Goal: Task Accomplishment & Management: Manage account settings

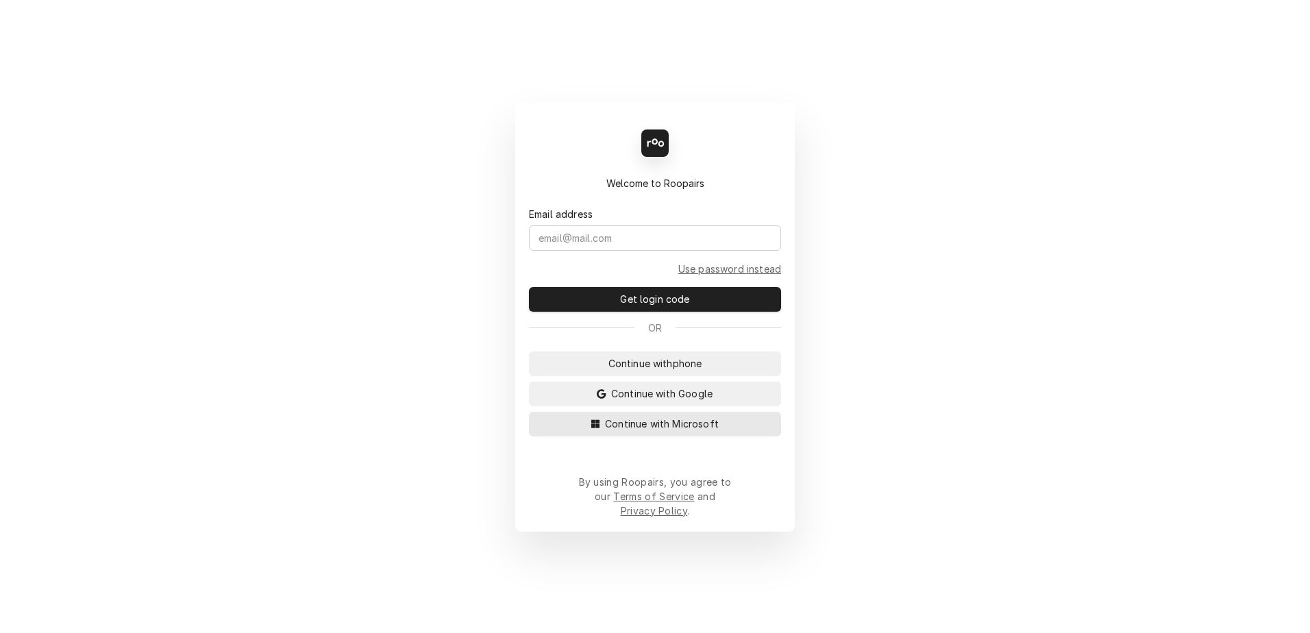
click at [654, 431] on span "Continue with Microsoft" at bounding box center [661, 424] width 119 height 14
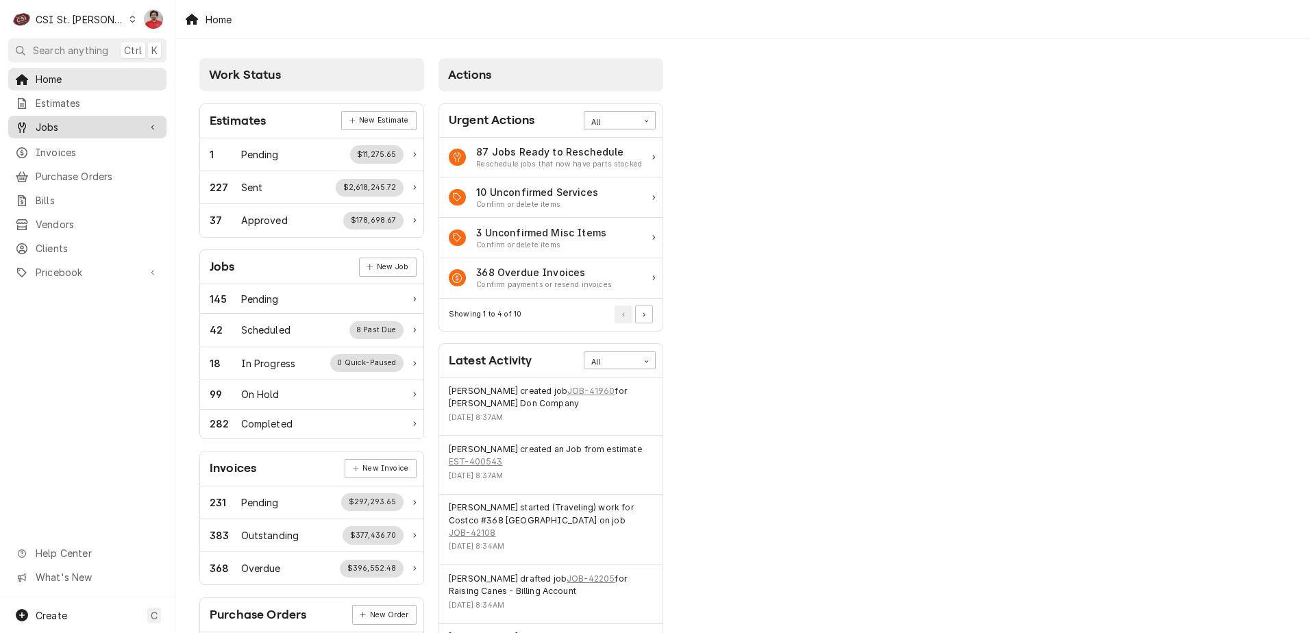
click at [73, 130] on span "Jobs" at bounding box center [87, 127] width 103 height 14
click at [74, 153] on span "Jobs" at bounding box center [98, 151] width 124 height 14
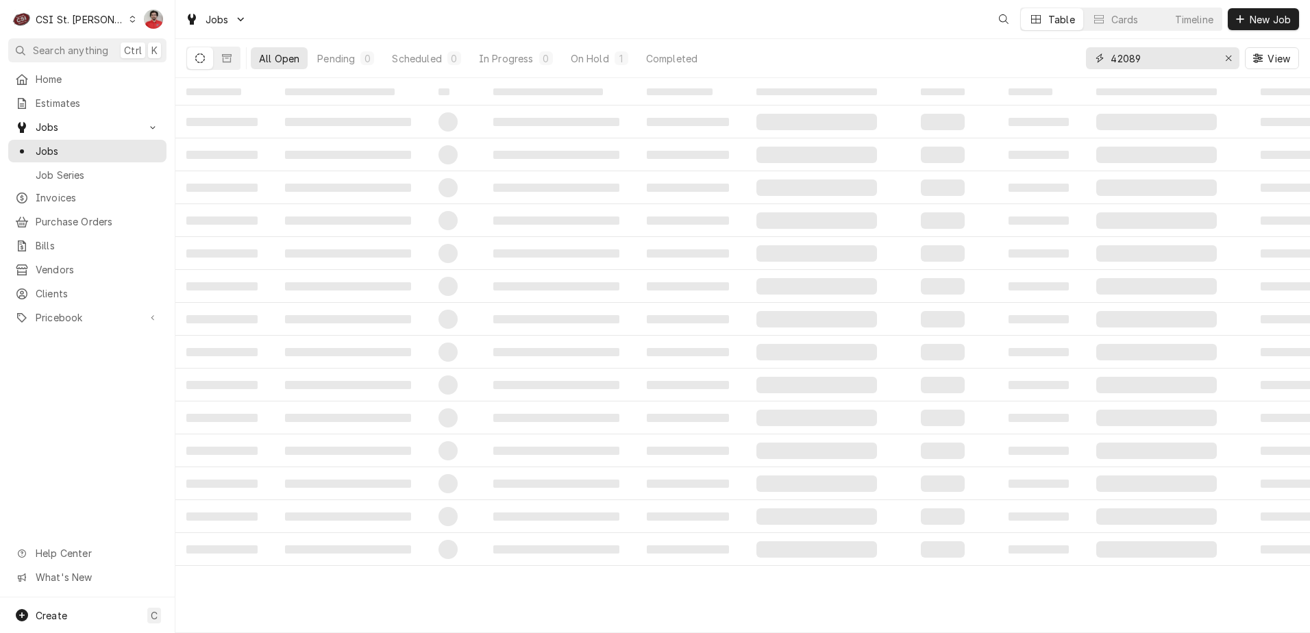
click at [1172, 56] on input "42089" at bounding box center [1162, 58] width 103 height 22
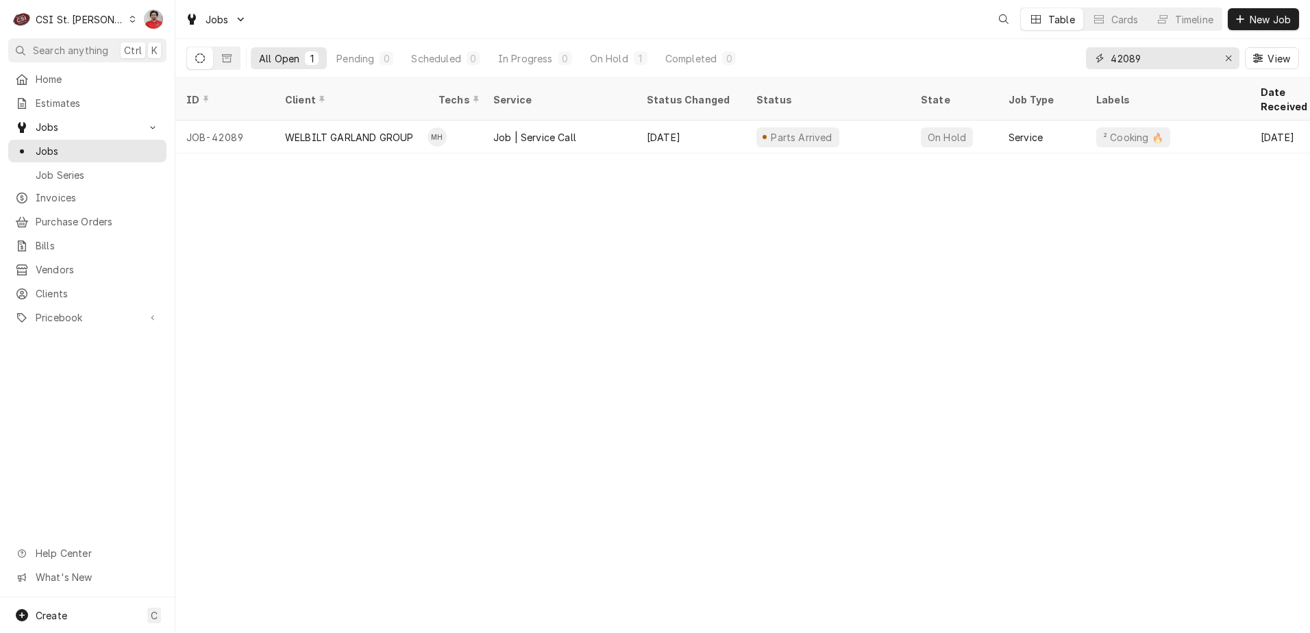
click at [1172, 56] on input "42089" at bounding box center [1162, 58] width 103 height 22
type input "41286"
click at [1175, 58] on input "41286" at bounding box center [1162, 58] width 103 height 22
click at [73, 220] on span "Purchase Orders" at bounding box center [98, 221] width 124 height 14
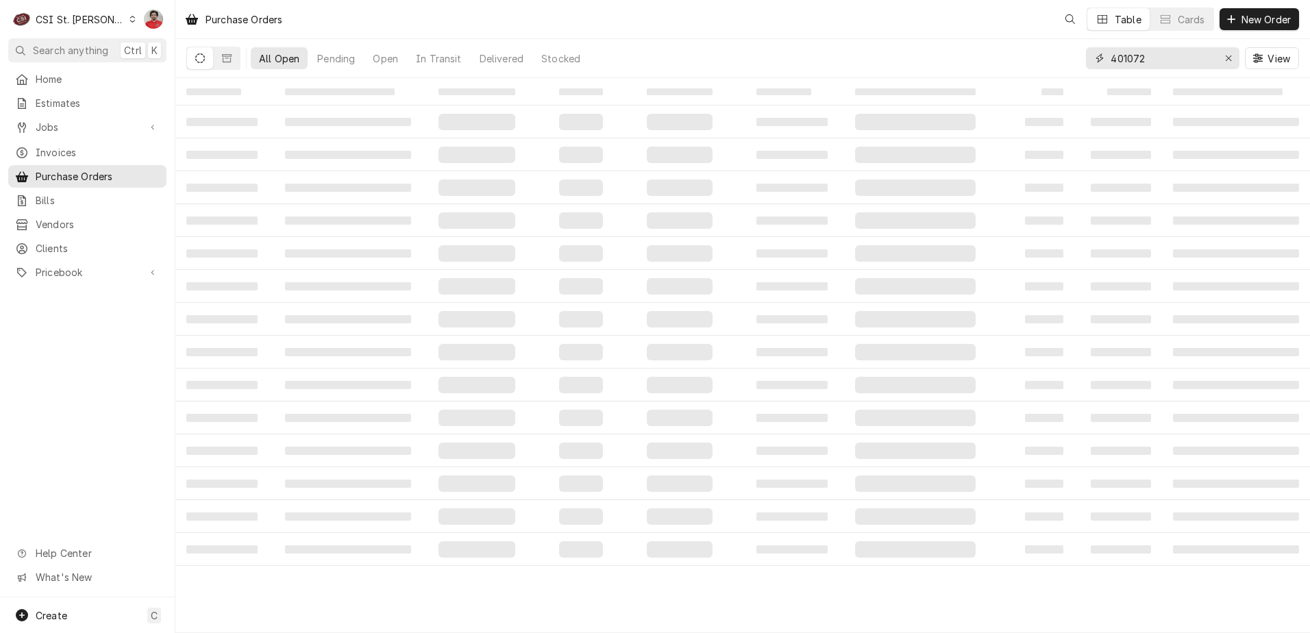
click at [1179, 57] on input "401072" at bounding box center [1162, 58] width 103 height 22
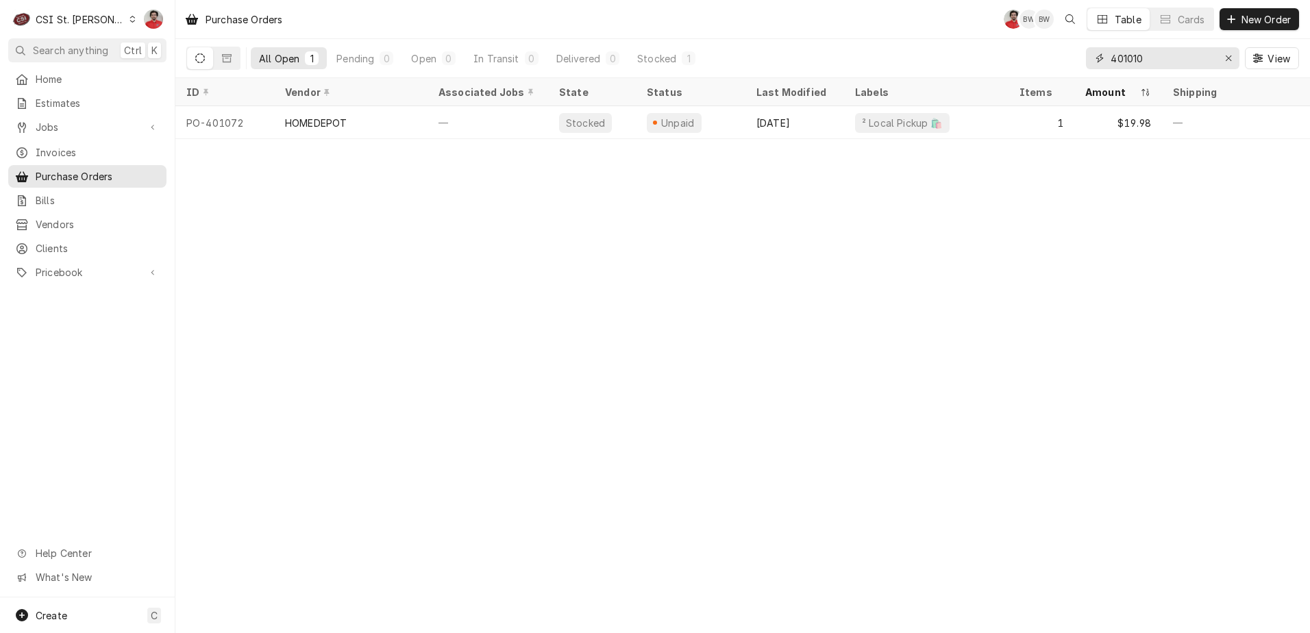
type input "401010"
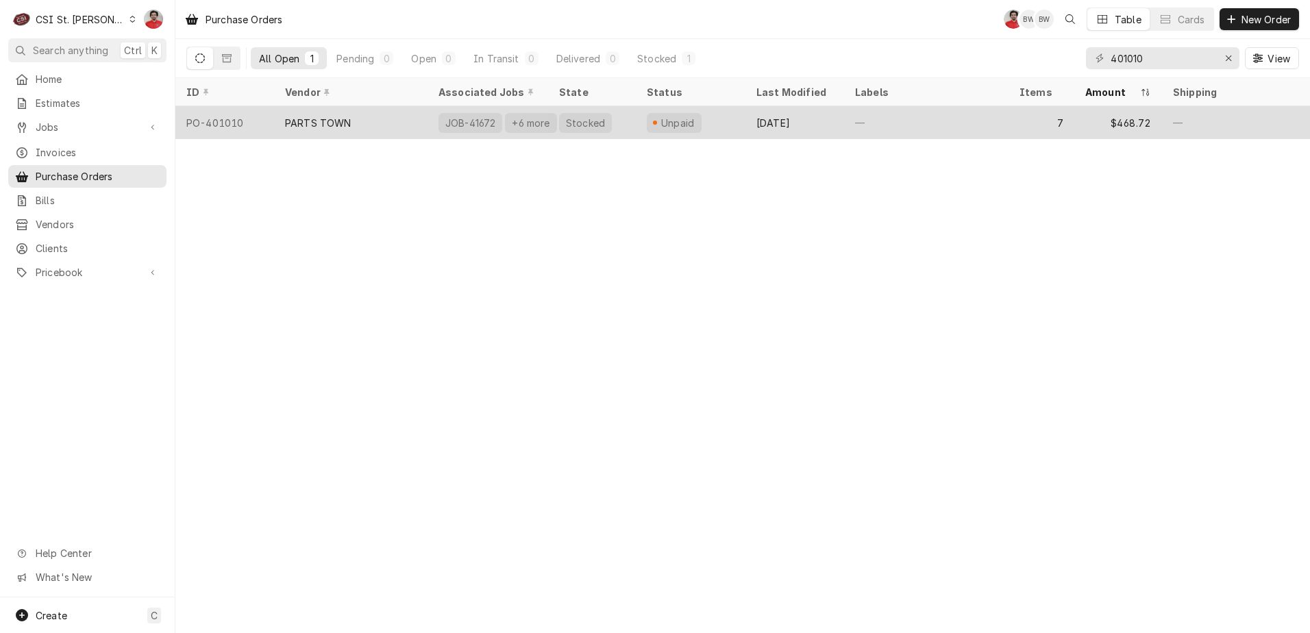
click at [908, 108] on div "—" at bounding box center [926, 122] width 164 height 33
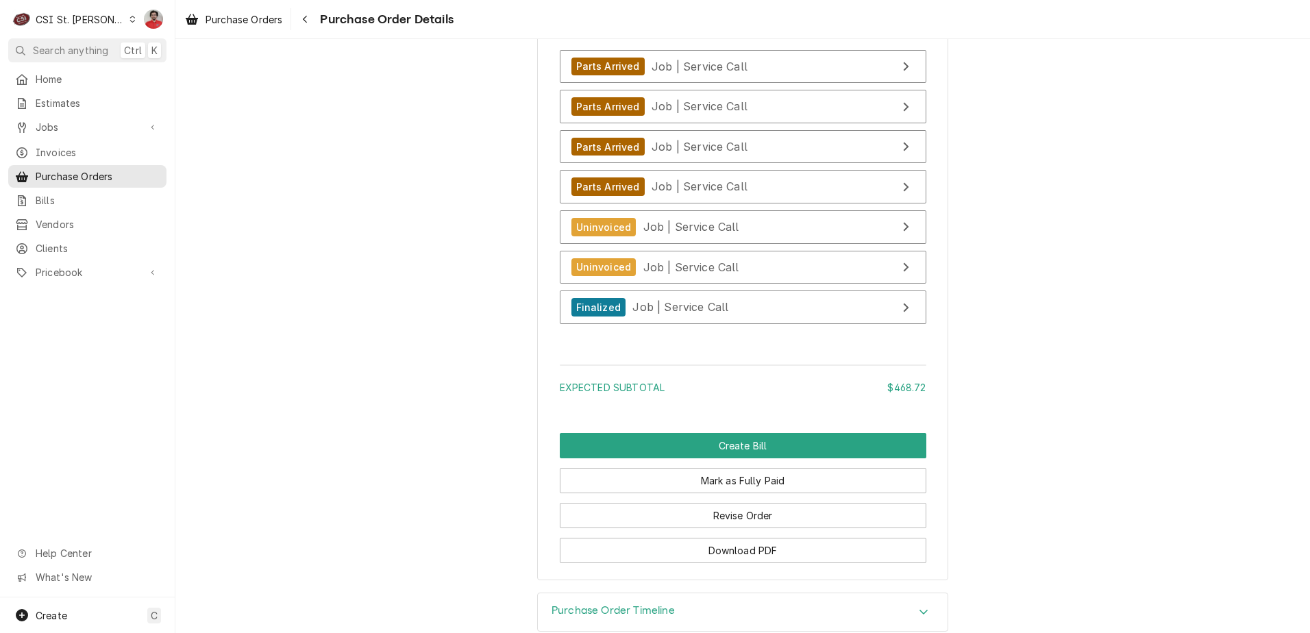
scroll to position [3150, 0]
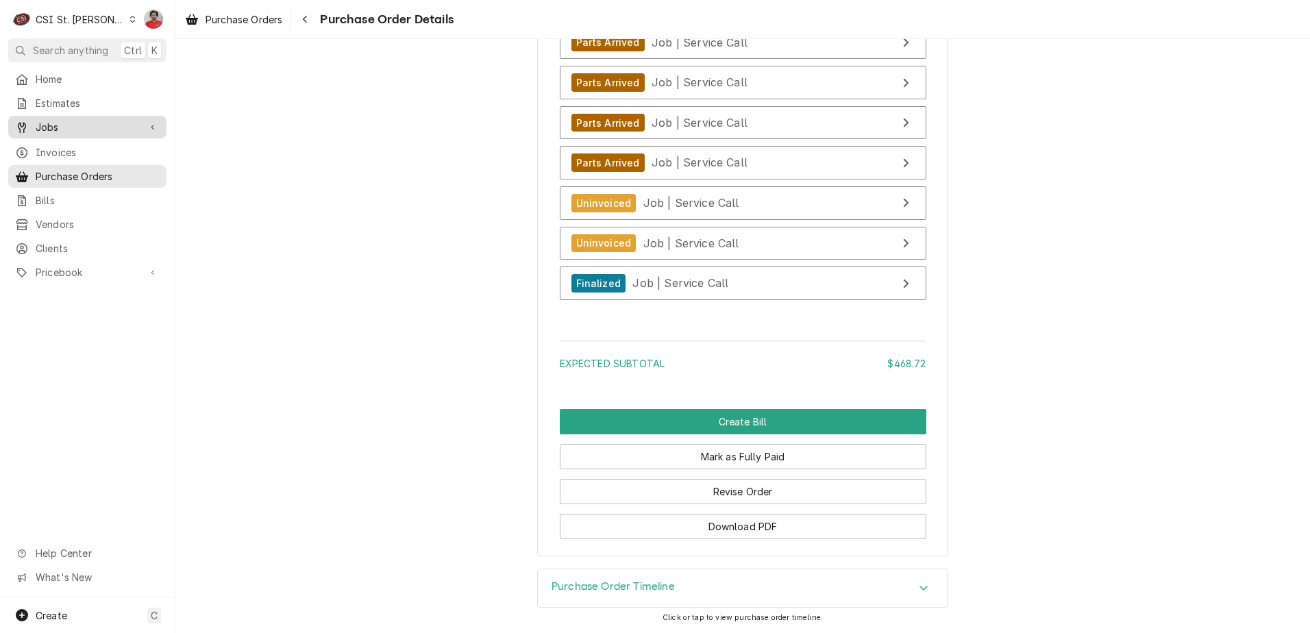
click at [83, 116] on link "Jobs" at bounding box center [87, 127] width 158 height 23
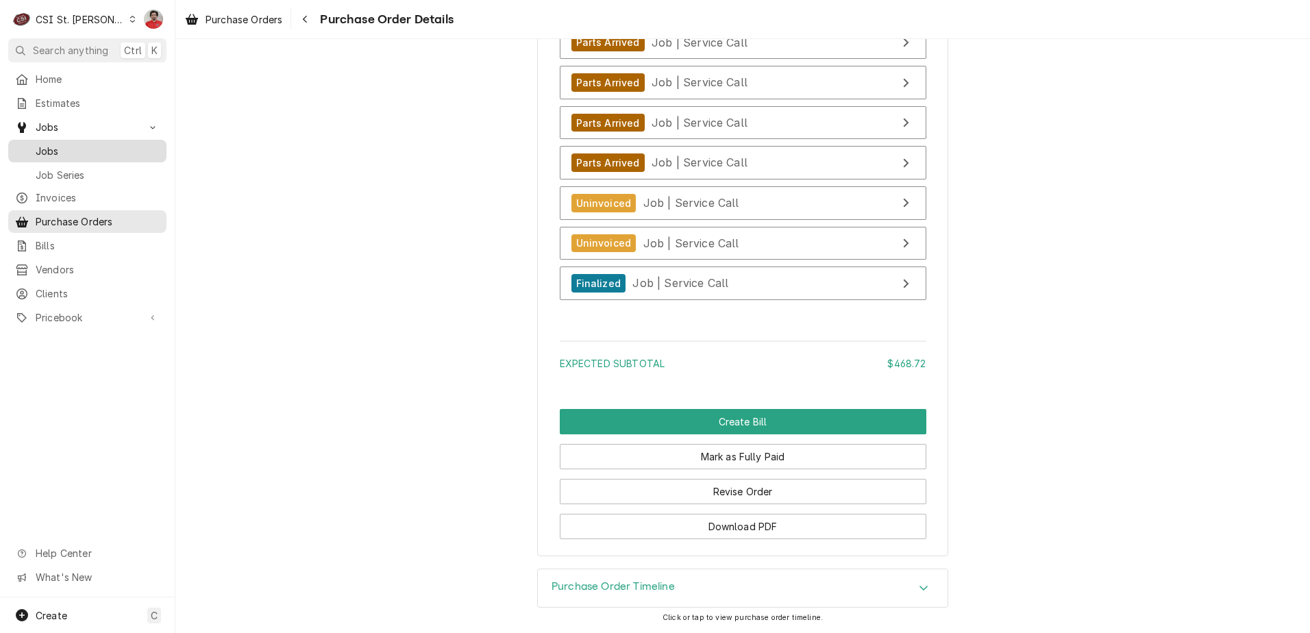
click at [79, 150] on span "Jobs" at bounding box center [98, 151] width 124 height 14
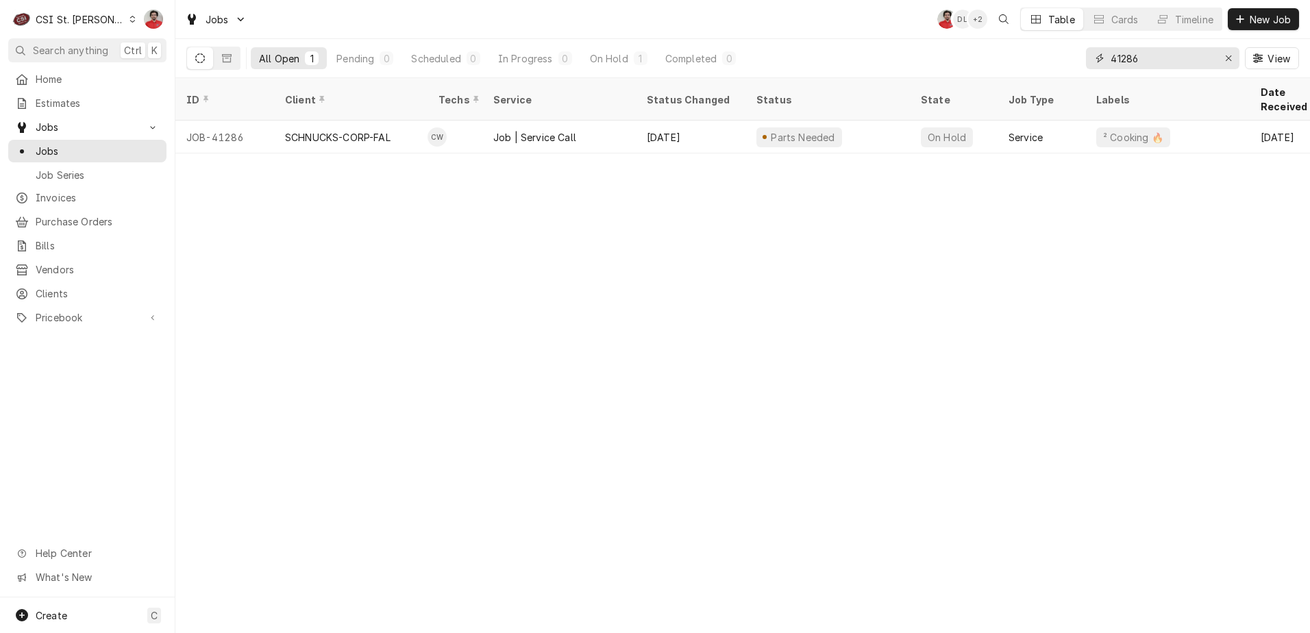
click at [1192, 58] on input "41286" at bounding box center [1162, 58] width 103 height 22
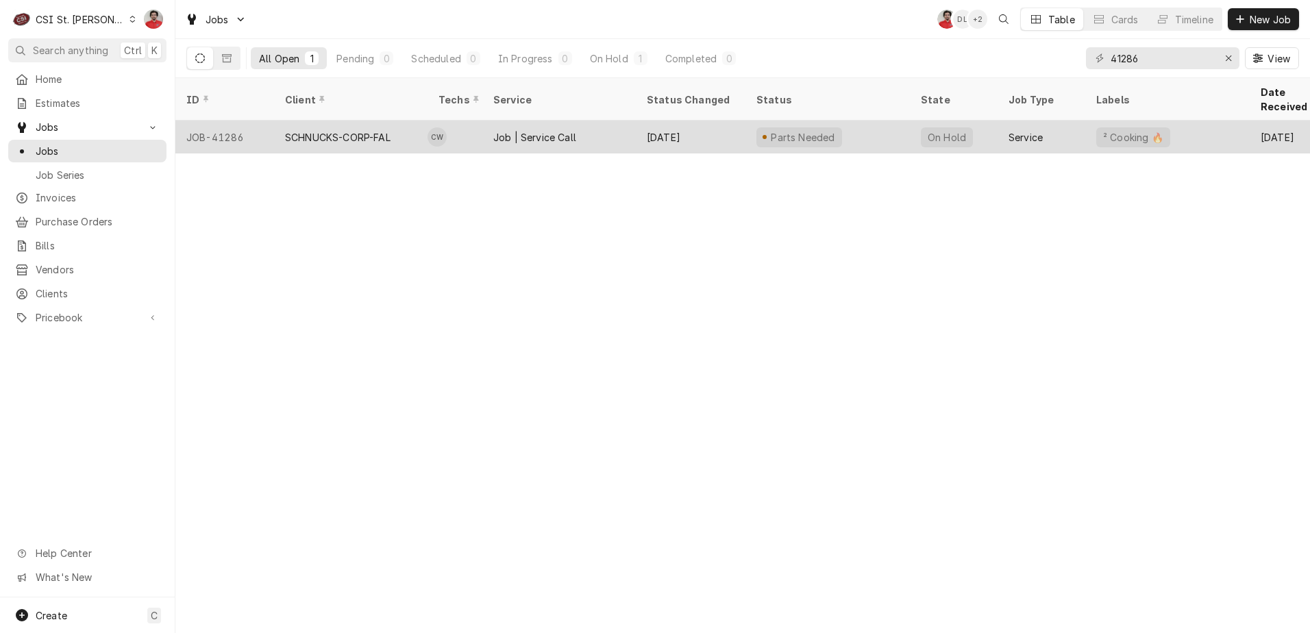
click at [667, 134] on div "Aug 5" at bounding box center [691, 137] width 110 height 33
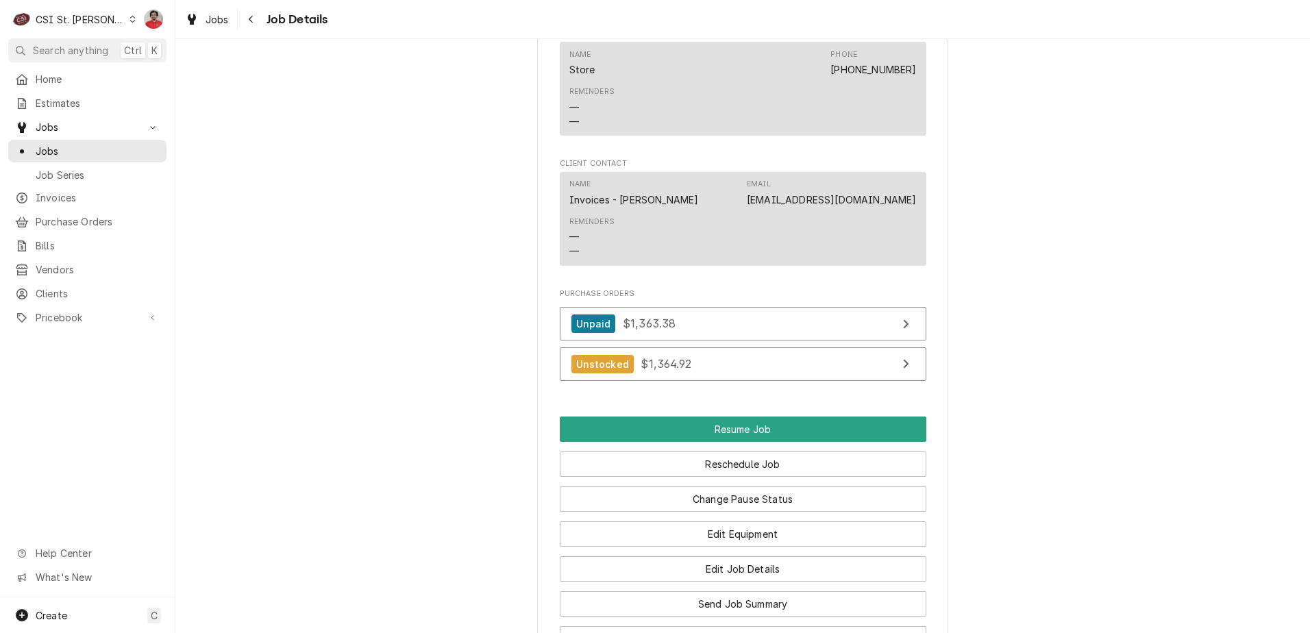
scroll to position [1277, 0]
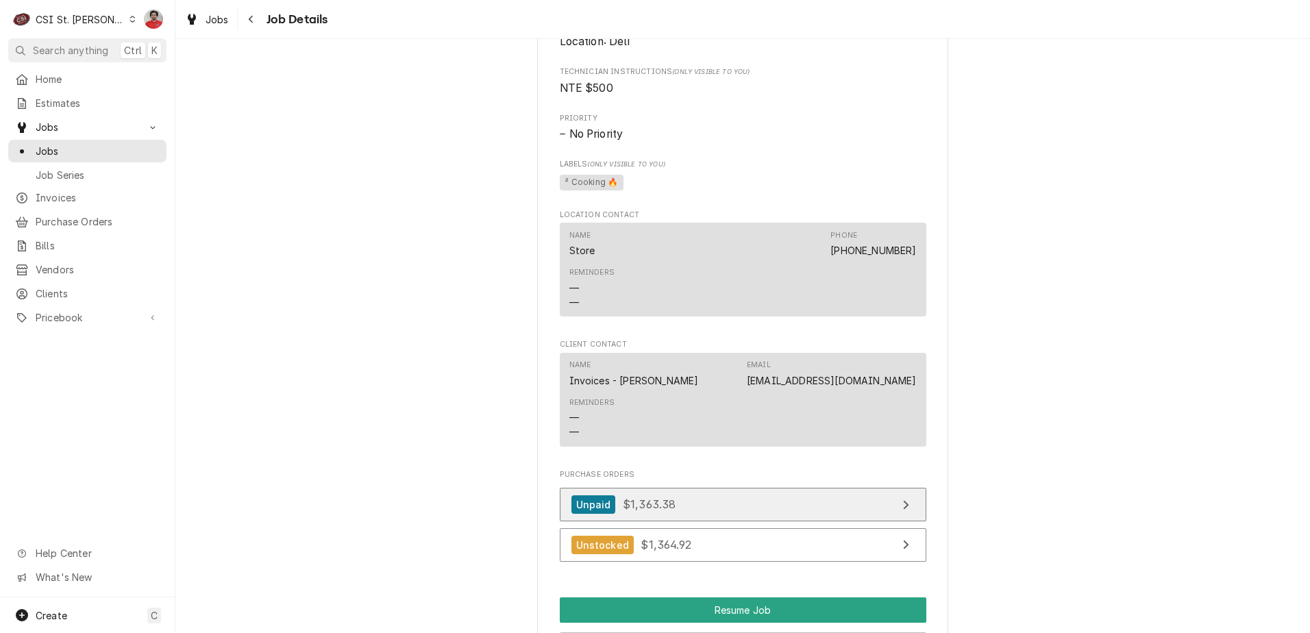
click at [607, 496] on div "Unpaid" at bounding box center [594, 504] width 45 height 19
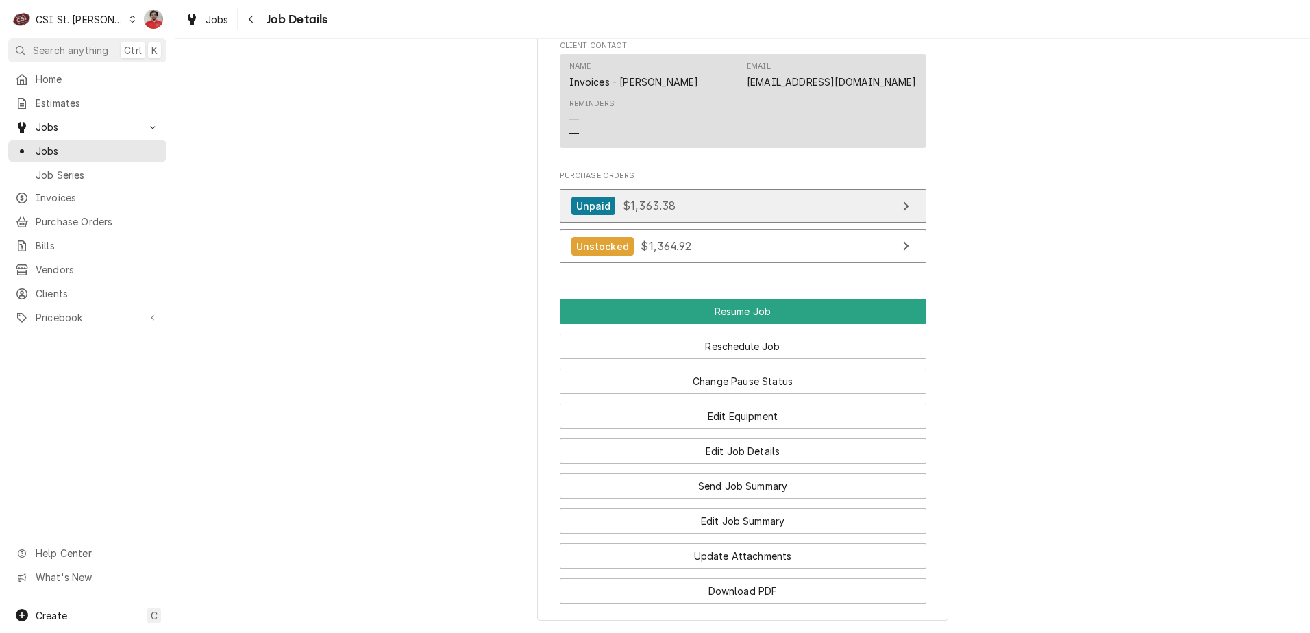
scroll to position [1757, 0]
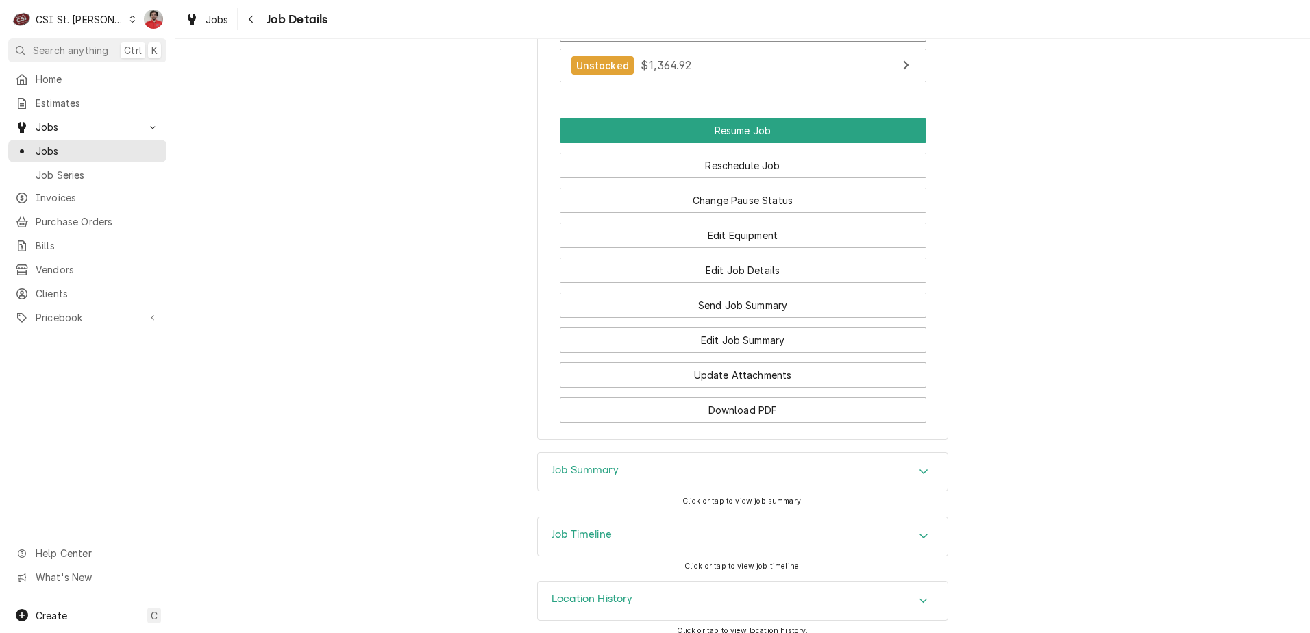
click at [632, 531] on div "Job Timeline" at bounding box center [743, 536] width 410 height 38
click at [630, 534] on div "Job Timeline" at bounding box center [743, 536] width 410 height 39
click at [630, 476] on div "Job Summary" at bounding box center [743, 472] width 410 height 38
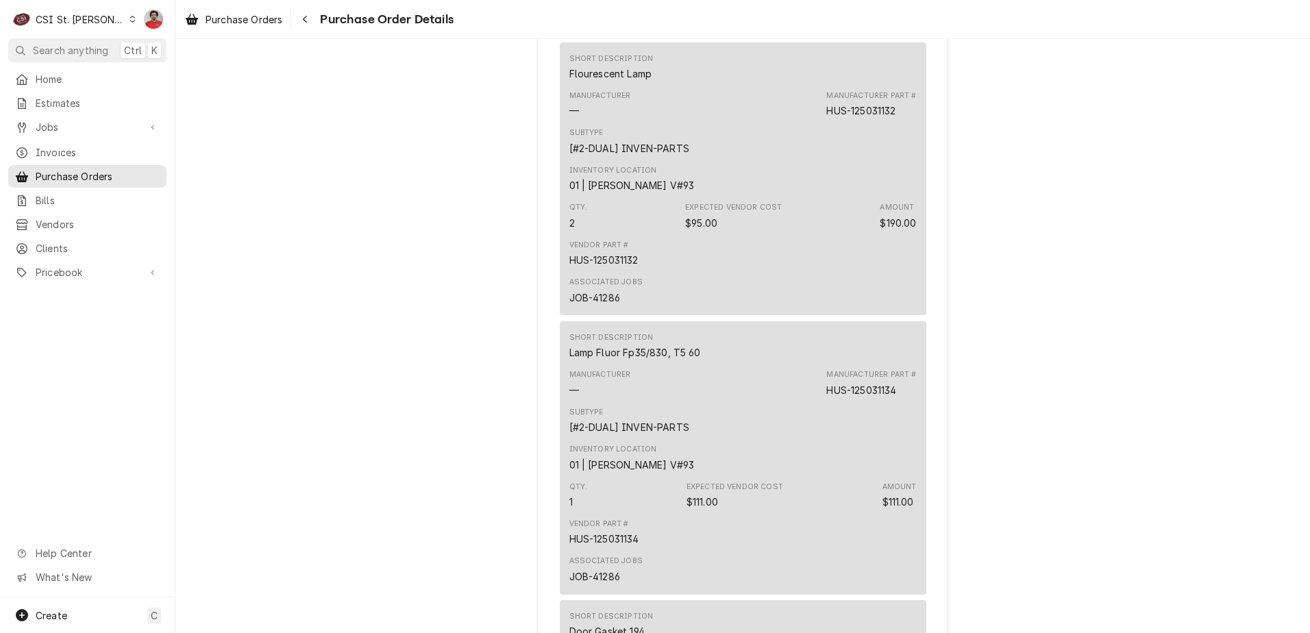
scroll to position [2330, 0]
click at [50, 218] on span "Vendors" at bounding box center [98, 224] width 124 height 14
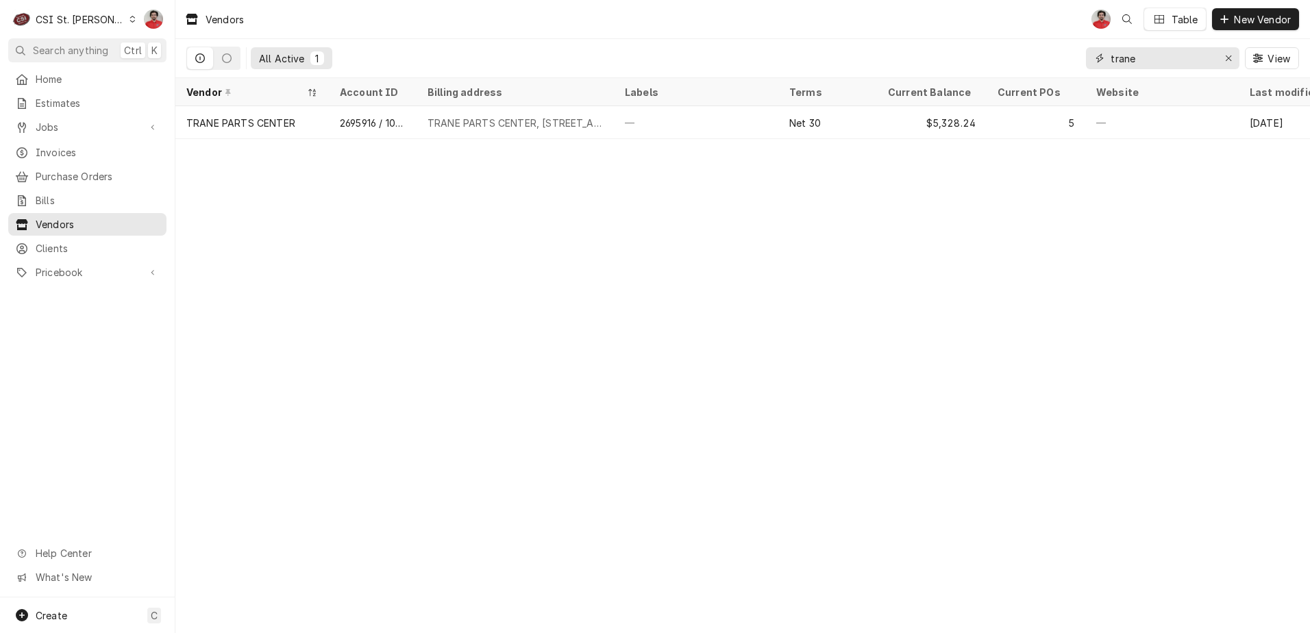
click at [1162, 54] on input "trane" at bounding box center [1162, 58] width 103 height 22
type input "hussman"
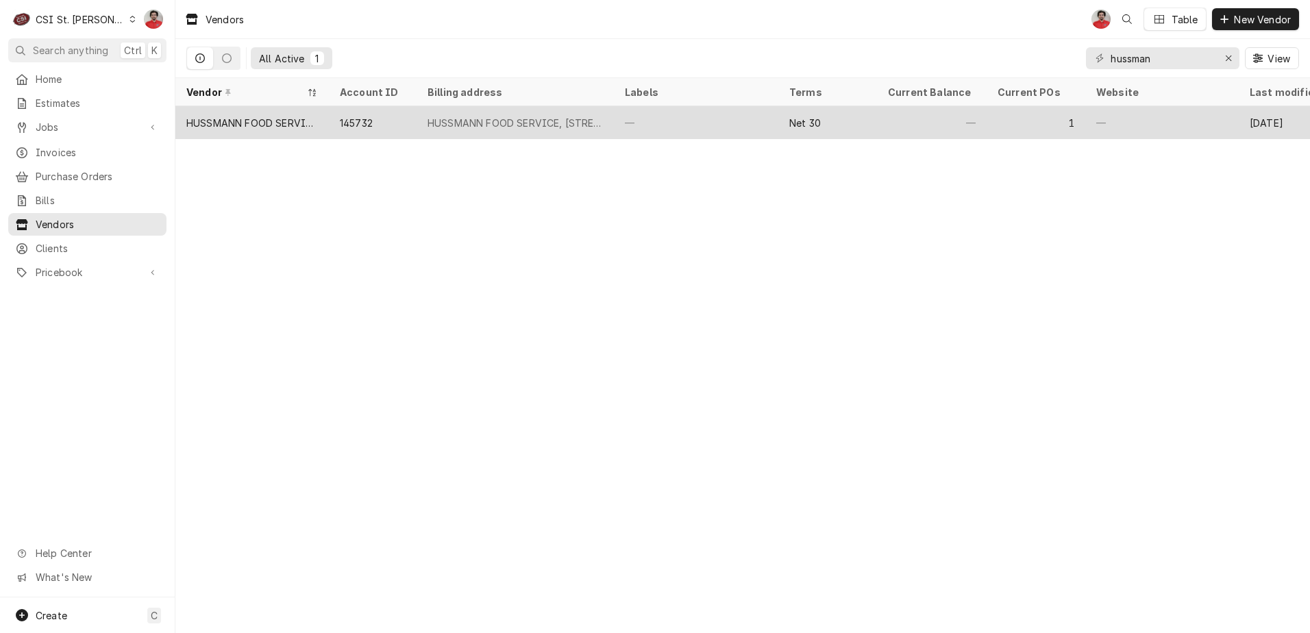
click at [512, 116] on div "HUSSMANN FOOD SERVICE, 2392 Collections Center Dr, Chicago, IL 60693" at bounding box center [515, 123] width 175 height 14
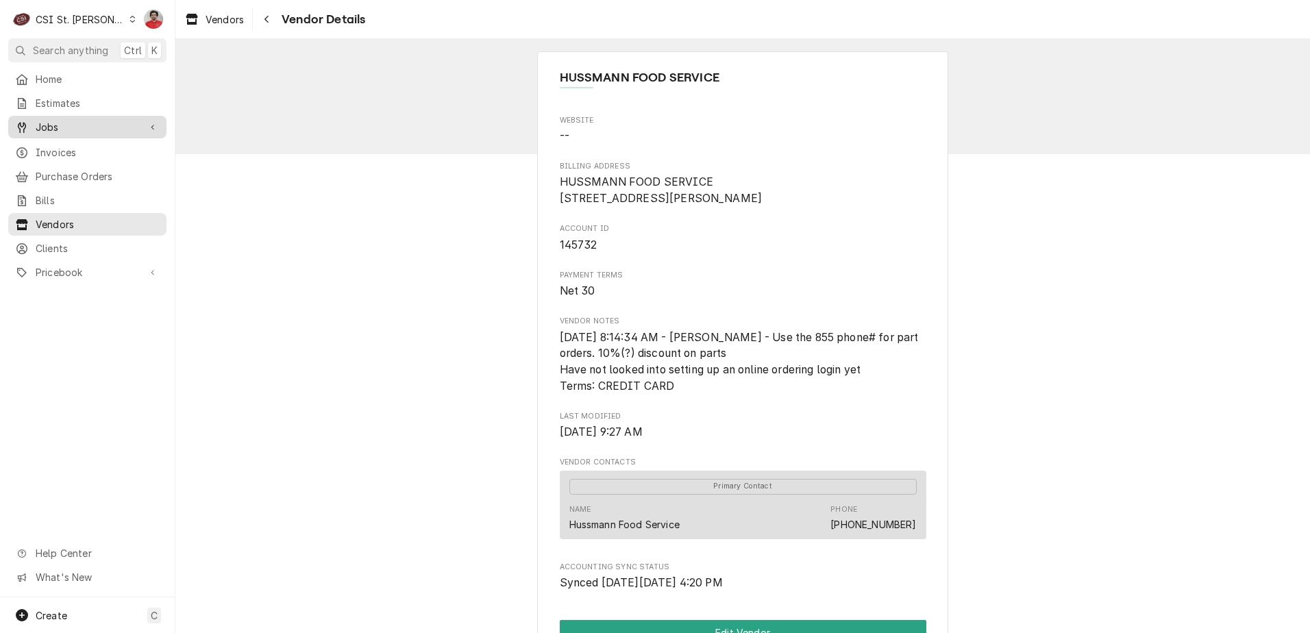
click at [108, 130] on span "Jobs" at bounding box center [87, 127] width 103 height 14
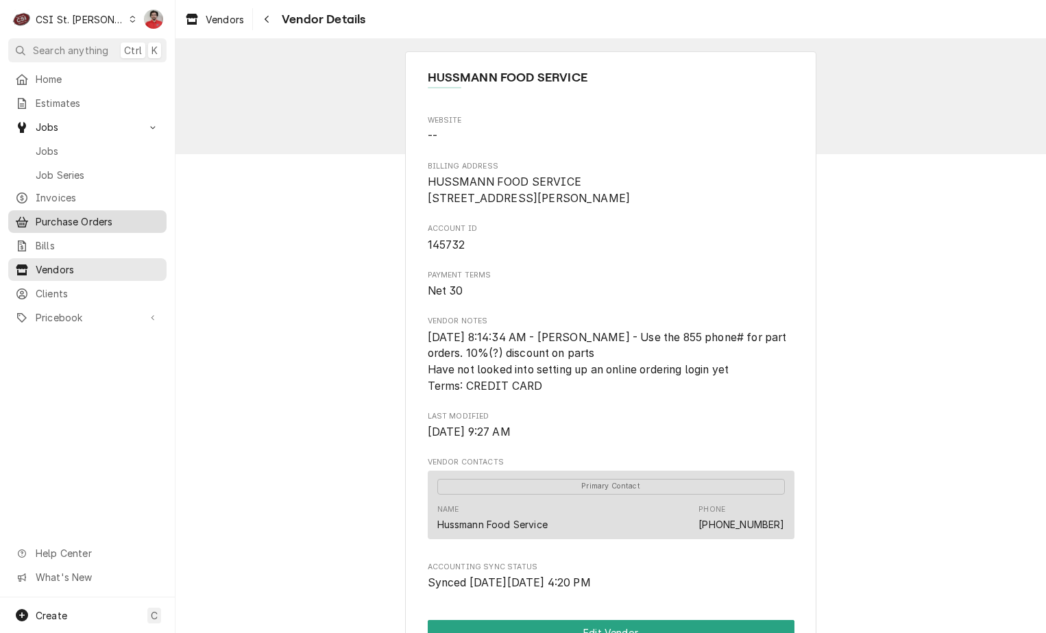
click at [67, 219] on span "Purchase Orders" at bounding box center [98, 221] width 124 height 14
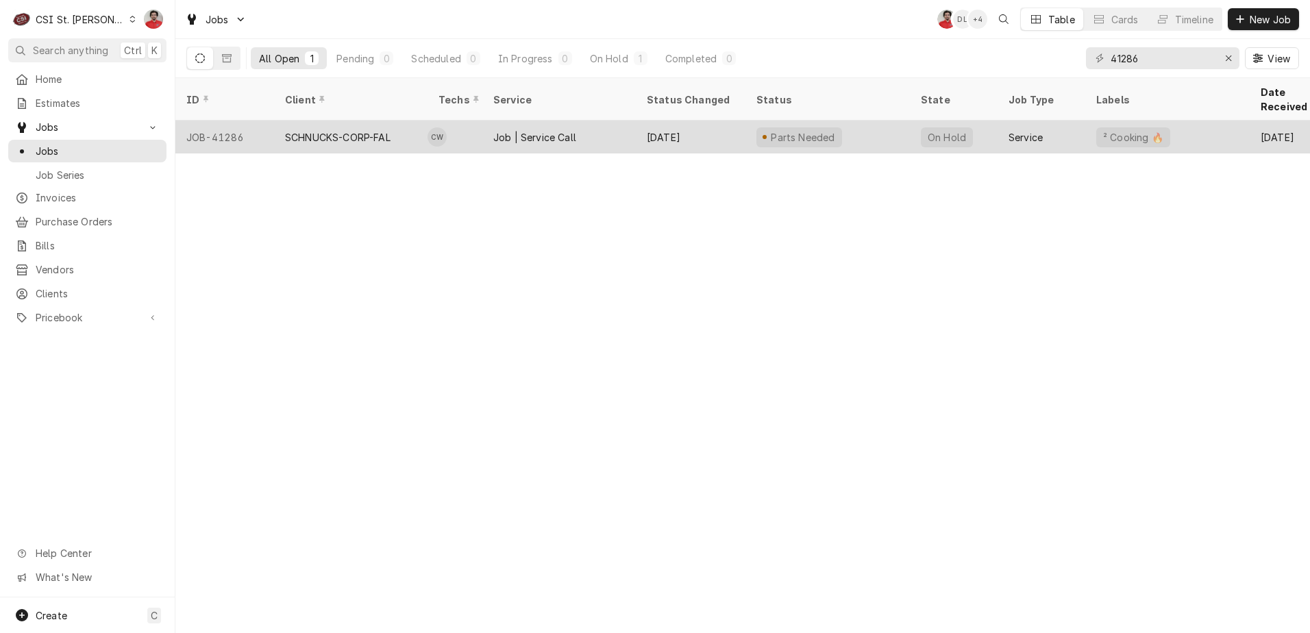
click at [641, 121] on div "Aug 5" at bounding box center [691, 137] width 110 height 33
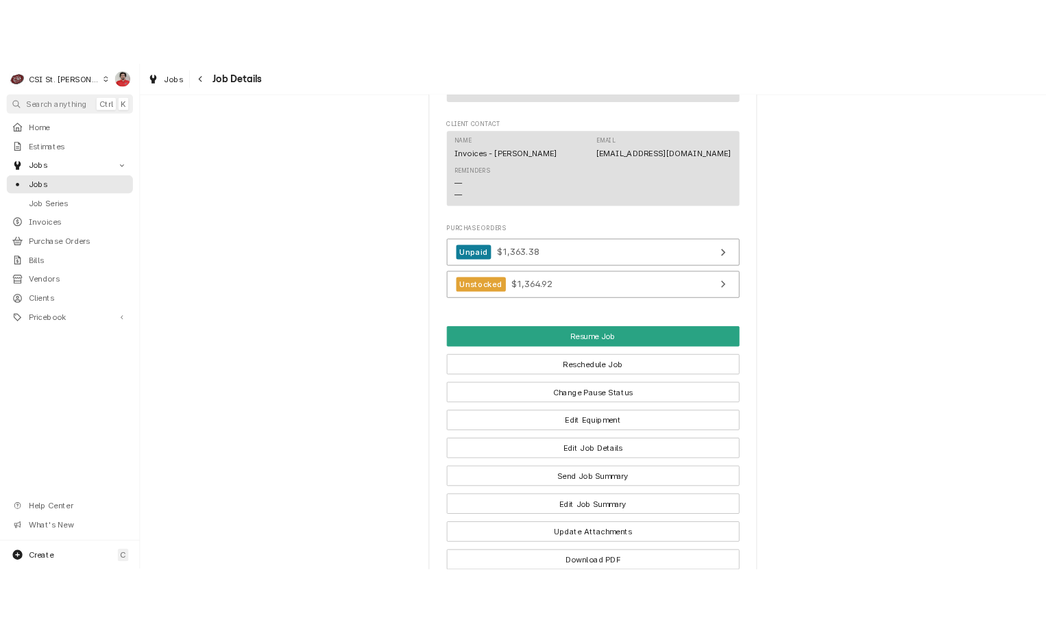
scroll to position [1645, 0]
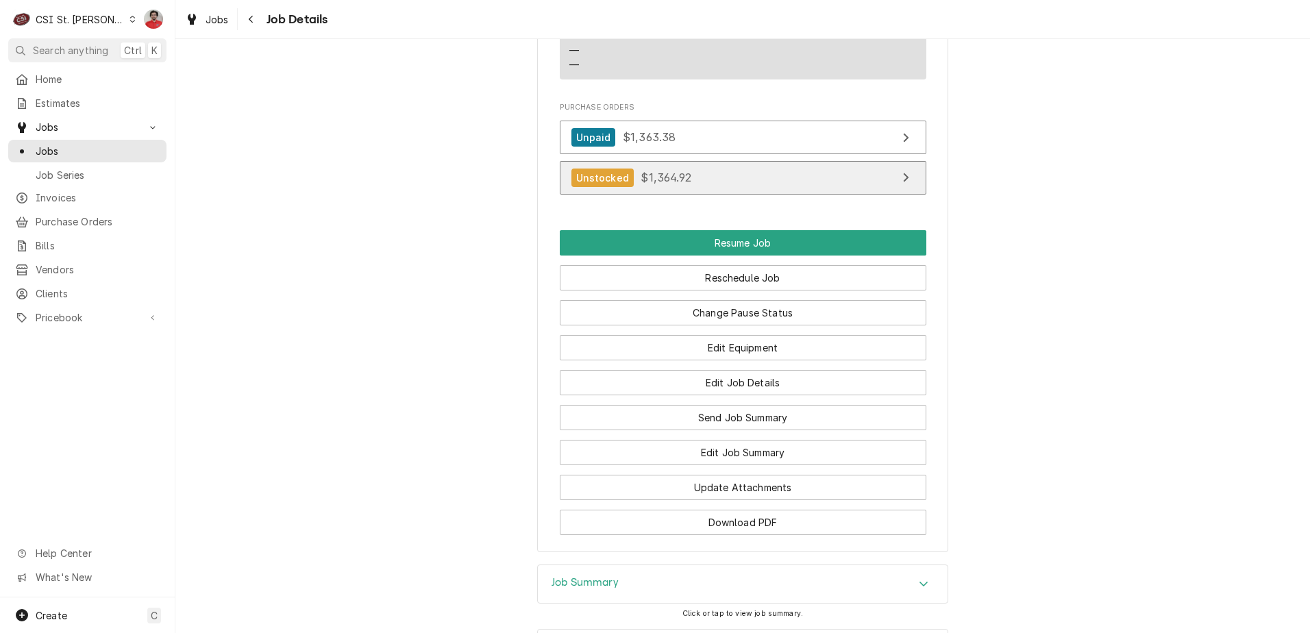
click at [655, 171] on span "$1,364.92" at bounding box center [666, 178] width 50 height 14
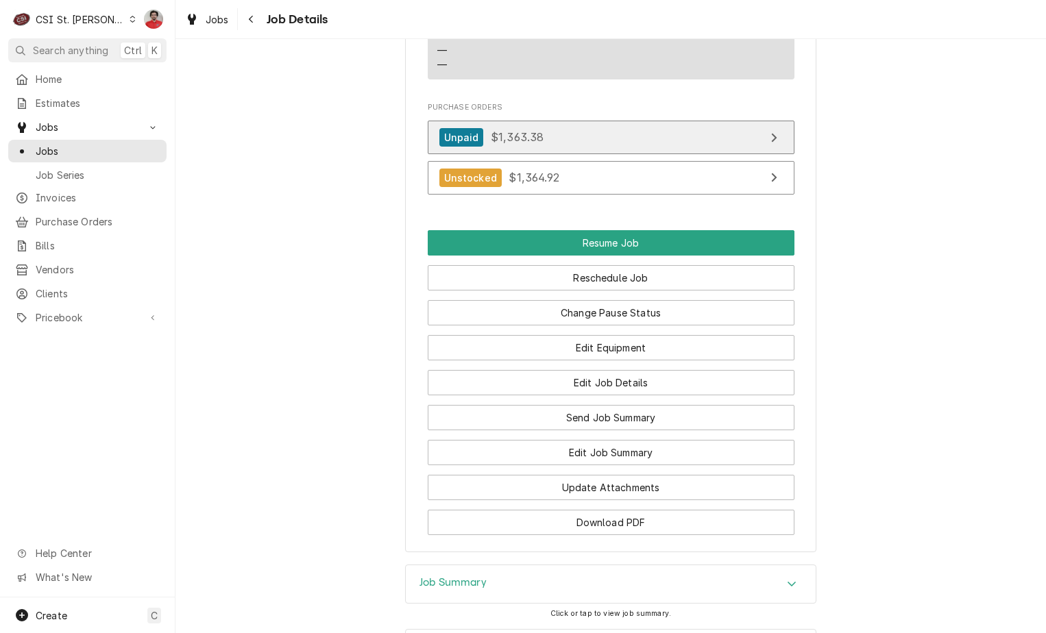
click at [663, 126] on link "Unpaid $1,363.38" at bounding box center [611, 138] width 367 height 34
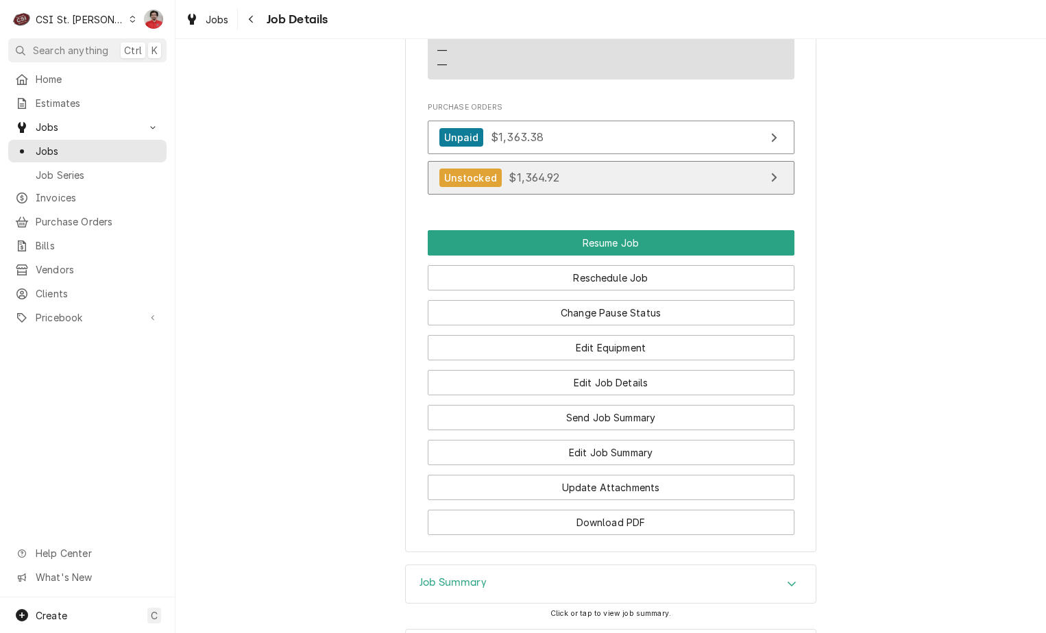
click at [630, 162] on link "Unstocked $1,364.92" at bounding box center [611, 178] width 367 height 34
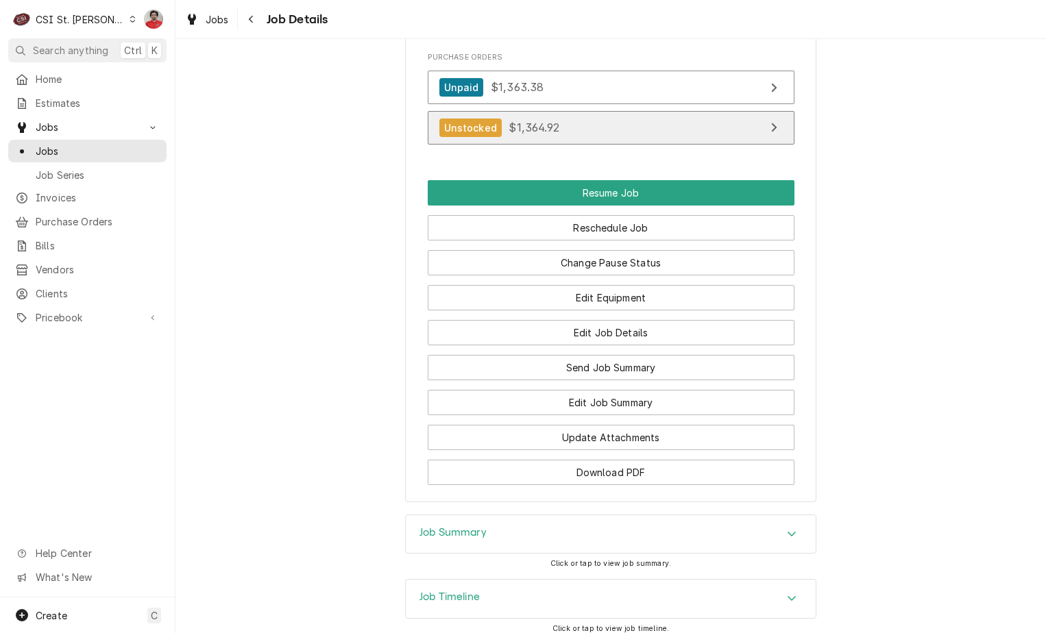
scroll to position [1757, 0]
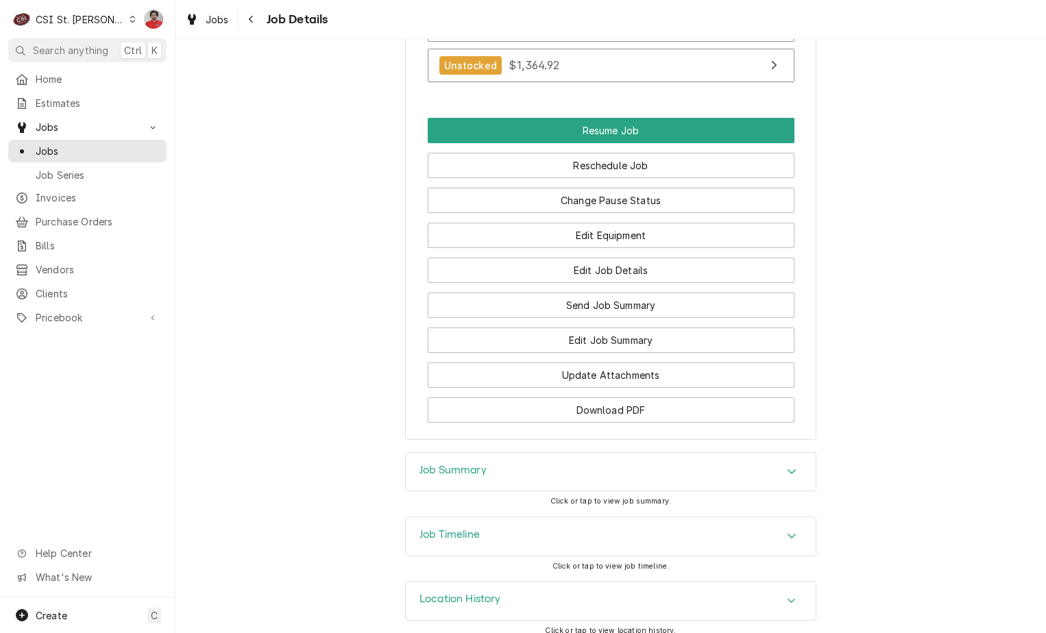
click at [632, 453] on div "Job Summary" at bounding box center [611, 472] width 410 height 38
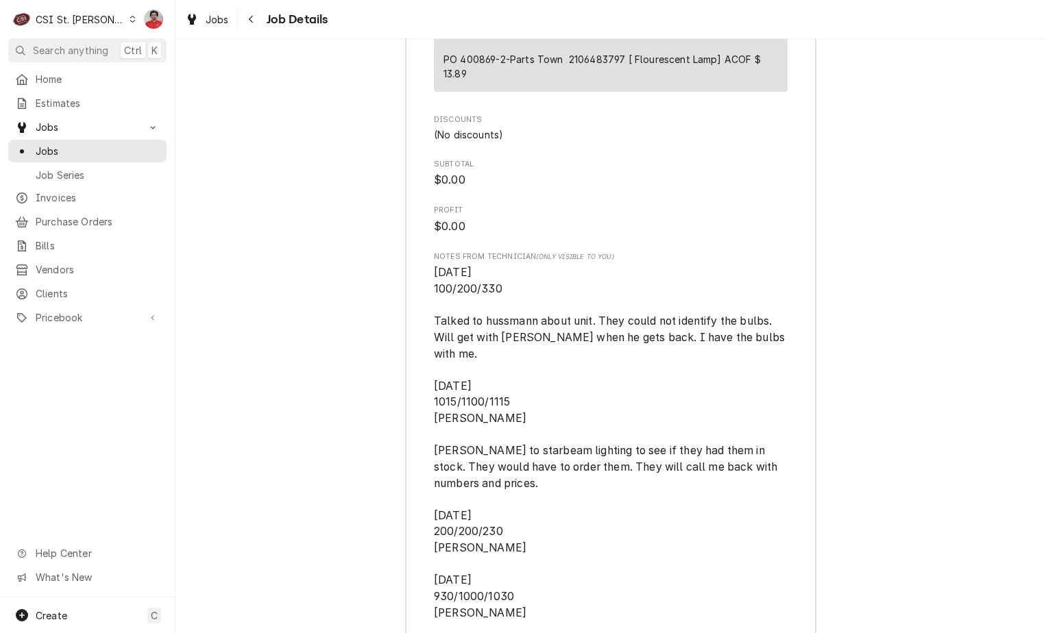
scroll to position [4054, 0]
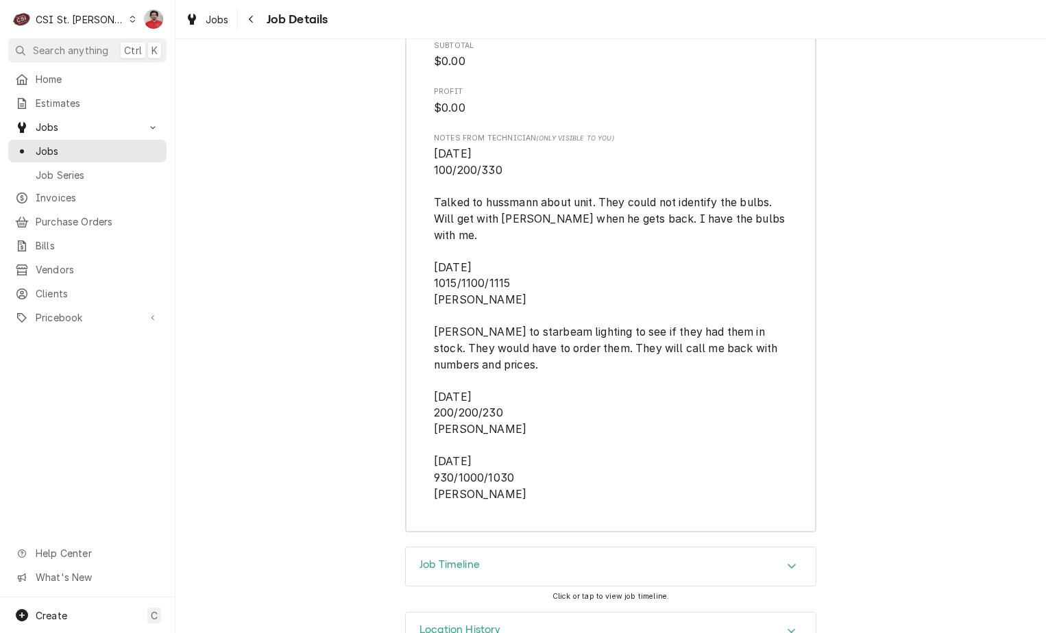
click at [607, 548] on div "Job Timeline" at bounding box center [611, 567] width 410 height 38
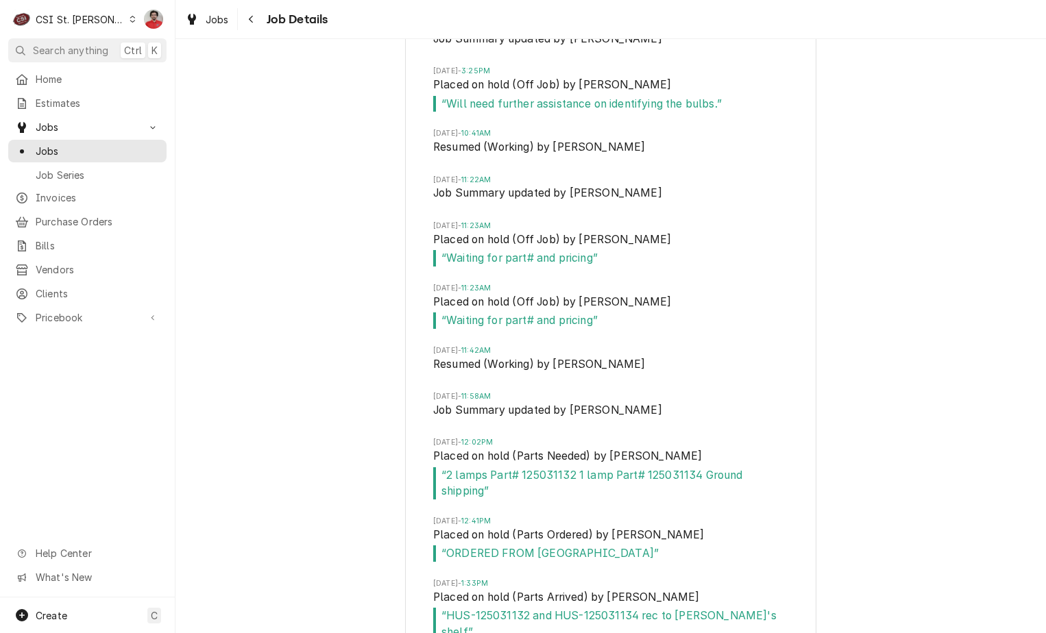
scroll to position [4841, 0]
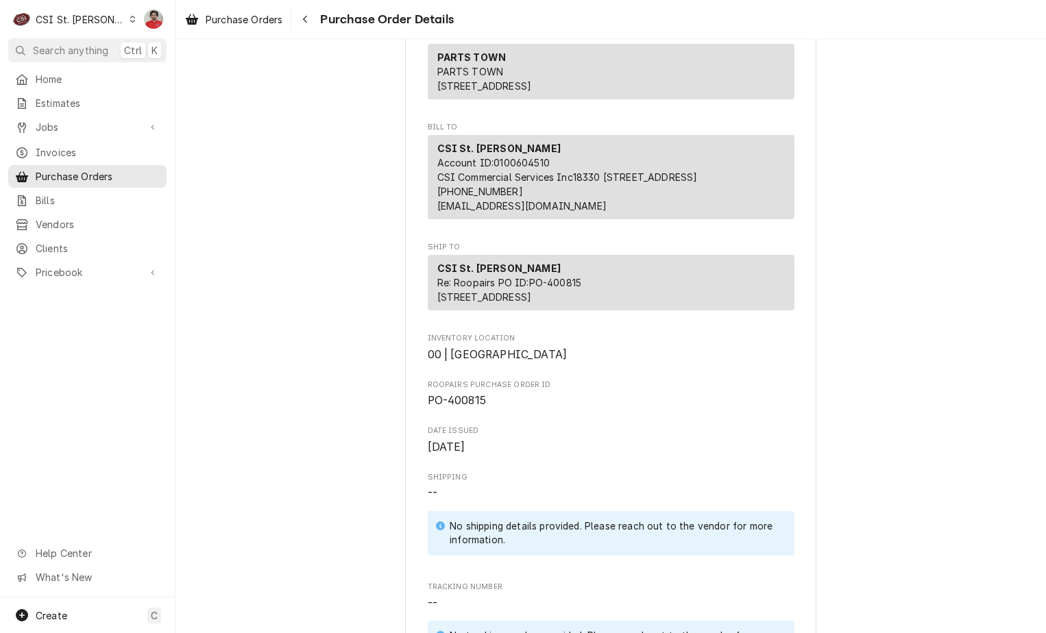
scroll to position [617, 0]
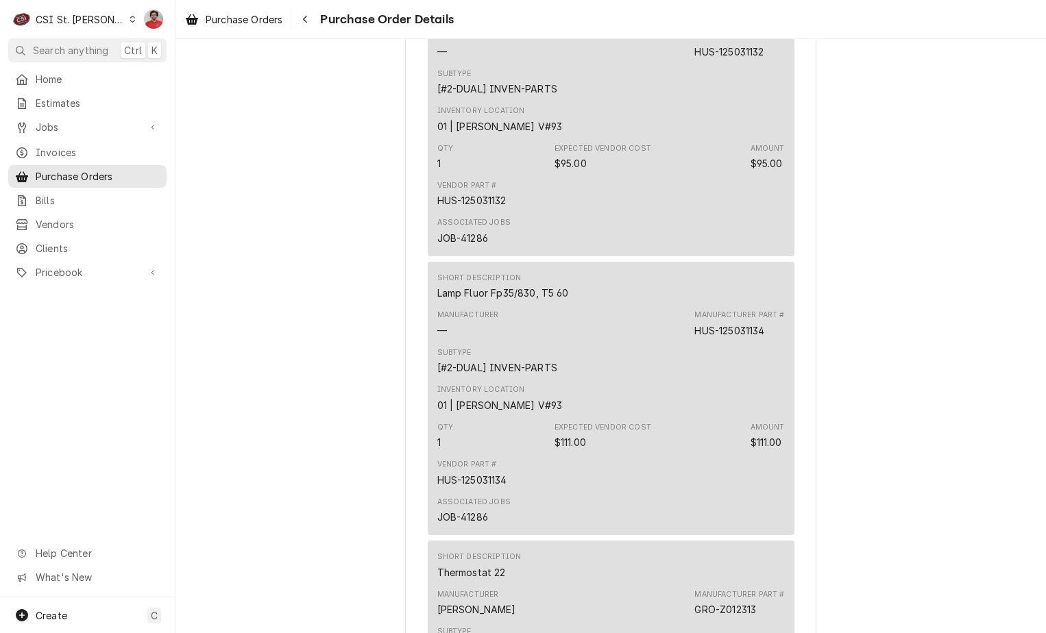
scroll to position [2398, 0]
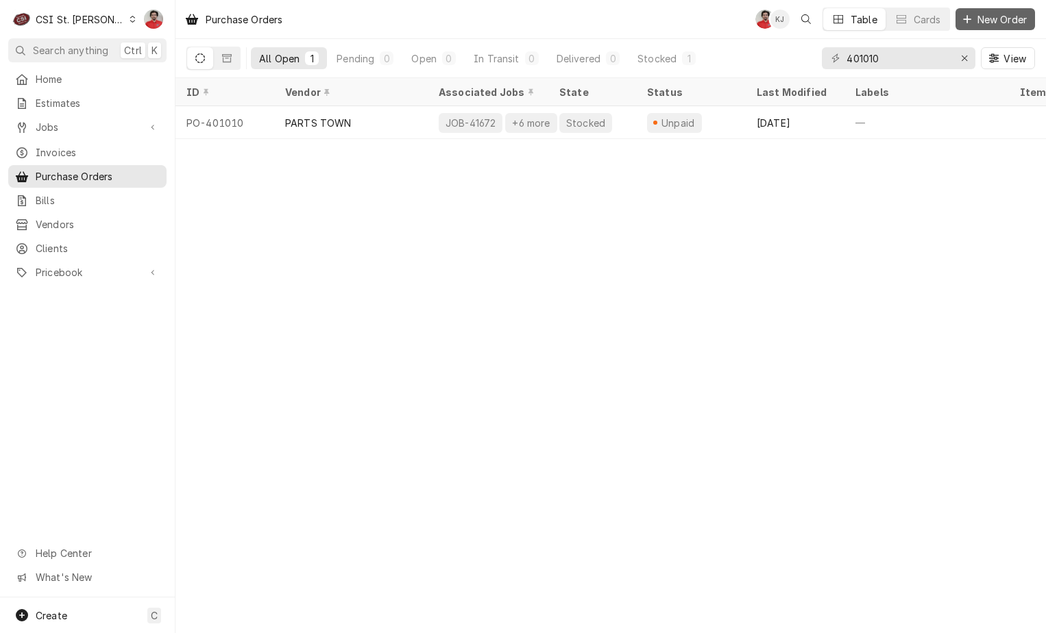
click at [991, 23] on span "New Order" at bounding box center [1001, 19] width 55 height 14
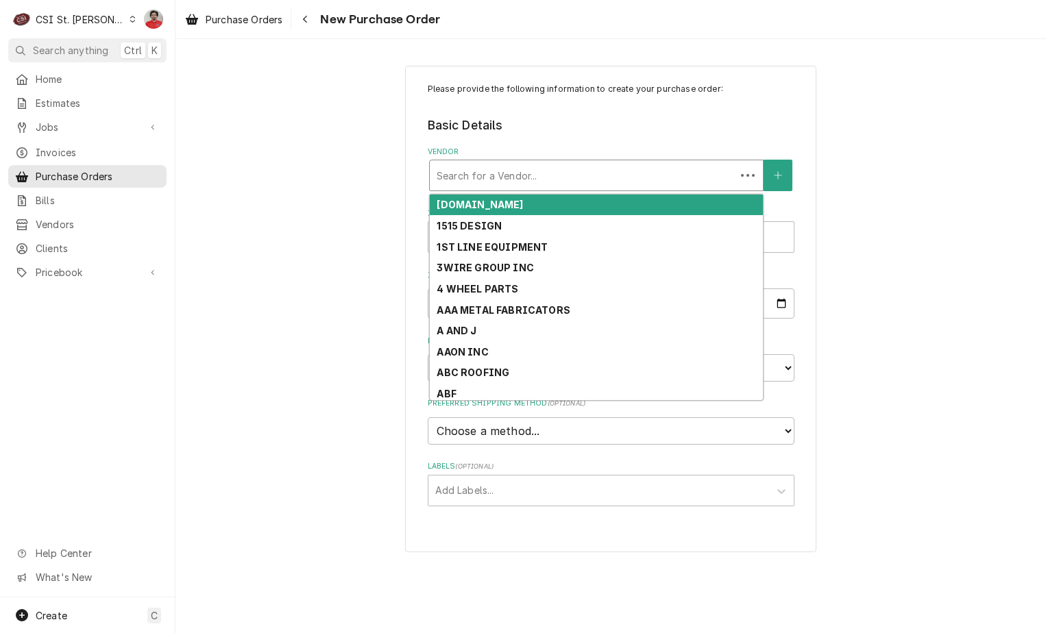
click at [521, 176] on div "Vendor" at bounding box center [583, 175] width 292 height 25
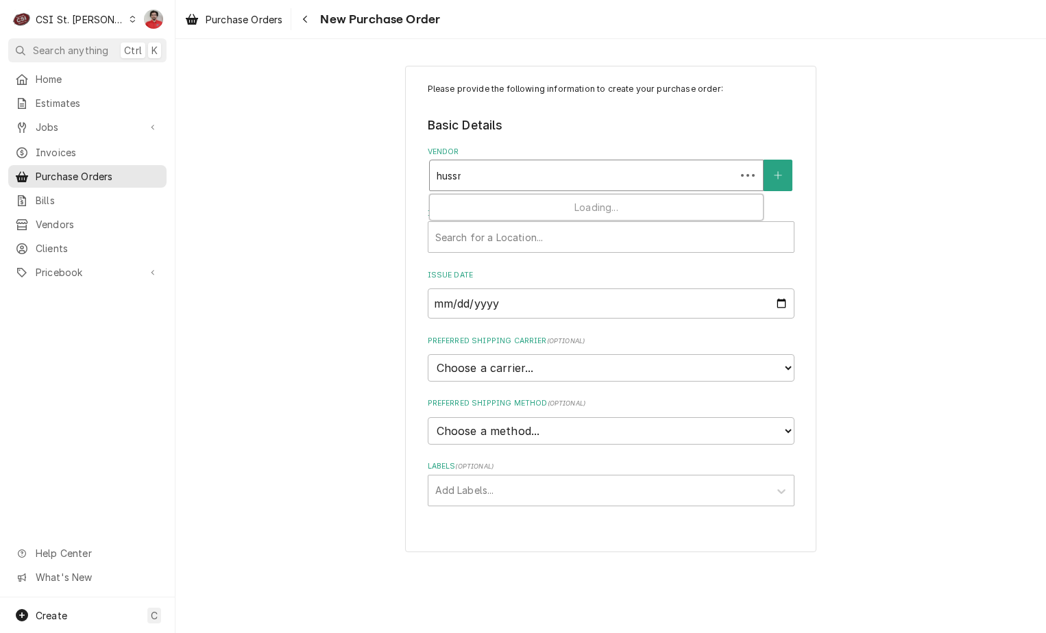
type input "hussman"
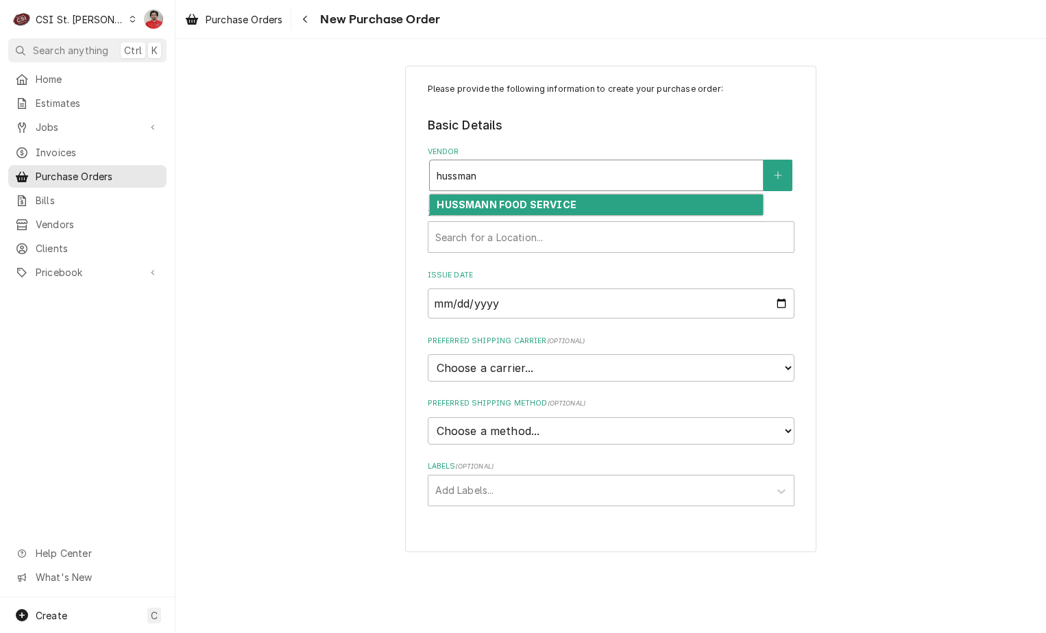
click at [522, 200] on strong "HUSSMANN FOOD SERVICE" at bounding box center [506, 205] width 139 height 12
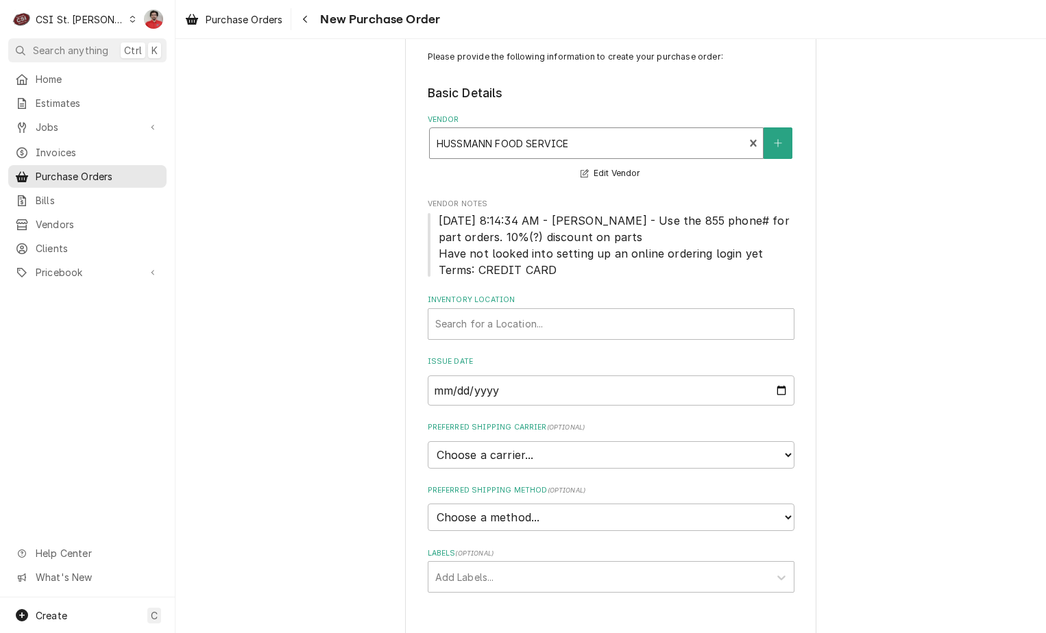
scroll to position [50, 0]
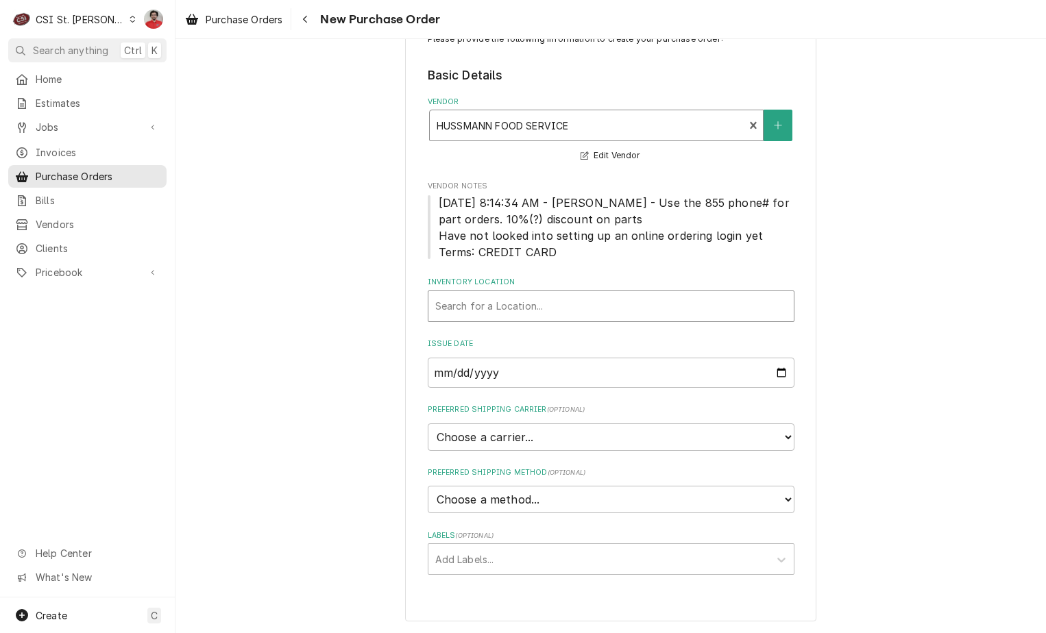
click at [602, 311] on div "Inventory Location" at bounding box center [611, 306] width 352 height 25
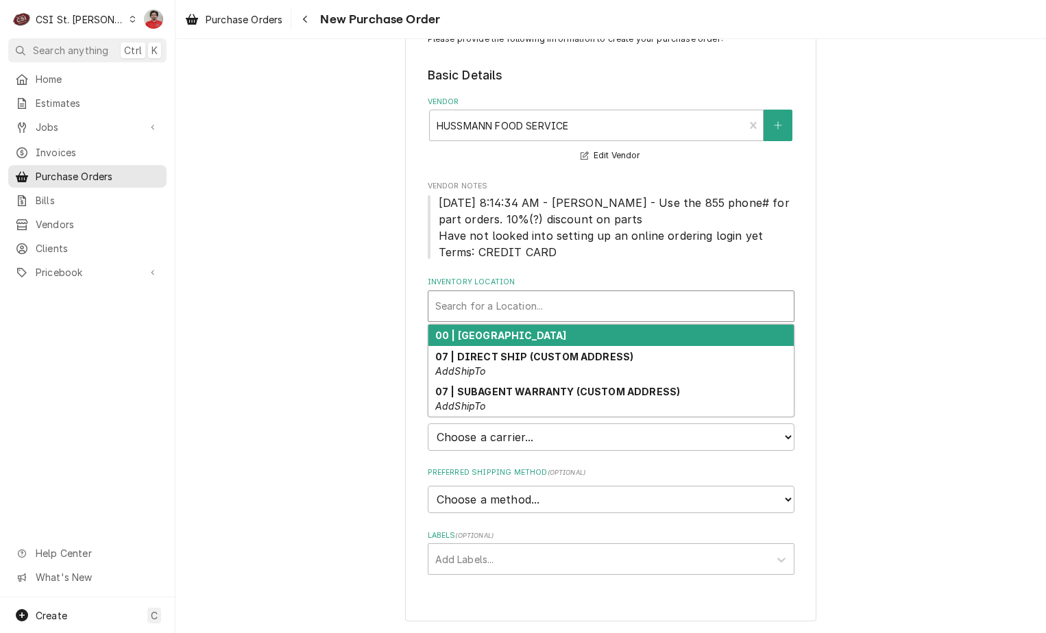
click at [573, 324] on div "00 | STL WAREHOUSE 07 | DIRECT SHIP (CUSTOM ADDRESS) AddShipTo 07 | SUBAGENT WA…" at bounding box center [611, 370] width 367 height 93
click at [571, 330] on div "00 | STL WAREHOUSE" at bounding box center [610, 335] width 365 height 21
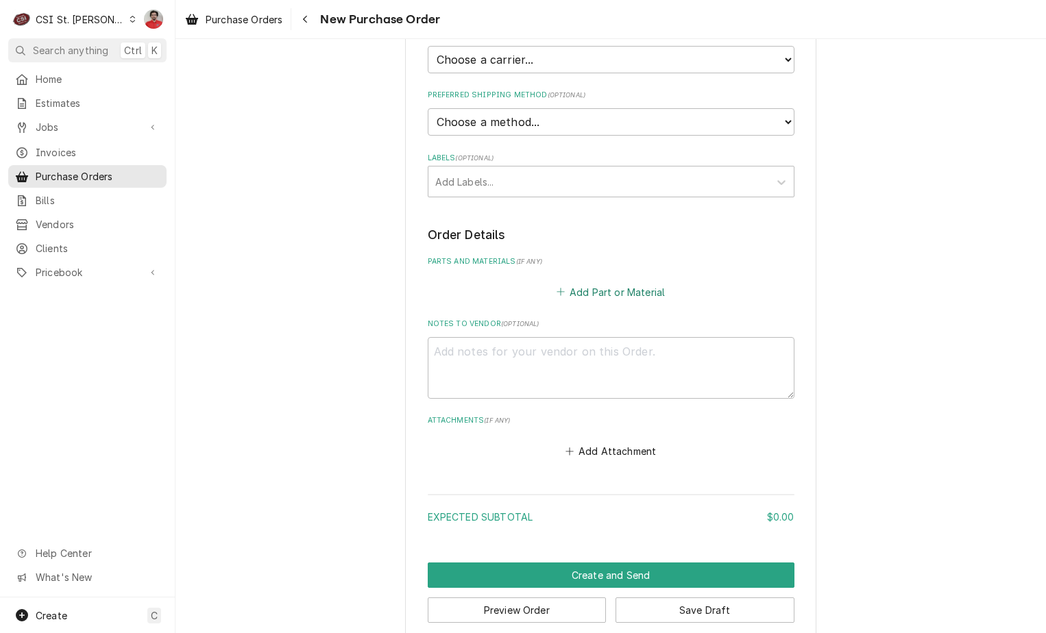
scroll to position [447, 0]
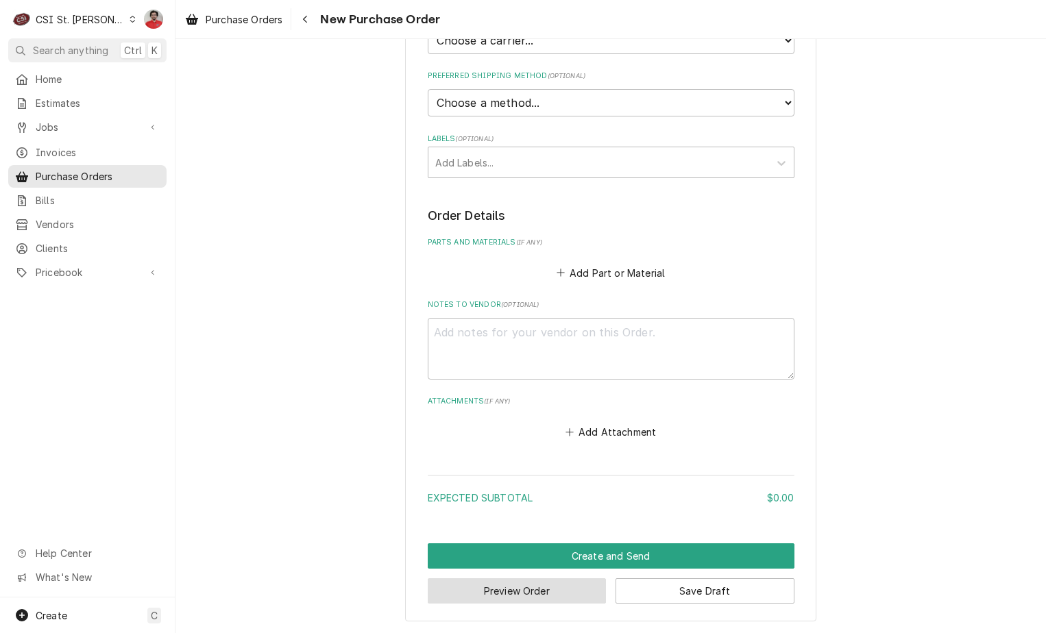
click at [585, 582] on button "Preview Order" at bounding box center [517, 590] width 179 height 25
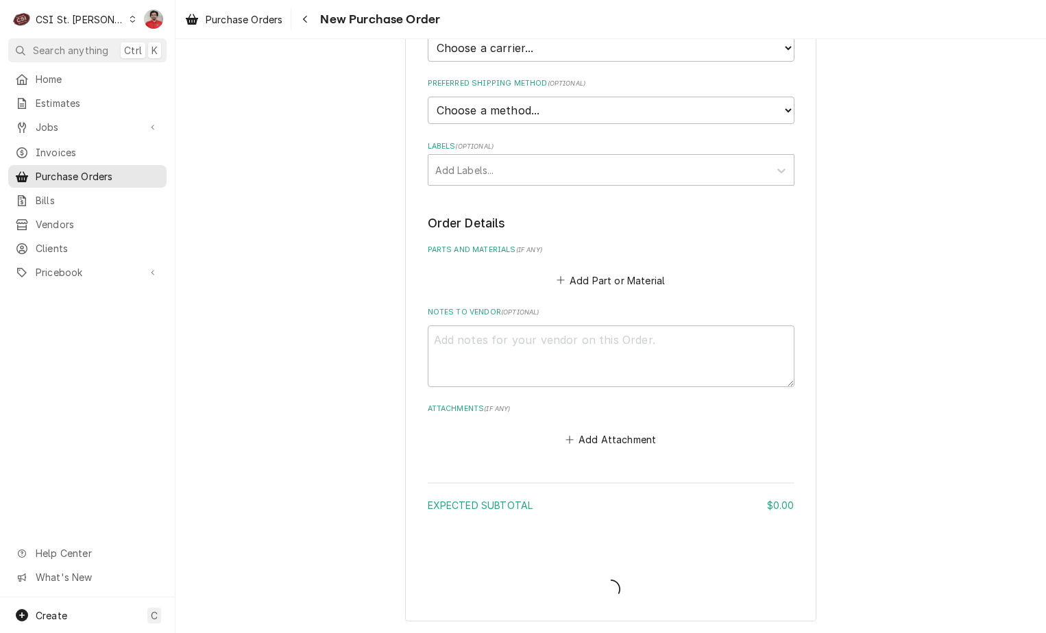
scroll to position [439, 0]
type textarea "x"
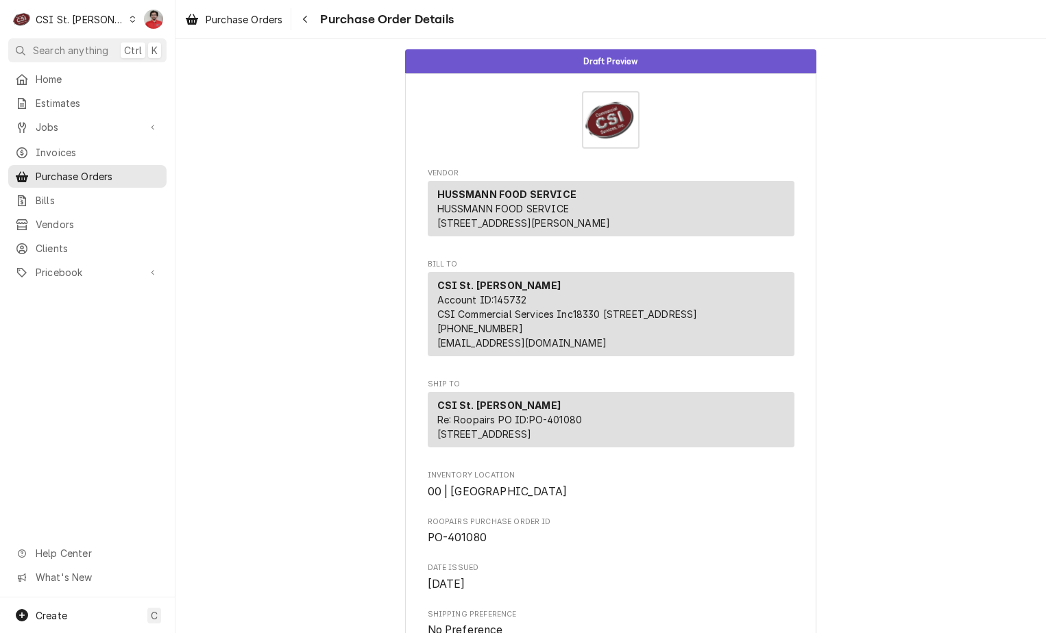
scroll to position [442, 0]
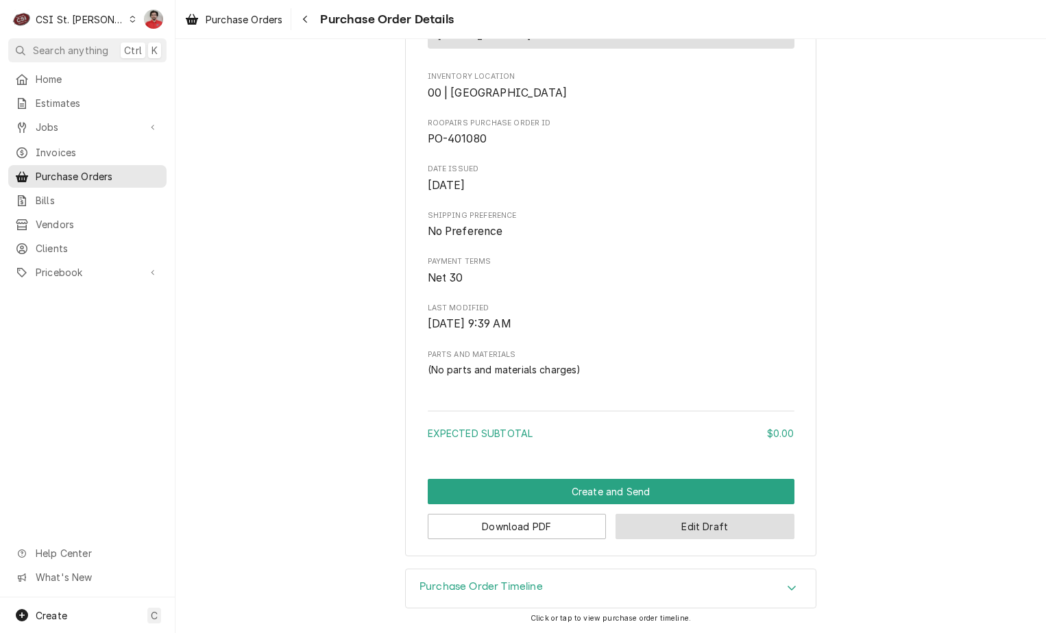
click at [707, 535] on button "Edit Draft" at bounding box center [704, 526] width 179 height 25
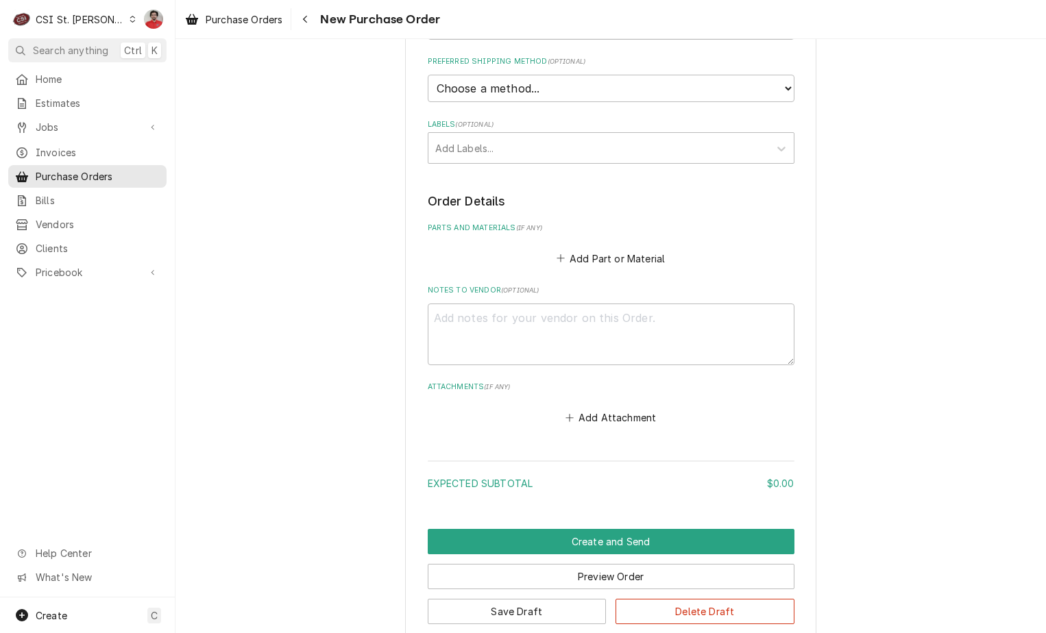
scroll to position [547, 0]
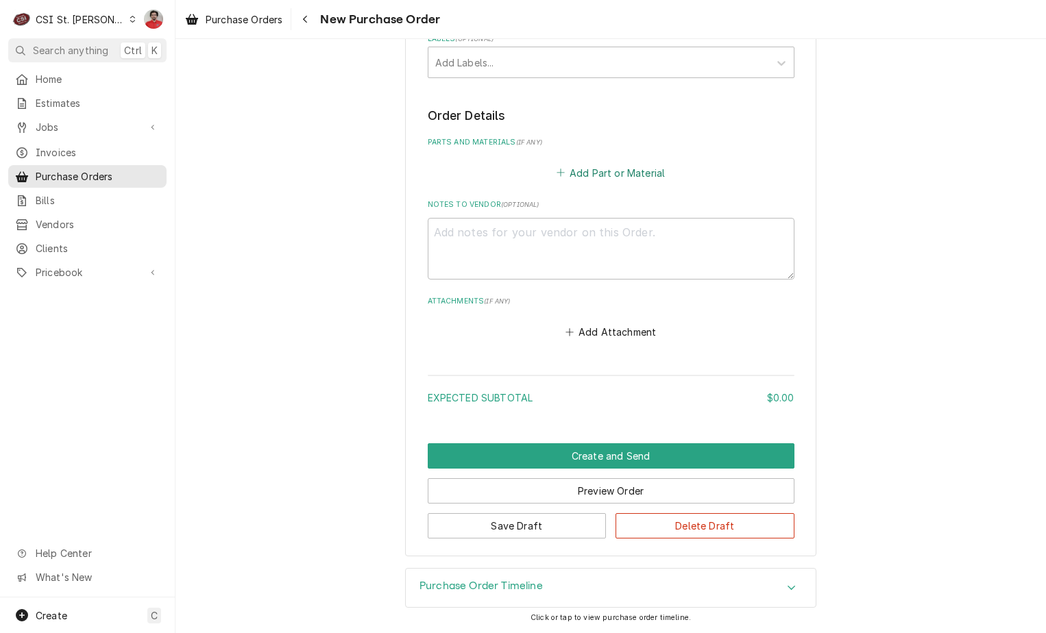
click at [563, 175] on button "Add Part or Material" at bounding box center [610, 172] width 113 height 19
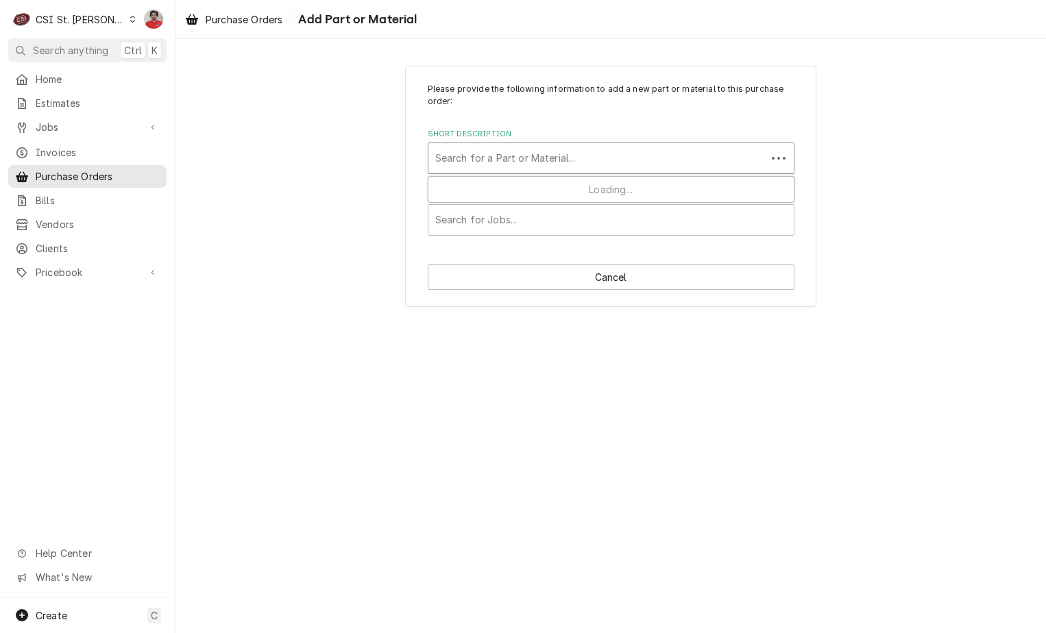
click at [528, 162] on div "Short Description" at bounding box center [597, 158] width 324 height 25
type input "125031132"
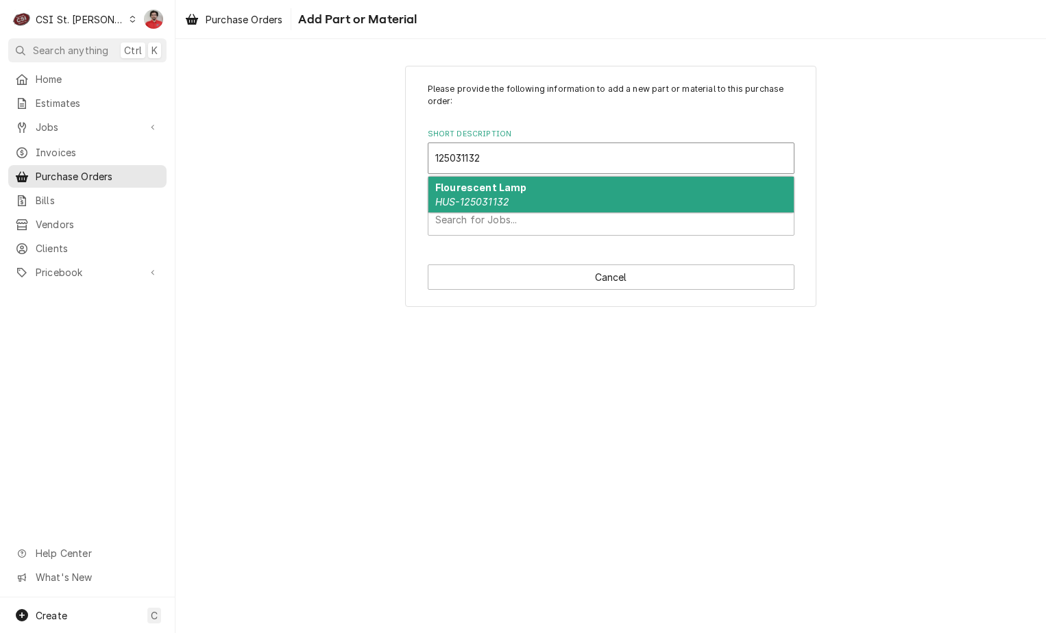
click at [522, 207] on div "Flourescent Lamp HUS-125031132" at bounding box center [610, 195] width 365 height 36
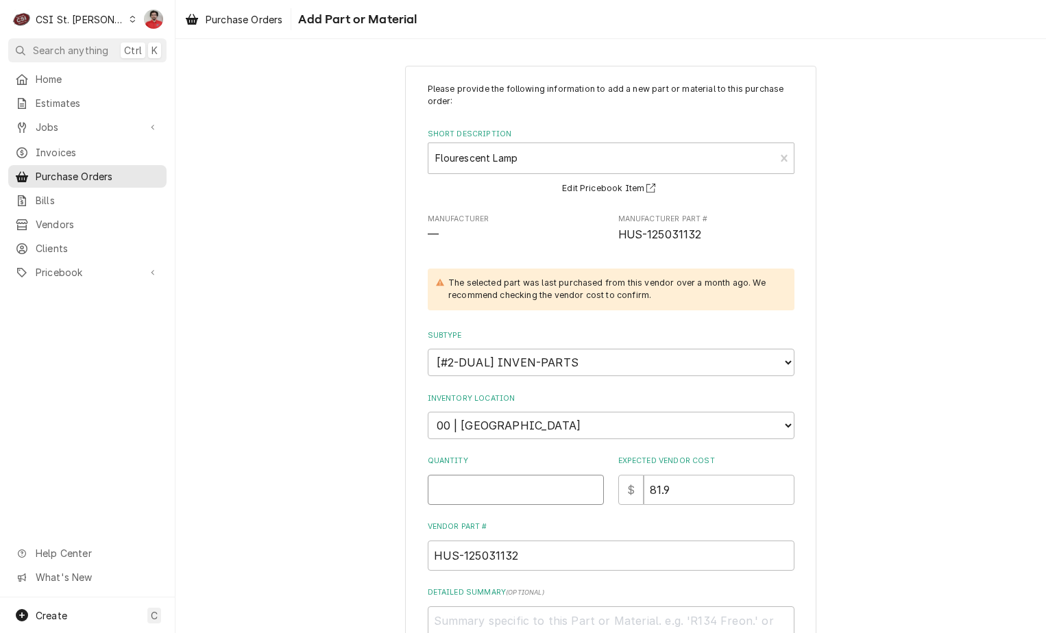
click at [524, 493] on input "Quantity" at bounding box center [516, 490] width 176 height 30
type textarea "x"
type input "1"
click at [521, 429] on select "Choose a location... 00 | STL WAREHOUSE 01 | CHUCK WAMBOLDT V#93 01 | COURTNEY …" at bounding box center [611, 425] width 367 height 27
select select "1468"
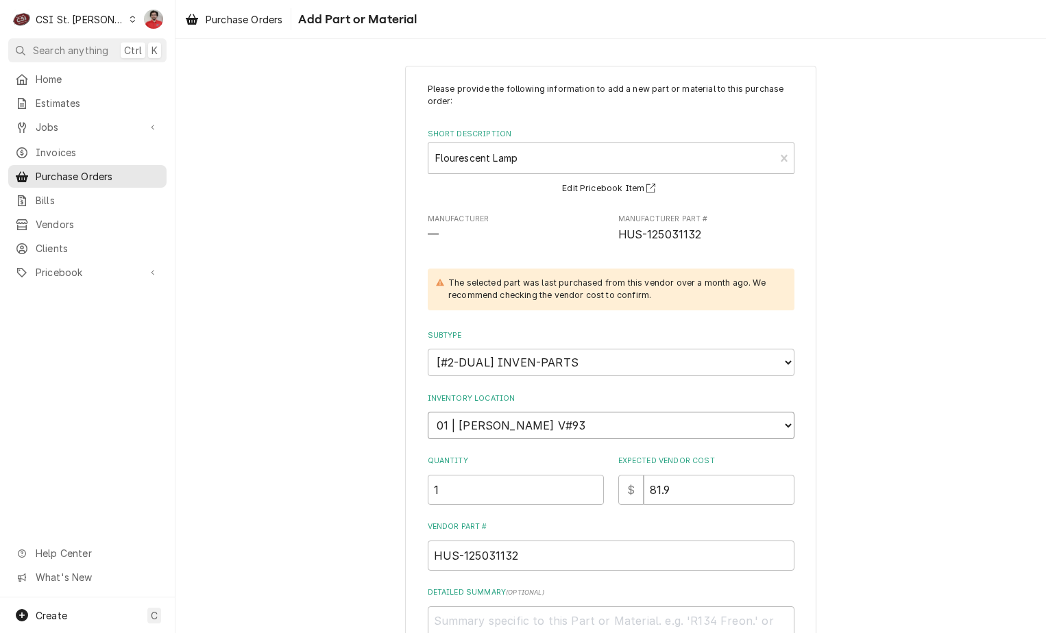
click at [428, 412] on select "Choose a location... 00 | STL WAREHOUSE 01 | CHUCK WAMBOLDT V#93 01 | COURTNEY …" at bounding box center [611, 425] width 367 height 27
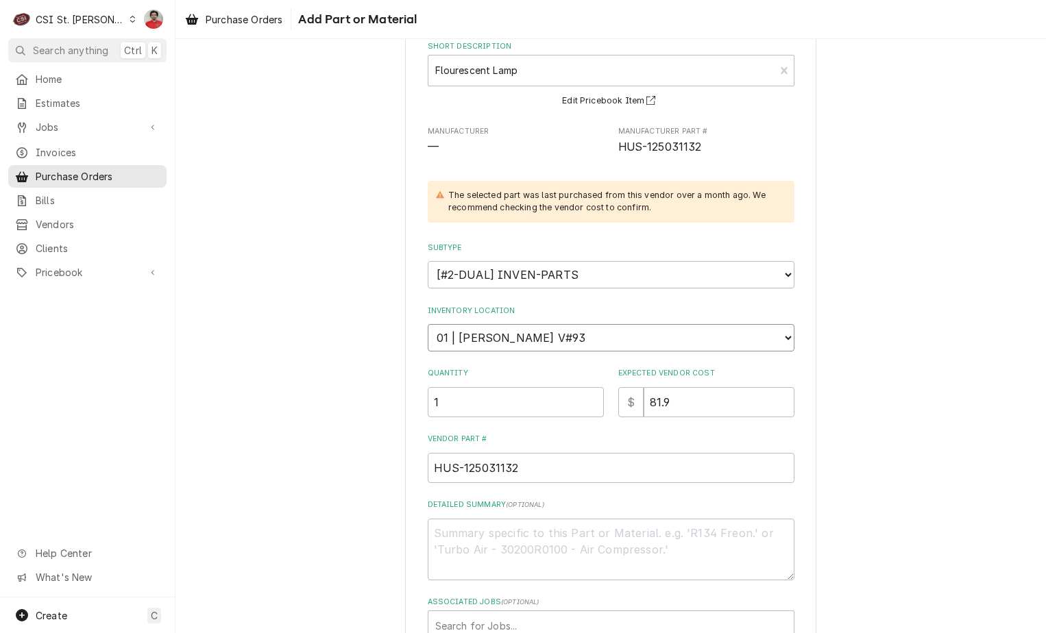
scroll to position [180, 0]
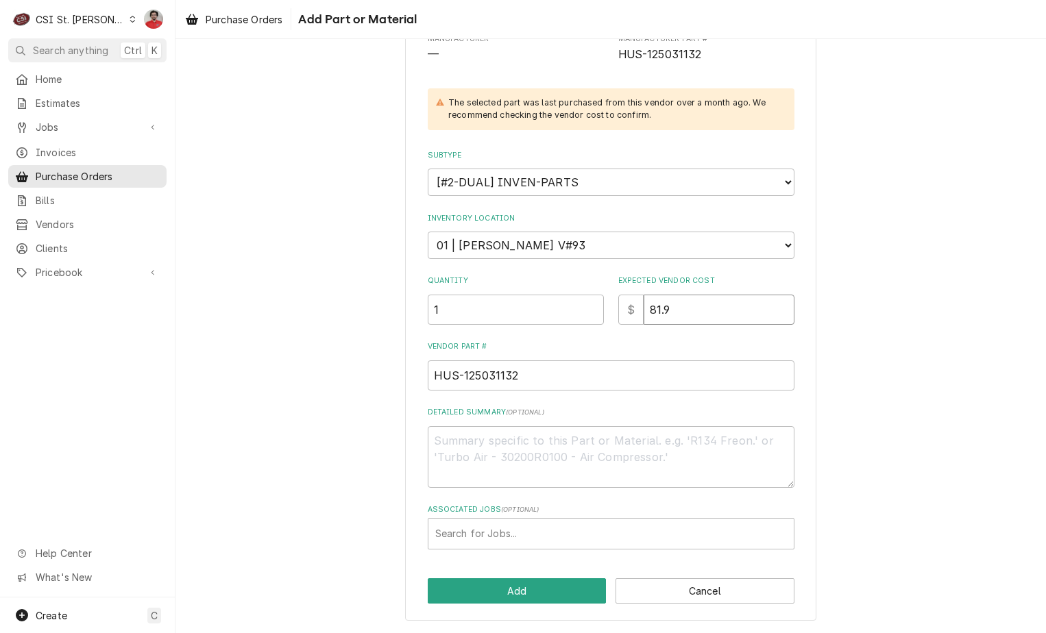
drag, startPoint x: 689, startPoint y: 302, endPoint x: 565, endPoint y: 313, distance: 124.5
click at [589, 300] on div "Quantity 1 Expected Vendor Cost $ 81.9" at bounding box center [611, 299] width 367 height 49
type textarea "x"
type input "8"
type textarea "x"
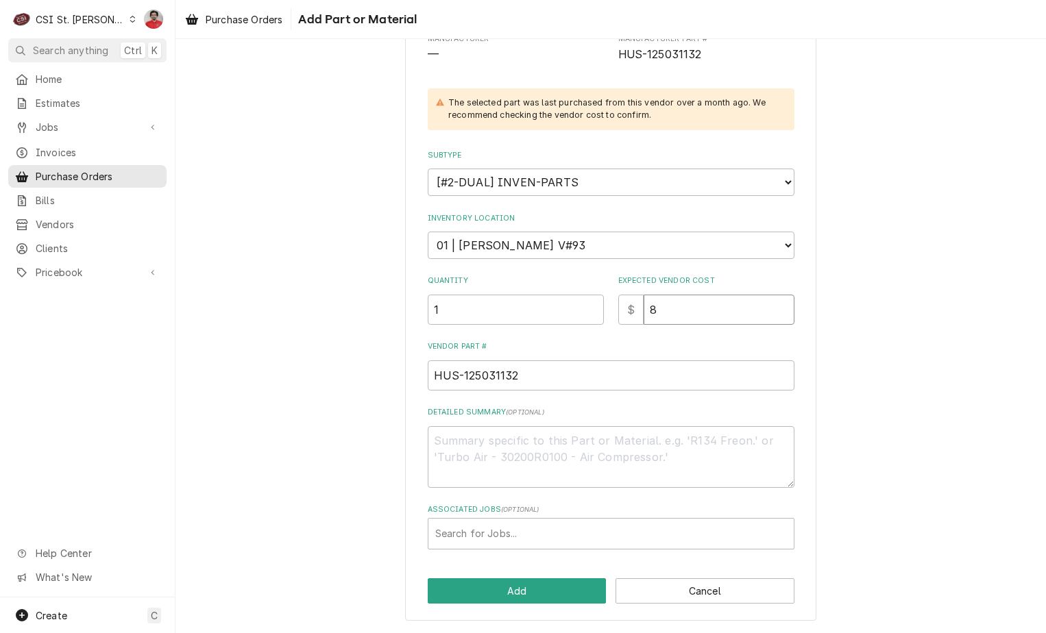
type input "85"
type textarea "x"
type input "85.5"
type textarea "x"
type input "85.50"
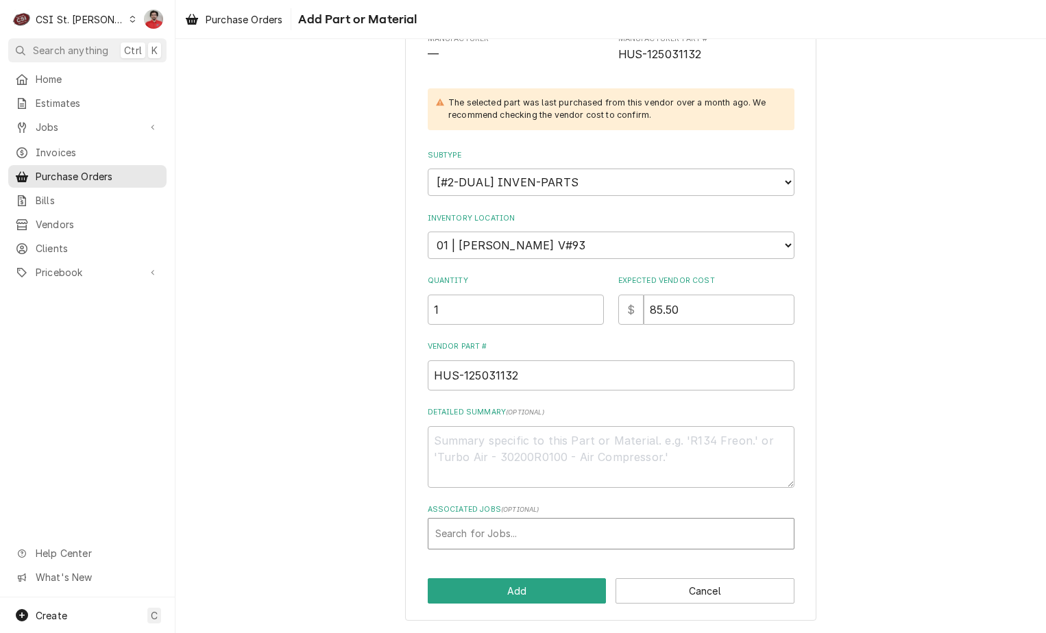
click at [539, 535] on div "Associated Jobs" at bounding box center [611, 533] width 352 height 25
type input "41286"
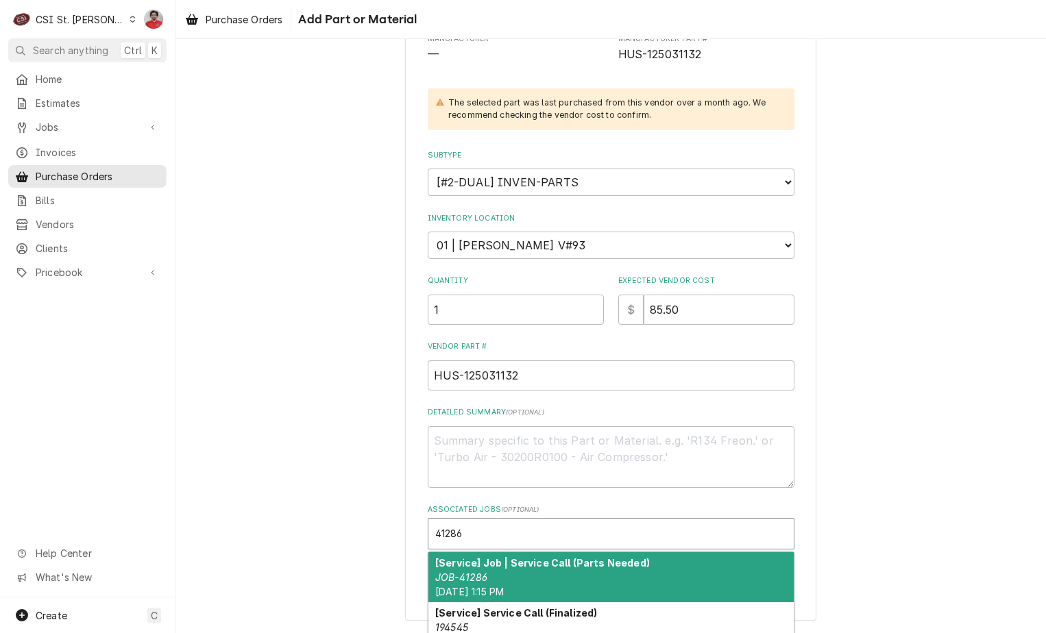
click at [496, 580] on div "[Service] Job | Service Call (Parts Needed) JOB-41286 Tue, Jul 15th, 2025 - 1:1…" at bounding box center [610, 577] width 365 height 50
type textarea "x"
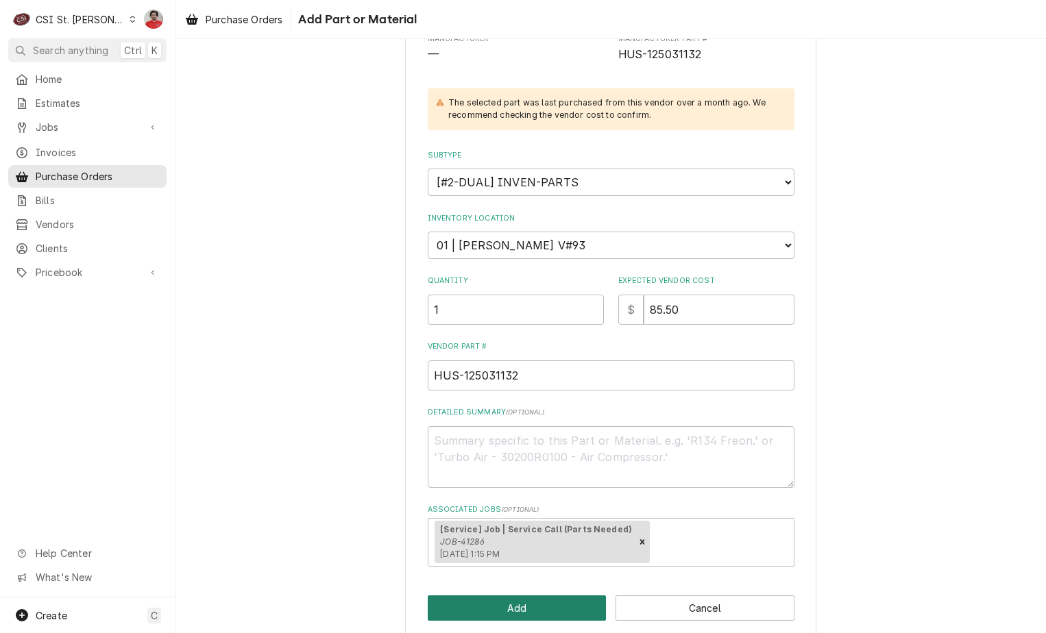
click at [494, 608] on button "Add" at bounding box center [517, 607] width 179 height 25
type textarea "x"
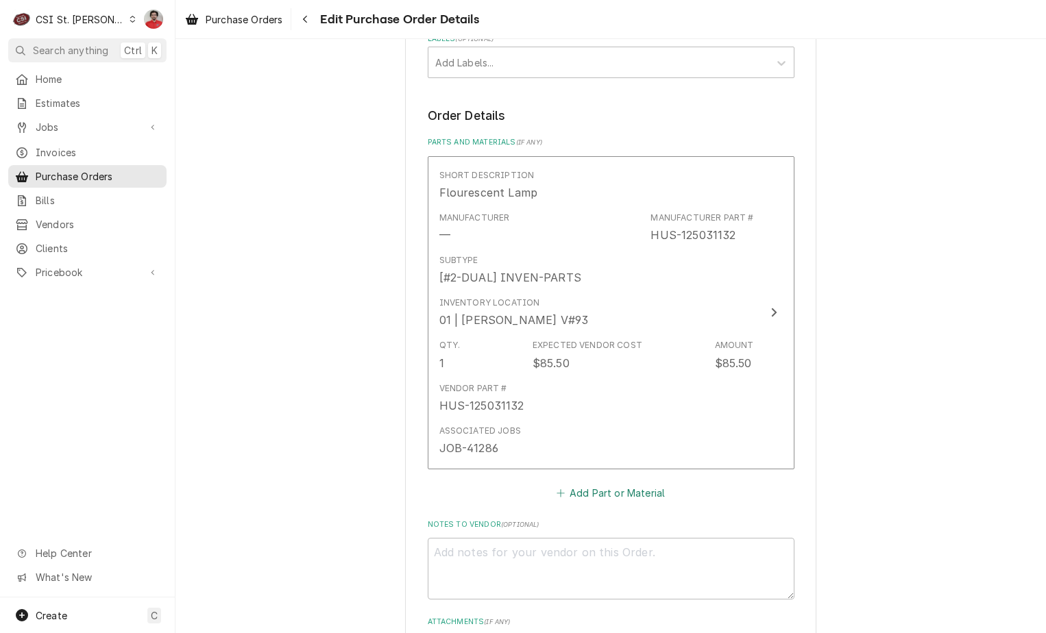
click at [584, 498] on button "Add Part or Material" at bounding box center [610, 492] width 113 height 19
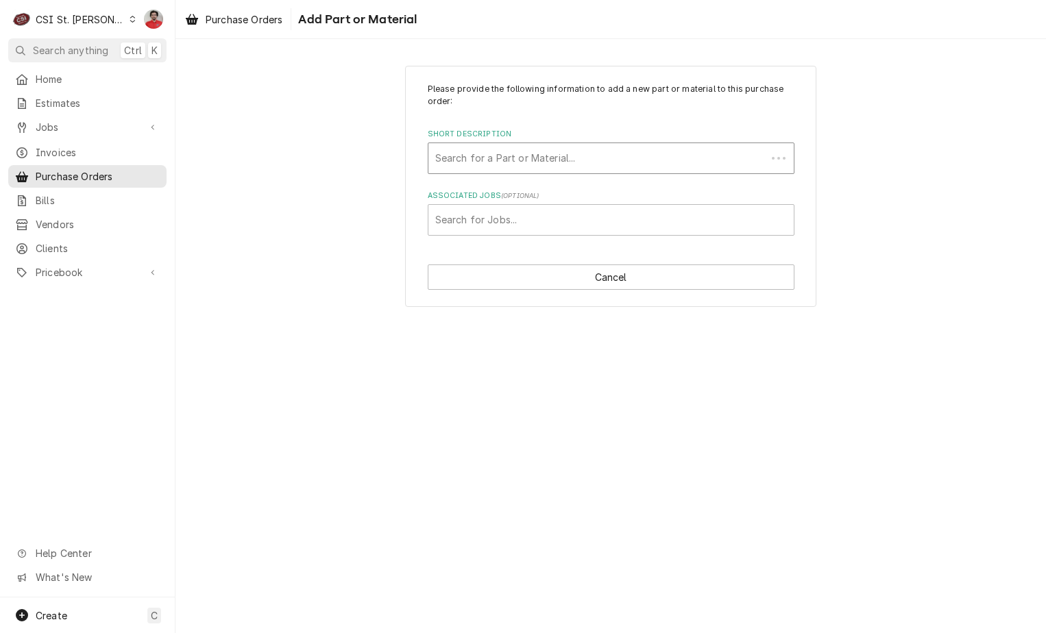
click at [580, 158] on div "Short Description" at bounding box center [597, 158] width 324 height 25
type input "125031134"
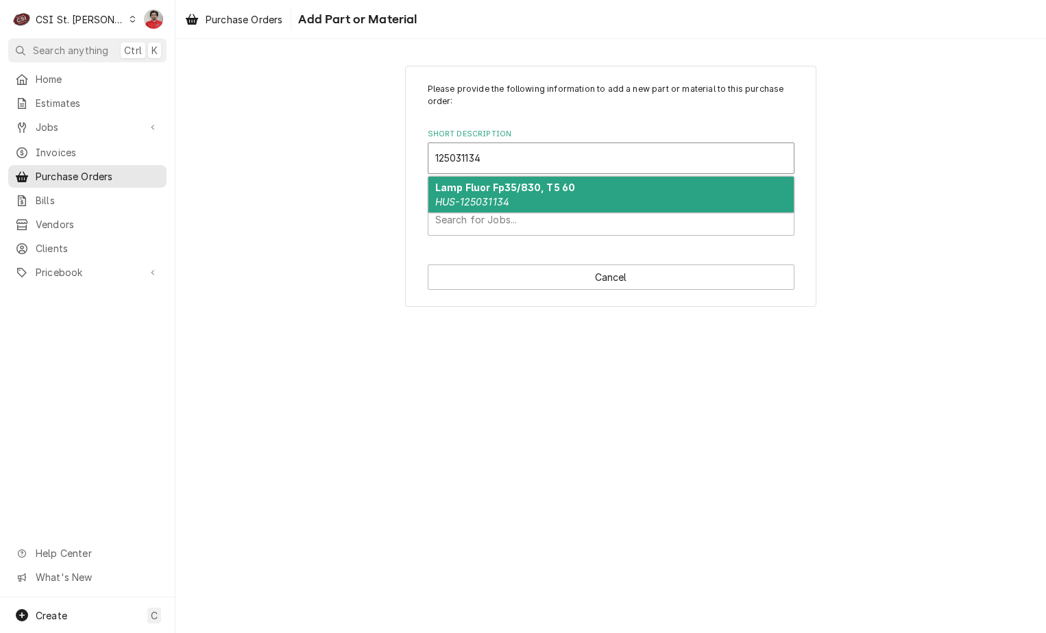
click at [572, 194] on div "Lamp Fluor Fp35/830, T5 60 HUS-125031134" at bounding box center [610, 195] width 365 height 36
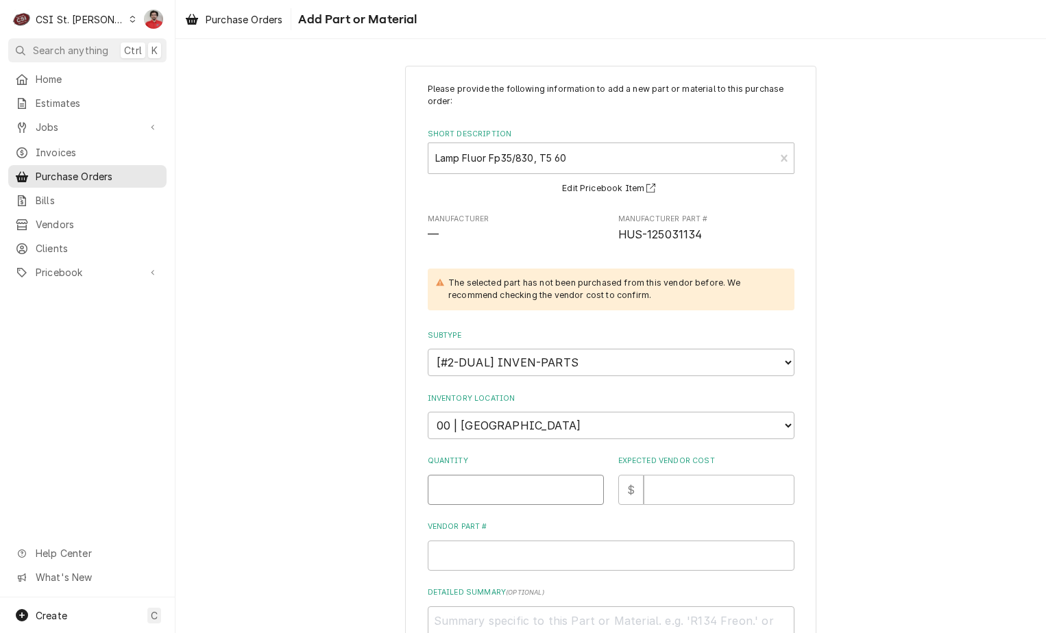
click at [535, 496] on input "Quantity" at bounding box center [516, 490] width 176 height 30
type textarea "x"
type input "1"
click at [699, 497] on input "Expected Vendor Cost" at bounding box center [718, 490] width 151 height 30
type textarea "x"
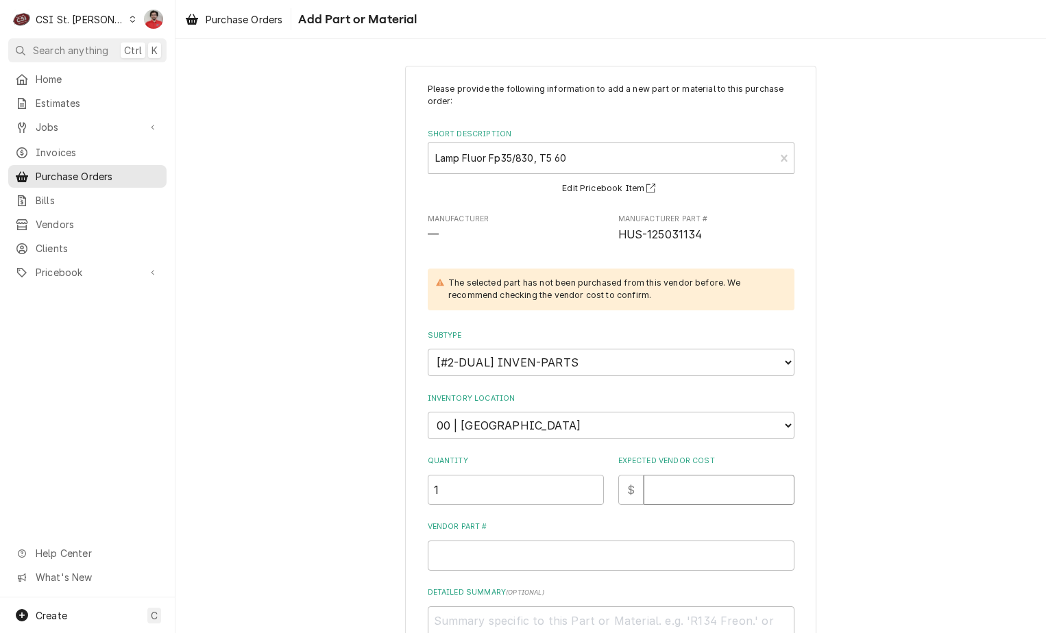
type input "9"
type textarea "x"
type input "99"
type textarea "x"
type input "99.9"
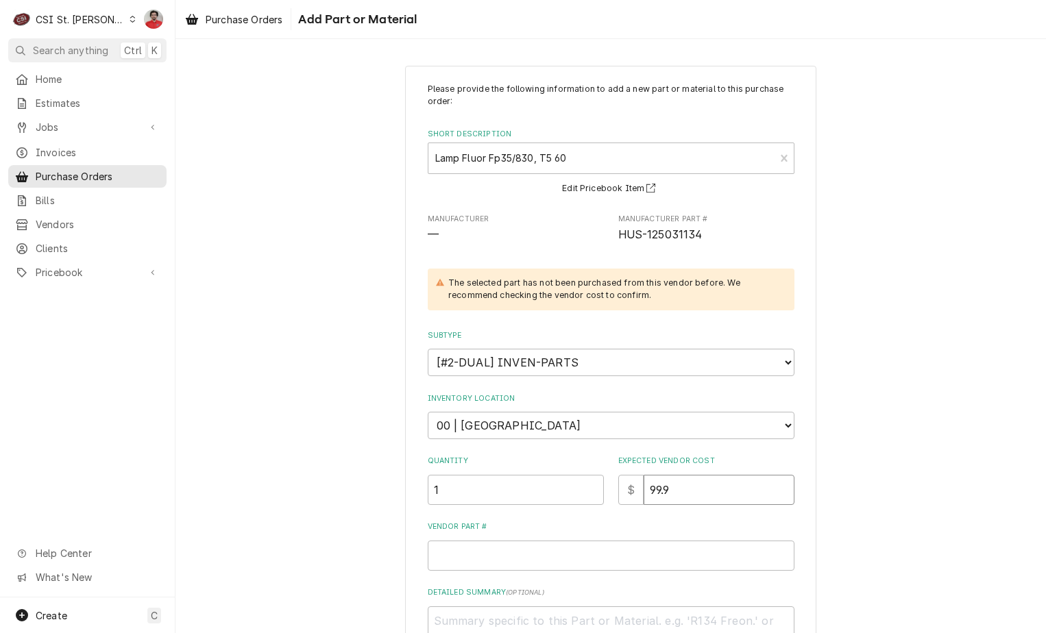
type textarea "x"
type input "99.90"
click at [586, 426] on select "Choose a location... 00 | STL WAREHOUSE 01 | CHUCK WAMBOLDT V#93 01 | COURTNEY …" at bounding box center [611, 425] width 367 height 27
select select "1468"
click at [428, 412] on select "Choose a location... 00 | STL WAREHOUSE 01 | CHUCK WAMBOLDT V#93 01 | COURTNEY …" at bounding box center [611, 425] width 367 height 27
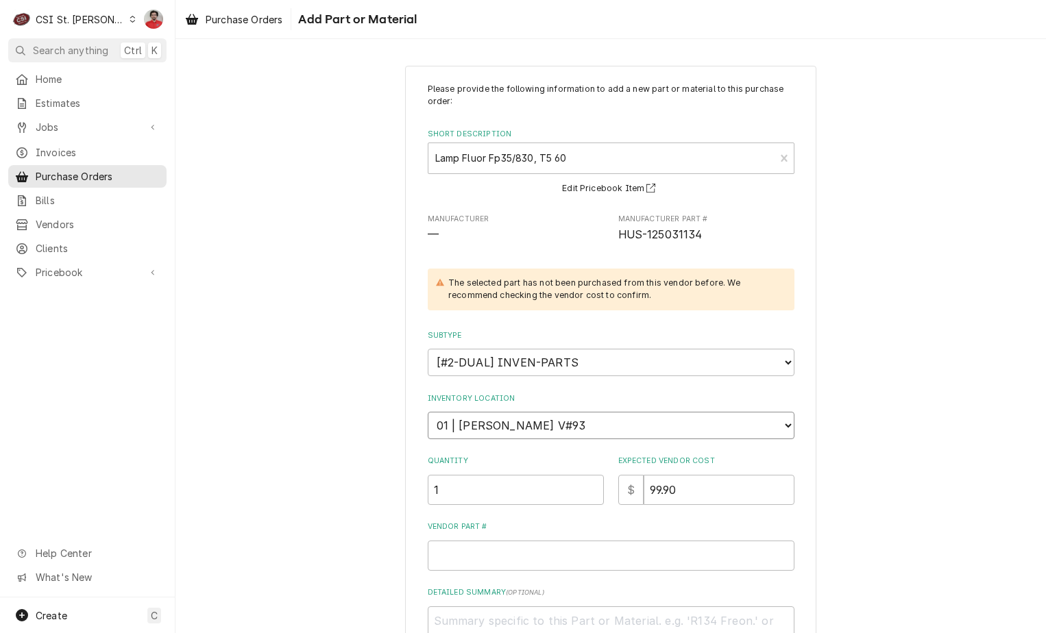
scroll to position [180, 0]
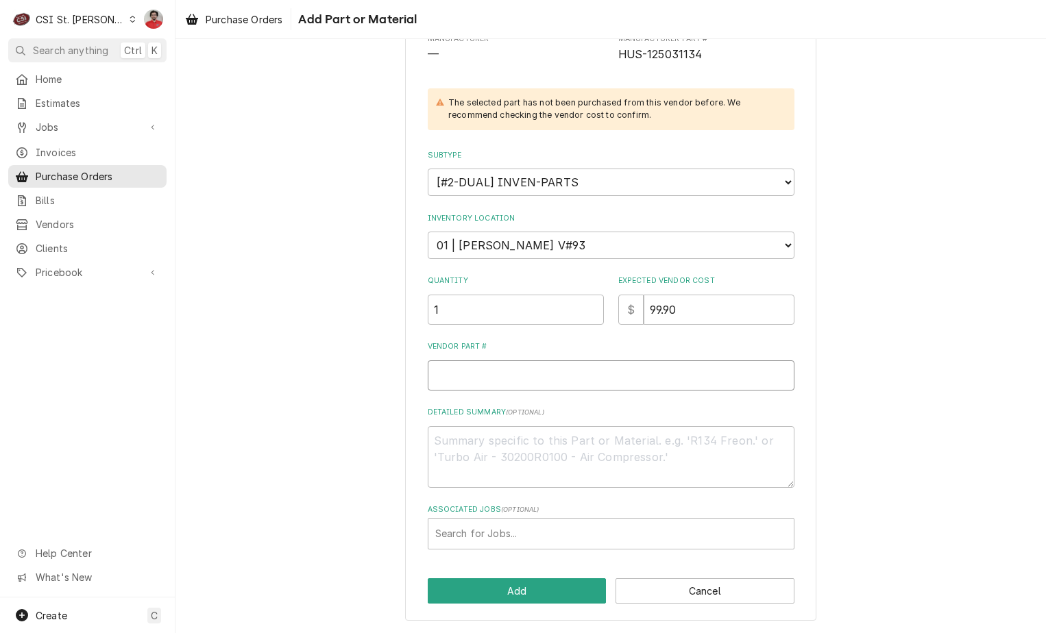
click at [561, 367] on input "Vendor Part #" at bounding box center [611, 375] width 367 height 30
click at [656, 53] on span "HUS-125031134" at bounding box center [660, 54] width 84 height 13
copy span "125031134"
click at [522, 378] on input "Vendor Part #" at bounding box center [611, 375] width 367 height 30
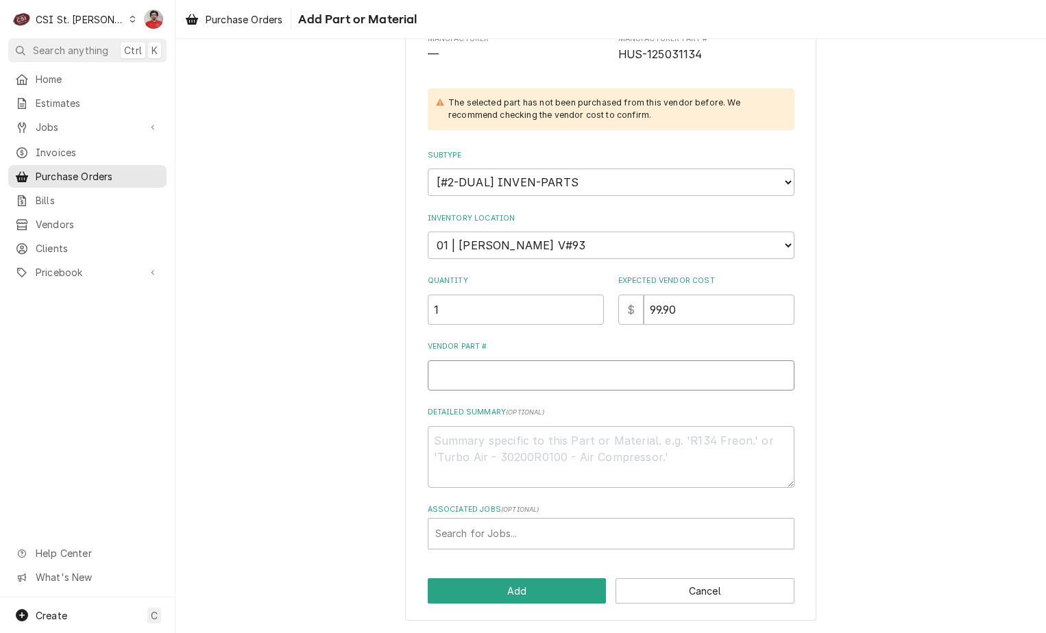
paste input "125031134"
type textarea "x"
type input "125031134"
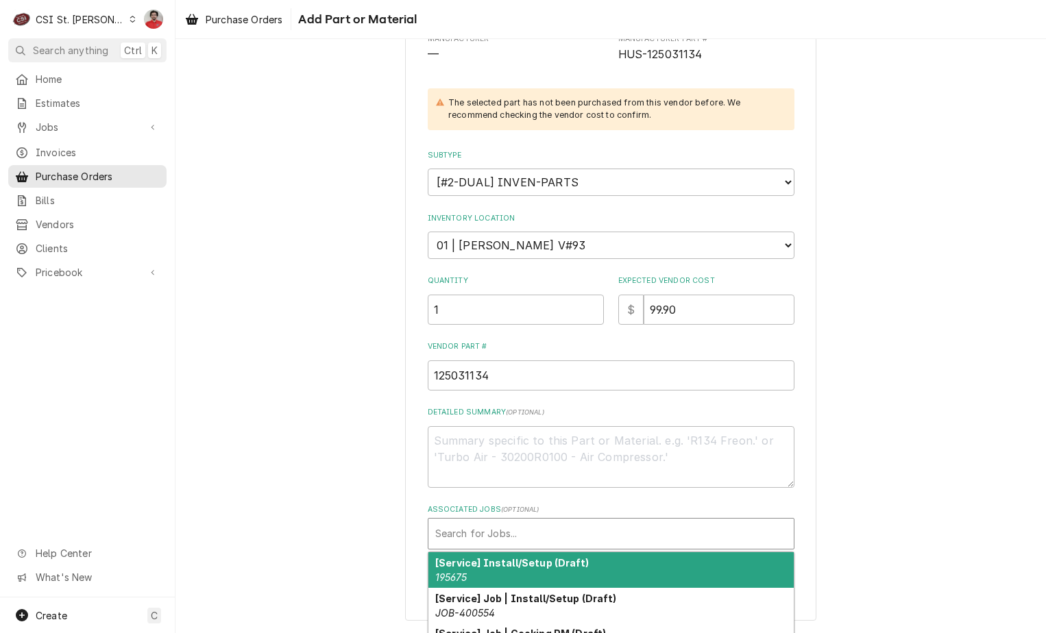
click at [522, 530] on div "Associated Jobs" at bounding box center [611, 533] width 352 height 25
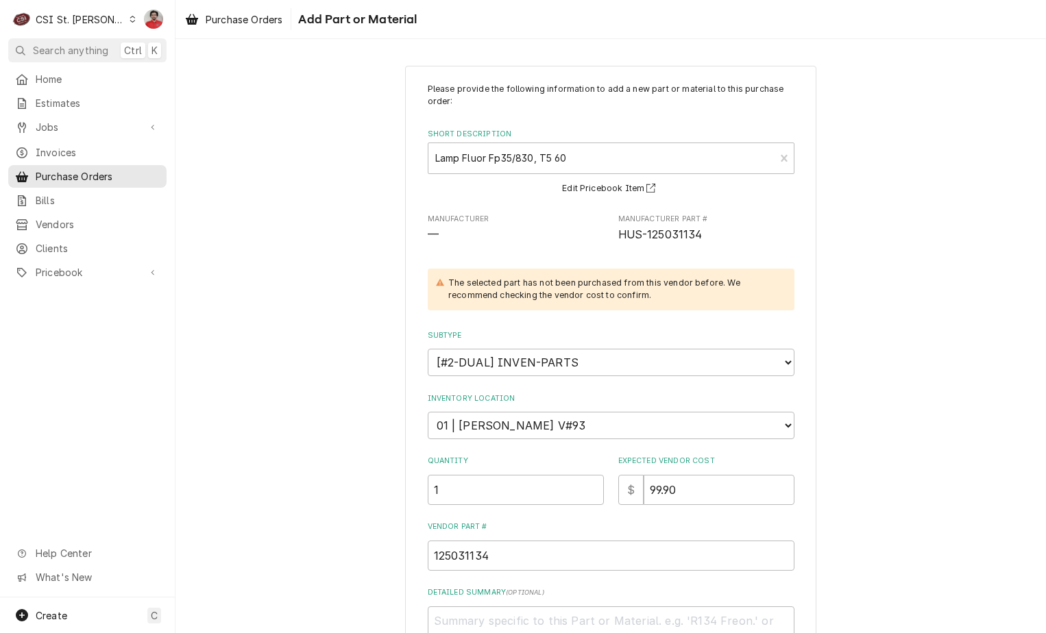
scroll to position [137, 0]
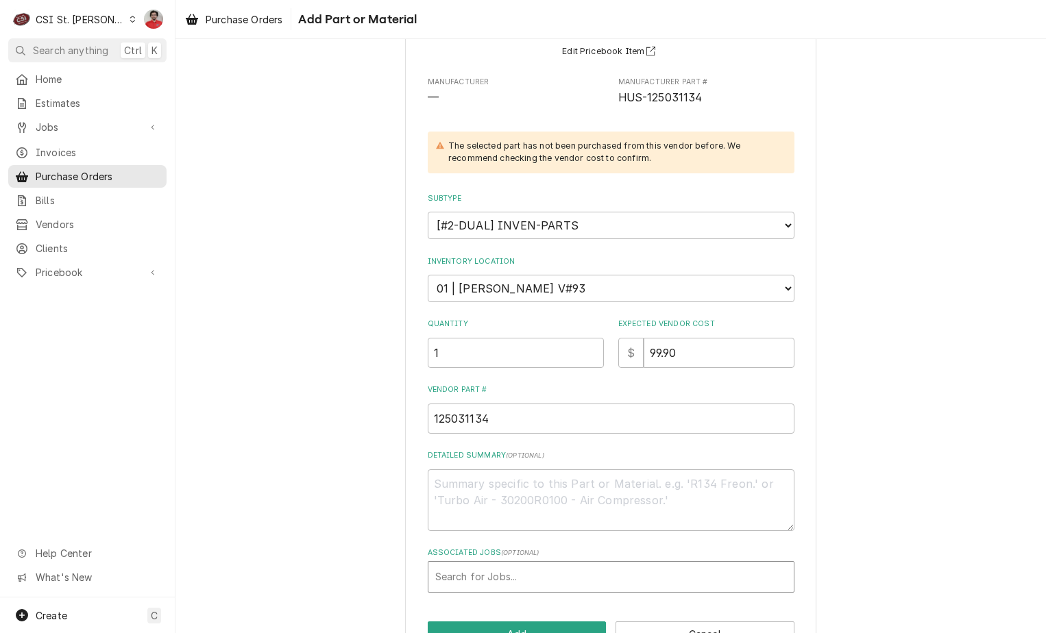
click at [548, 567] on div "Associated Jobs" at bounding box center [611, 577] width 352 height 25
type input "6"
type input "41286"
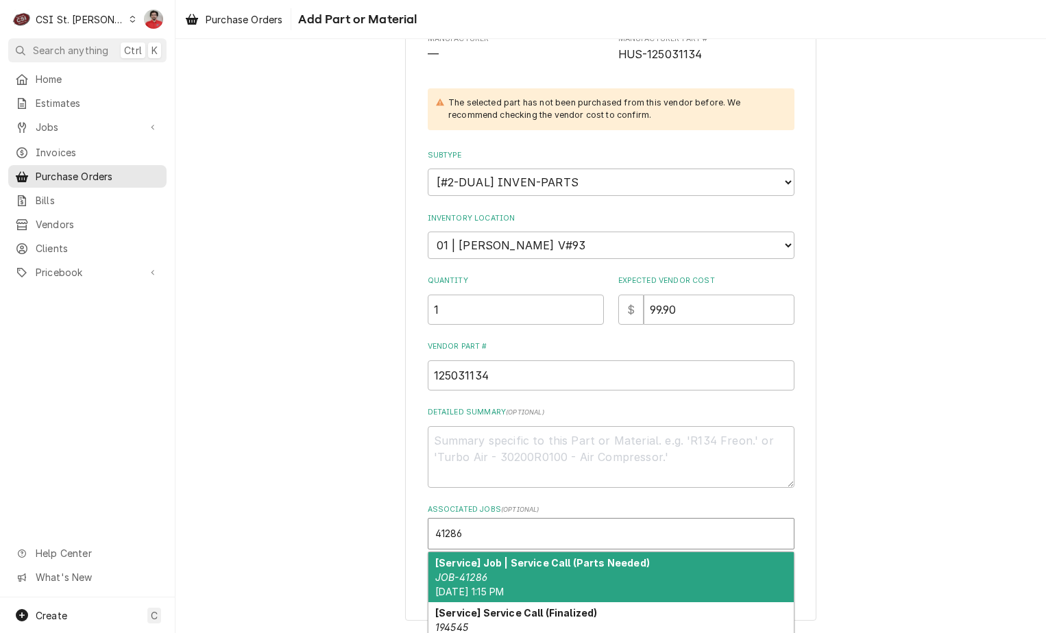
click at [545, 569] on div "[Service] Job | Service Call (Parts Needed) JOB-41286 Tue, Jul 15th, 2025 - 1:1…" at bounding box center [610, 577] width 365 height 50
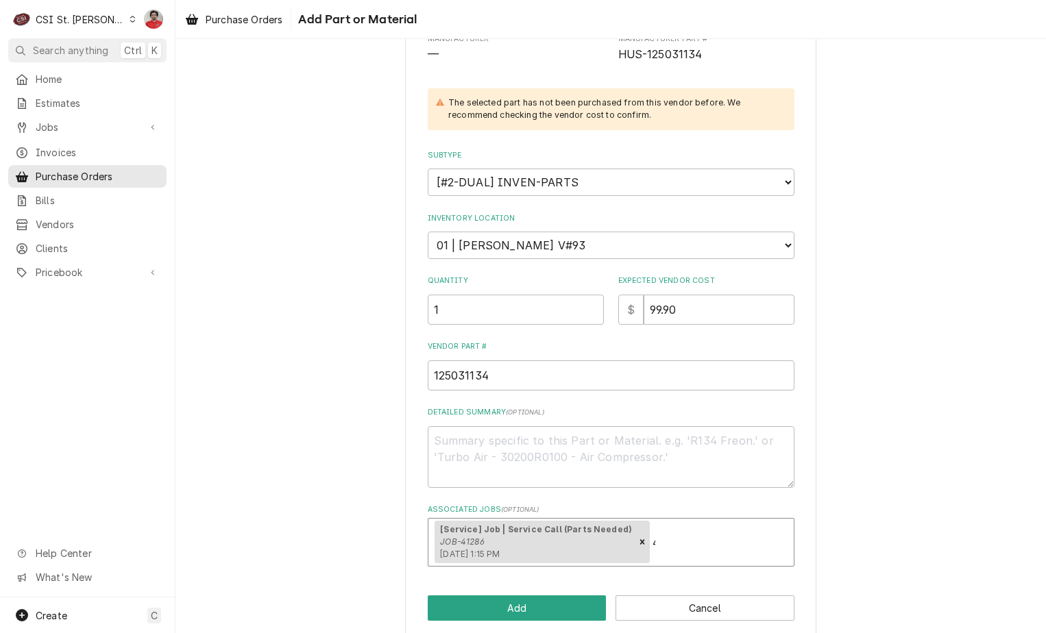
type textarea "x"
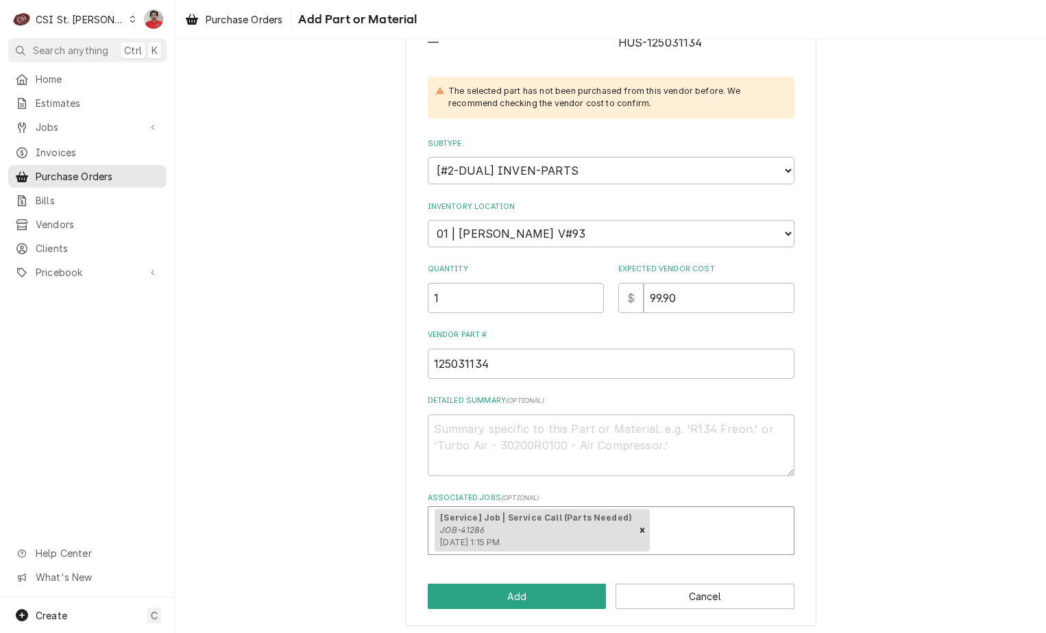
scroll to position [197, 0]
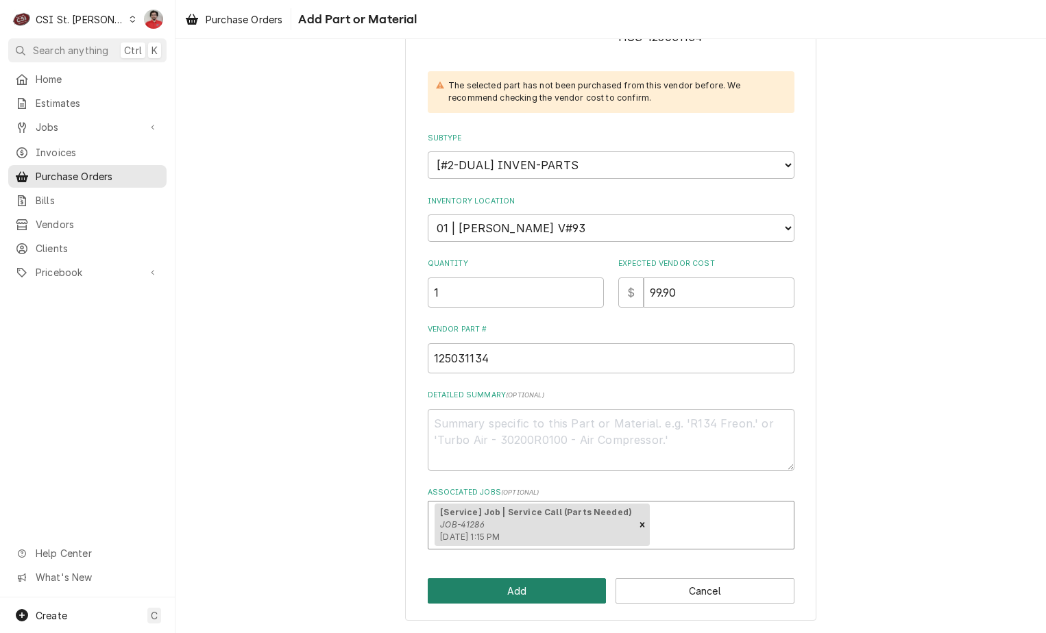
click at [539, 589] on button "Add" at bounding box center [517, 590] width 179 height 25
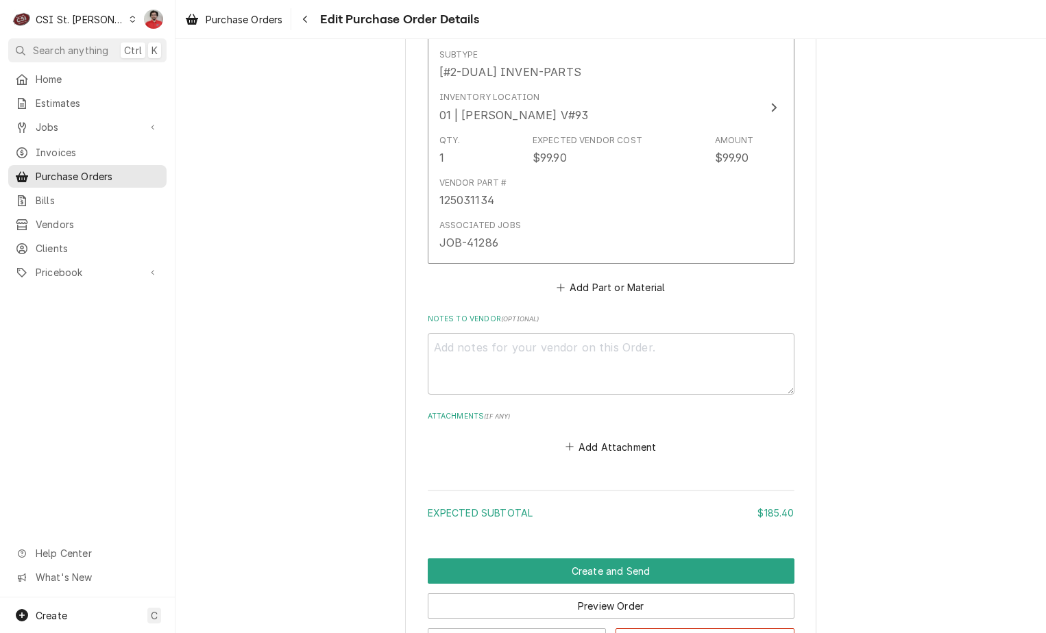
scroll to position [1187, 0]
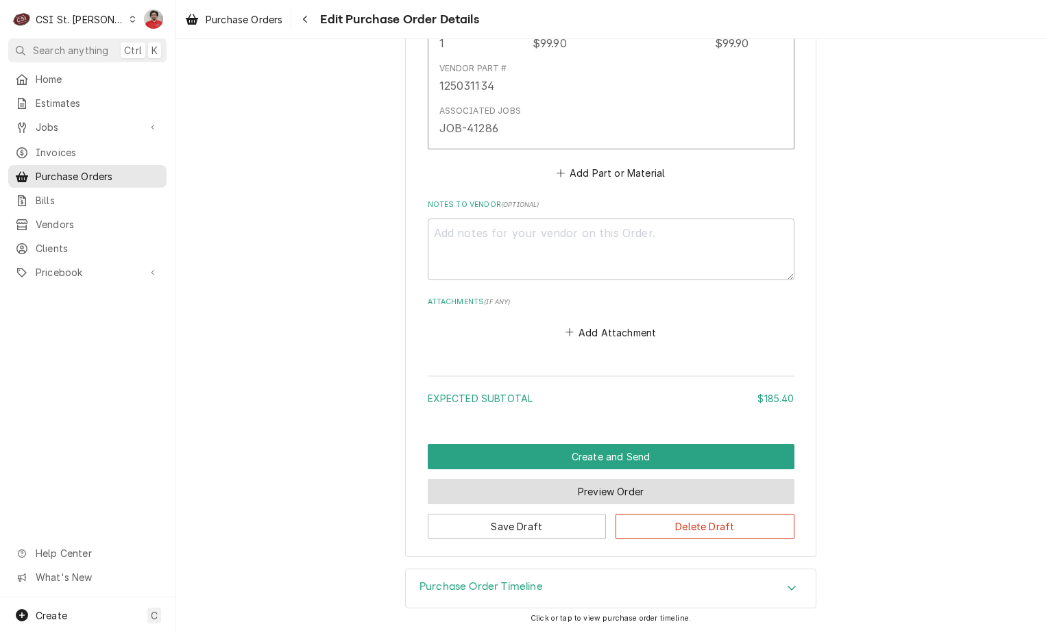
click at [536, 497] on button "Preview Order" at bounding box center [611, 491] width 367 height 25
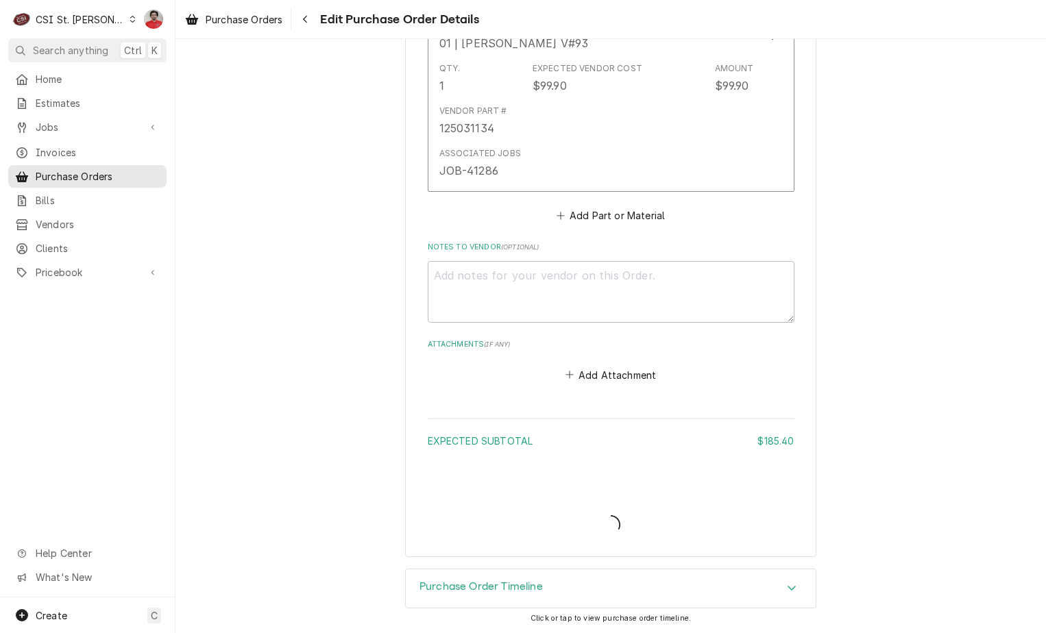
type textarea "x"
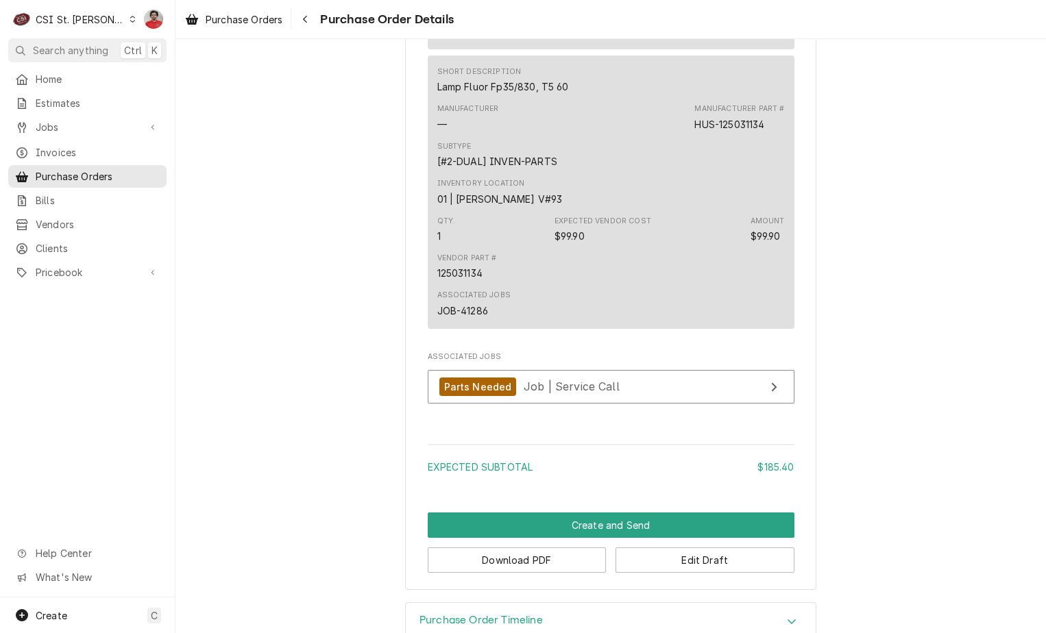
scroll to position [1061, 0]
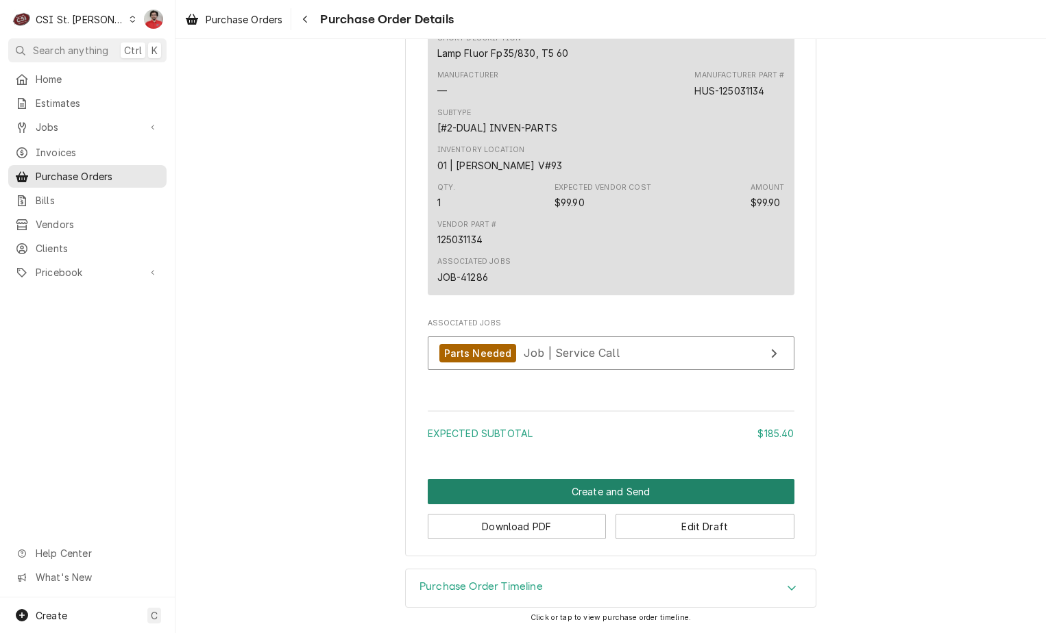
click at [577, 484] on button "Create and Send" at bounding box center [611, 491] width 367 height 25
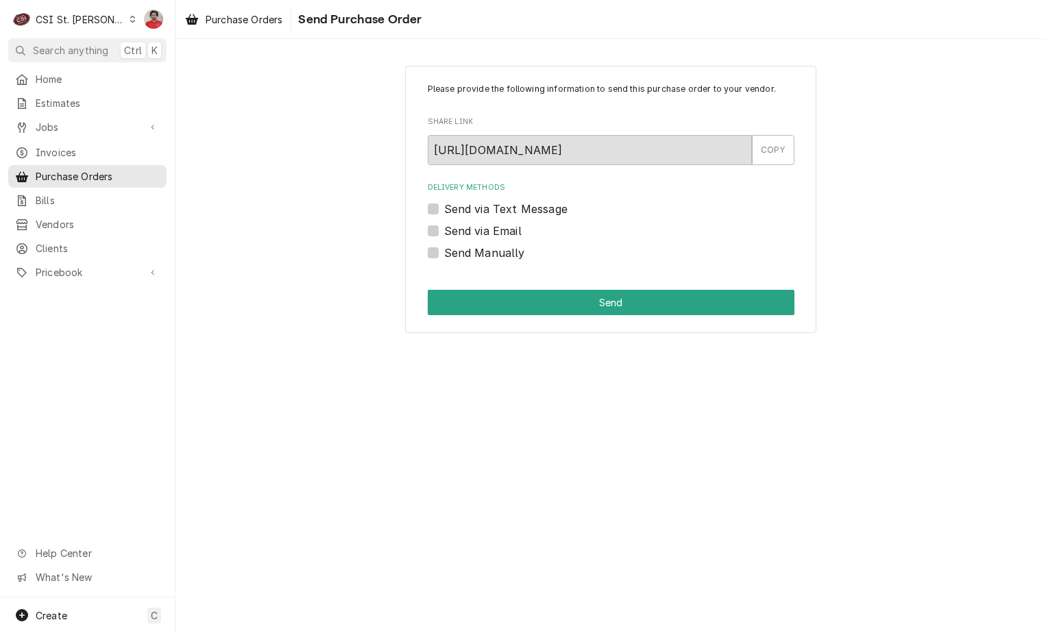
click at [505, 253] on label "Send Manually" at bounding box center [484, 253] width 81 height 16
click at [505, 253] on input "Send Manually" at bounding box center [627, 260] width 367 height 30
checkbox input "true"
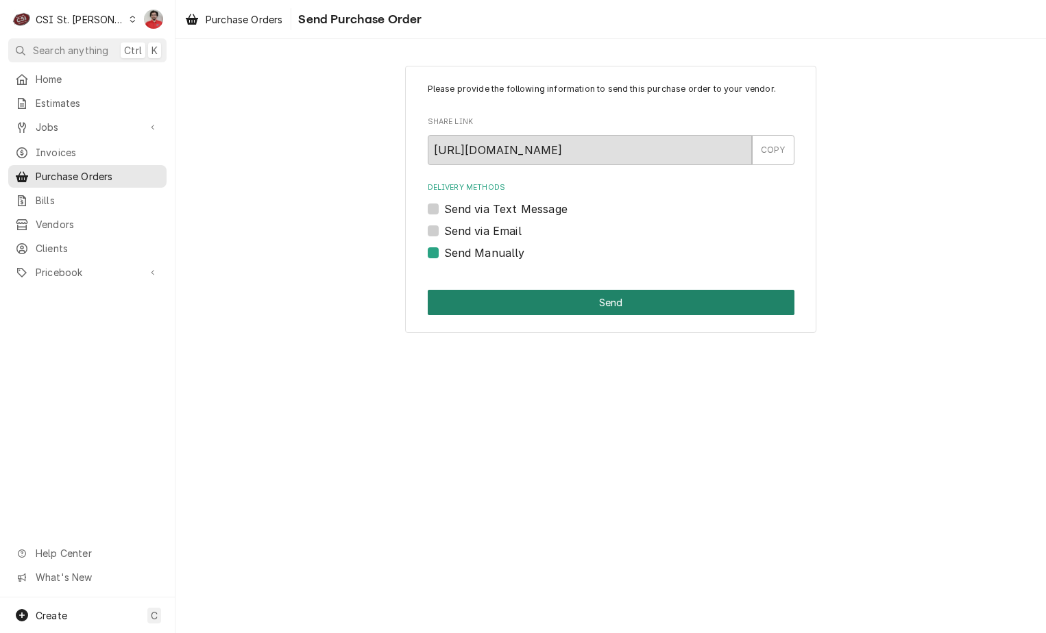
click at [532, 308] on button "Send" at bounding box center [611, 302] width 367 height 25
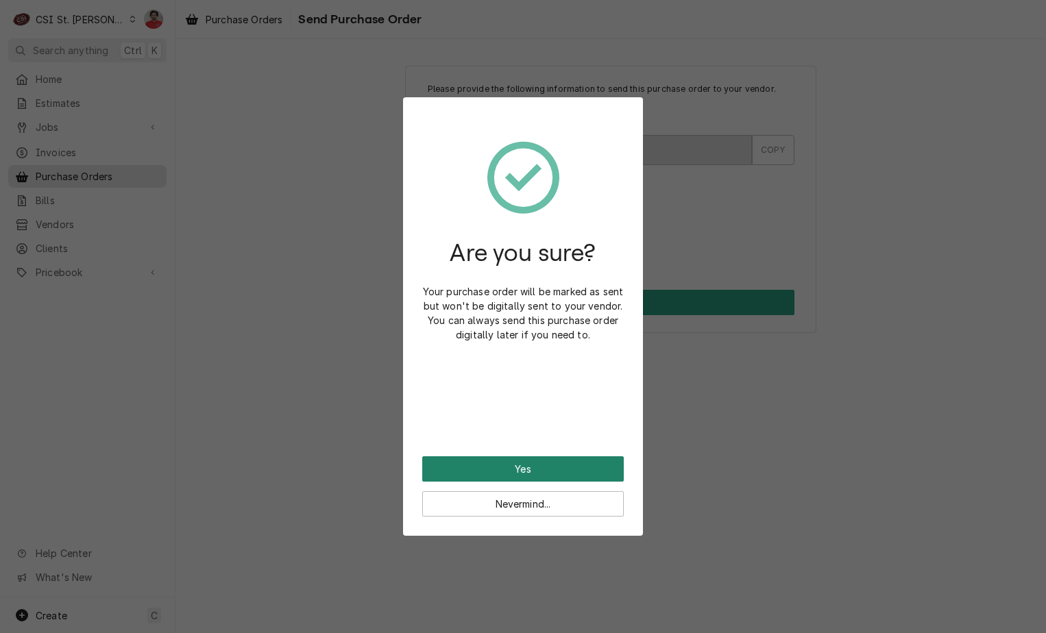
click at [519, 463] on button "Yes" at bounding box center [522, 468] width 201 height 25
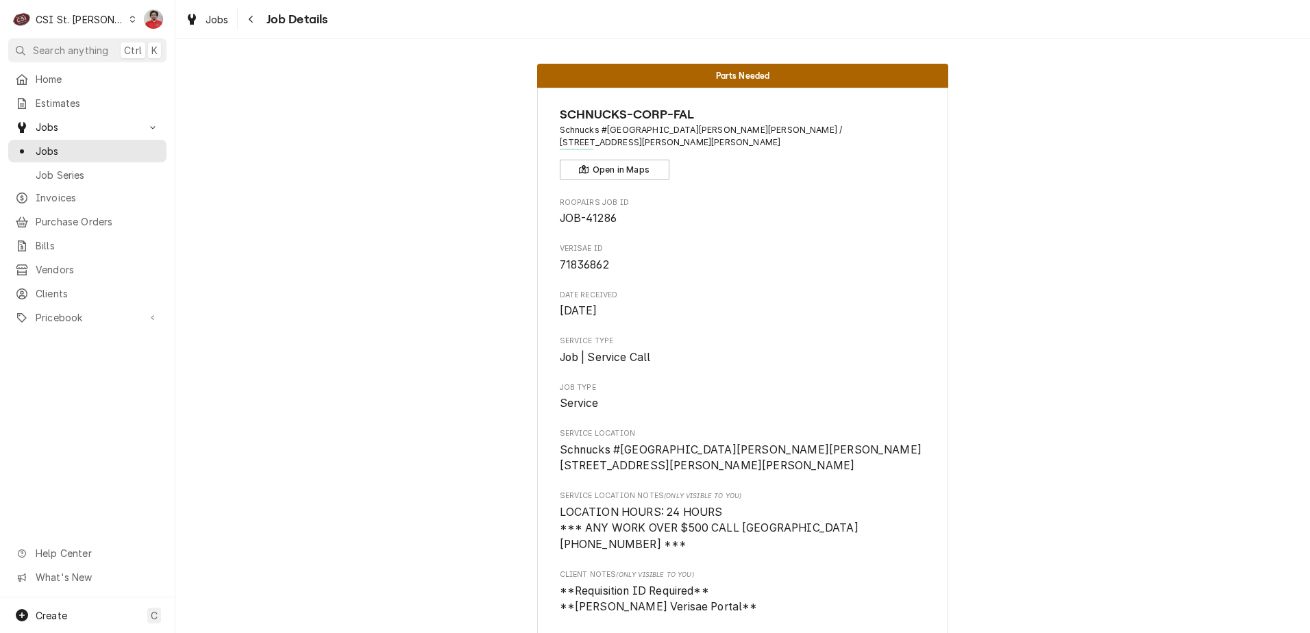
scroll to position [4841, 0]
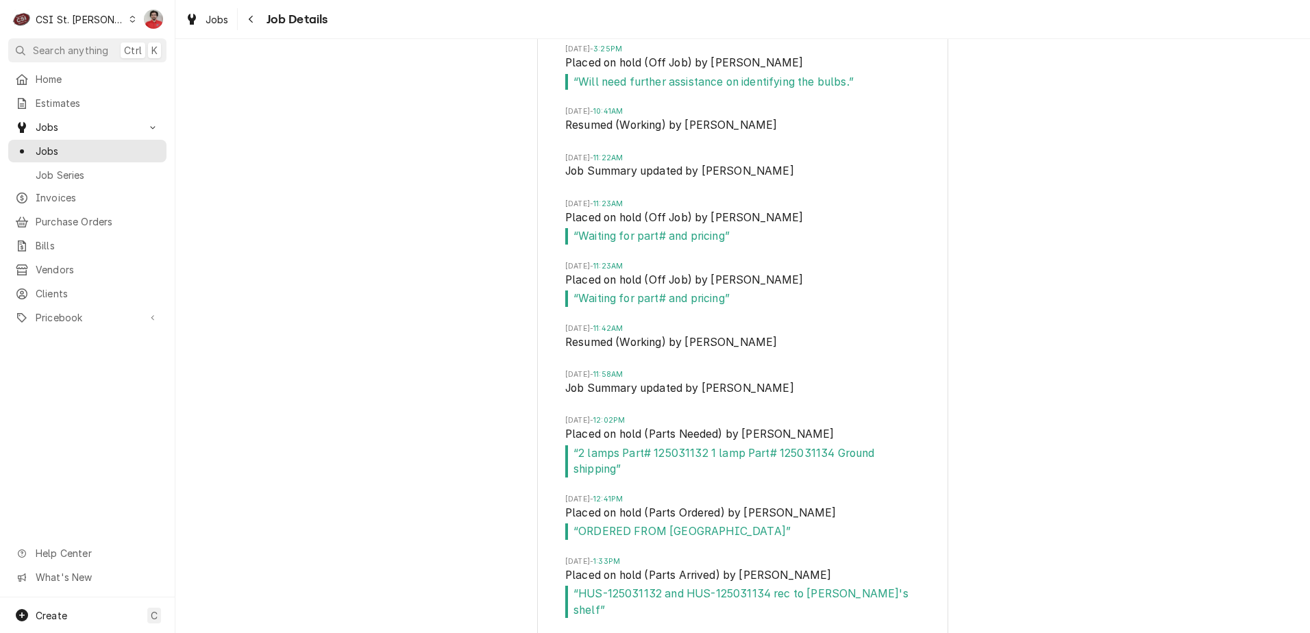
click at [264, 19] on span "Job Details" at bounding box center [295, 19] width 66 height 19
click at [262, 18] on button "Navigate back" at bounding box center [252, 19] width 22 height 22
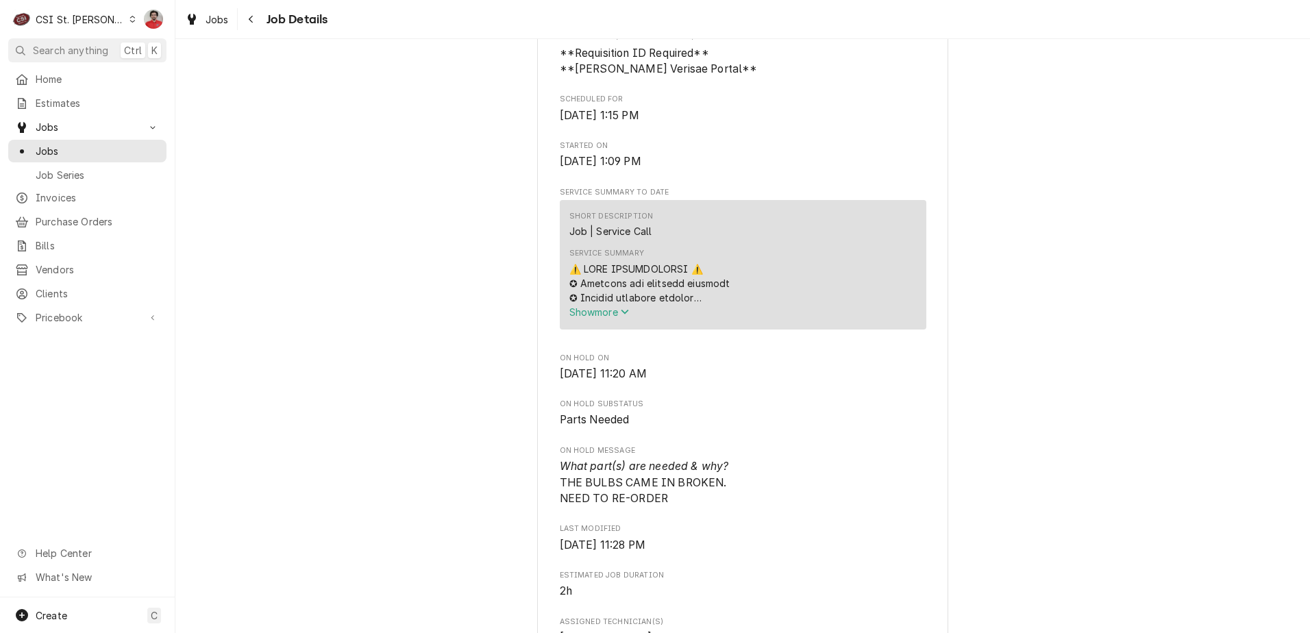
scroll to position [455, 0]
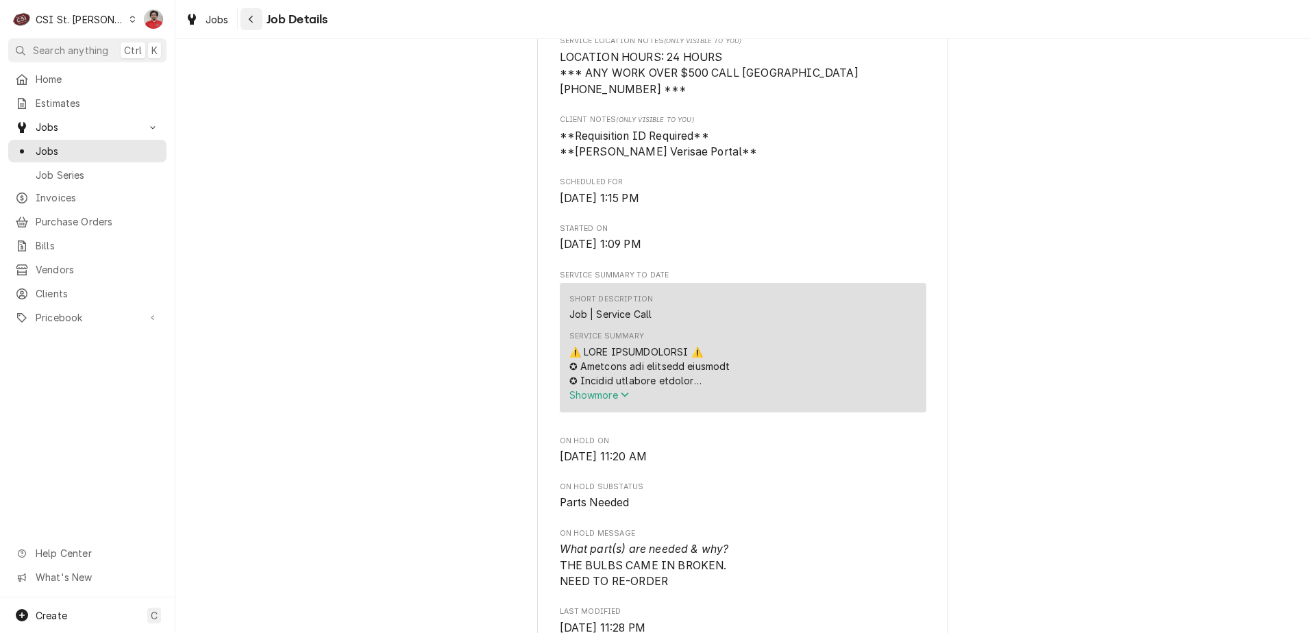
click at [252, 17] on icon "Navigate back" at bounding box center [251, 19] width 6 height 10
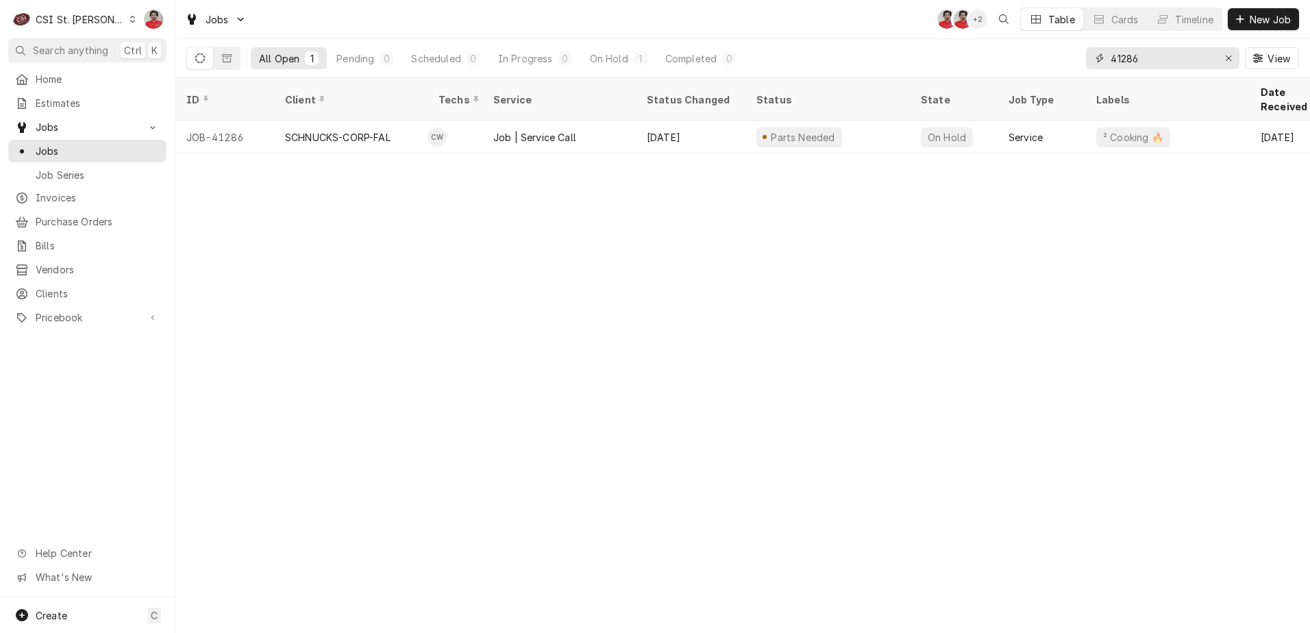
click at [1129, 61] on input "41286" at bounding box center [1162, 58] width 103 height 22
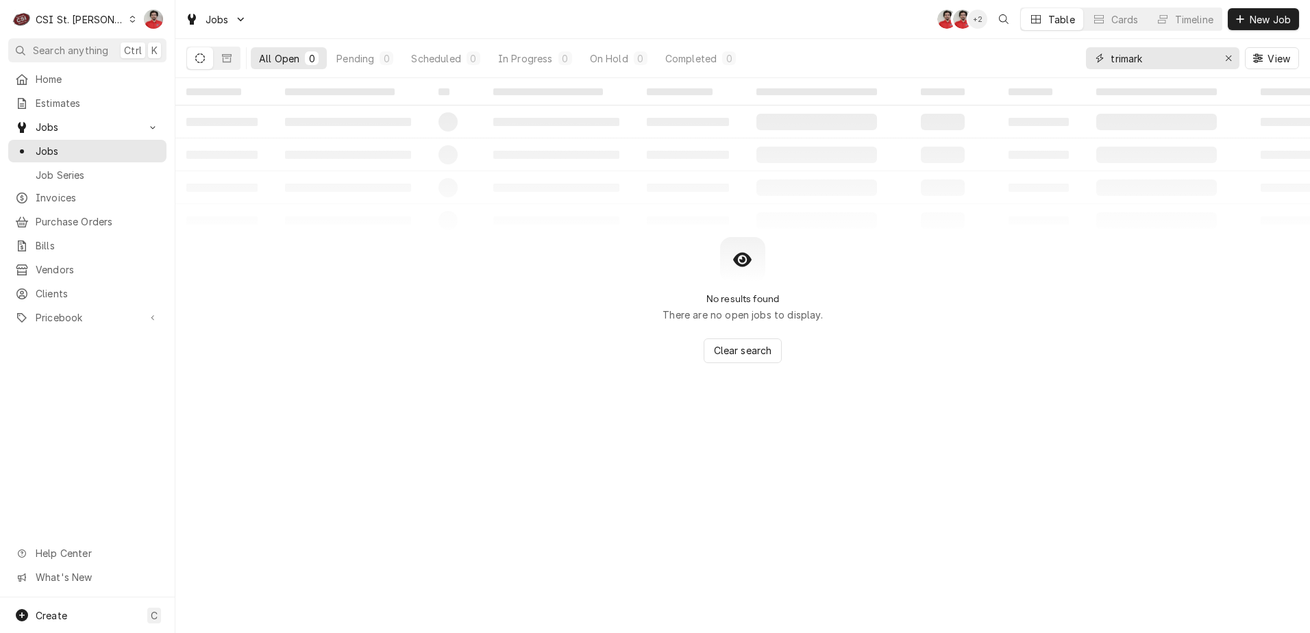
type input "trimark"
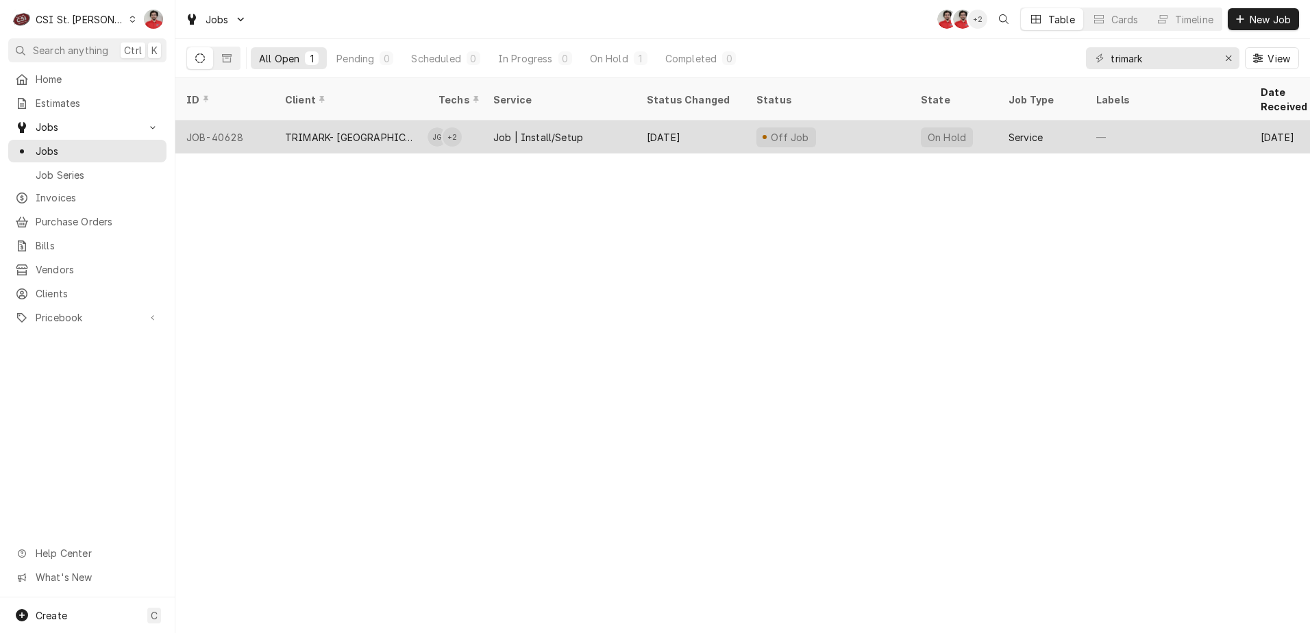
click at [574, 130] on div "Job | Install/Setup" at bounding box center [538, 137] width 90 height 14
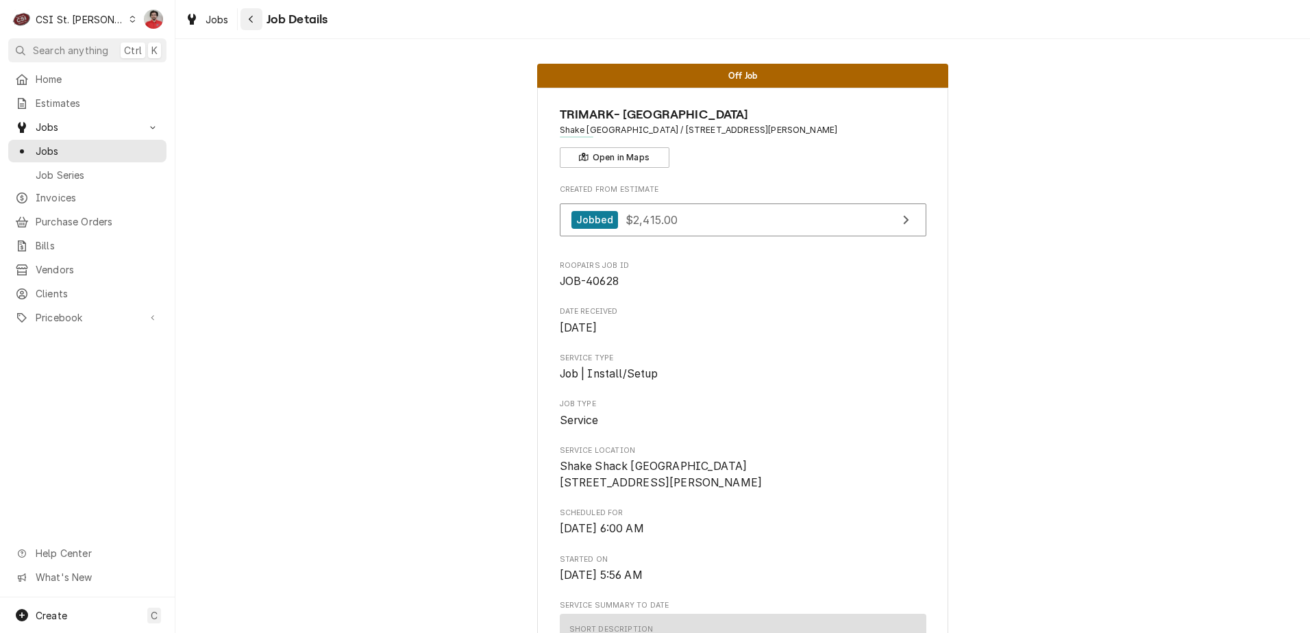
click at [253, 27] on button "Navigate back" at bounding box center [252, 19] width 22 height 22
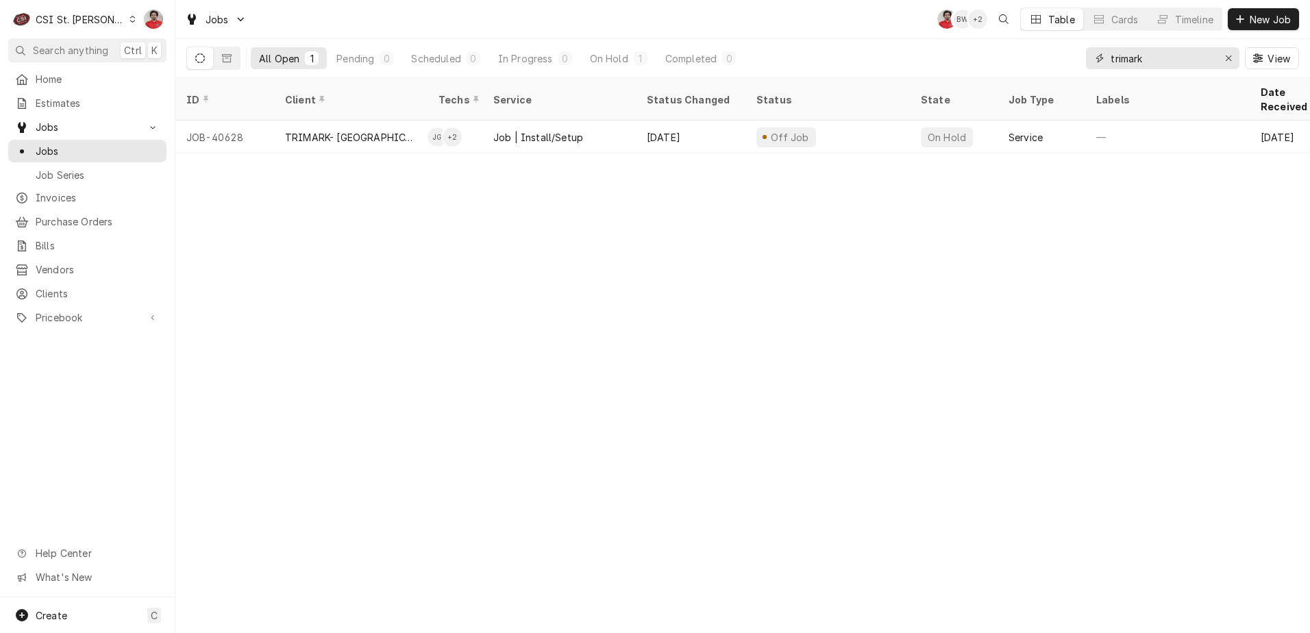
click at [1194, 60] on input "trimark" at bounding box center [1162, 58] width 103 height 22
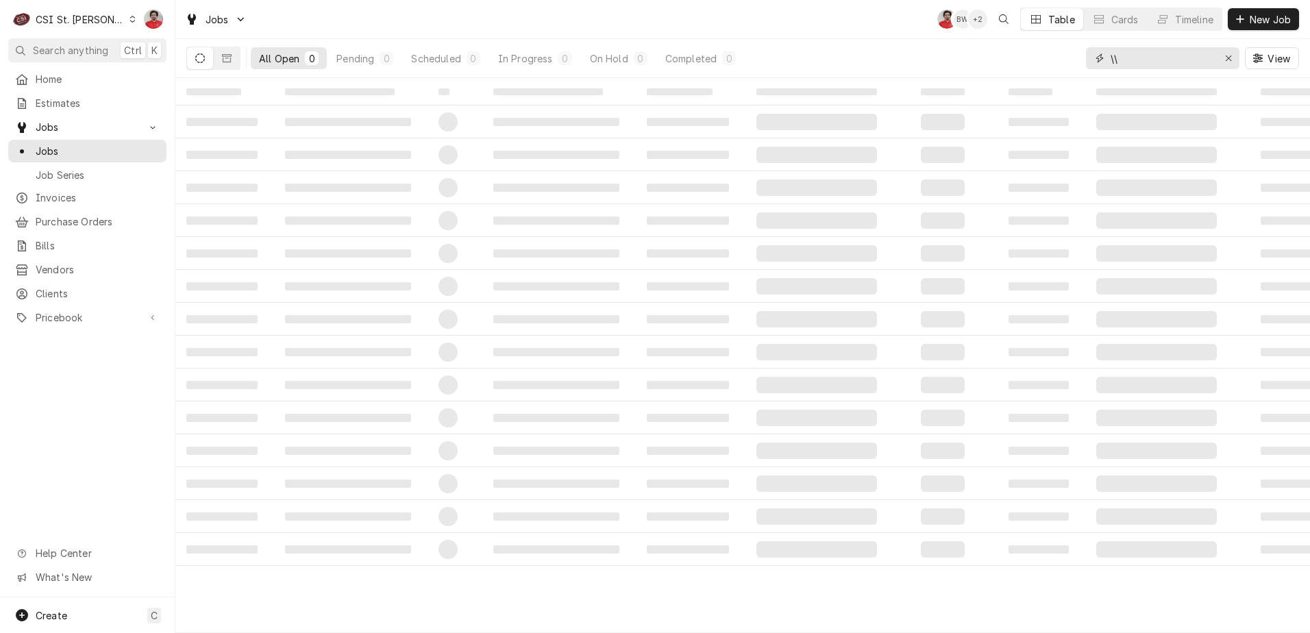
type input "\"
click at [346, 58] on div "Pending" at bounding box center [336, 58] width 38 height 14
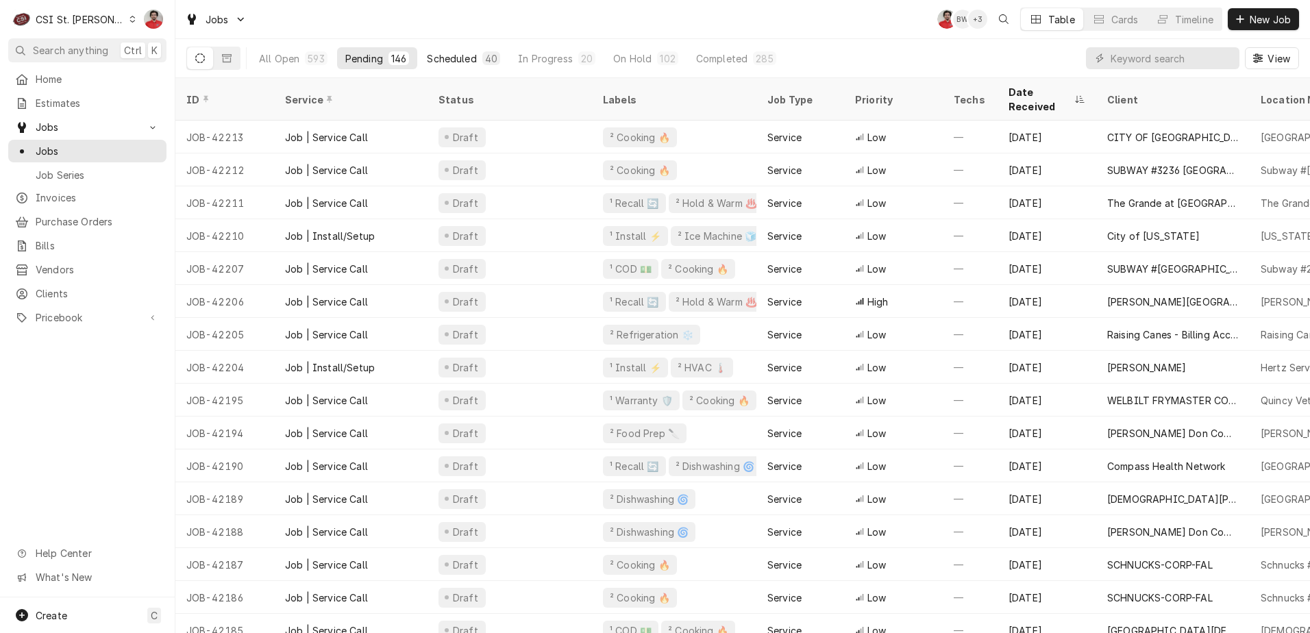
click at [456, 58] on div "Scheduled" at bounding box center [451, 58] width 49 height 14
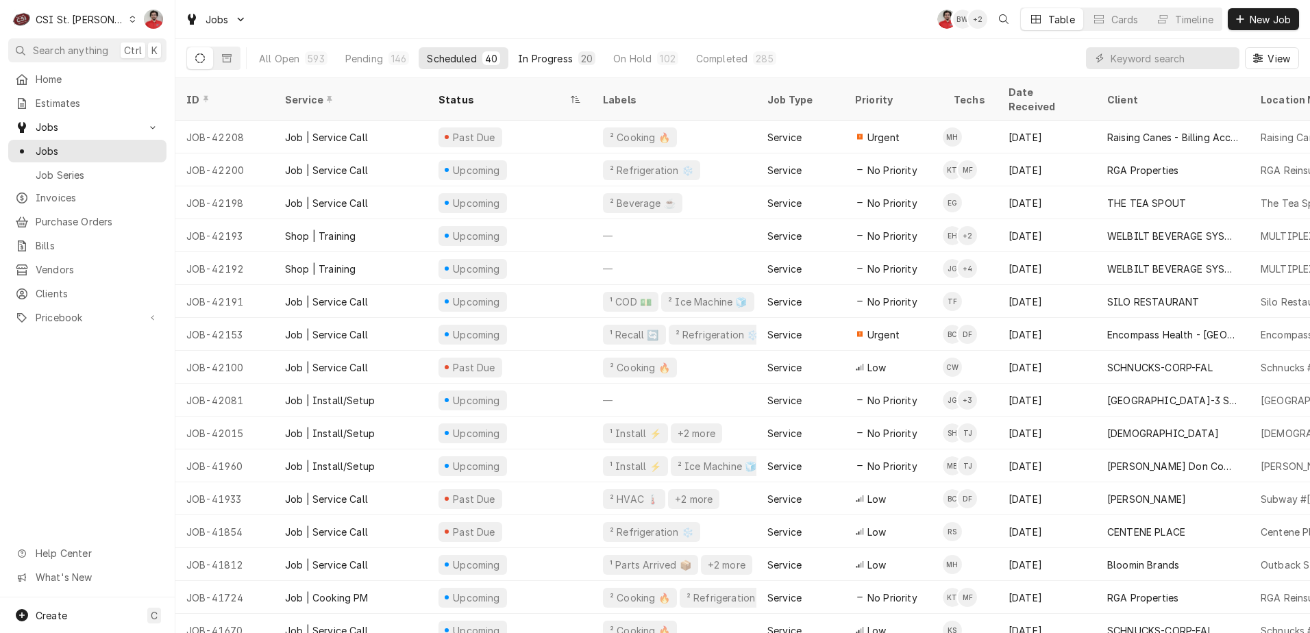
click at [546, 65] on button "In Progress 20" at bounding box center [557, 58] width 94 height 22
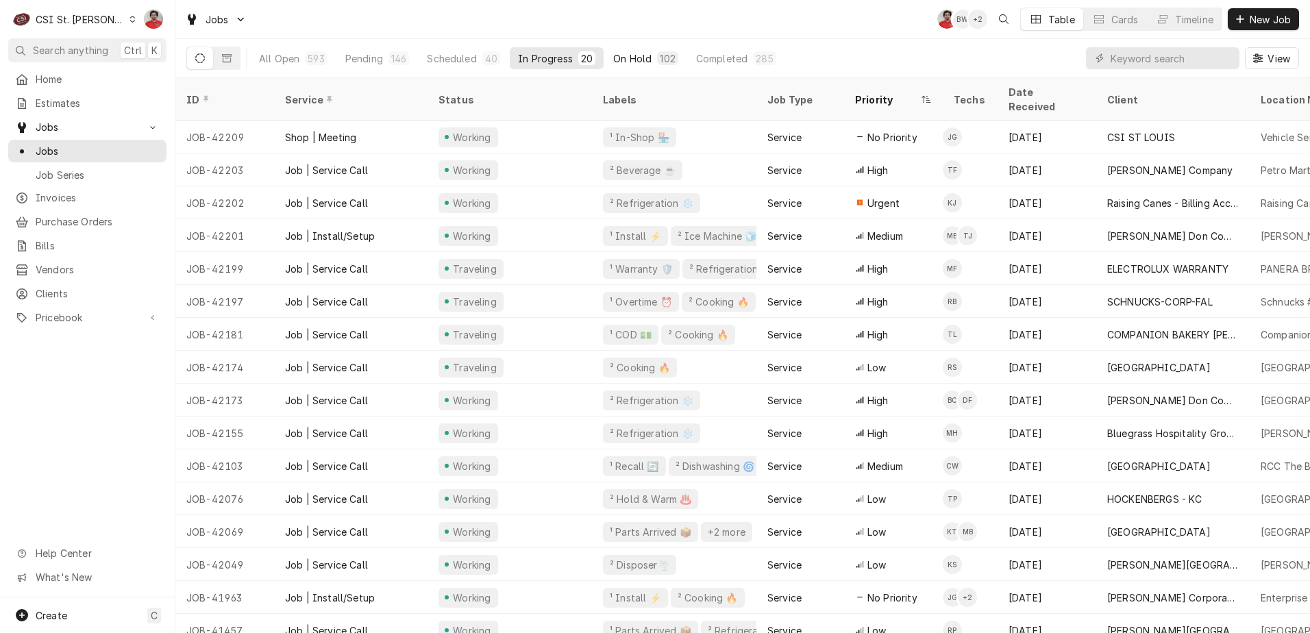
click at [637, 61] on div "On Hold" at bounding box center [632, 58] width 38 height 14
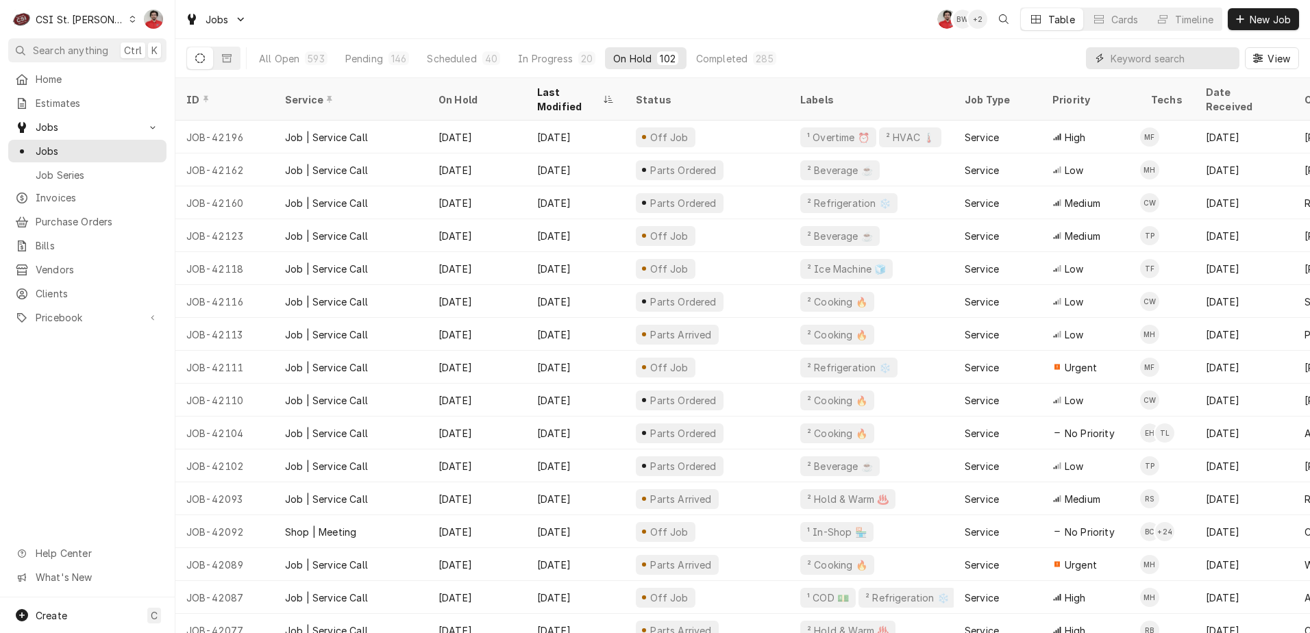
click at [1140, 60] on input "Dynamic Content Wrapper" at bounding box center [1172, 58] width 122 height 22
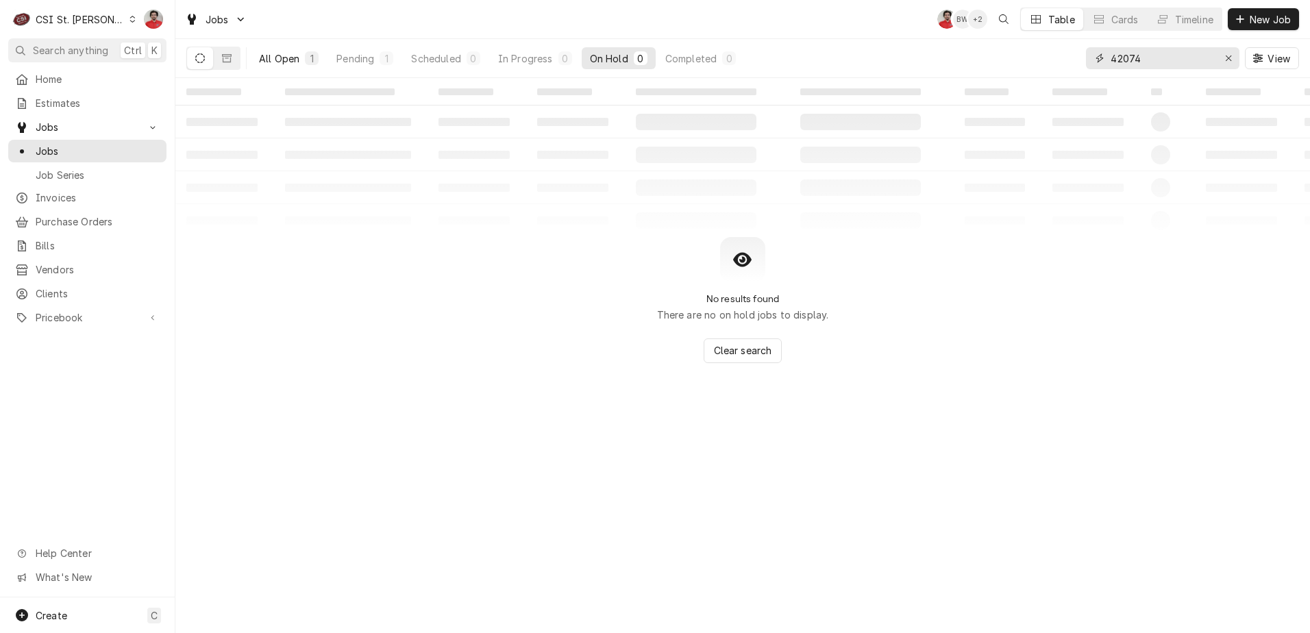
type input "42074"
click at [304, 64] on button "All Open 1" at bounding box center [289, 58] width 76 height 22
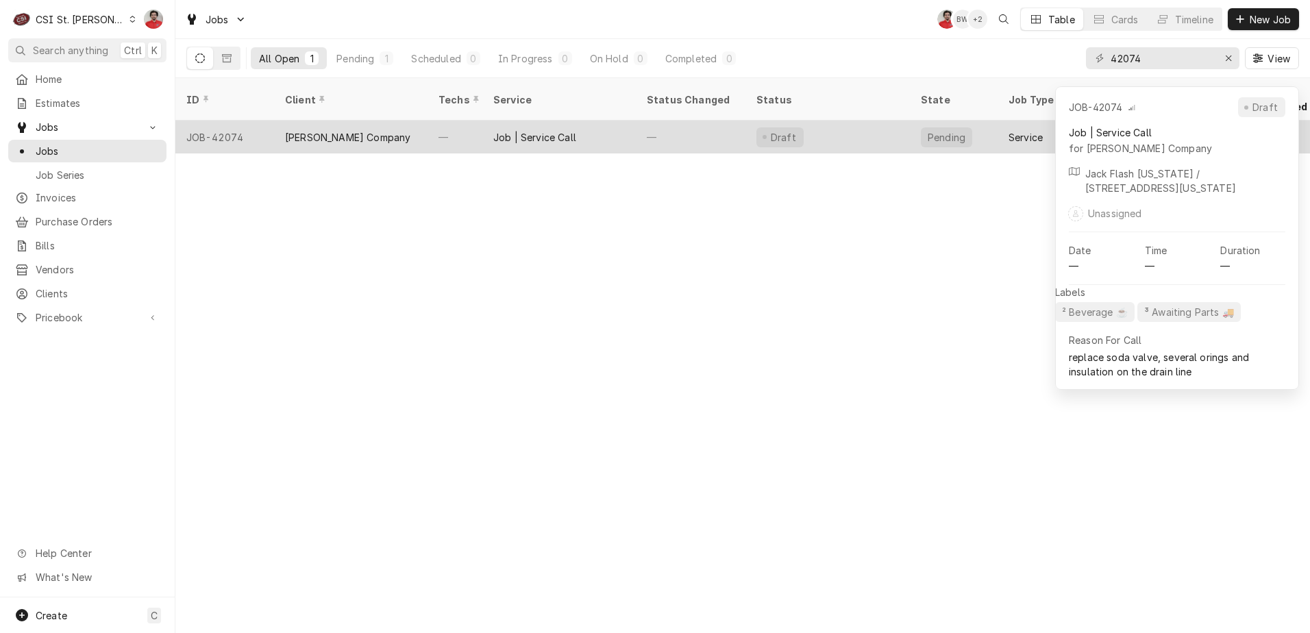
click at [372, 131] on div "[PERSON_NAME] Company" at bounding box center [350, 137] width 153 height 33
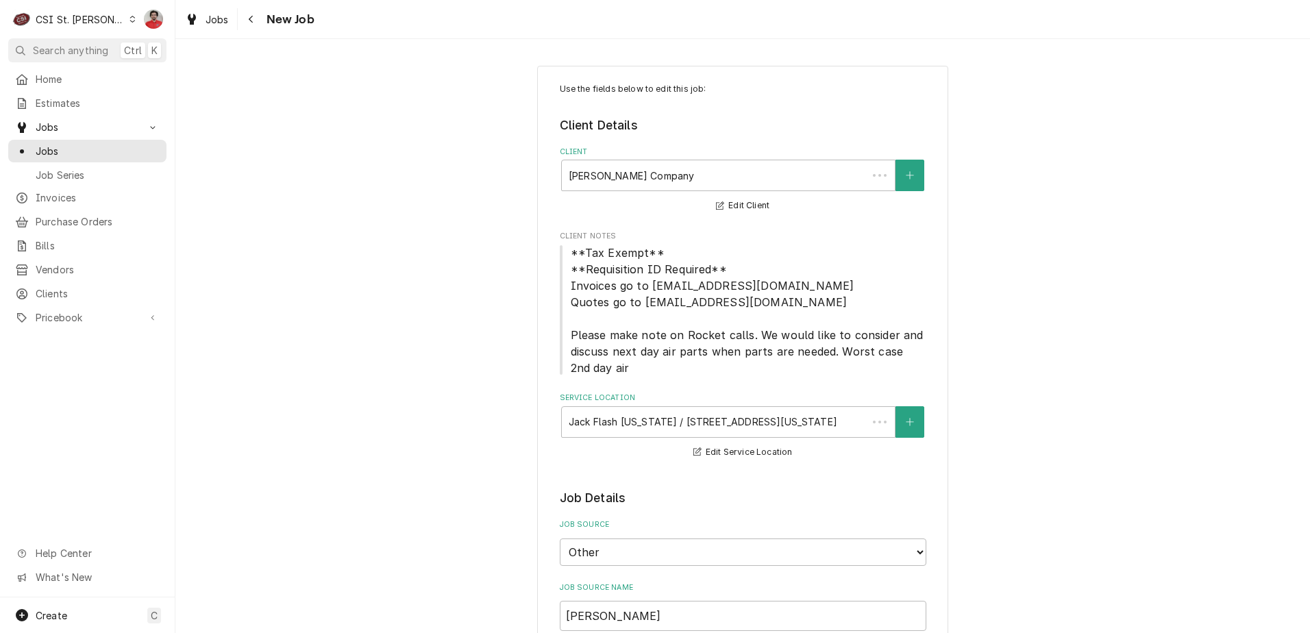
type textarea "x"
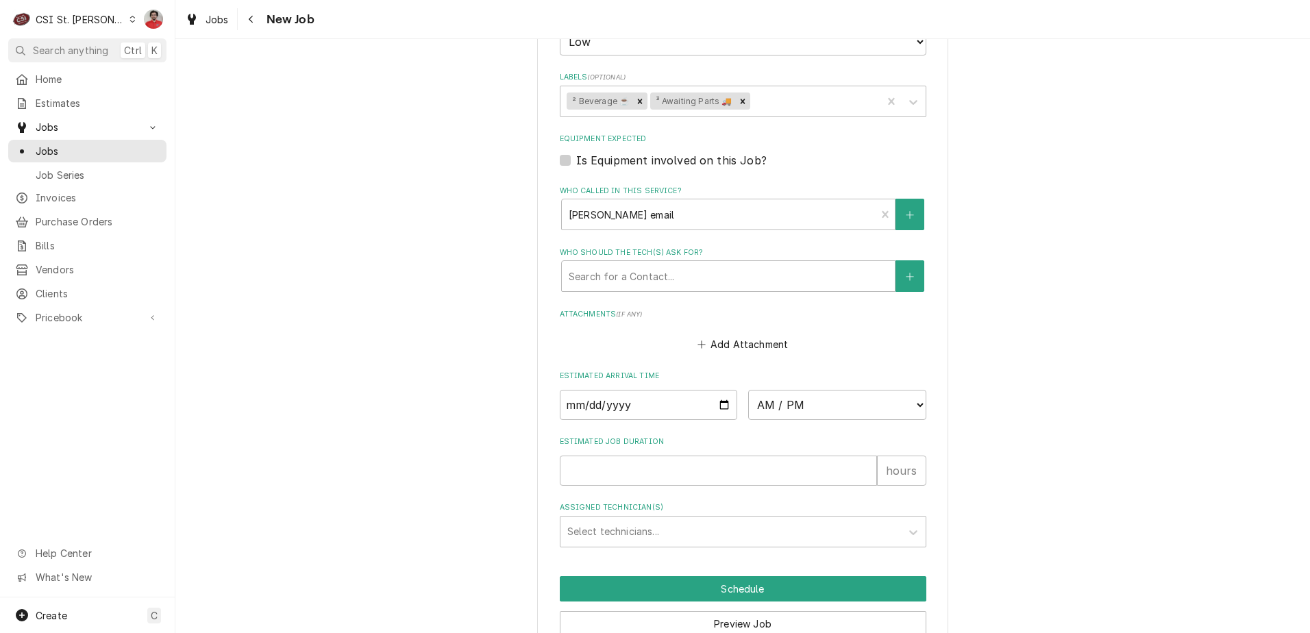
scroll to position [1233, 0]
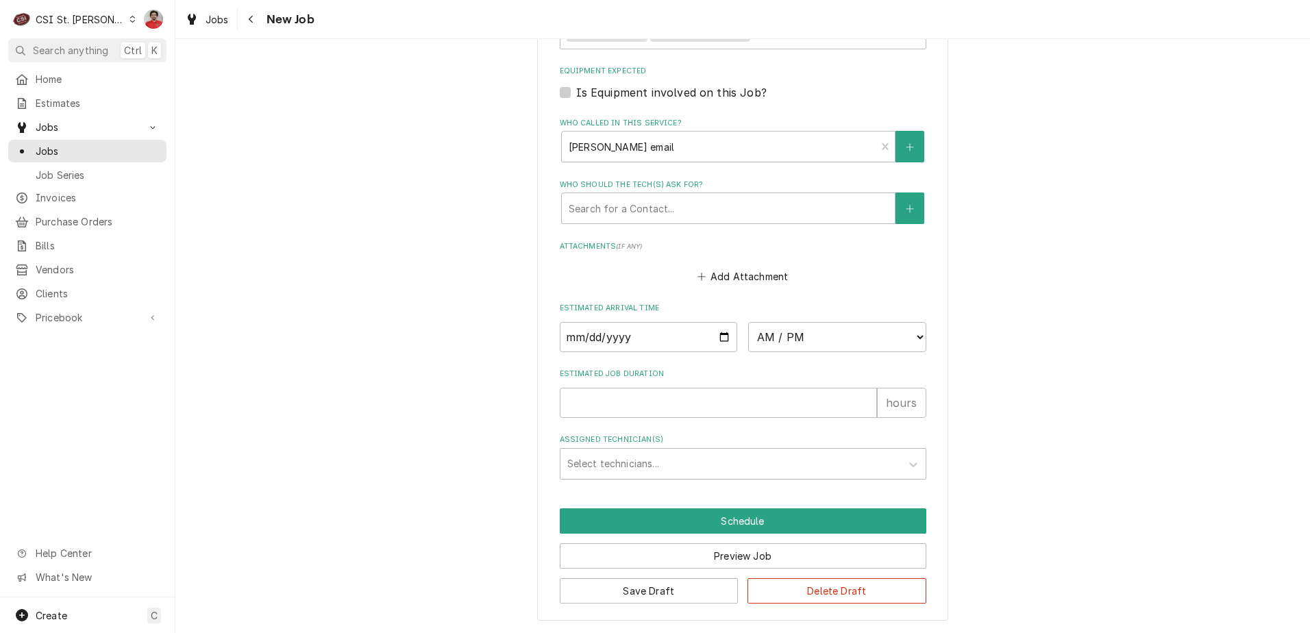
click at [269, 22] on span "New Job" at bounding box center [288, 19] width 52 height 19
click at [259, 25] on button "Navigate back" at bounding box center [252, 19] width 22 height 22
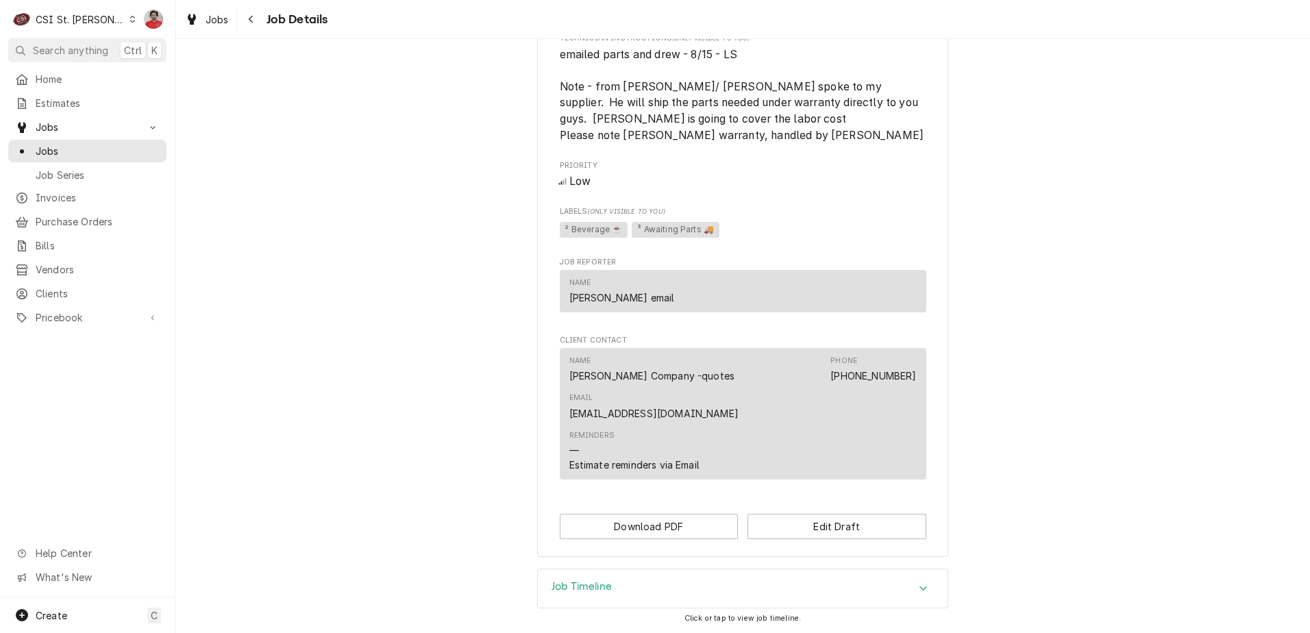
scroll to position [741, 0]
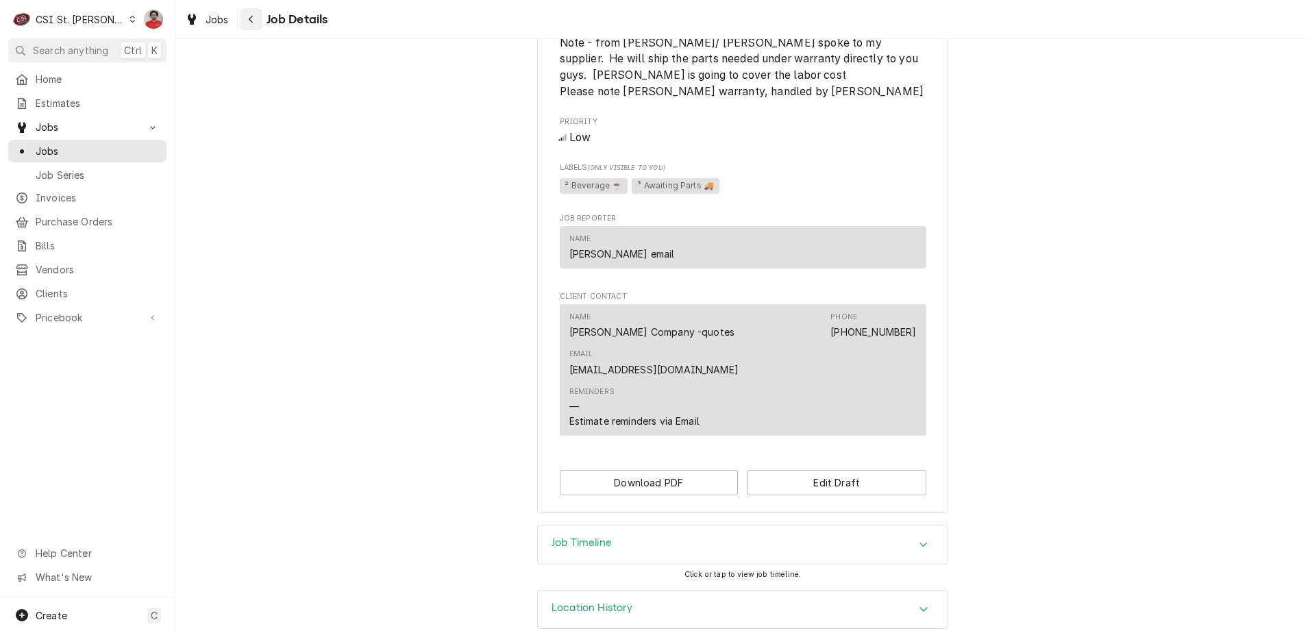
click at [245, 21] on div "Navigate back" at bounding box center [252, 19] width 14 height 14
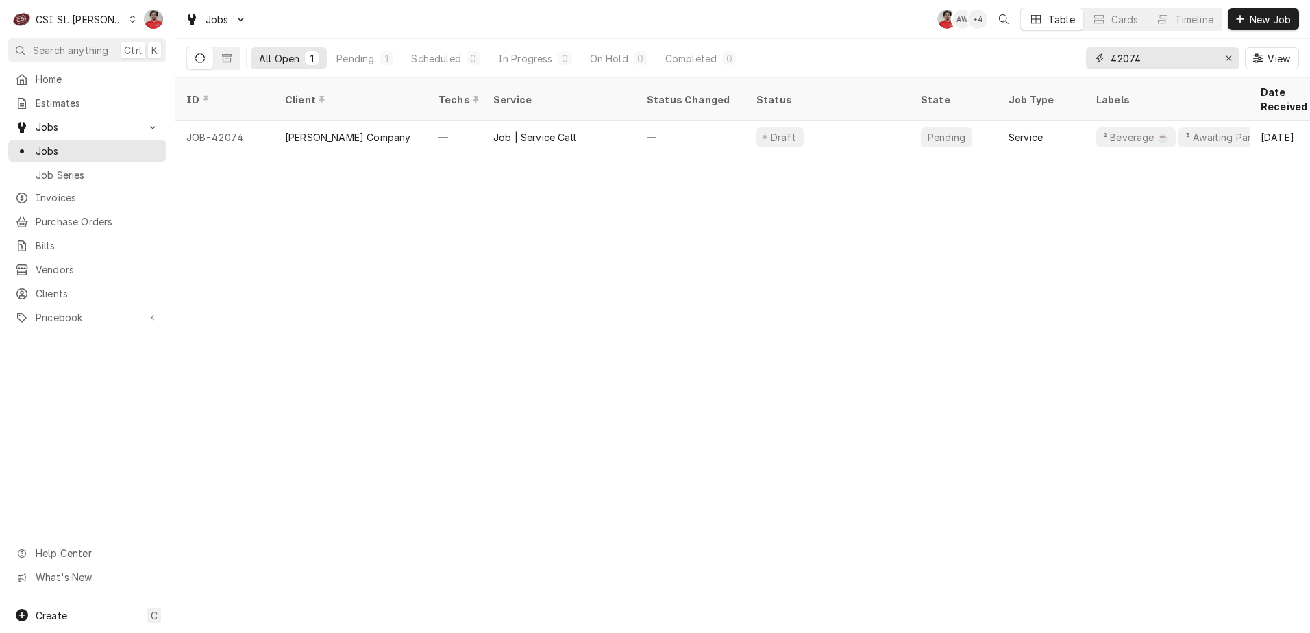
click at [1157, 67] on input "42074" at bounding box center [1162, 58] width 103 height 22
click at [1187, 53] on input "42074" at bounding box center [1162, 58] width 103 height 22
type input "trimark"
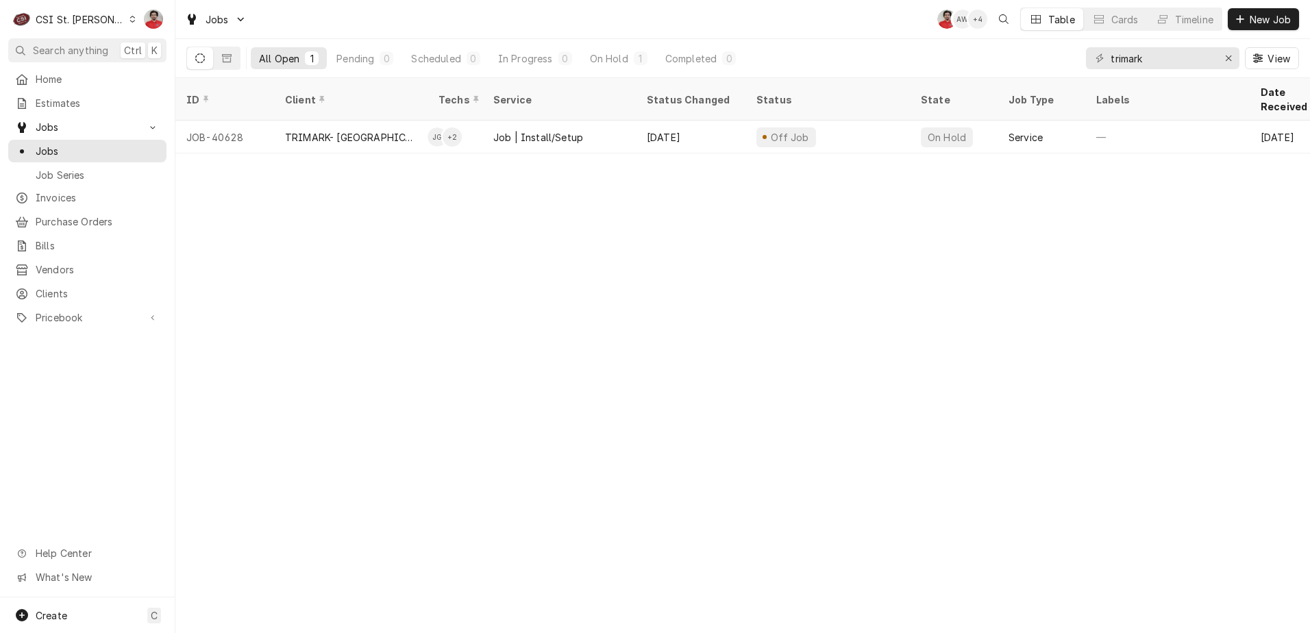
click at [859, 207] on div "ID Client Techs Service Status Changed Status State Job Type Labels Date Receiv…" at bounding box center [742, 355] width 1135 height 555
click at [1144, 56] on input "trimark" at bounding box center [1162, 58] width 103 height 22
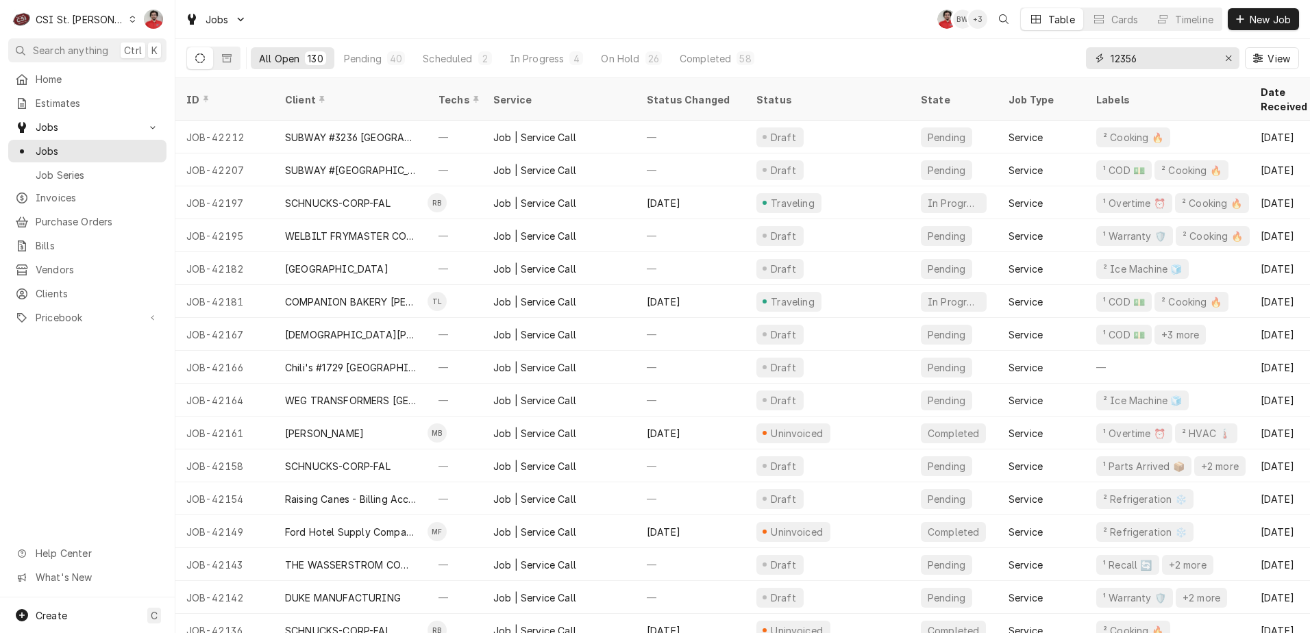
type input "12356r"
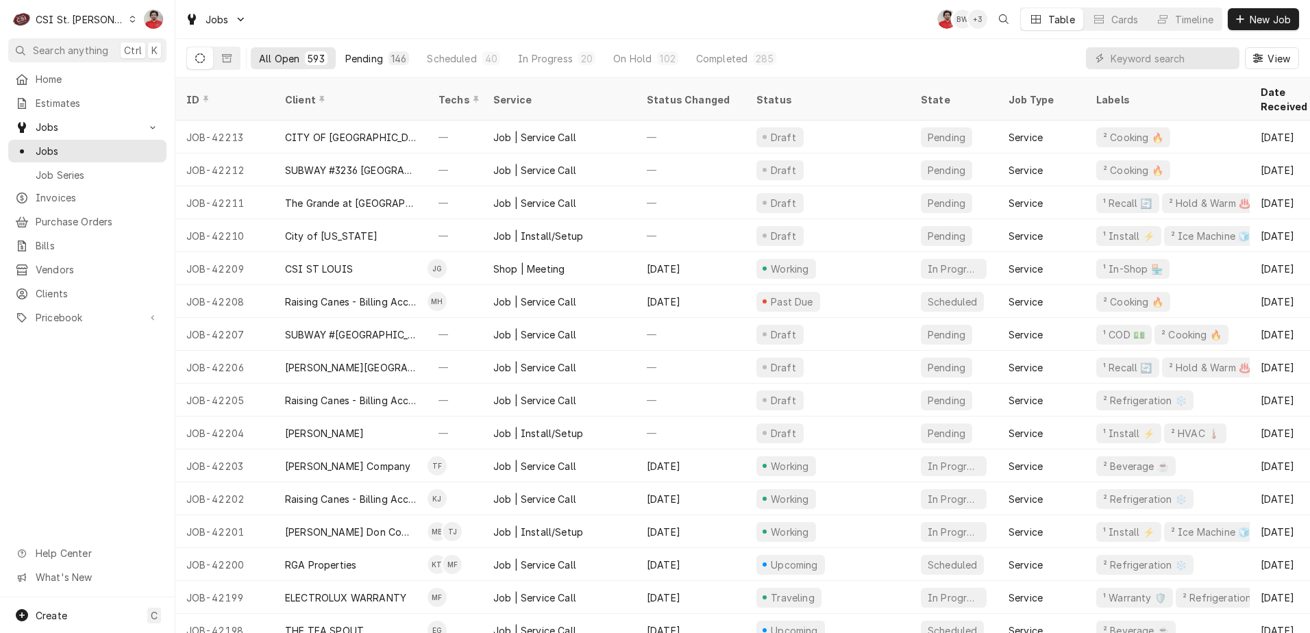
click at [389, 62] on div "146" at bounding box center [399, 58] width 21 height 14
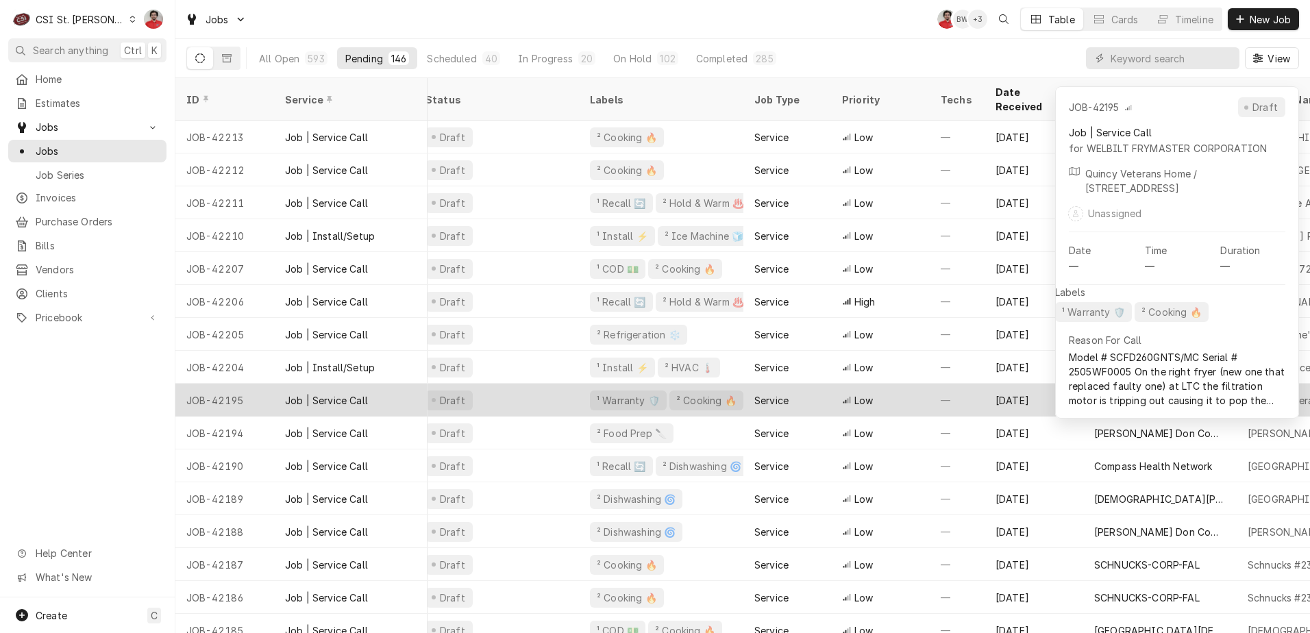
scroll to position [0, 186]
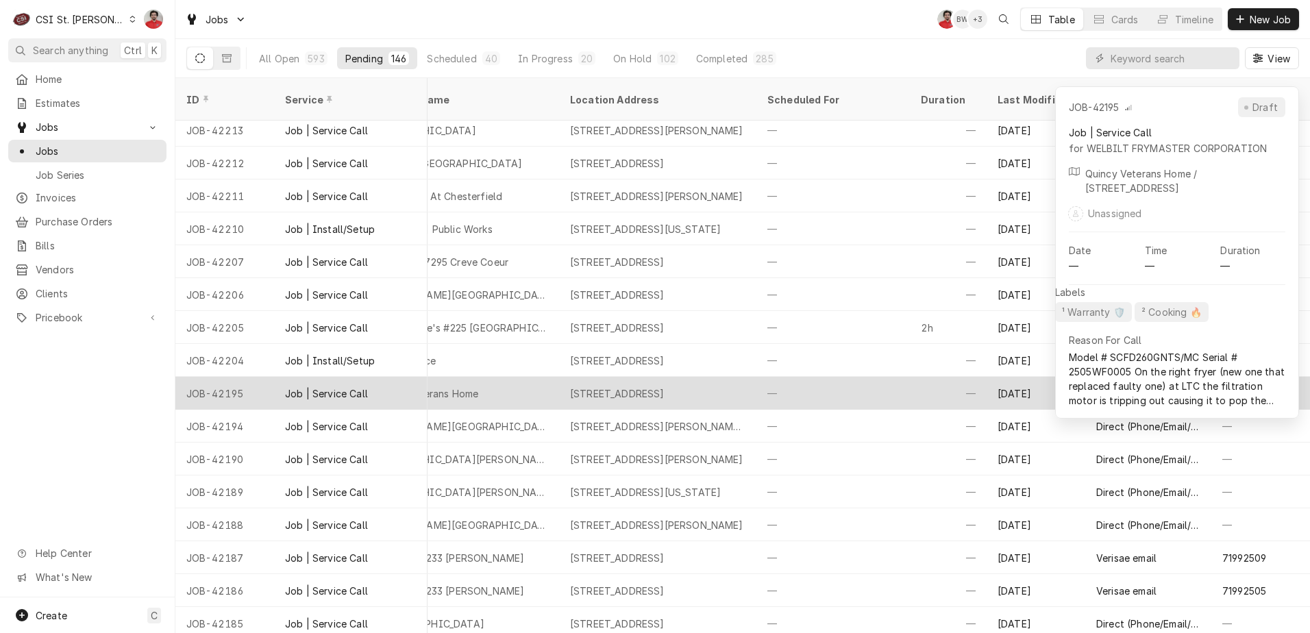
drag, startPoint x: 363, startPoint y: 370, endPoint x: 592, endPoint y: 384, distance: 229.3
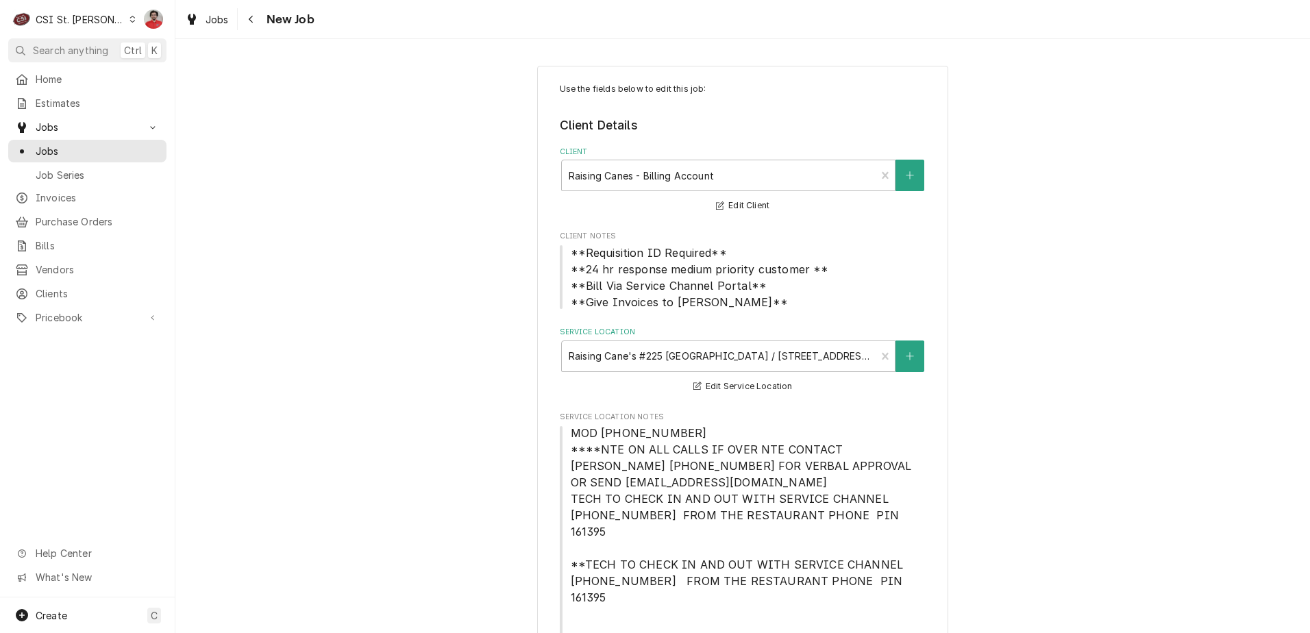
type textarea "x"
click at [255, 23] on div "Navigate back" at bounding box center [252, 19] width 14 height 14
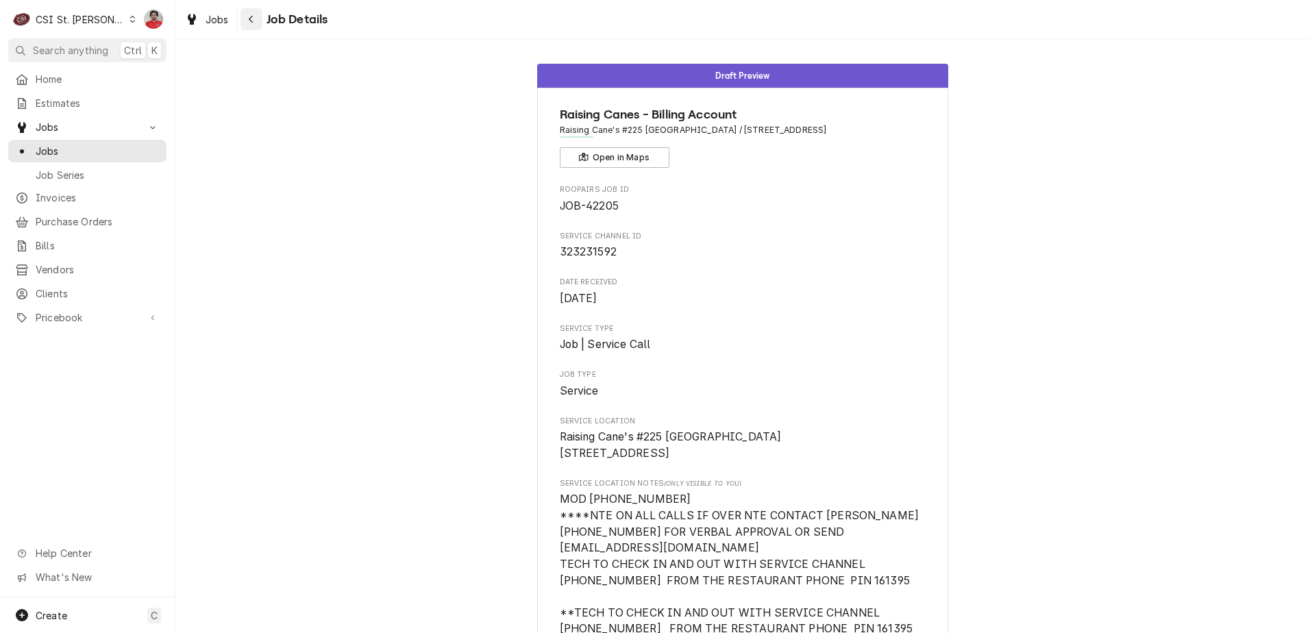
click at [248, 21] on icon "Navigate back" at bounding box center [251, 19] width 6 height 10
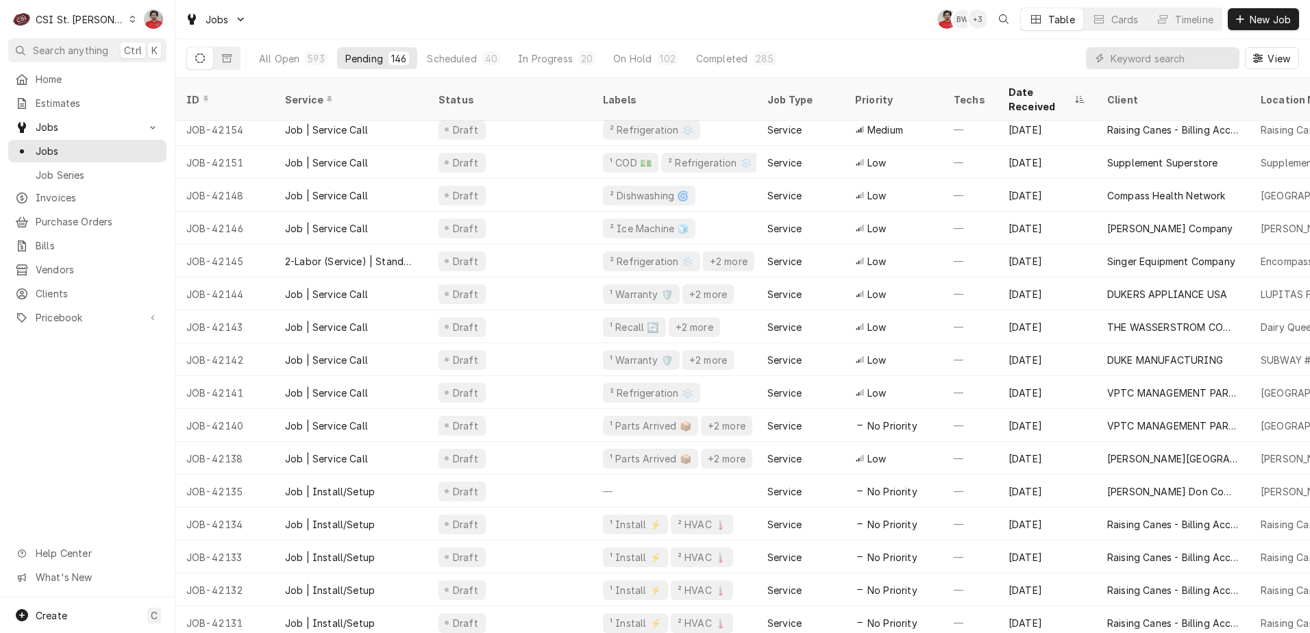
scroll to position [1126, 0]
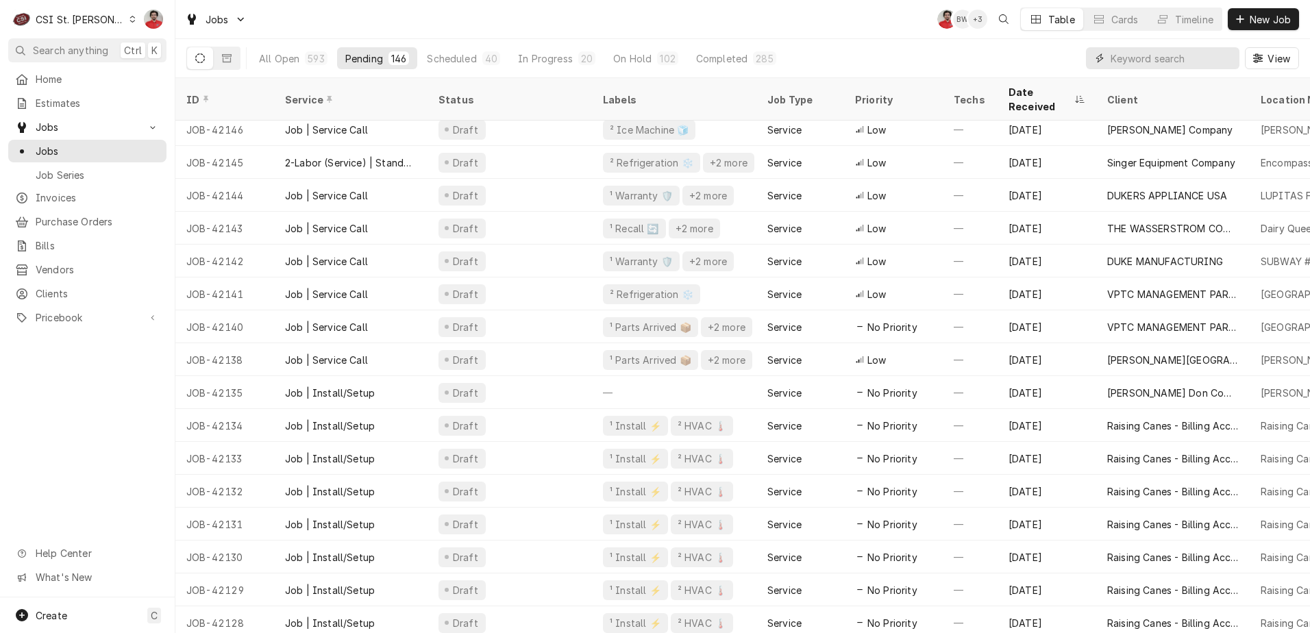
click at [1163, 51] on input "Dynamic Content Wrapper" at bounding box center [1172, 58] width 122 height 22
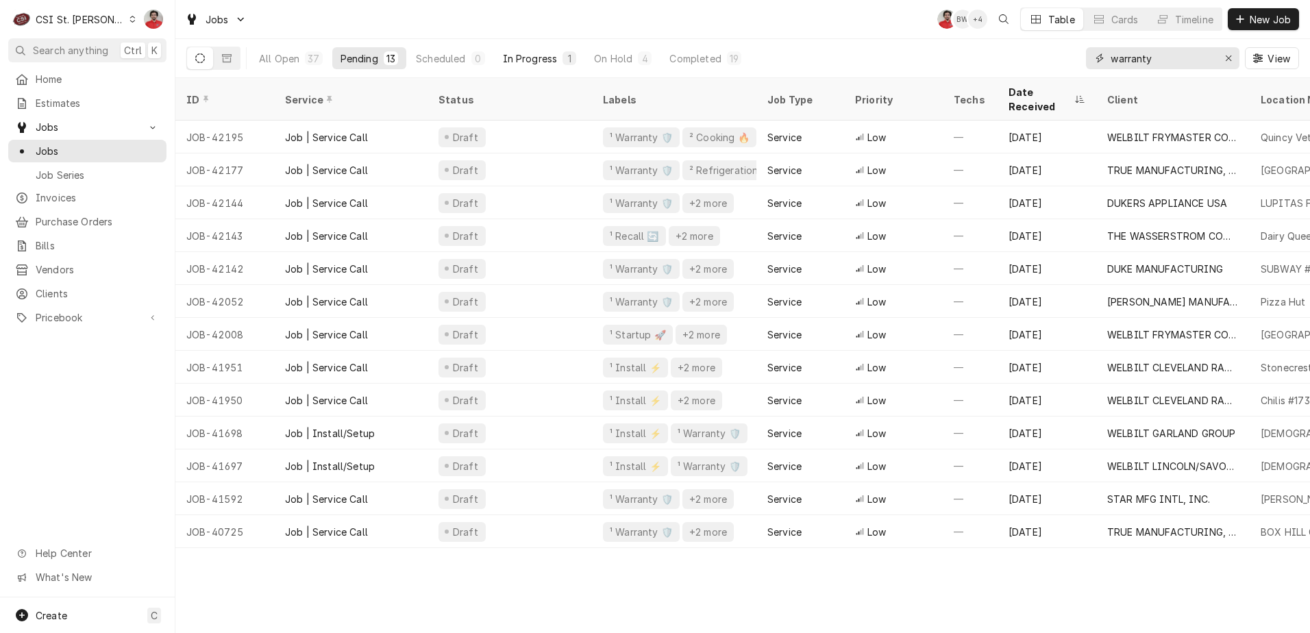
type input "warranty"
click at [548, 53] on div "In Progress" at bounding box center [530, 58] width 55 height 14
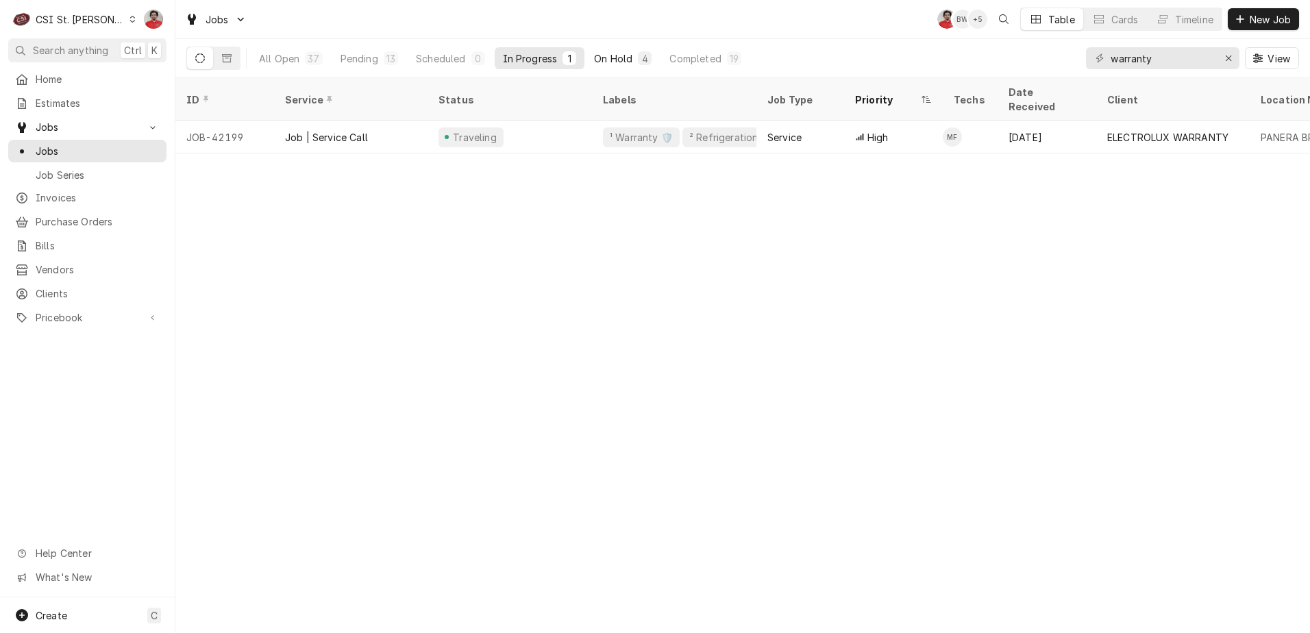
click at [616, 62] on div "On Hold" at bounding box center [613, 58] width 38 height 14
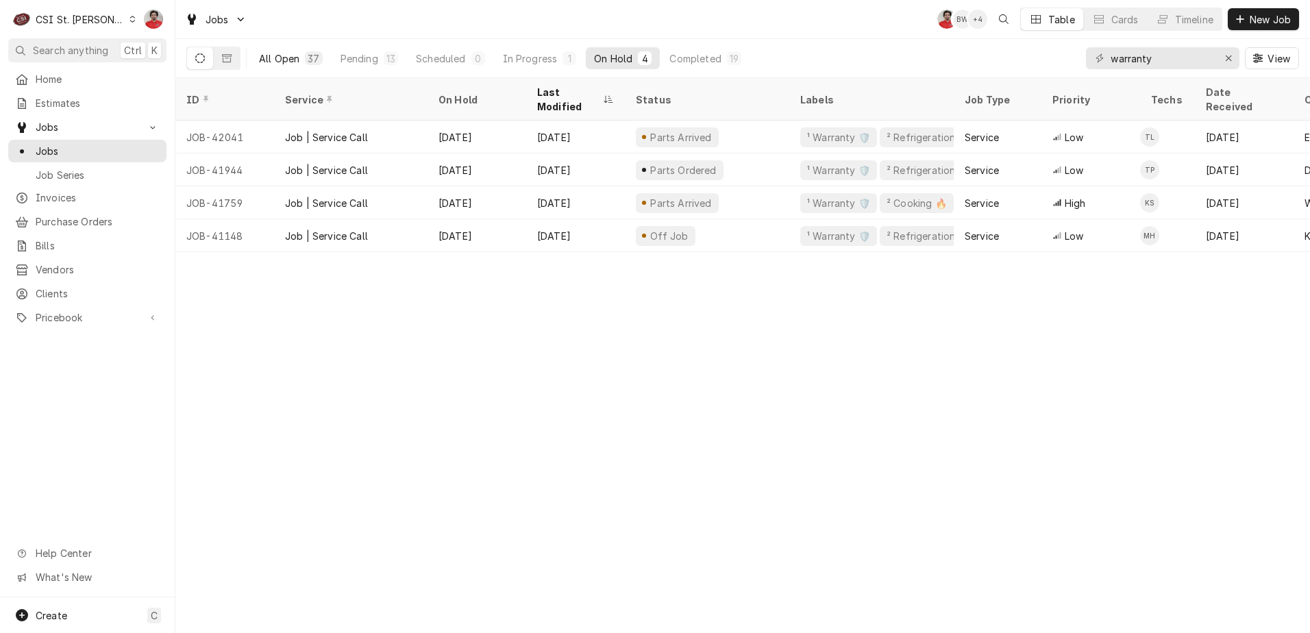
click at [288, 58] on div "All Open" at bounding box center [279, 58] width 40 height 14
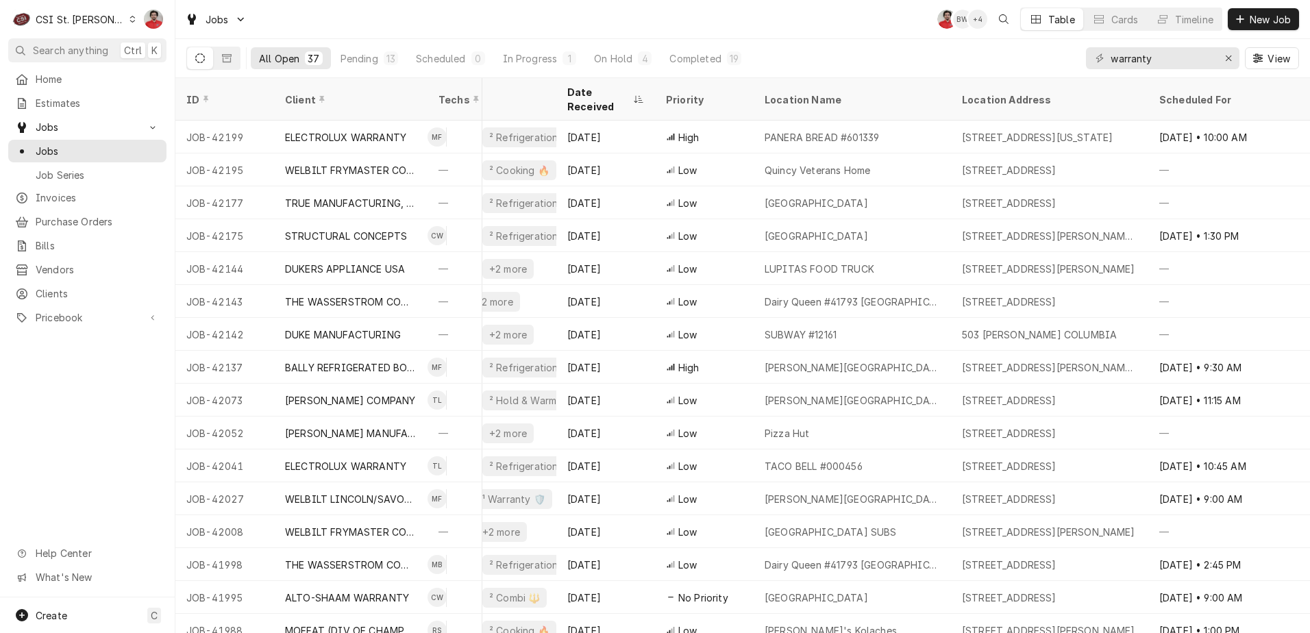
scroll to position [0, 691]
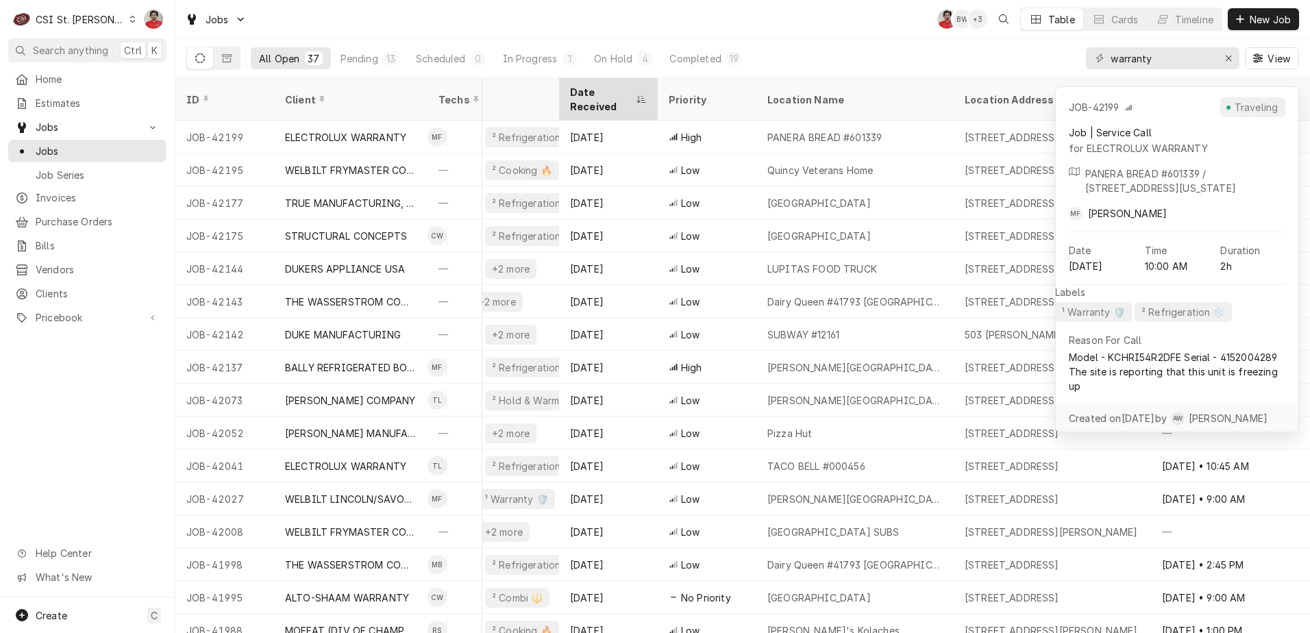
click at [612, 89] on div "Date Received" at bounding box center [601, 99] width 63 height 29
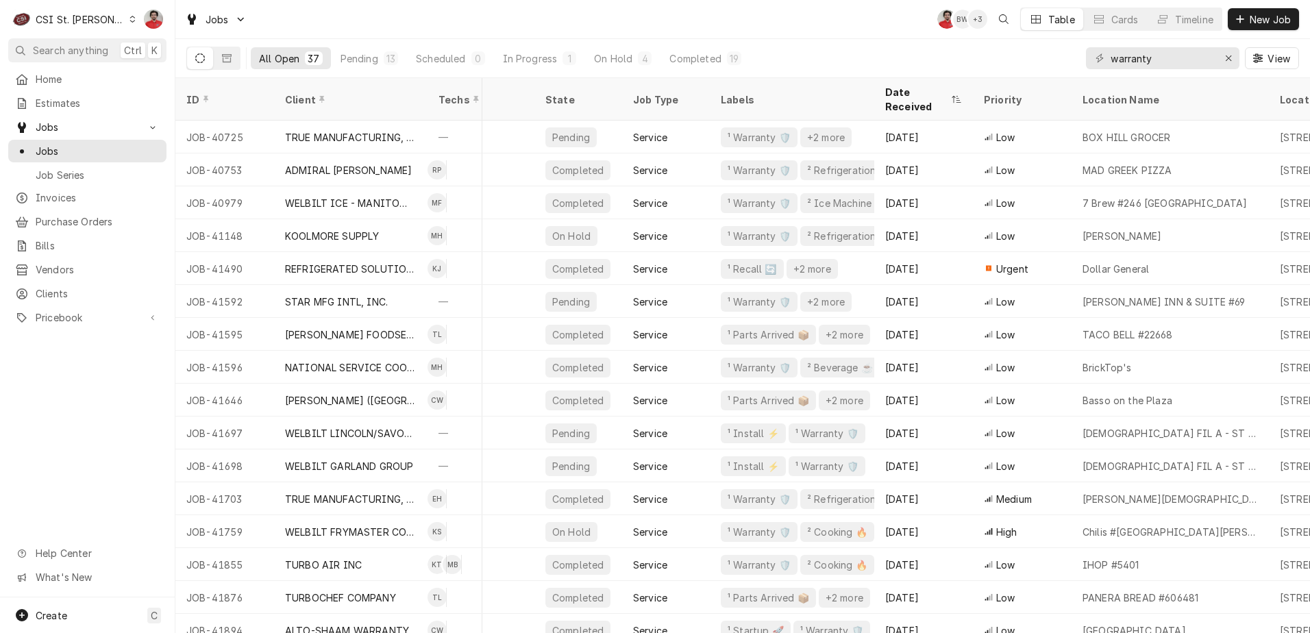
scroll to position [0, 374]
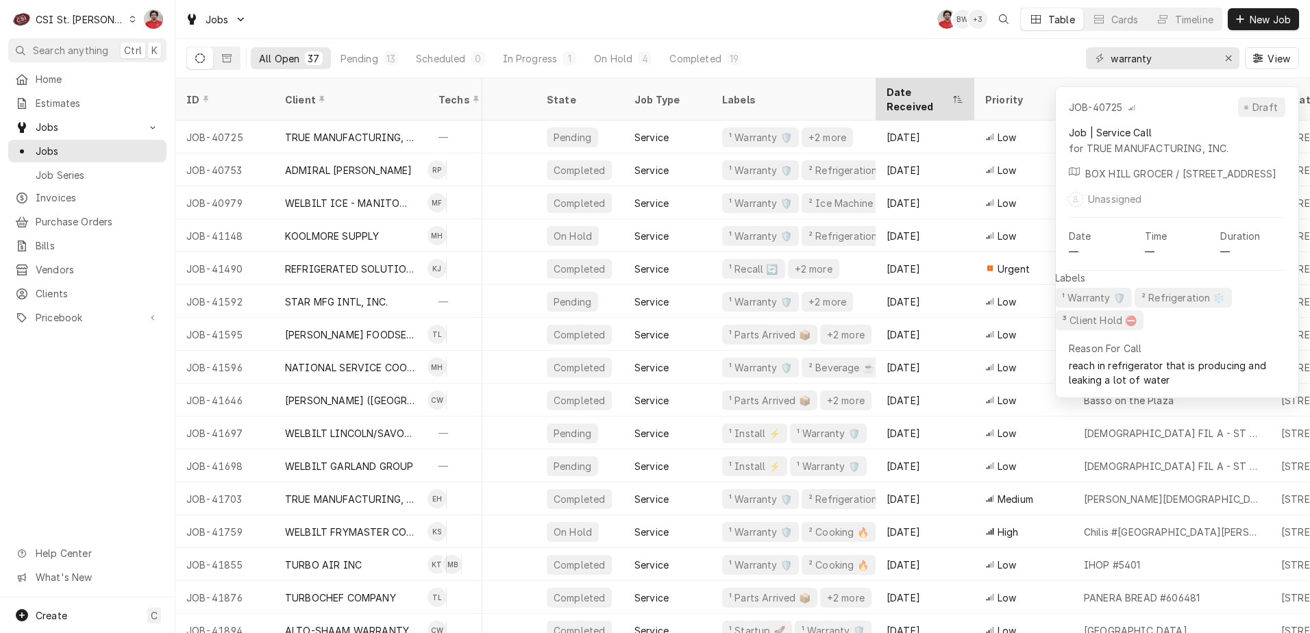
click at [942, 94] on div "Date Received" at bounding box center [918, 99] width 63 height 29
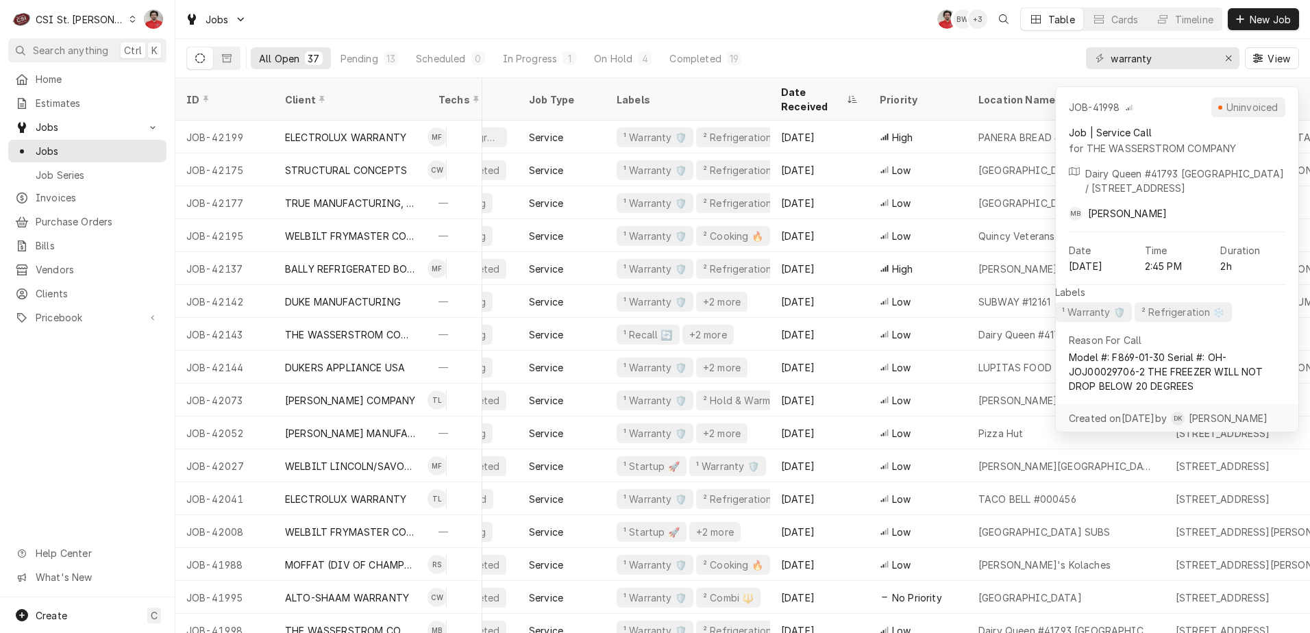
scroll to position [0, 497]
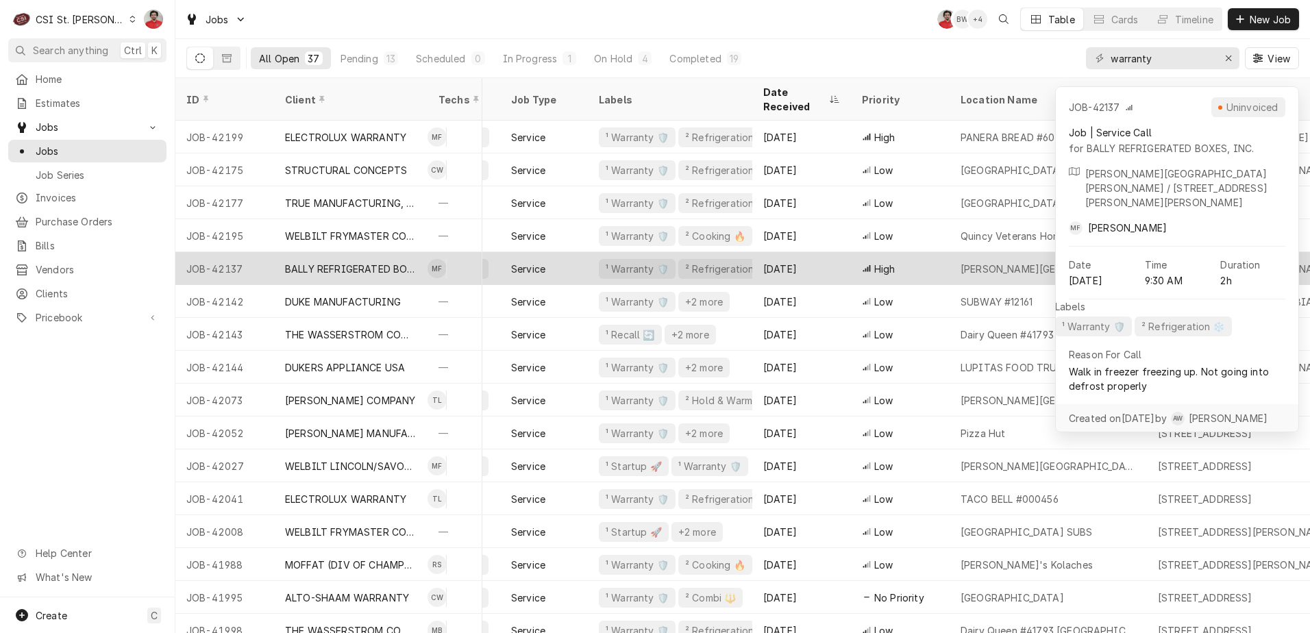
click at [822, 252] on div "Aug 19" at bounding box center [801, 268] width 99 height 33
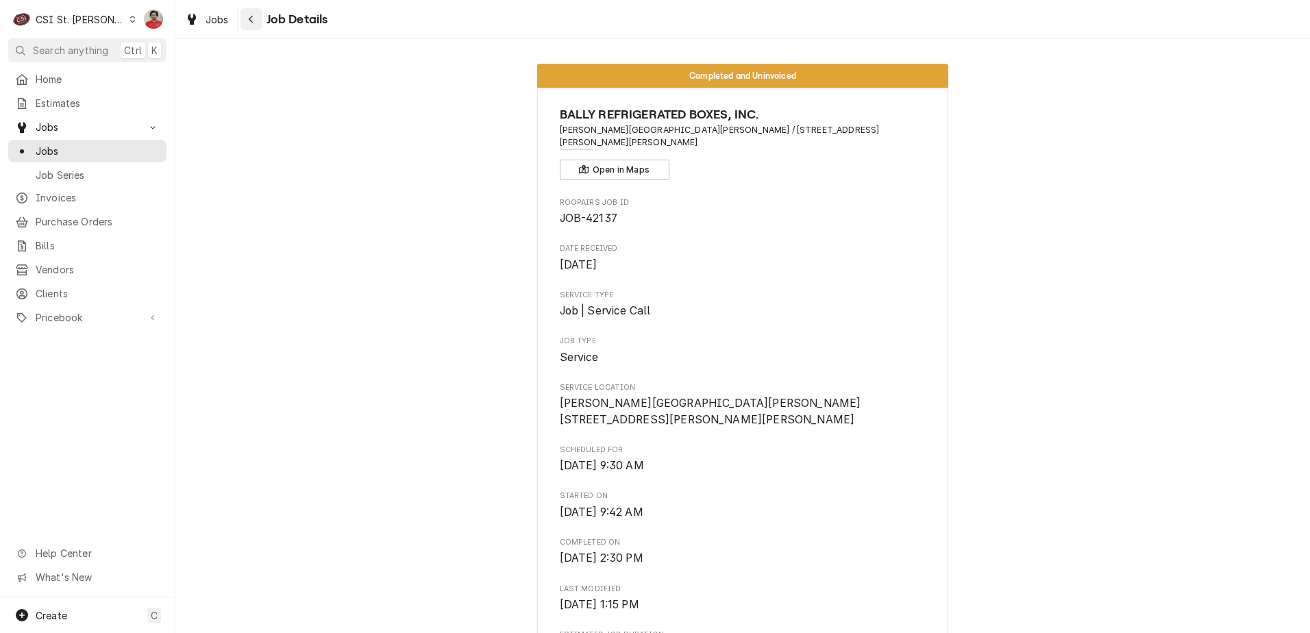
click at [257, 20] on div "Navigate back" at bounding box center [252, 19] width 14 height 14
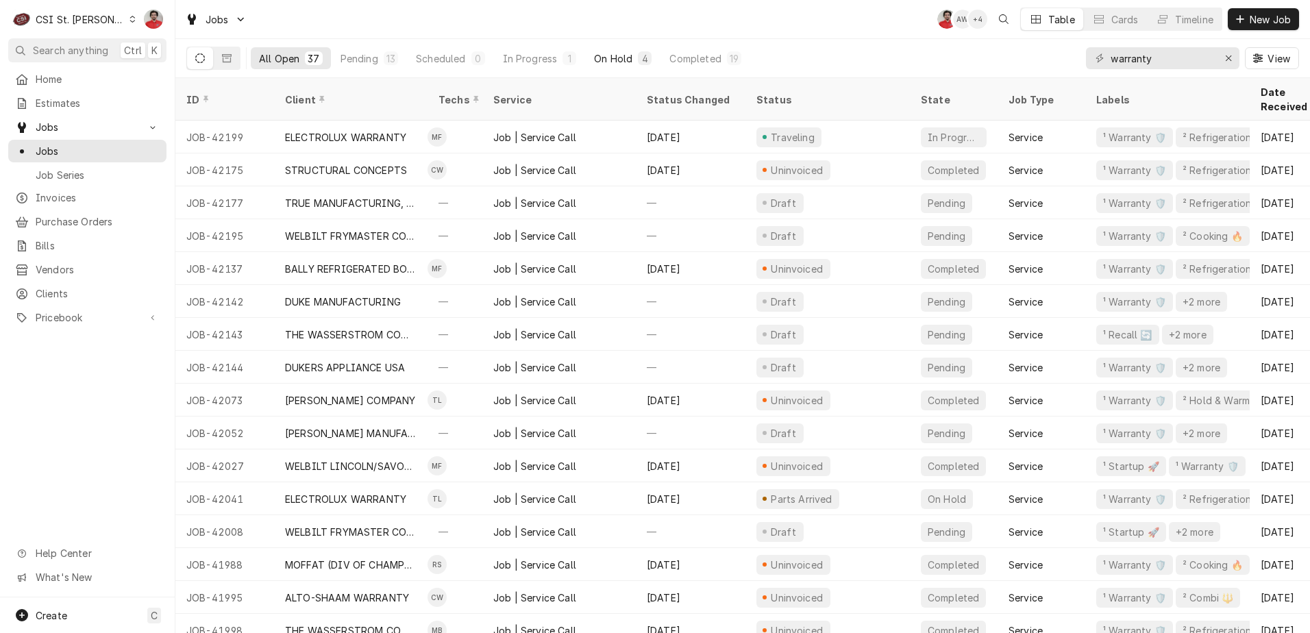
click at [613, 62] on div "On Hold" at bounding box center [613, 58] width 38 height 14
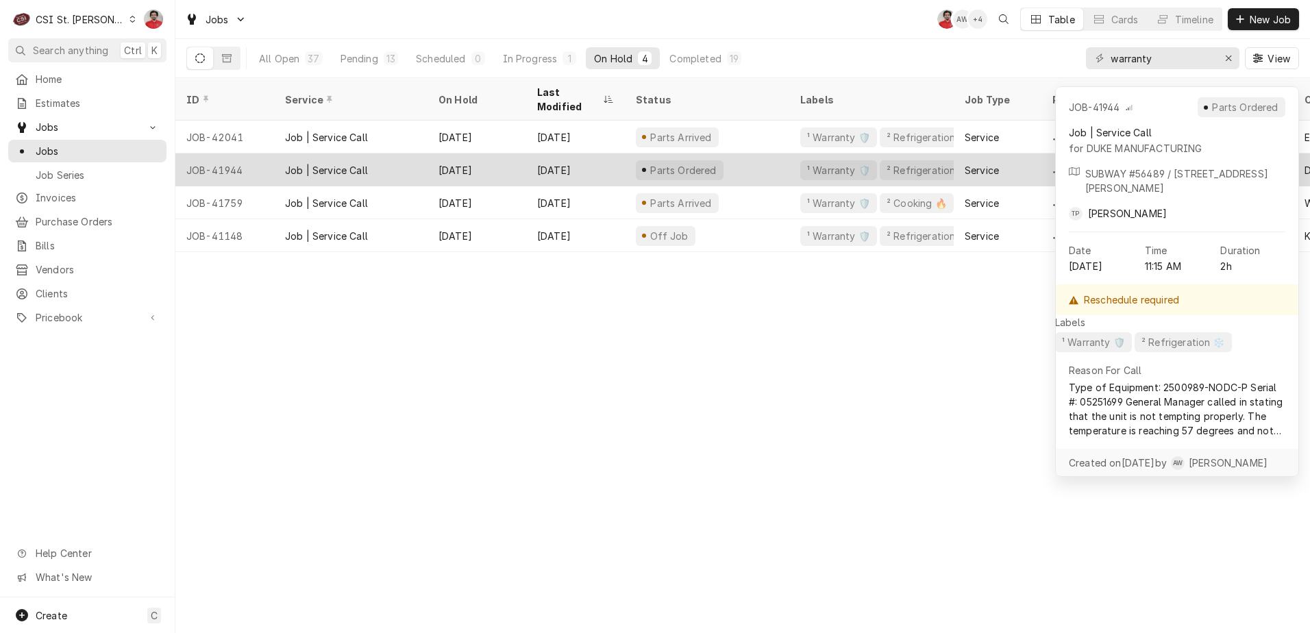
click at [594, 153] on div "[DATE]" at bounding box center [575, 169] width 99 height 33
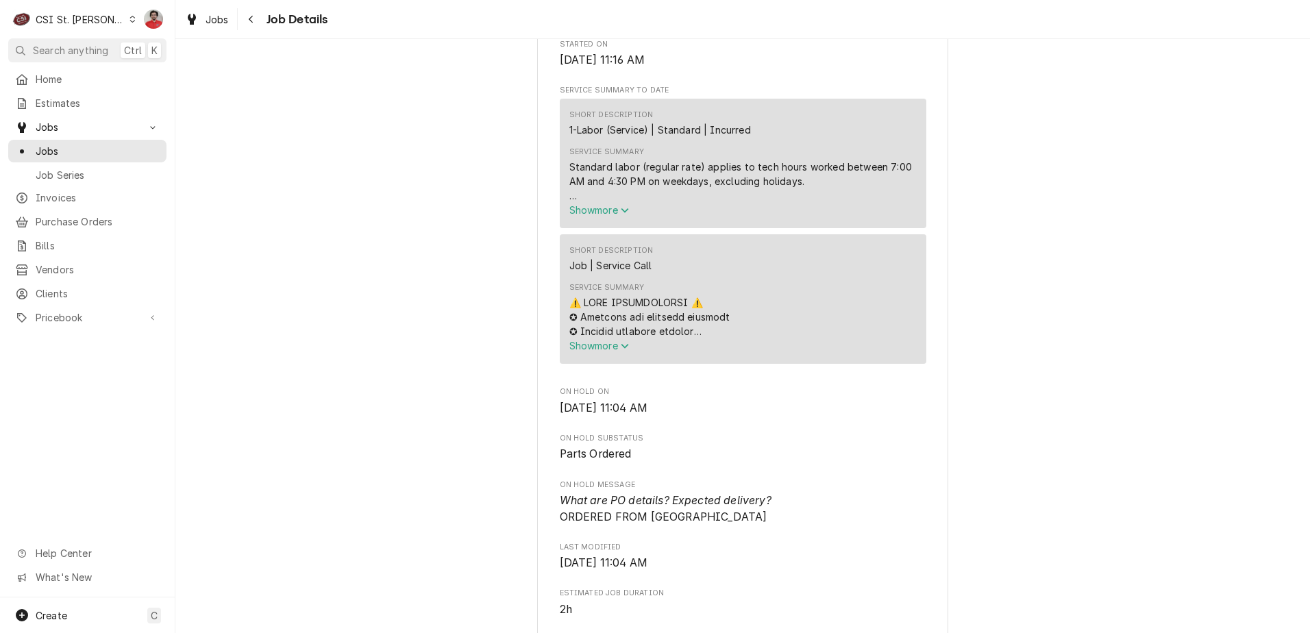
scroll to position [959, 0]
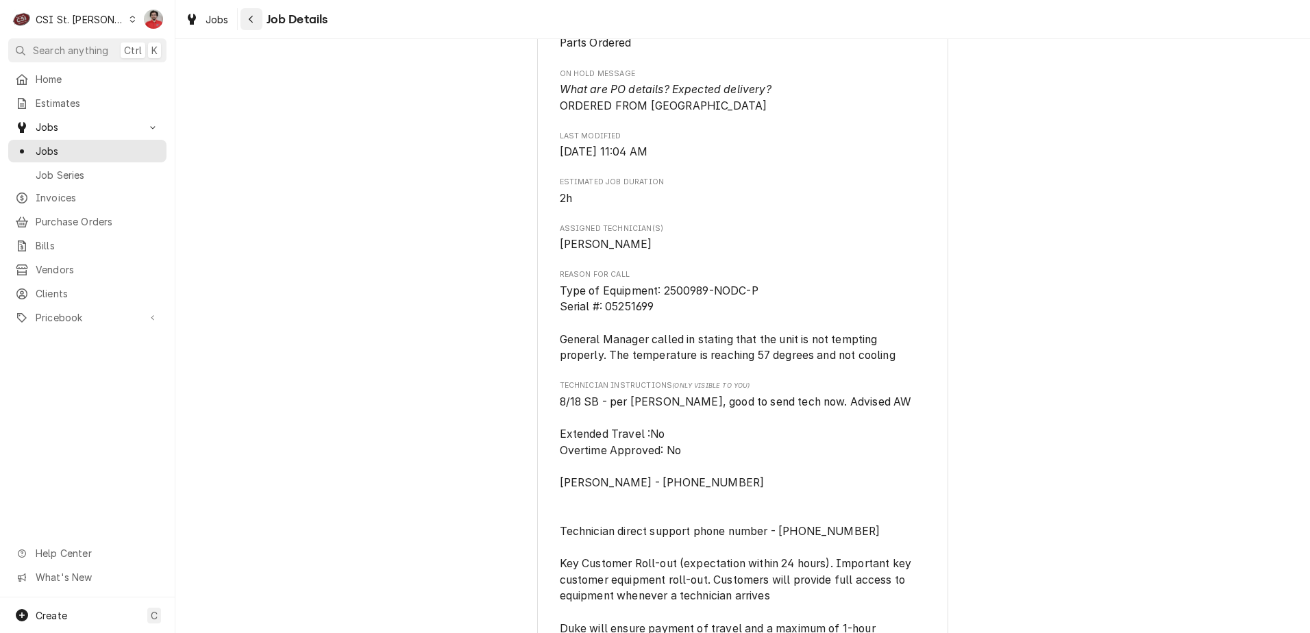
click at [246, 19] on div "Navigate back" at bounding box center [252, 19] width 14 height 14
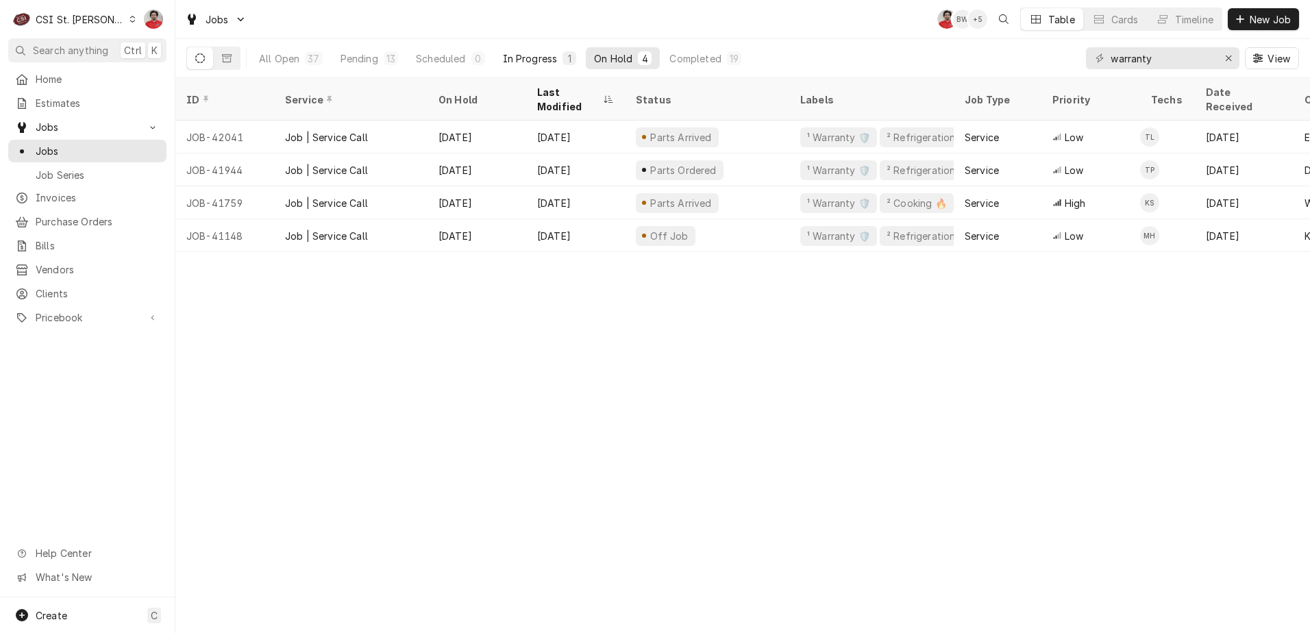
click at [519, 60] on div "In Progress" at bounding box center [530, 58] width 55 height 14
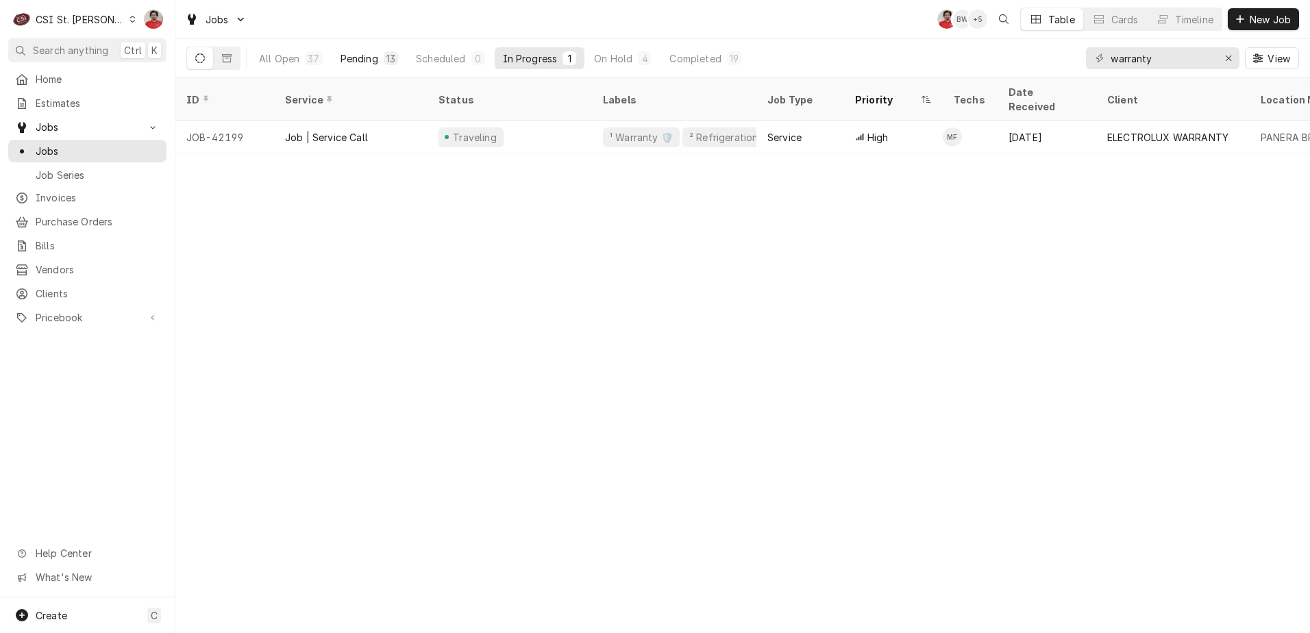
click at [352, 62] on div "Pending" at bounding box center [360, 58] width 38 height 14
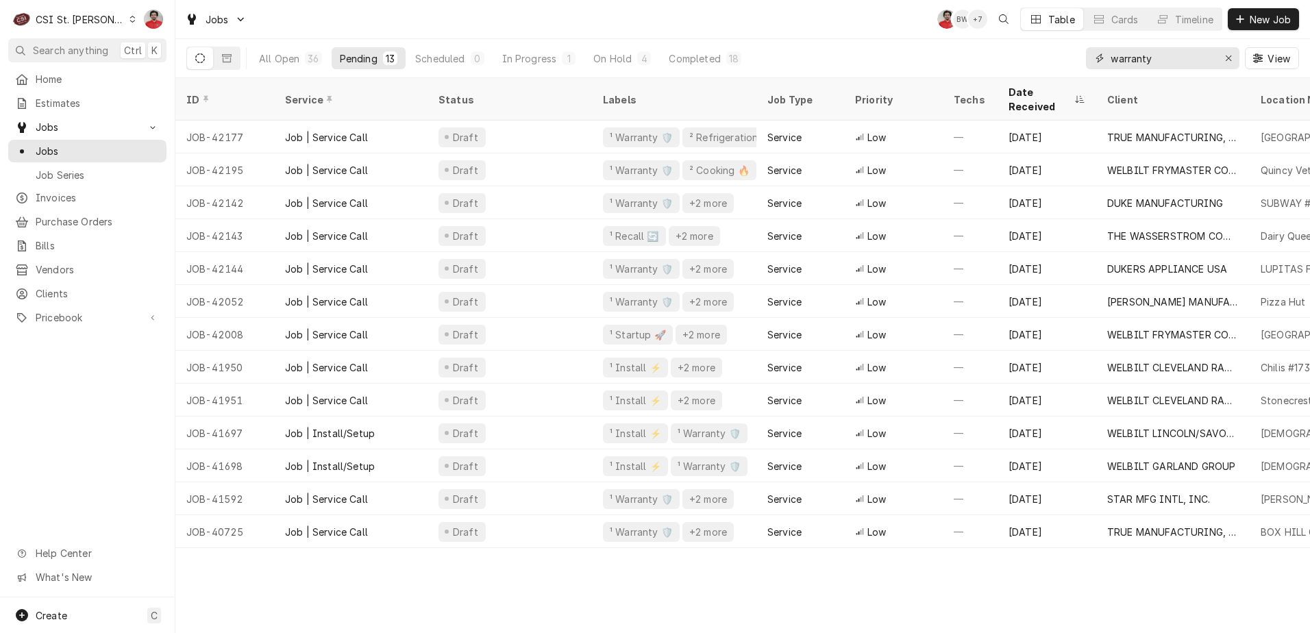
drag, startPoint x: 1181, startPoint y: 53, endPoint x: 942, endPoint y: 61, distance: 238.6
click at [945, 61] on div "All Open 36 Pending 13 Scheduled 0 In Progress 1 On Hold 4 Completed 18 warrant…" at bounding box center [742, 58] width 1113 height 38
type input "trimark"
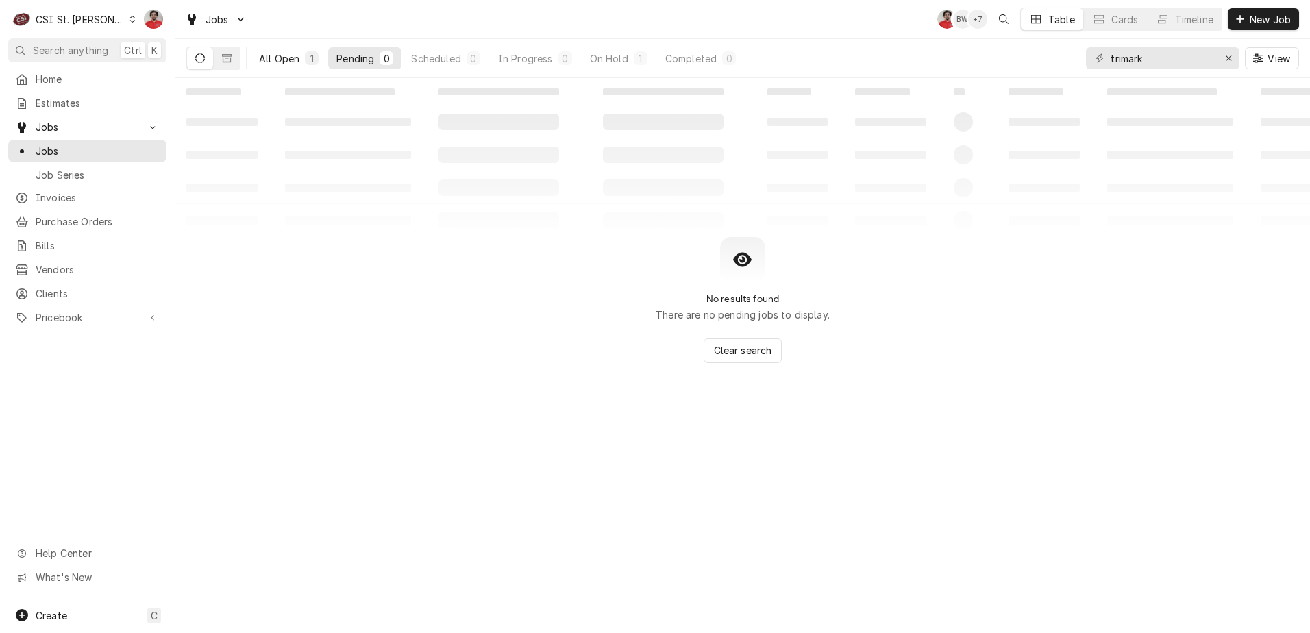
click at [295, 51] on button "All Open 1" at bounding box center [289, 58] width 76 height 22
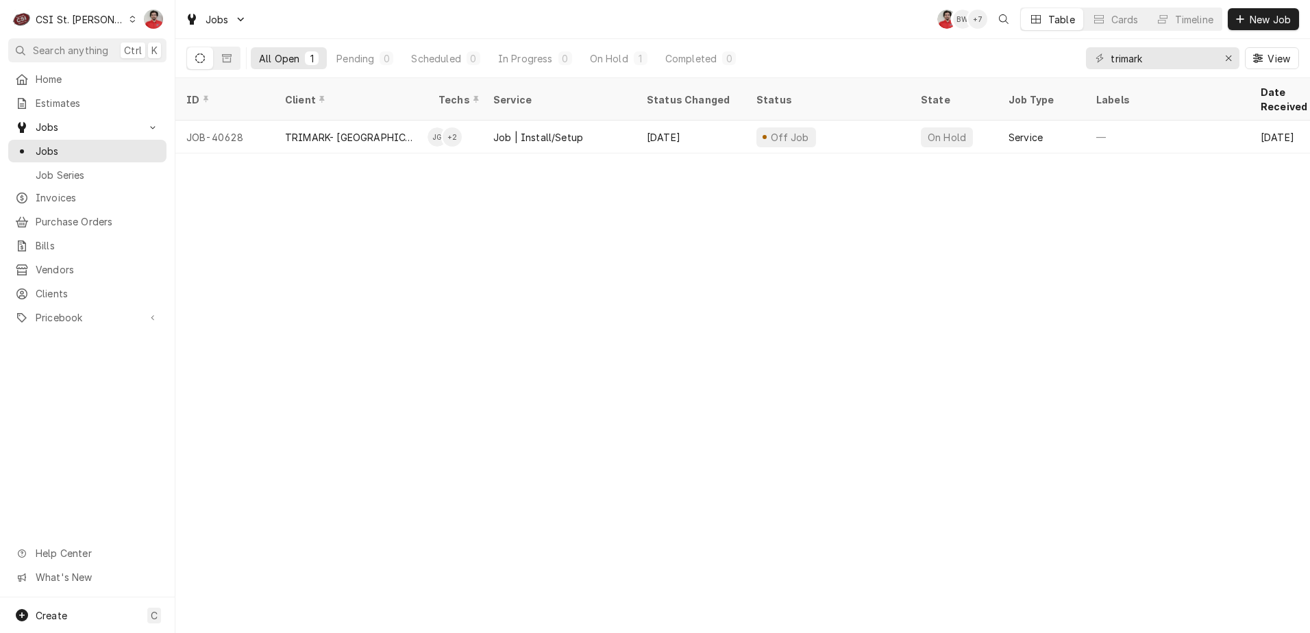
click at [83, 22] on div "CSI St. [PERSON_NAME]" at bounding box center [80, 19] width 89 height 14
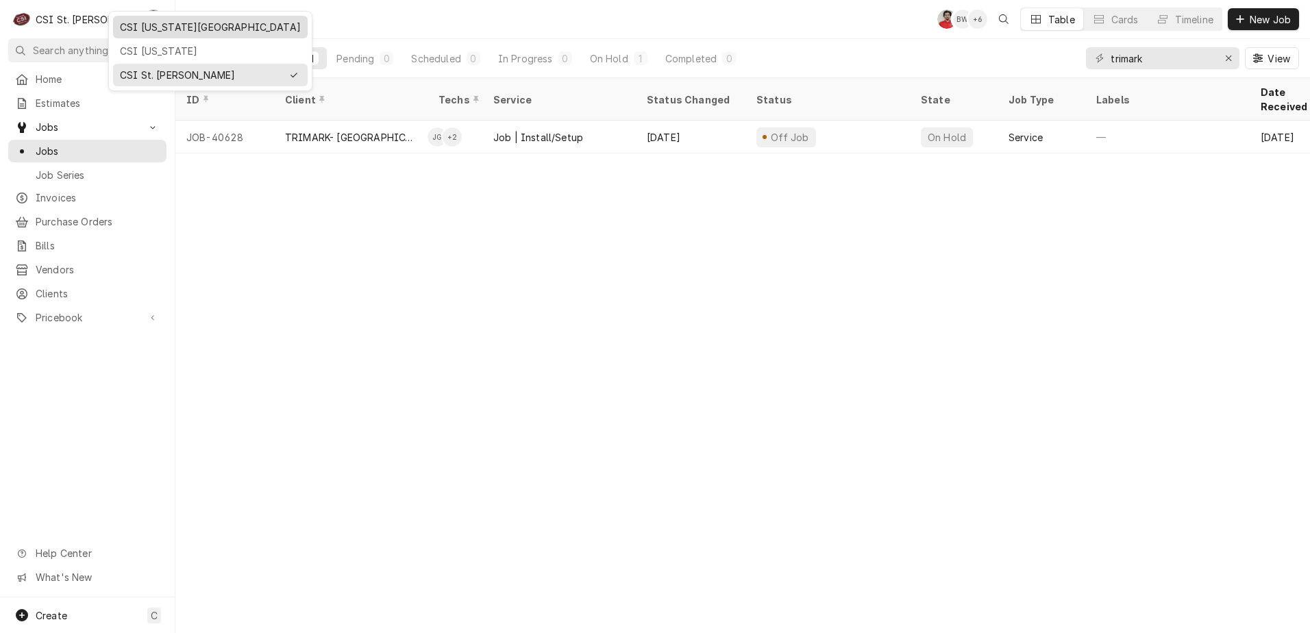
click at [175, 26] on div "CSI [US_STATE][GEOGRAPHIC_DATA]" at bounding box center [210, 27] width 181 height 14
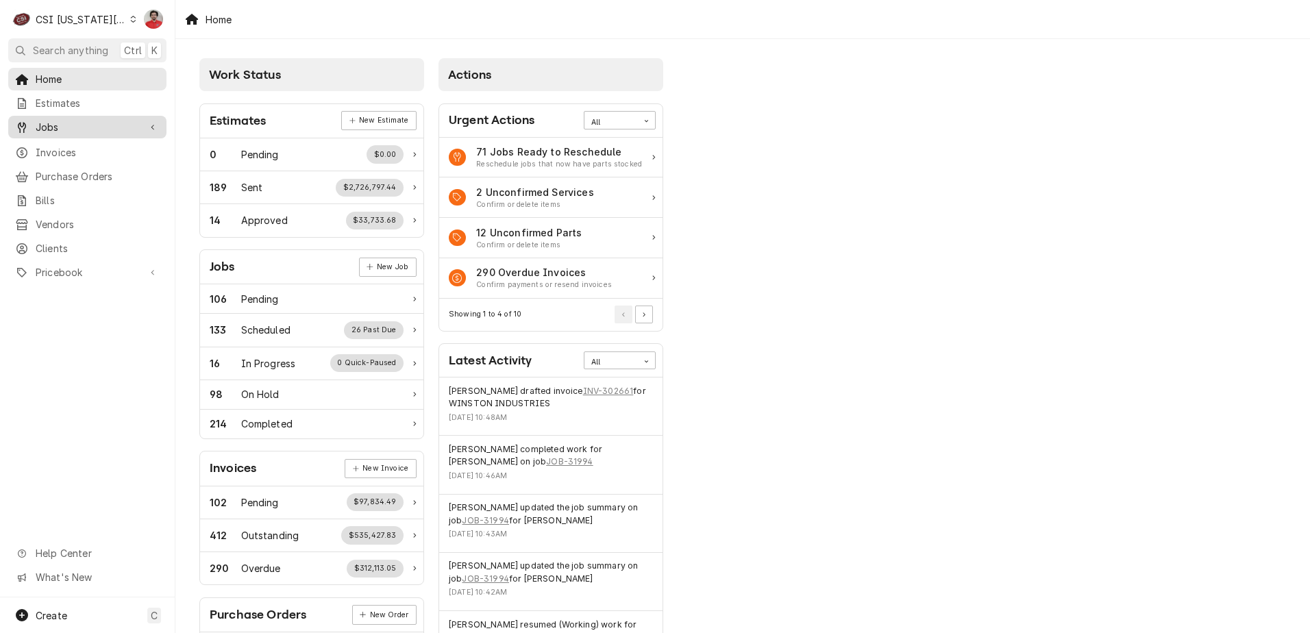
click at [84, 120] on span "Jobs" at bounding box center [87, 127] width 103 height 14
click at [82, 156] on link "Jobs" at bounding box center [87, 151] width 158 height 23
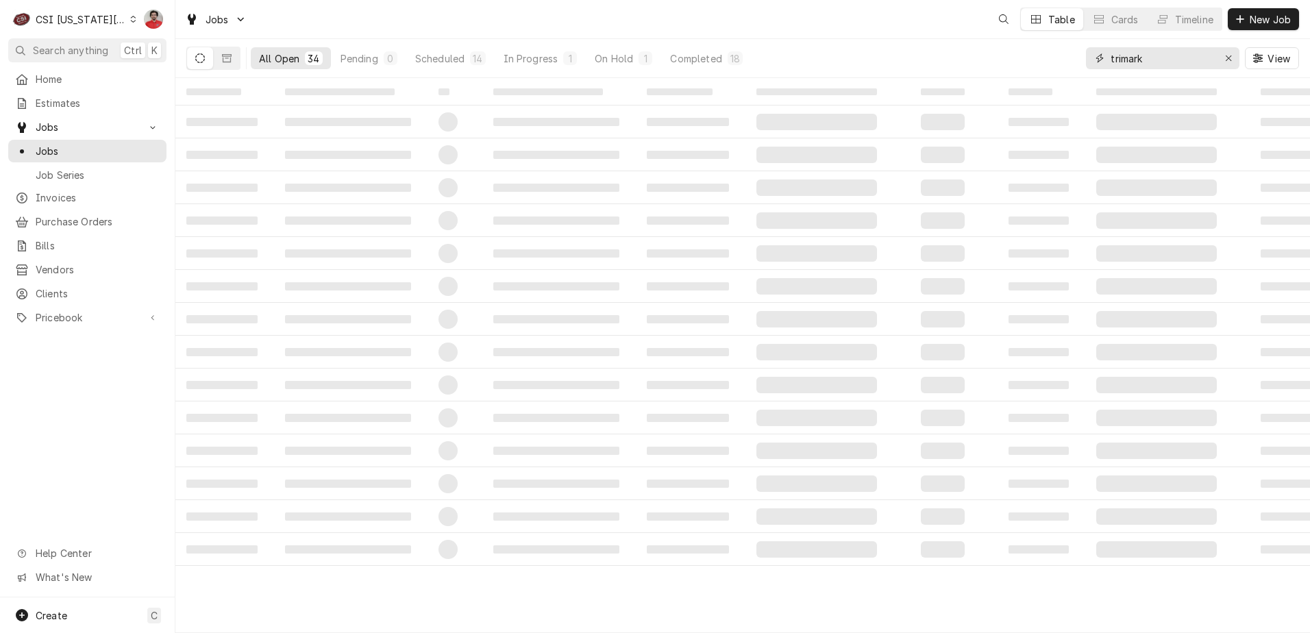
click at [1129, 66] on input "trimark" at bounding box center [1162, 58] width 103 height 22
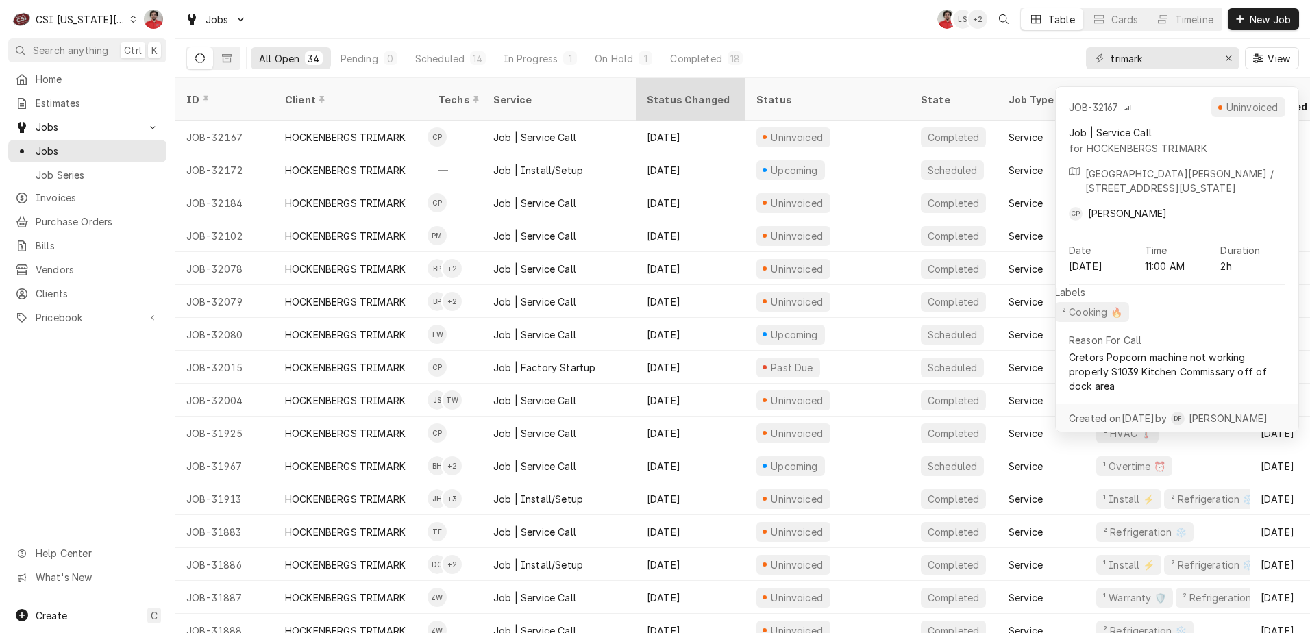
click at [676, 93] on div "Status Changed" at bounding box center [691, 100] width 88 height 14
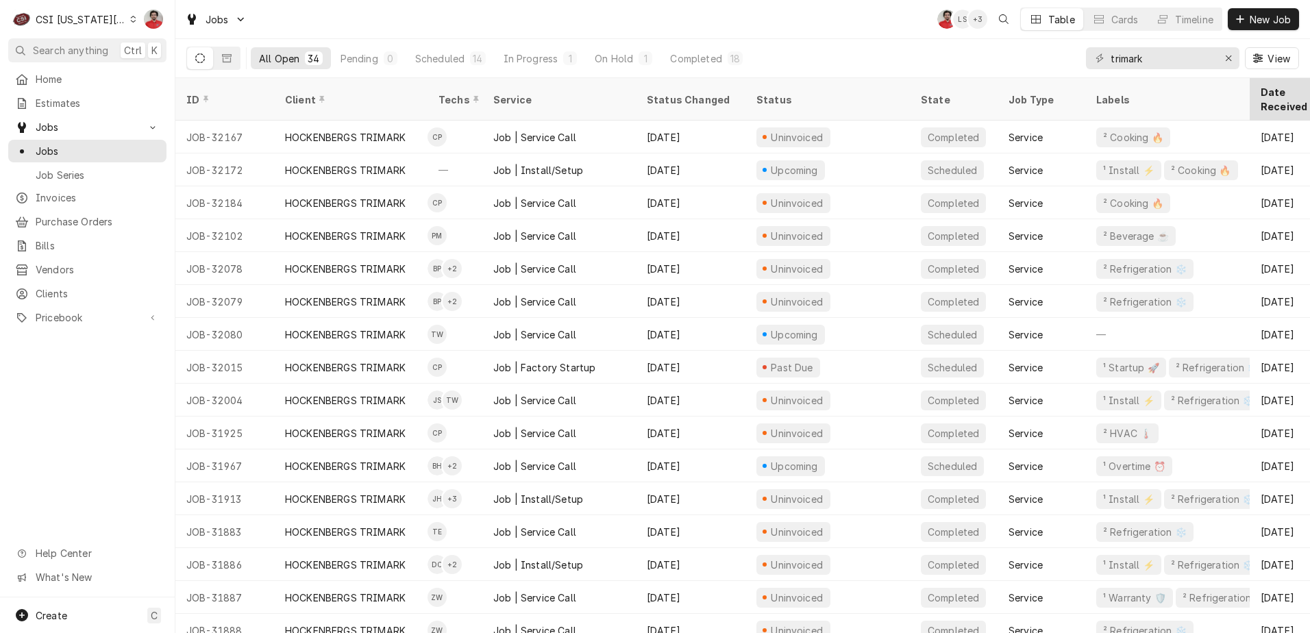
click at [1278, 89] on div "Date Received" at bounding box center [1292, 99] width 63 height 29
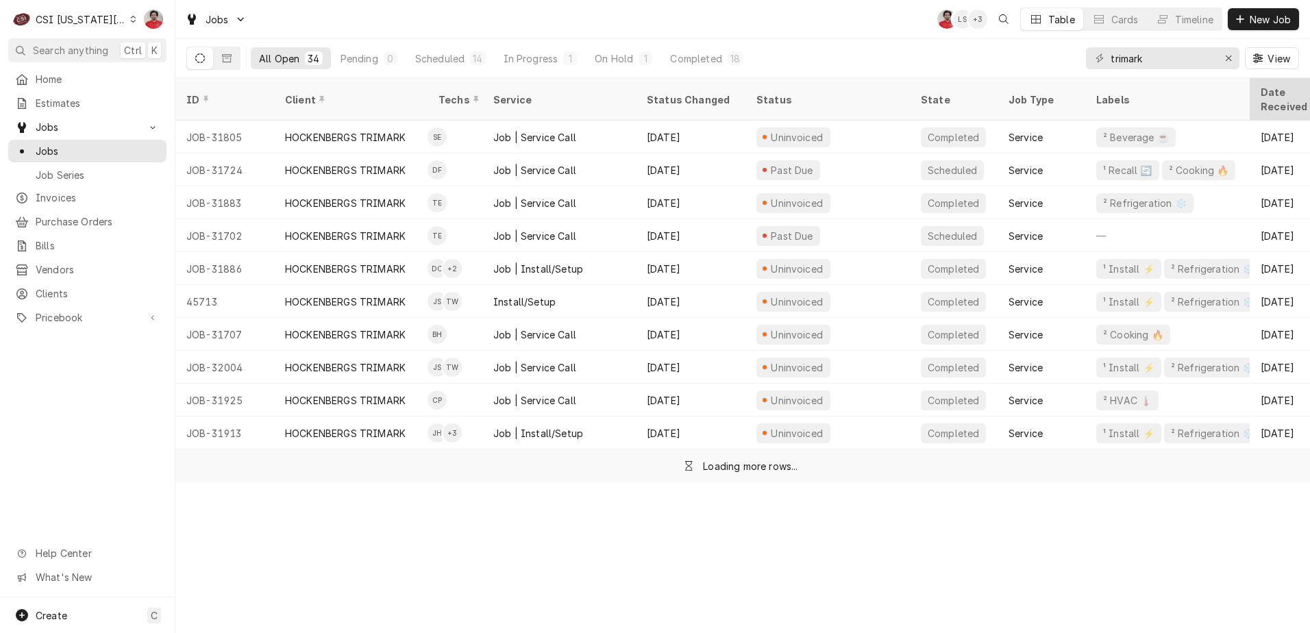
click at [1277, 90] on div "Date Received" at bounding box center [1298, 99] width 74 height 29
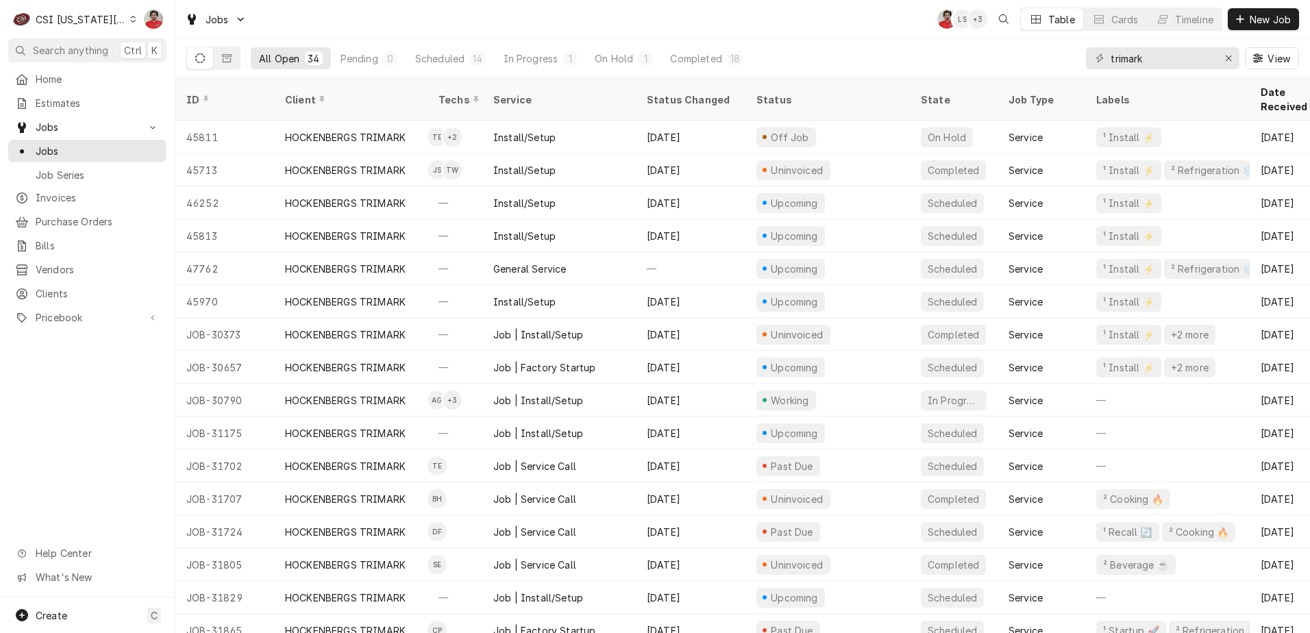
click at [1277, 90] on div "Date Received" at bounding box center [1292, 99] width 63 height 29
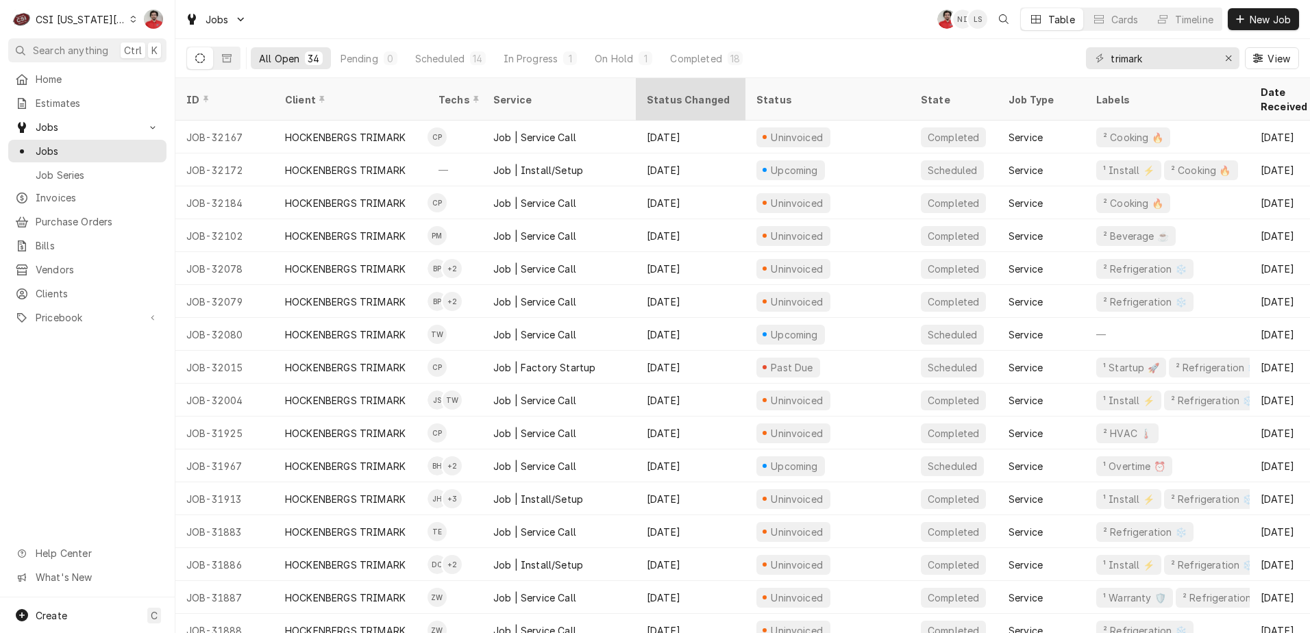
click at [685, 93] on div "Status Changed" at bounding box center [691, 100] width 88 height 14
click at [432, 60] on div "Scheduled" at bounding box center [439, 58] width 49 height 14
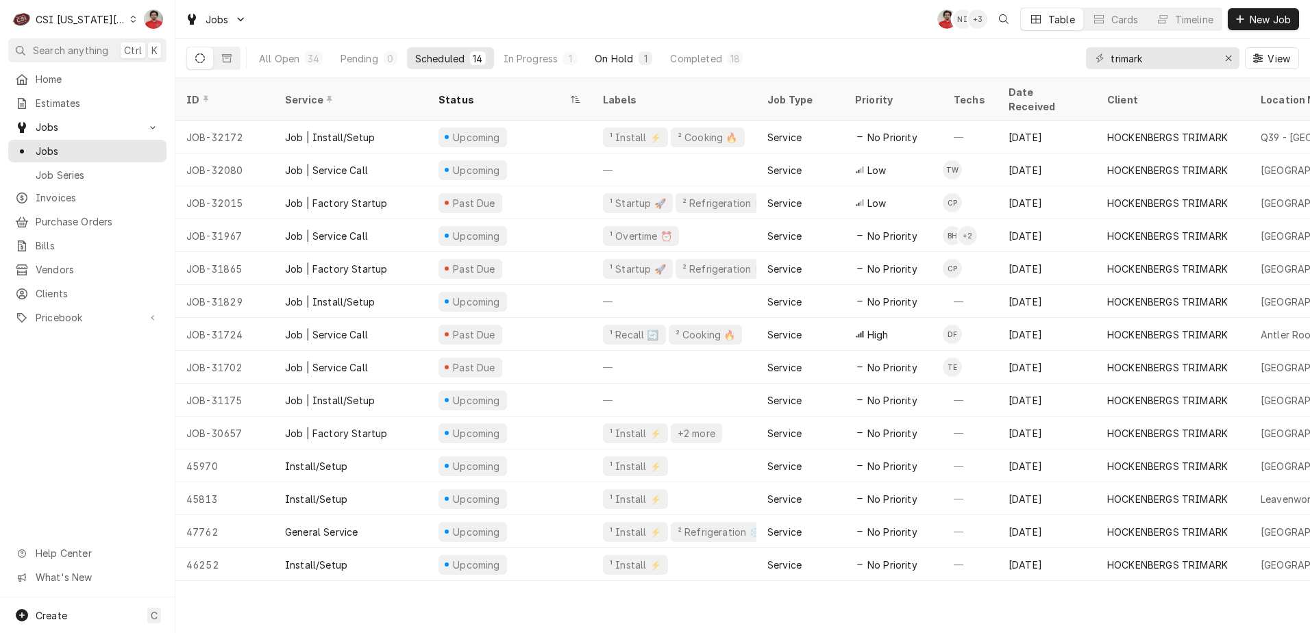
click at [641, 57] on div "1" at bounding box center [645, 58] width 8 height 14
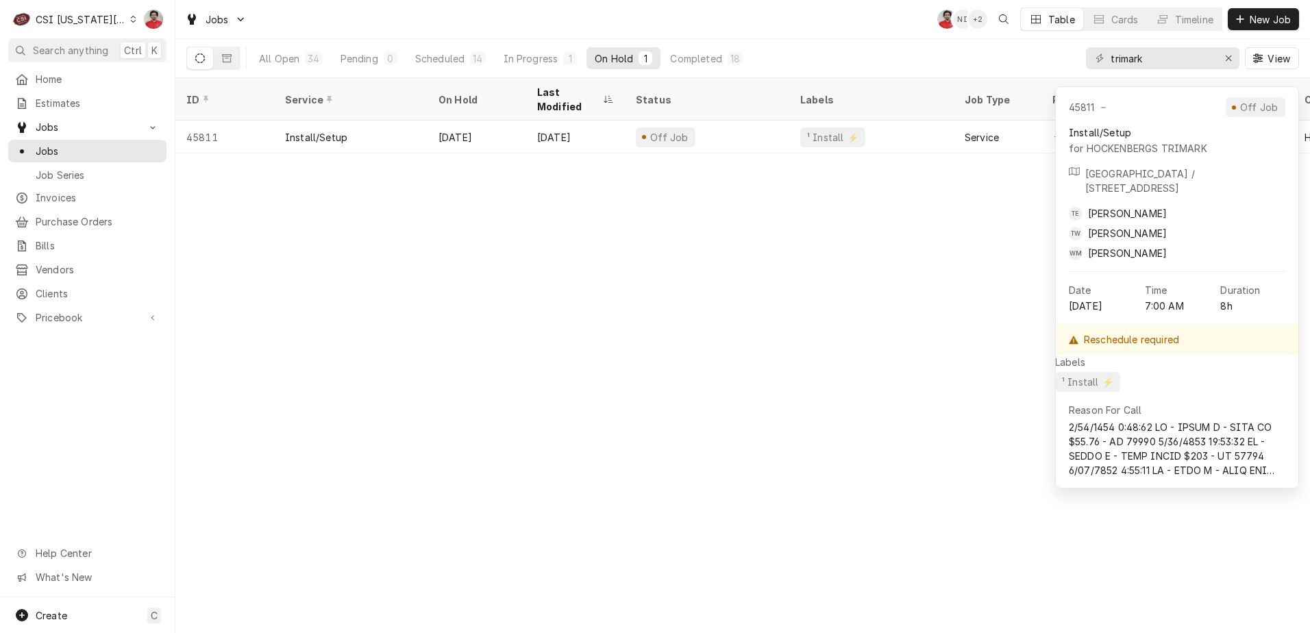
click at [833, 317] on div "ID Service On Hold Last Modified Status Labels Job Type Priority Techs Date Rec…" at bounding box center [742, 355] width 1135 height 555
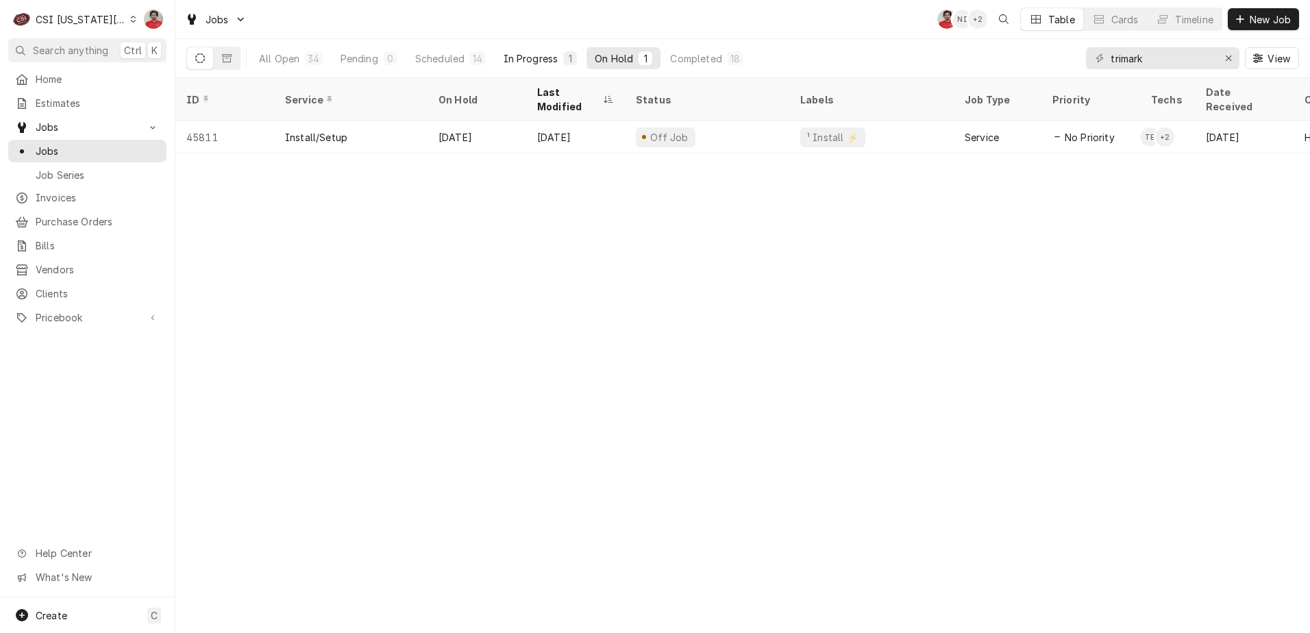
click at [531, 66] on button "In Progress 1" at bounding box center [540, 58] width 90 height 22
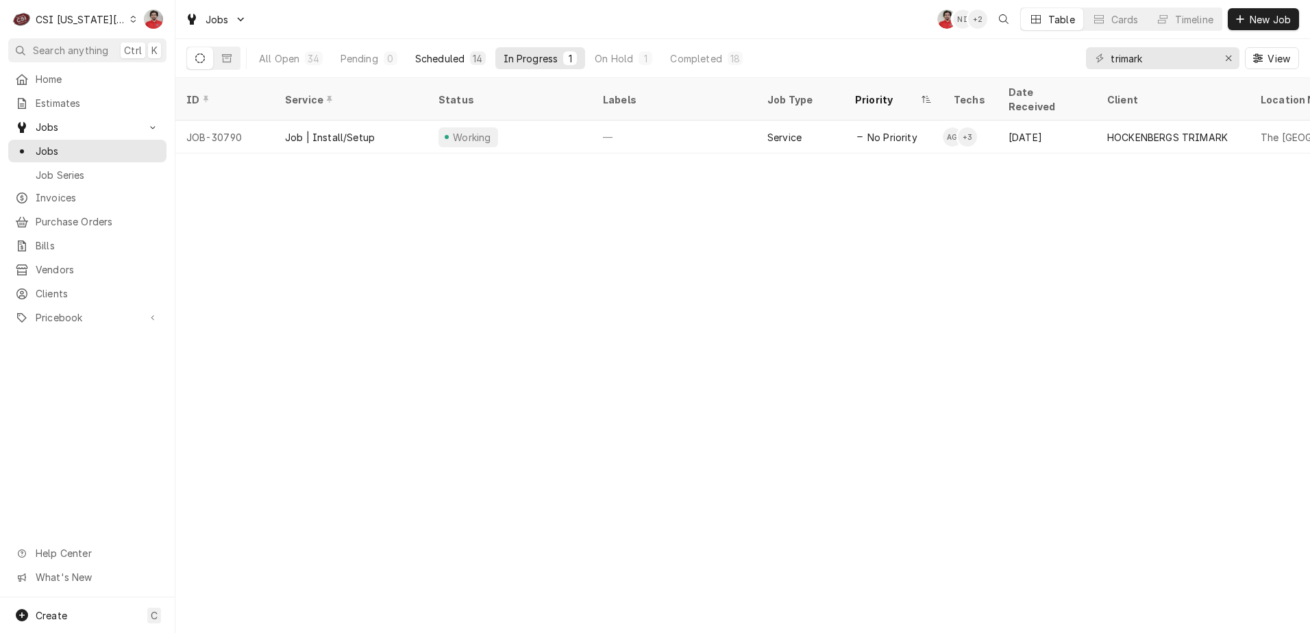
click at [427, 50] on button "Scheduled 14" at bounding box center [450, 58] width 87 height 22
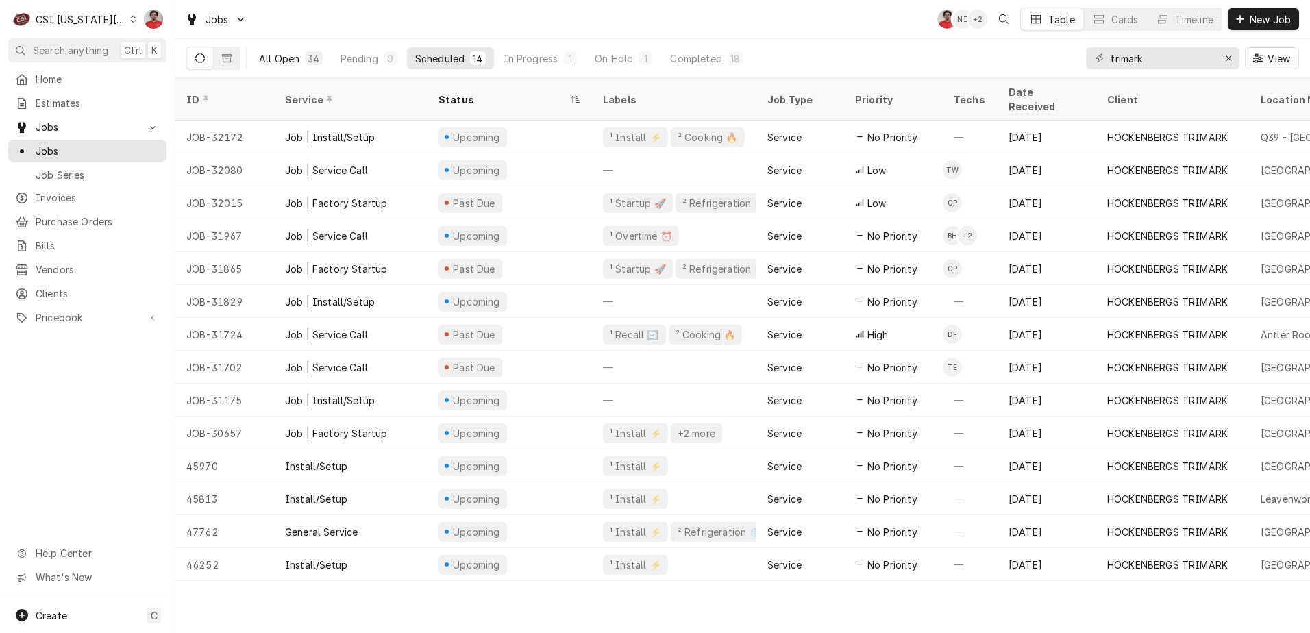
click at [295, 59] on div "All Open" at bounding box center [279, 58] width 40 height 14
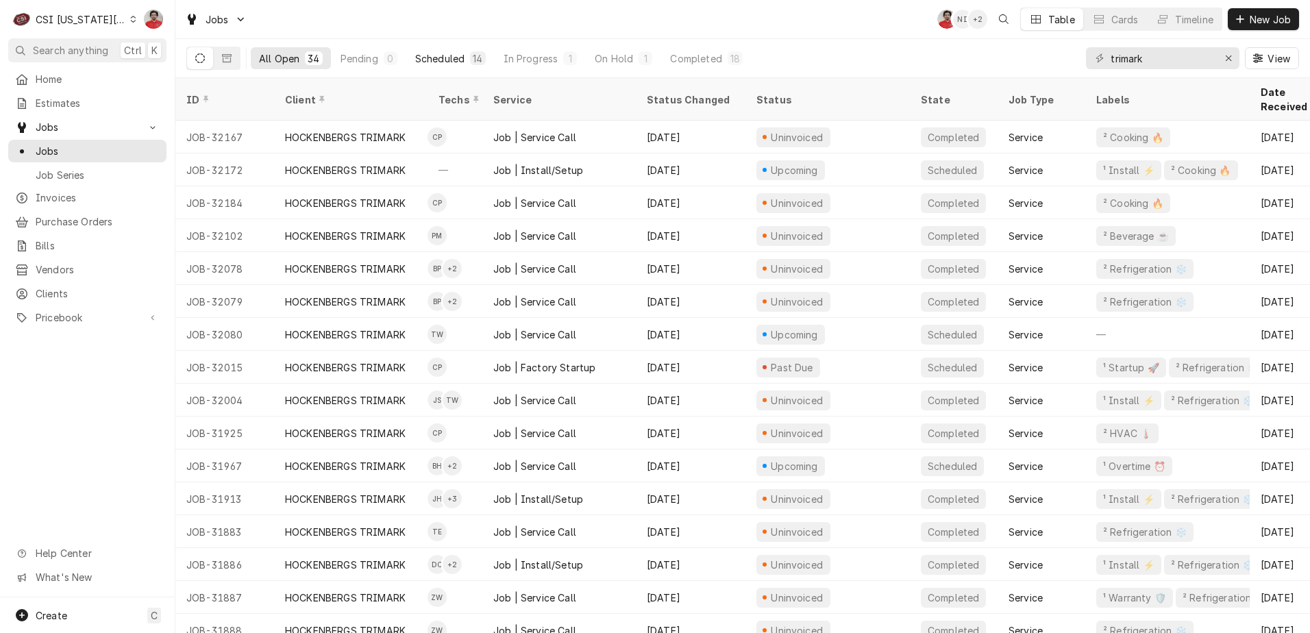
click at [451, 61] on div "Scheduled" at bounding box center [439, 58] width 49 height 14
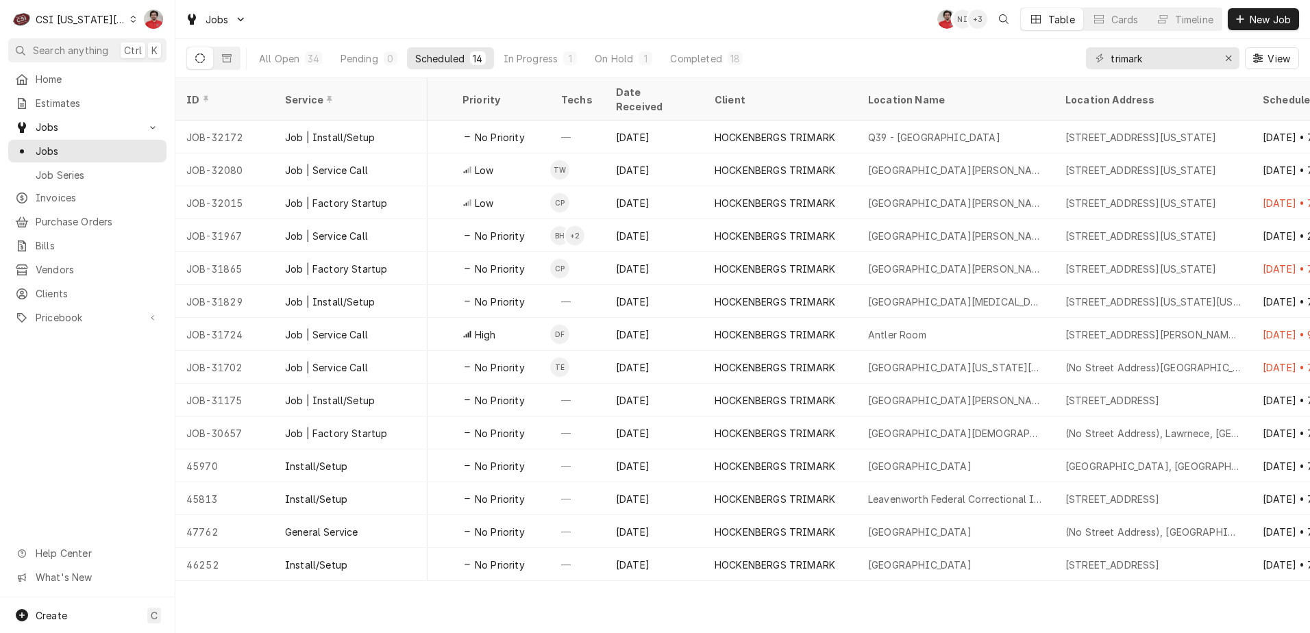
scroll to position [0, 421]
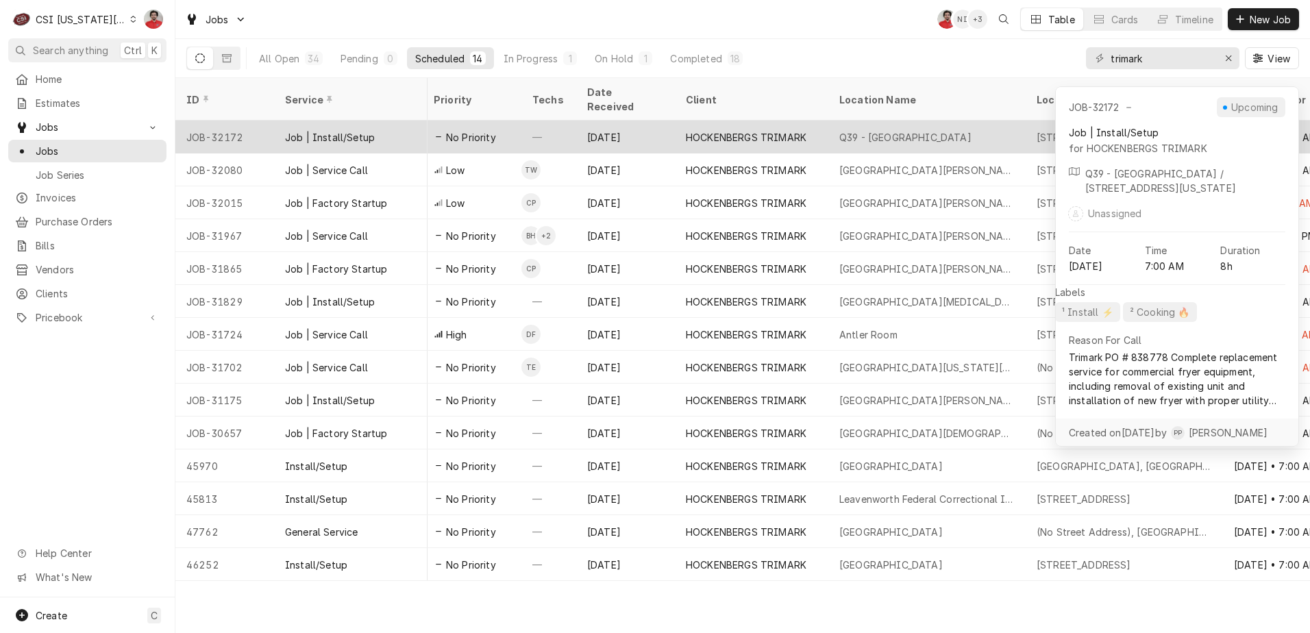
click at [470, 130] on span "No Priority" at bounding box center [471, 137] width 50 height 14
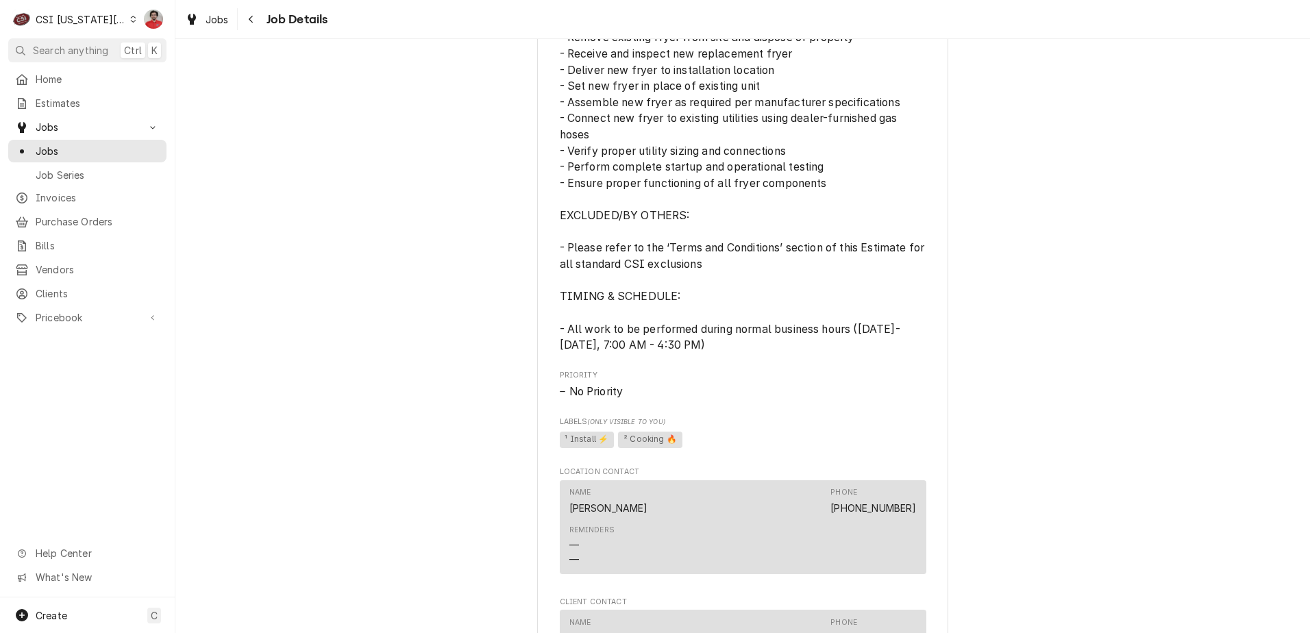
scroll to position [1165, 0]
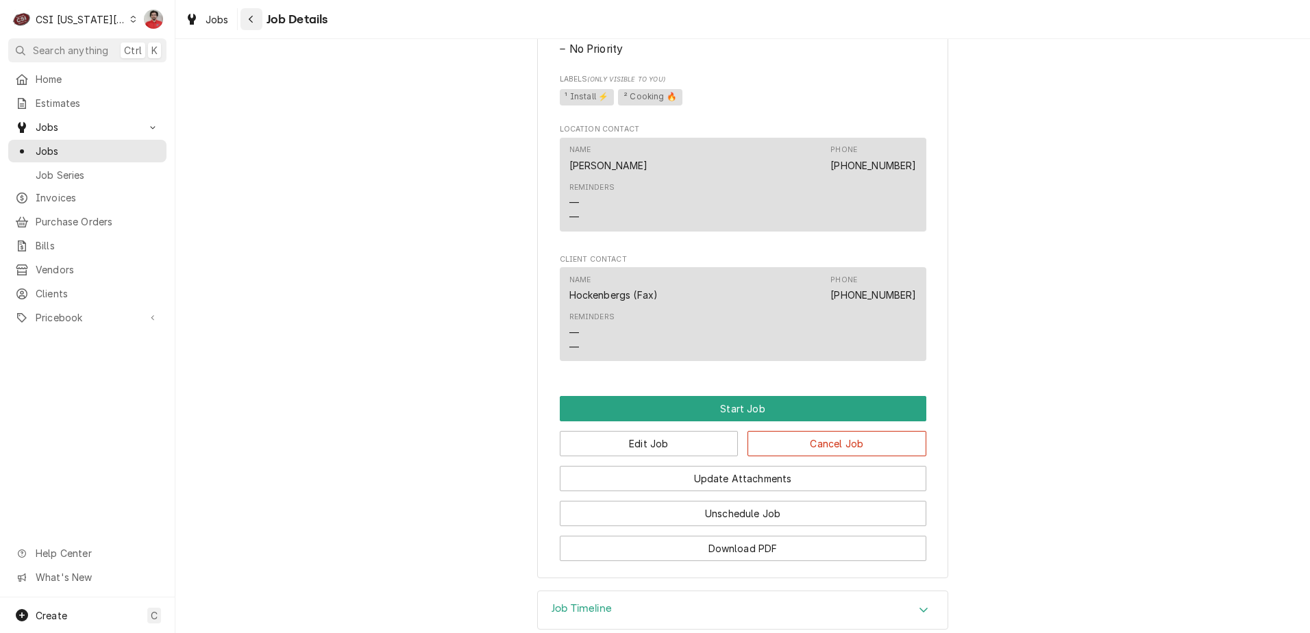
click at [243, 15] on button "Navigate back" at bounding box center [252, 19] width 22 height 22
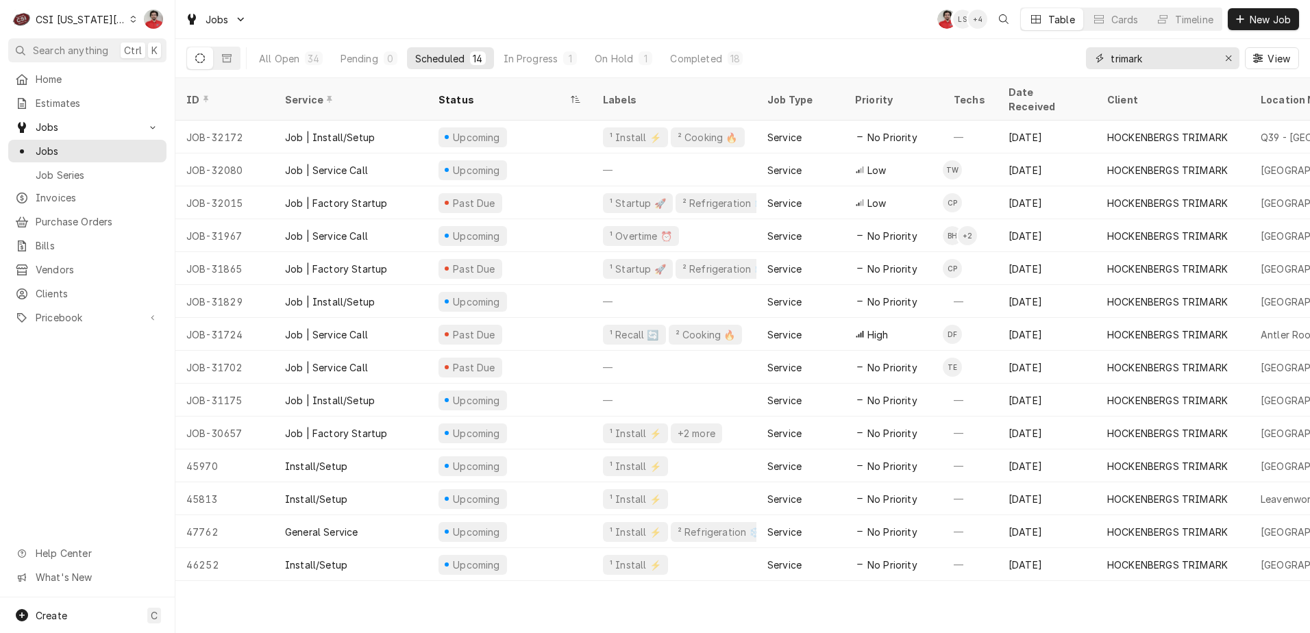
click at [1176, 61] on input "trimark" at bounding box center [1162, 58] width 103 height 22
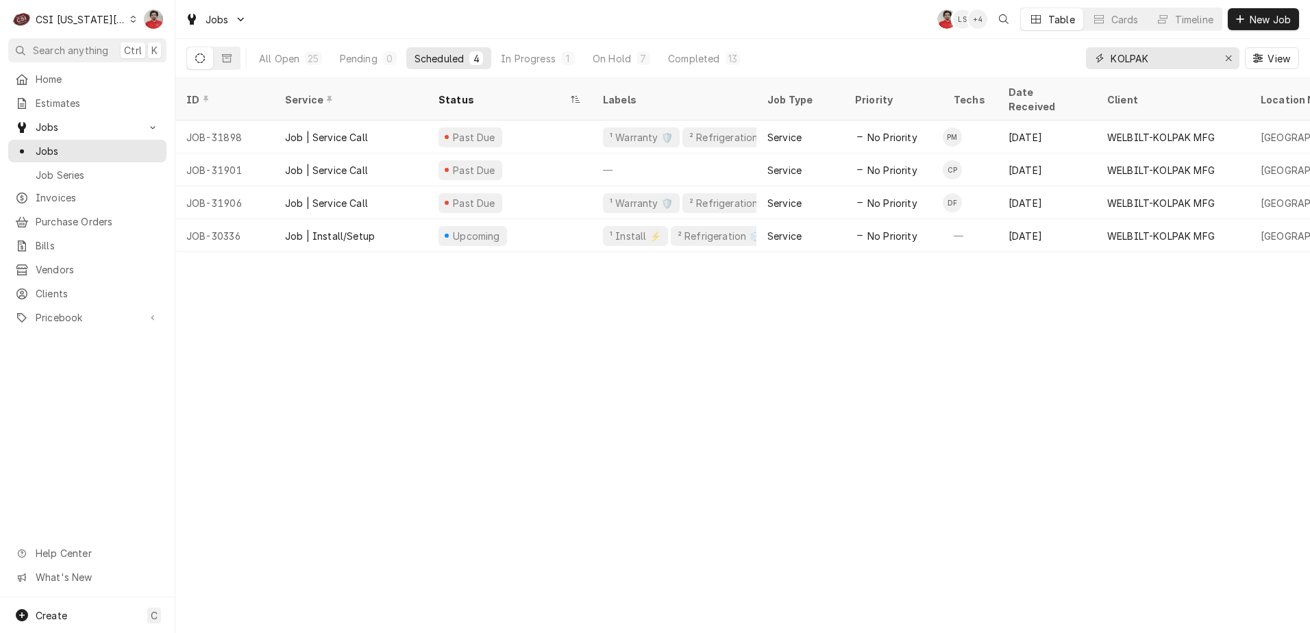
type input "KOLPAK"
click at [1074, 357] on div "ID Service Status Labels Job Type Priority Techs Date Received Client Location …" at bounding box center [742, 355] width 1135 height 555
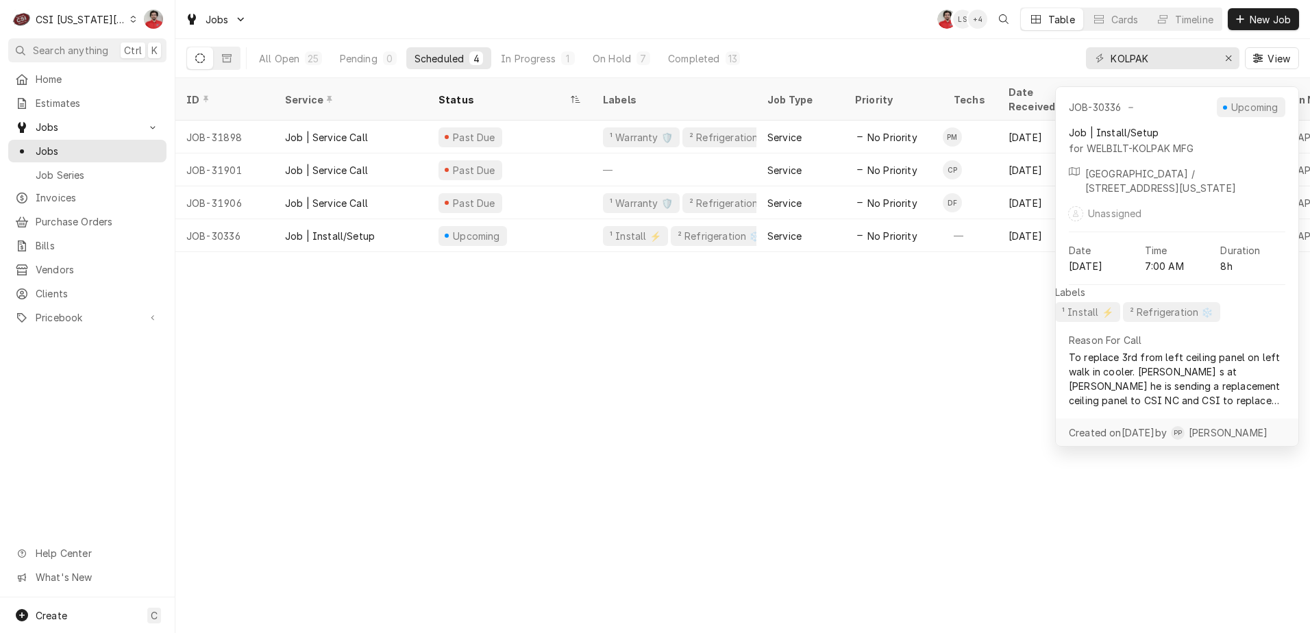
click at [850, 386] on div "ID Service Status Labels Job Type Priority Techs Date Received Client Location …" at bounding box center [742, 355] width 1135 height 555
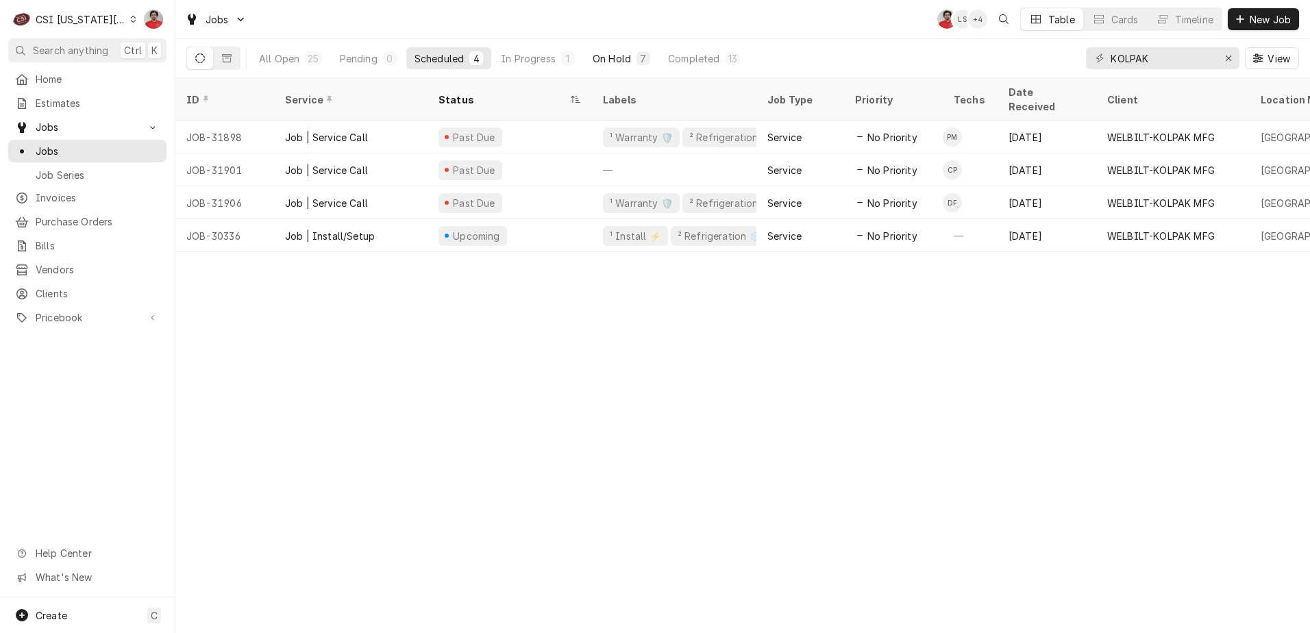
click at [605, 56] on div "On Hold" at bounding box center [612, 58] width 38 height 14
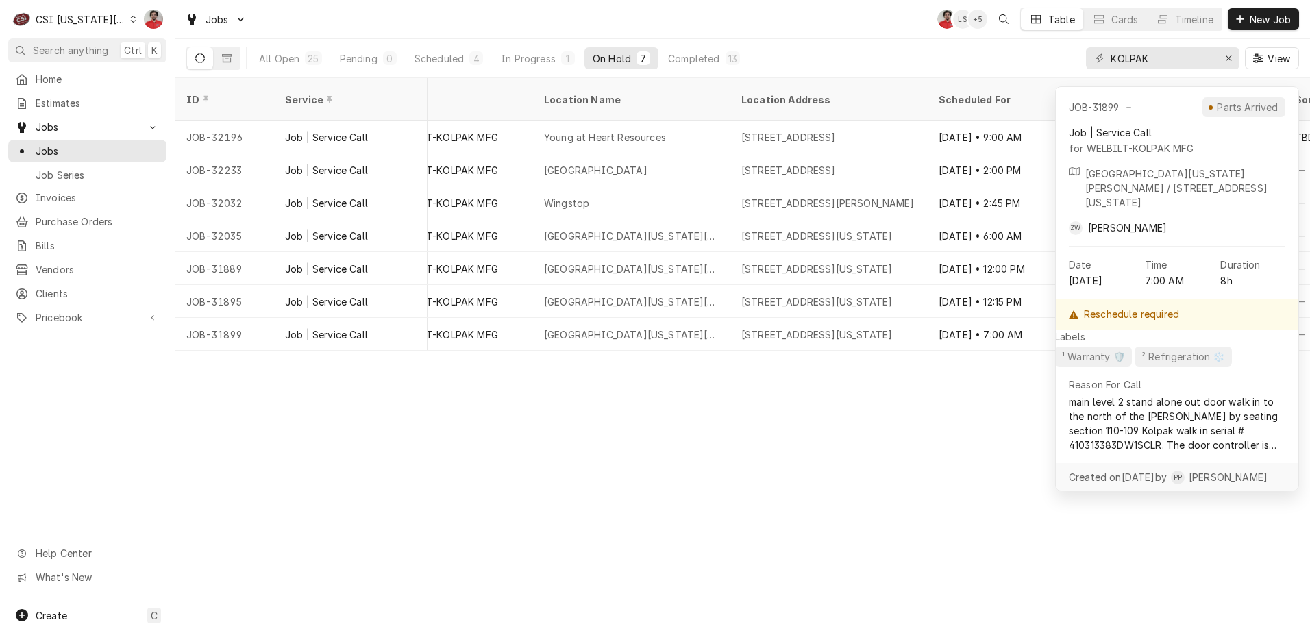
scroll to position [0, 921]
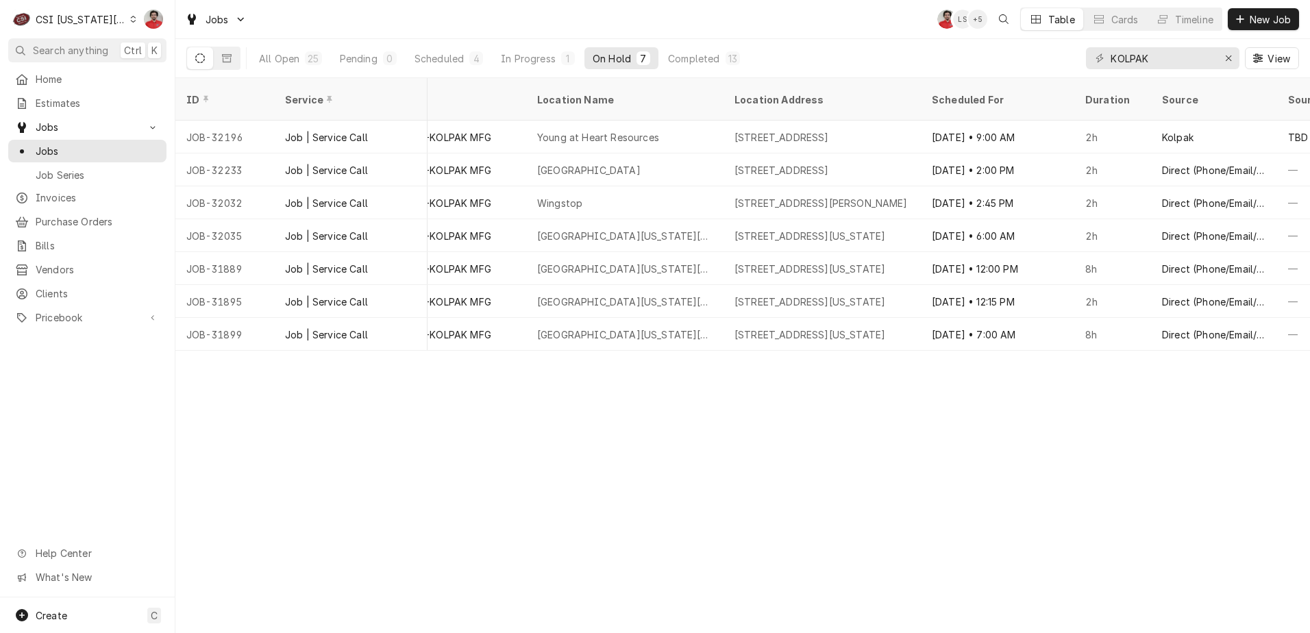
click at [103, 26] on div "C CSI Kansas City" at bounding box center [74, 18] width 132 height 27
click at [175, 53] on div "CSI Kentucky" at bounding box center [235, 51] width 200 height 14
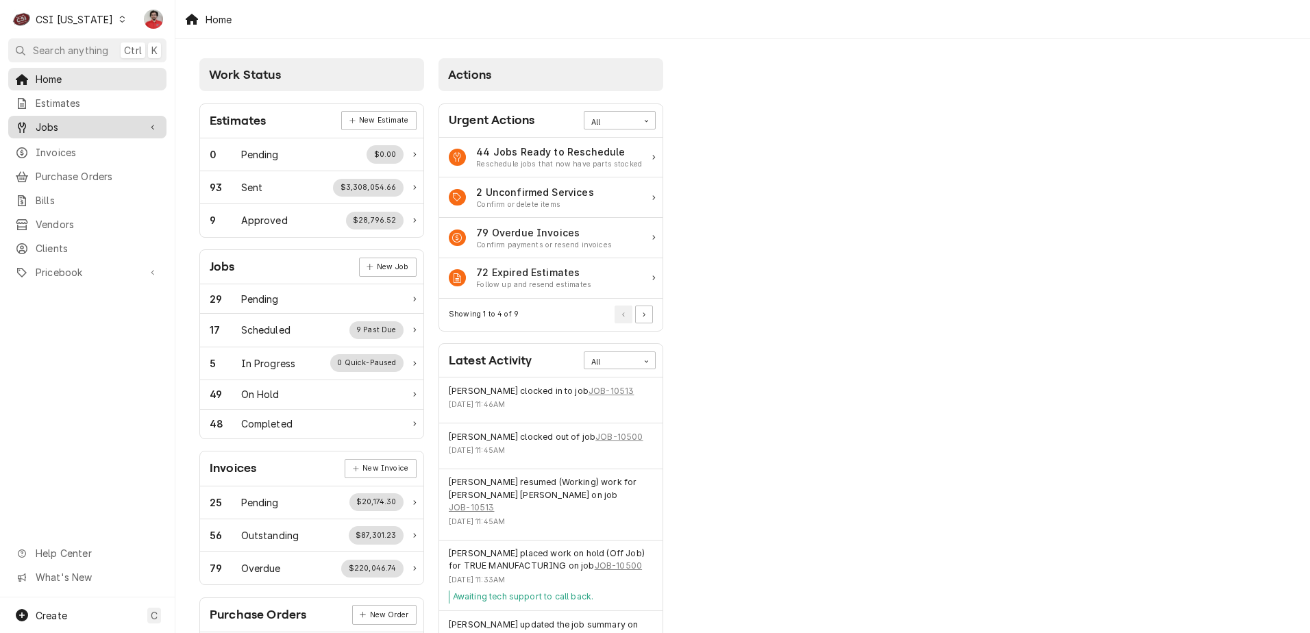
click at [79, 126] on span "Jobs" at bounding box center [87, 127] width 103 height 14
click at [78, 156] on link "Jobs" at bounding box center [87, 151] width 158 height 23
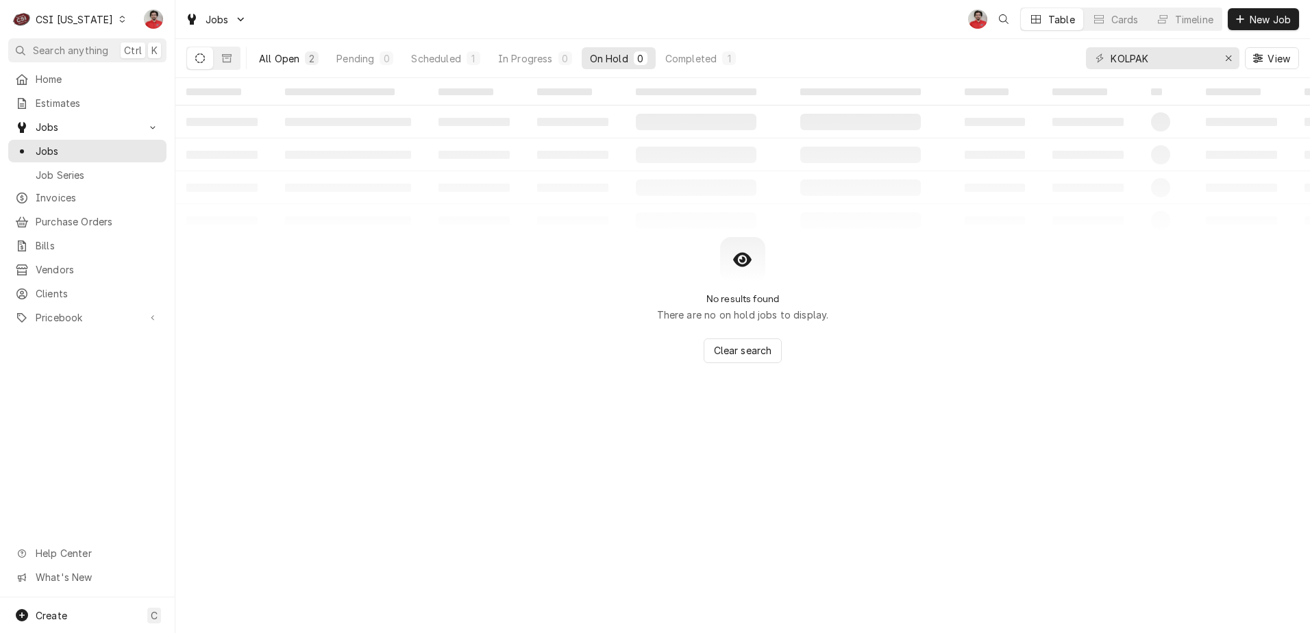
click at [282, 51] on button "All Open 2" at bounding box center [289, 58] width 76 height 22
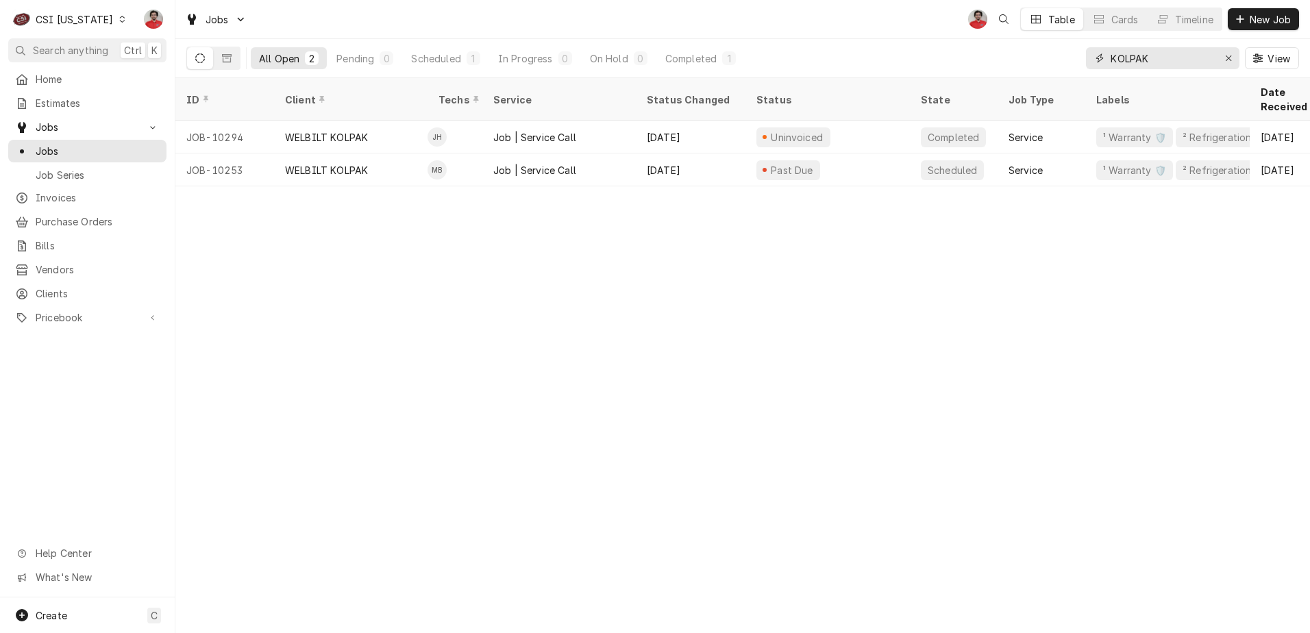
drag, startPoint x: 1029, startPoint y: 60, endPoint x: 990, endPoint y: 61, distance: 38.4
click at [990, 61] on div "All Open 2 Pending 0 Scheduled 1 In Progress 0 On Hold 0 Completed 1 KOLPAK View" at bounding box center [742, 58] width 1113 height 38
type input "TRIMARK"
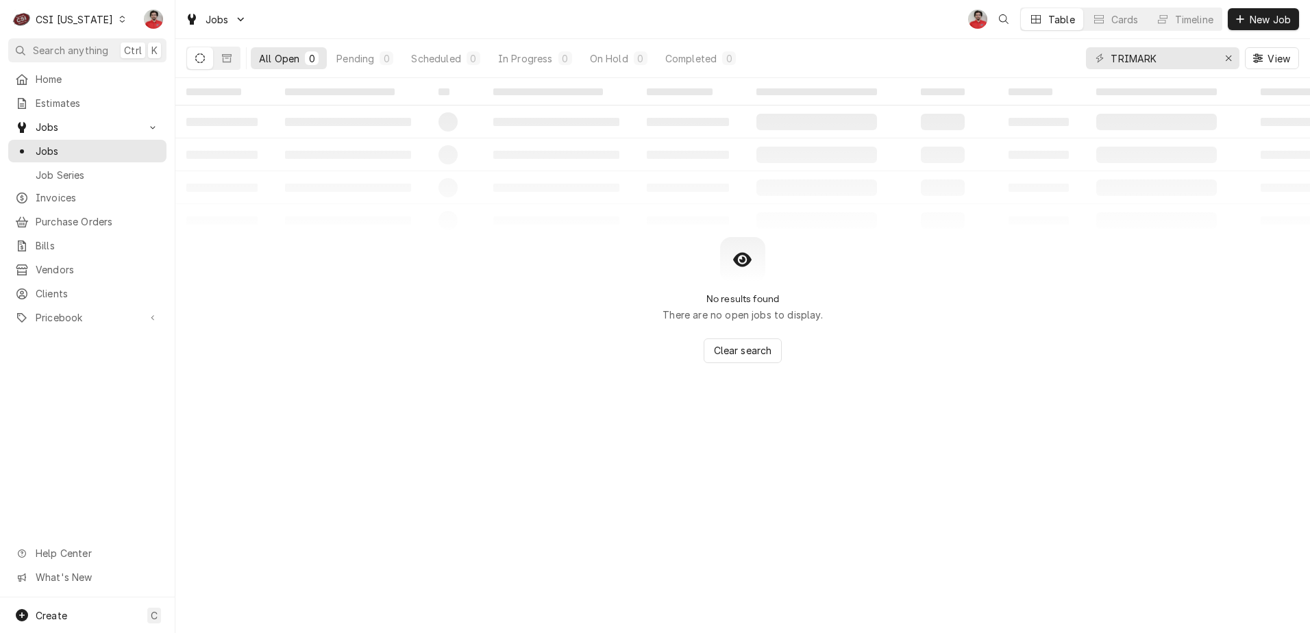
click at [95, 23] on div "CSI [US_STATE]" at bounding box center [74, 19] width 77 height 14
click at [150, 35] on div "CSI [US_STATE][GEOGRAPHIC_DATA]" at bounding box center [213, 27] width 195 height 23
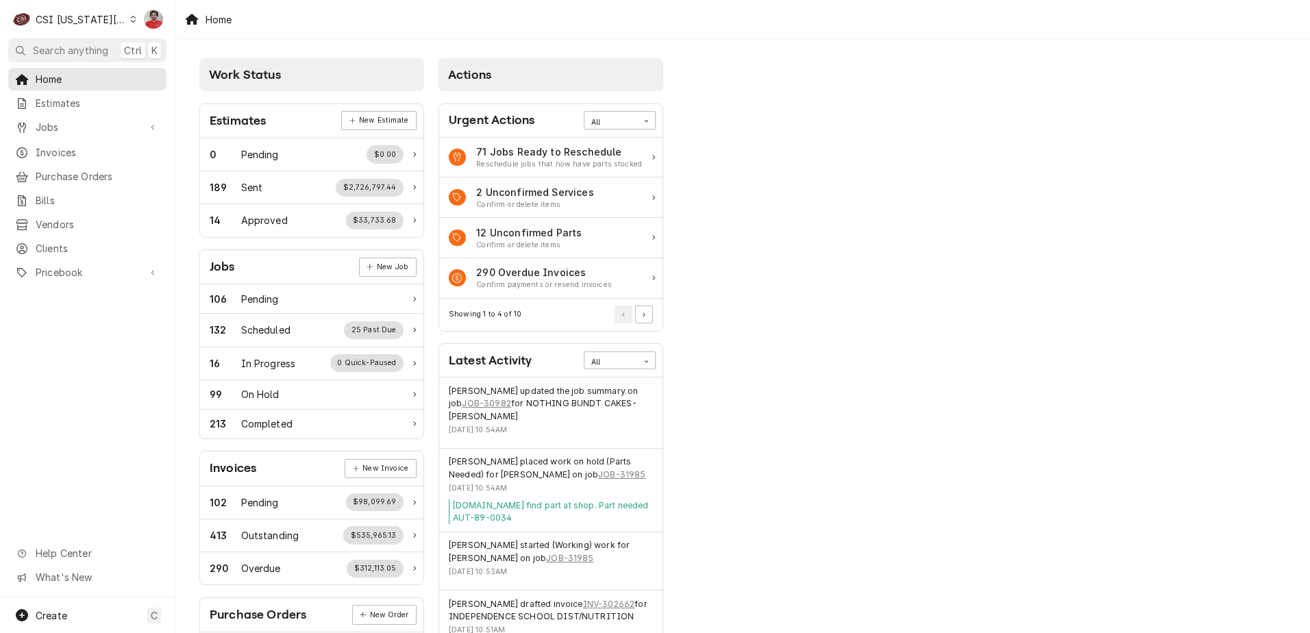
drag, startPoint x: 66, startPoint y: 124, endPoint x: 66, endPoint y: 135, distance: 11.0
click at [66, 123] on span "Jobs" at bounding box center [87, 127] width 103 height 14
click at [69, 149] on span "Jobs" at bounding box center [98, 151] width 124 height 14
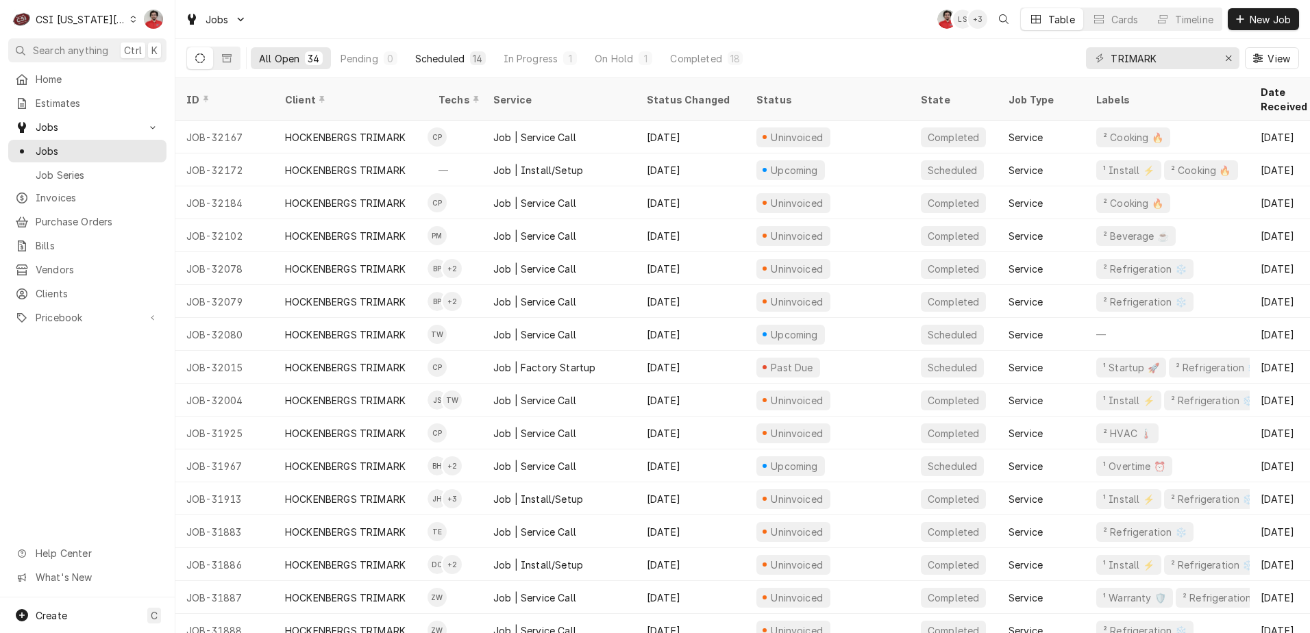
click at [447, 58] on div "Scheduled" at bounding box center [439, 58] width 49 height 14
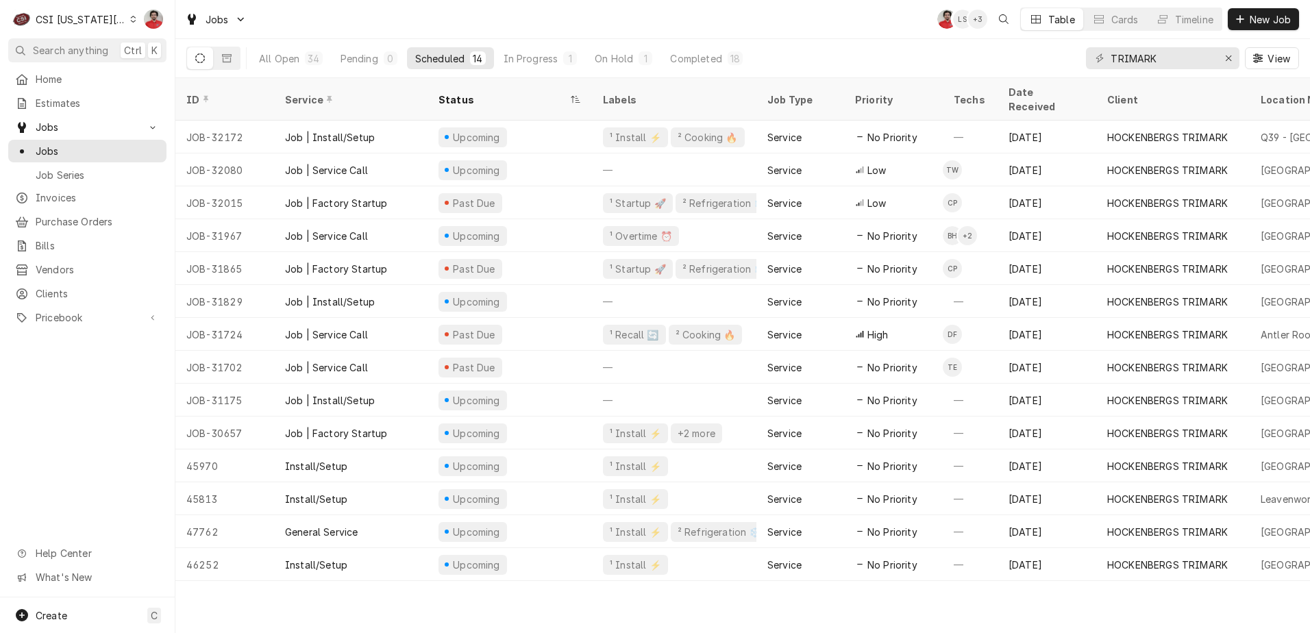
click at [953, 40] on div "All Open 34 Pending 0 Scheduled 14 In Progress 1 On Hold 1 Completed 18 TRIMARK…" at bounding box center [742, 58] width 1113 height 38
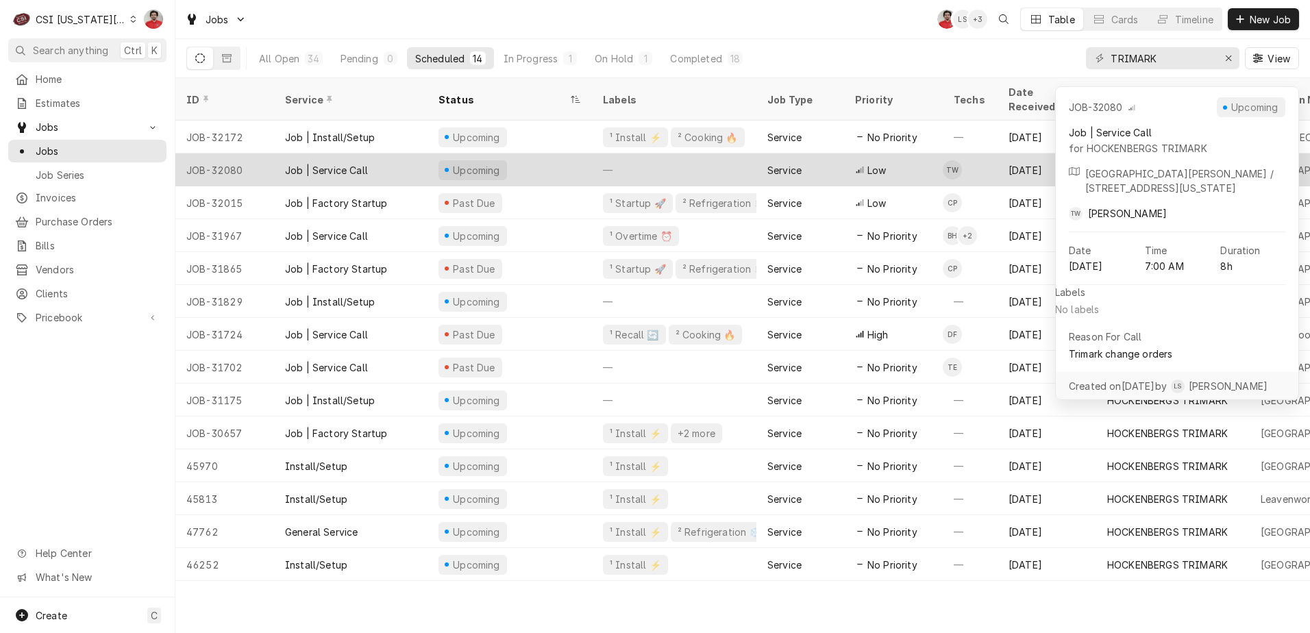
click at [721, 153] on div "—" at bounding box center [674, 169] width 164 height 33
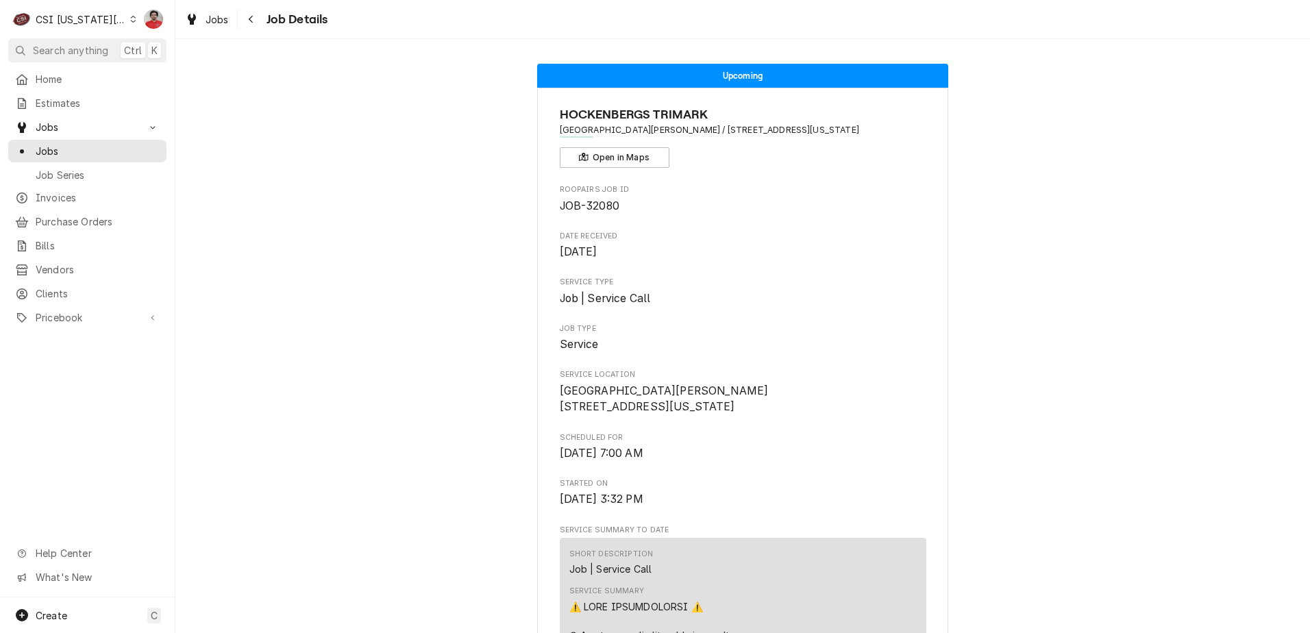
scroll to position [480, 0]
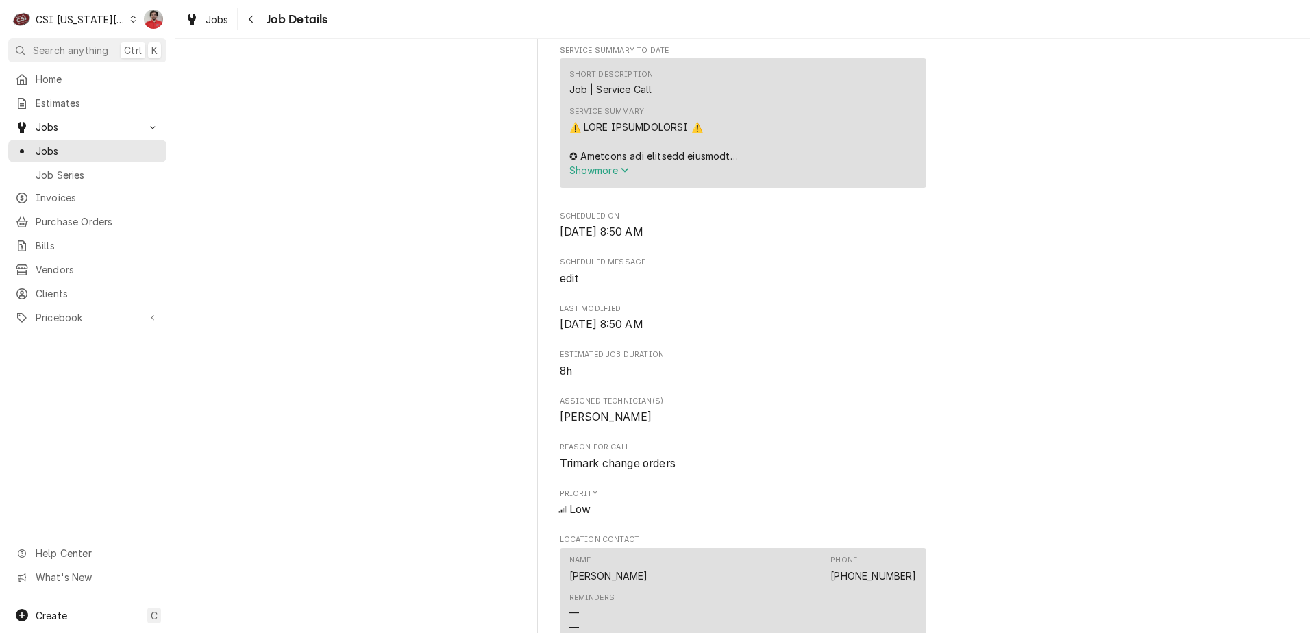
click at [569, 176] on span "Show more" at bounding box center [599, 170] width 60 height 12
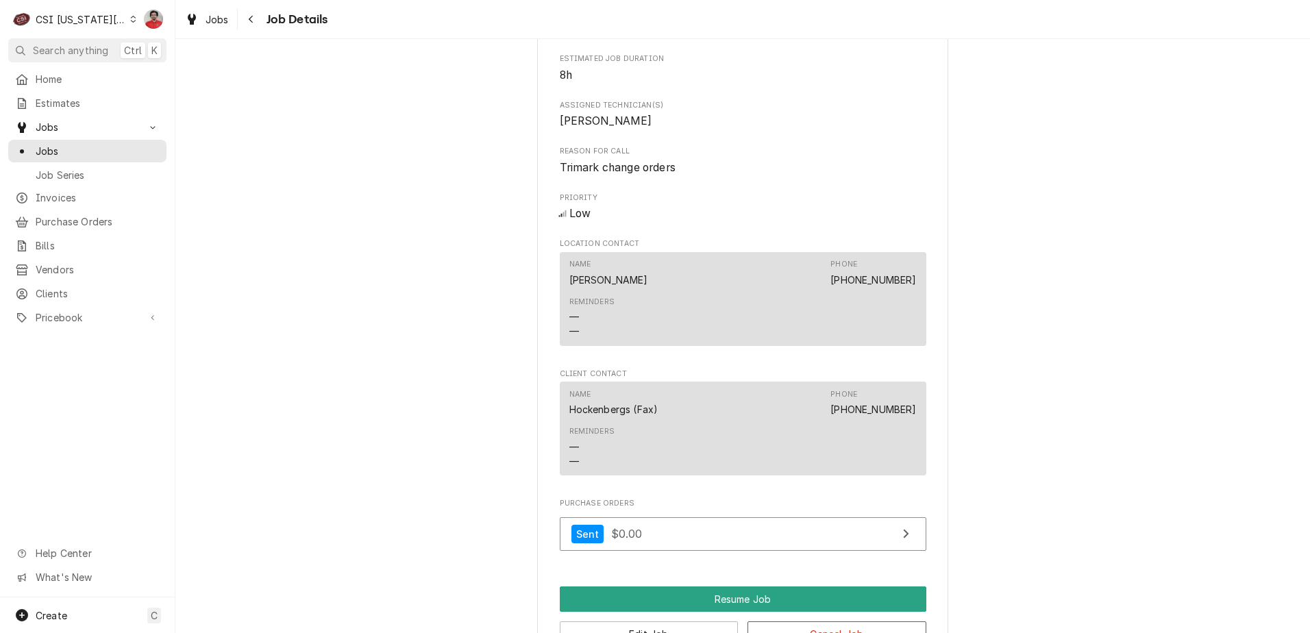
scroll to position [3152, 0]
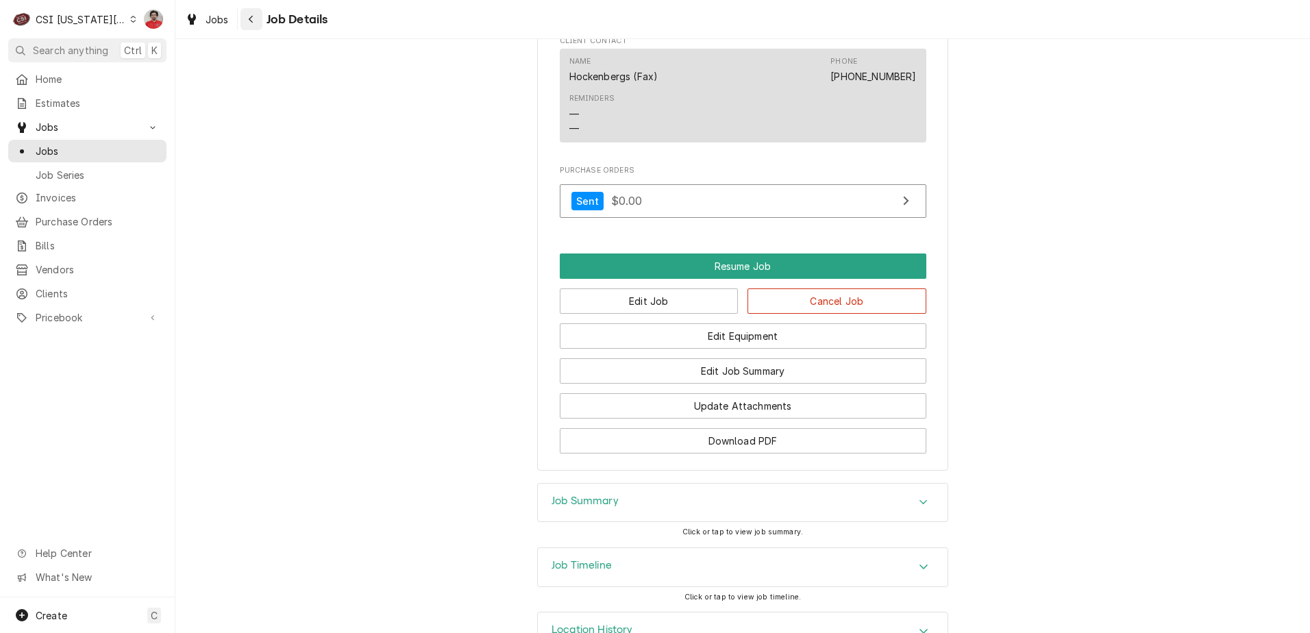
click at [256, 18] on div "Navigate back" at bounding box center [252, 19] width 14 height 14
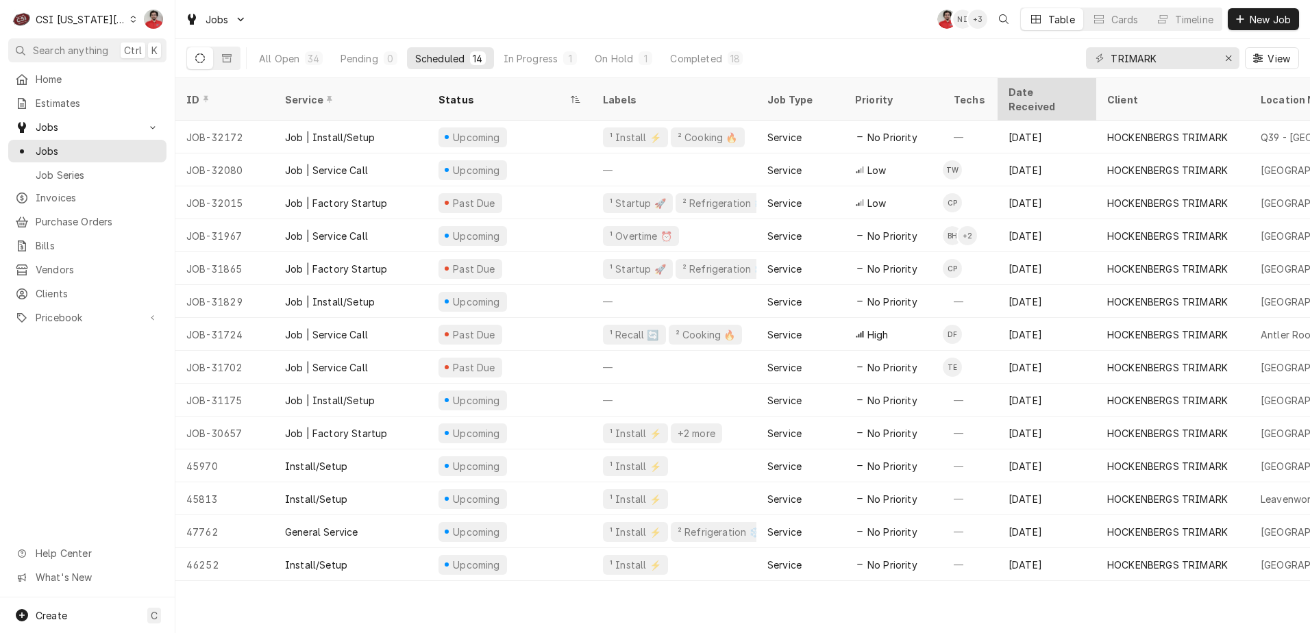
click at [1030, 82] on div "Date Received" at bounding box center [1046, 99] width 93 height 37
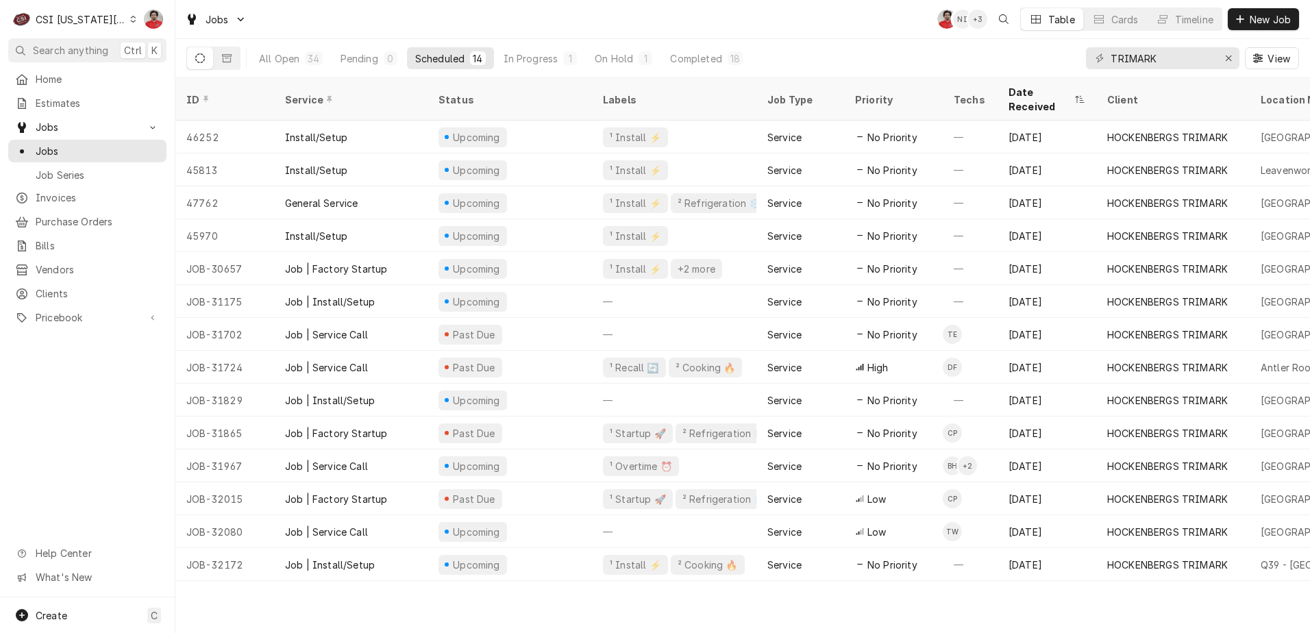
click at [1030, 82] on div "Date Received" at bounding box center [1046, 99] width 93 height 37
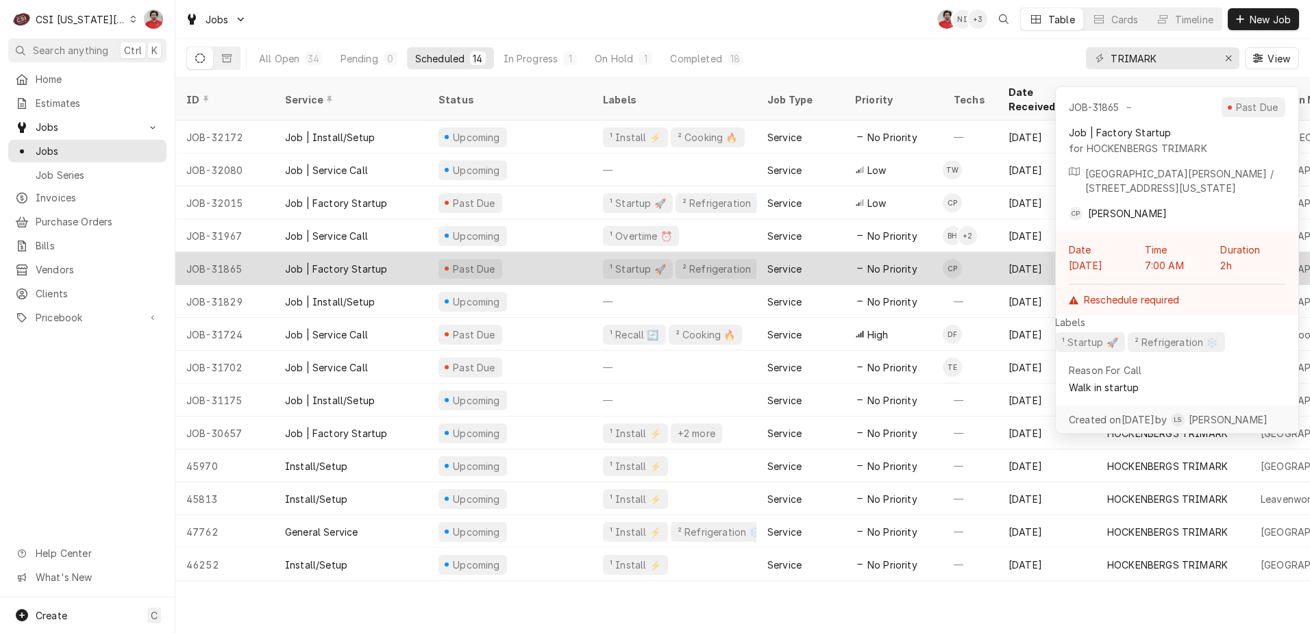
click at [516, 252] on div "Past Due" at bounding box center [510, 268] width 164 height 33
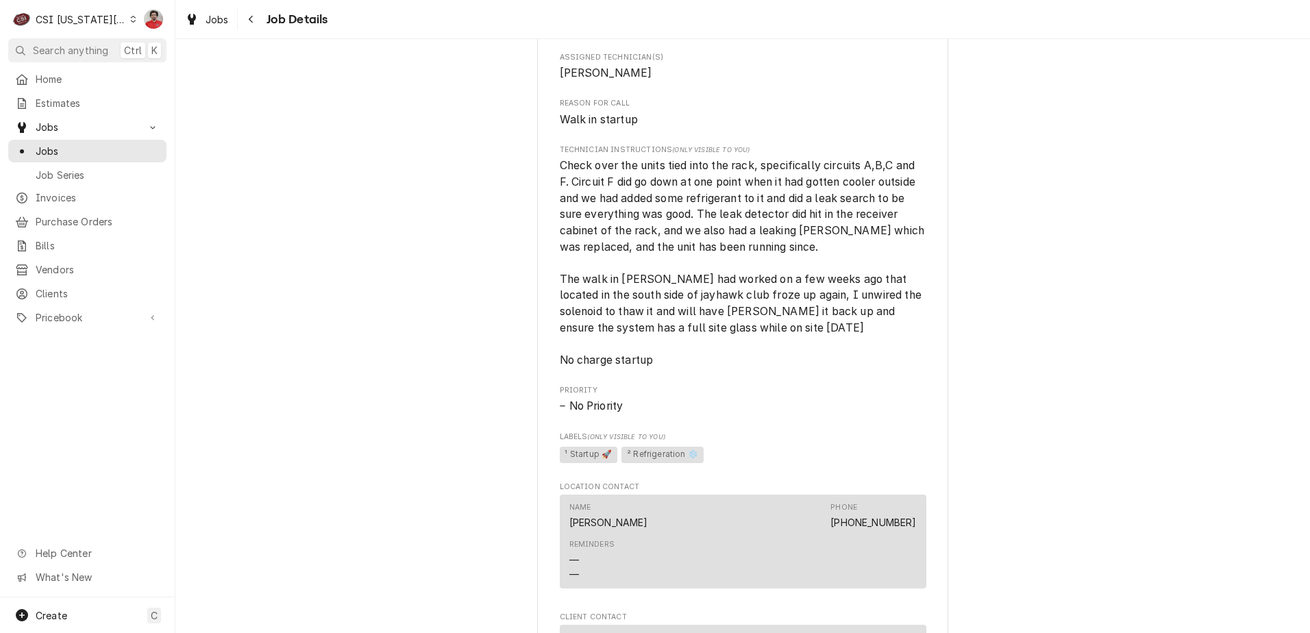
scroll to position [1439, 0]
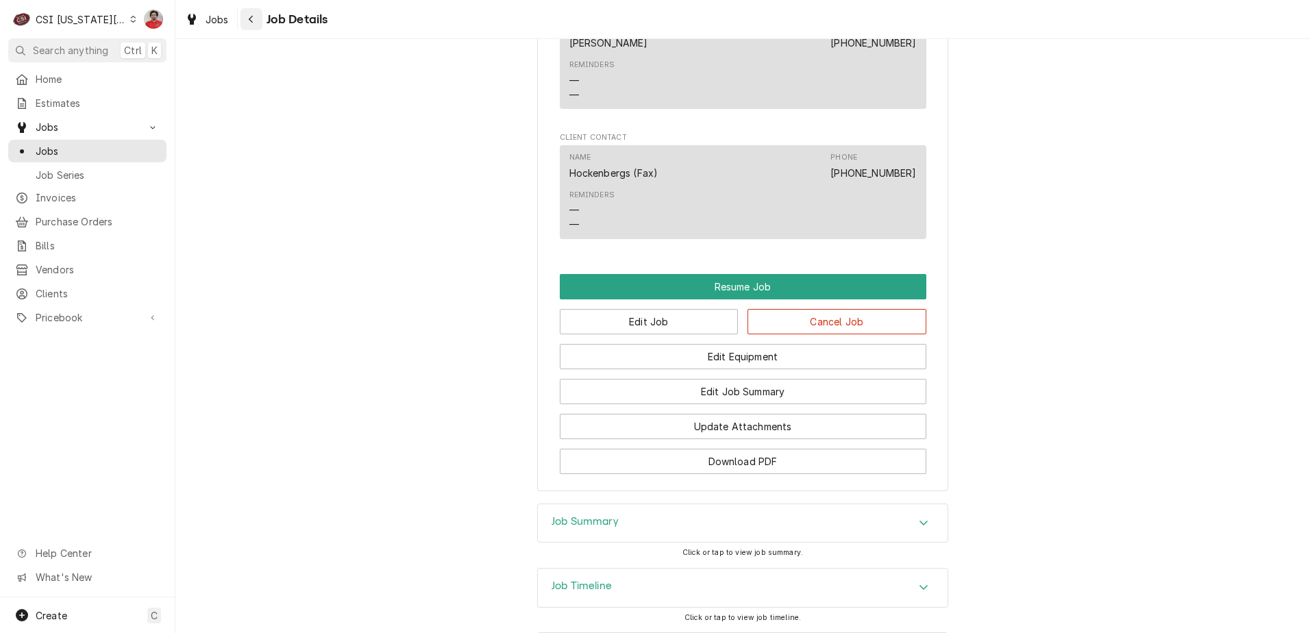
click at [250, 10] on button "Navigate back" at bounding box center [252, 19] width 22 height 22
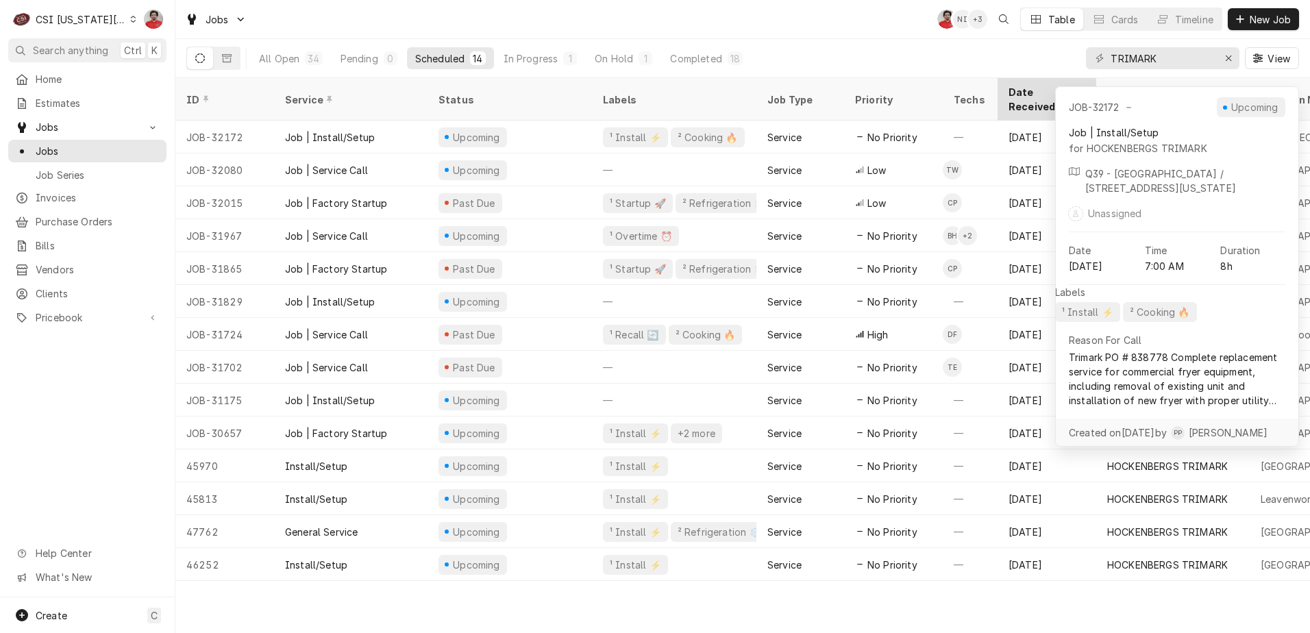
click at [1031, 92] on div "Date Received" at bounding box center [1040, 99] width 63 height 29
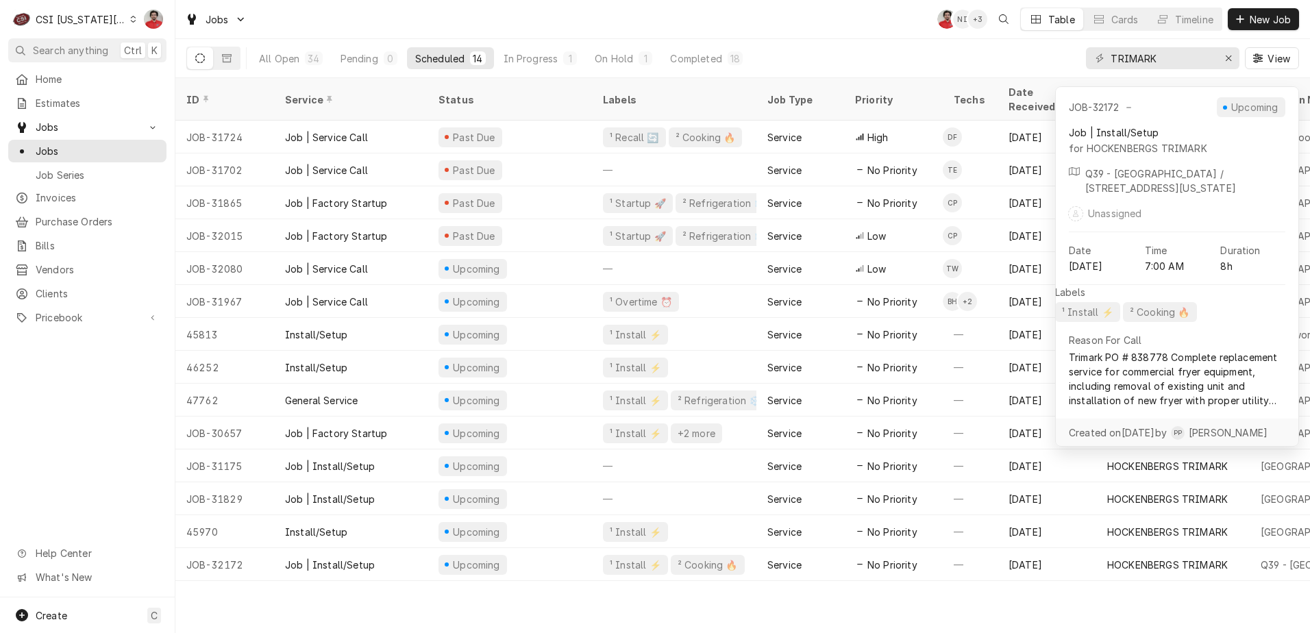
click at [1030, 92] on div "Date Received" at bounding box center [1046, 99] width 74 height 29
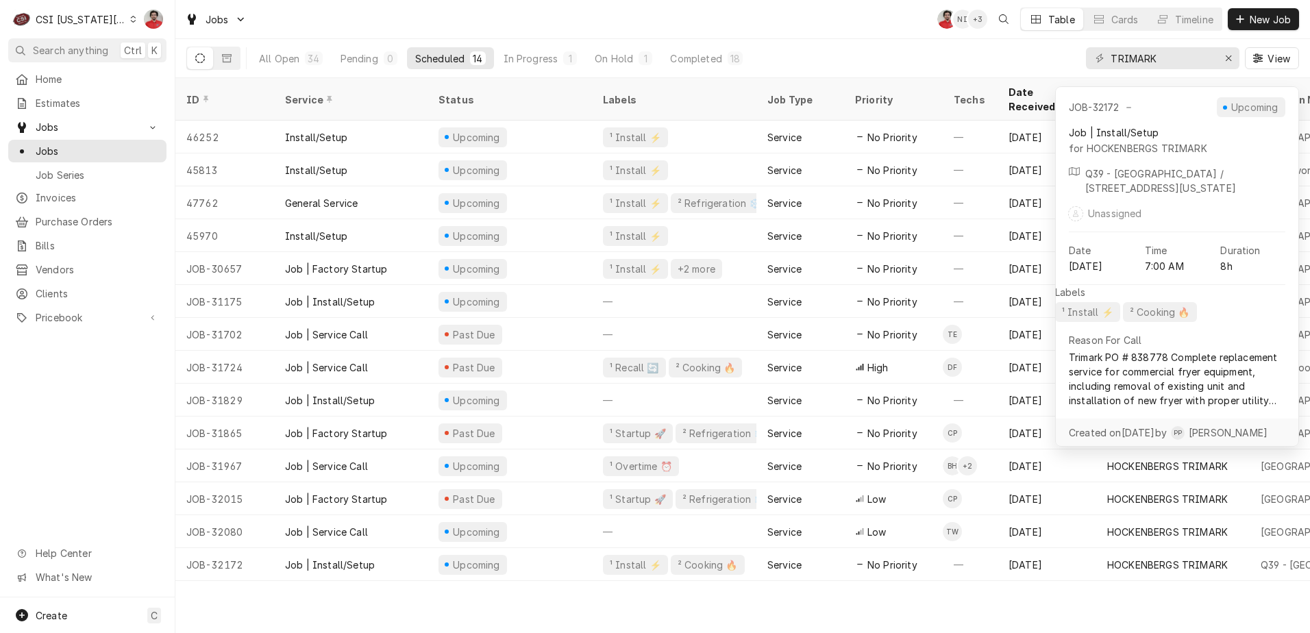
click at [1030, 92] on div "Date Received" at bounding box center [1040, 99] width 63 height 29
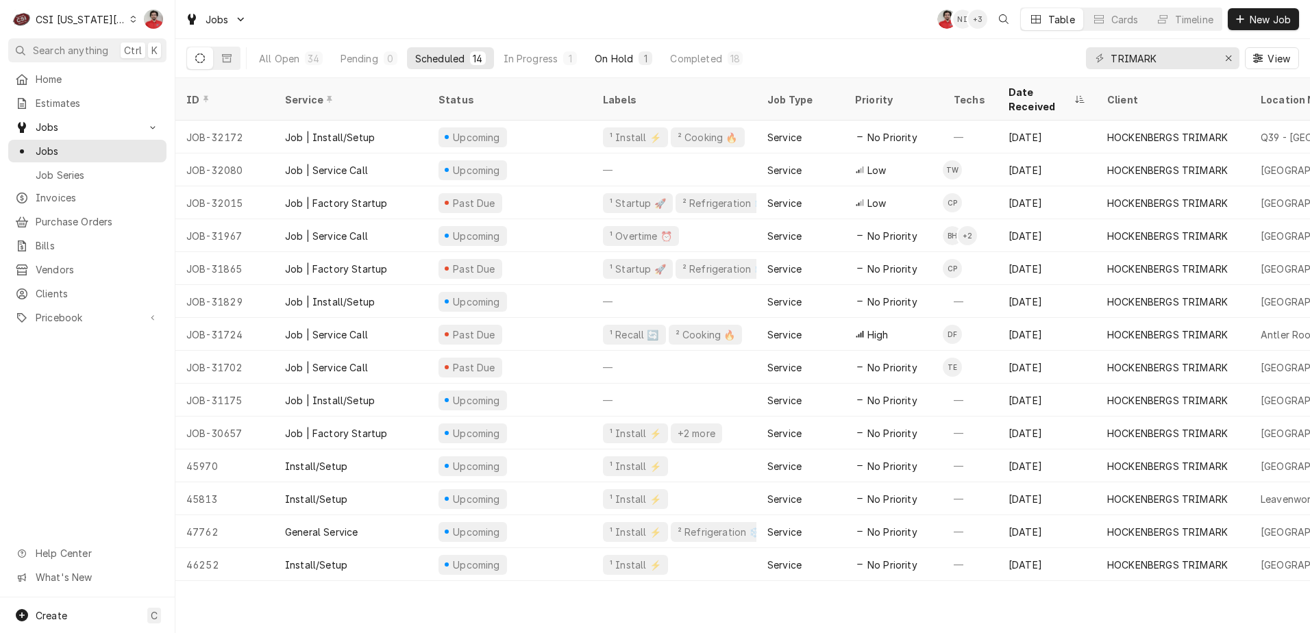
click at [616, 60] on div "On Hold" at bounding box center [614, 58] width 38 height 14
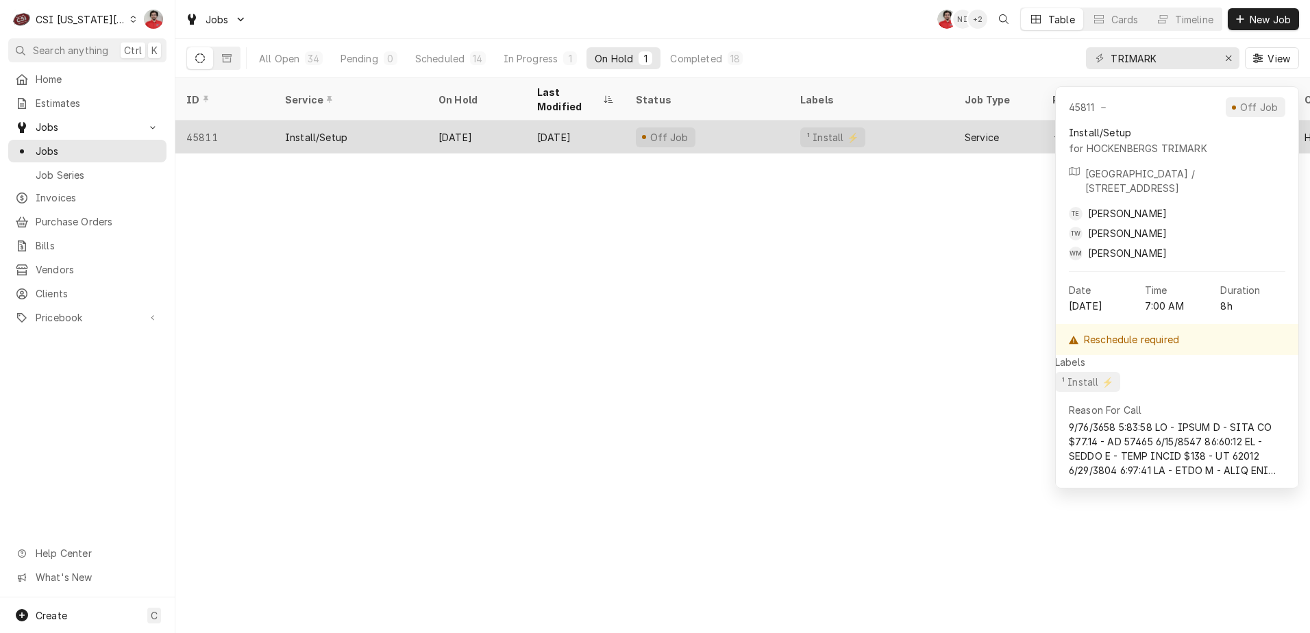
click at [601, 121] on div "Aug 20" at bounding box center [575, 137] width 99 height 33
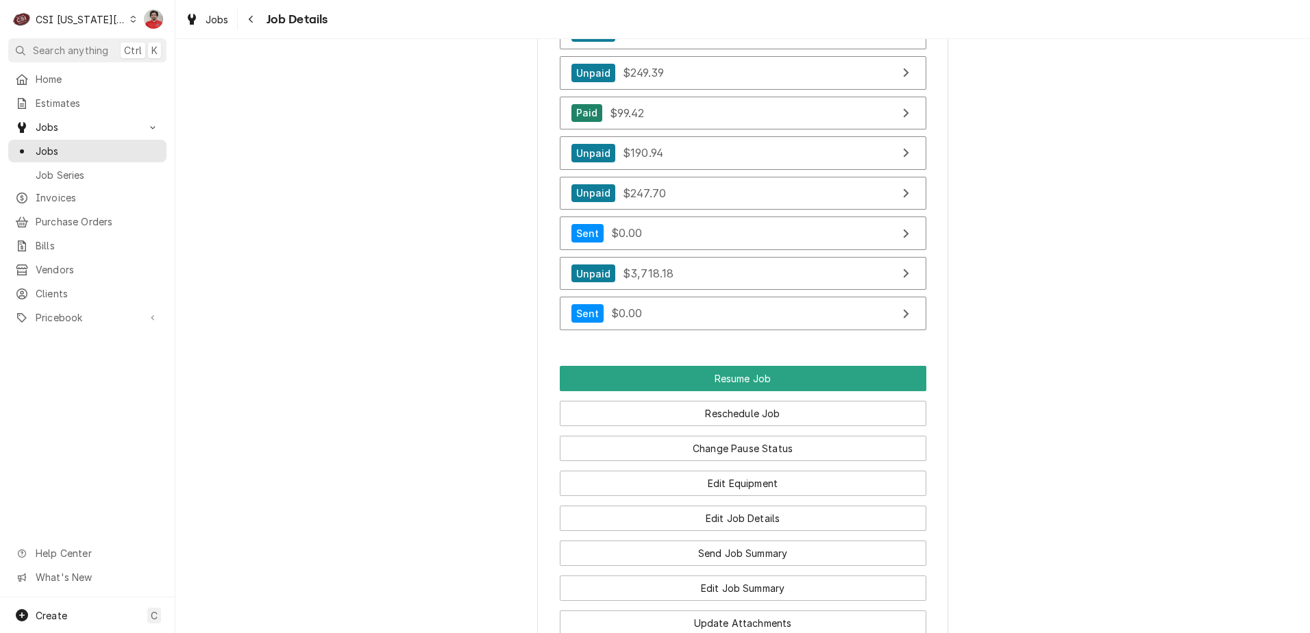
scroll to position [9114, 0]
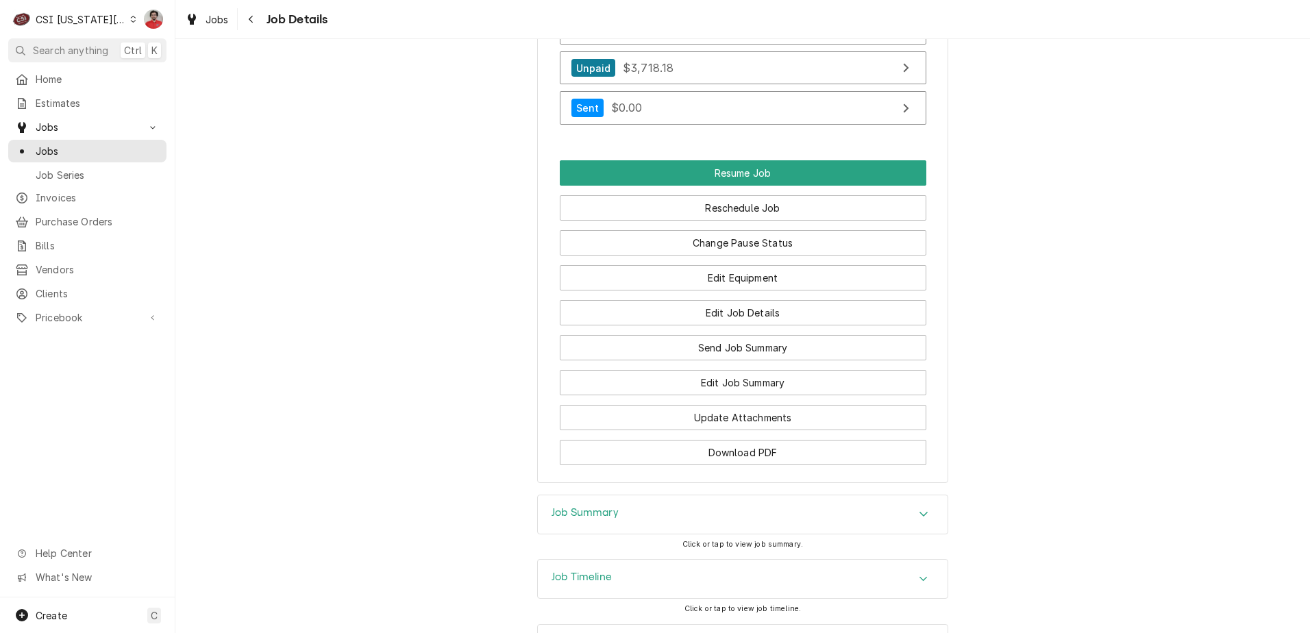
click at [95, 19] on div "CSI [US_STATE][GEOGRAPHIC_DATA]" at bounding box center [81, 19] width 90 height 14
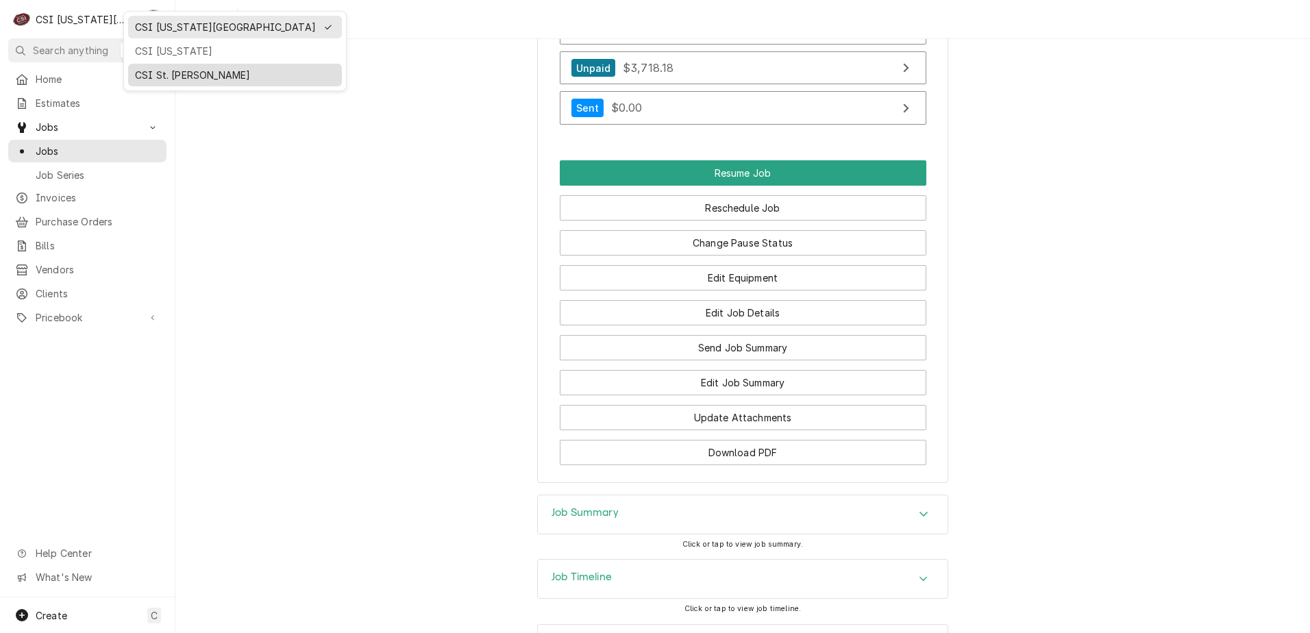
click at [153, 73] on div "CSI St. [PERSON_NAME]" at bounding box center [235, 75] width 200 height 14
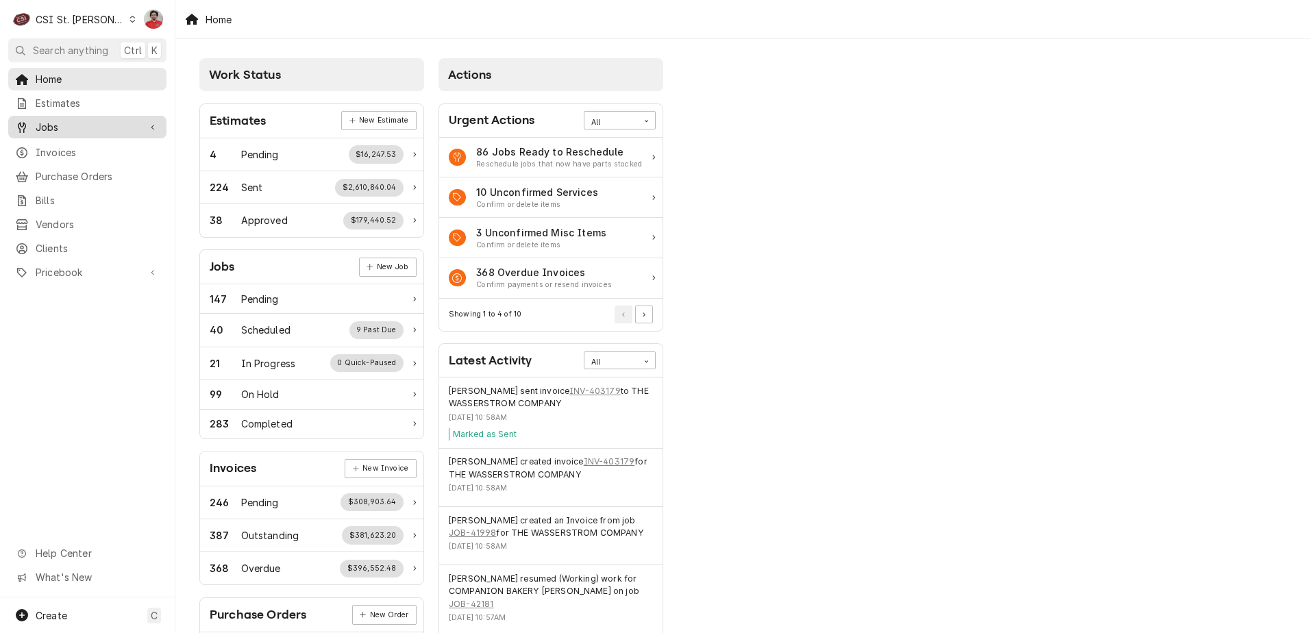
click at [121, 127] on span "Jobs" at bounding box center [87, 127] width 103 height 14
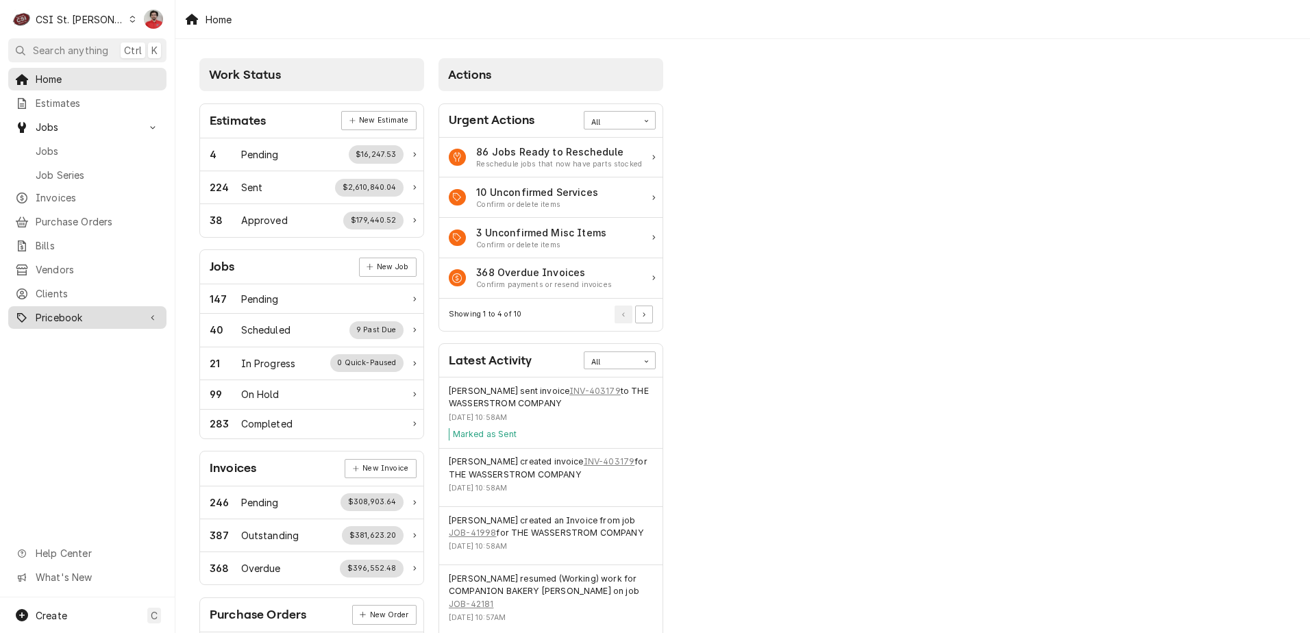
click at [88, 310] on span "Pricebook" at bounding box center [87, 317] width 103 height 14
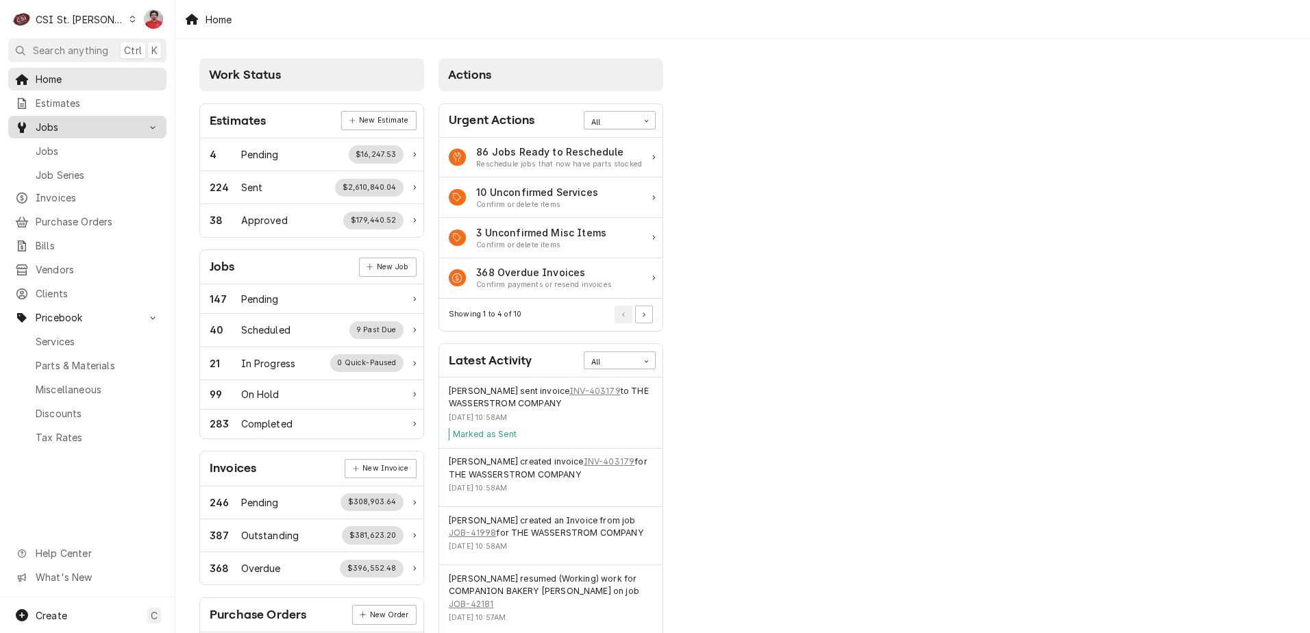
click at [102, 132] on link "Jobs" at bounding box center [87, 127] width 158 height 23
click at [99, 148] on span "Jobs" at bounding box center [98, 151] width 124 height 14
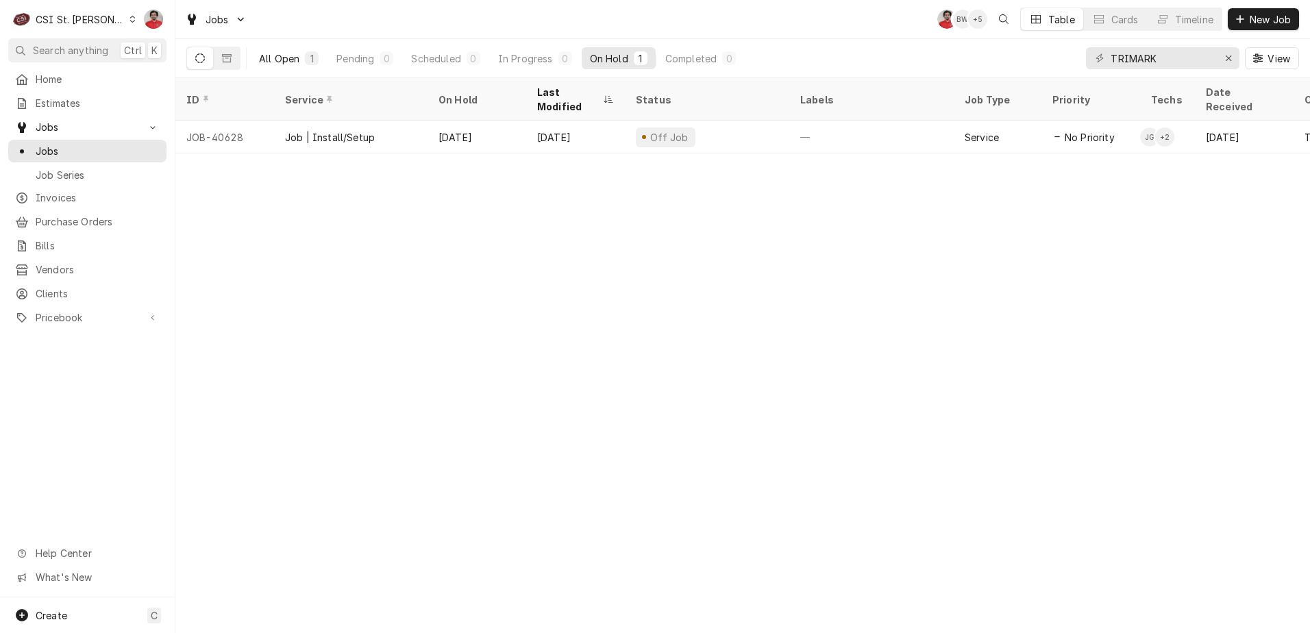
click at [265, 56] on div "All Open" at bounding box center [279, 58] width 40 height 14
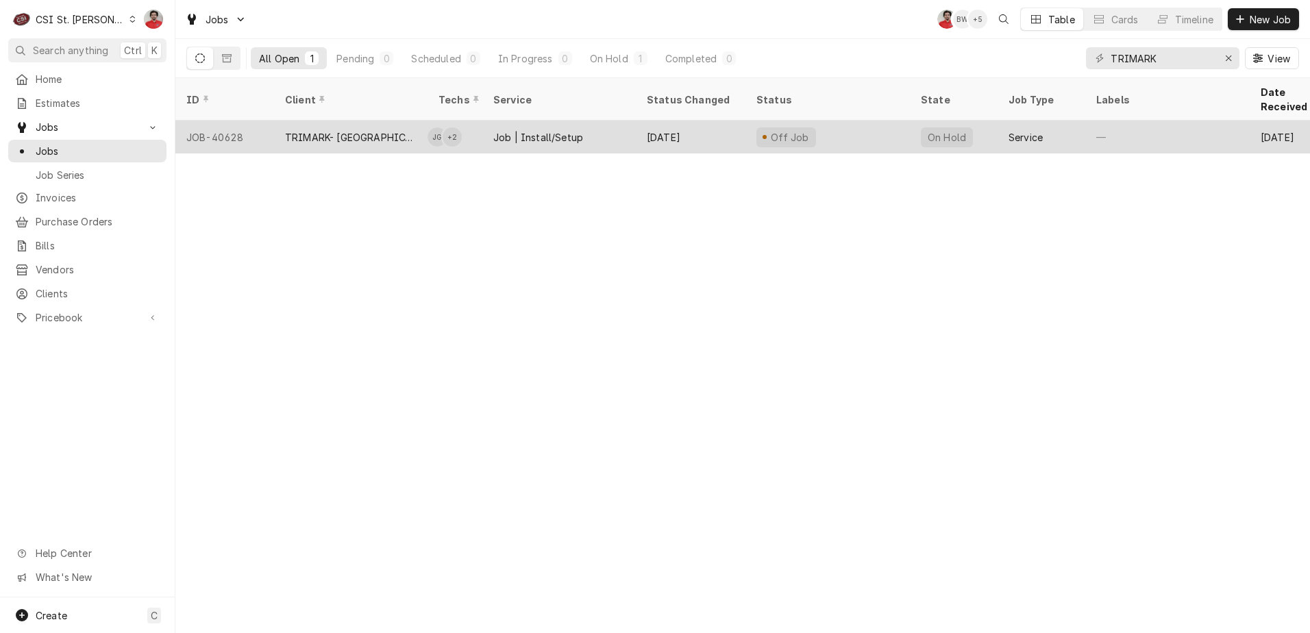
click at [240, 127] on div "JOB-40628" at bounding box center [224, 137] width 99 height 33
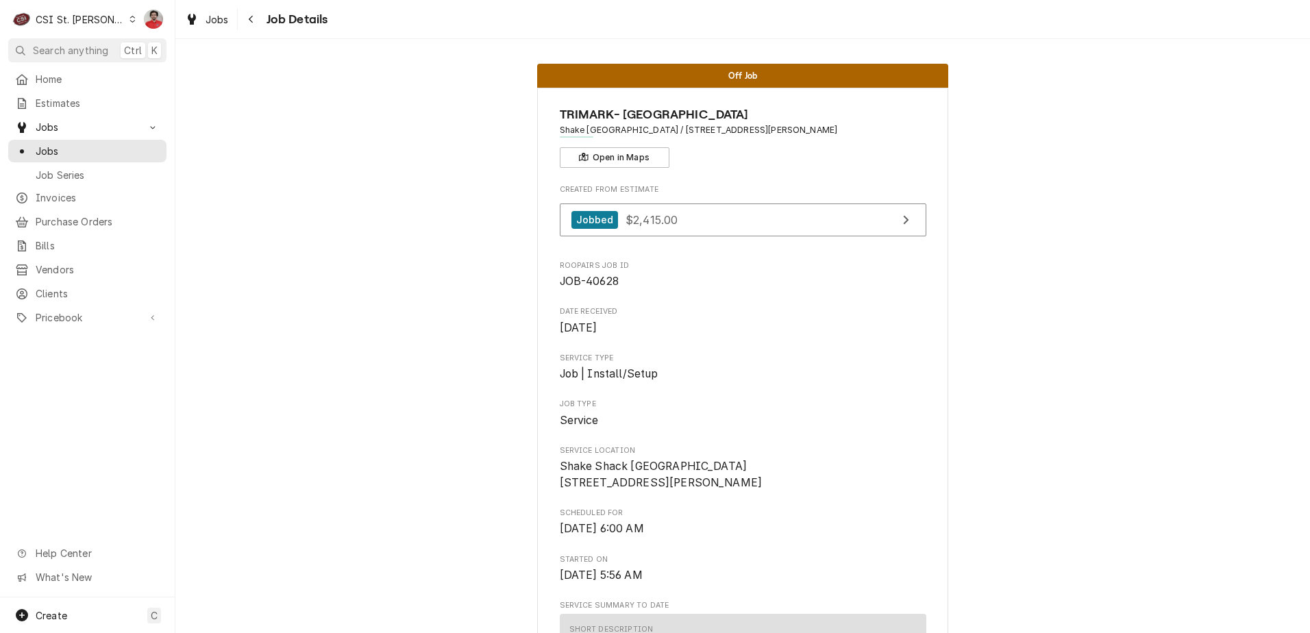
scroll to position [411, 0]
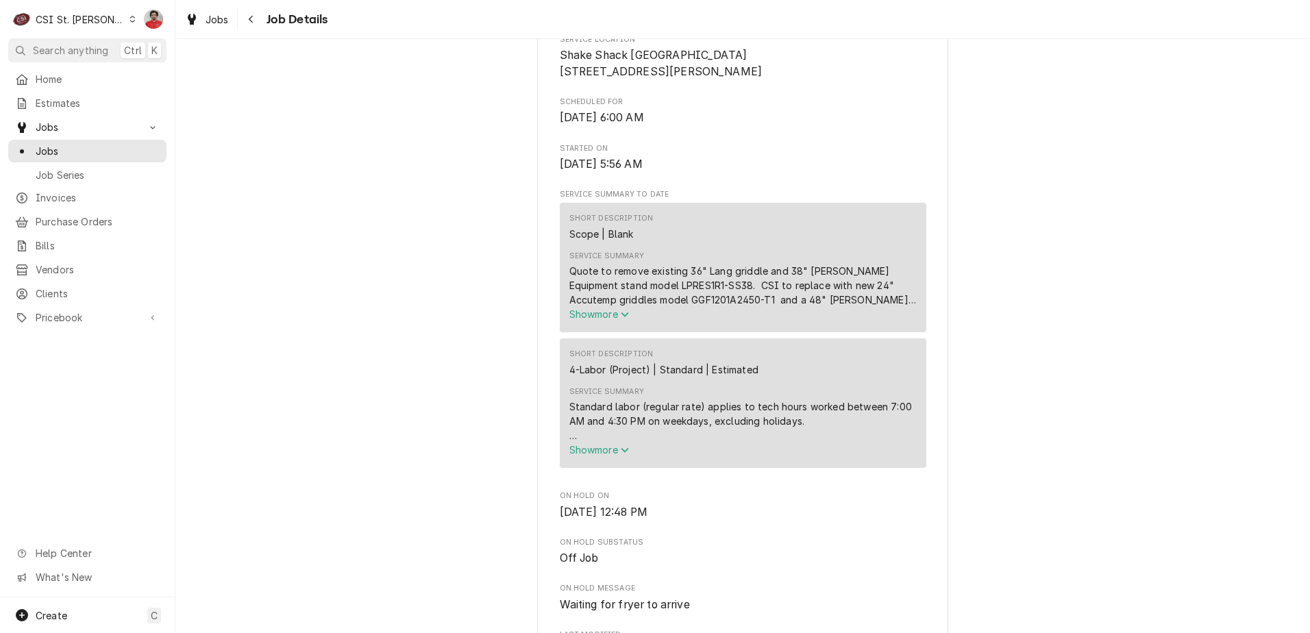
click at [599, 320] on span "Show more" at bounding box center [599, 314] width 60 height 12
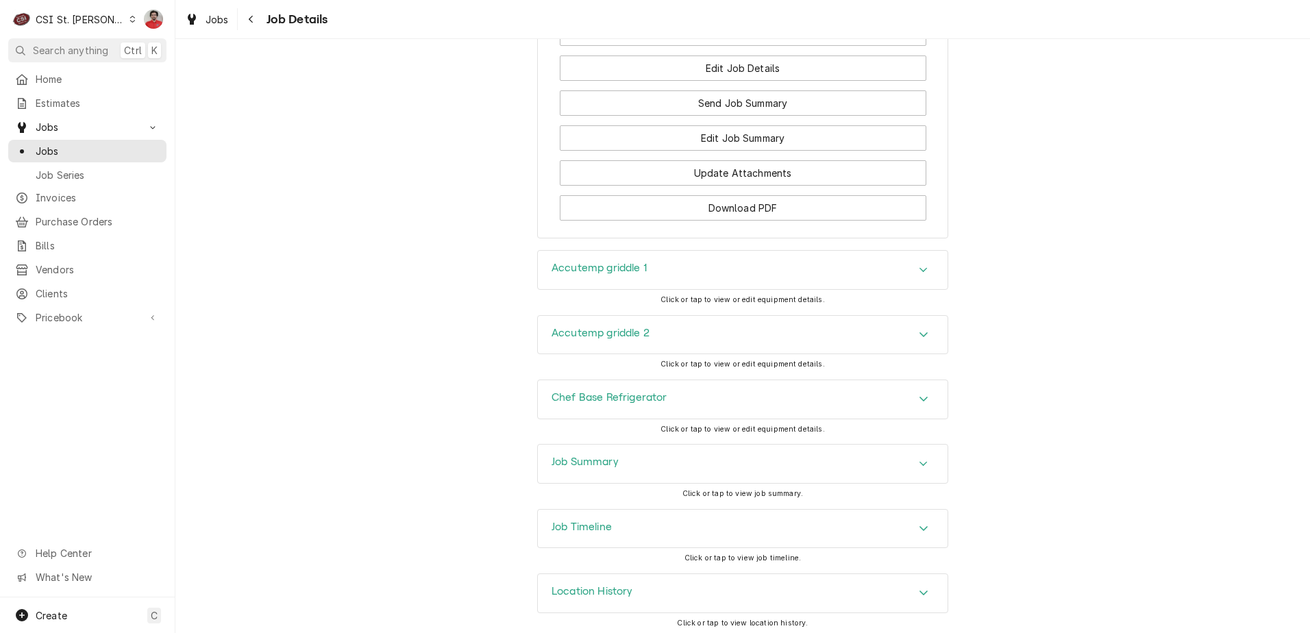
scroll to position [1861, 0]
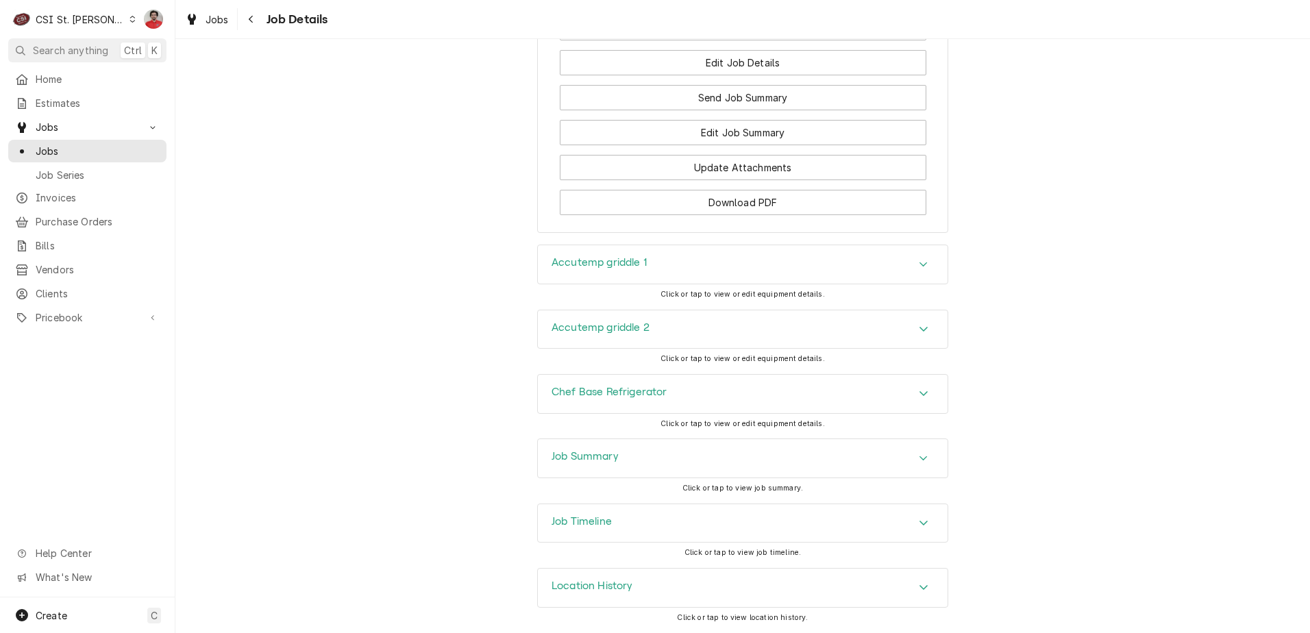
click at [756, 511] on div "Job Timeline" at bounding box center [743, 523] width 410 height 38
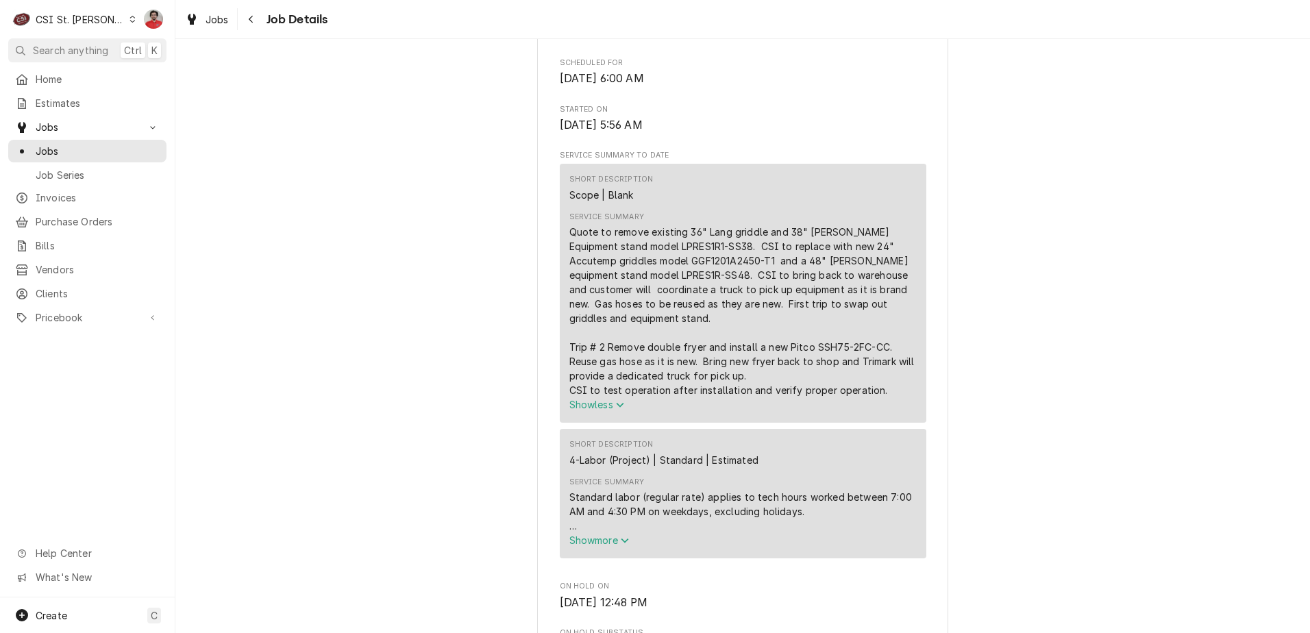
scroll to position [0, 0]
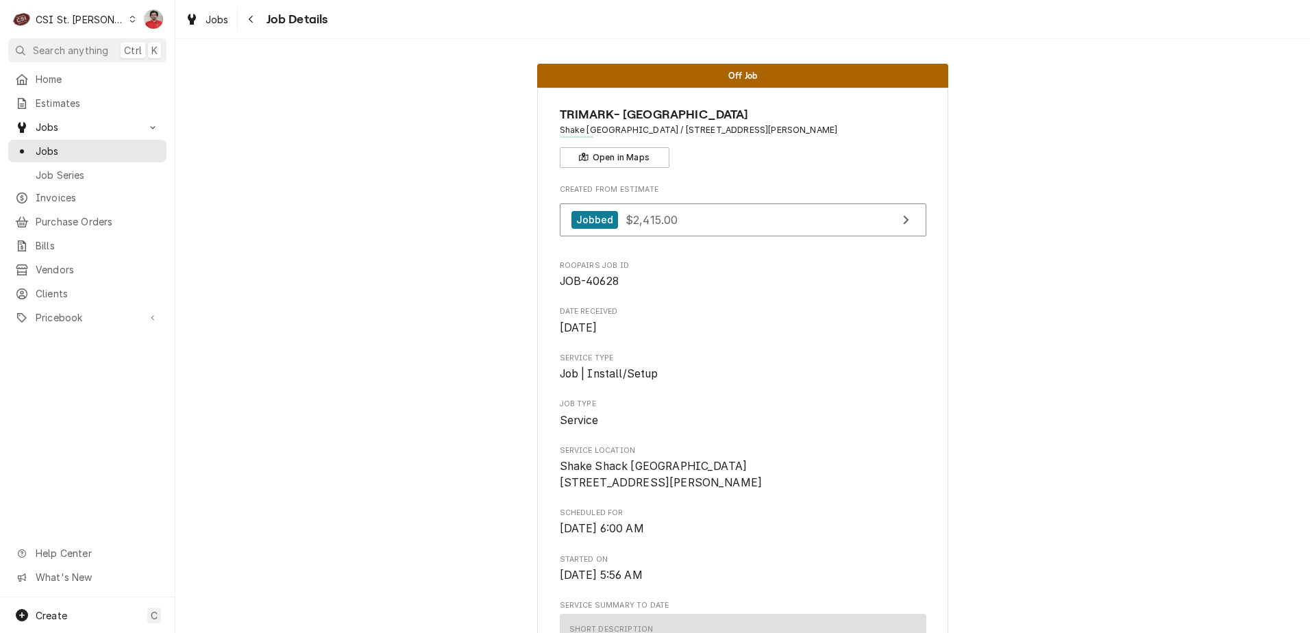
click at [73, 26] on div "C CSI St. Louis" at bounding box center [74, 18] width 132 height 27
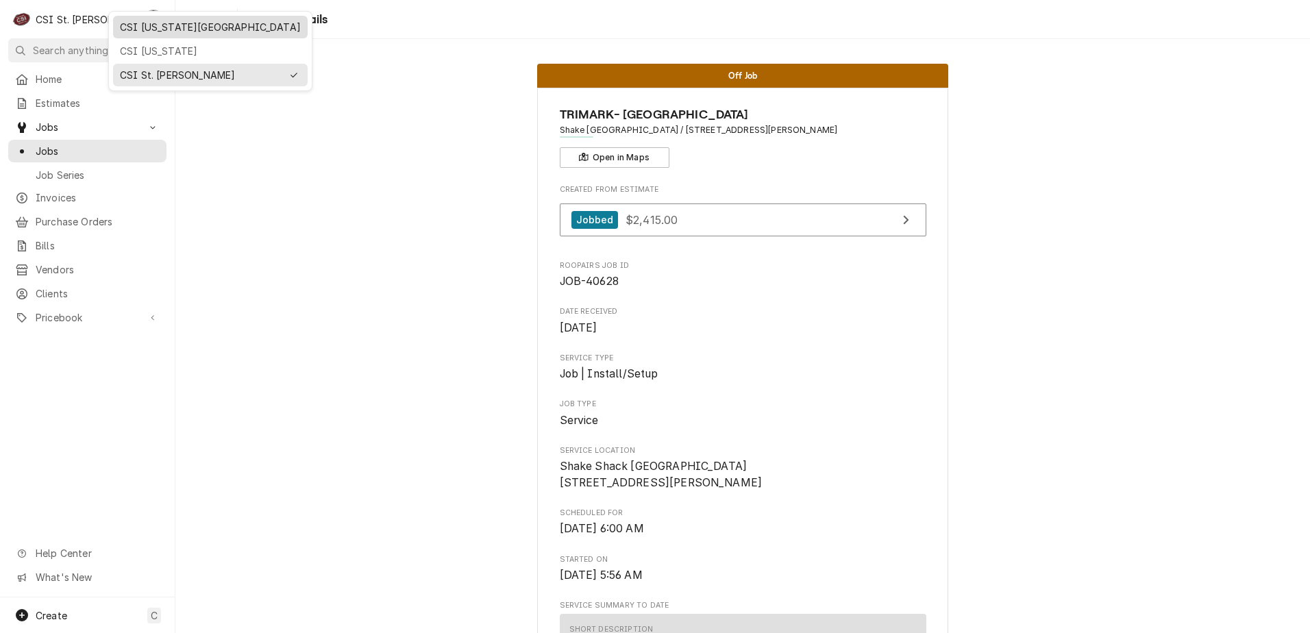
click at [149, 25] on div "CSI [US_STATE][GEOGRAPHIC_DATA]" at bounding box center [210, 27] width 181 height 14
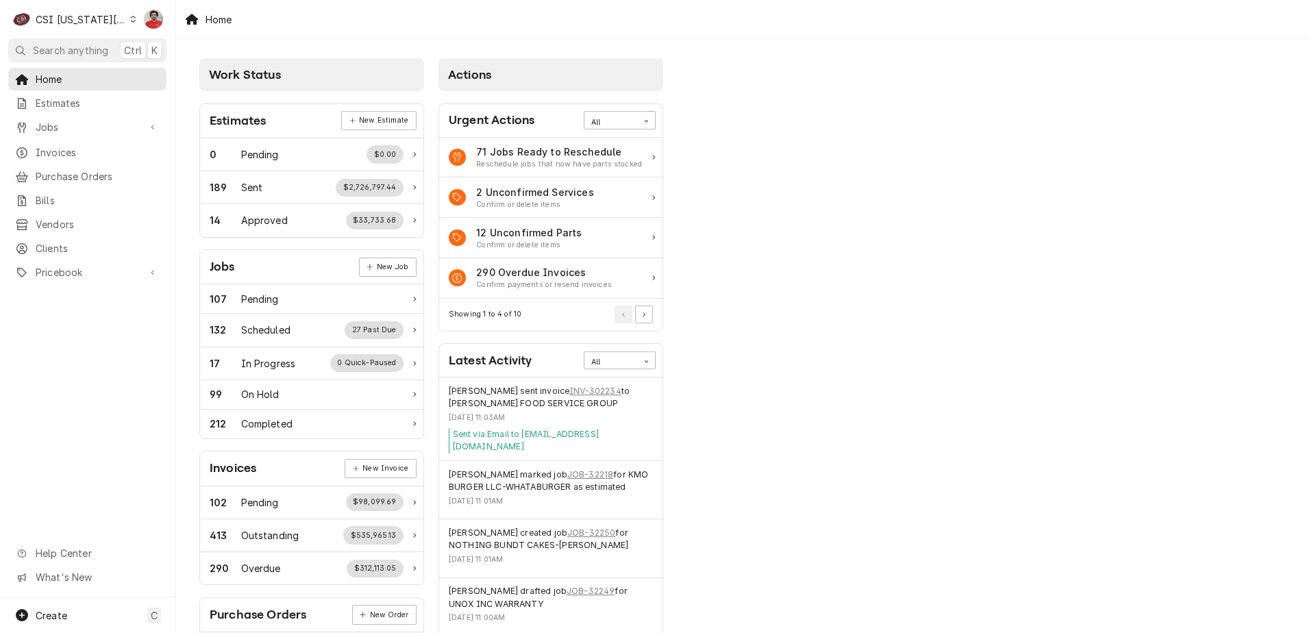
click at [112, 21] on div "C CSI [US_STATE] City" at bounding box center [74, 18] width 132 height 27
click at [97, 14] on html "C CSI [US_STATE] City NF Search anything Ctrl K Home Estimates Jobs Jobs Job Se…" at bounding box center [655, 316] width 1310 height 633
click at [101, 45] on span "Search anything" at bounding box center [70, 50] width 75 height 14
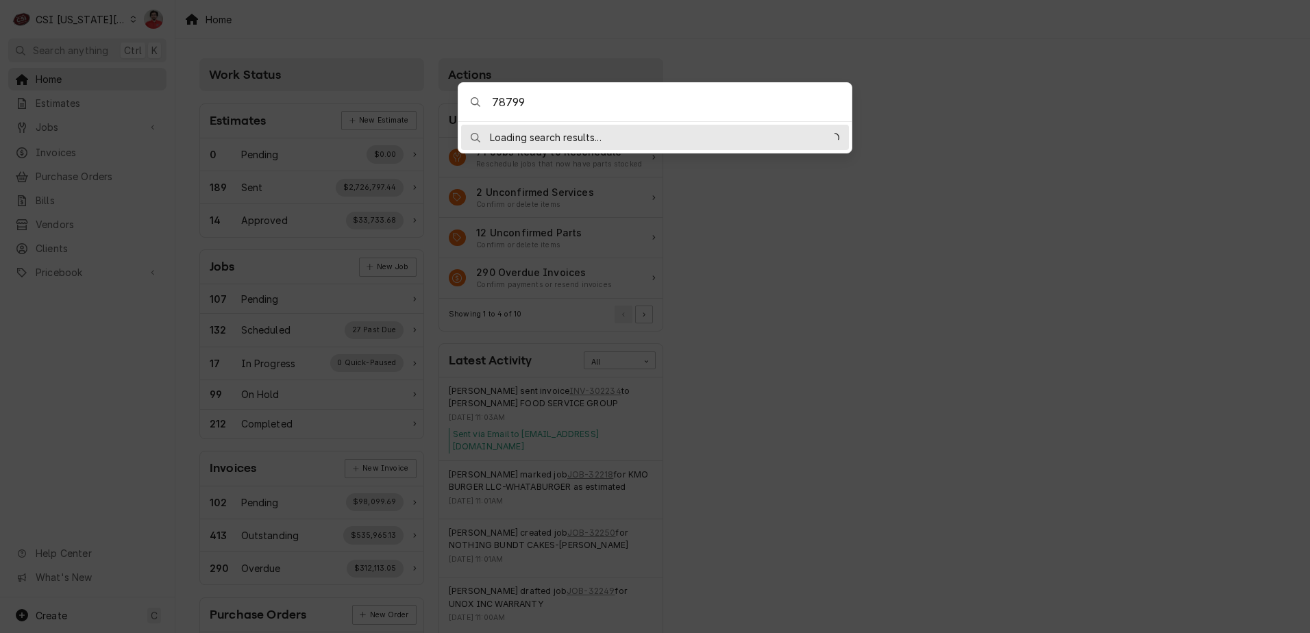
type input "787997"
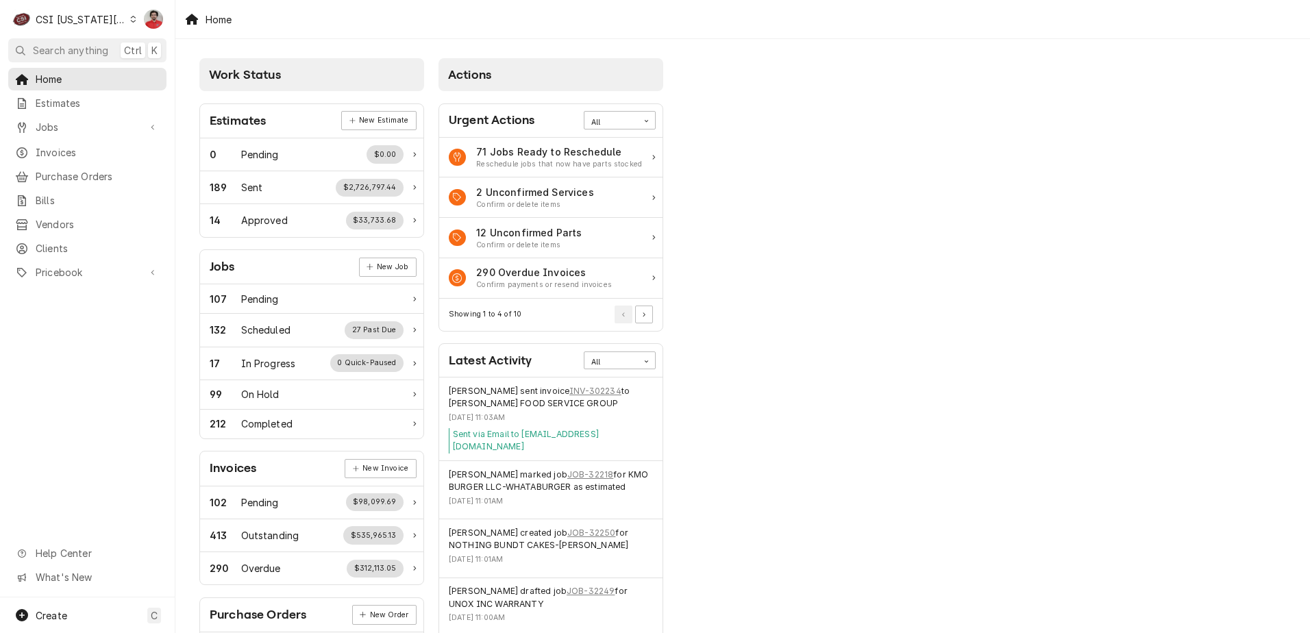
click at [917, 97] on body "C CSI [US_STATE] City NF Search anything Ctrl K Home Estimates Jobs Jobs Job Se…" at bounding box center [655, 316] width 1310 height 633
click at [67, 132] on link "Jobs" at bounding box center [87, 127] width 158 height 23
click at [76, 152] on span "Jobs" at bounding box center [98, 151] width 124 height 14
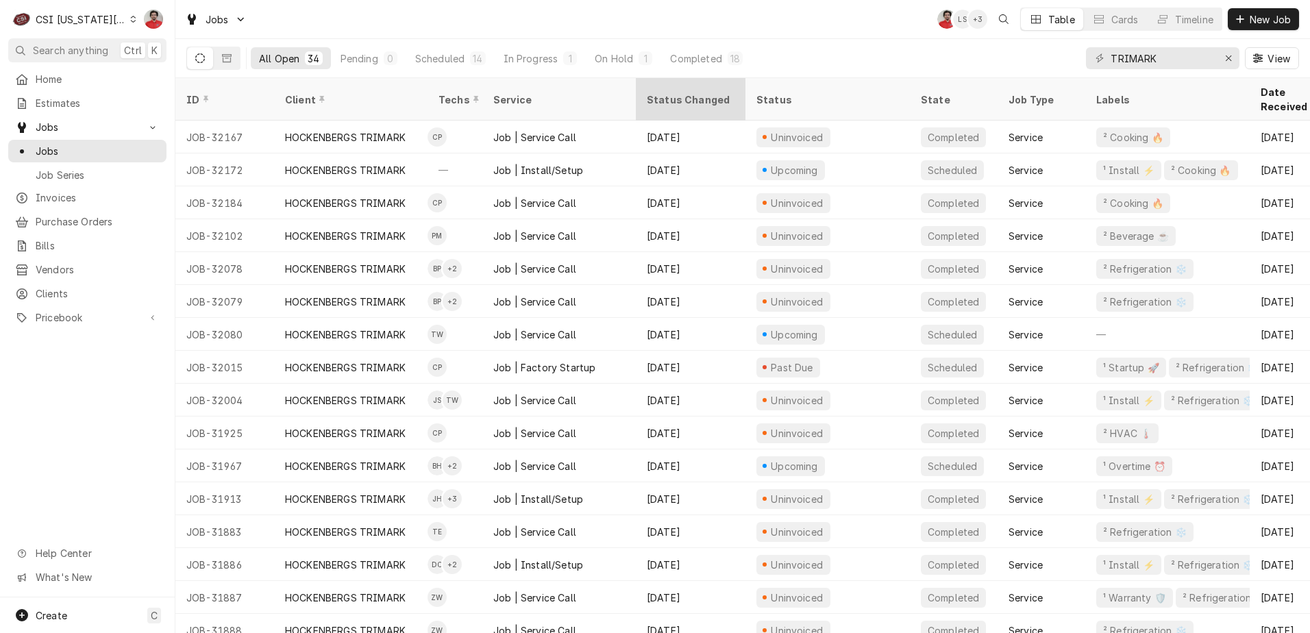
click at [693, 94] on div "Status Changed" at bounding box center [691, 100] width 88 height 14
drag, startPoint x: 693, startPoint y: 94, endPoint x: 671, endPoint y: 90, distance: 22.3
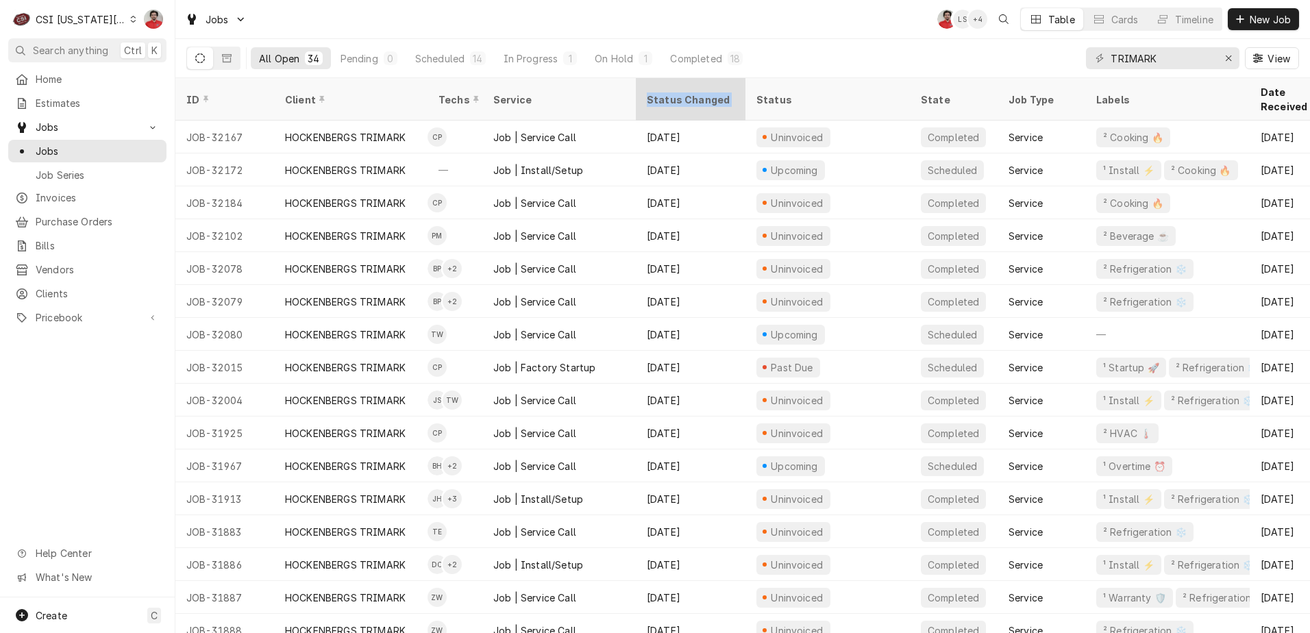
click at [671, 93] on div "Status Changed" at bounding box center [691, 100] width 88 height 14
click at [434, 65] on button "Scheduled 14" at bounding box center [450, 58] width 87 height 22
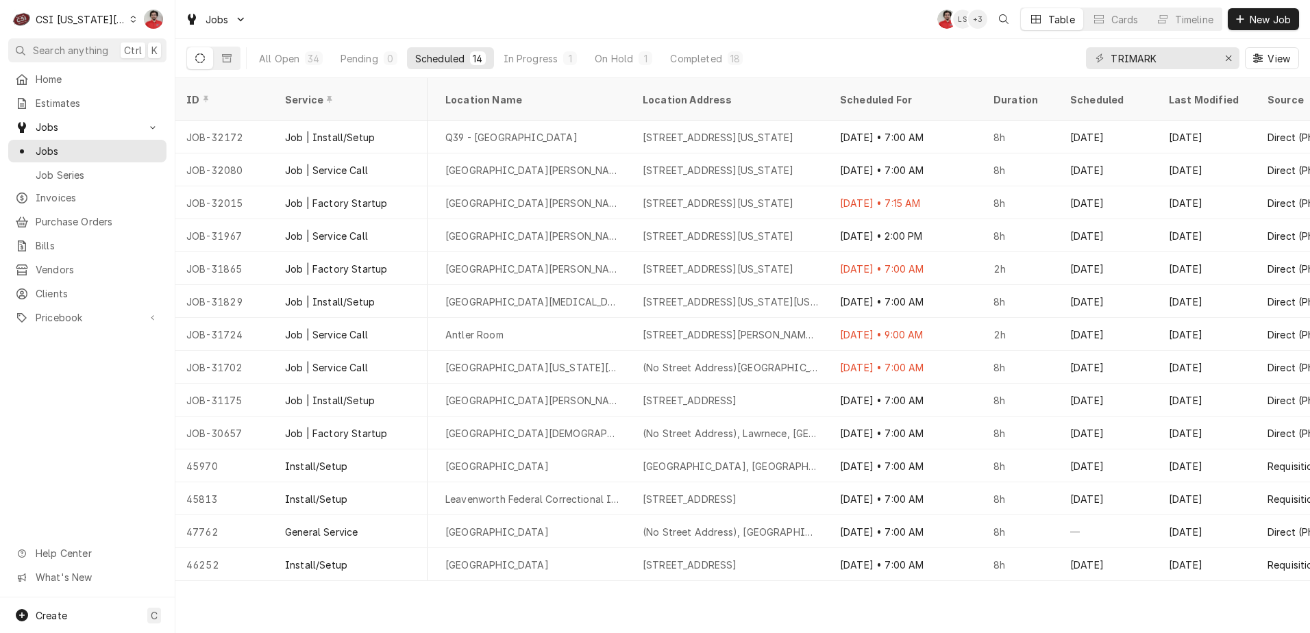
scroll to position [0, 851]
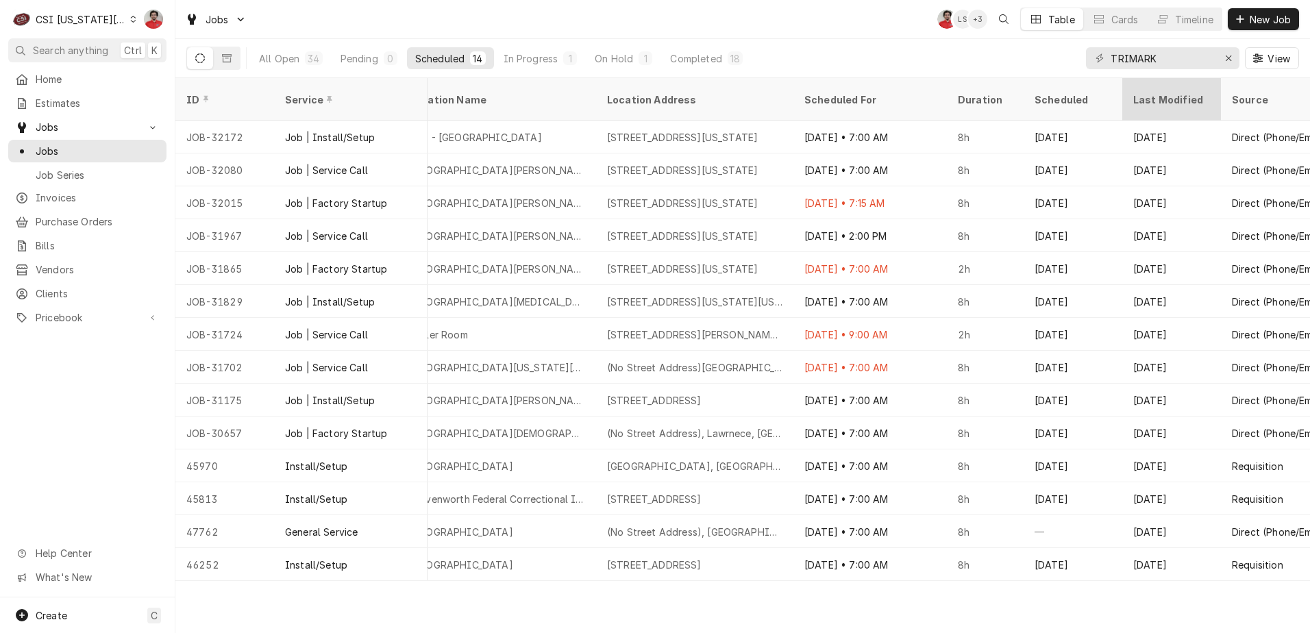
click at [1150, 79] on th "Last Modified" at bounding box center [1171, 99] width 99 height 42
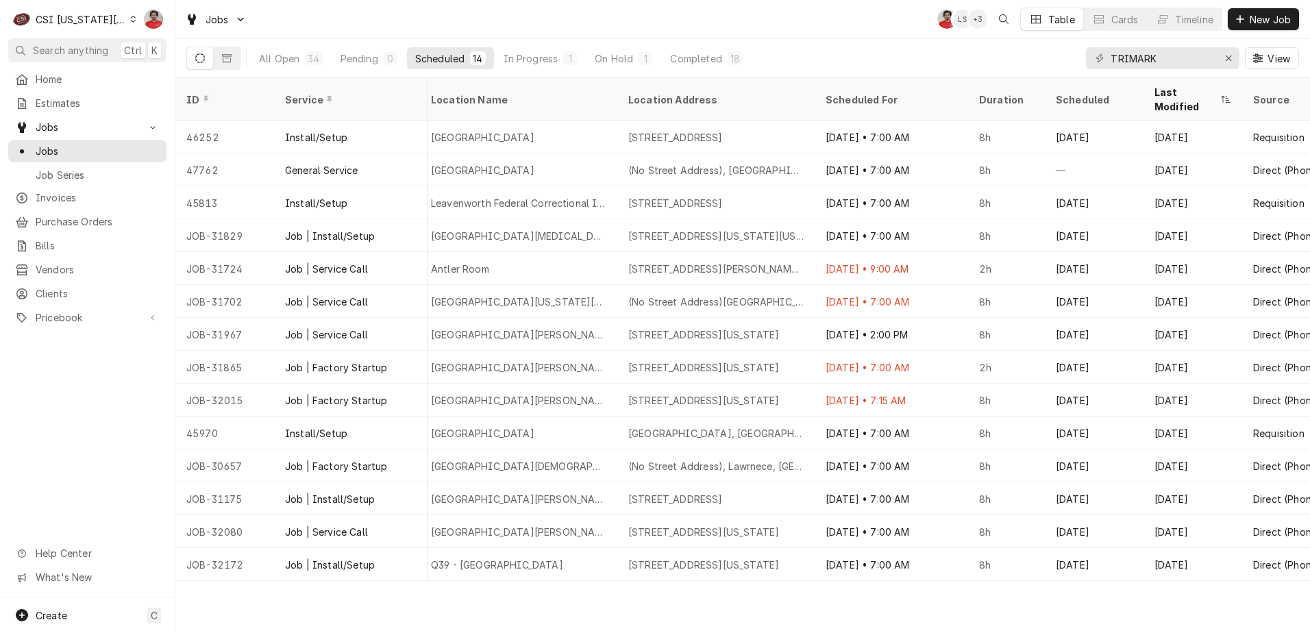
scroll to position [0, 892]
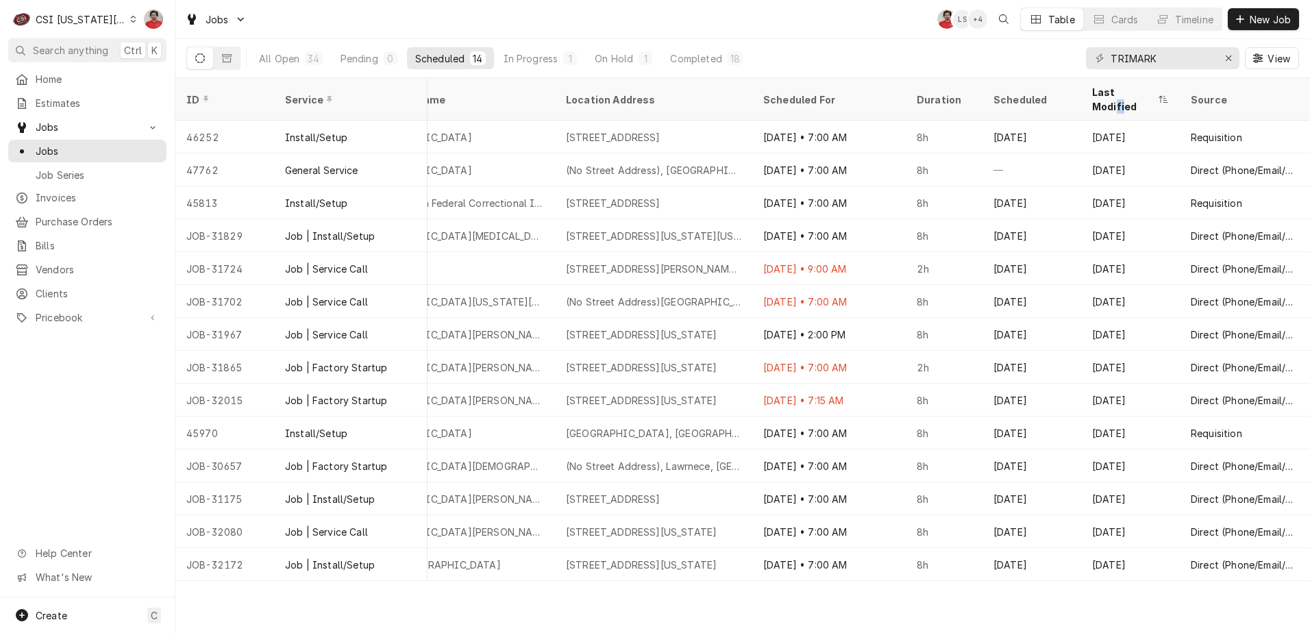
click at [1132, 86] on div "Last Modified" at bounding box center [1130, 99] width 93 height 37
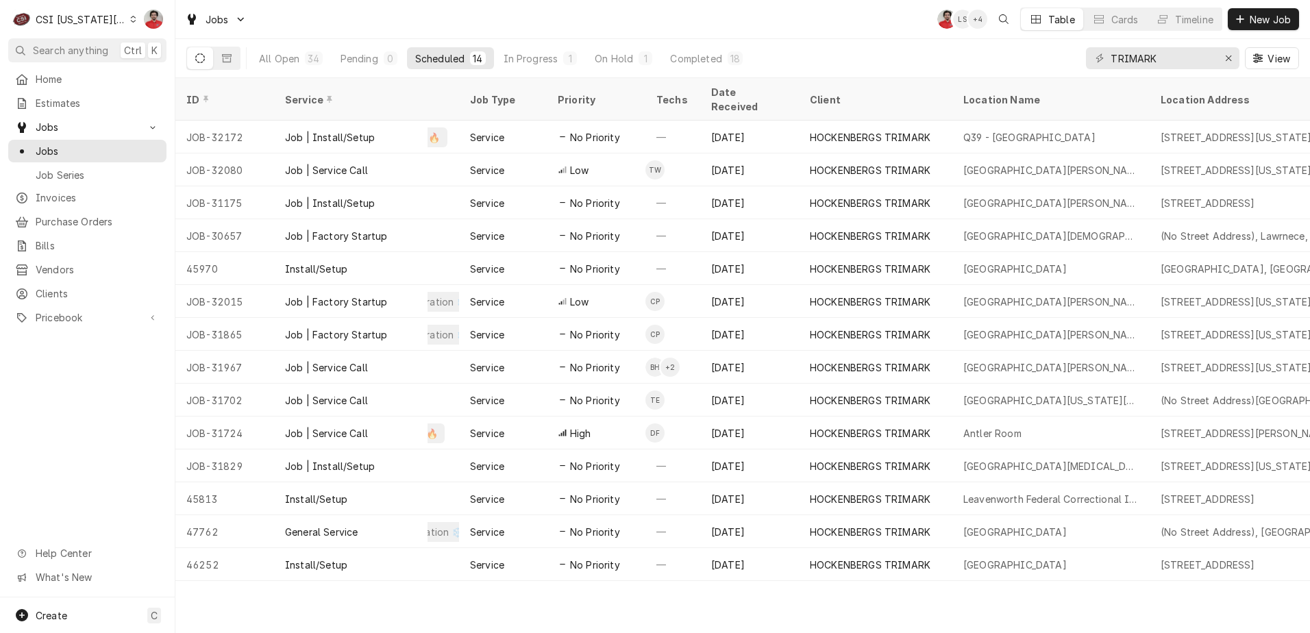
scroll to position [0, 0]
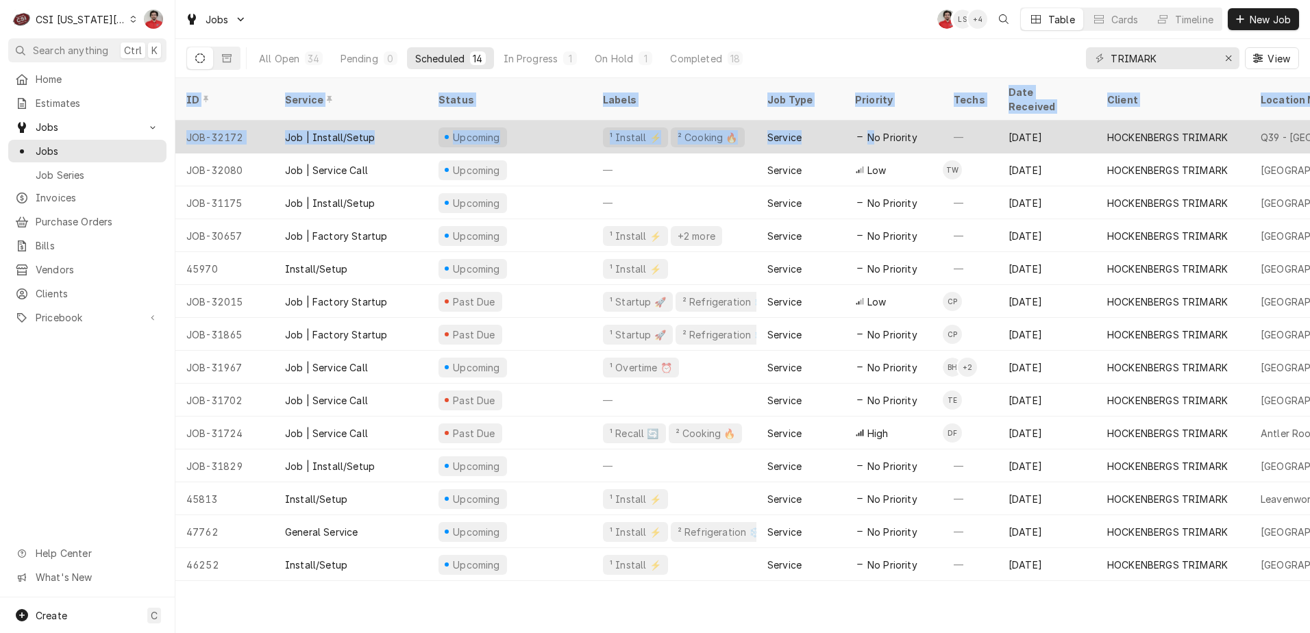
click at [876, 128] on tr "JOB-32172 Job | Install/Setup Upcoming ¹ Install ⚡️ ² Cooking 🔥 Service No Prio…" at bounding box center [1236, 137] width 2122 height 33
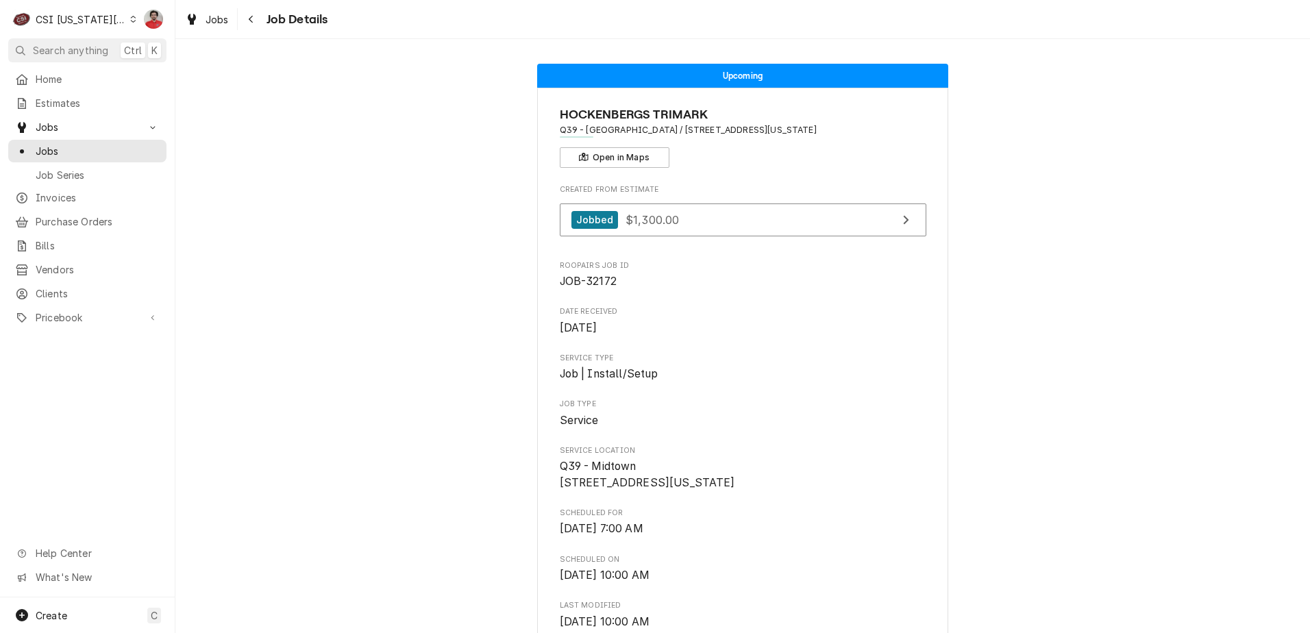
click at [251, 32] on div "Jobs Job Details" at bounding box center [742, 19] width 1135 height 38
click at [251, 13] on div "Navigate back" at bounding box center [252, 19] width 14 height 14
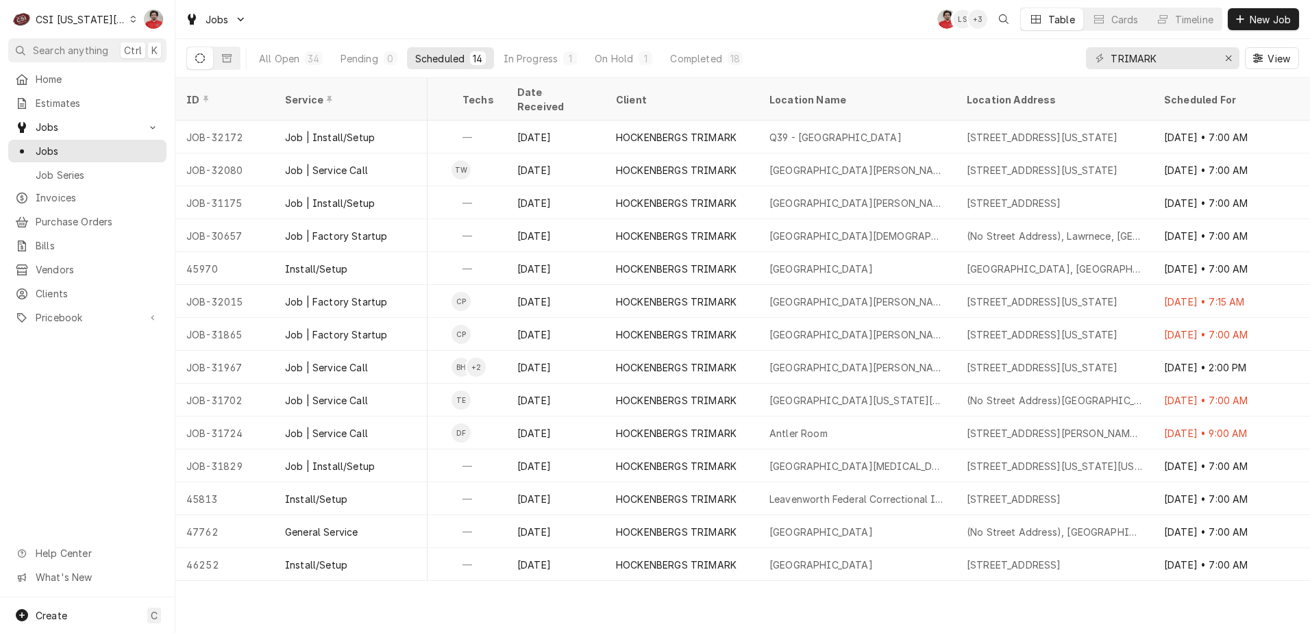
scroll to position [0, 506]
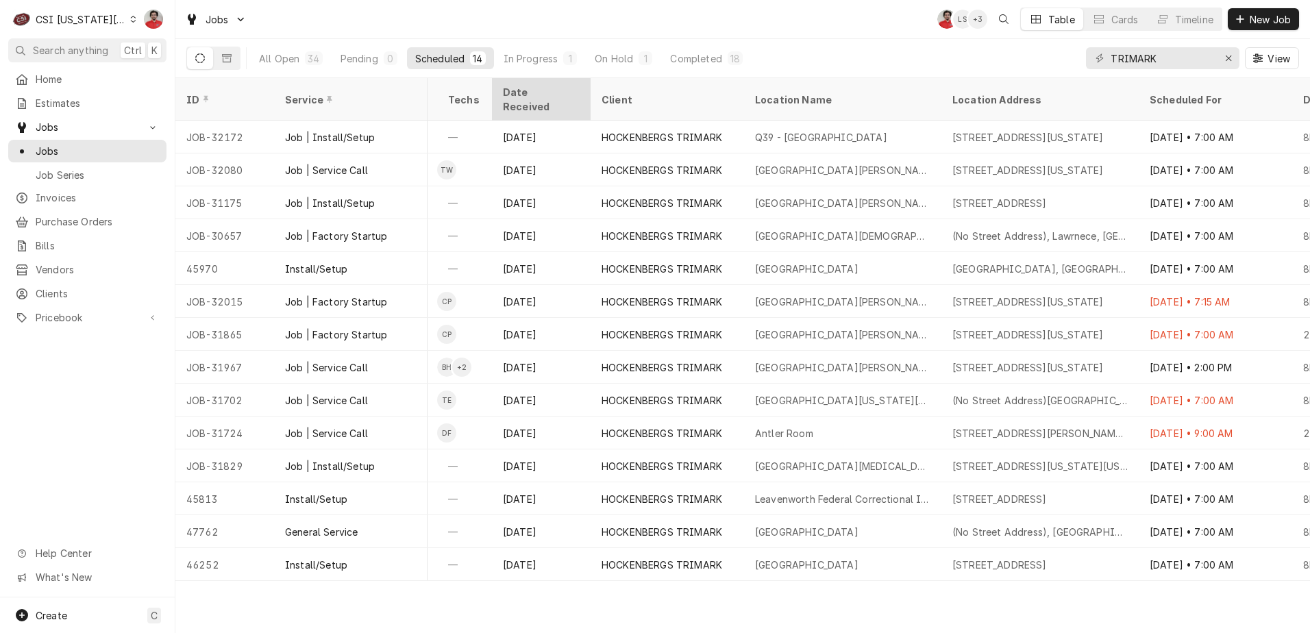
click at [563, 89] on div "Date Received" at bounding box center [540, 99] width 74 height 29
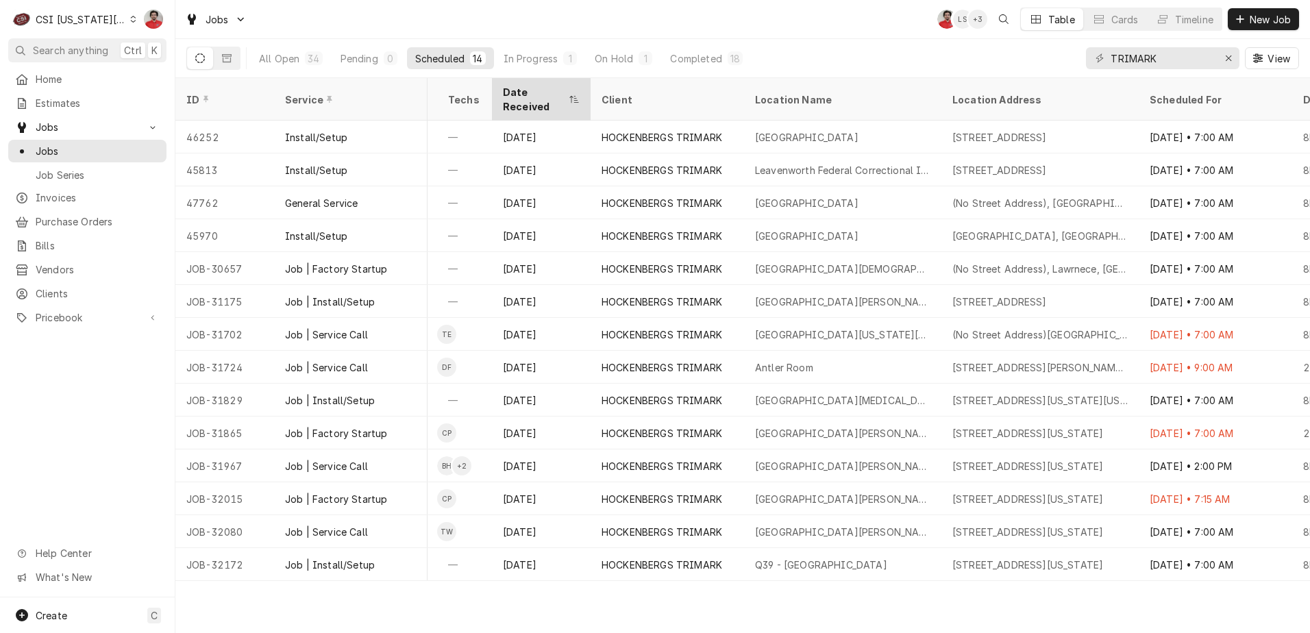
click at [557, 93] on div "Date Received" at bounding box center [534, 99] width 63 height 29
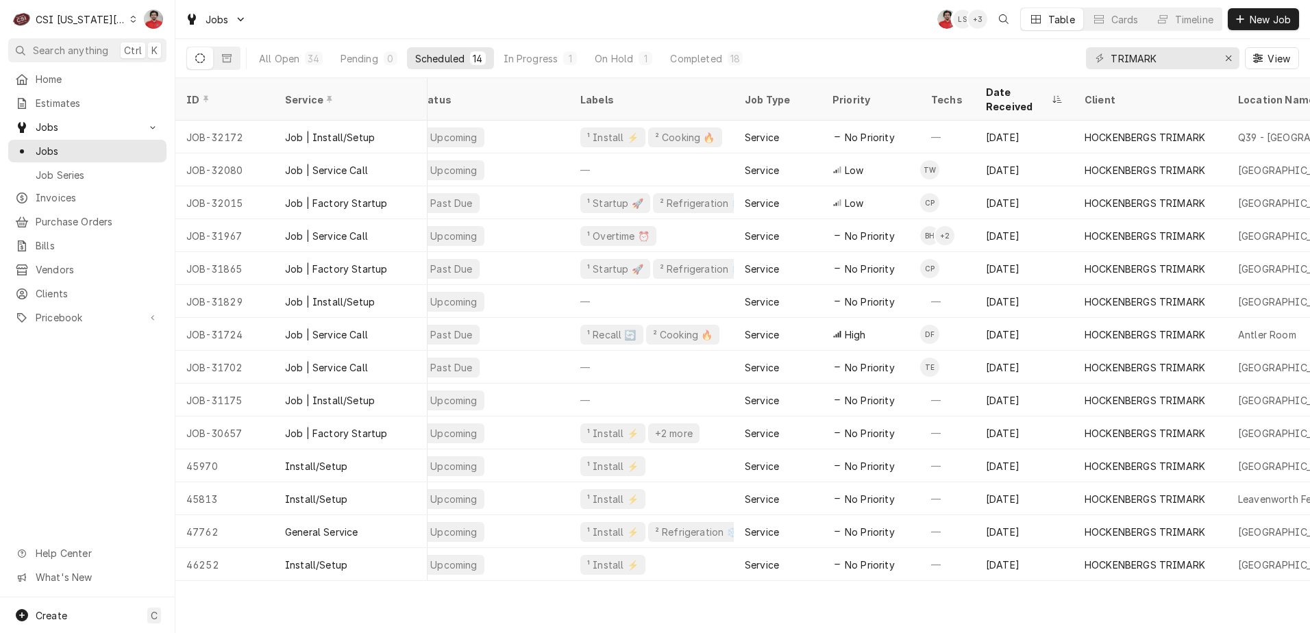
scroll to position [0, 0]
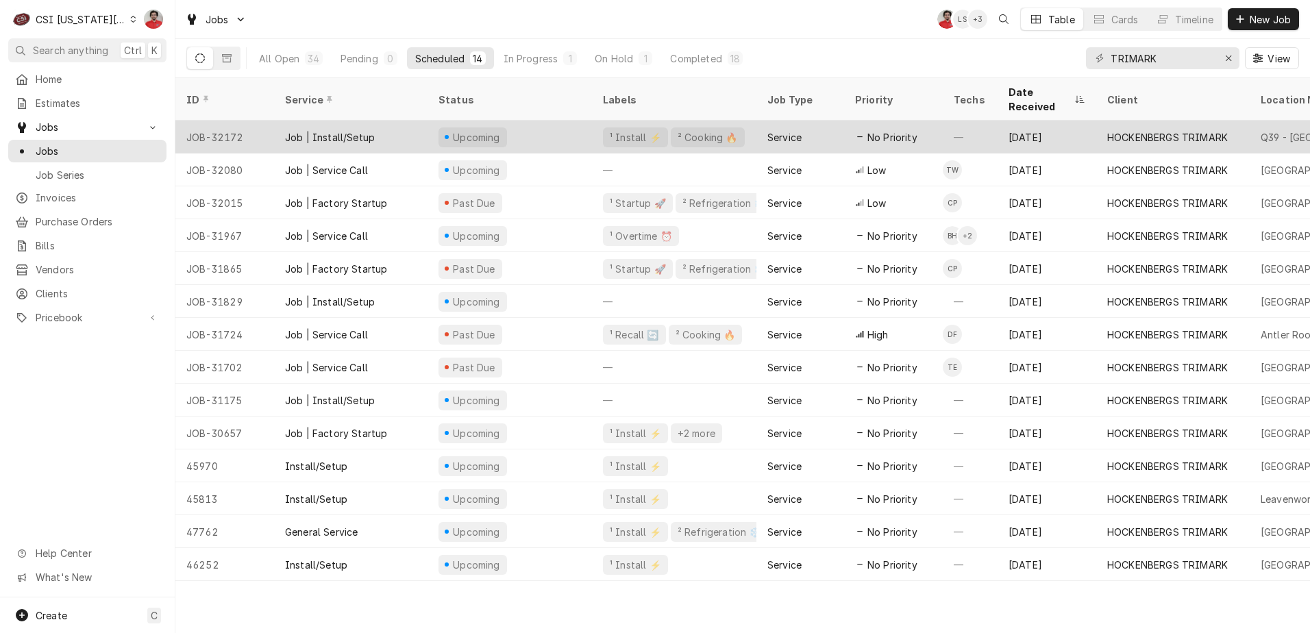
click at [556, 126] on div "Upcoming" at bounding box center [510, 137] width 164 height 33
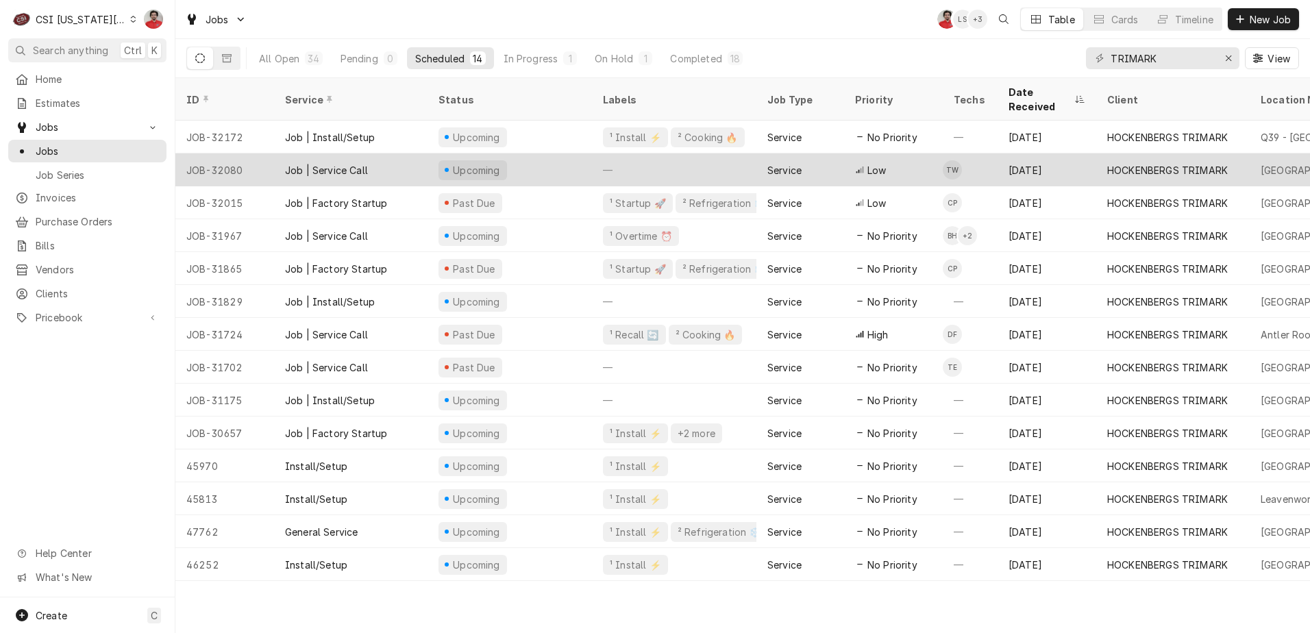
click at [554, 158] on div "Upcoming" at bounding box center [510, 169] width 164 height 33
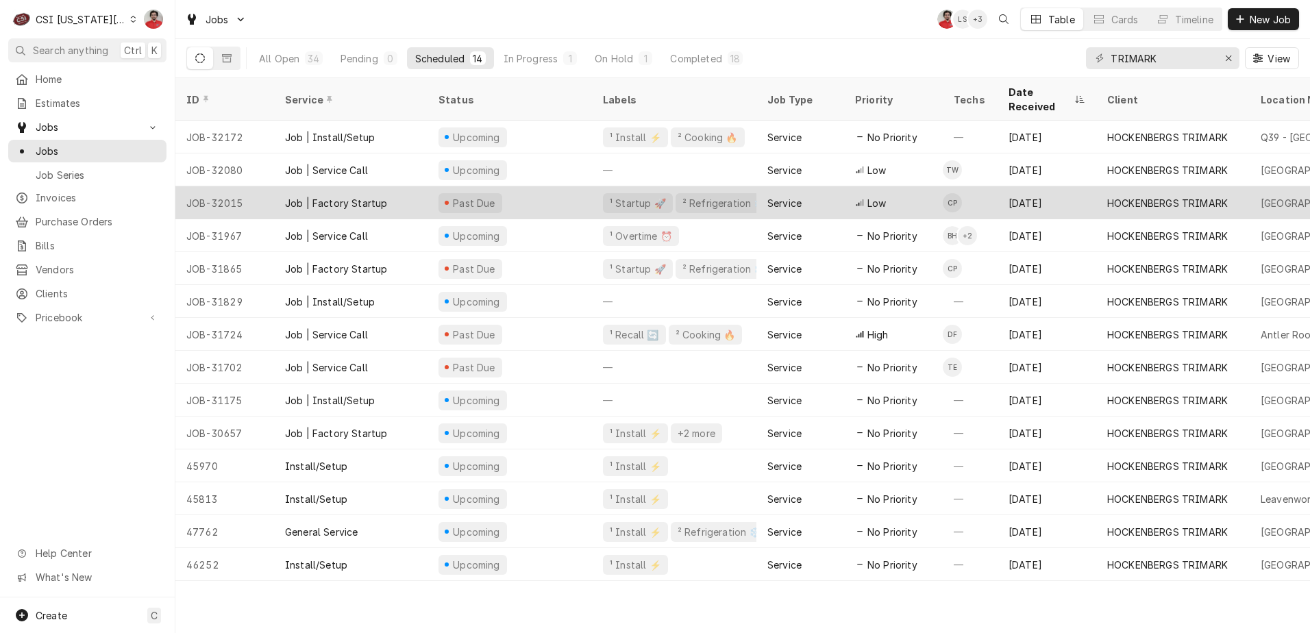
click at [549, 187] on div "Past Due" at bounding box center [510, 202] width 164 height 33
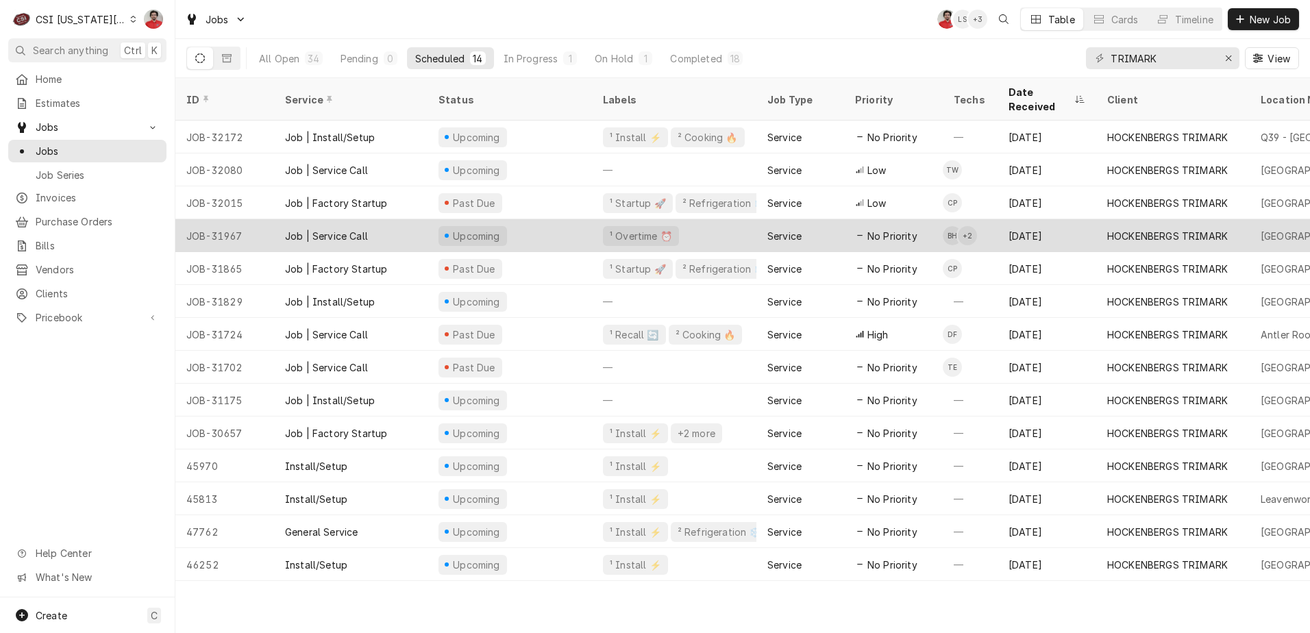
click at [545, 219] on div "Upcoming" at bounding box center [510, 235] width 164 height 33
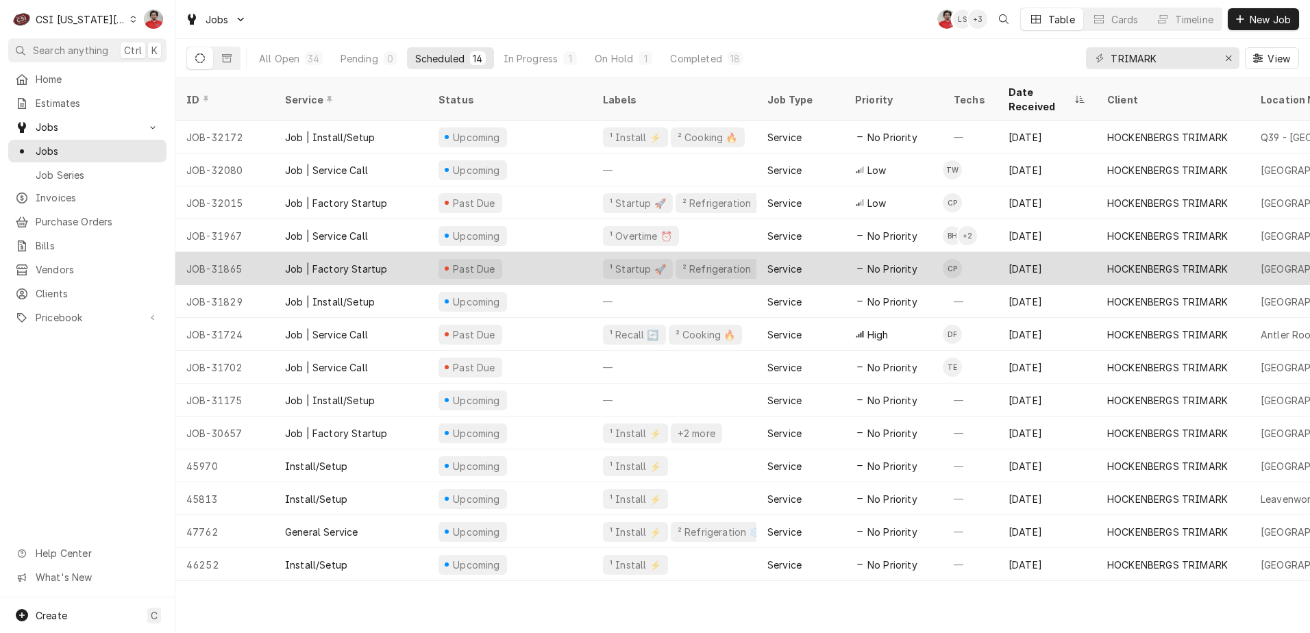
click at [539, 252] on div "Past Due" at bounding box center [510, 268] width 164 height 33
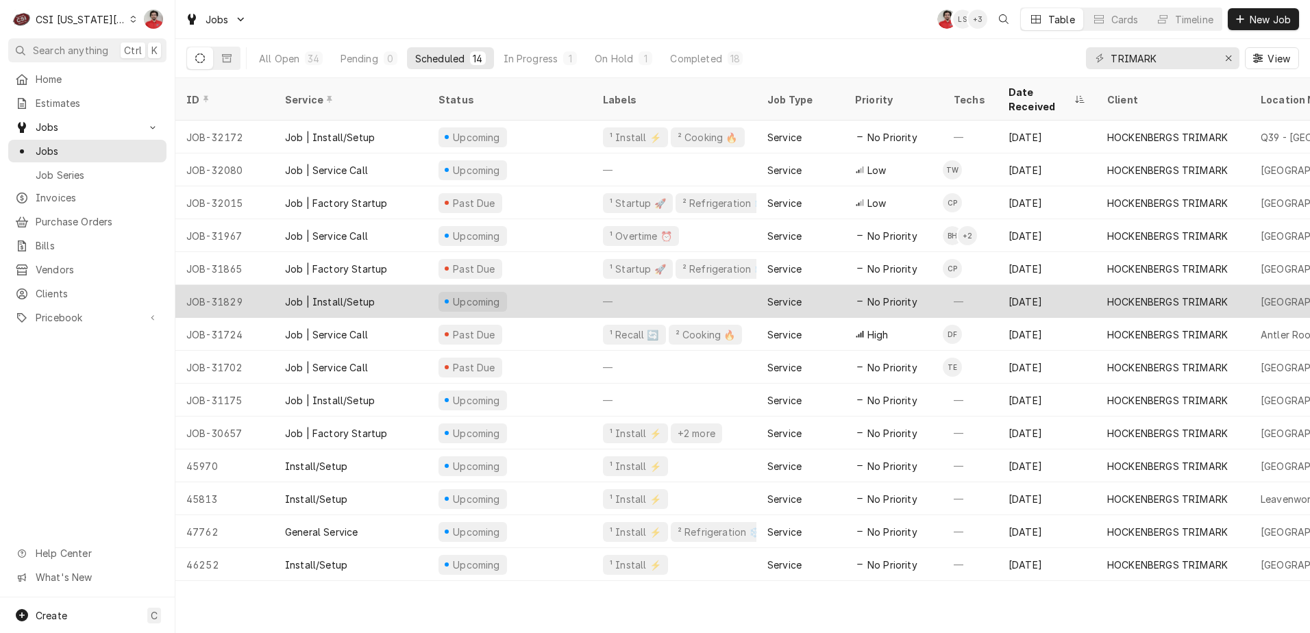
click at [539, 285] on div "Upcoming" at bounding box center [510, 301] width 164 height 33
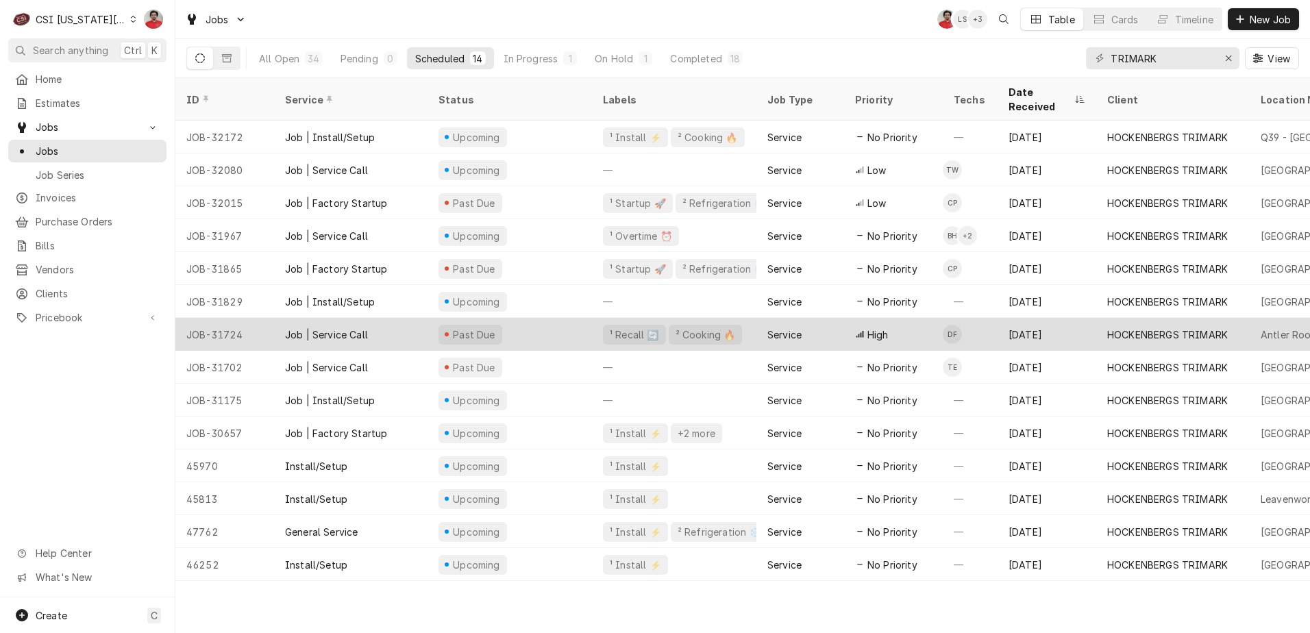
click at [531, 318] on div "Past Due" at bounding box center [510, 334] width 164 height 33
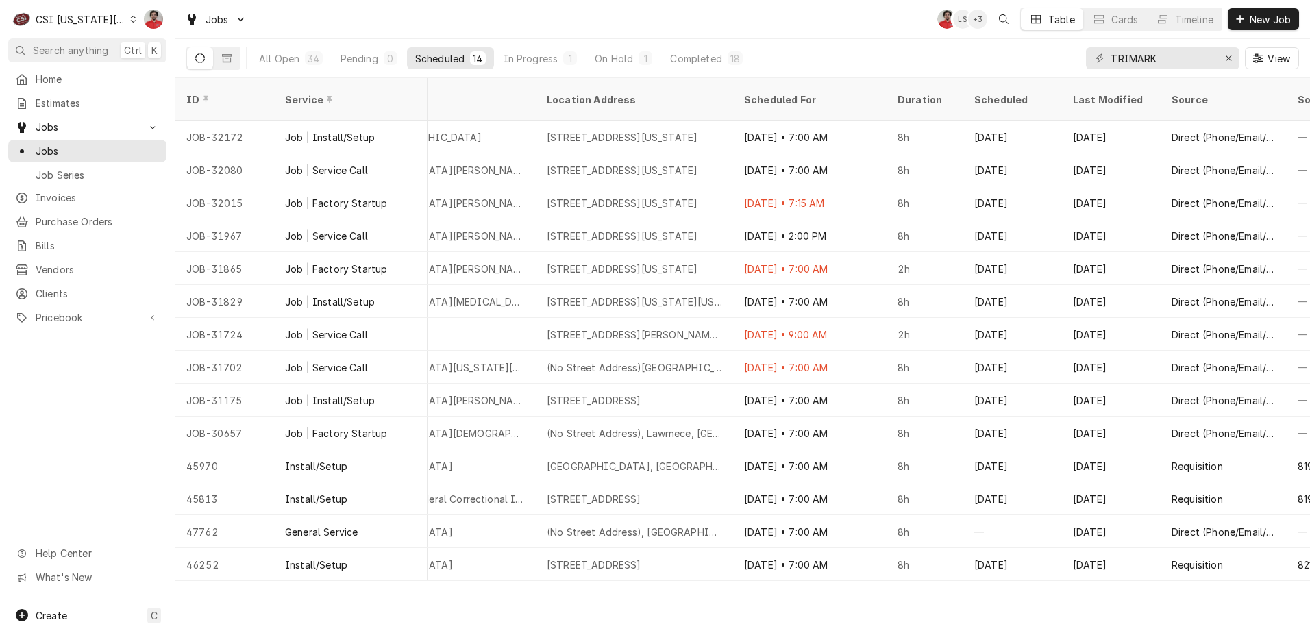
scroll to position [0, 913]
click at [1005, 93] on div "Scheduled" at bounding box center [1010, 100] width 74 height 14
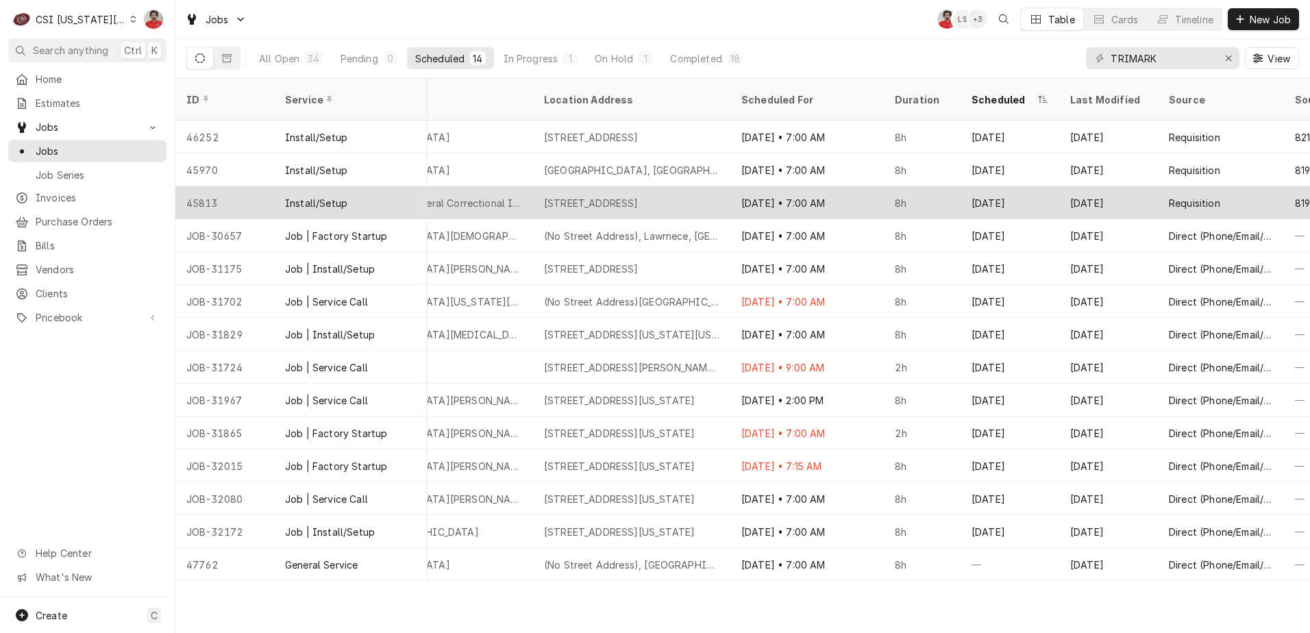
scroll to position [0, 916]
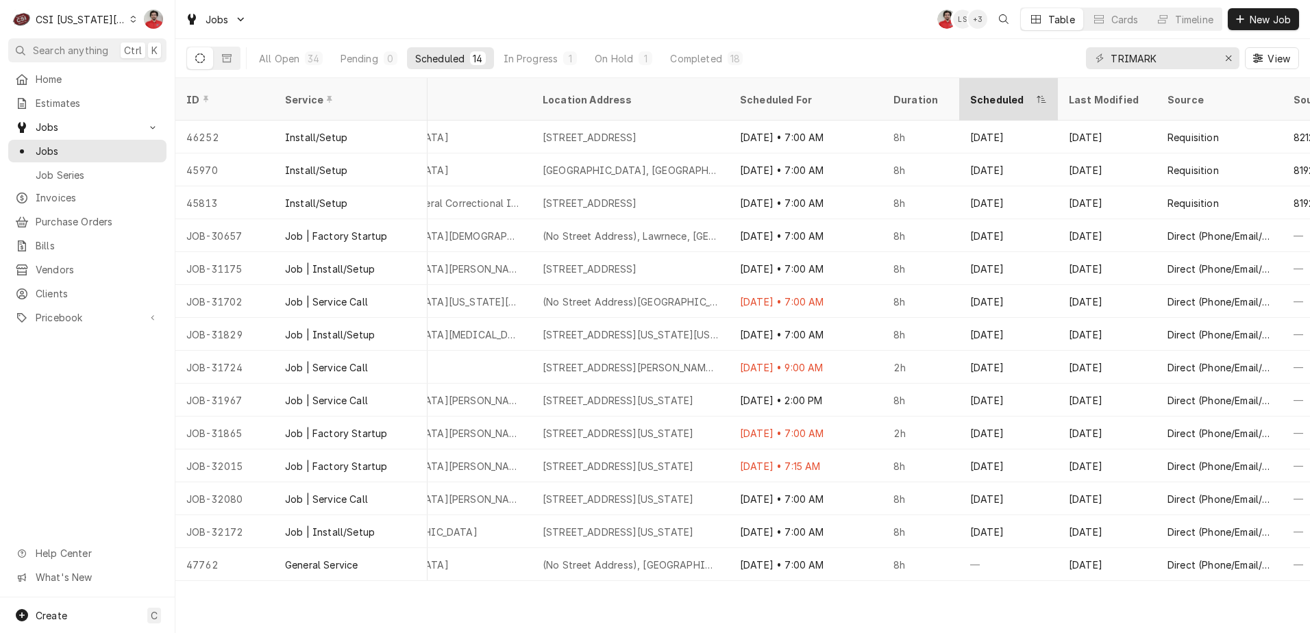
click at [1013, 81] on div "Scheduled" at bounding box center [1008, 99] width 93 height 37
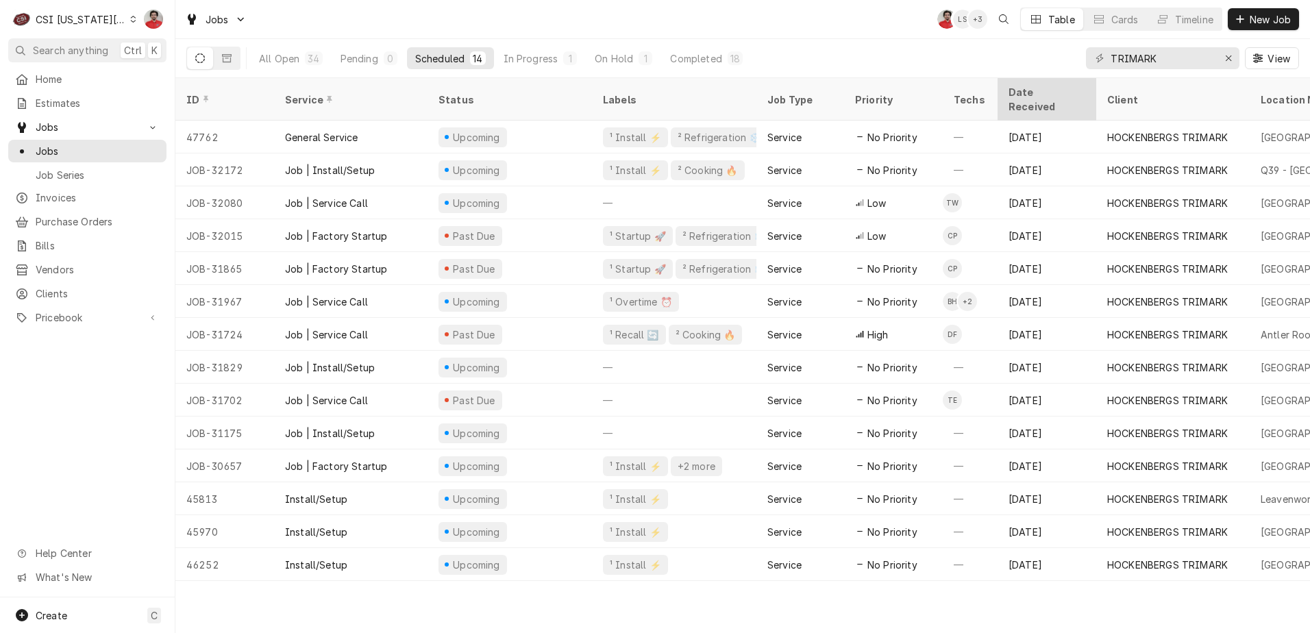
click at [1012, 81] on div "Date Received" at bounding box center [1046, 99] width 93 height 37
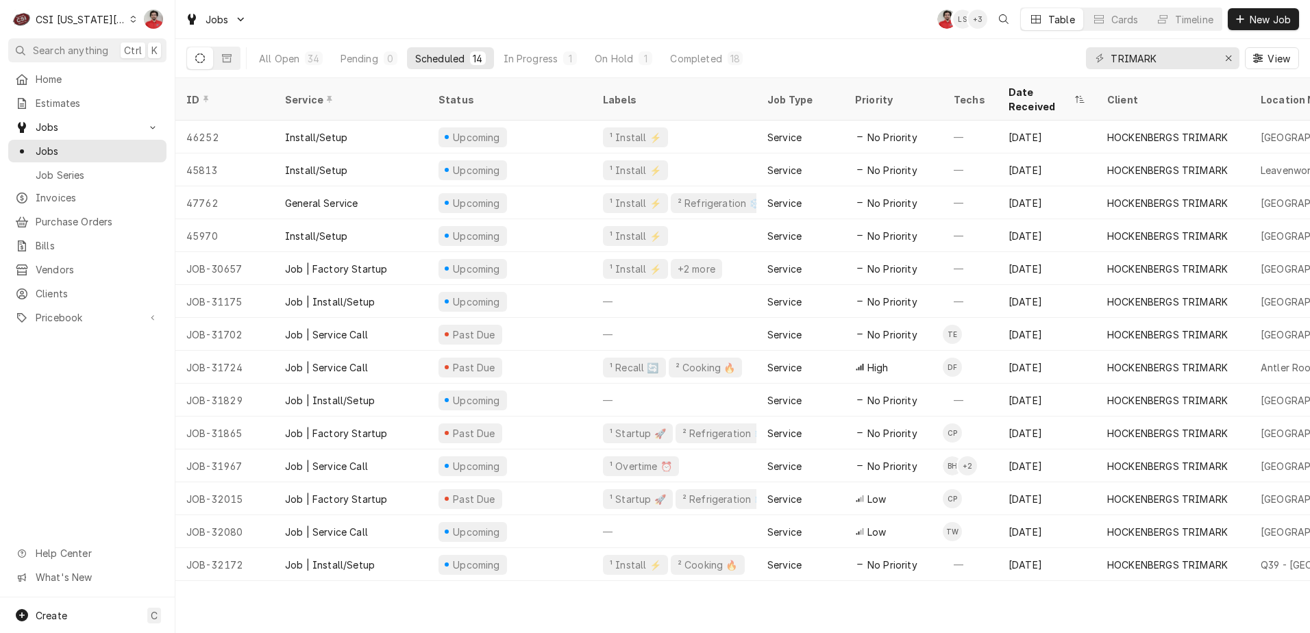
drag, startPoint x: 572, startPoint y: 576, endPoint x: 1048, endPoint y: 580, distance: 476.3
click at [1048, 580] on div "ID Service Status Labels Job Type Priority Techs Date Received Client Location …" at bounding box center [742, 355] width 1135 height 555
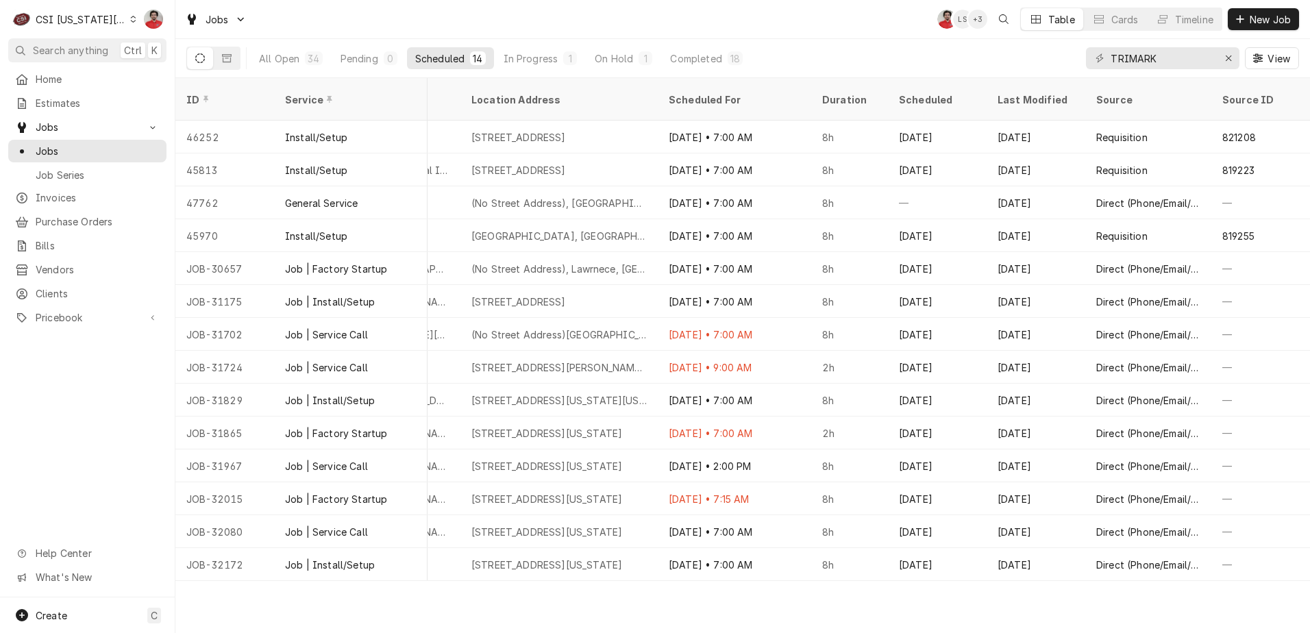
click at [896, 77] on div "All Open 34 Pending 0 Scheduled 14 In Progress 1 On Hold 1 Completed 18 TRIMARK…" at bounding box center [742, 58] width 1113 height 38
click at [905, 95] on div "Scheduled" at bounding box center [936, 100] width 74 height 14
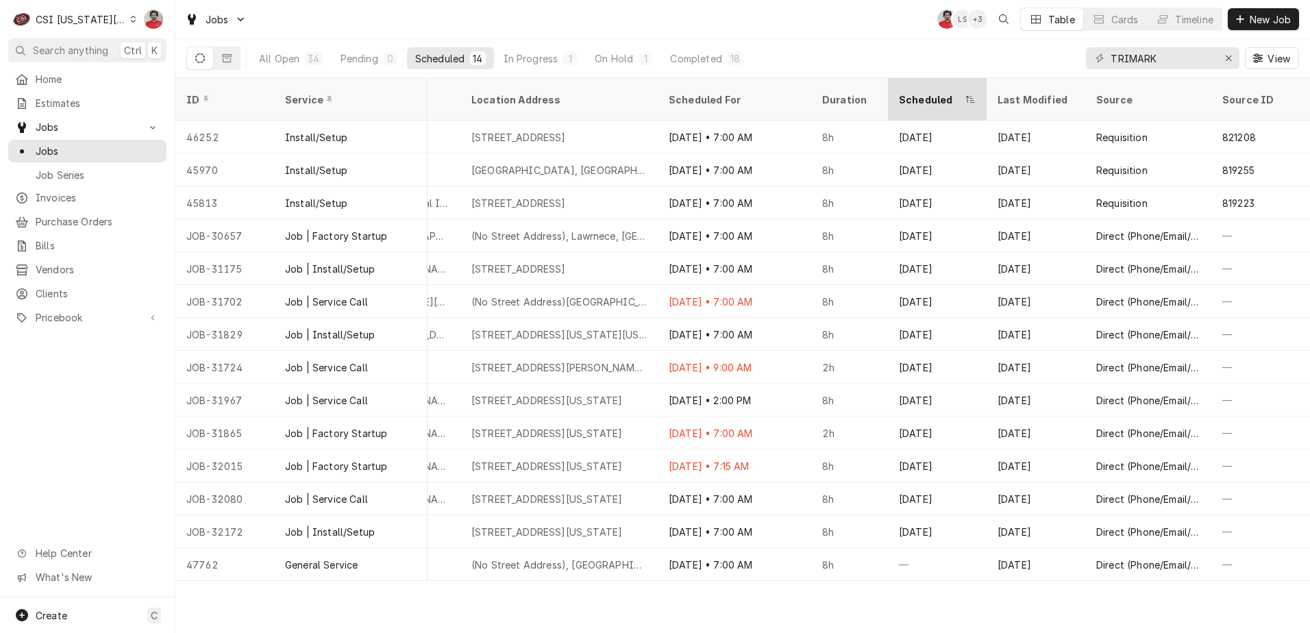
click at [935, 84] on div "Scheduled" at bounding box center [937, 99] width 93 height 37
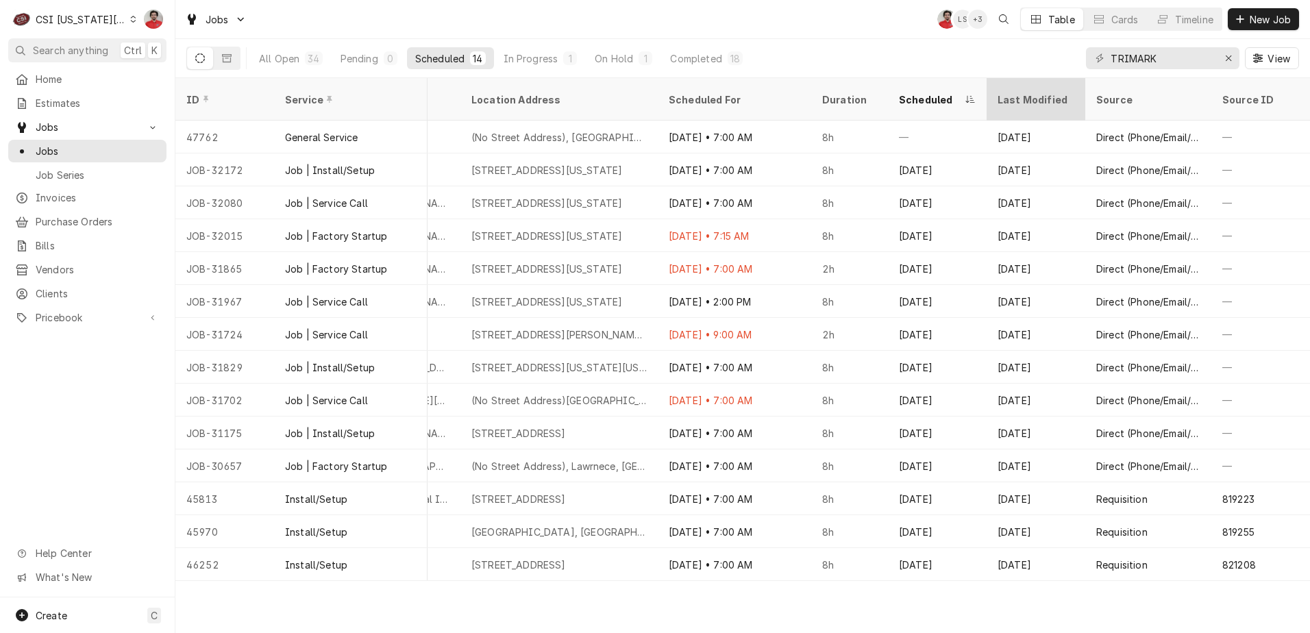
click at [1014, 93] on div "Last Modified" at bounding box center [1035, 100] width 74 height 14
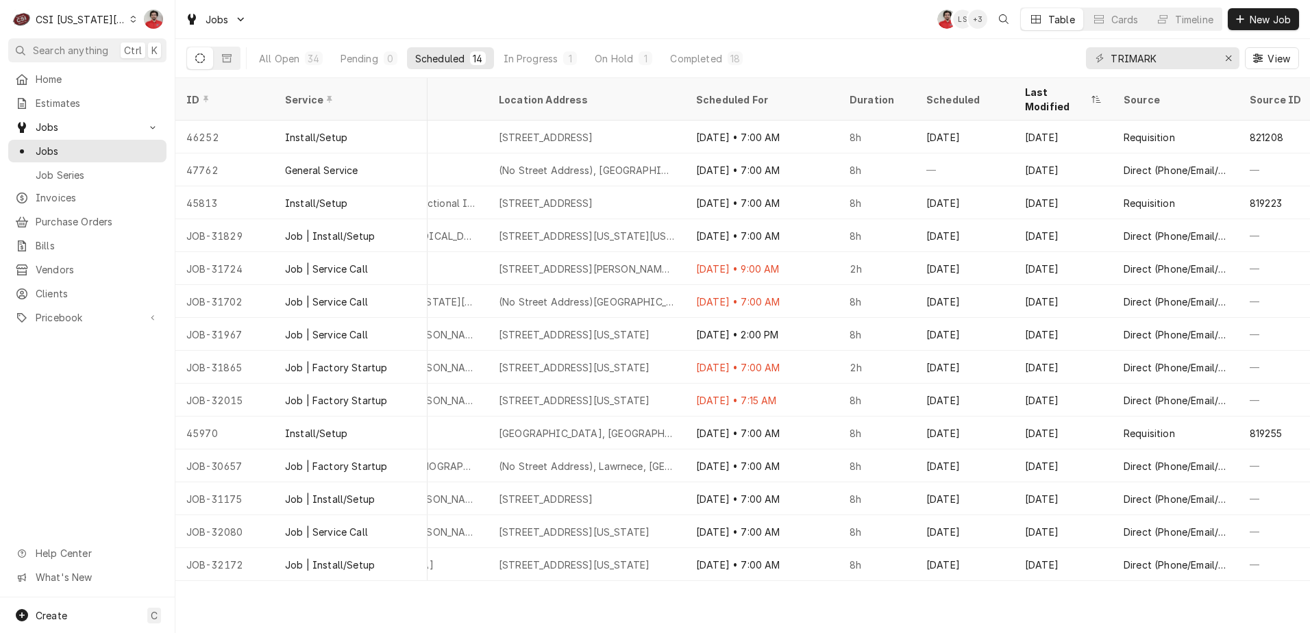
scroll to position [0, 963]
click at [1061, 94] on div "Last Modified" at bounding box center [1053, 99] width 63 height 29
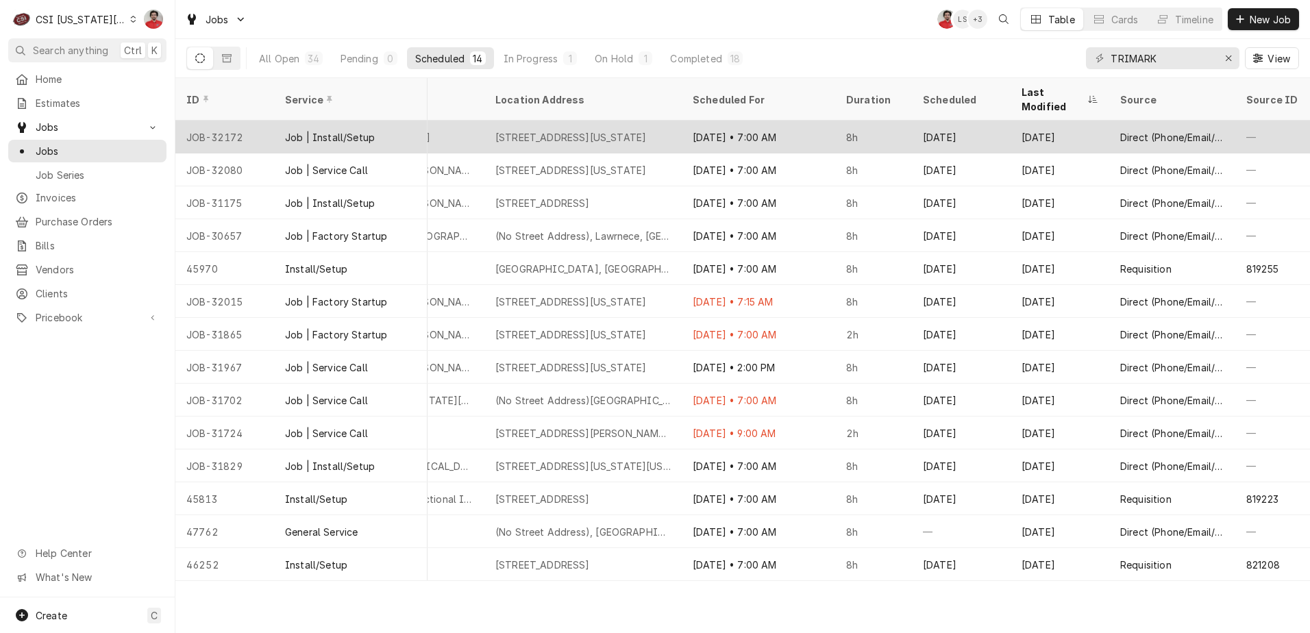
click at [618, 130] on div "1000 W 39Th Street, Kansas City, MO 64111" at bounding box center [570, 137] width 151 height 14
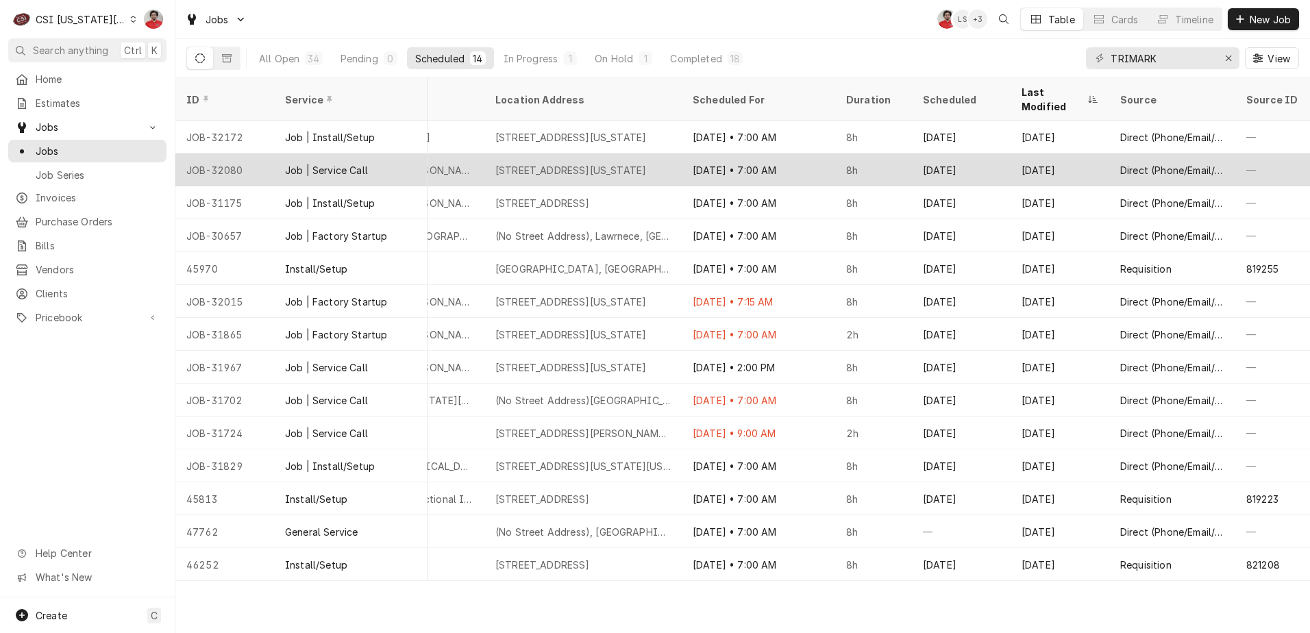
click at [617, 163] on div "1101 Mississippi St, Lawrence, KS 66044" at bounding box center [582, 169] width 197 height 33
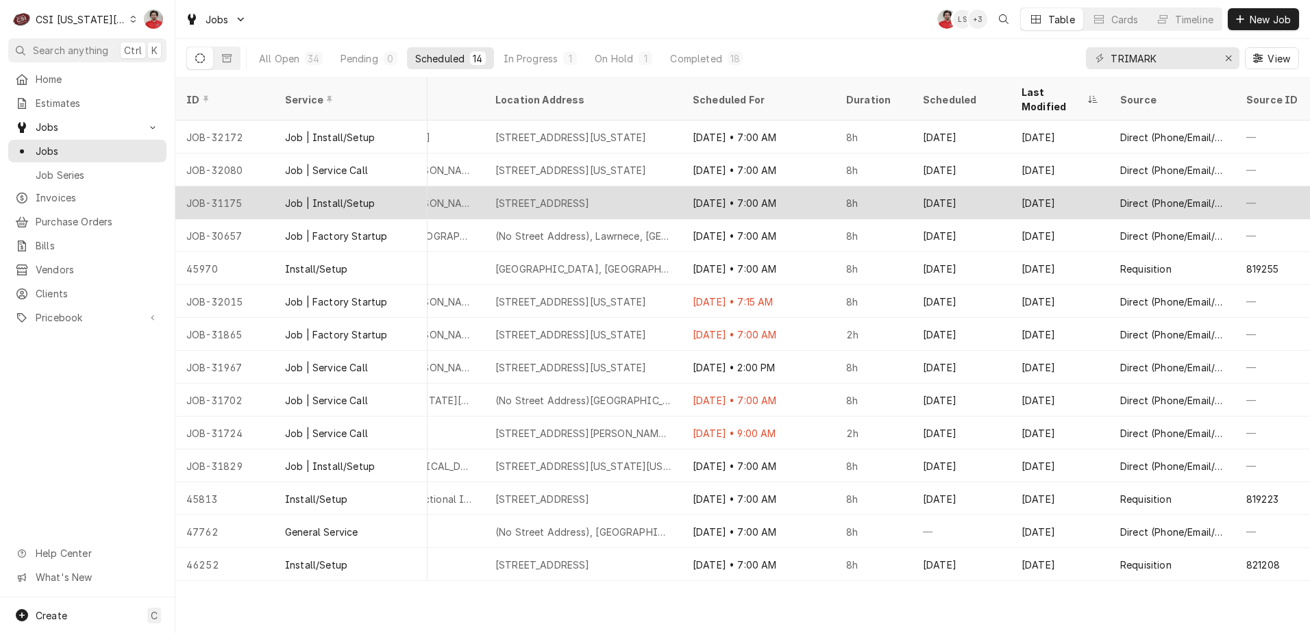
click at [611, 199] on div "16600 West 126Th Street, Olathe, KS 66062" at bounding box center [582, 202] width 197 height 33
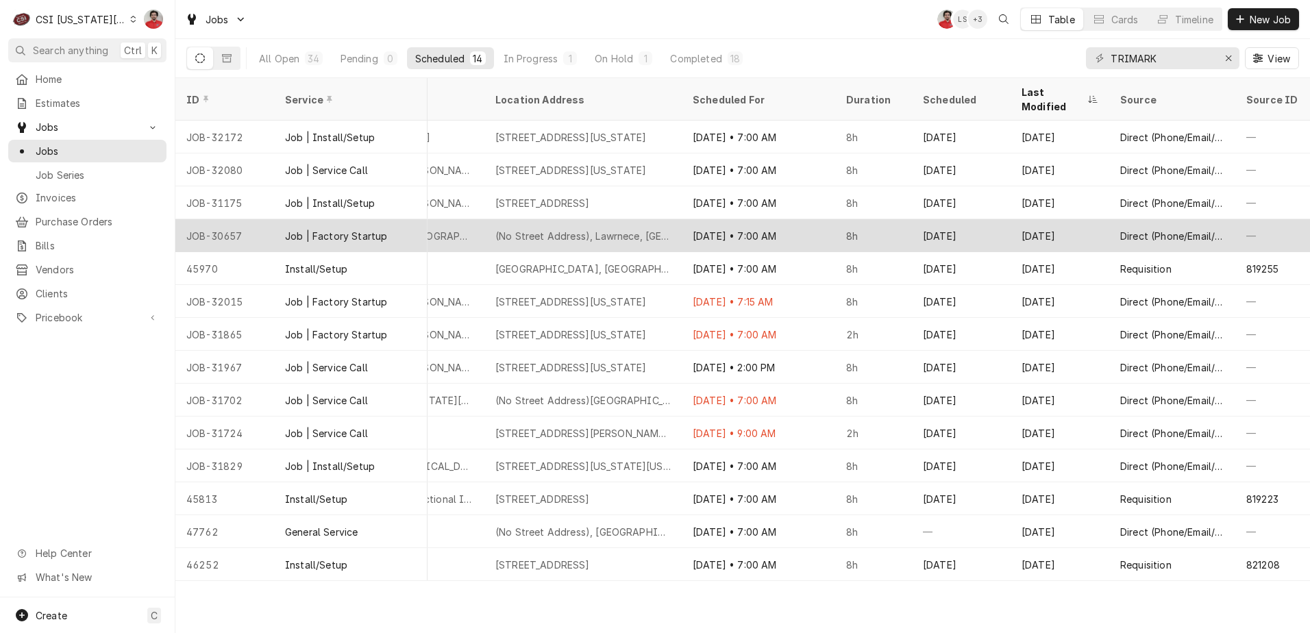
click at [605, 230] on div "(No Street Address), Lawrnece, KS" at bounding box center [582, 235] width 197 height 33
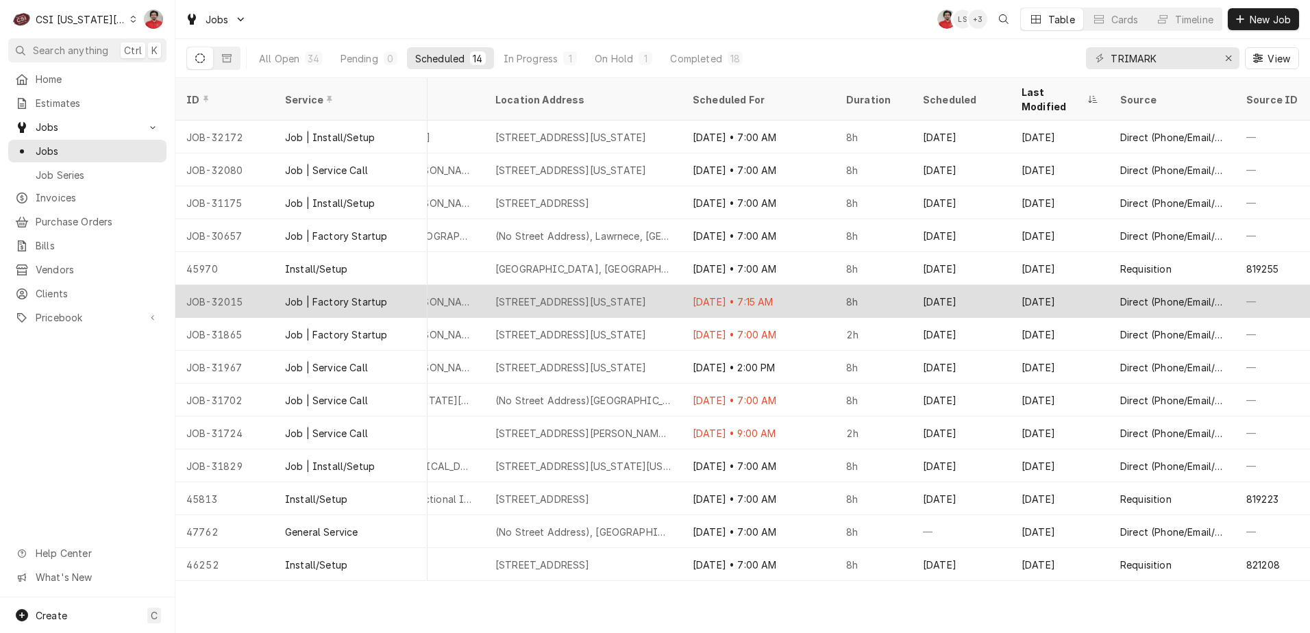
click at [603, 285] on div "1101 Mississippi St, Lawrence, KS 66044" at bounding box center [582, 301] width 197 height 33
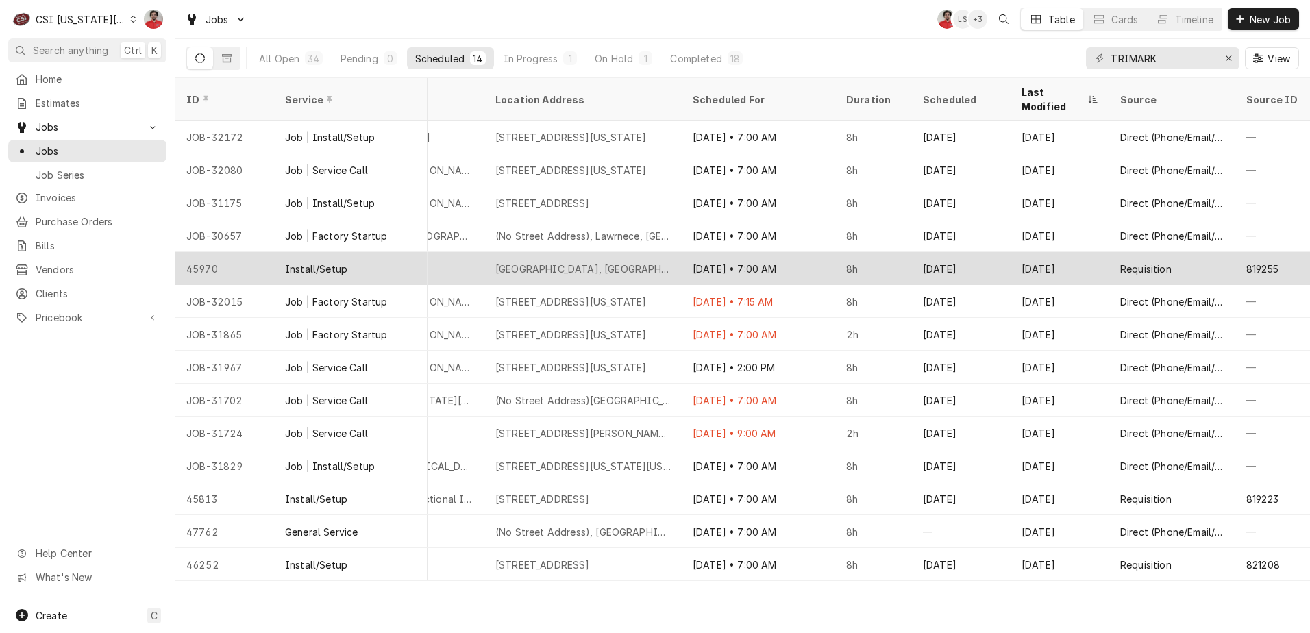
click at [602, 262] on div "College Blvd And Ambassador St, Olathe, KS" at bounding box center [582, 269] width 175 height 14
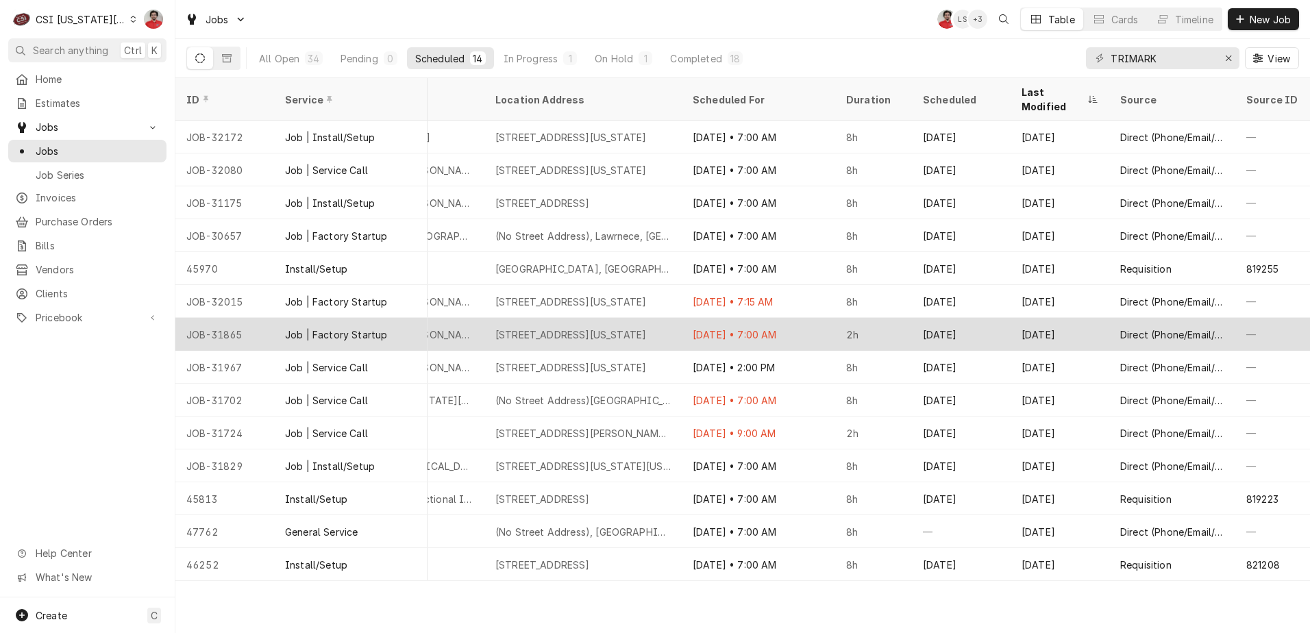
click at [602, 328] on div "1101 Mississippi St, Lawrence, KS 66044" at bounding box center [570, 335] width 151 height 14
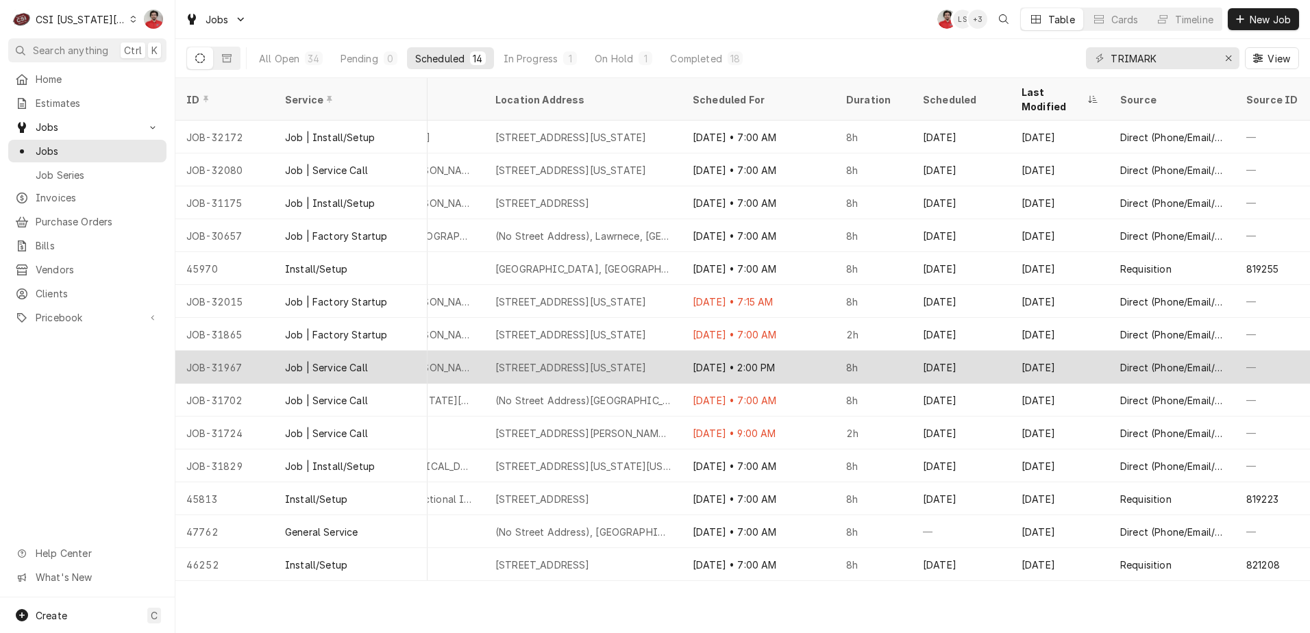
click at [600, 360] on div "1101 Mississippi St, Lawrence, KS 66044" at bounding box center [570, 367] width 151 height 14
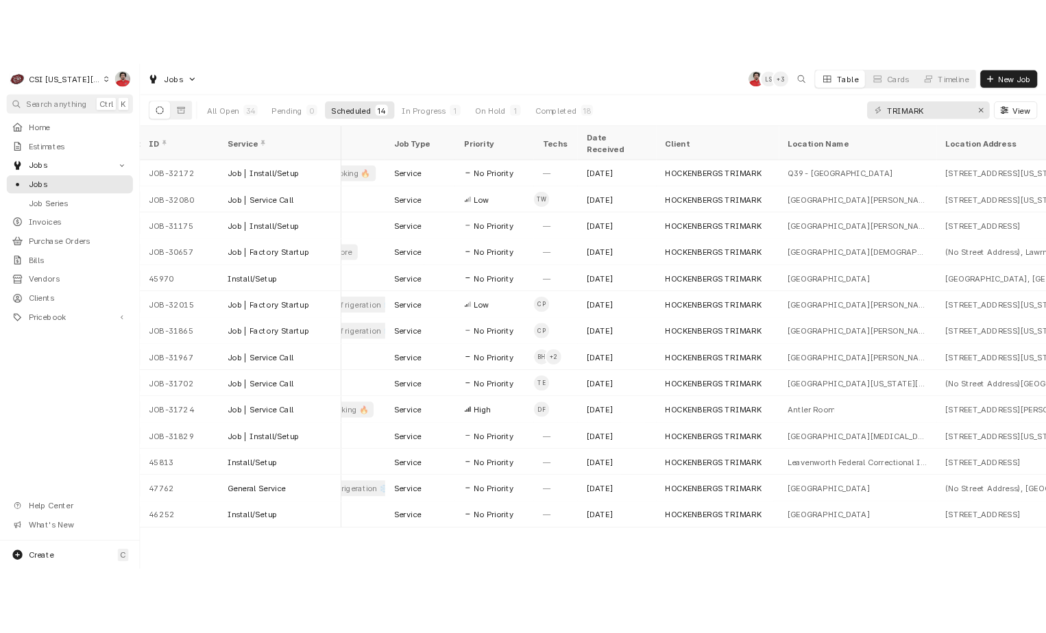
scroll to position [0, 0]
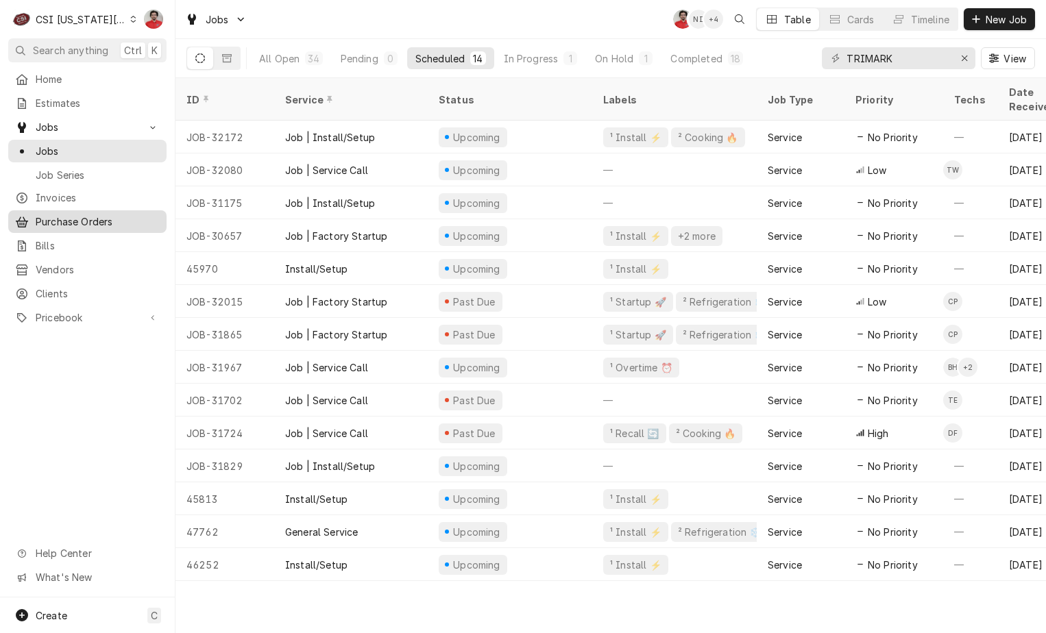
click at [69, 216] on span "Purchase Orders" at bounding box center [98, 221] width 124 height 14
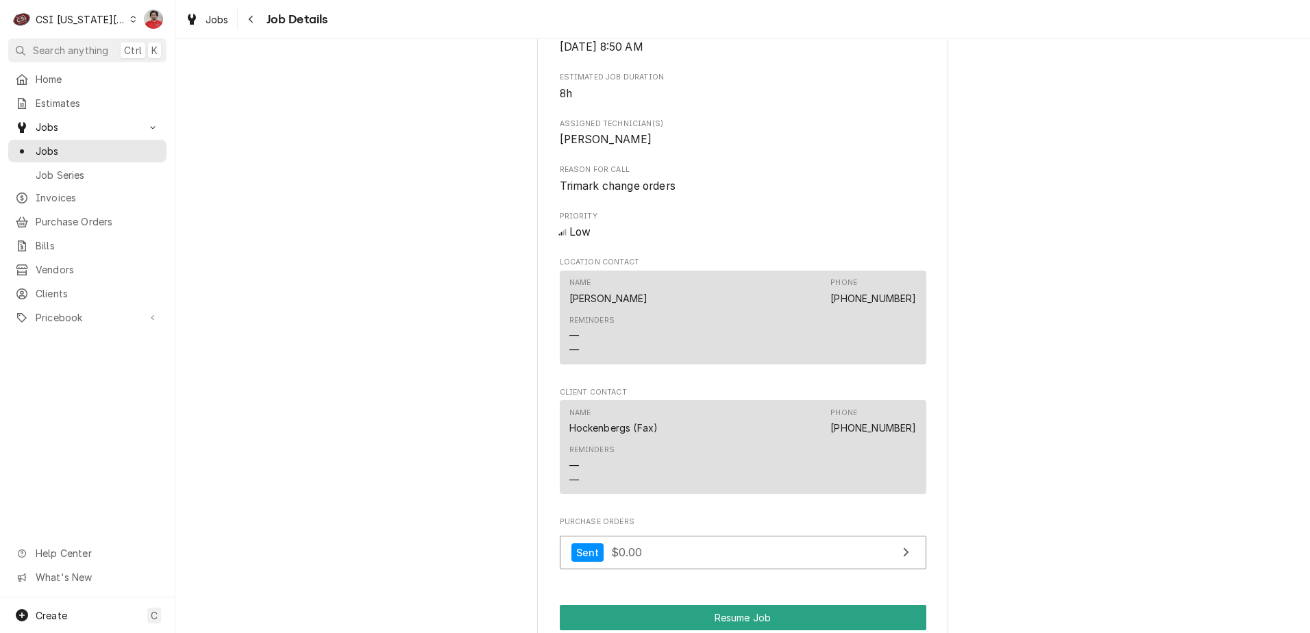
scroll to position [346, 0]
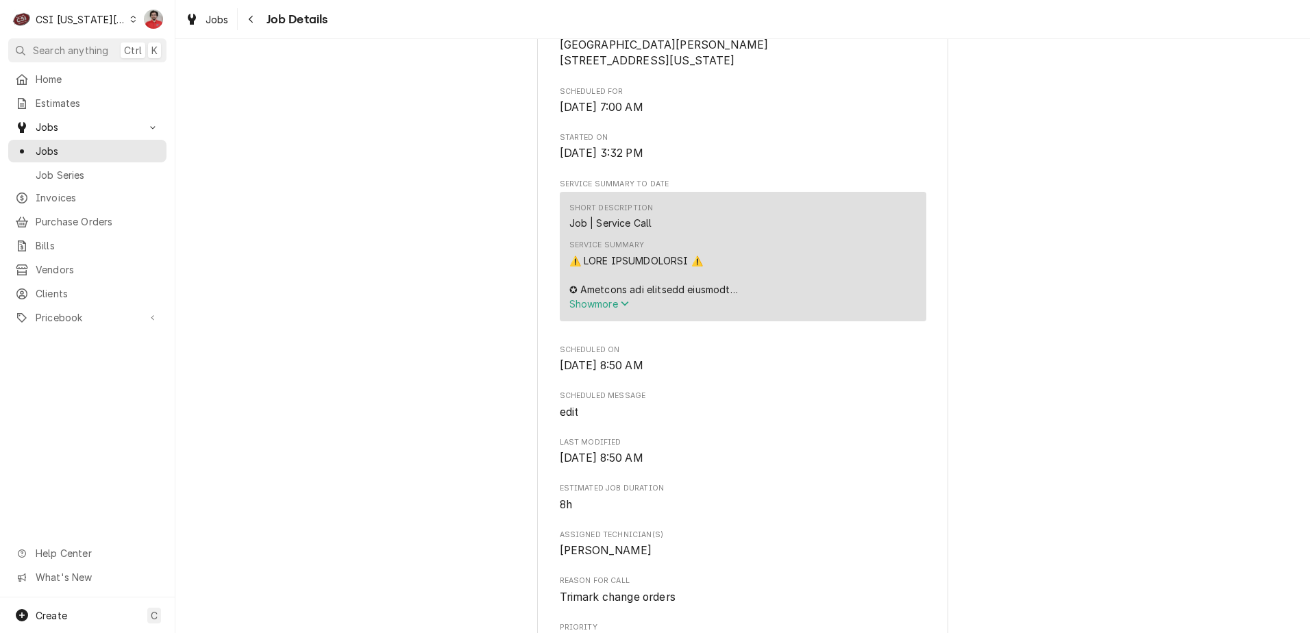
click at [617, 310] on span "Show more" at bounding box center [599, 304] width 60 height 12
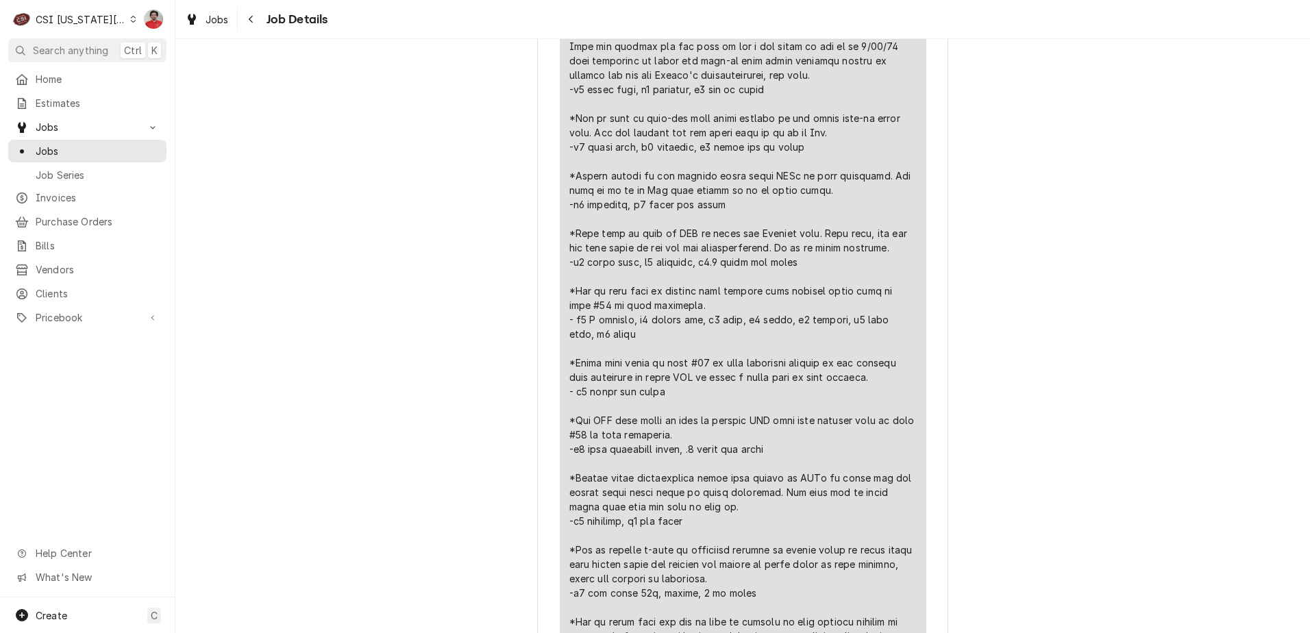
scroll to position [1508, 0]
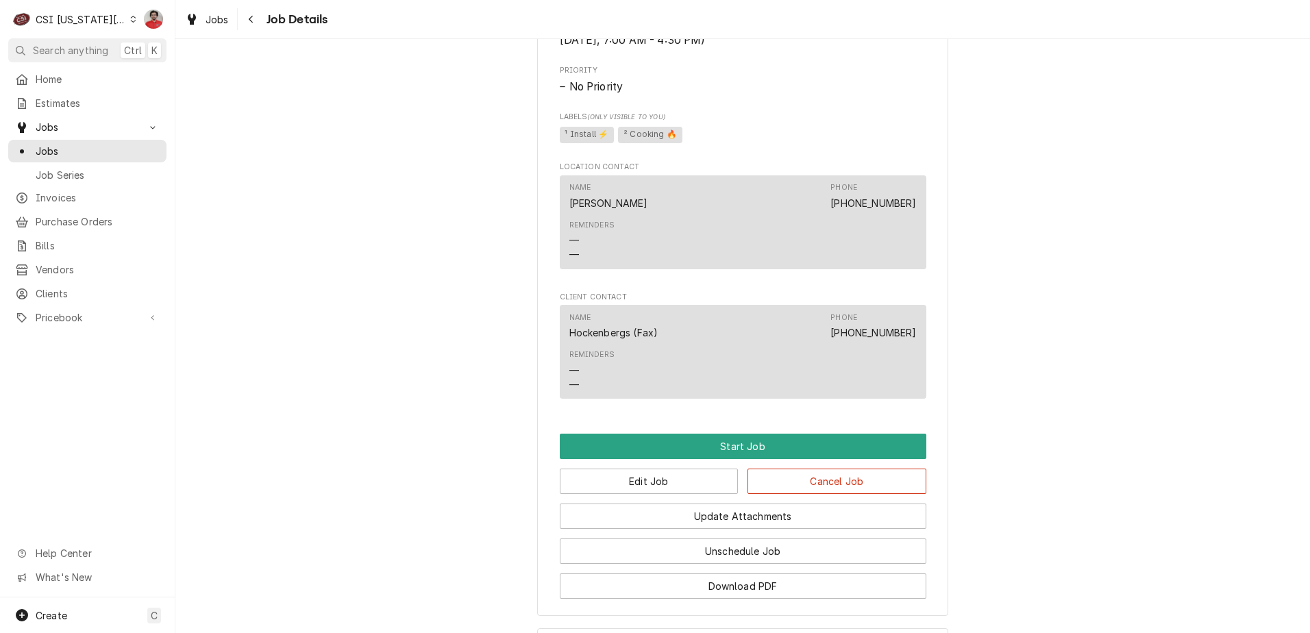
scroll to position [1268, 0]
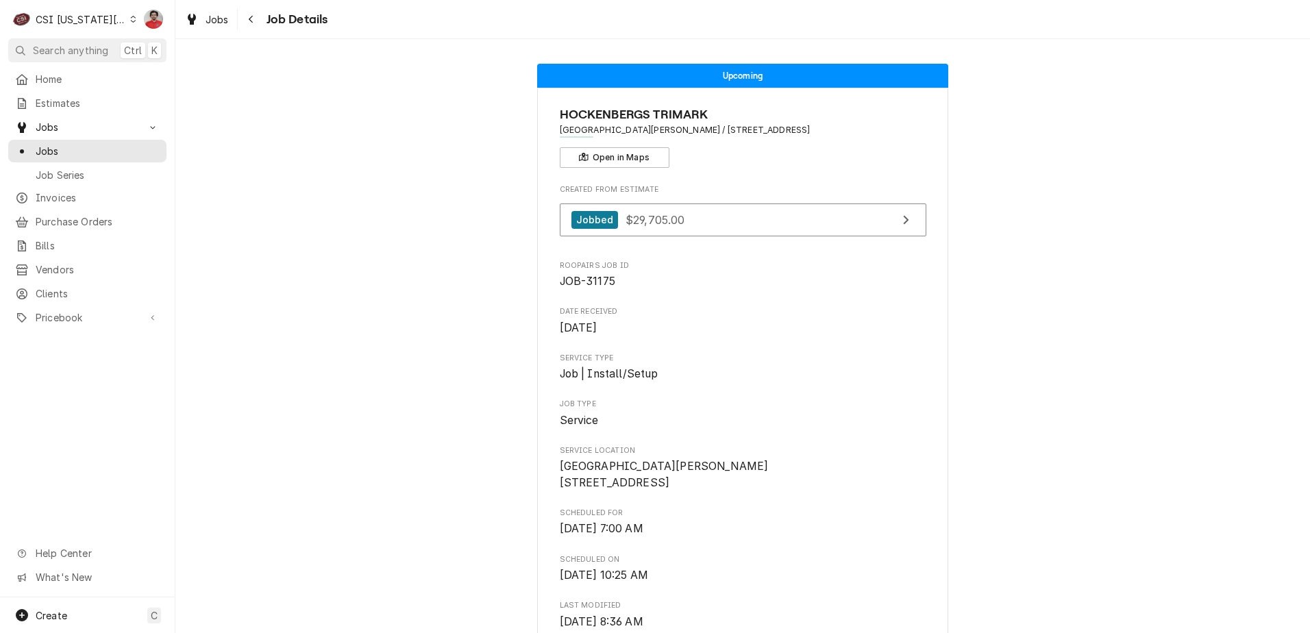
scroll to position [480, 0]
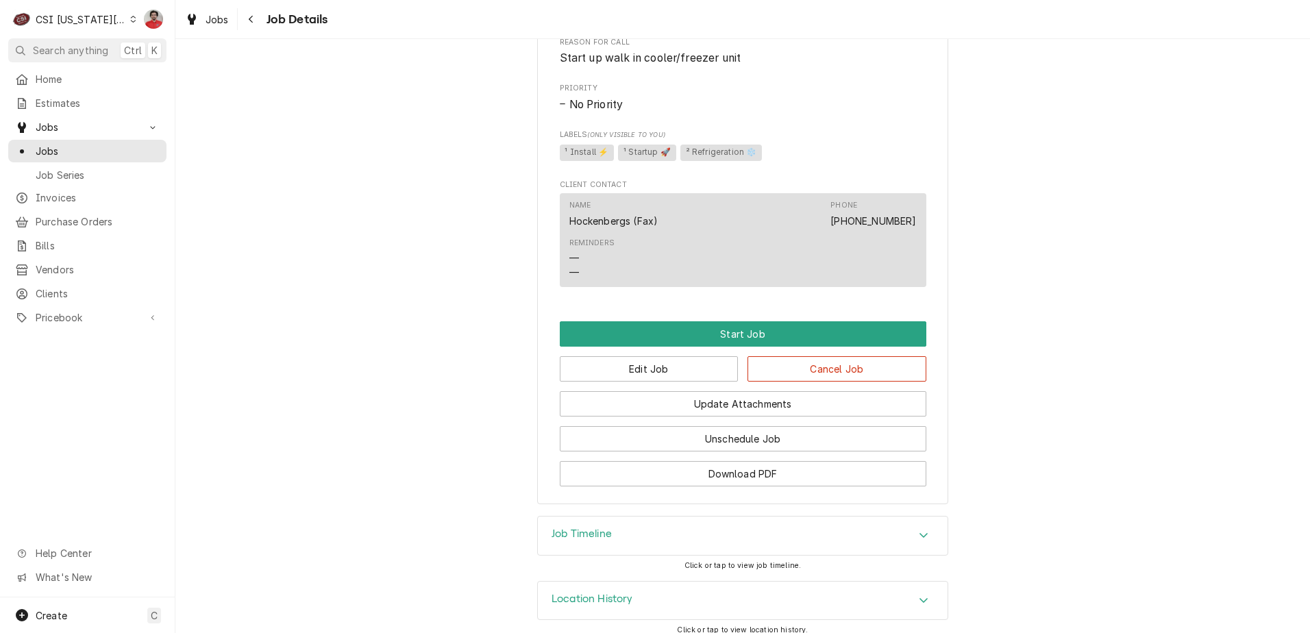
scroll to position [130, 0]
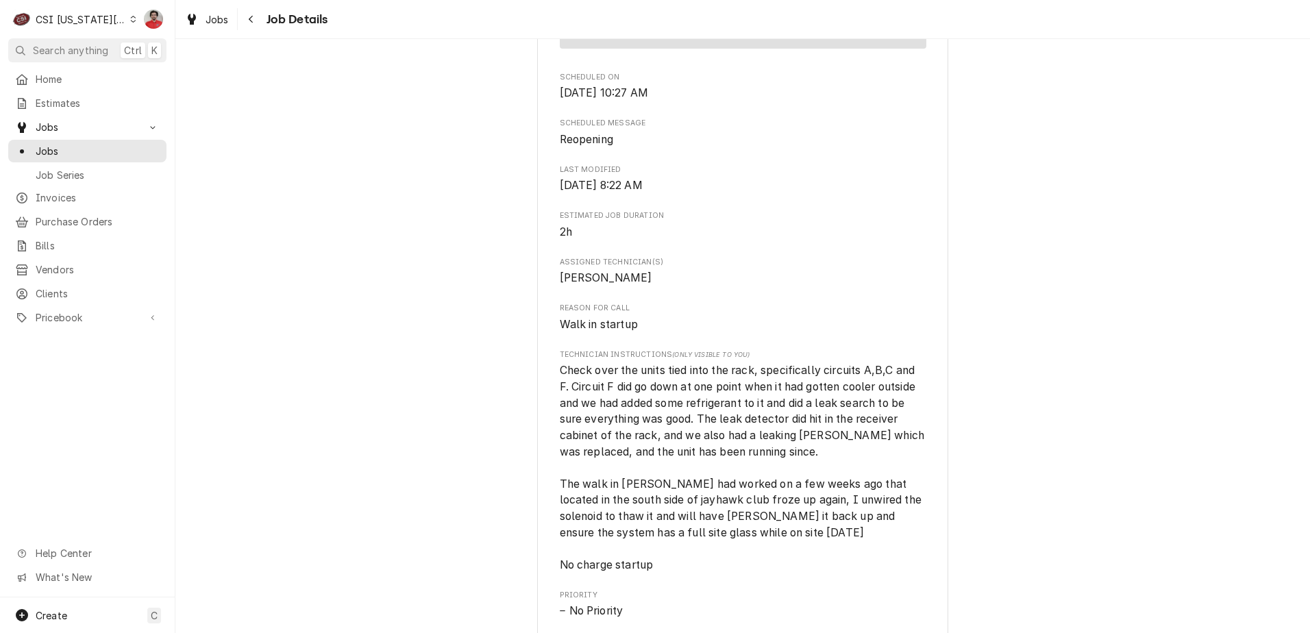
scroll to position [560, 0]
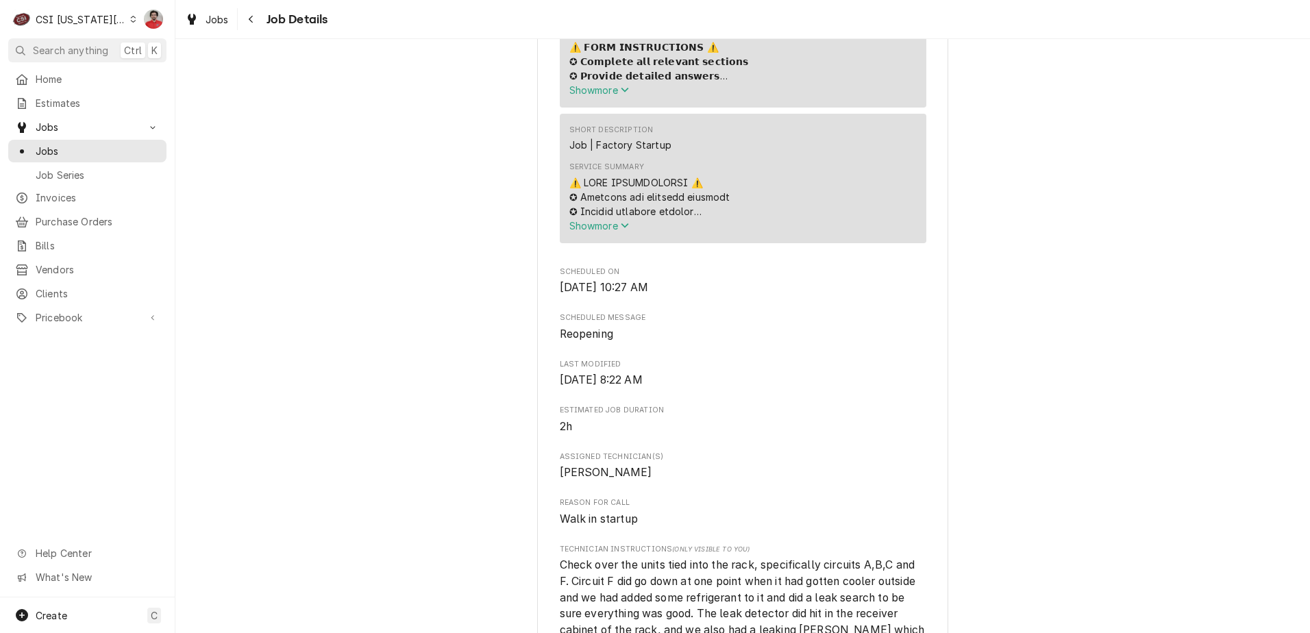
click at [595, 232] on span "Show more" at bounding box center [599, 226] width 60 height 12
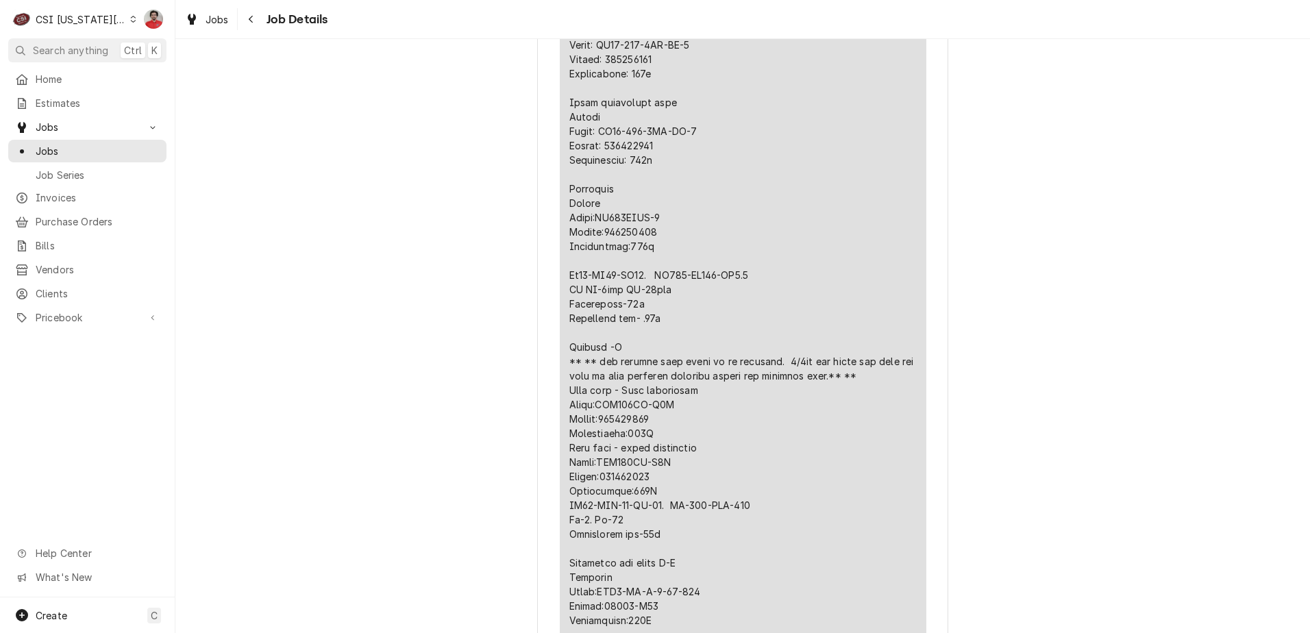
scroll to position [628, 0]
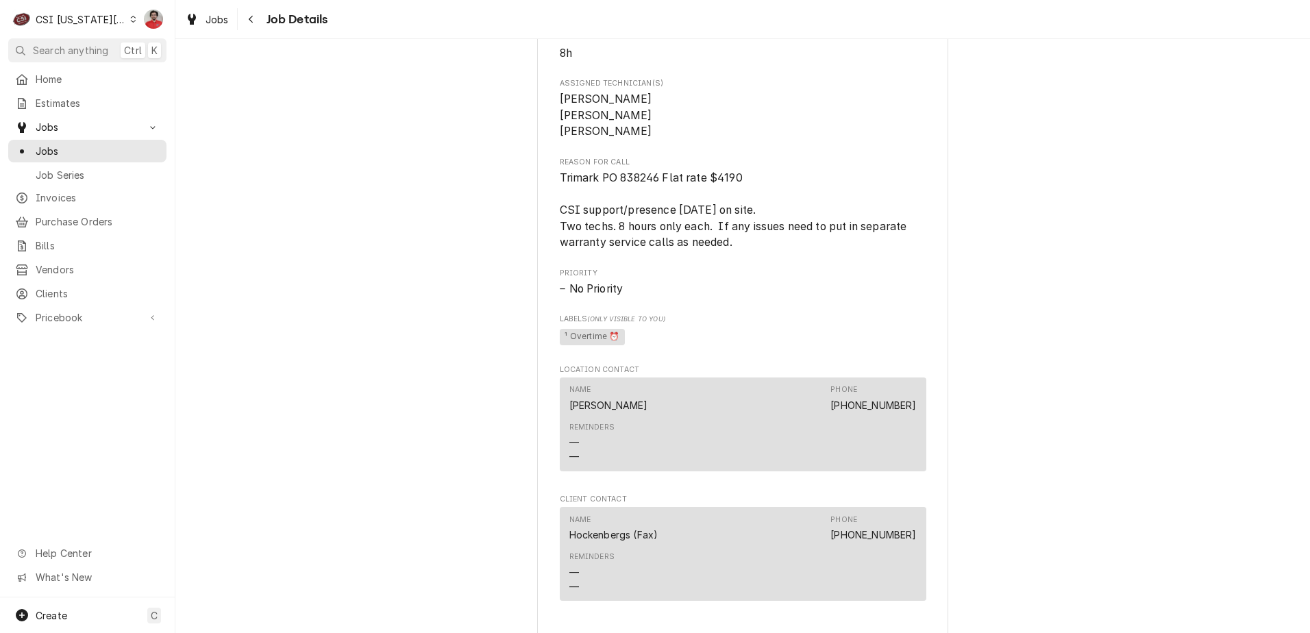
scroll to position [882, 0]
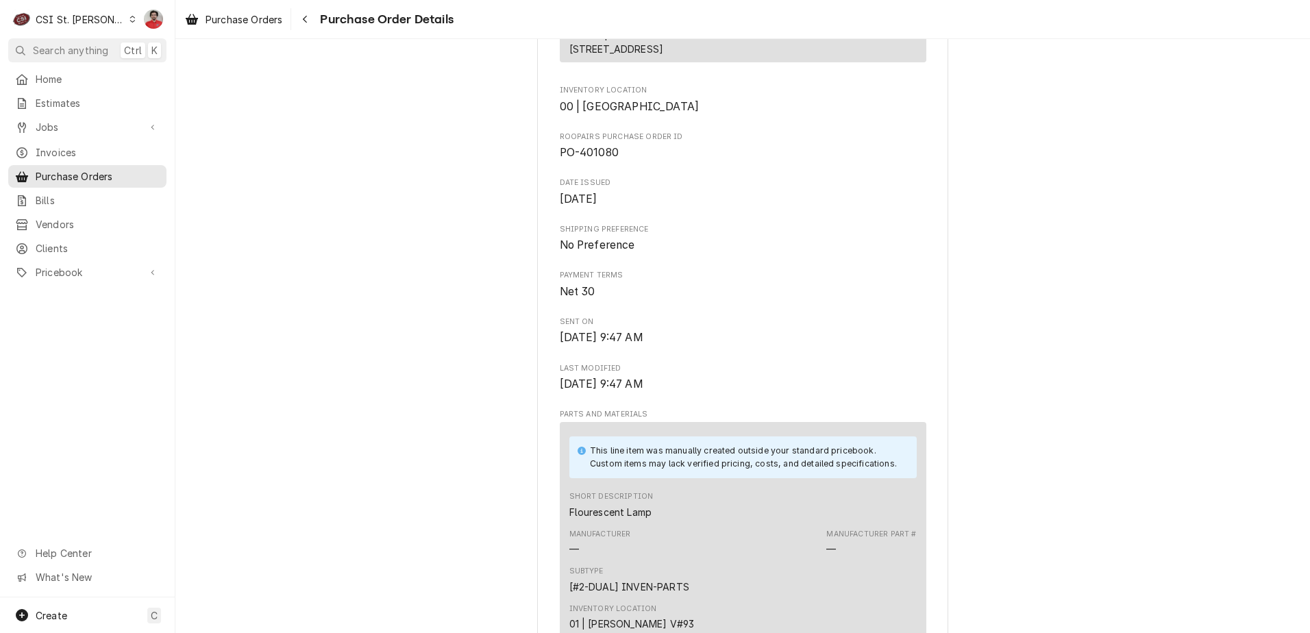
scroll to position [274, 0]
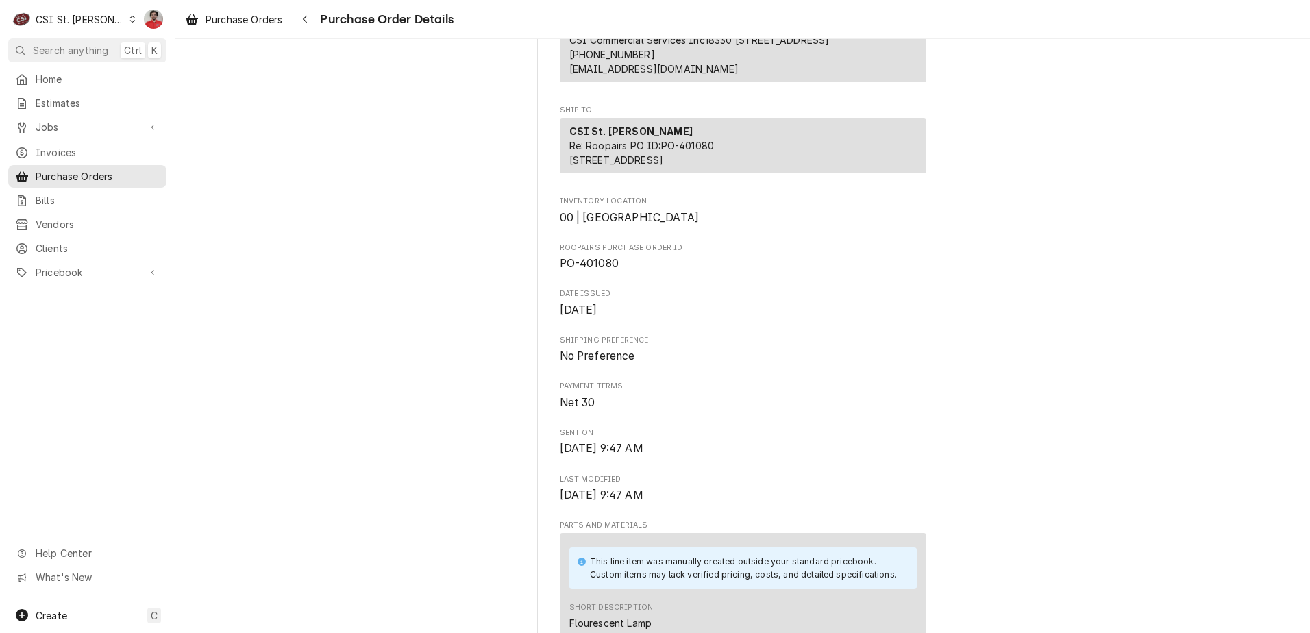
click at [56, 19] on div "CSI St. Louis" at bounding box center [80, 19] width 89 height 14
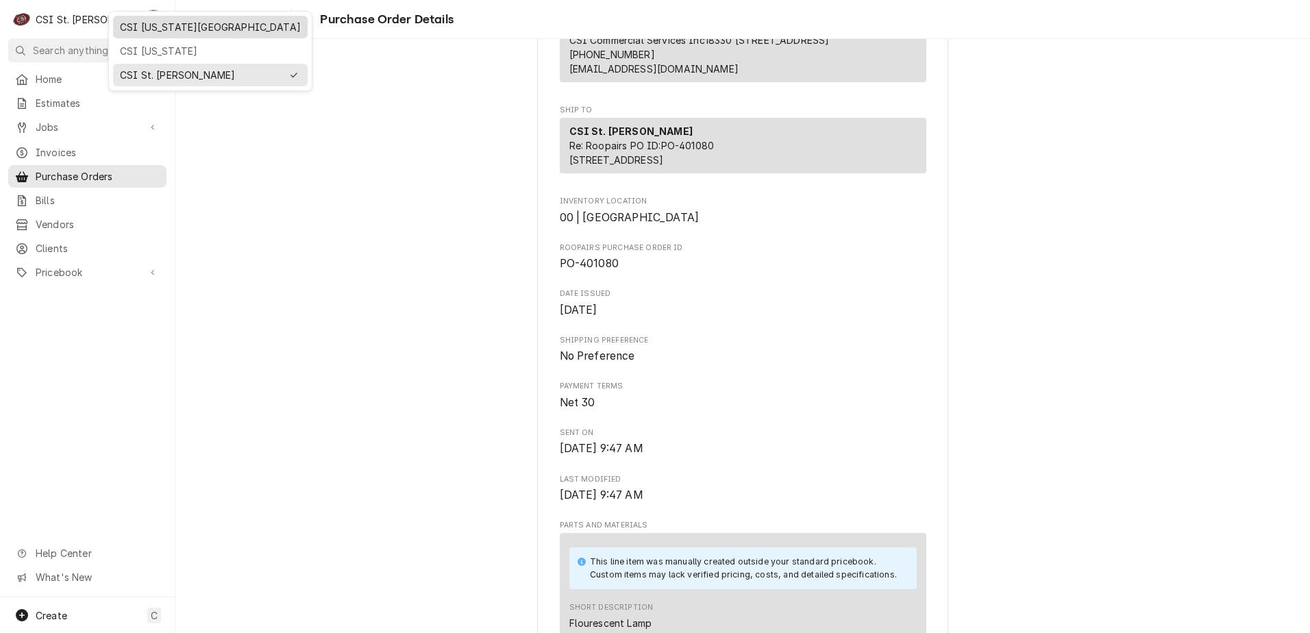
click at [153, 27] on div "CSI [US_STATE][GEOGRAPHIC_DATA]" at bounding box center [210, 27] width 181 height 14
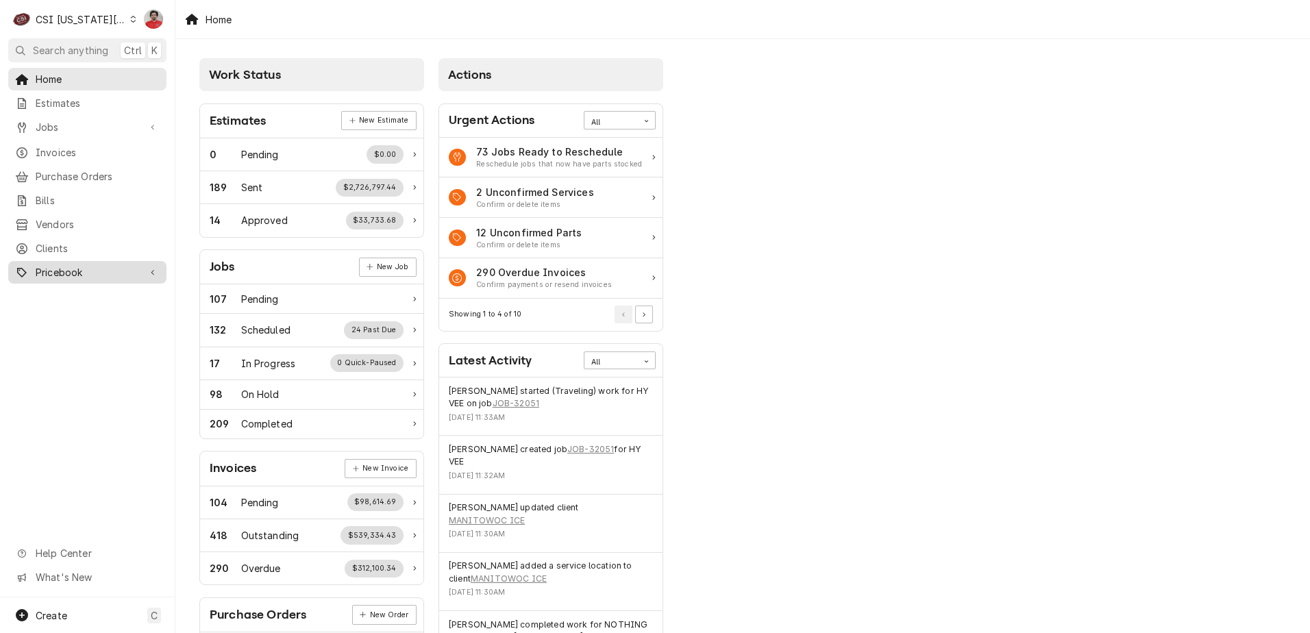
click at [64, 268] on span "Pricebook" at bounding box center [87, 272] width 103 height 14
click at [56, 315] on span "Parts & Materials" at bounding box center [98, 320] width 124 height 14
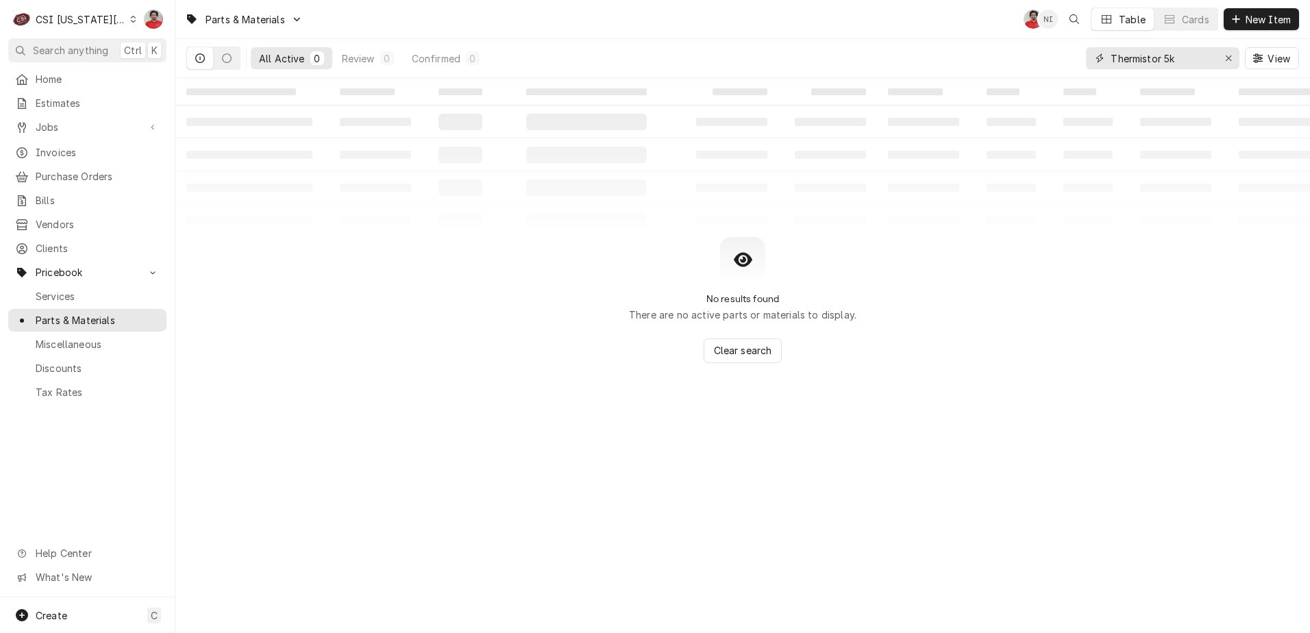
drag, startPoint x: 1190, startPoint y: 64, endPoint x: 980, endPoint y: 71, distance: 210.5
click at [980, 71] on div "All Active 0 Review 0 Confirmed 0 Thermistor 5k View" at bounding box center [742, 58] width 1113 height 38
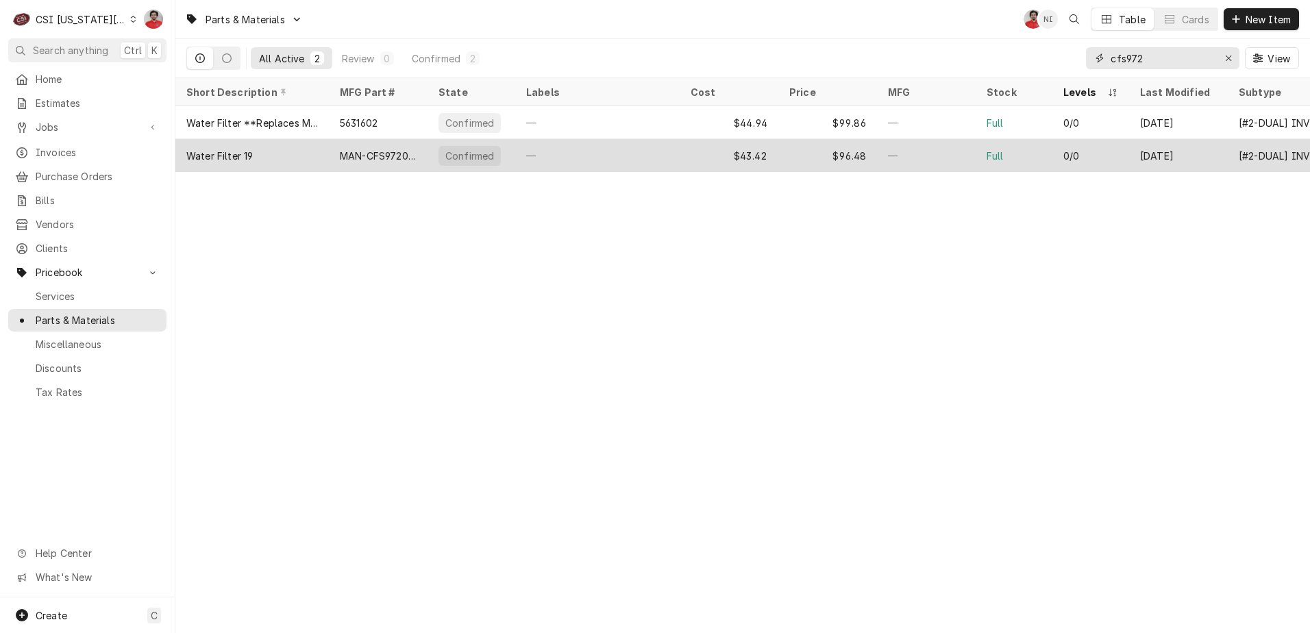
type input "cfs972"
click at [393, 158] on div "MAN-CFS9720-S" at bounding box center [378, 156] width 77 height 14
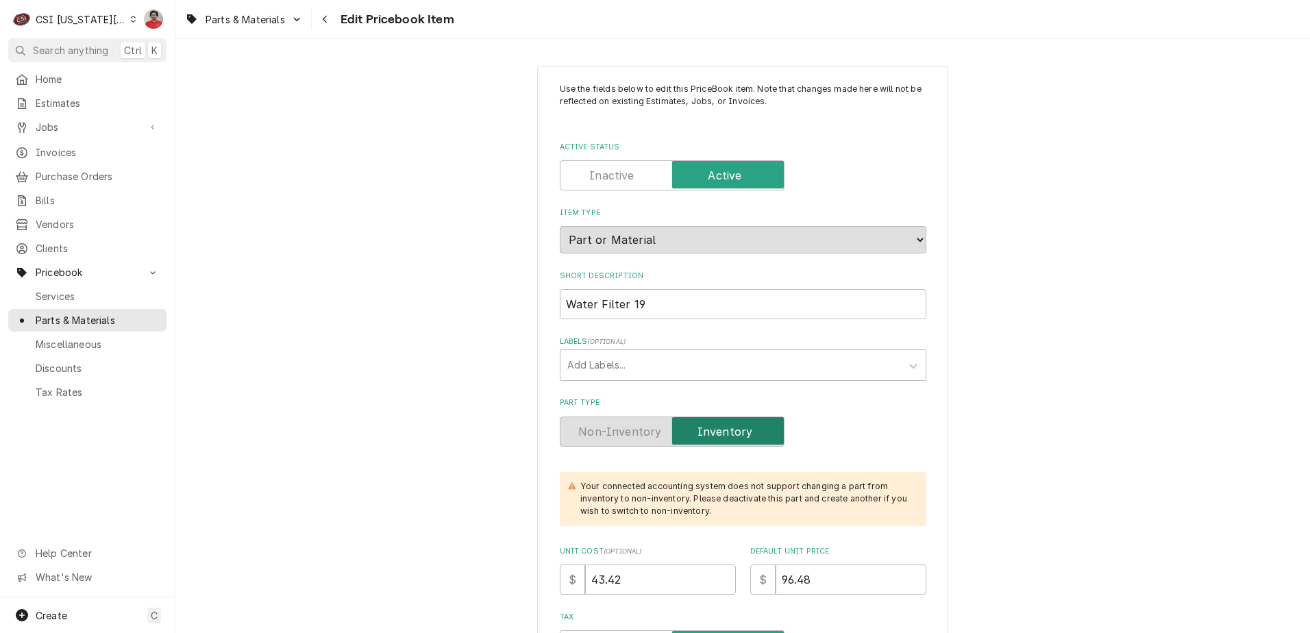
type textarea "x"
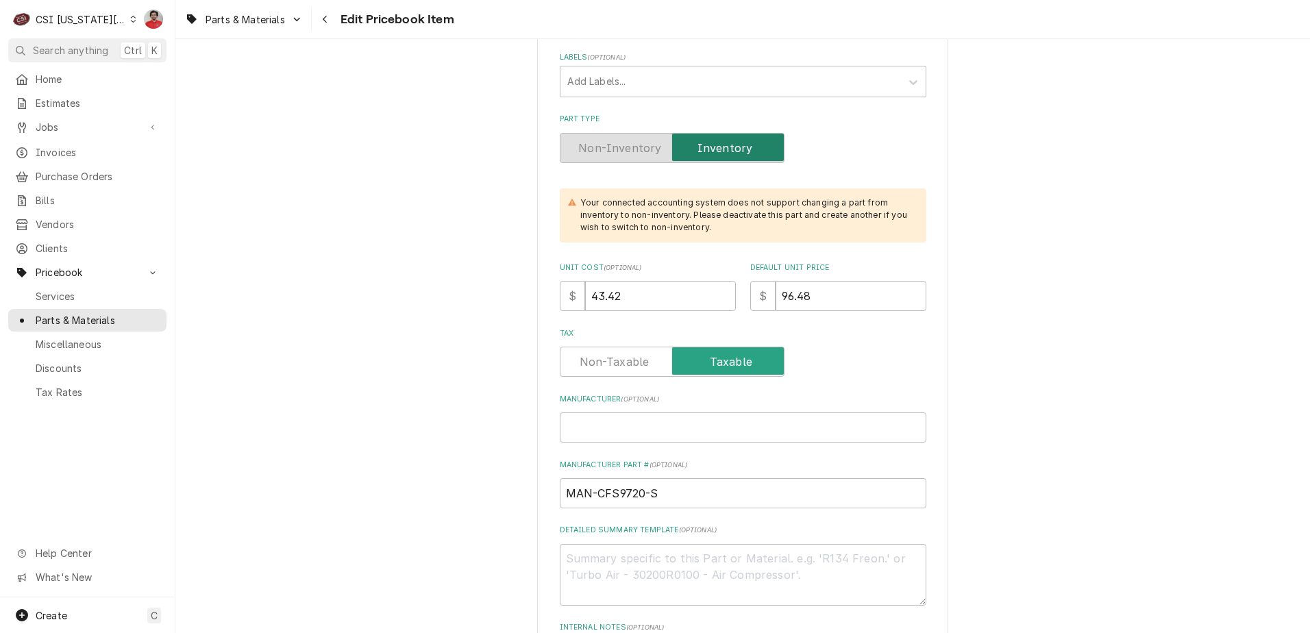
scroll to position [411, 0]
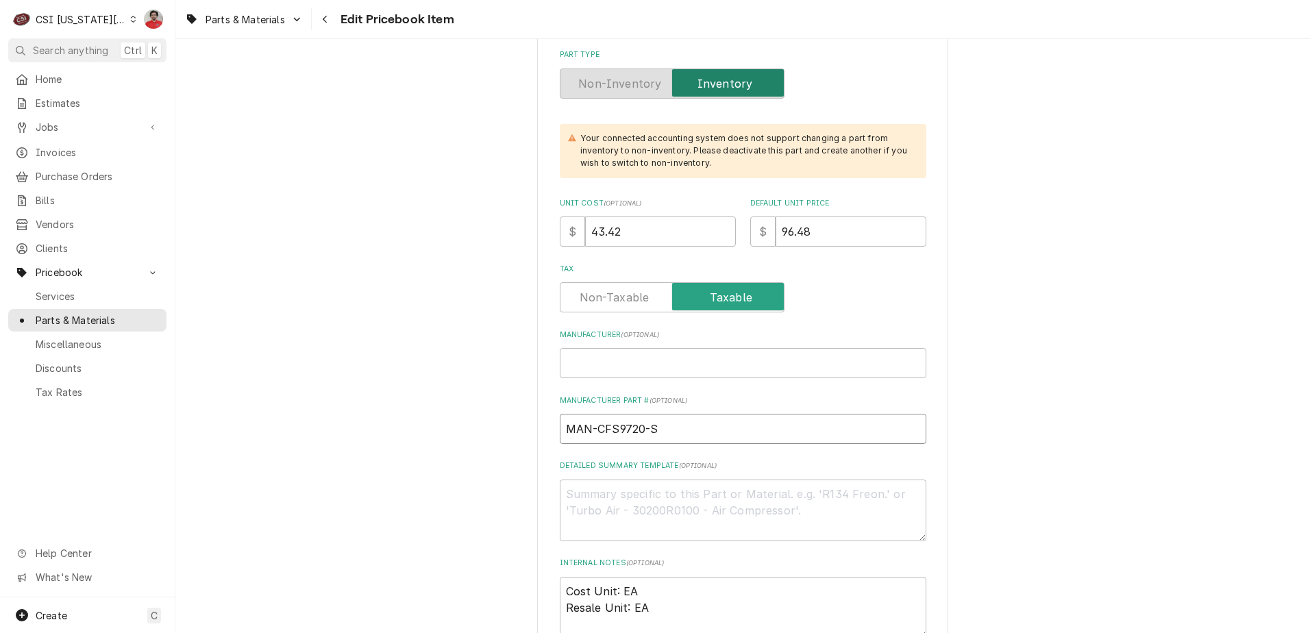
drag, startPoint x: 594, startPoint y: 429, endPoint x: 815, endPoint y: 437, distance: 220.8
click at [815, 437] on input "MAN-CFS9720-S" at bounding box center [743, 429] width 367 height 30
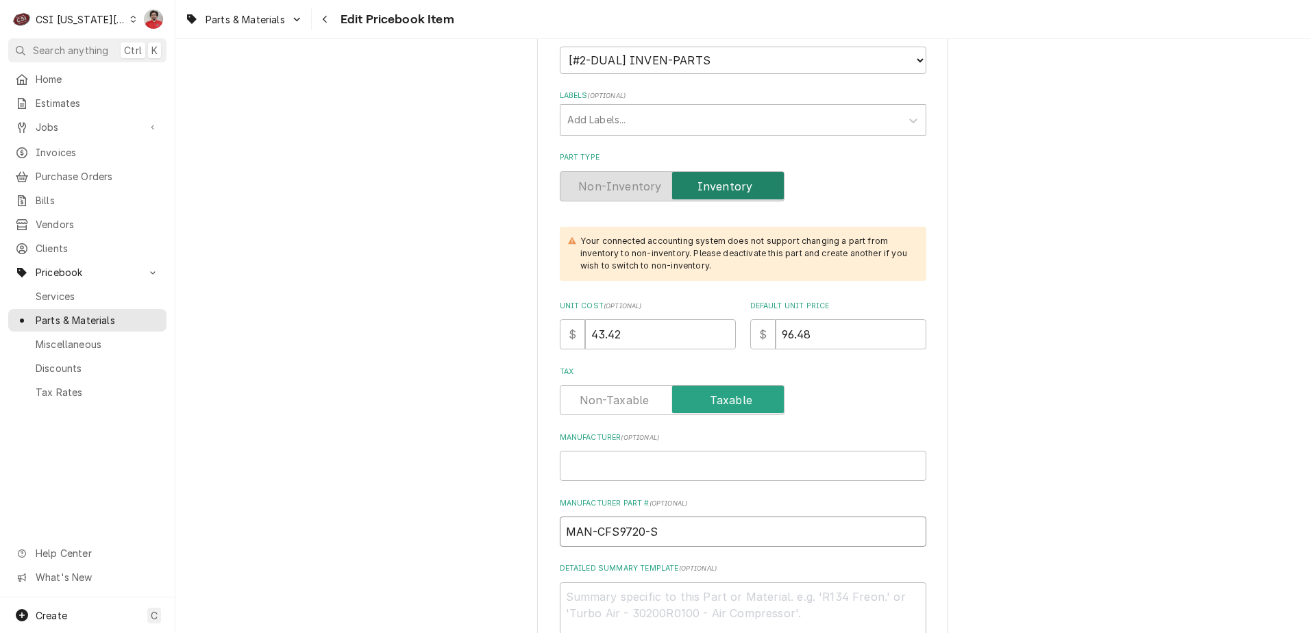
scroll to position [137, 0]
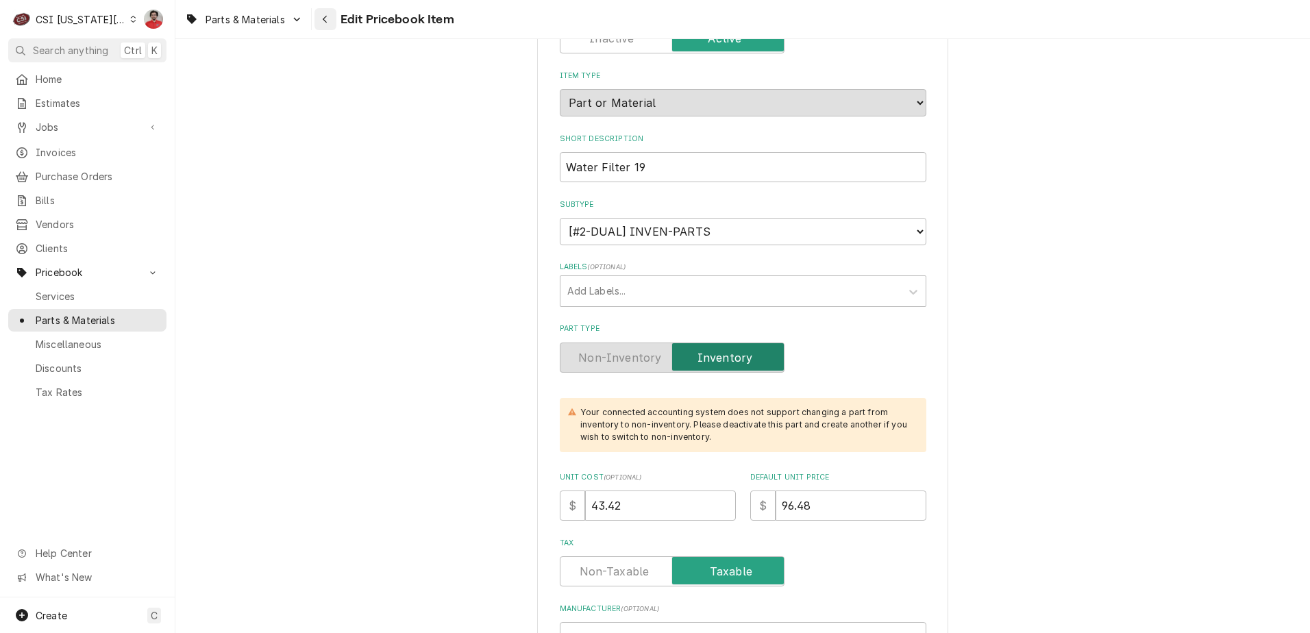
click at [319, 18] on div "Navigate back" at bounding box center [326, 19] width 14 height 14
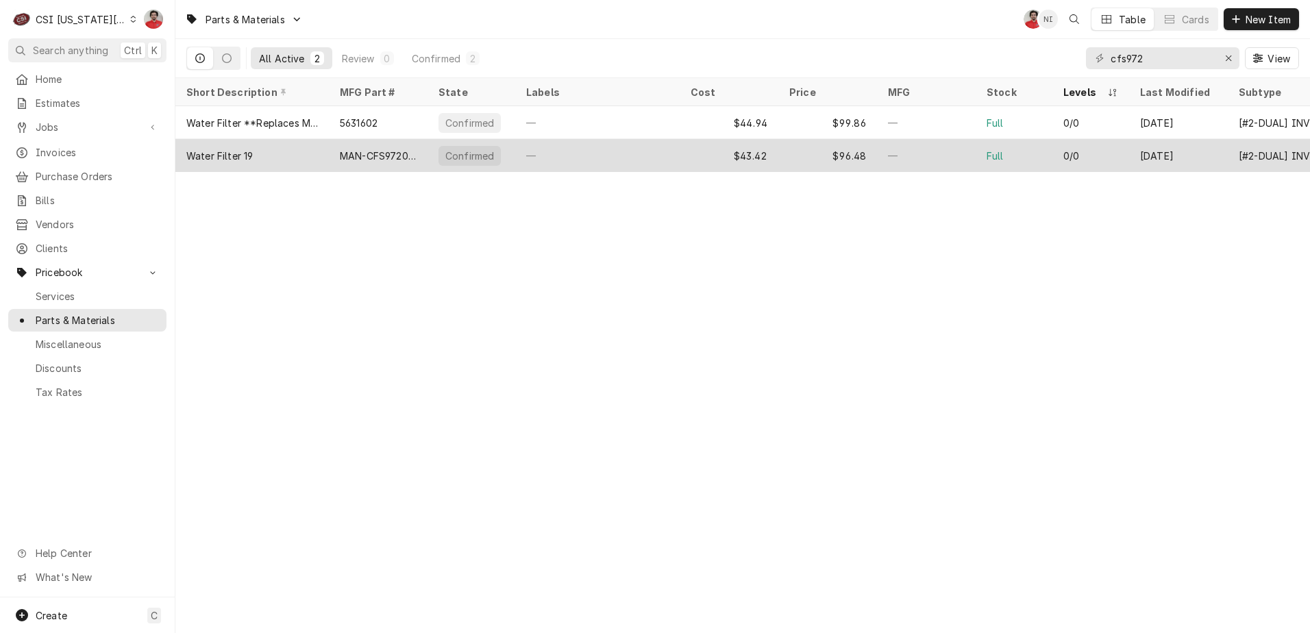
click at [325, 156] on div "Water Filter 19" at bounding box center [251, 155] width 153 height 33
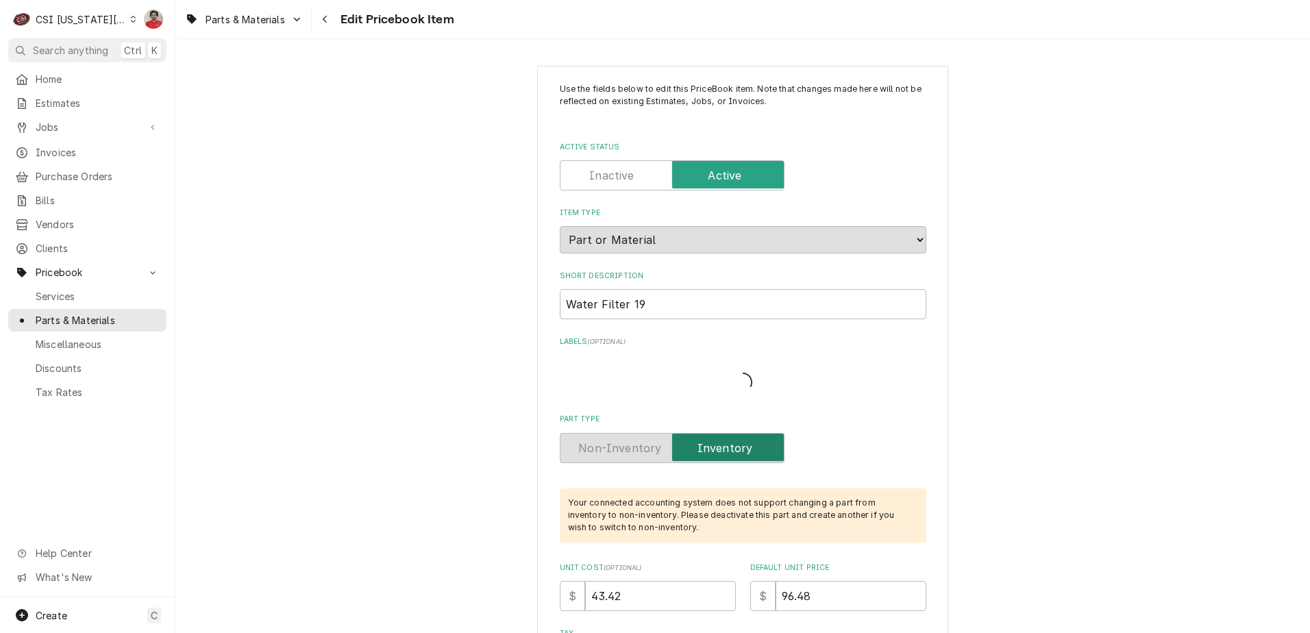
type textarea "x"
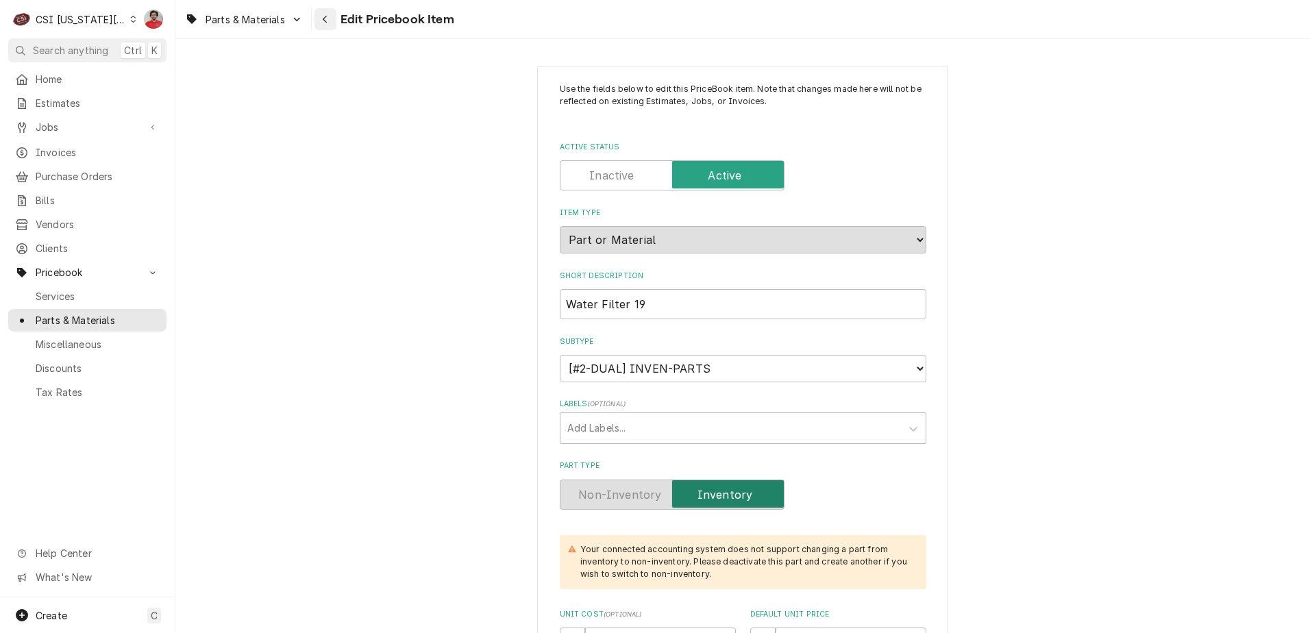
click at [332, 22] on div "Navigate back" at bounding box center [326, 19] width 14 height 14
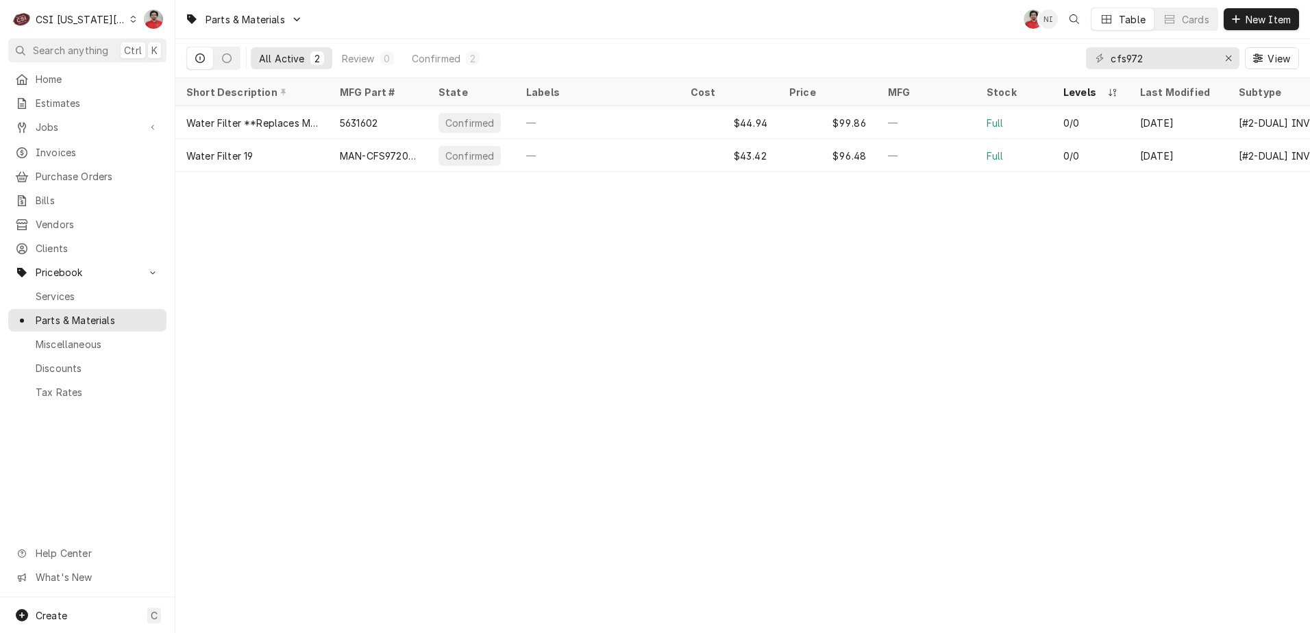
click at [81, 22] on div "CSI [US_STATE][GEOGRAPHIC_DATA]" at bounding box center [81, 19] width 90 height 14
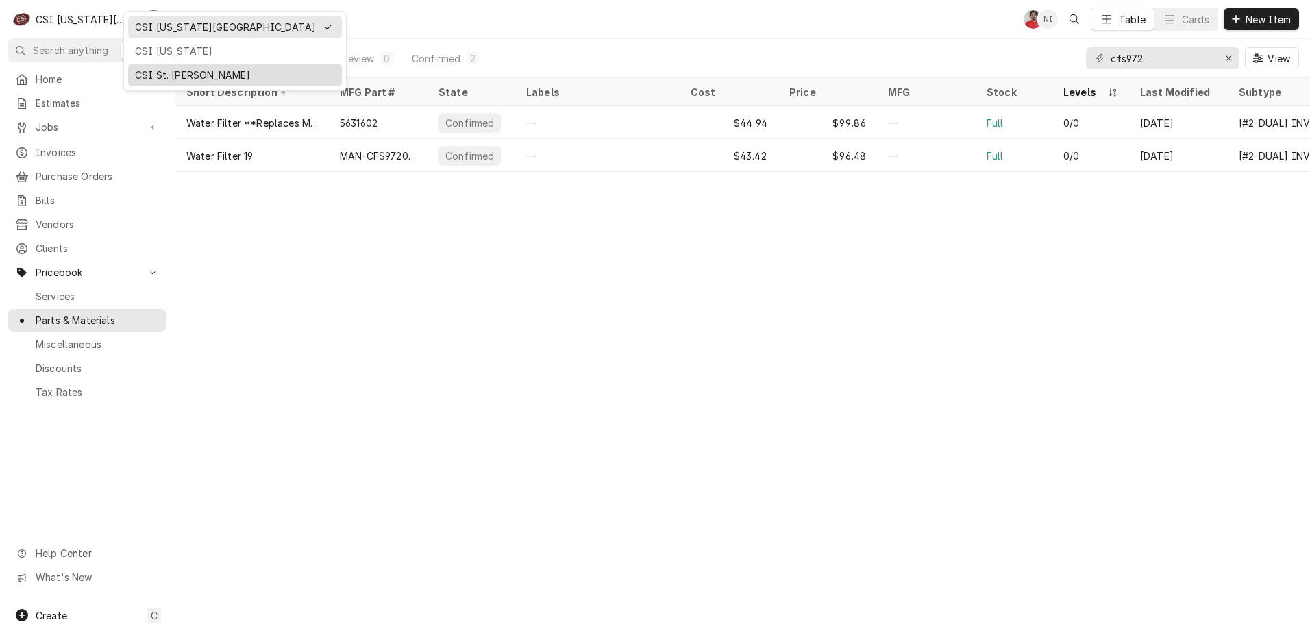
click at [159, 64] on div "CSI St. Louis" at bounding box center [235, 75] width 214 height 23
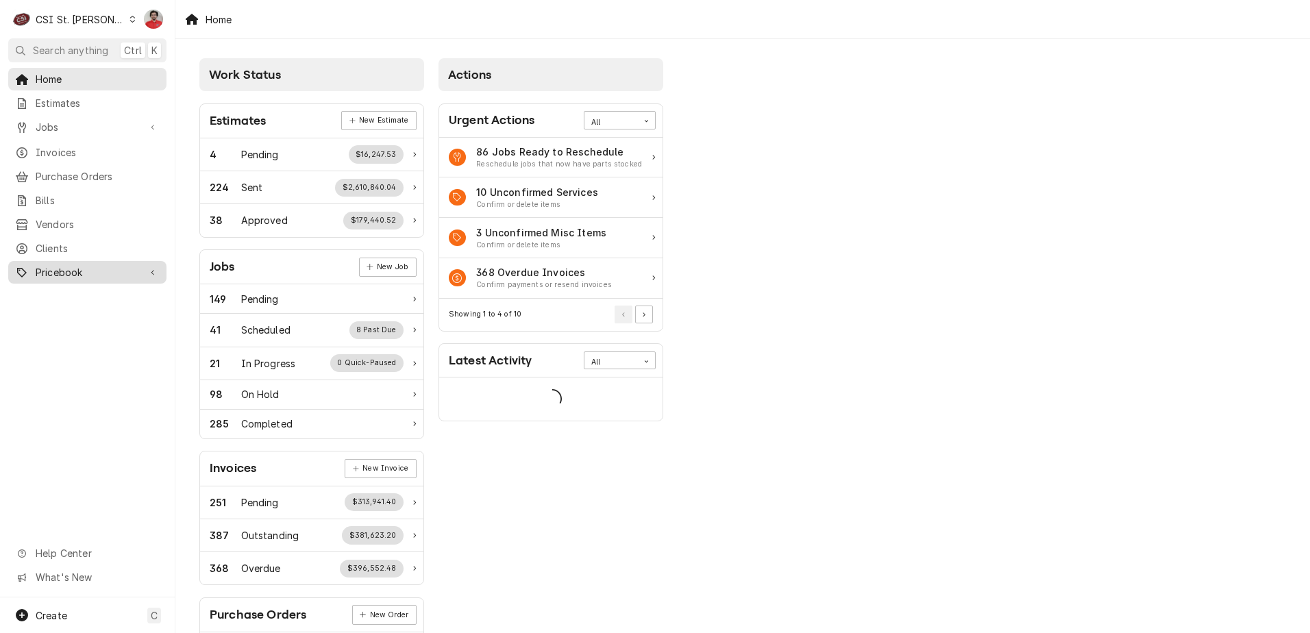
click at [53, 271] on div "Pricebook" at bounding box center [87, 272] width 153 height 17
click at [53, 293] on span "Services" at bounding box center [98, 296] width 124 height 14
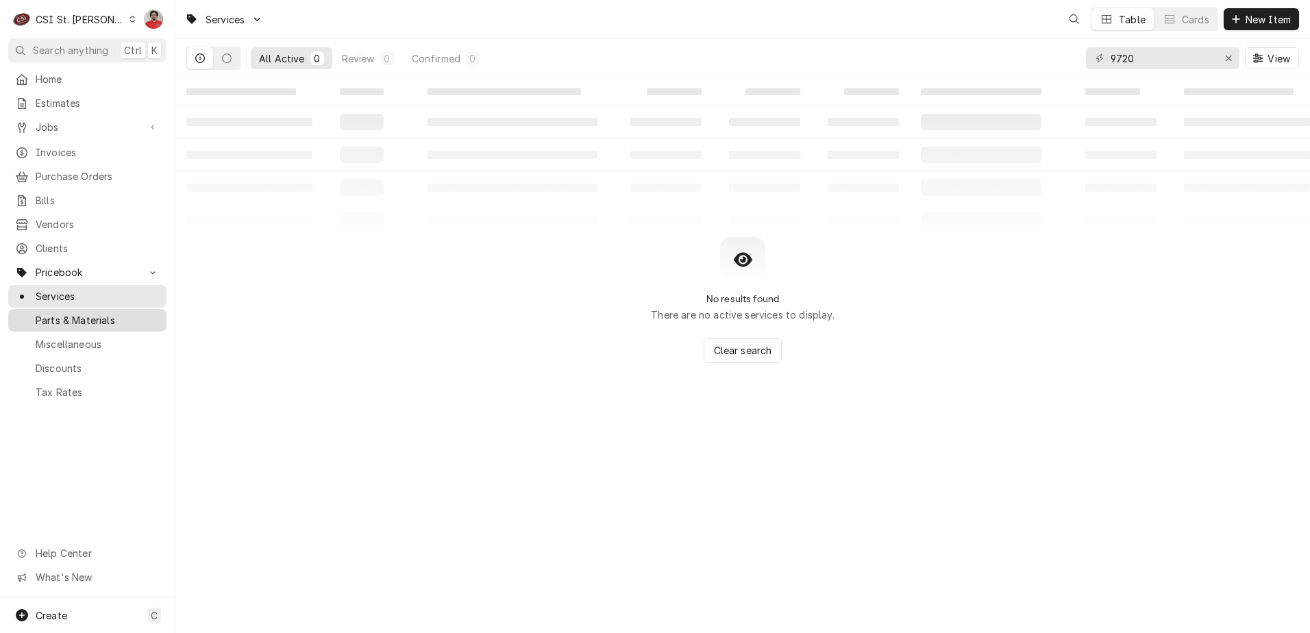
click at [56, 313] on span "Parts & Materials" at bounding box center [98, 320] width 124 height 14
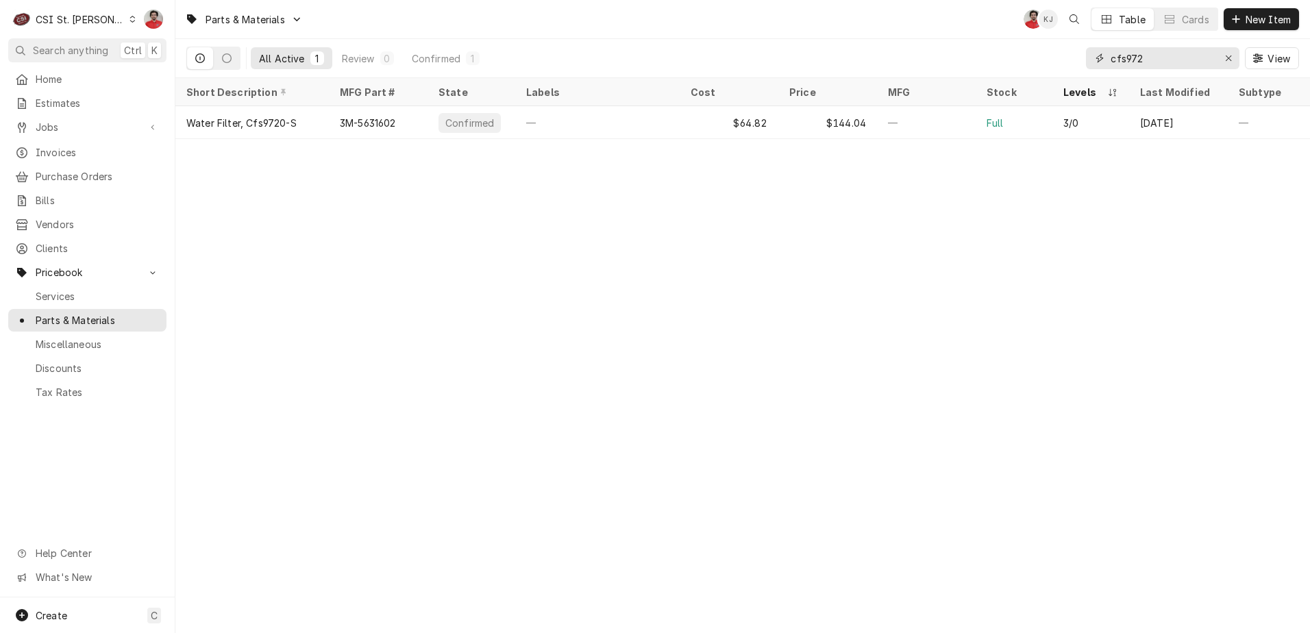
drag, startPoint x: 1157, startPoint y: 61, endPoint x: 969, endPoint y: 61, distance: 187.8
click at [969, 61] on div "All Active 1 Review 0 Confirmed 1 cfs972 View" at bounding box center [742, 58] width 1113 height 38
paste input "5631602"
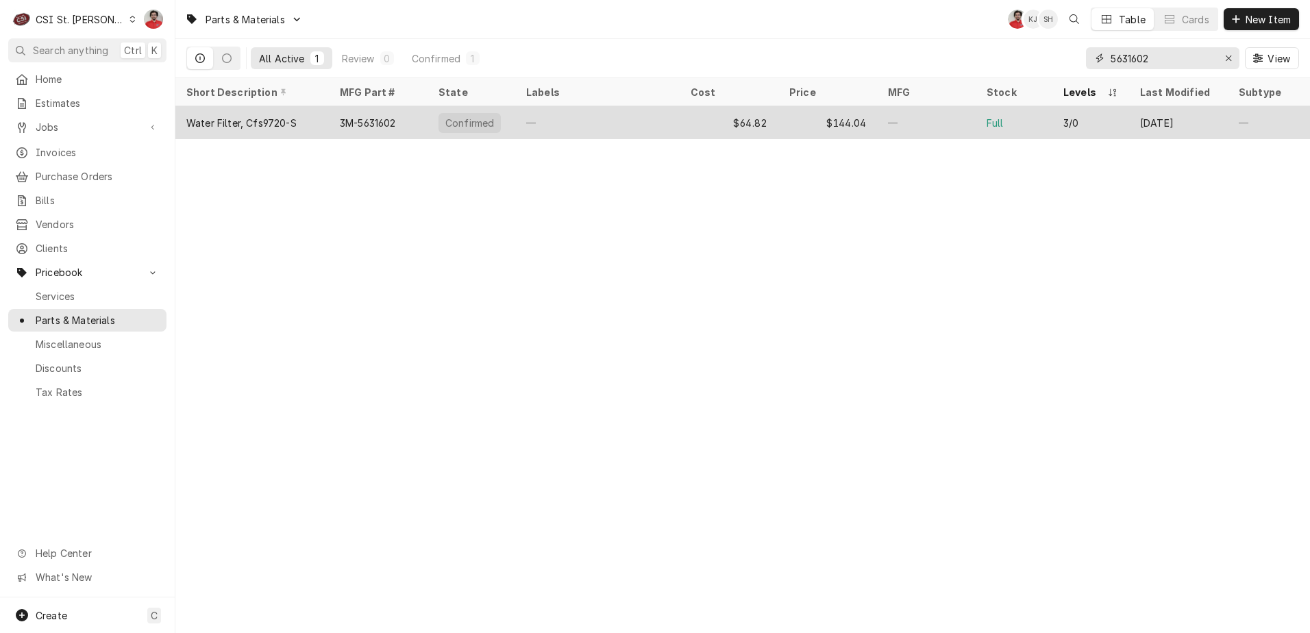
type input "5631602"
click at [656, 130] on div "—" at bounding box center [597, 122] width 164 height 33
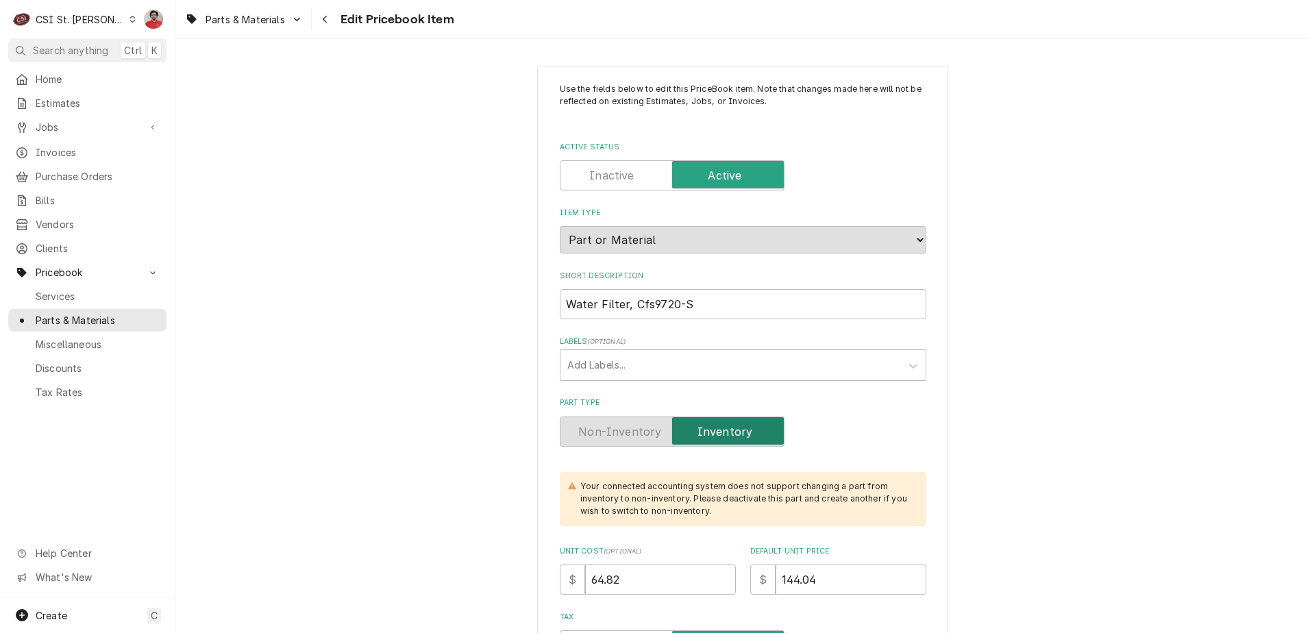
type textarea "x"
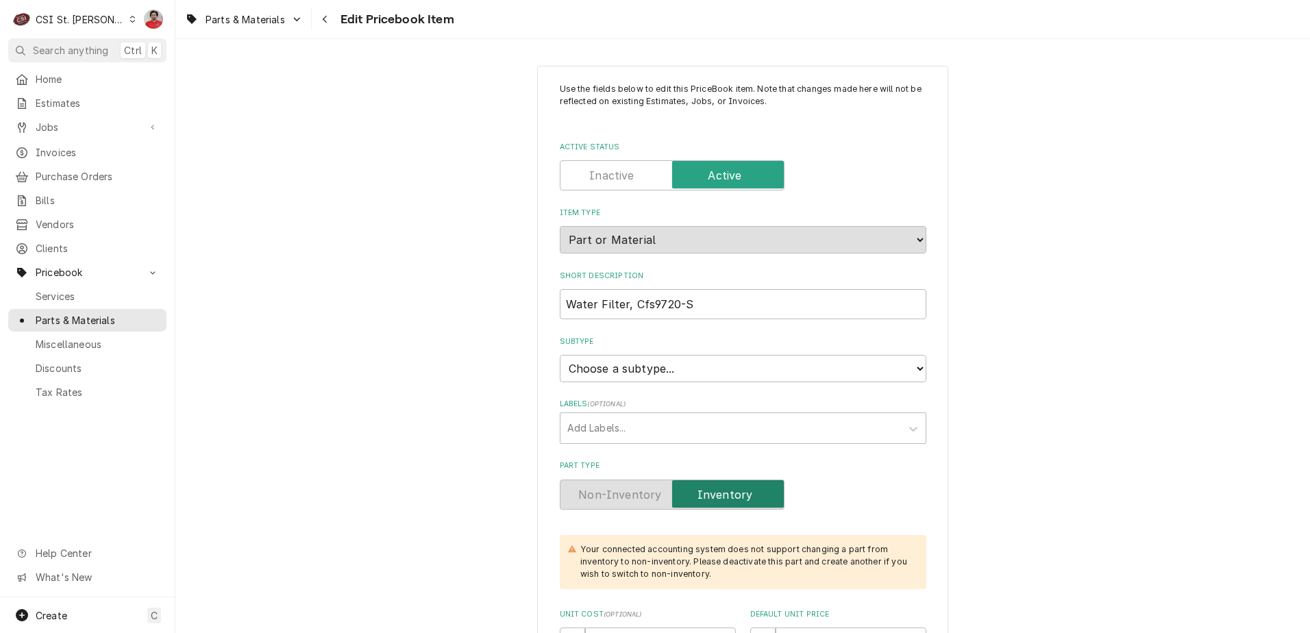
scroll to position [480, 0]
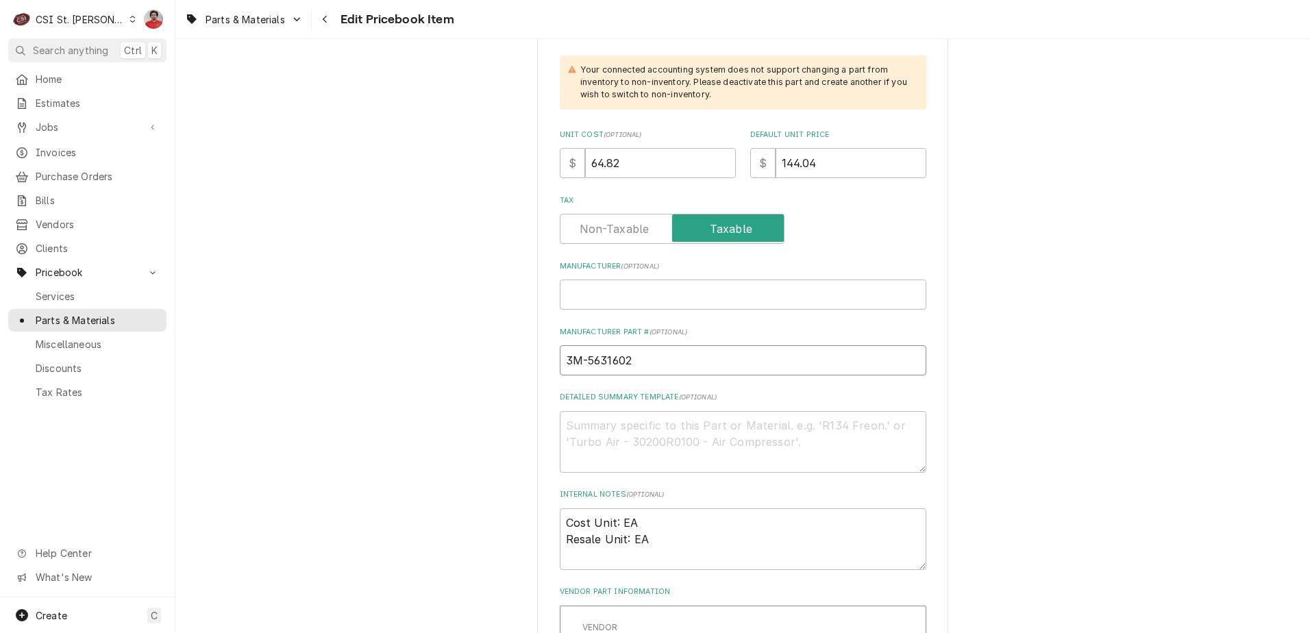
click at [625, 364] on input "3M-5631602" at bounding box center [743, 360] width 367 height 30
click at [47, 25] on div "CSI St. Louis" at bounding box center [80, 19] width 89 height 14
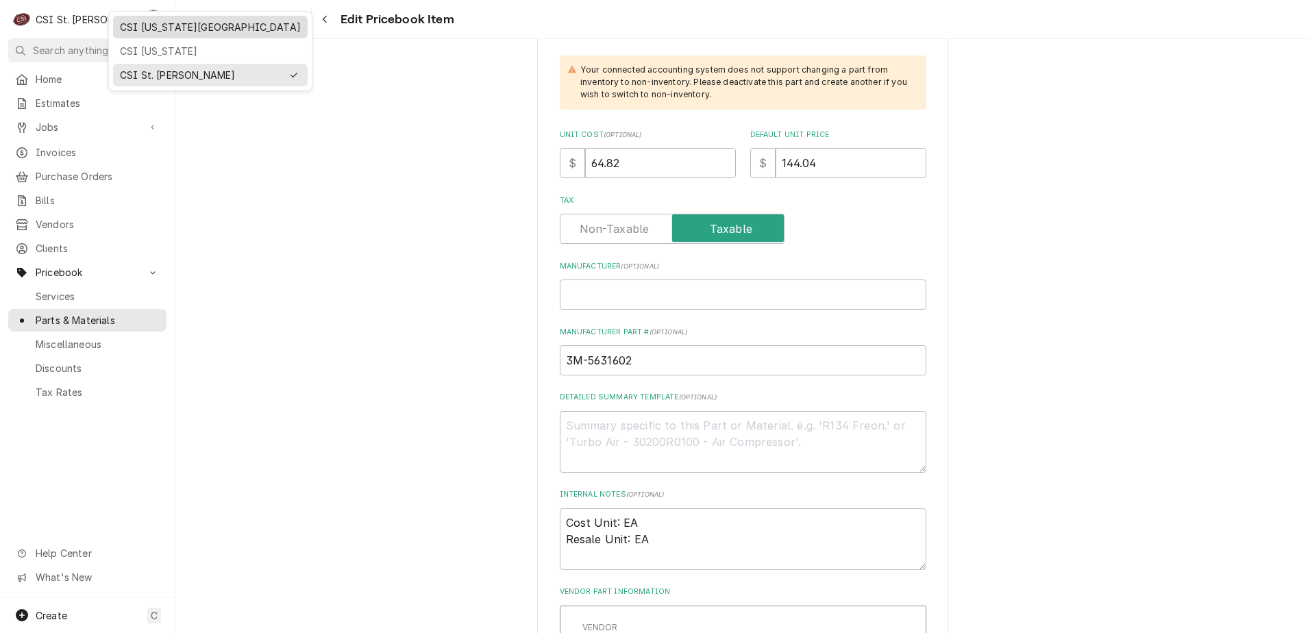
click at [138, 32] on div "CSI [US_STATE][GEOGRAPHIC_DATA]" at bounding box center [210, 27] width 181 height 14
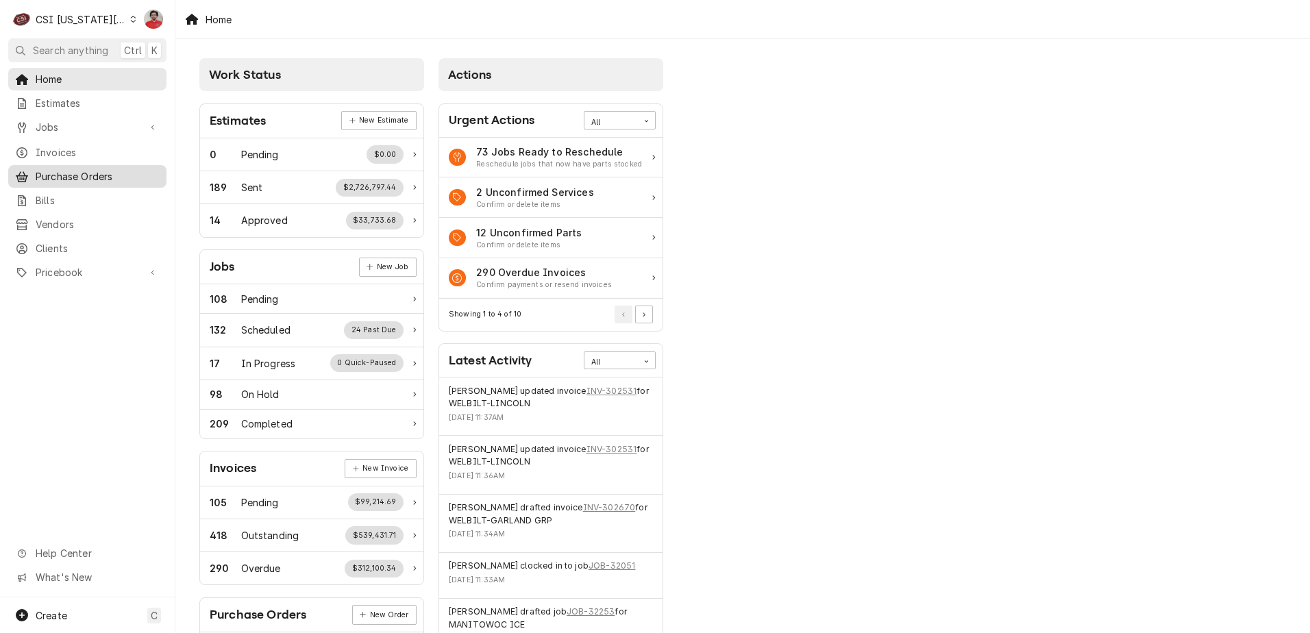
click at [78, 177] on span "Purchase Orders" at bounding box center [98, 176] width 124 height 14
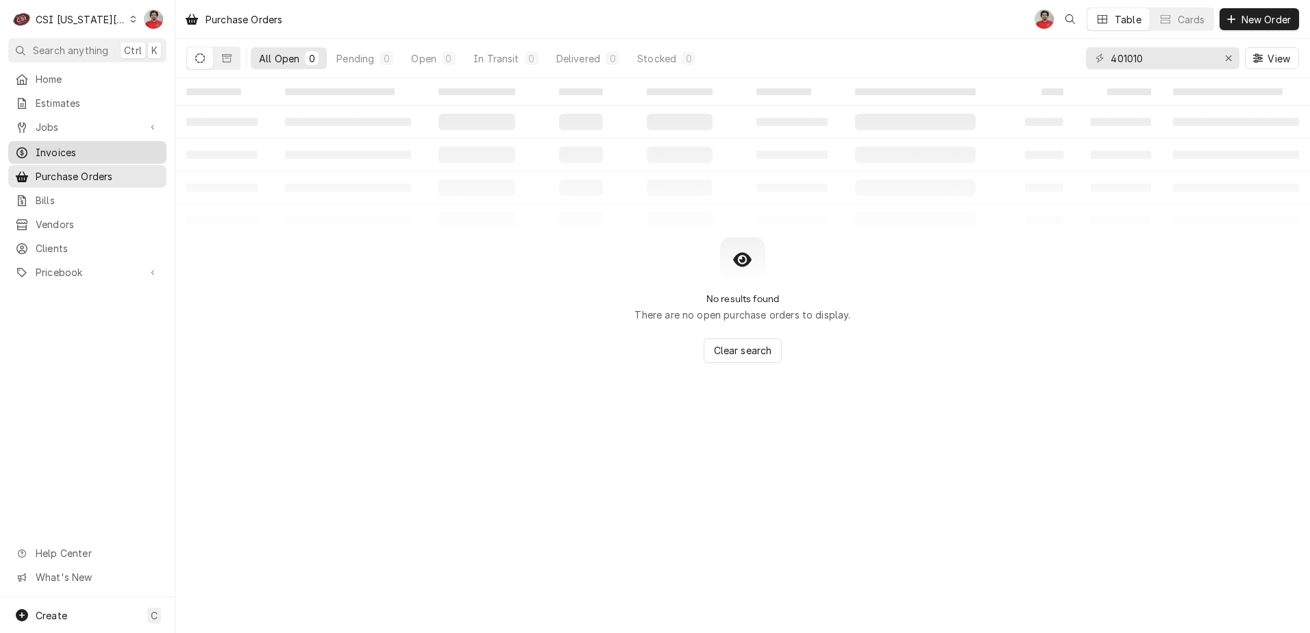
click at [58, 147] on span "Invoices" at bounding box center [98, 152] width 124 height 14
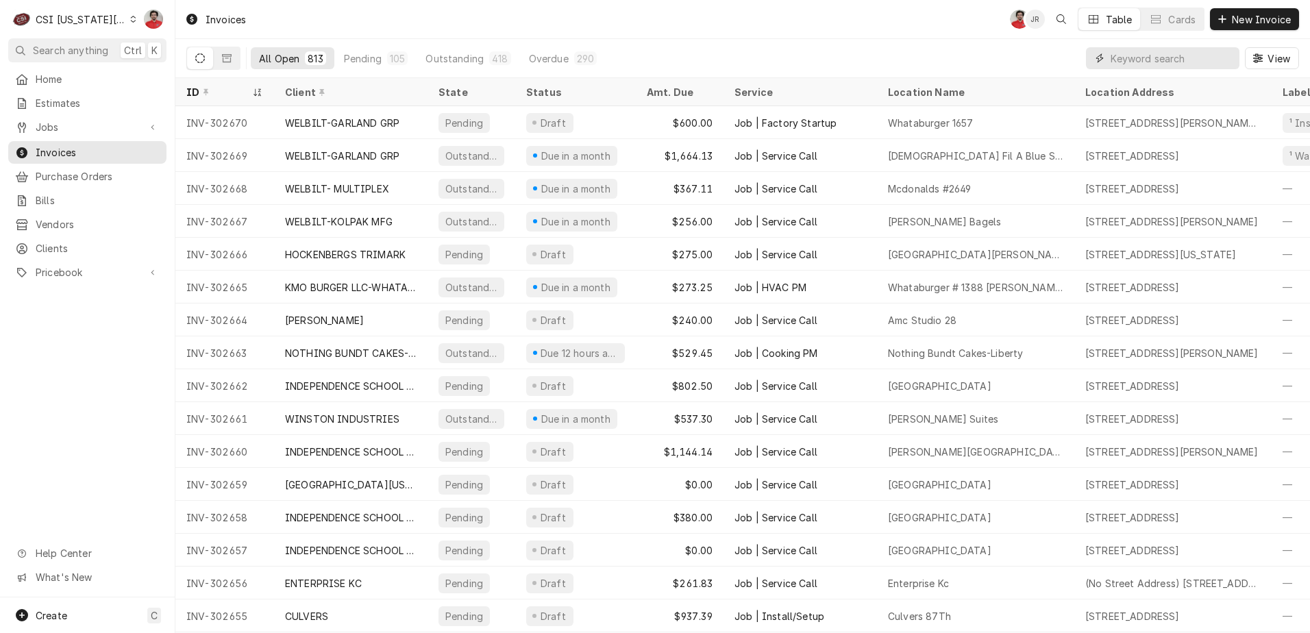
click at [1149, 55] on input "Dynamic Content Wrapper" at bounding box center [1172, 58] width 122 height 22
click at [1246, 19] on span "New Invoice" at bounding box center [1261, 19] width 64 height 14
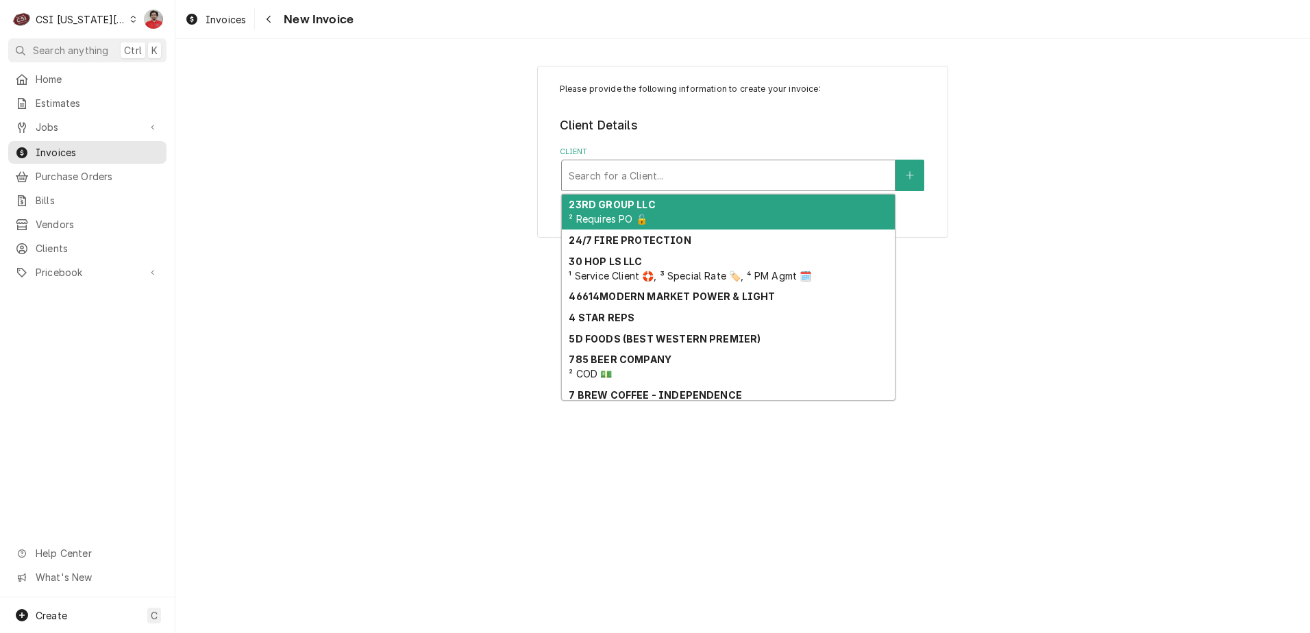
click at [680, 169] on div "Client" at bounding box center [728, 175] width 319 height 25
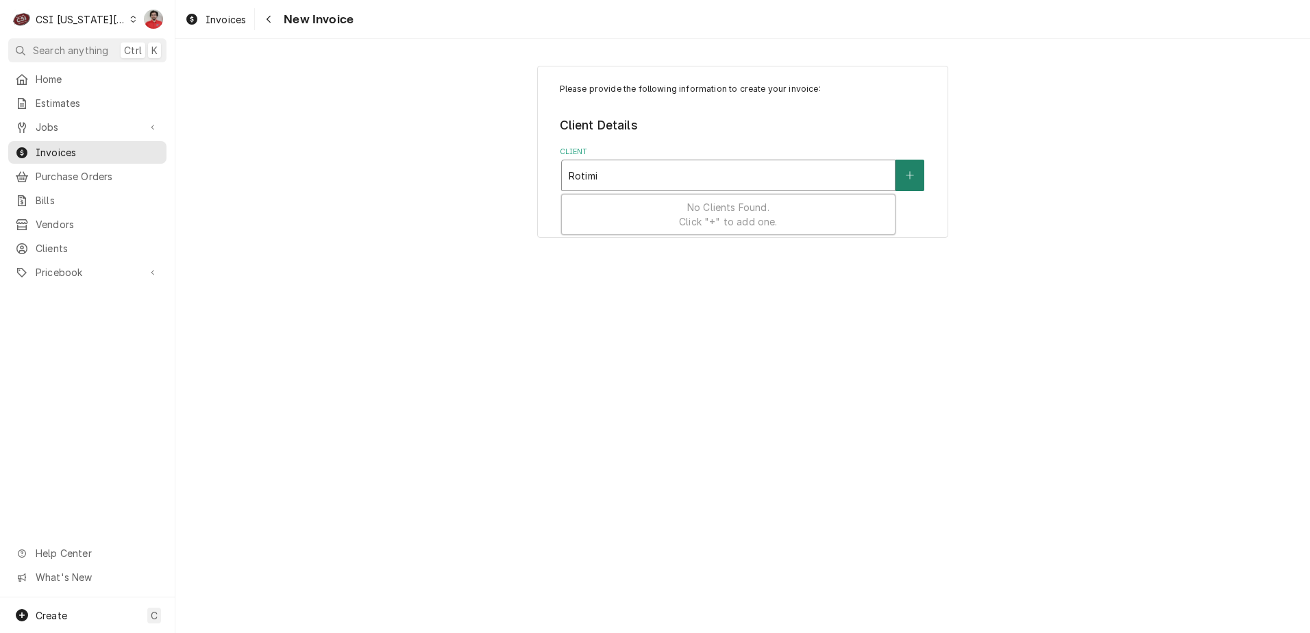
type input "Rotimi"
click at [902, 183] on button "Client" at bounding box center [910, 176] width 29 height 32
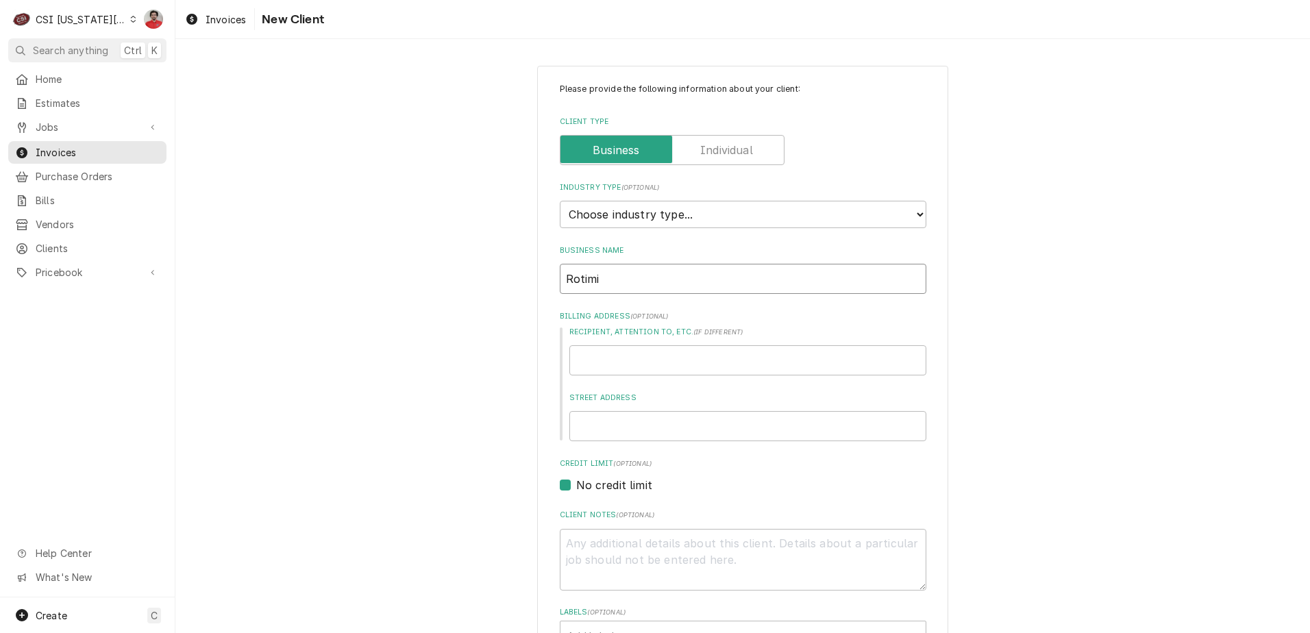
click at [673, 280] on input "Rotimi" at bounding box center [743, 279] width 367 height 30
type textarea "x"
type input "G"
type textarea "x"
type input "Ga"
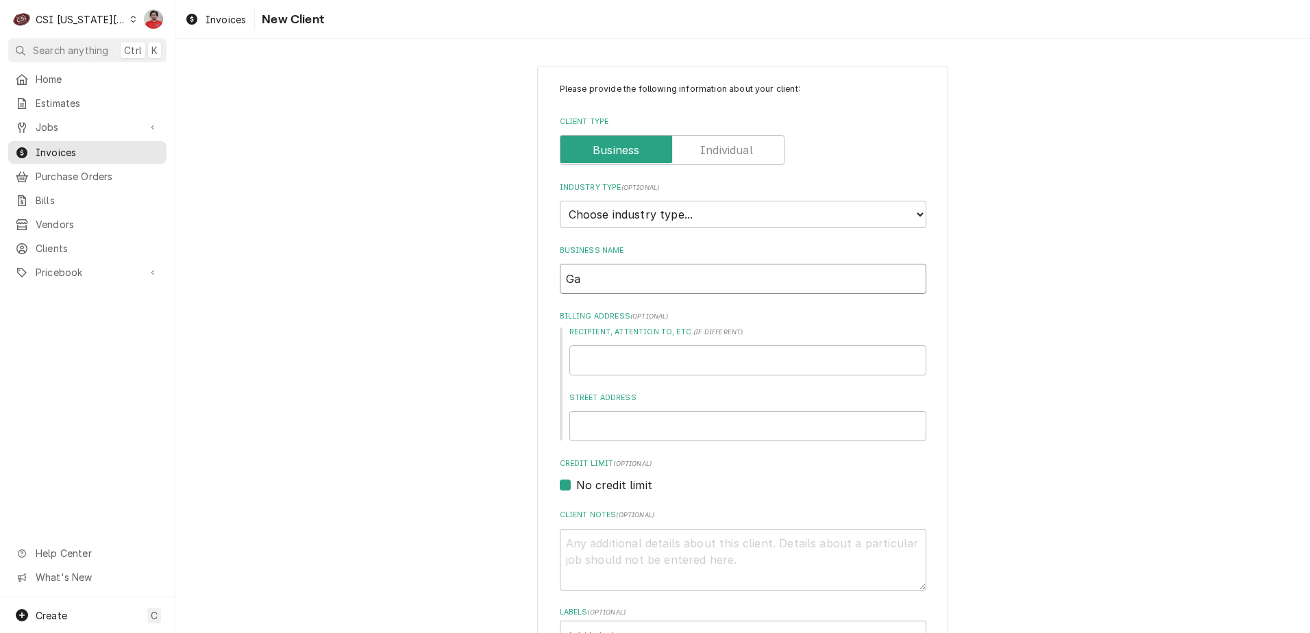
type textarea "x"
type input "Gan"
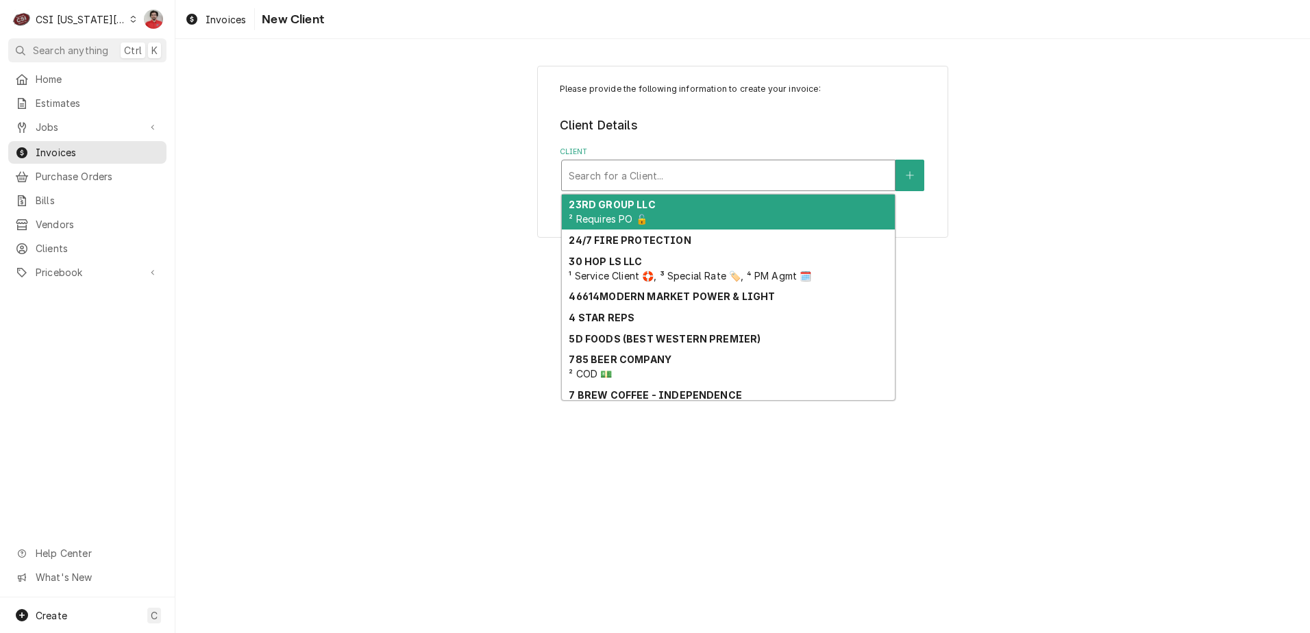
click at [750, 179] on div "Client" at bounding box center [728, 175] width 319 height 25
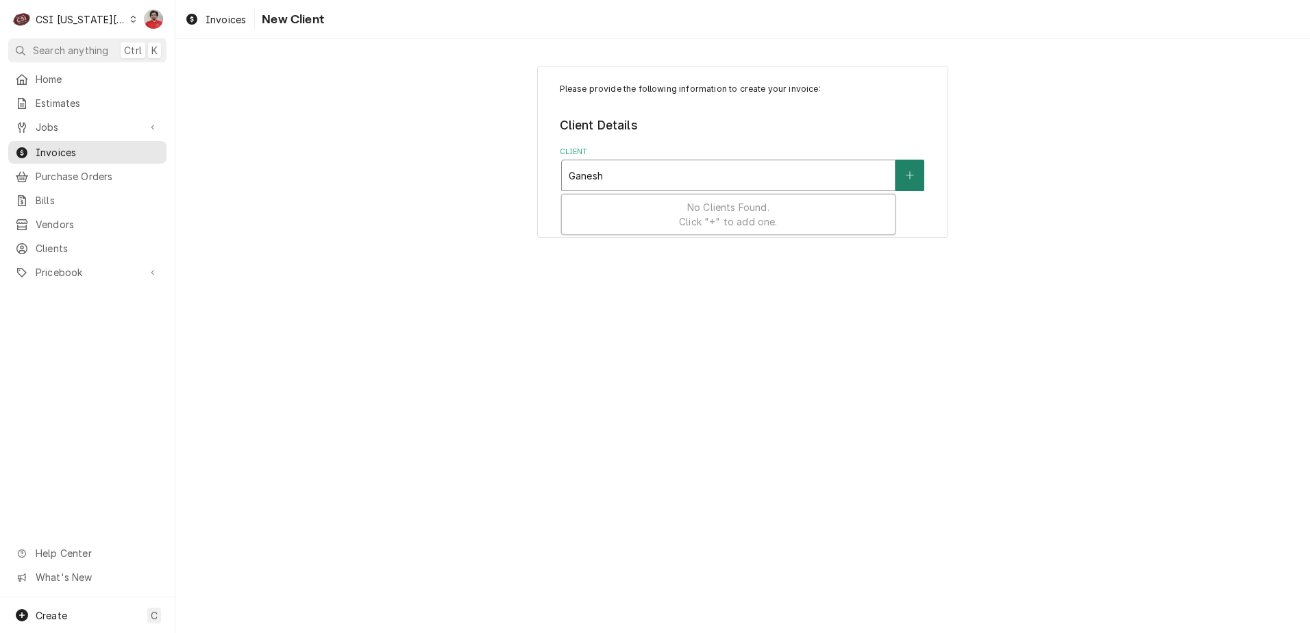
type input "Ganesh"
click at [913, 181] on button "Client" at bounding box center [910, 176] width 29 height 32
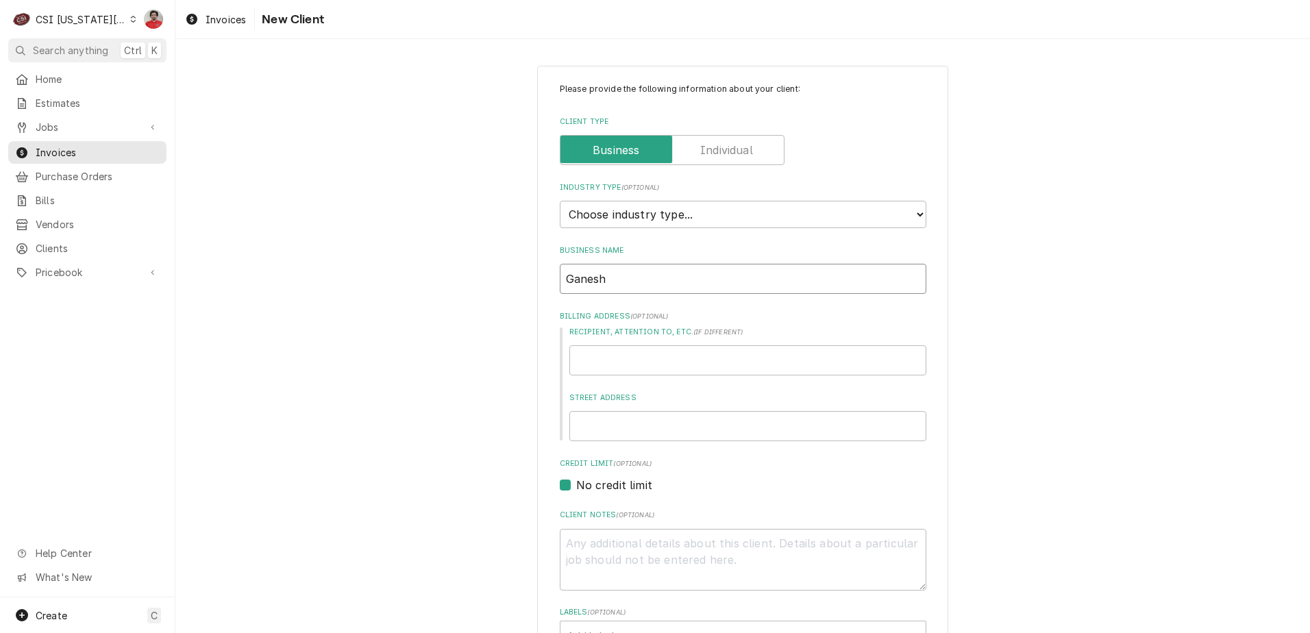
click at [614, 277] on input "Ganesh" at bounding box center [743, 279] width 367 height 30
type textarea "x"
type input "Ganesh"
type textarea "x"
type input "Ganesh I"
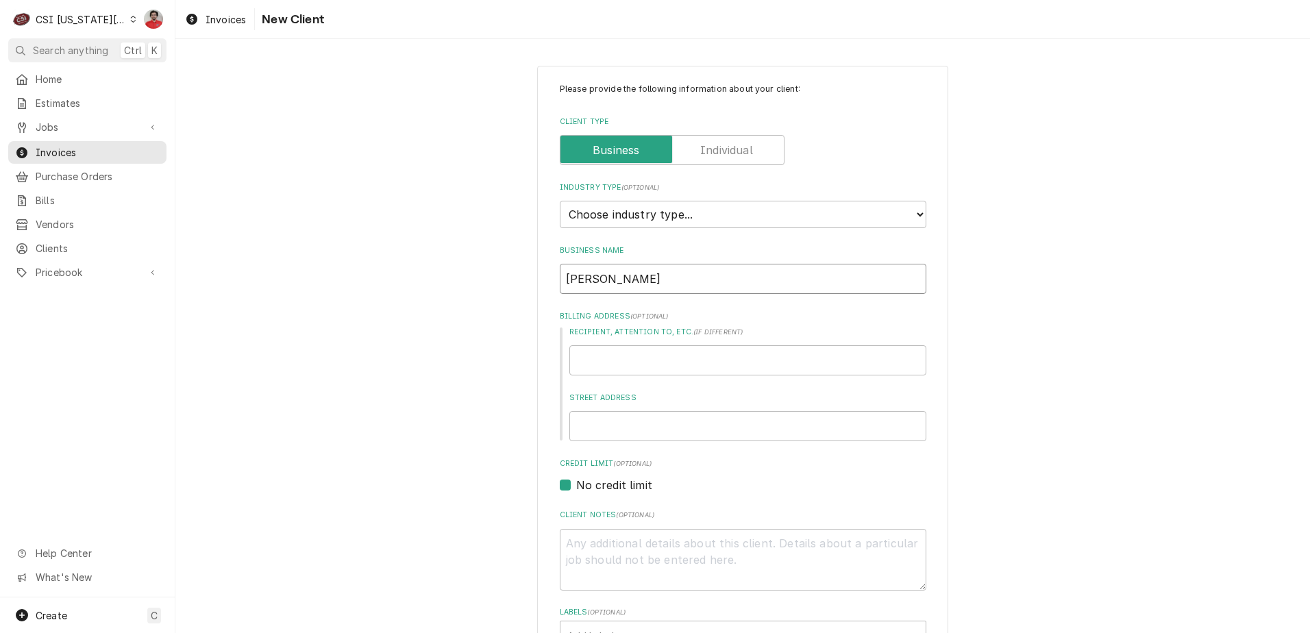
type textarea "x"
type input "Ganesh In"
type textarea "x"
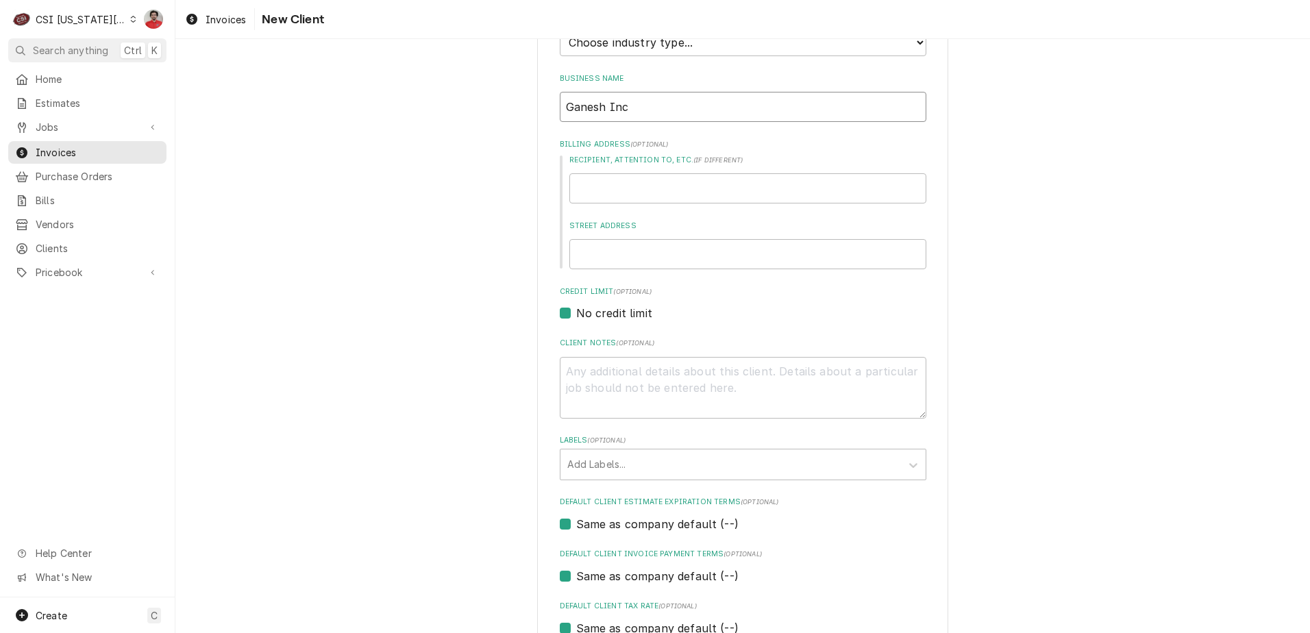
scroll to position [69, 0]
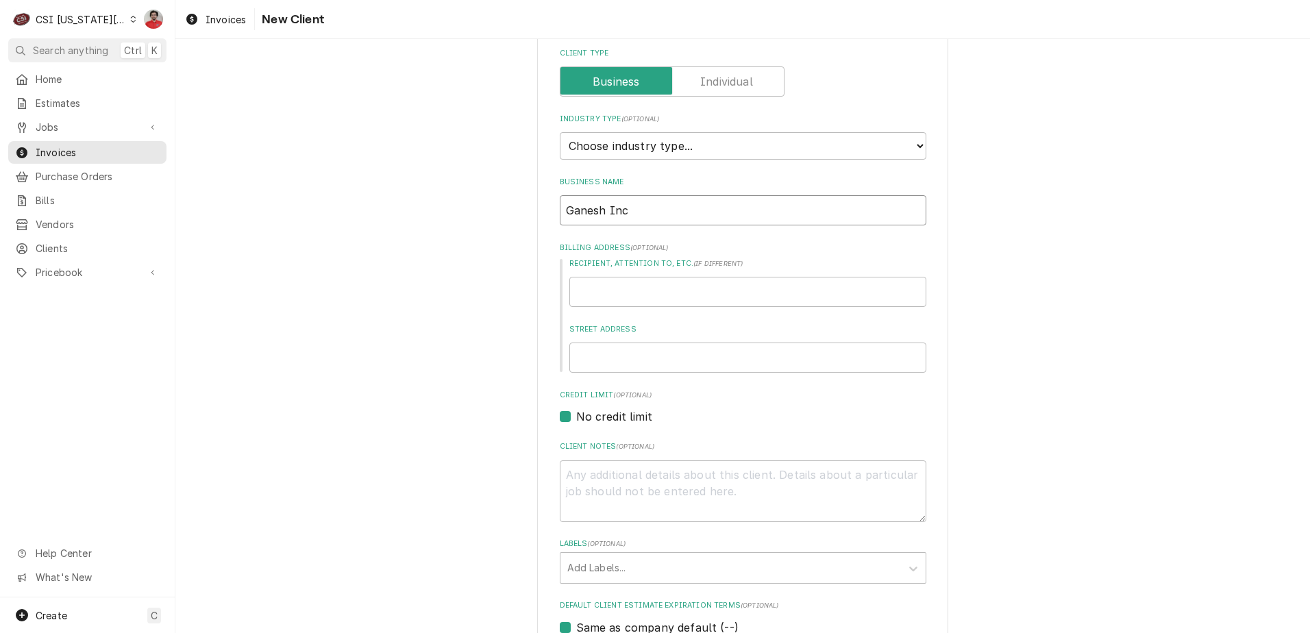
type input "Ganesh Inc"
click at [618, 298] on input "Recipient, Attention To, etc. ( if different )" at bounding box center [747, 292] width 357 height 30
type textarea "x"
type input "B"
type textarea "x"
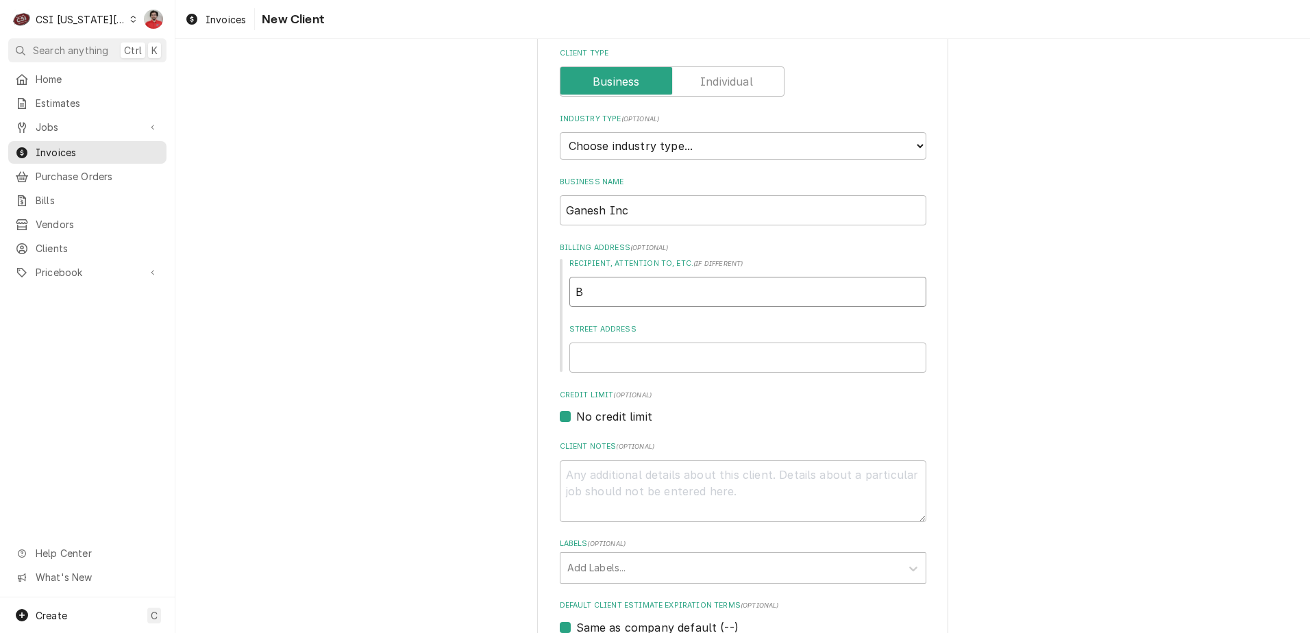
type input "BK"
type textarea "x"
type input "BK"
type textarea "x"
type input "BK 6"
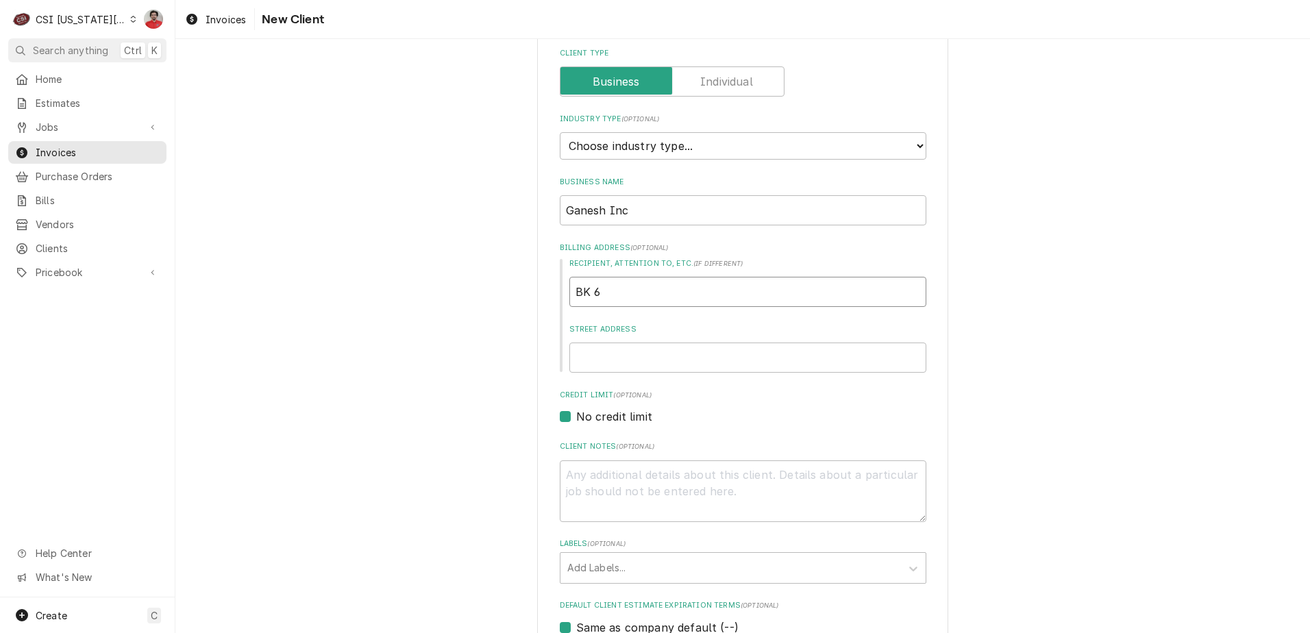
type textarea "x"
type input "BK 69"
type textarea "x"
type input "BK 699"
type textarea "x"
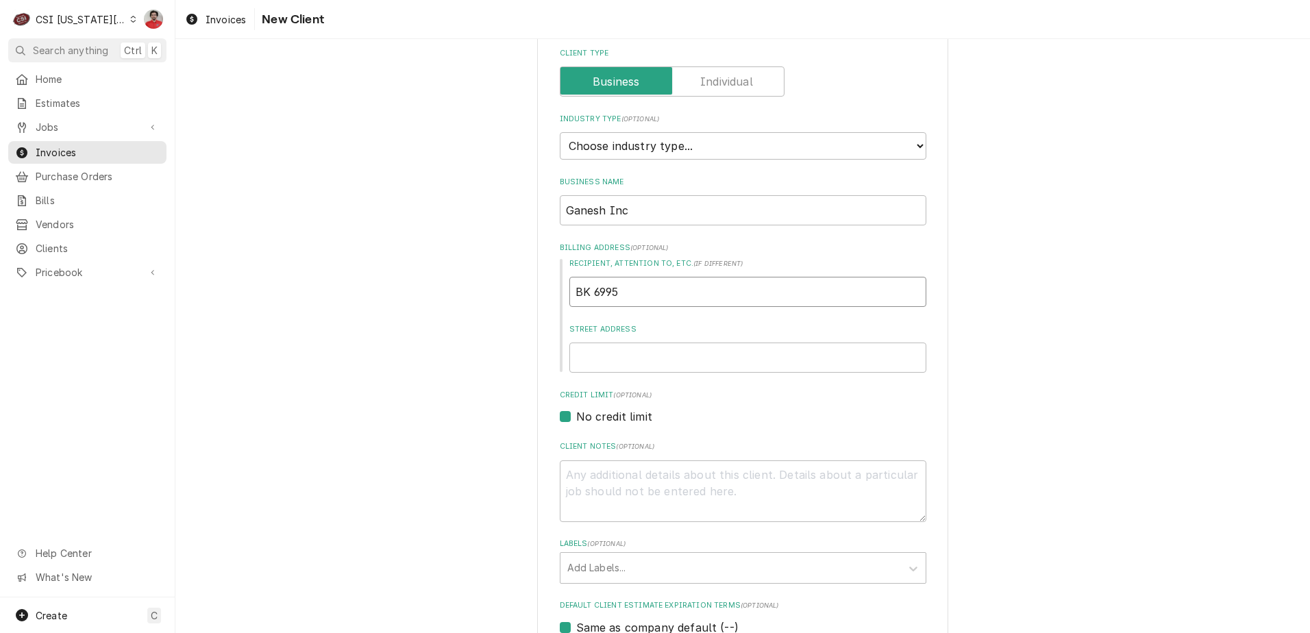
type input "BK 6995"
click at [644, 353] on input "Street Address" at bounding box center [747, 358] width 357 height 30
click at [643, 353] on input "Street Address" at bounding box center [747, 358] width 357 height 30
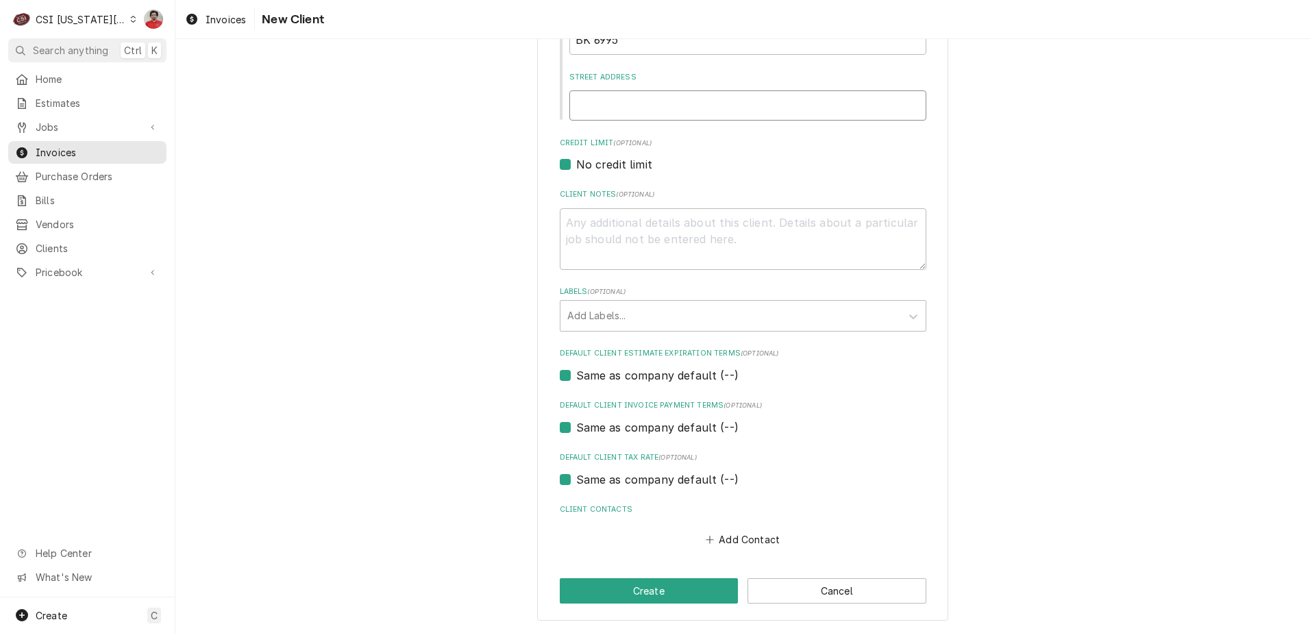
scroll to position [47, 0]
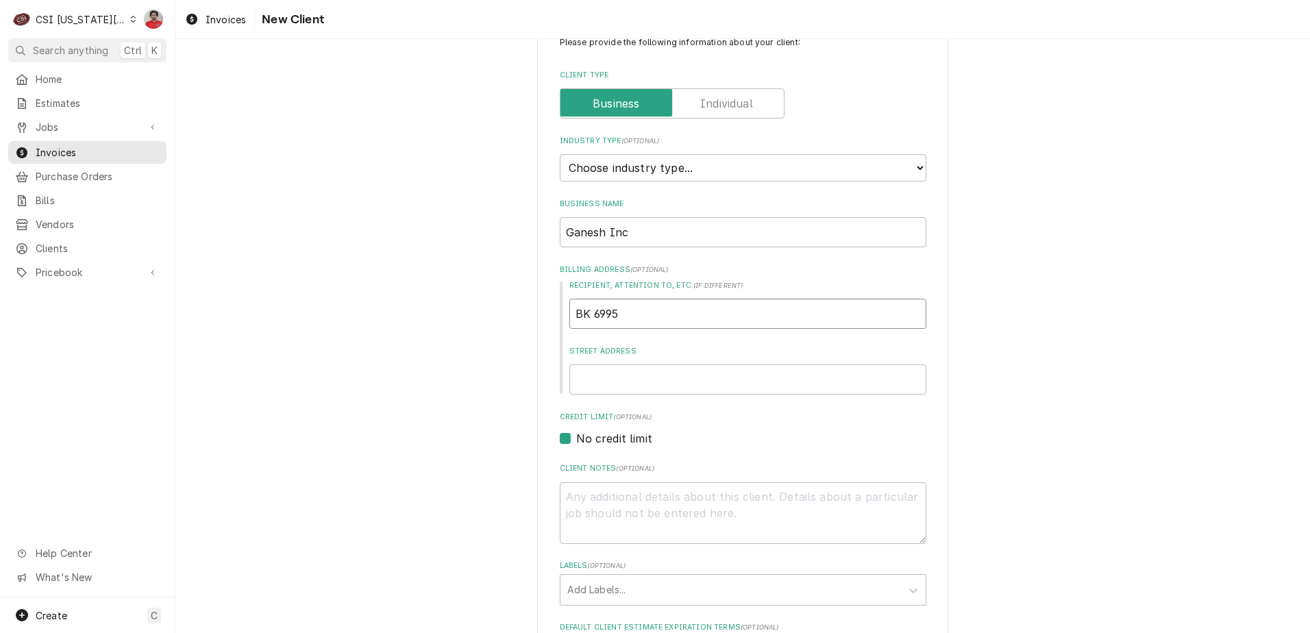
drag, startPoint x: 637, startPoint y: 312, endPoint x: 396, endPoint y: 296, distance: 241.8
click at [396, 296] on div "Please provide the following information about your client: Client Type Industr…" at bounding box center [742, 457] width 1135 height 900
type textarea "x"
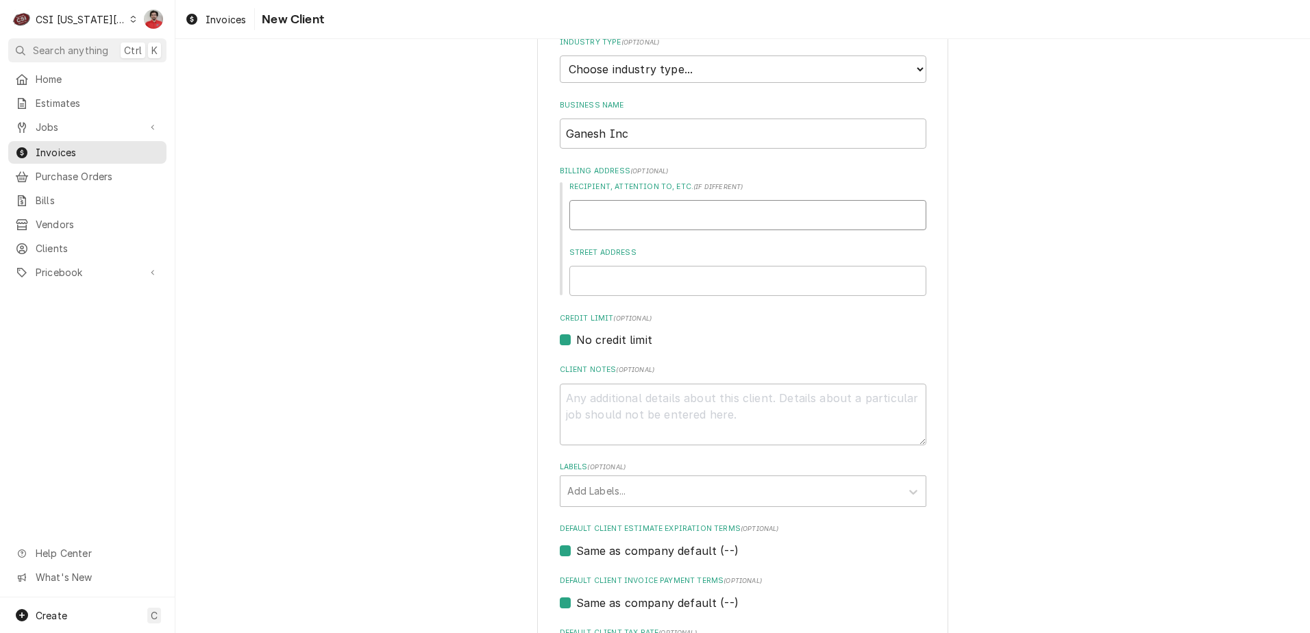
scroll to position [0, 0]
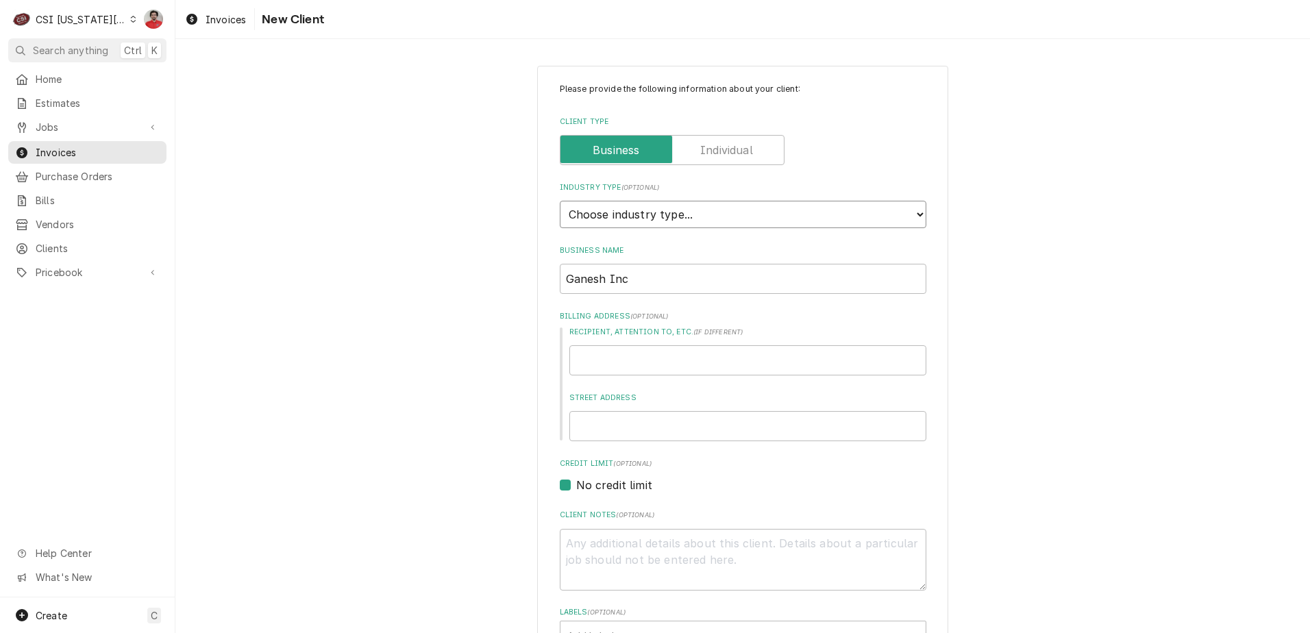
click at [628, 214] on select "Choose industry type... Residential Commercial Industrial Government" at bounding box center [743, 214] width 367 height 27
select select "2"
click at [560, 201] on select "Choose industry type... Residential Commercial Industrial Government" at bounding box center [743, 214] width 367 height 27
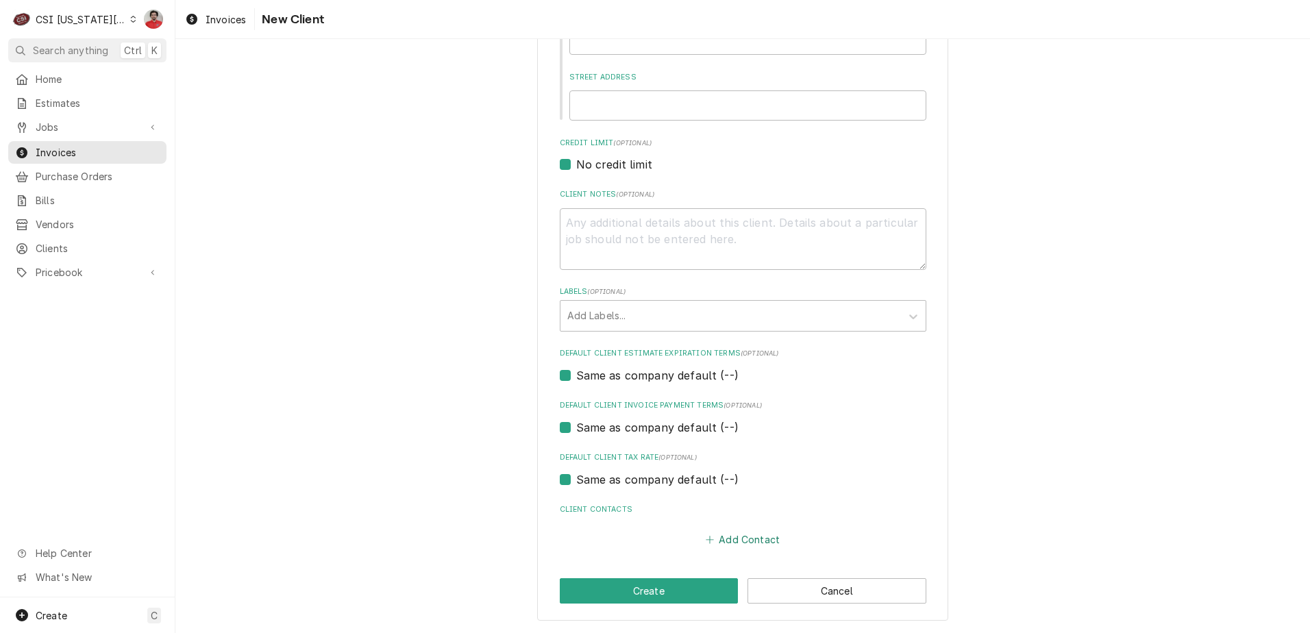
click at [717, 542] on button "Add Contact" at bounding box center [742, 539] width 79 height 19
type textarea "x"
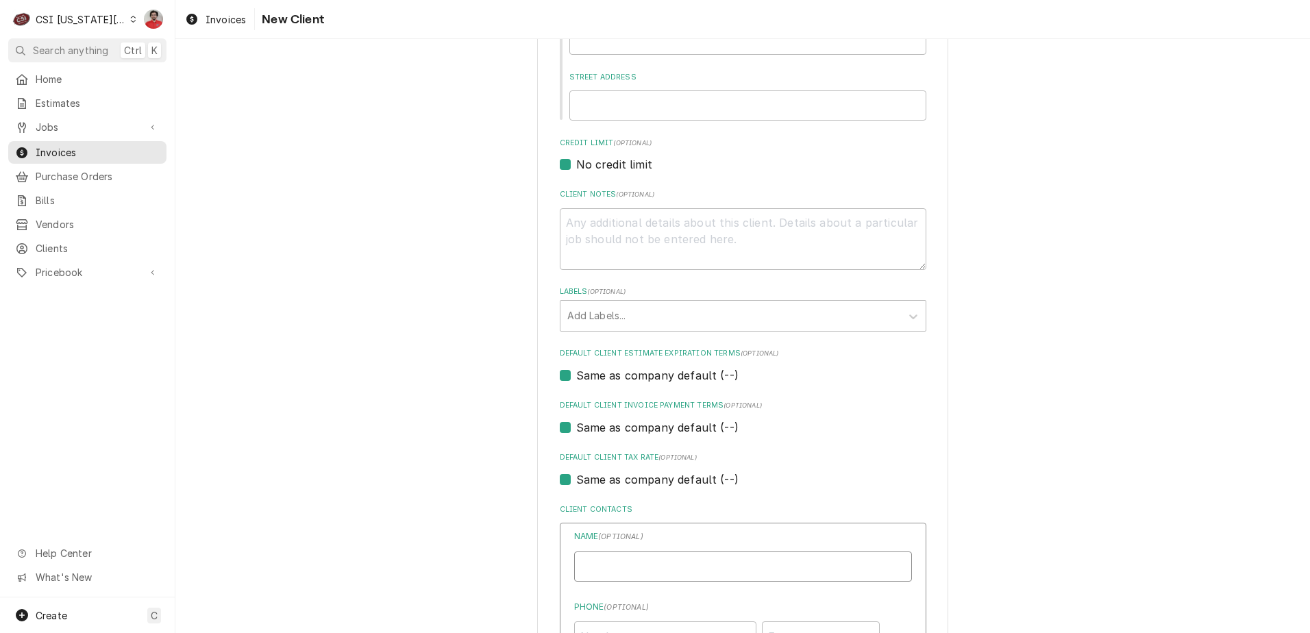
click at [683, 563] on input "Business Name" at bounding box center [743, 567] width 338 height 30
type input "W"
type input "[PERSON_NAME]"
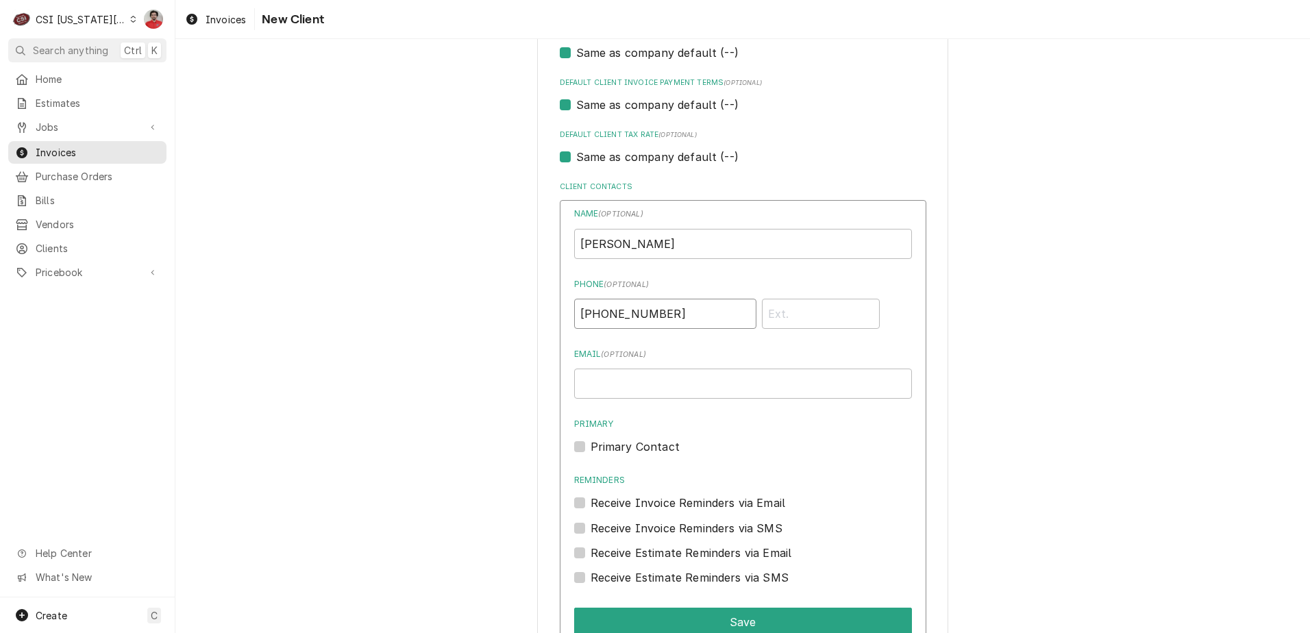
scroll to position [642, 0]
type input "[PHONE_NUMBER]"
click at [696, 385] on input "Email ( optional )" at bounding box center [743, 385] width 338 height 30
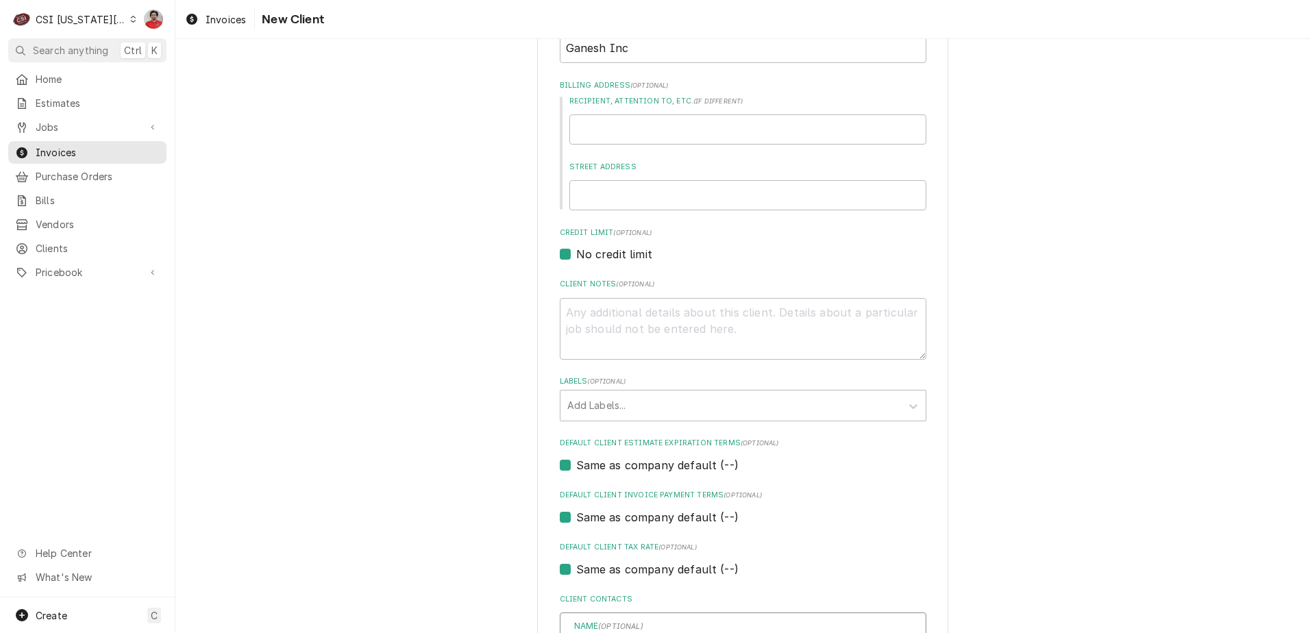
scroll to position [0, 0]
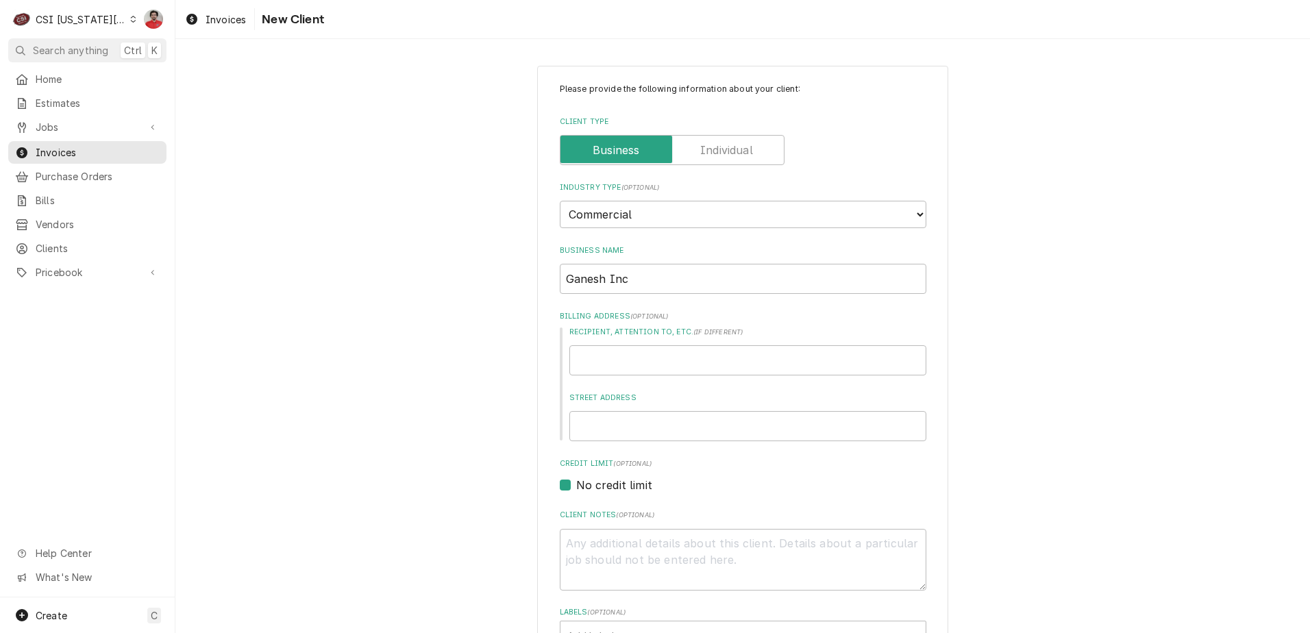
type input "ROTIMI@GEN"
click at [569, 284] on input "Ganesh Inc" at bounding box center [743, 279] width 367 height 30
type textarea "x"
type input "GEnesh Inc"
type textarea "x"
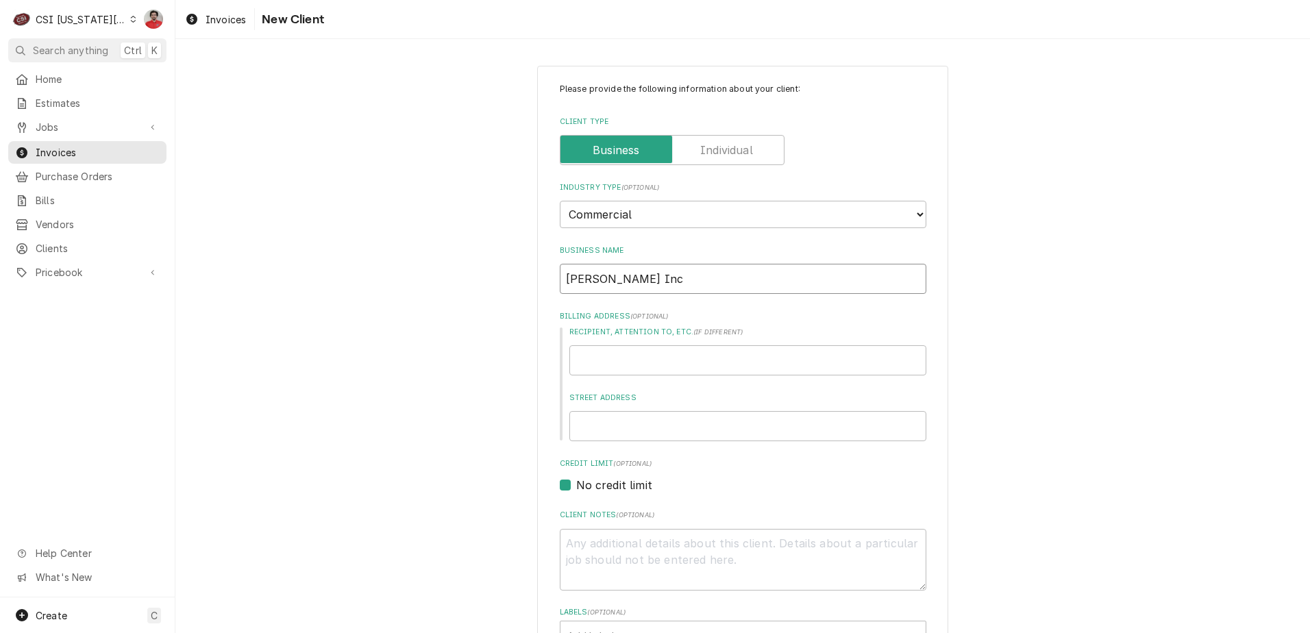
type input "Gnesh Inc"
type textarea "x"
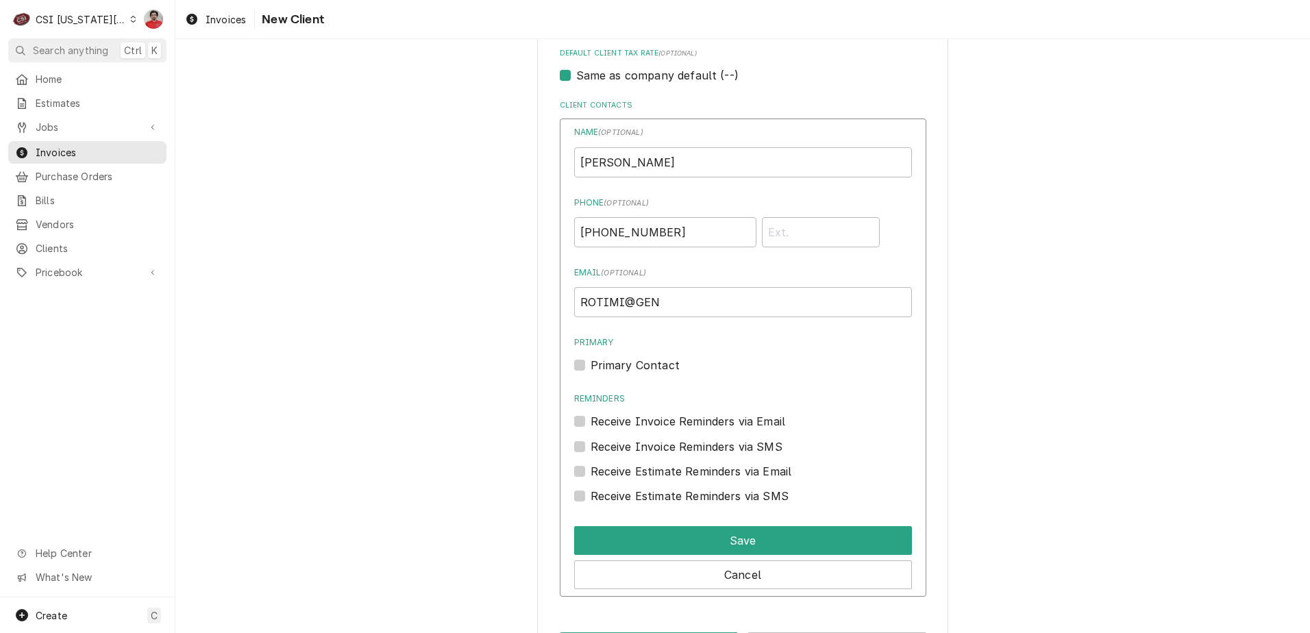
scroll to position [779, 0]
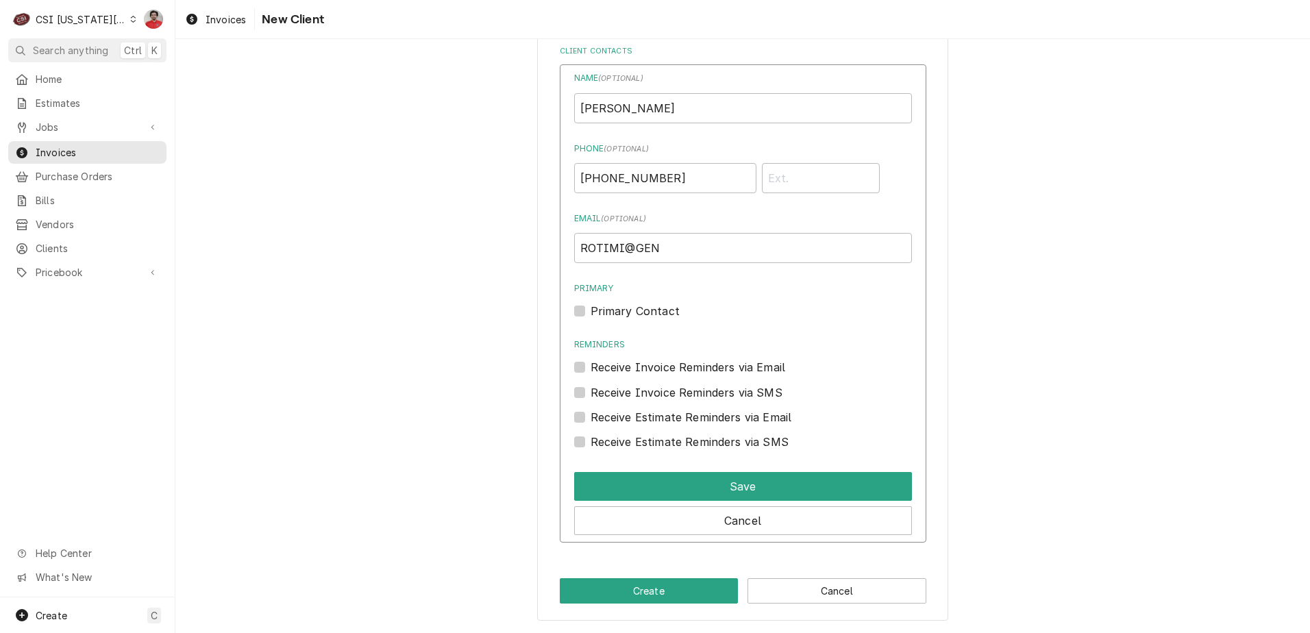
type input "Genesh Inc"
click at [687, 249] on input "ROTIMI@GEN" at bounding box center [743, 248] width 338 height 30
type input "[EMAIL_ADDRESS][DOMAIN_NAME]"
click at [622, 316] on label "Primary Contact" at bounding box center [635, 311] width 89 height 16
click at [622, 316] on input "Primary" at bounding box center [760, 318] width 338 height 30
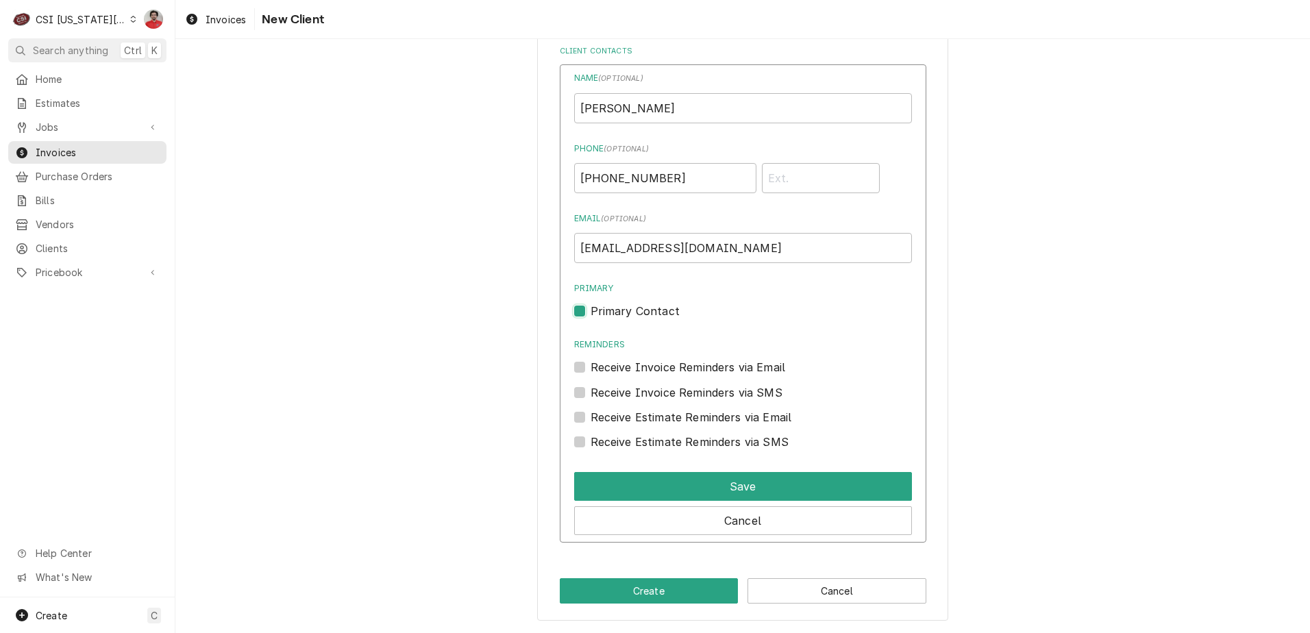
checkbox input "true"
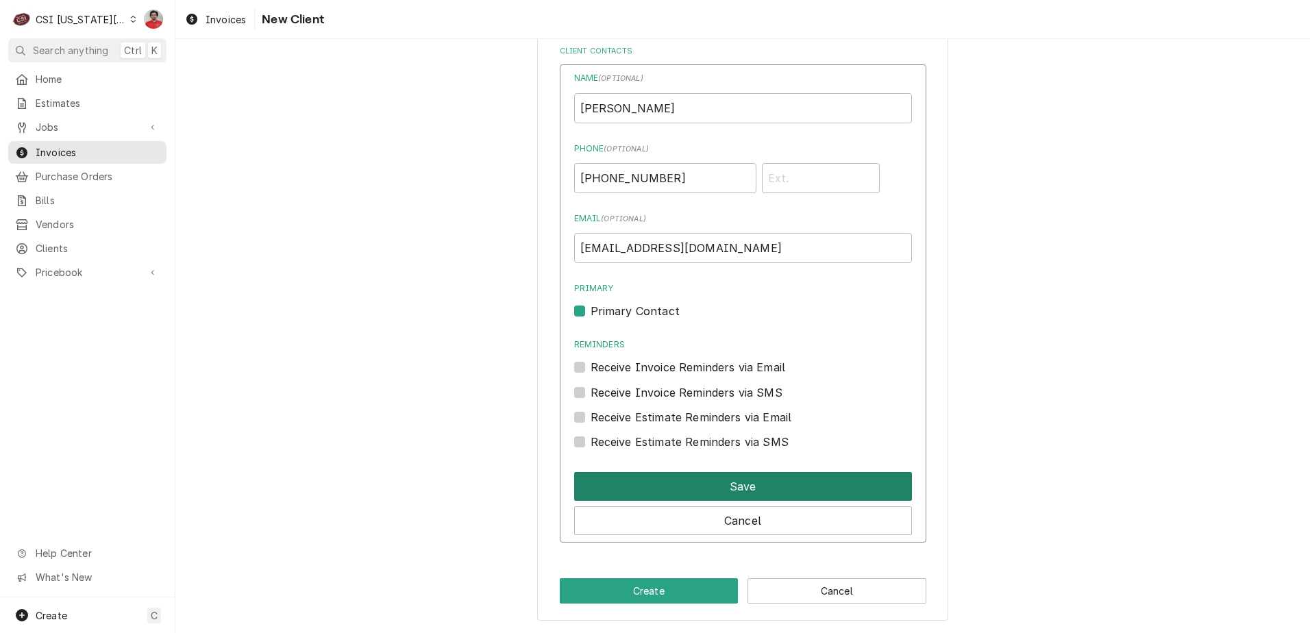
click at [639, 480] on button "Save" at bounding box center [743, 486] width 338 height 29
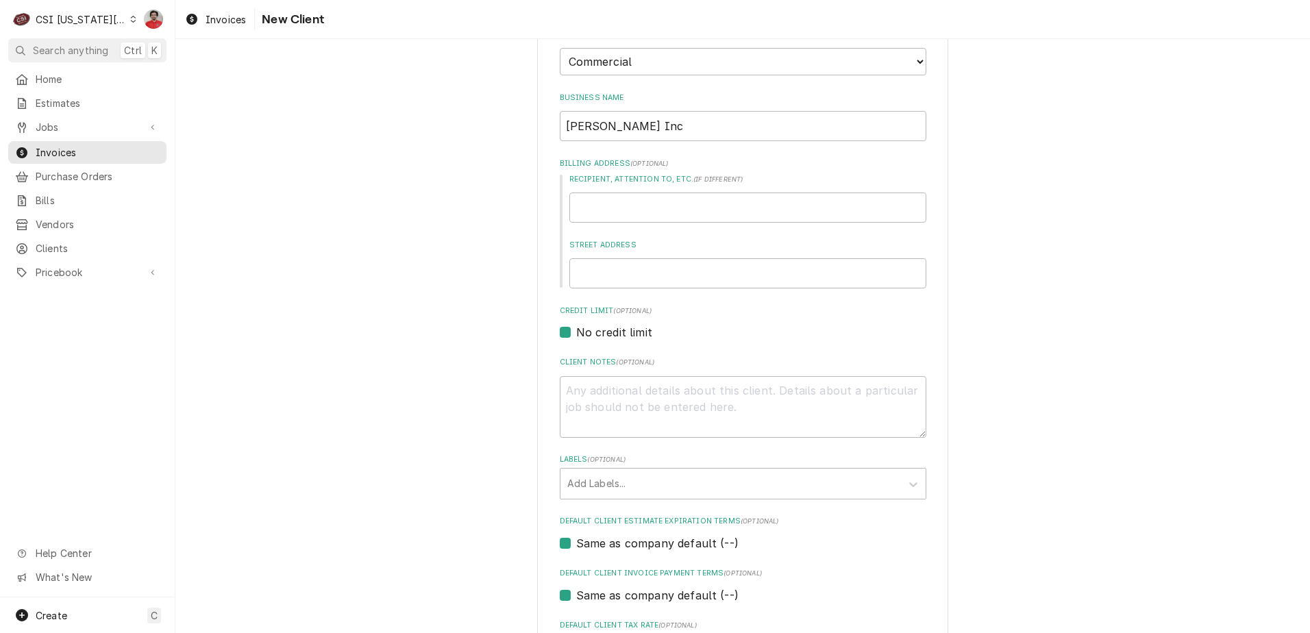
scroll to position [564, 0]
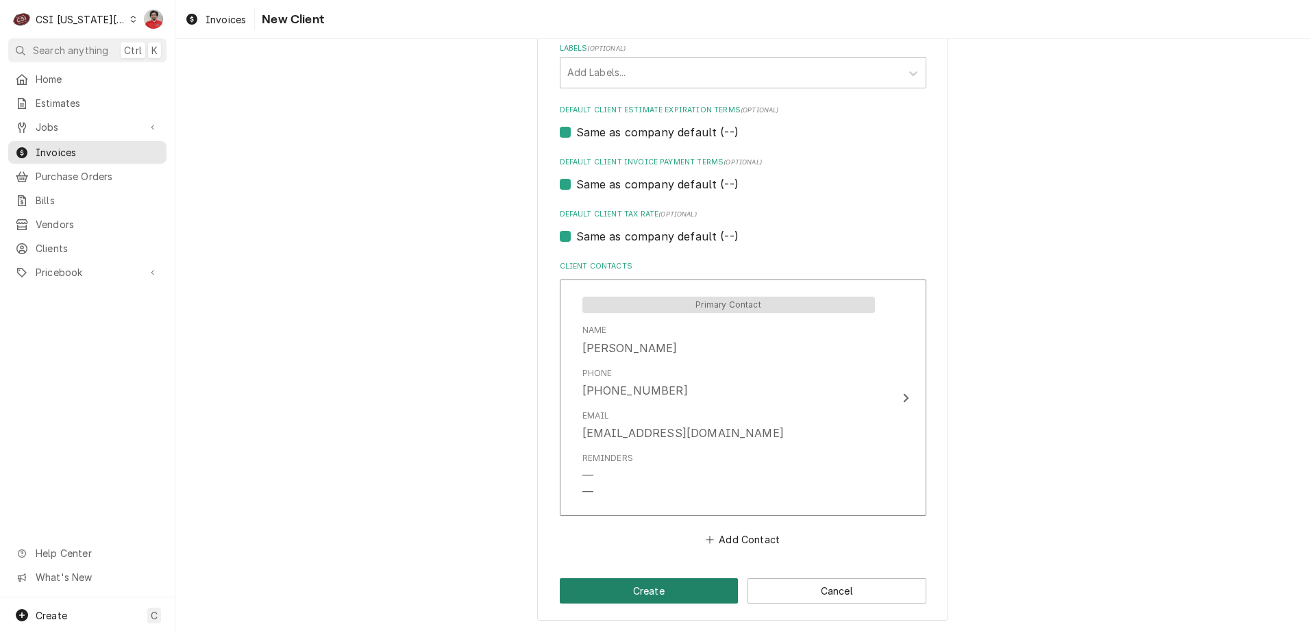
click at [619, 587] on button "Create" at bounding box center [649, 590] width 179 height 25
type textarea "x"
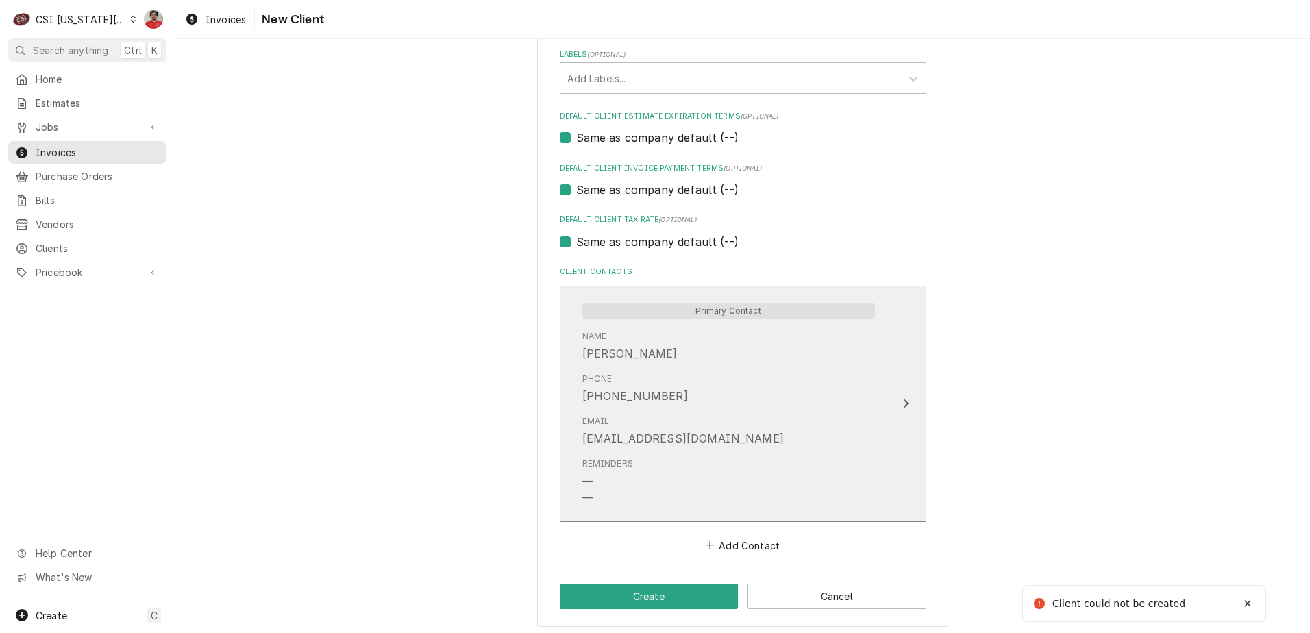
scroll to position [595, 0]
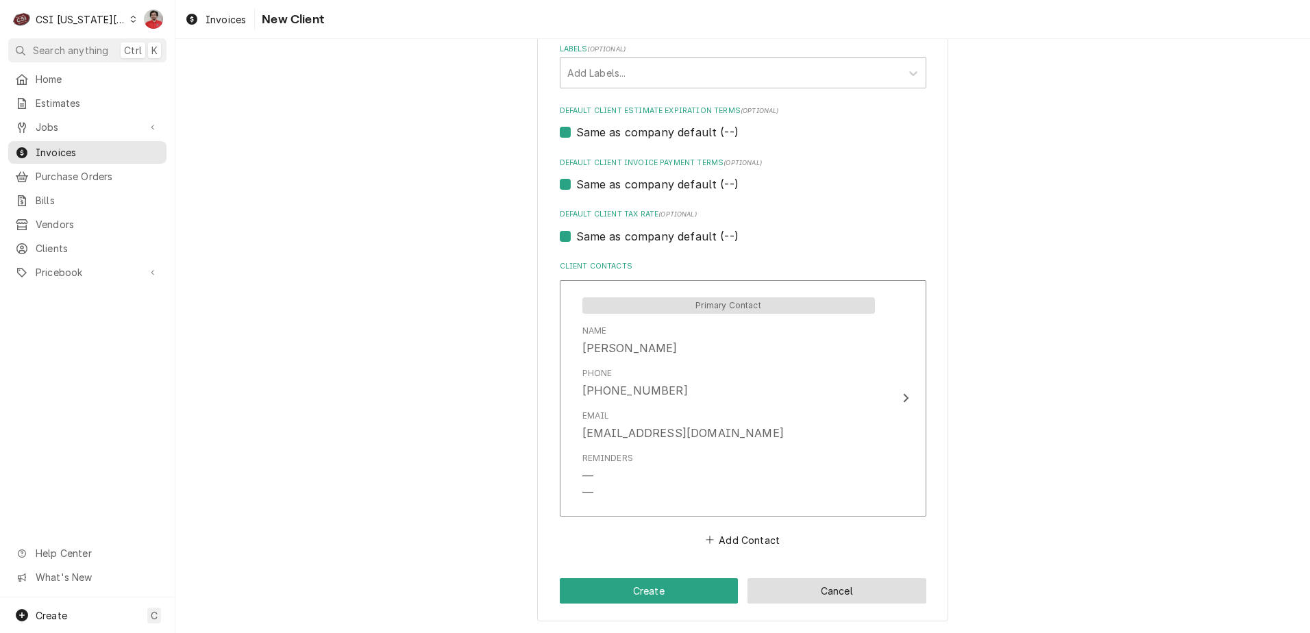
click at [839, 585] on button "Cancel" at bounding box center [837, 590] width 179 height 25
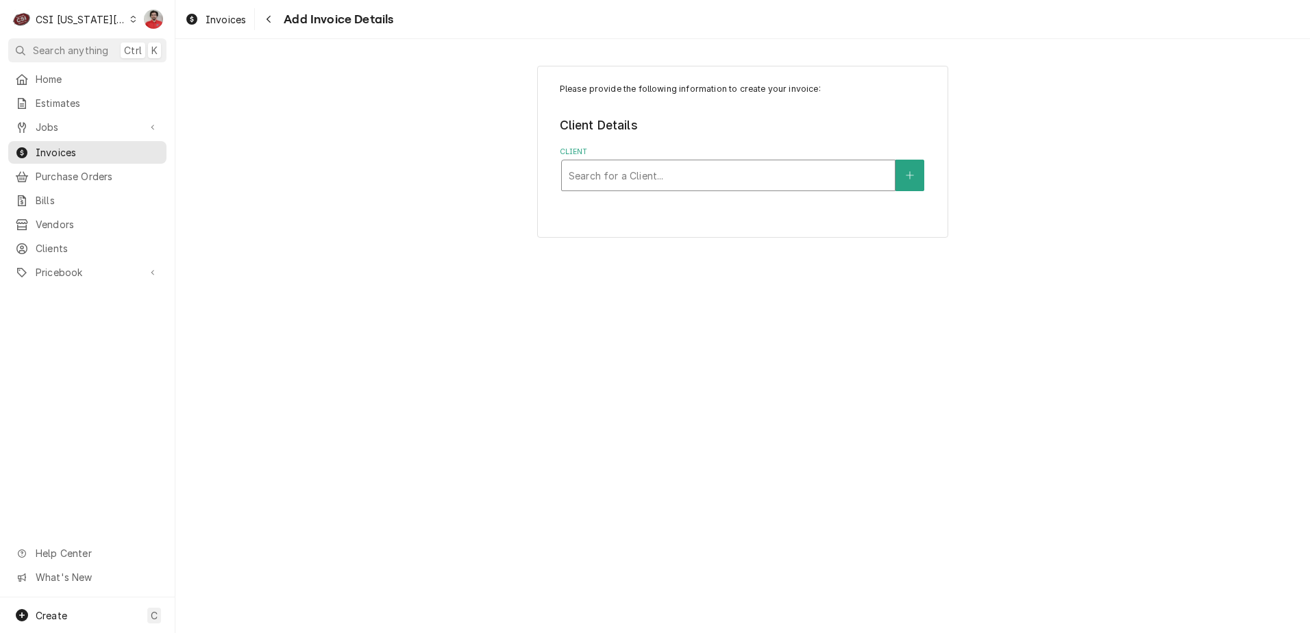
click at [654, 162] on div "Search for a Client..." at bounding box center [728, 175] width 333 height 30
type input "genesh"
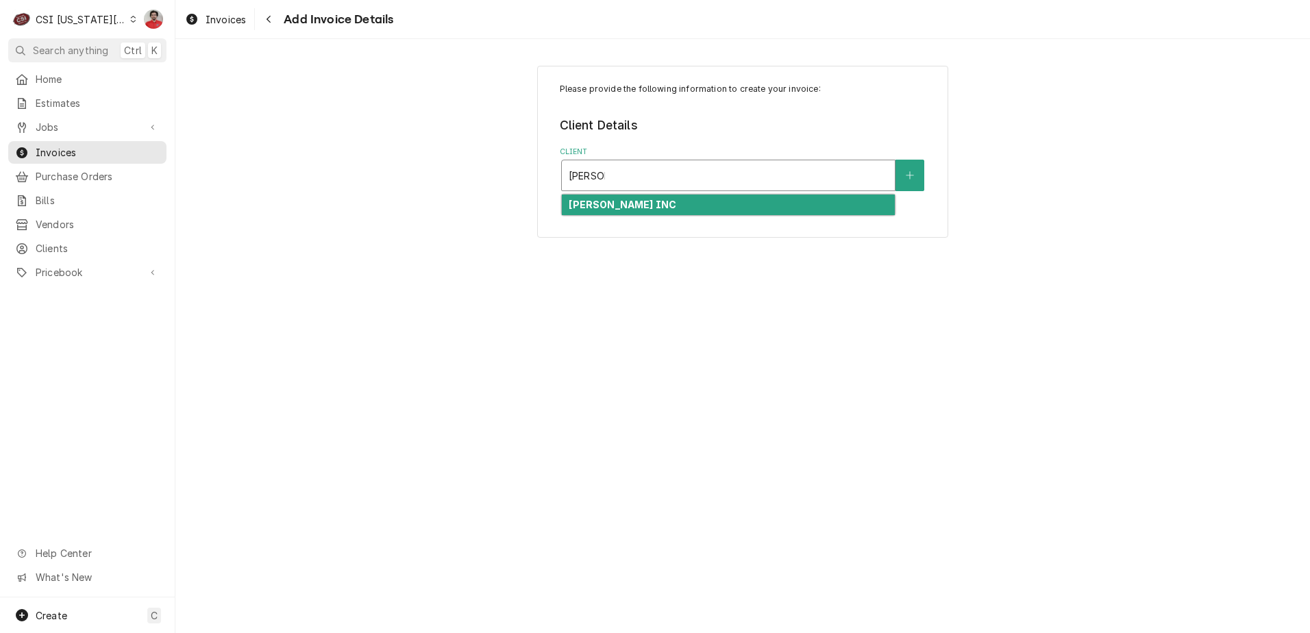
click at [648, 214] on div "GENESH INC" at bounding box center [728, 205] width 333 height 21
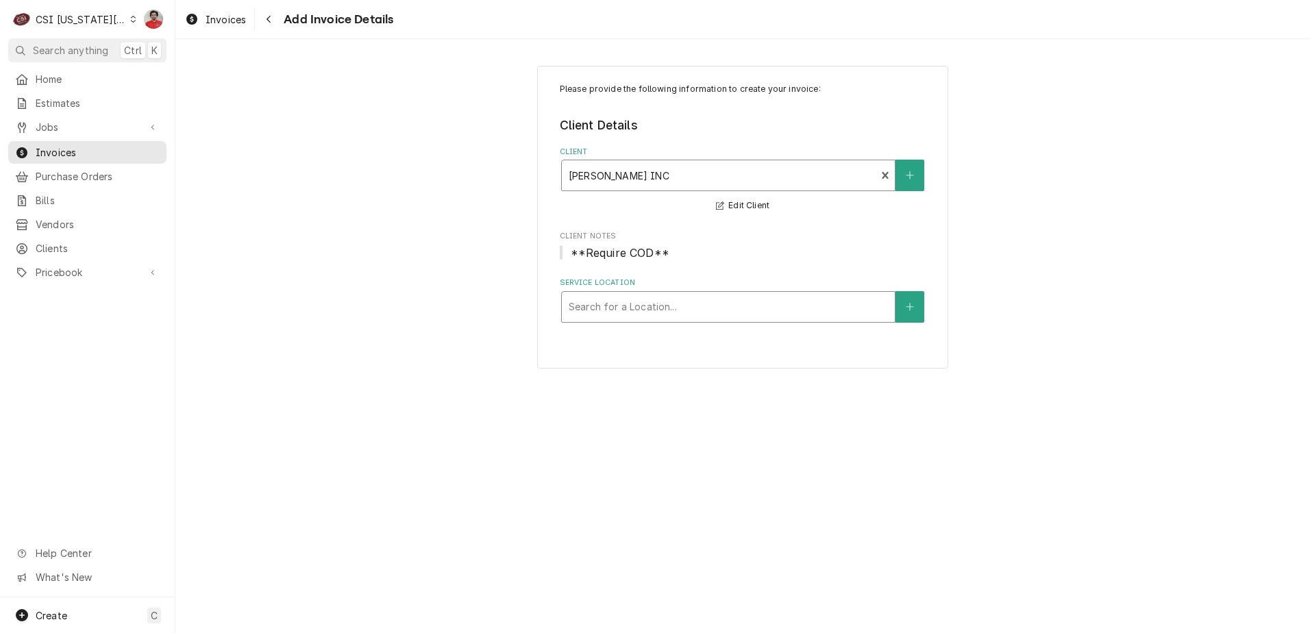
click at [680, 306] on div "Service Location" at bounding box center [728, 307] width 319 height 25
click at [914, 307] on icon "Create New Location" at bounding box center [910, 307] width 8 height 10
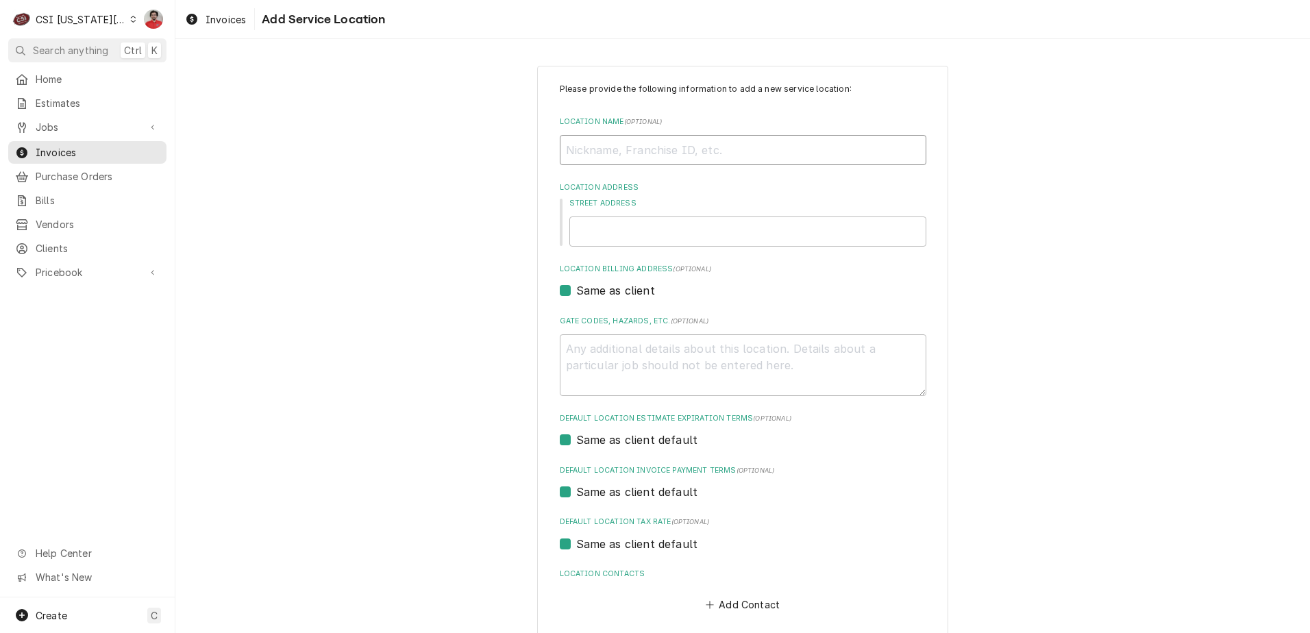
click at [607, 162] on input "Location Name ( optional )" at bounding box center [743, 150] width 367 height 30
type textarea "x"
type input "B"
type textarea "x"
type input "BJ"
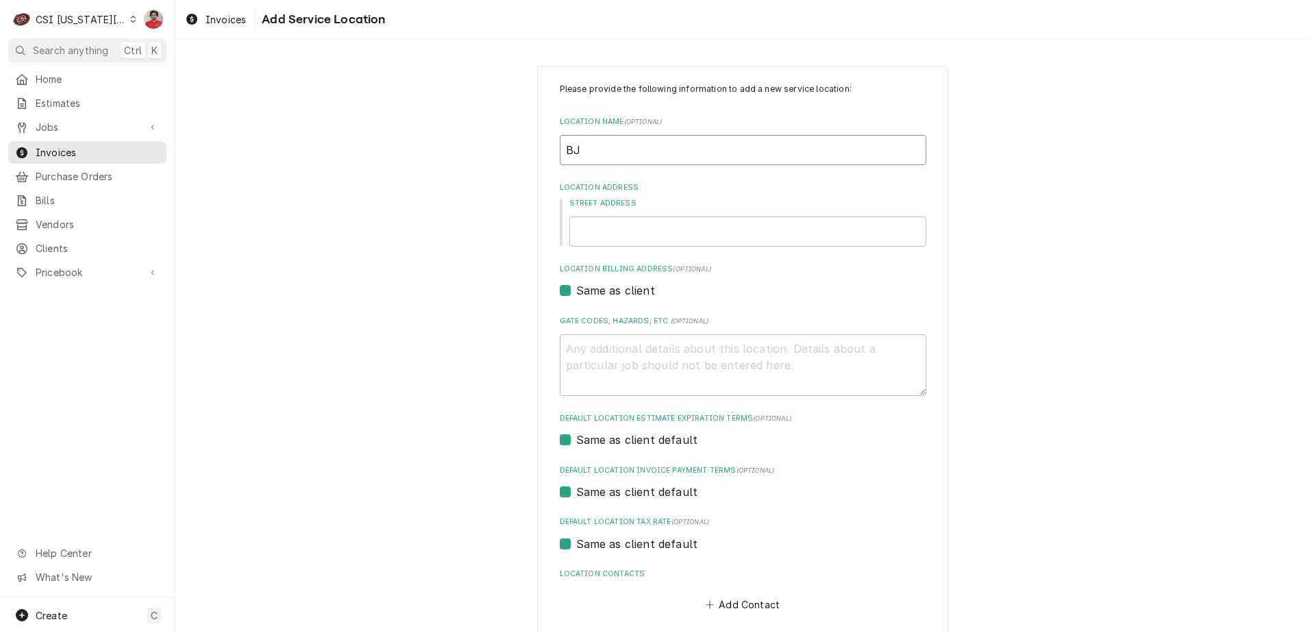
type textarea "x"
type input "BJ"
type textarea "x"
type input "BJ 6"
type textarea "x"
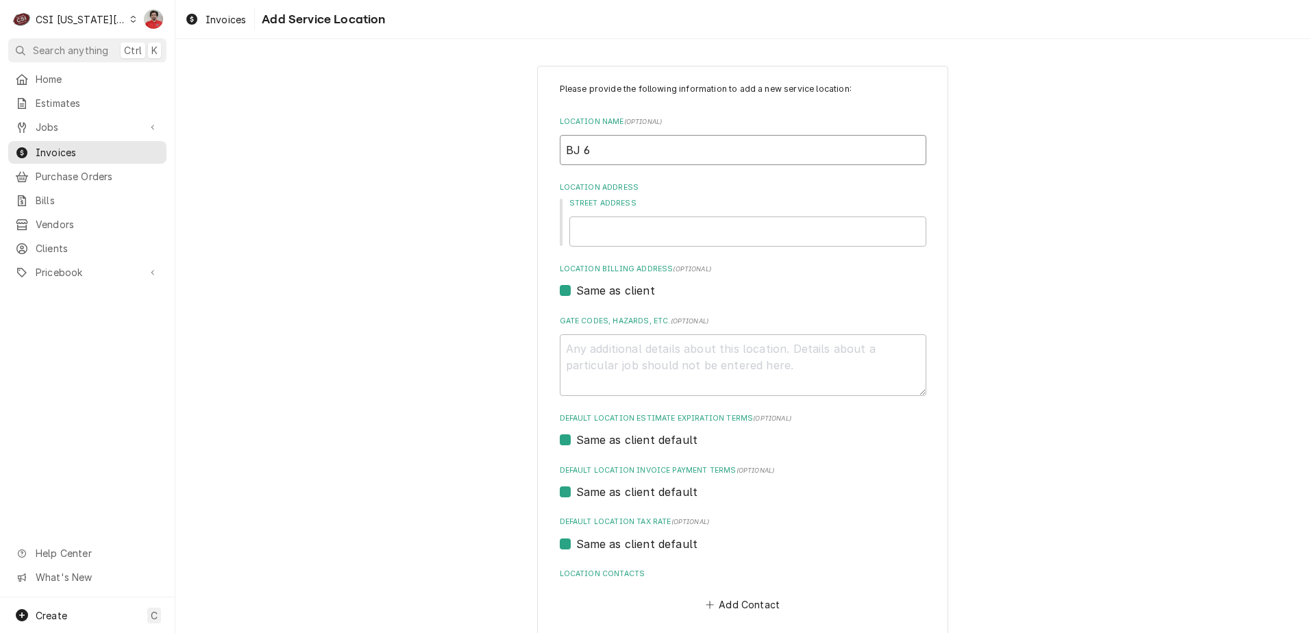
type input "BJ 69"
type textarea "x"
type input "BJ 699"
type textarea "x"
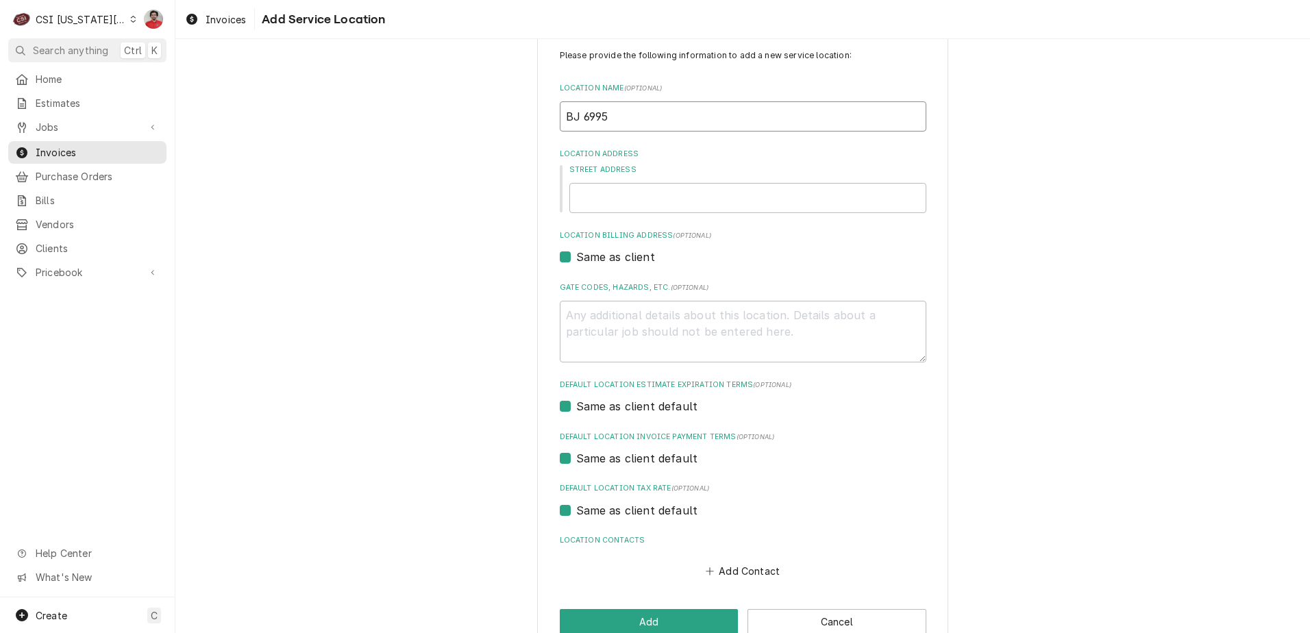
scroll to position [64, 0]
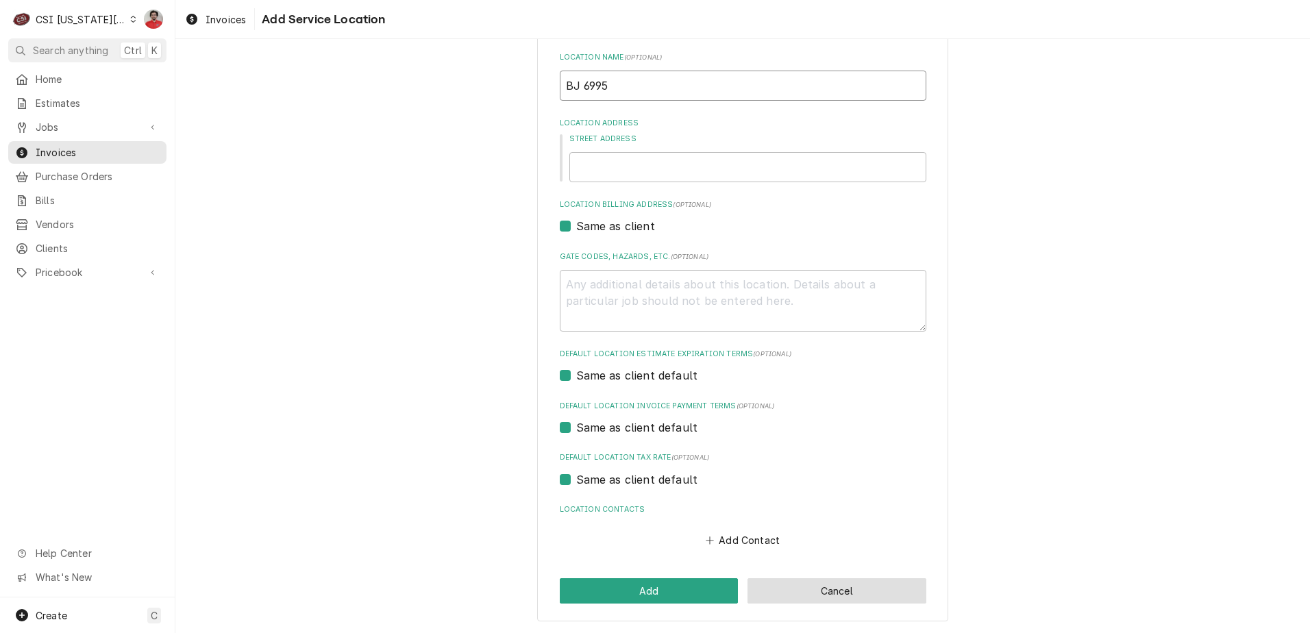
type input "BJ 6995"
click at [824, 582] on button "Cancel" at bounding box center [837, 590] width 179 height 25
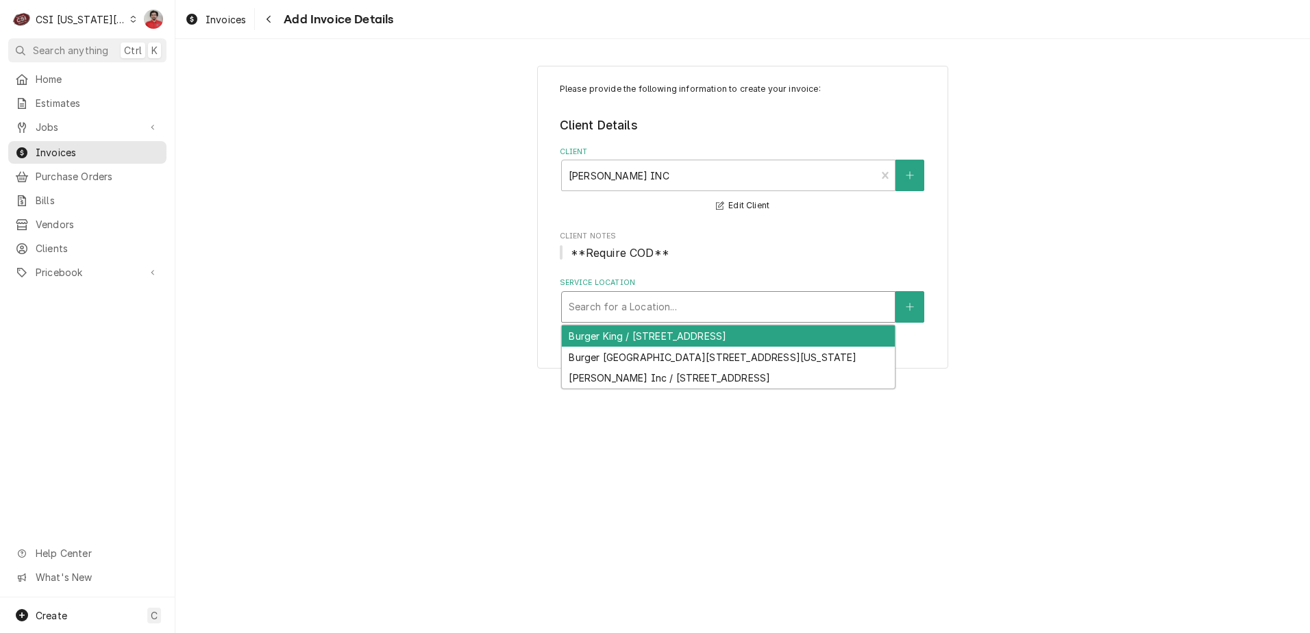
click at [679, 306] on div "Service Location" at bounding box center [728, 307] width 319 height 25
click at [910, 308] on icon "Create New Location" at bounding box center [910, 307] width 8 height 8
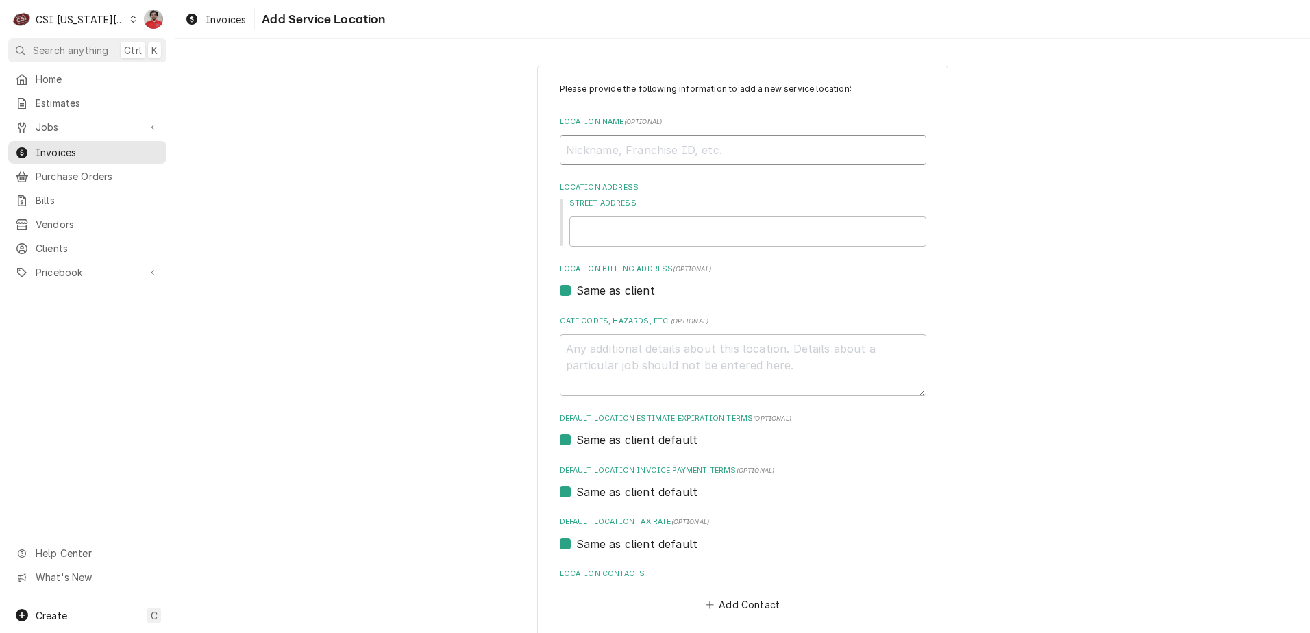
click at [621, 160] on input "Location Name ( optional )" at bounding box center [743, 150] width 367 height 30
type textarea "x"
type input "B"
type textarea "x"
type input "BK"
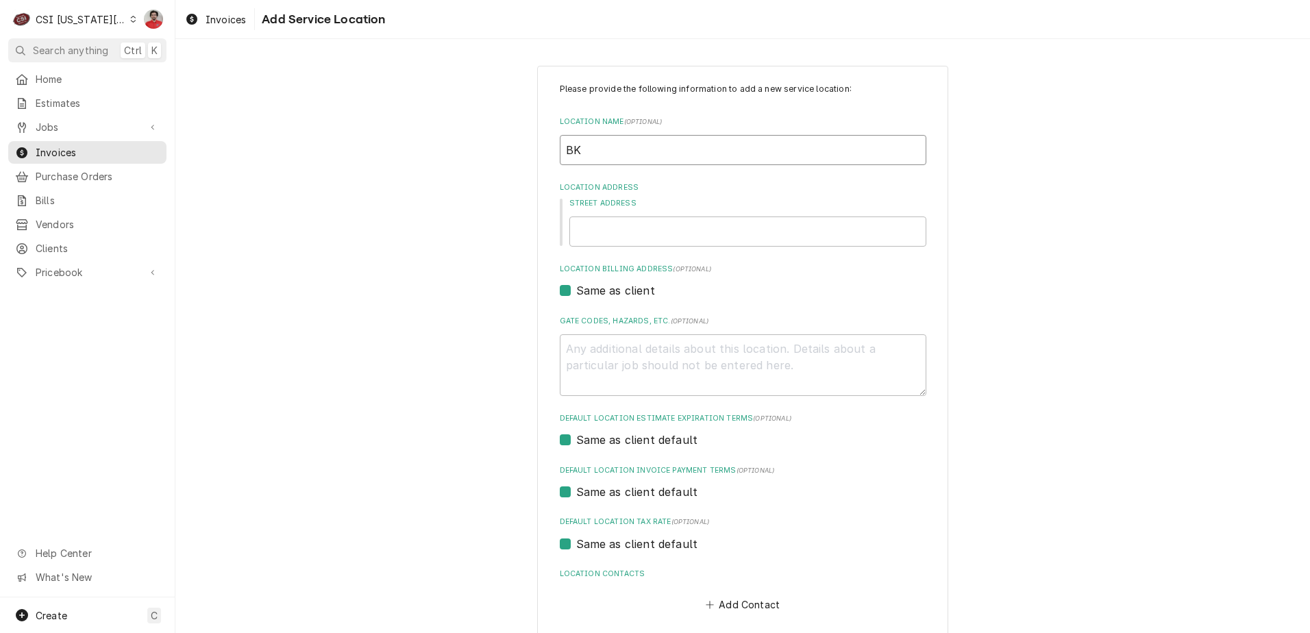
type textarea "x"
type input "BK"
type textarea "x"
type input "BK 6"
type textarea "x"
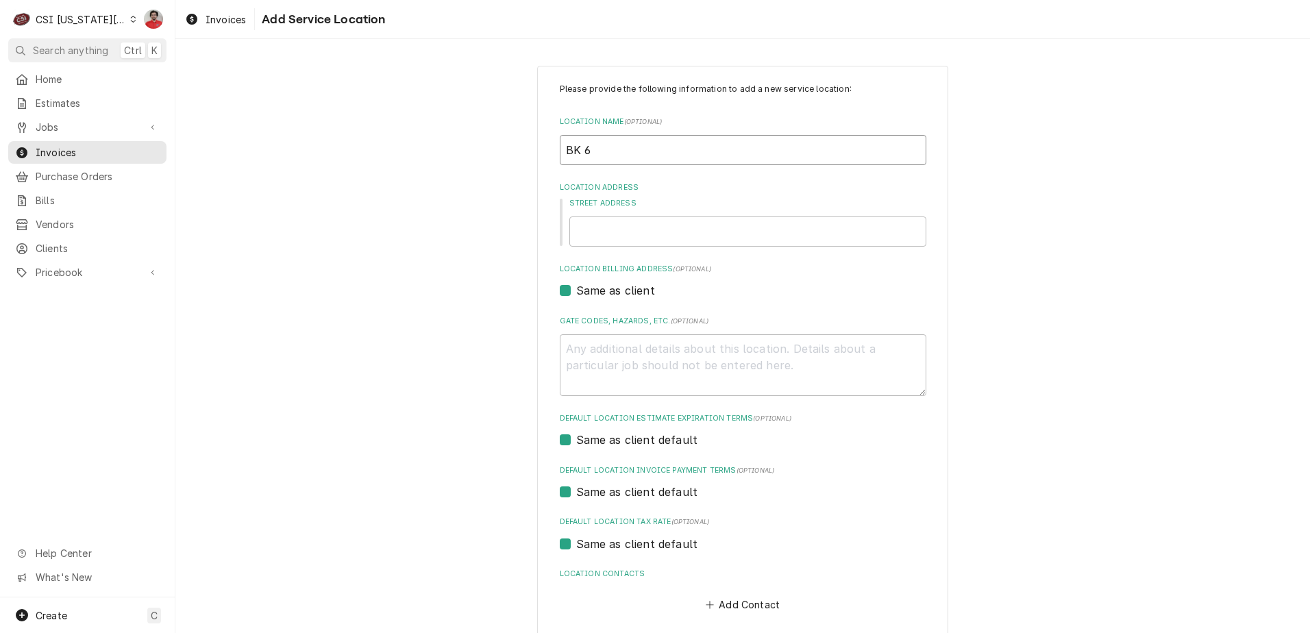
type input "BK 69"
type textarea "x"
type input "BK 699"
type textarea "x"
type input "BK 6995"
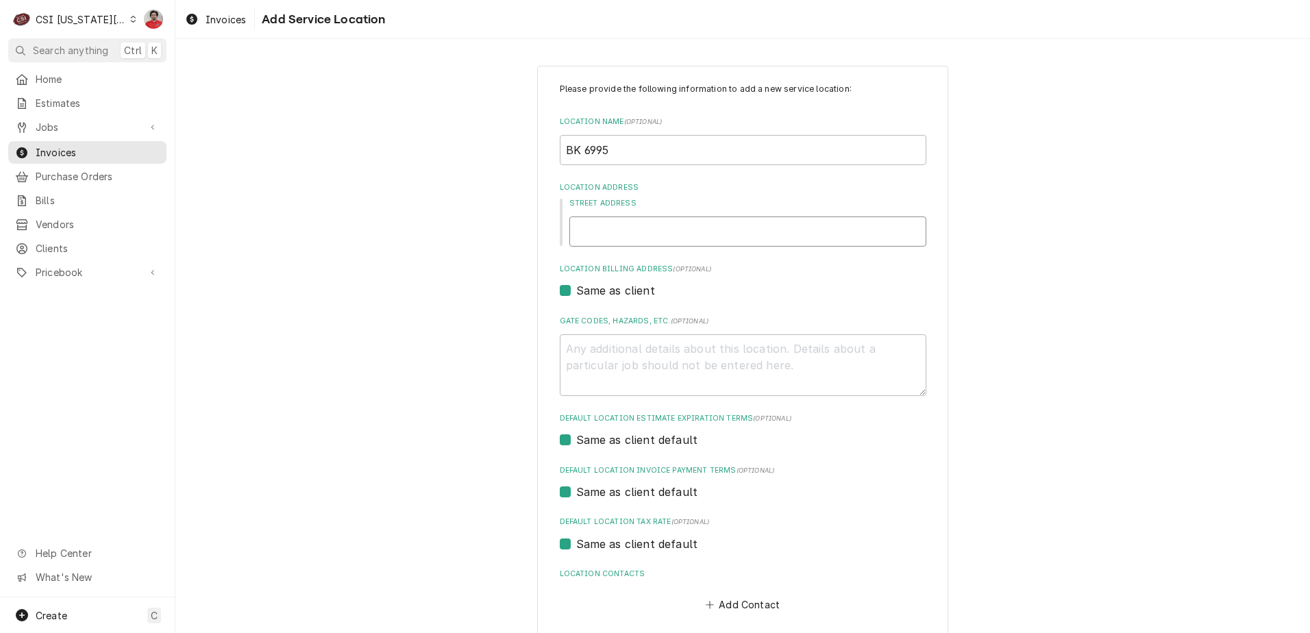
type textarea "x"
type input "7"
type textarea "x"
type input "70"
type textarea "x"
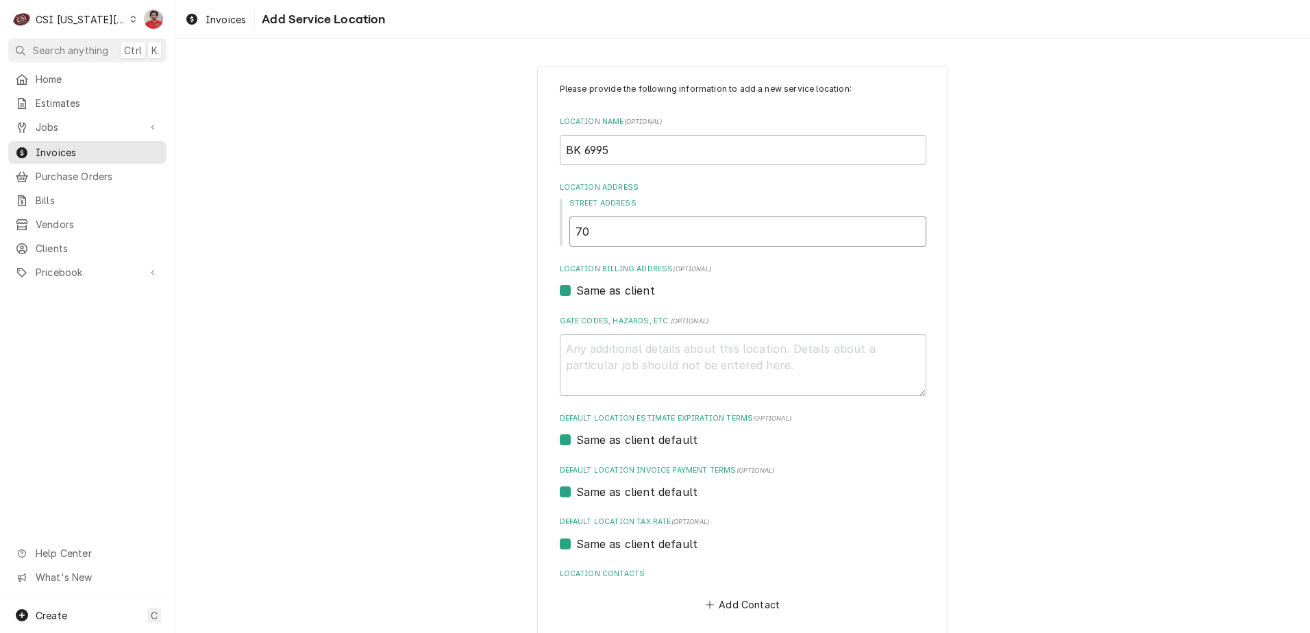
type input "700"
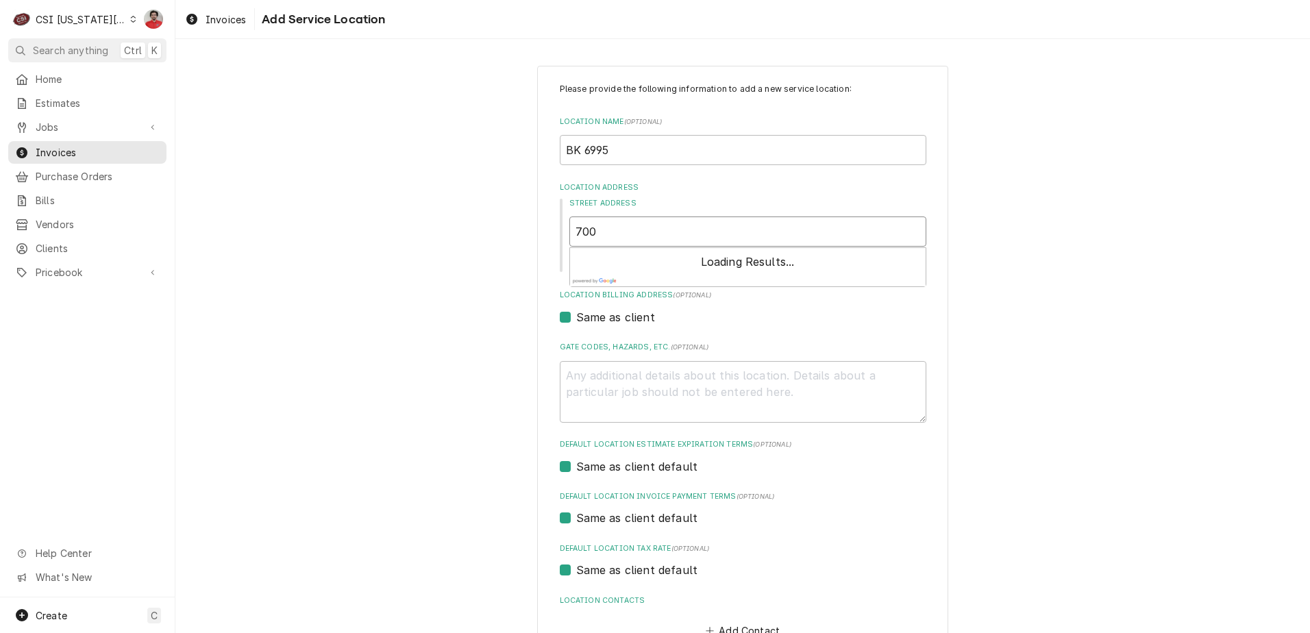
type textarea "x"
type input "700"
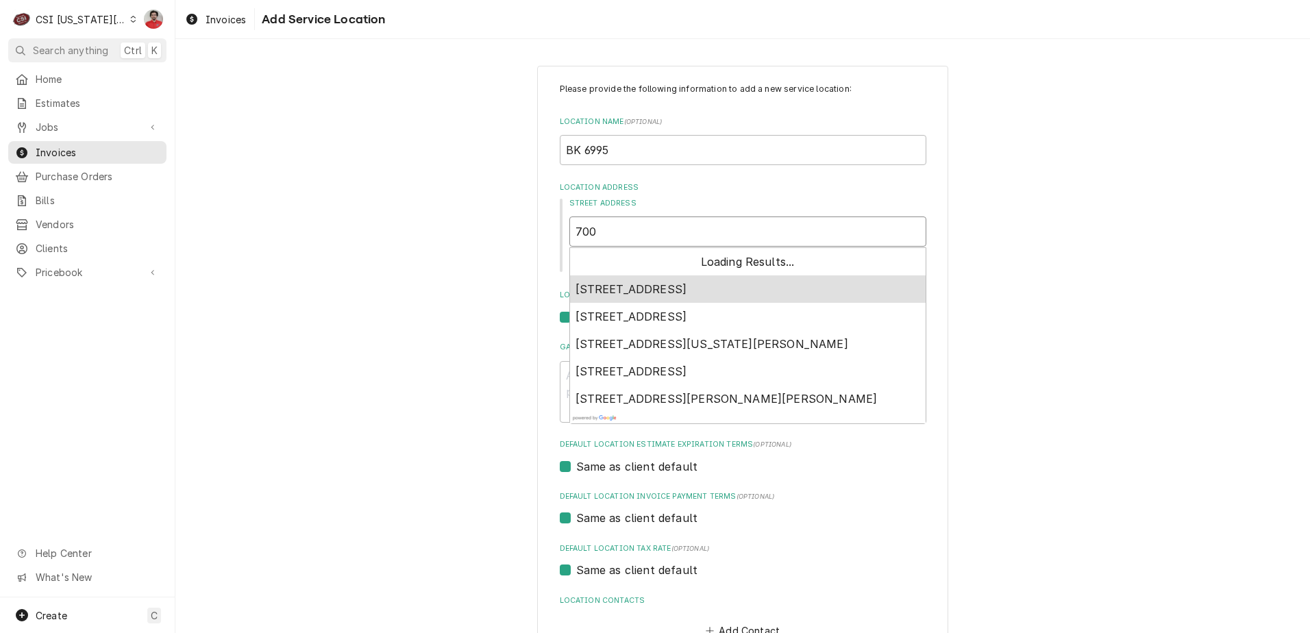
type textarea "x"
type input "700 E"
type textarea "x"
type input "700 E"
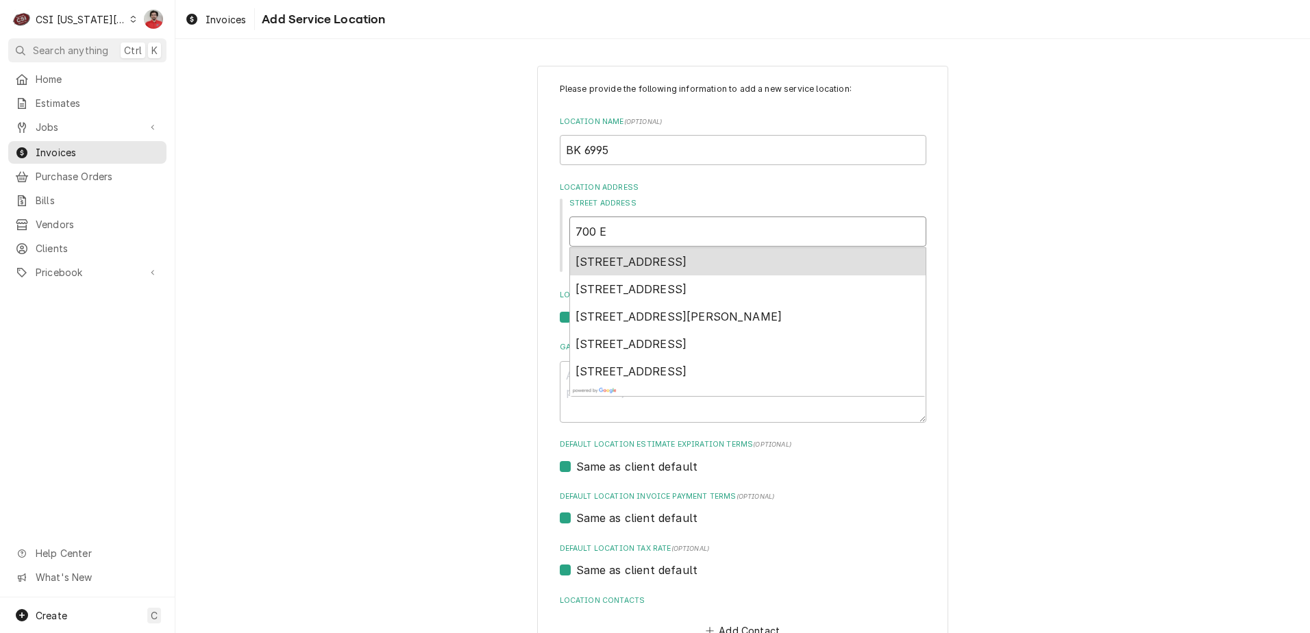
type textarea "x"
type input "700 E R"
type textarea "x"
type input "700 E Re"
type textarea "x"
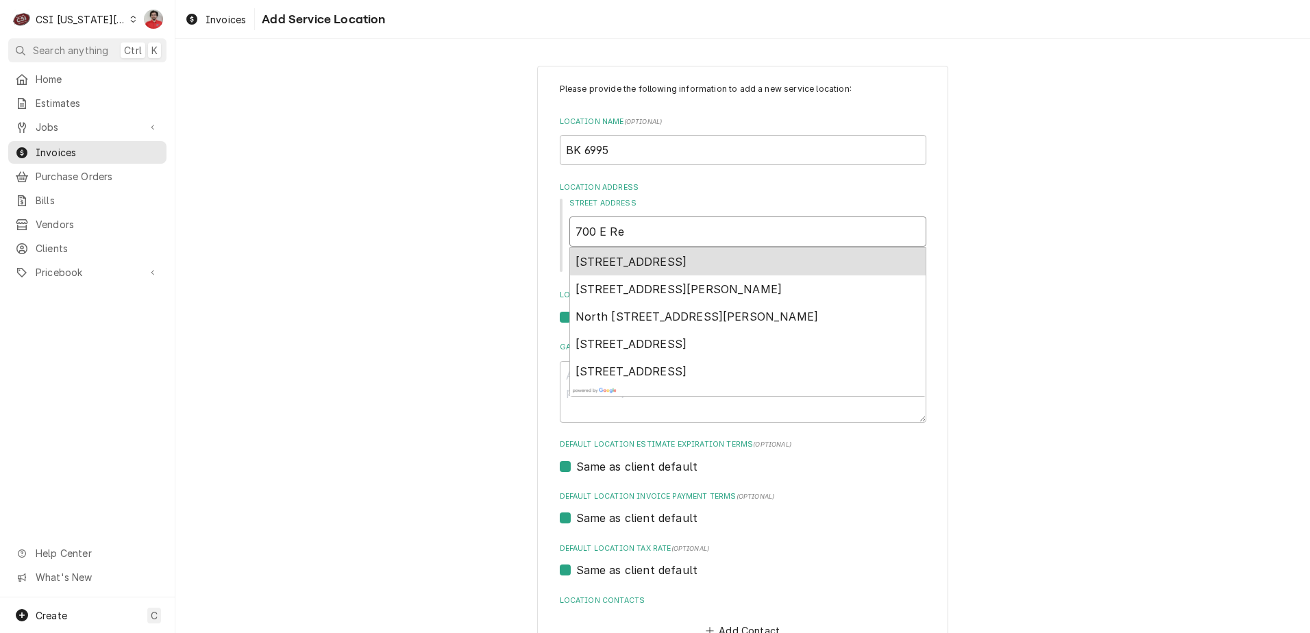
type input "700 E Red"
type textarea "x"
type input "700 E Red"
type textarea "x"
type input "700 E Red R"
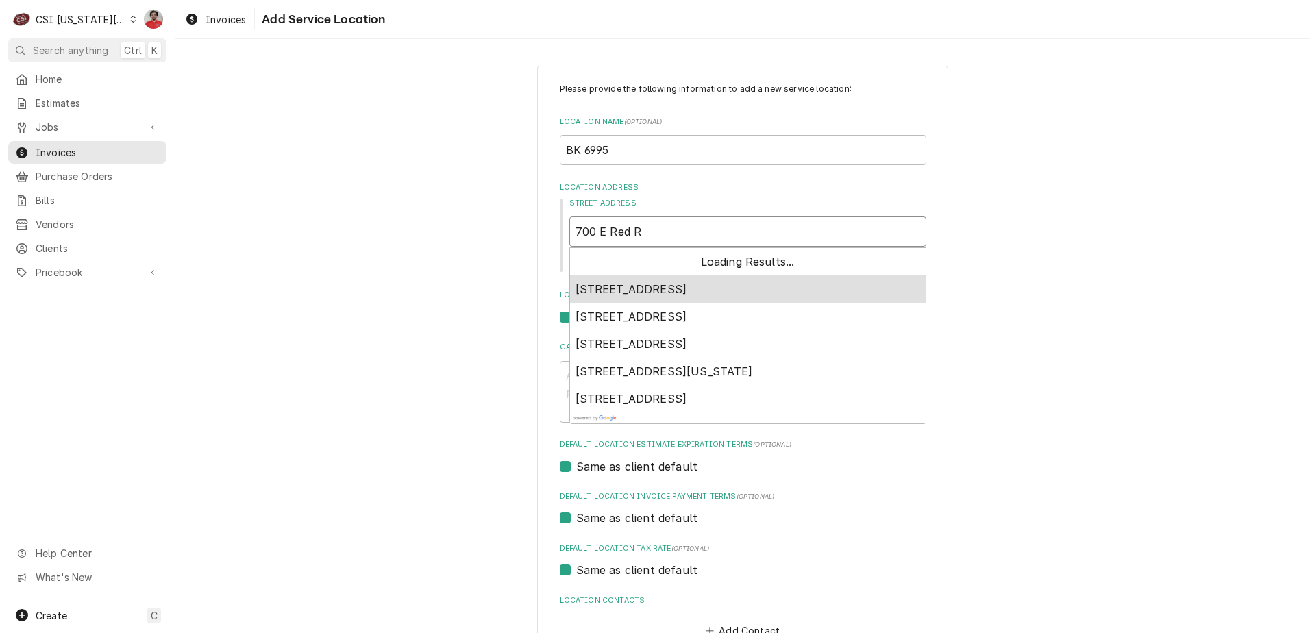
type textarea "x"
type input "700 E Red"
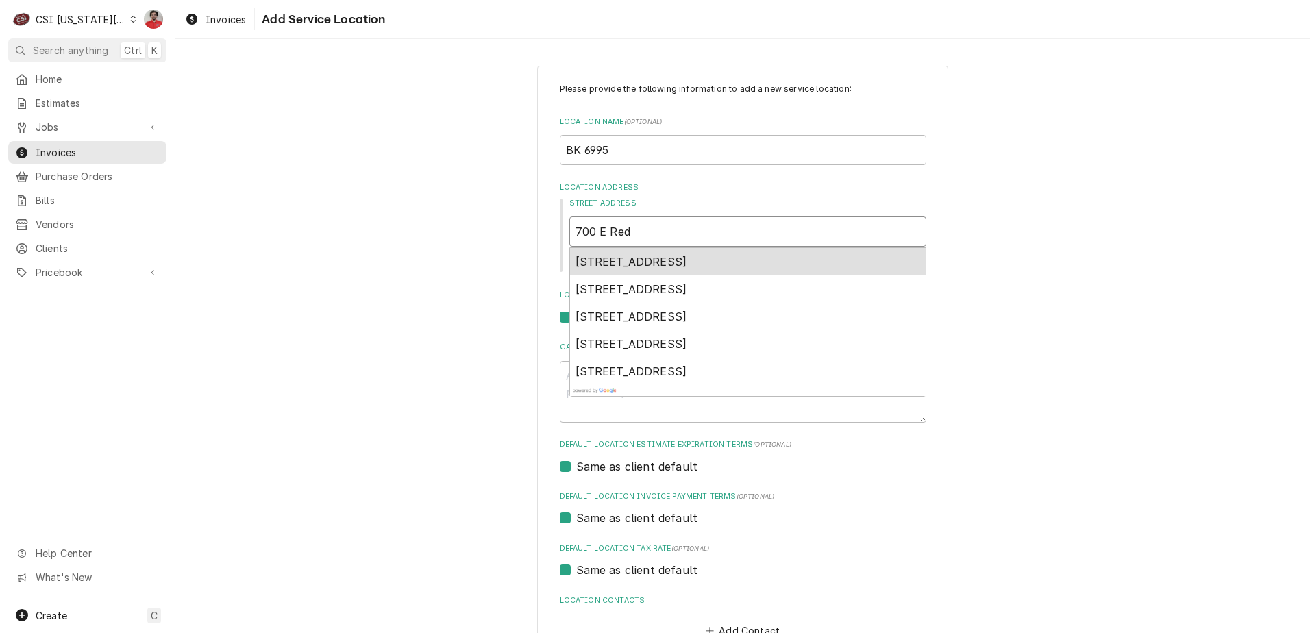
type textarea "x"
type input "700 E Red B"
type textarea "x"
type input "700 E Red Br"
type textarea "x"
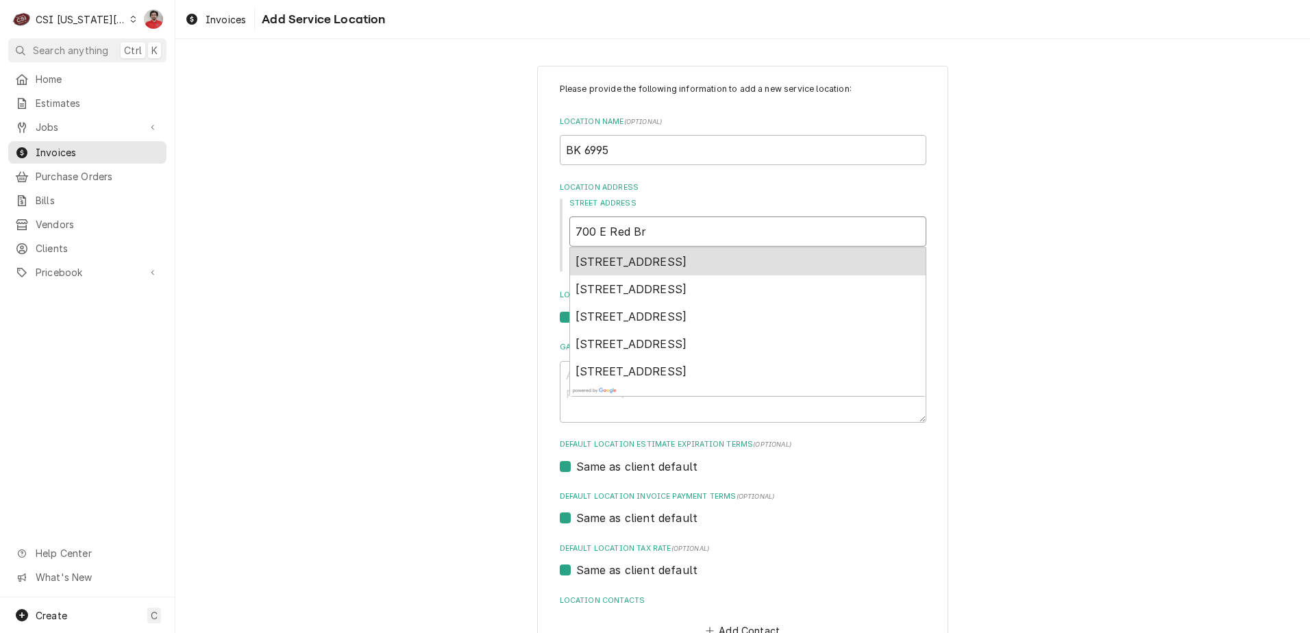
type input "700 E Red Bri"
type textarea "x"
type input "700 E Red Brid"
type textarea "x"
type input "700 E Red Bridg"
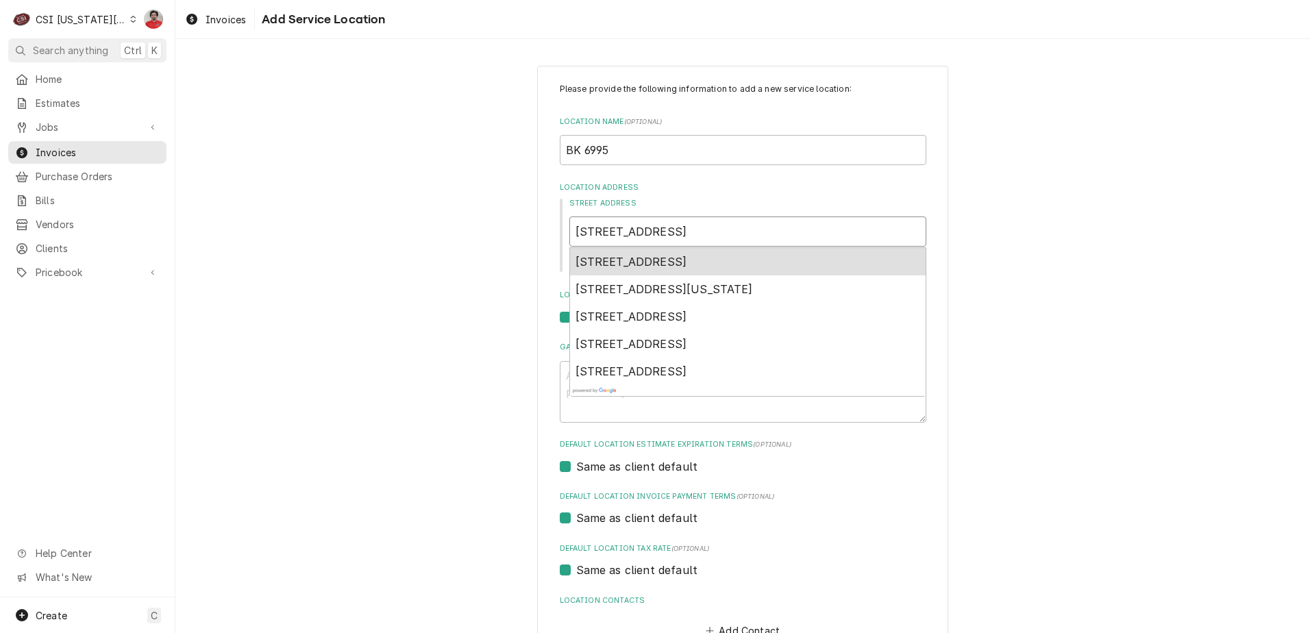
type textarea "x"
type input "700 E Red Bridge"
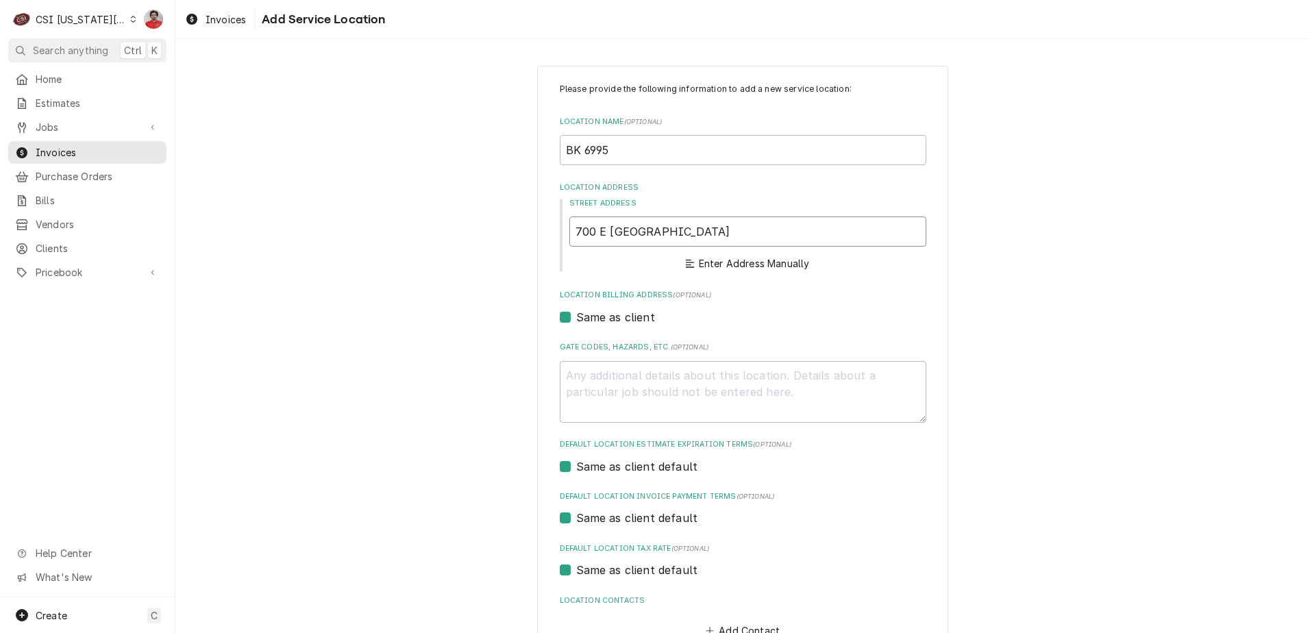
click at [687, 238] on input "700 E Red Bridge" at bounding box center [747, 232] width 357 height 30
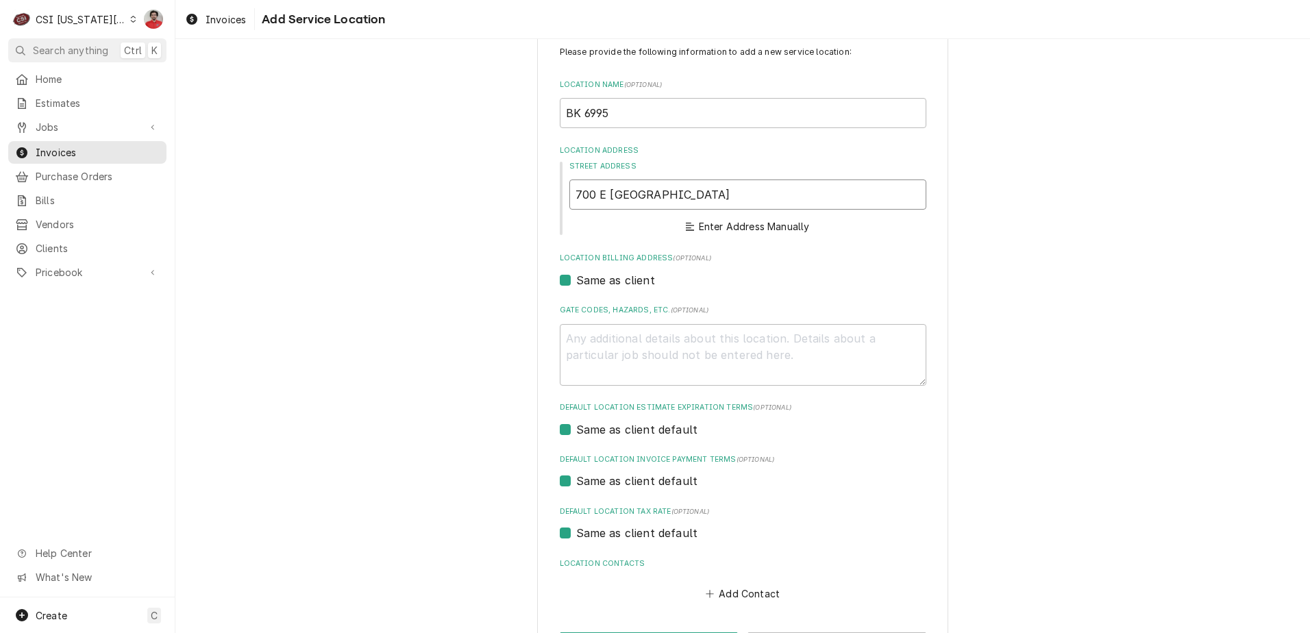
scroll to position [91, 0]
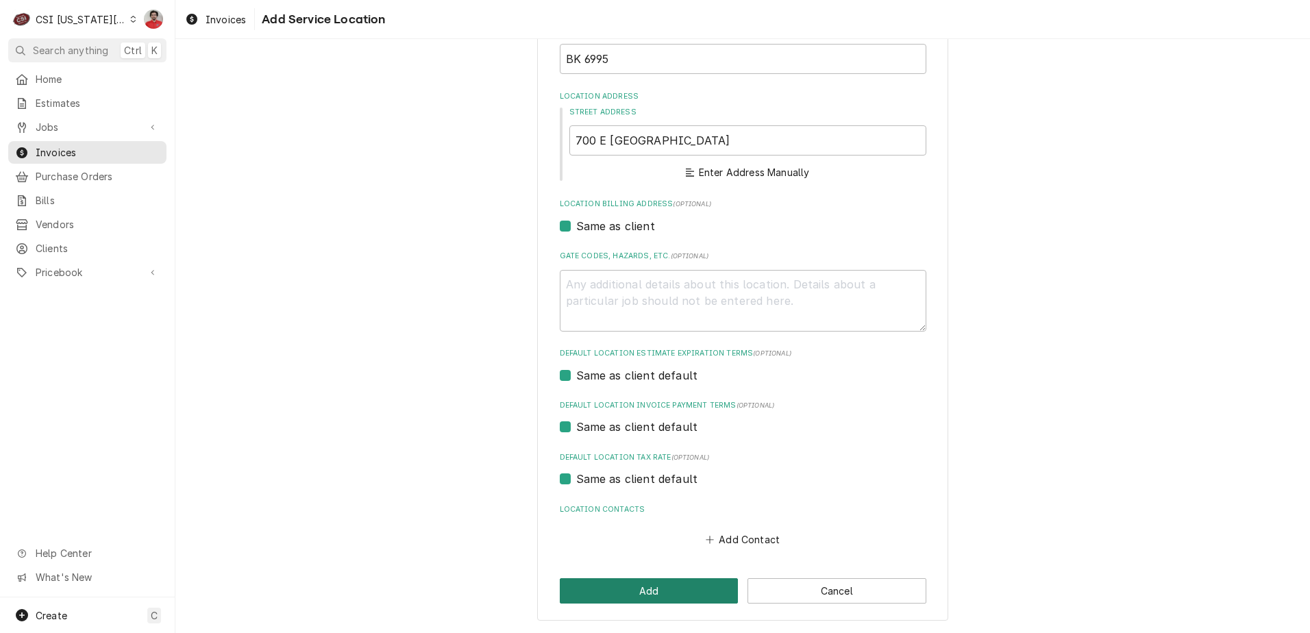
click at [689, 592] on button "Add" at bounding box center [649, 590] width 179 height 25
type textarea "x"
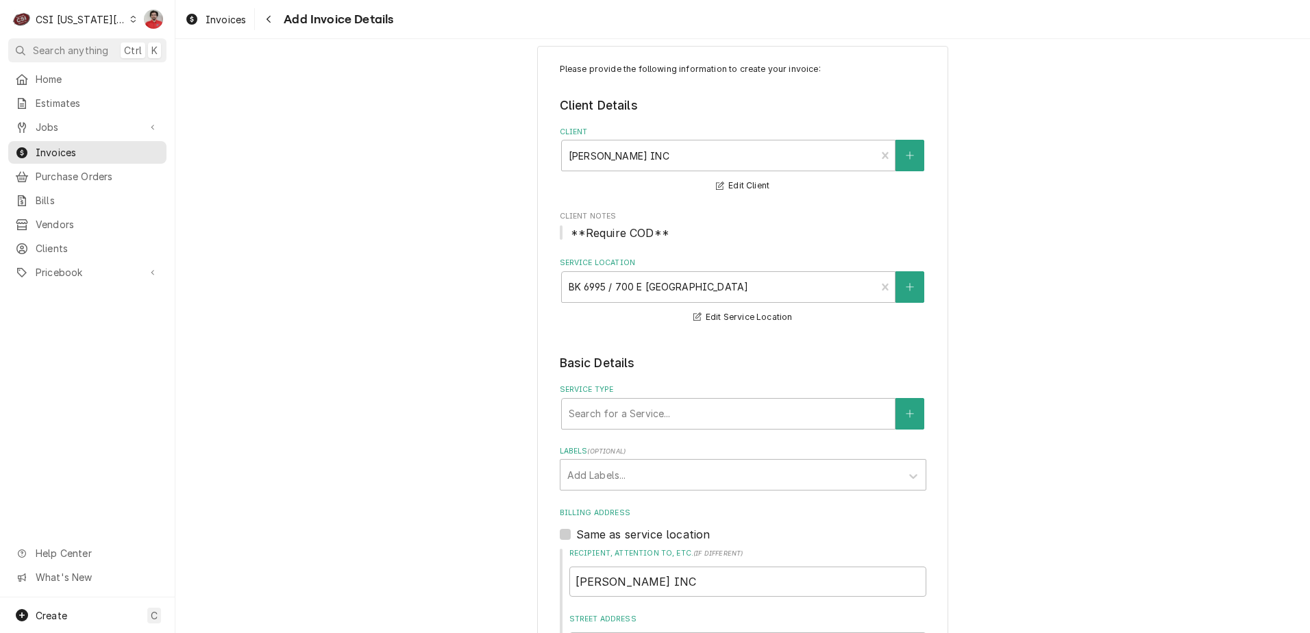
scroll to position [19, 0]
click at [653, 410] on div "Service Type" at bounding box center [728, 414] width 319 height 25
type input "direct"
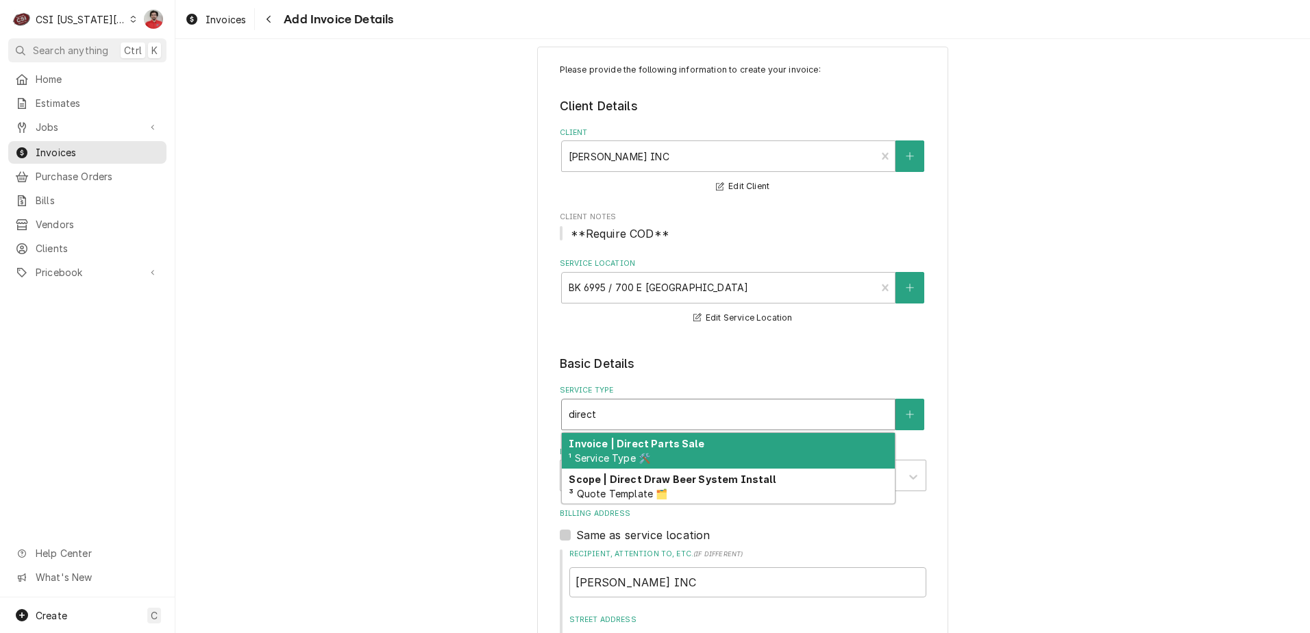
click at [682, 456] on div "Invoice | Direct Parts Sale ¹ Service Type 🛠️" at bounding box center [728, 451] width 333 height 36
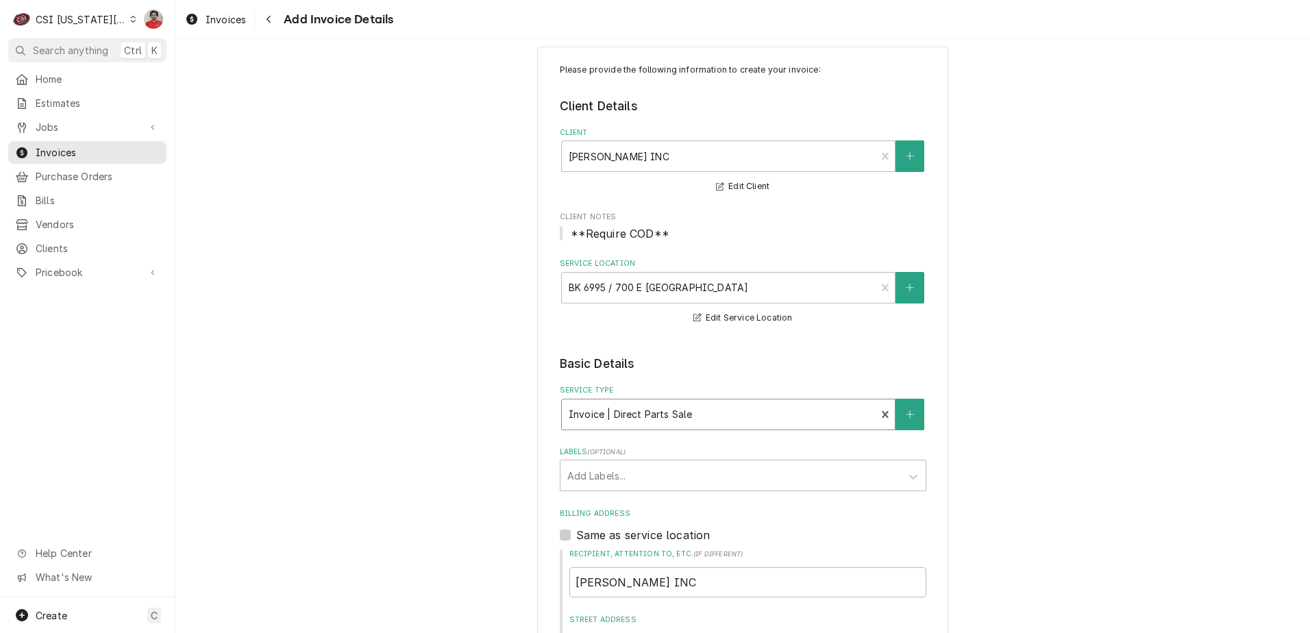
type textarea "x"
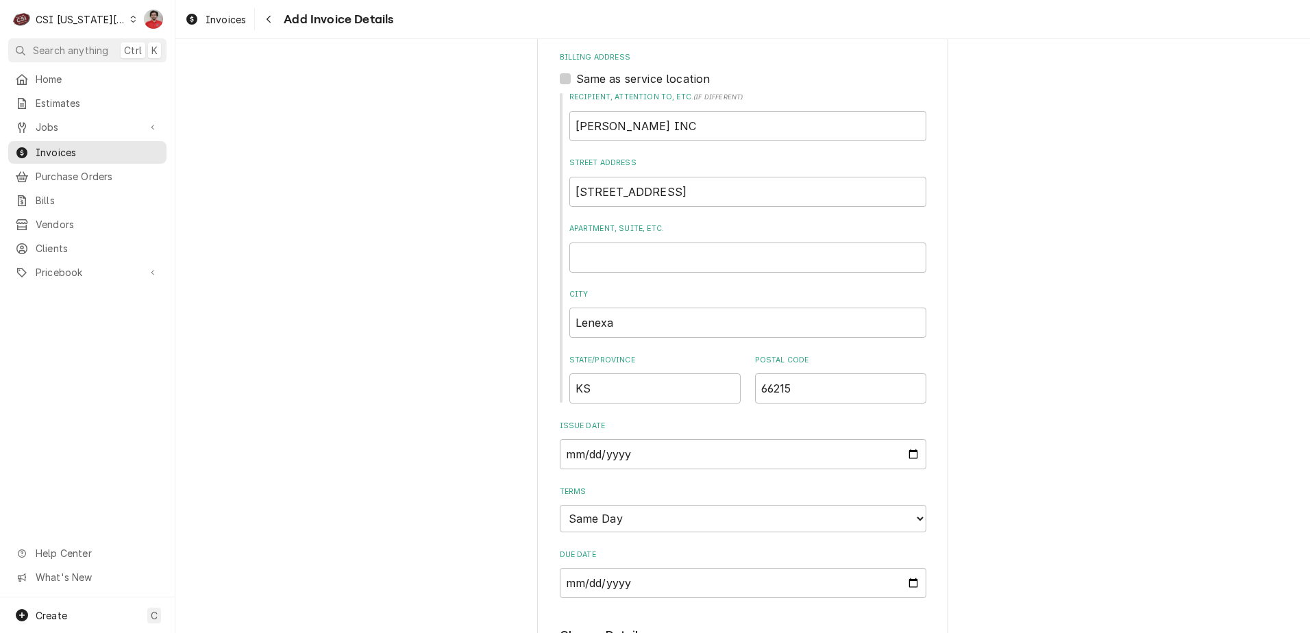
scroll to position [293, 0]
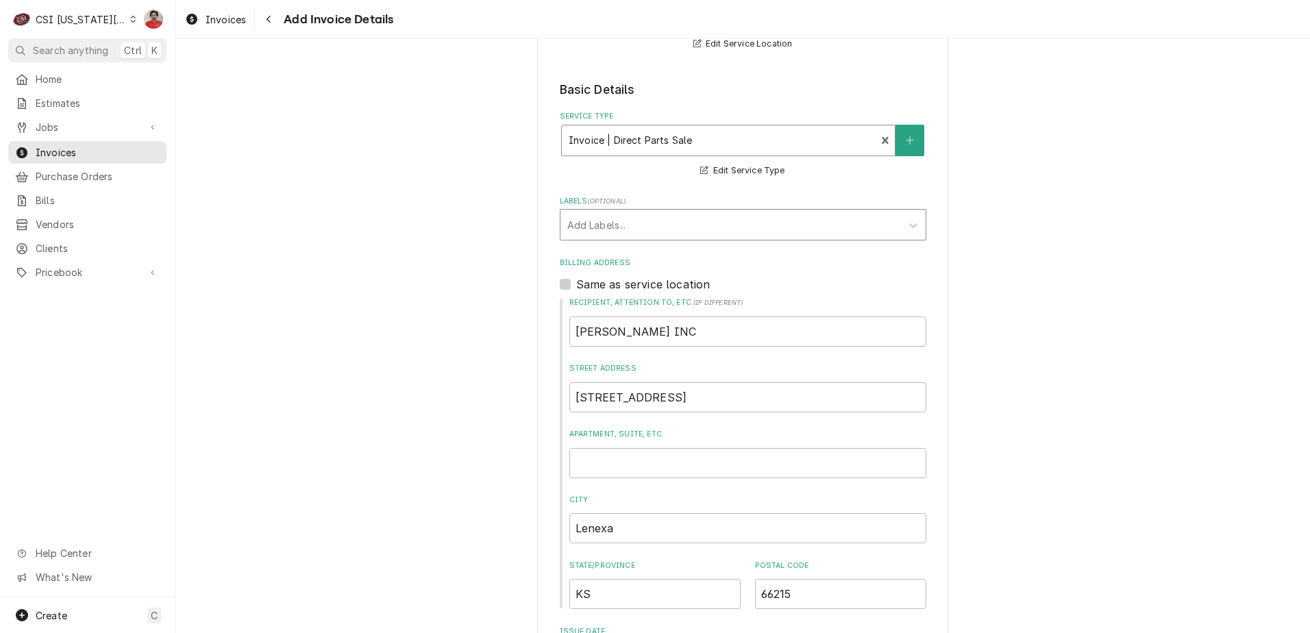
click at [641, 230] on div "Labels" at bounding box center [730, 224] width 327 height 25
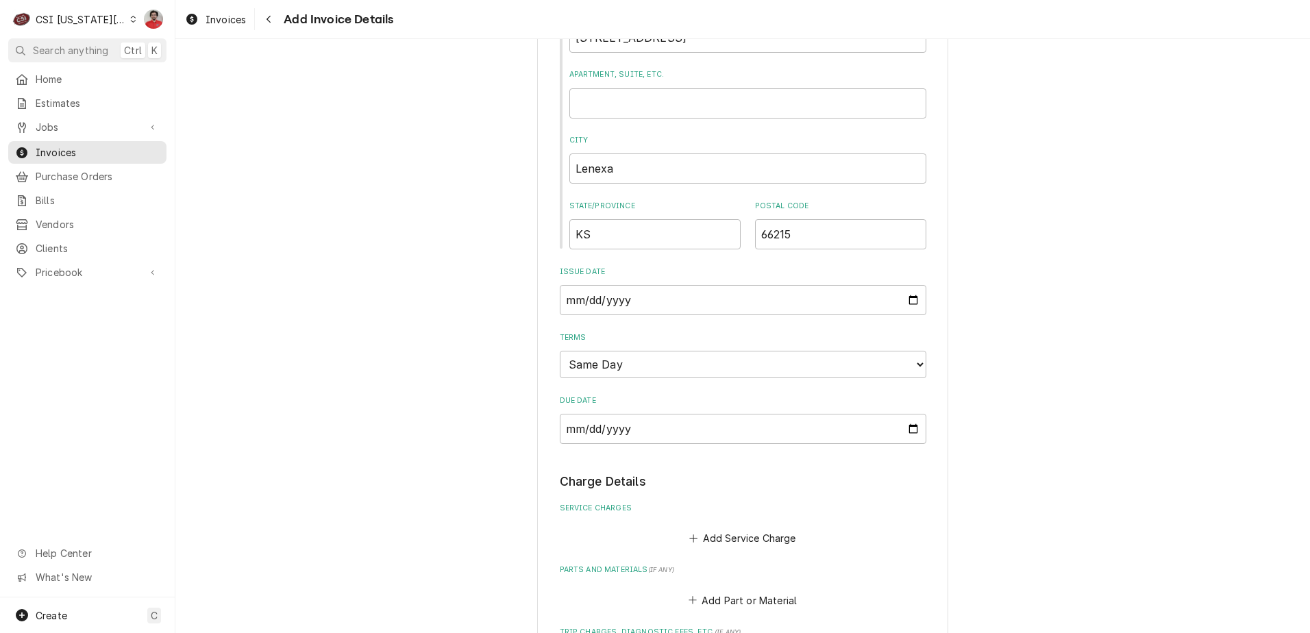
scroll to position [704, 0]
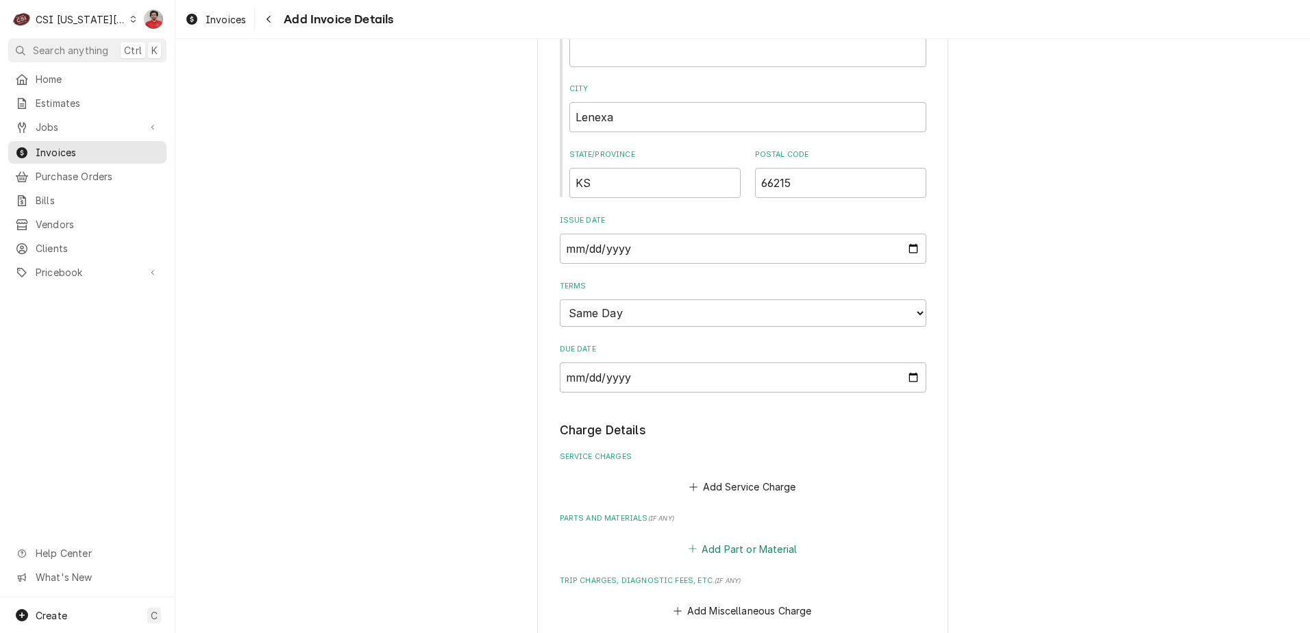
click at [717, 550] on button "Add Part or Material" at bounding box center [742, 548] width 113 height 19
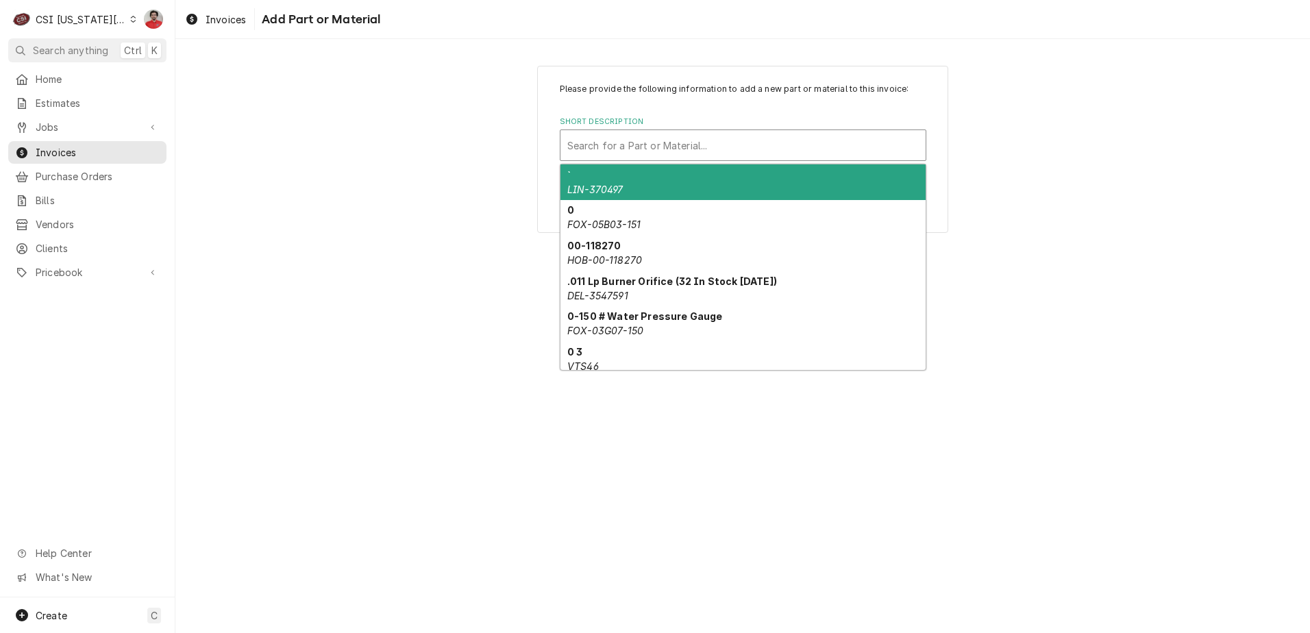
click at [635, 149] on div "Short Description" at bounding box center [743, 145] width 352 height 25
click at [50, 270] on span "Pricebook" at bounding box center [87, 272] width 103 height 14
click at [617, 136] on div "Short Description" at bounding box center [743, 145] width 352 height 25
paste input "CU5631602"
type input "CU5631602"
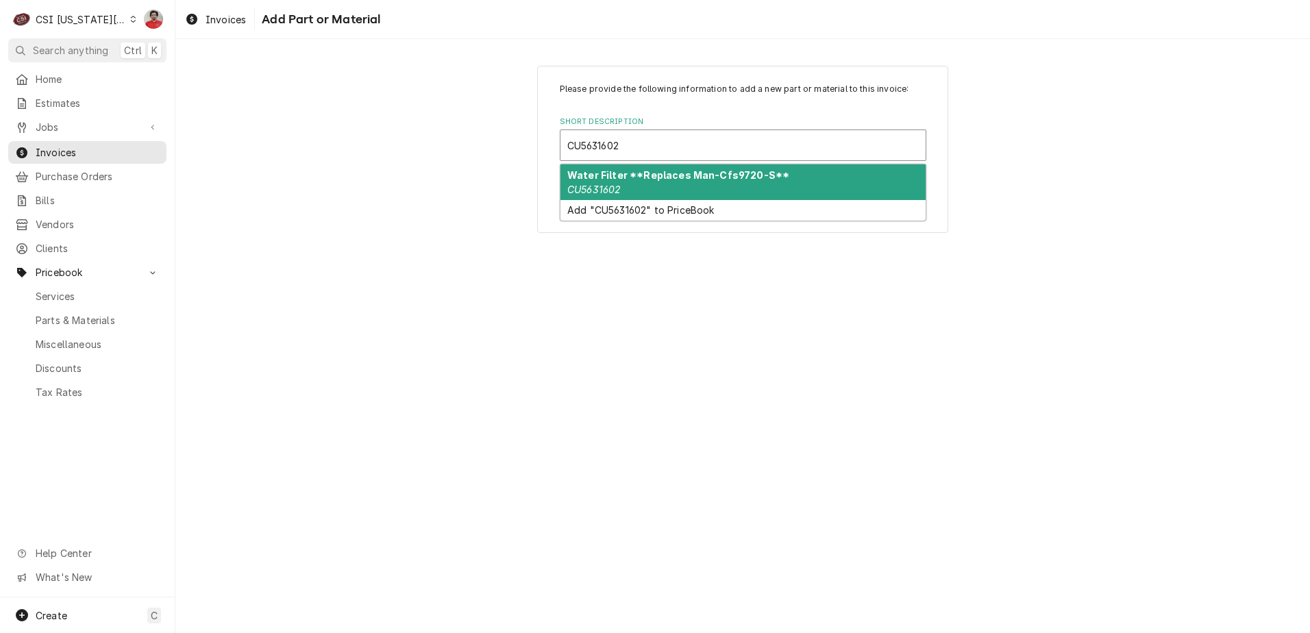
click at [704, 183] on div "Water Filter **Replaces Man-Cfs9720-S** CU5631602" at bounding box center [743, 182] width 365 height 36
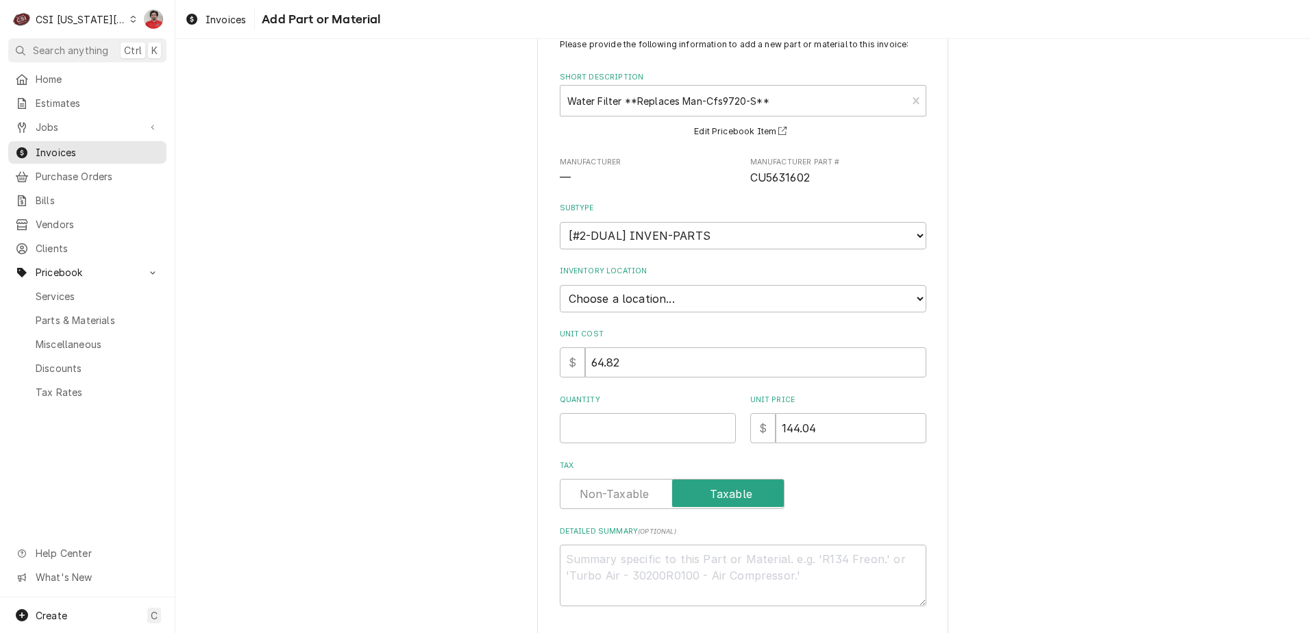
scroll to position [69, 0]
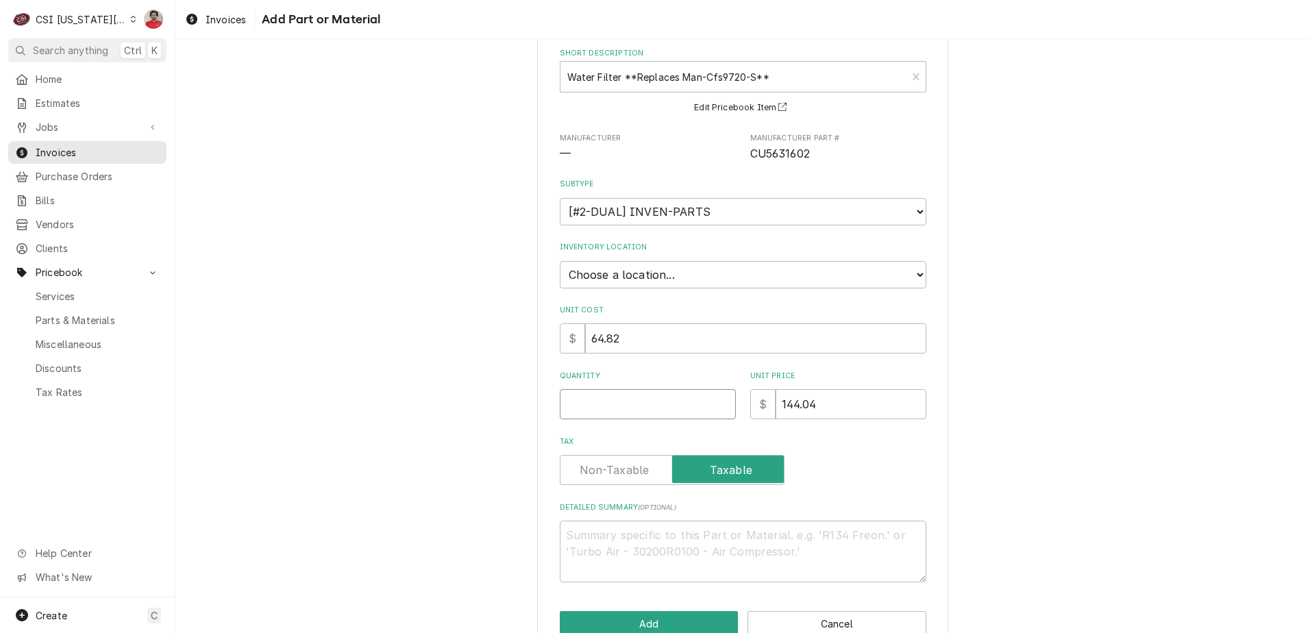
click at [630, 408] on input "Quantity" at bounding box center [648, 404] width 176 height 30
type textarea "x"
type input "1"
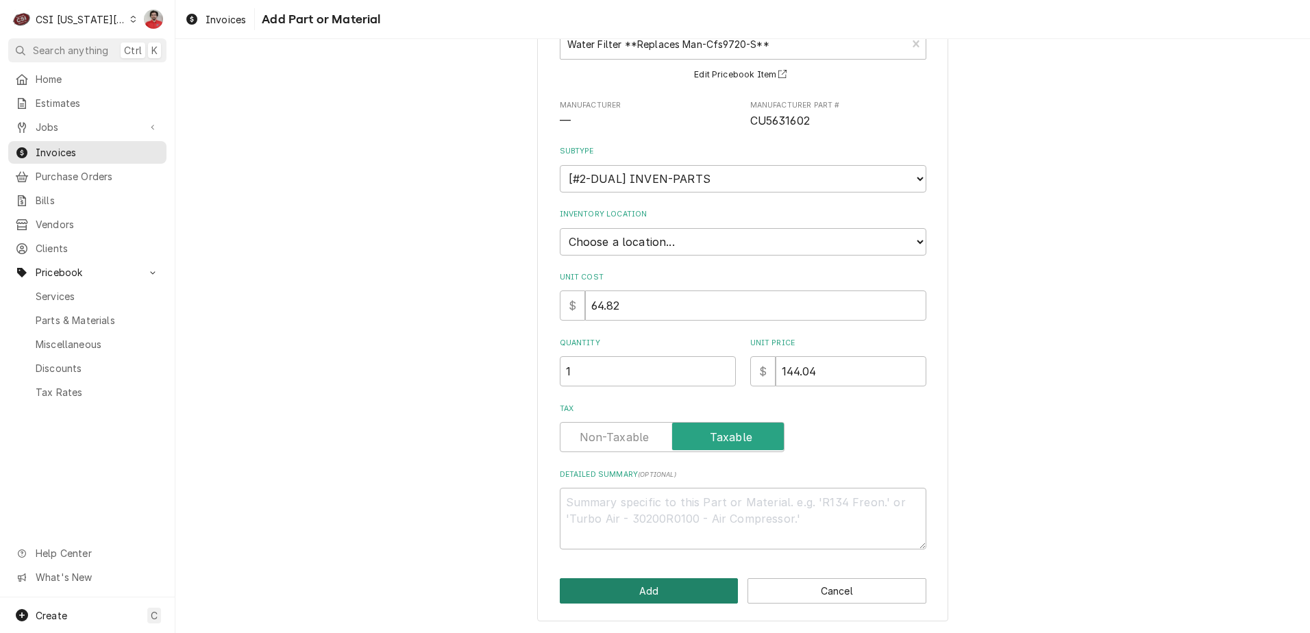
click at [661, 589] on button "Add" at bounding box center [649, 590] width 179 height 25
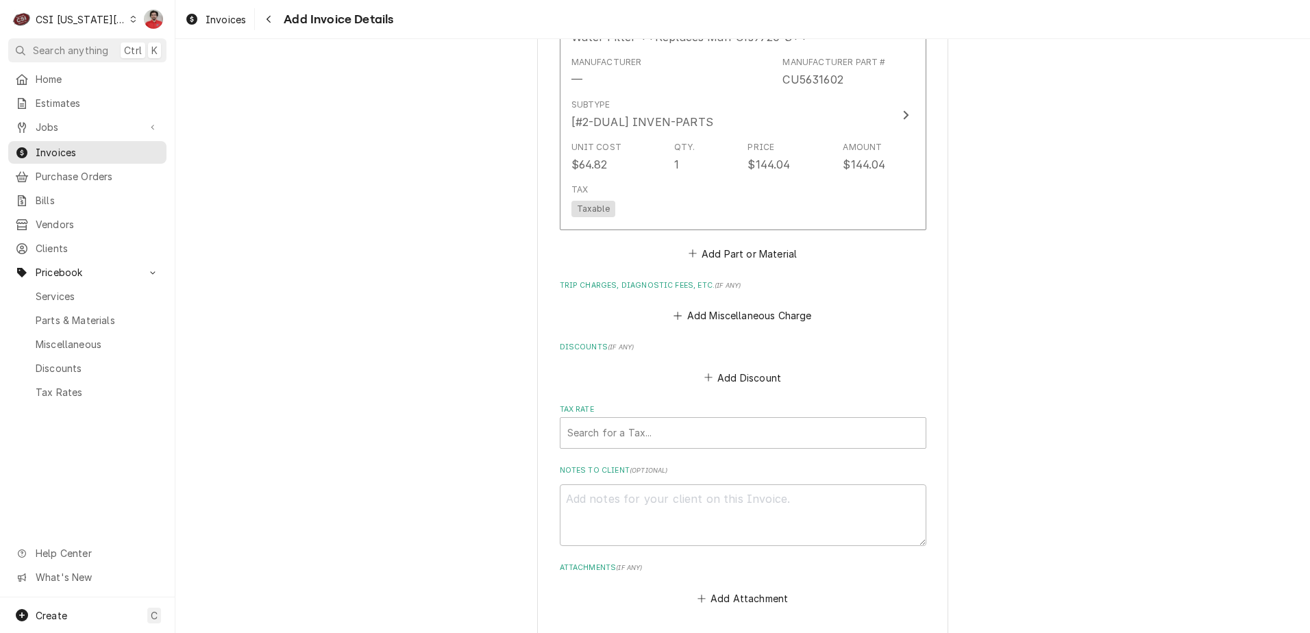
scroll to position [1373, 0]
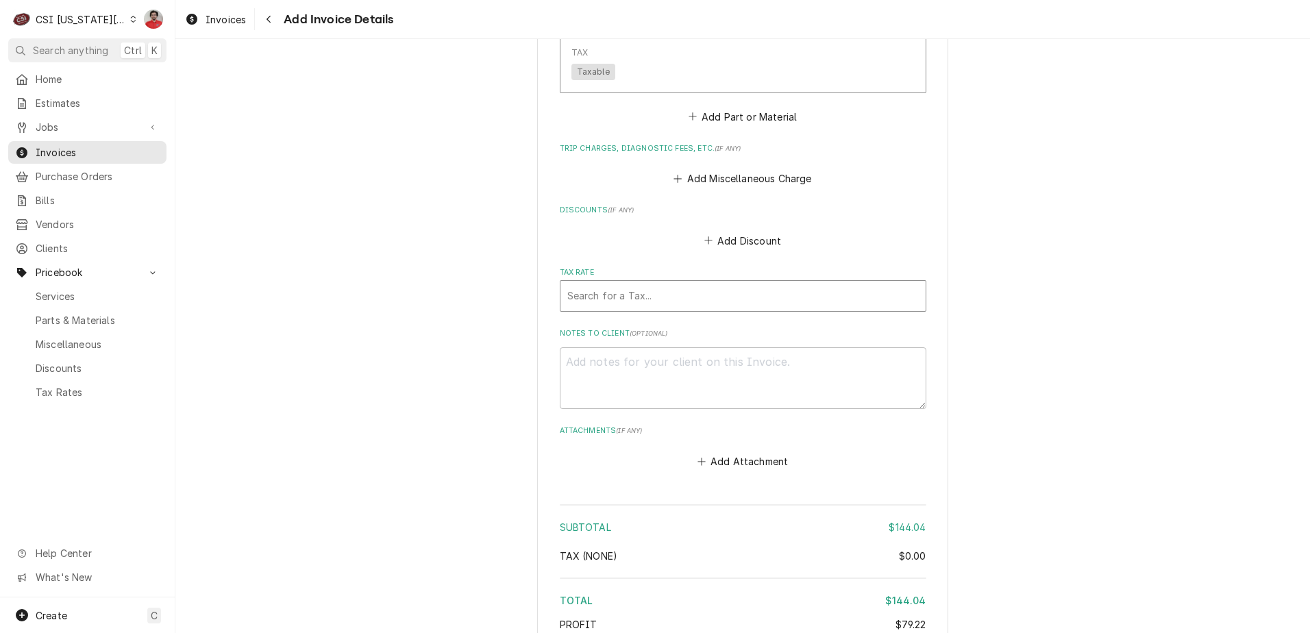
click at [617, 302] on div "Tax Rate" at bounding box center [743, 296] width 352 height 25
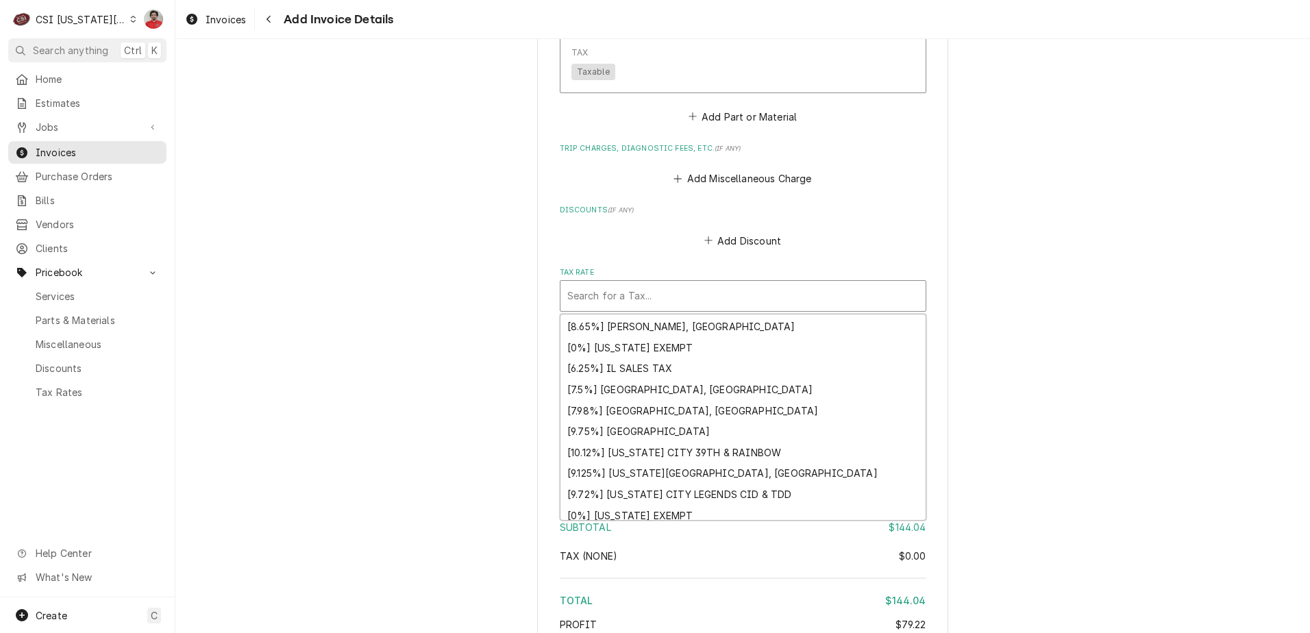
scroll to position [634, 0]
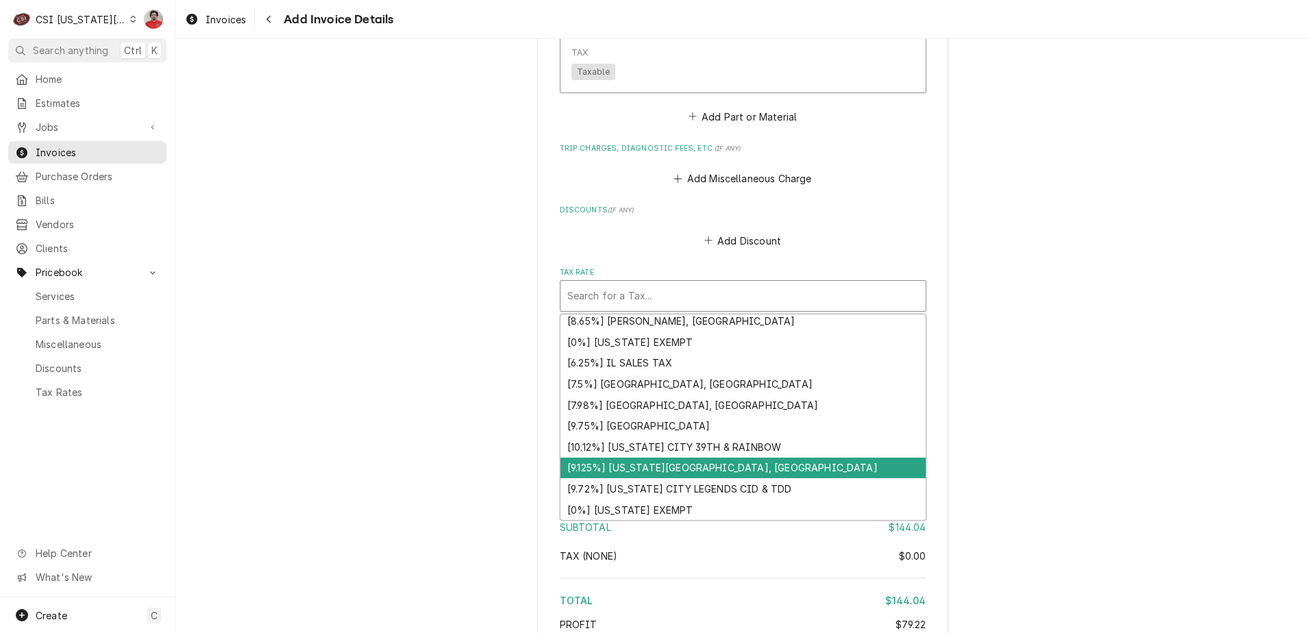
click at [635, 465] on div "[9.125%] KANSAS CITY, KS" at bounding box center [743, 468] width 365 height 21
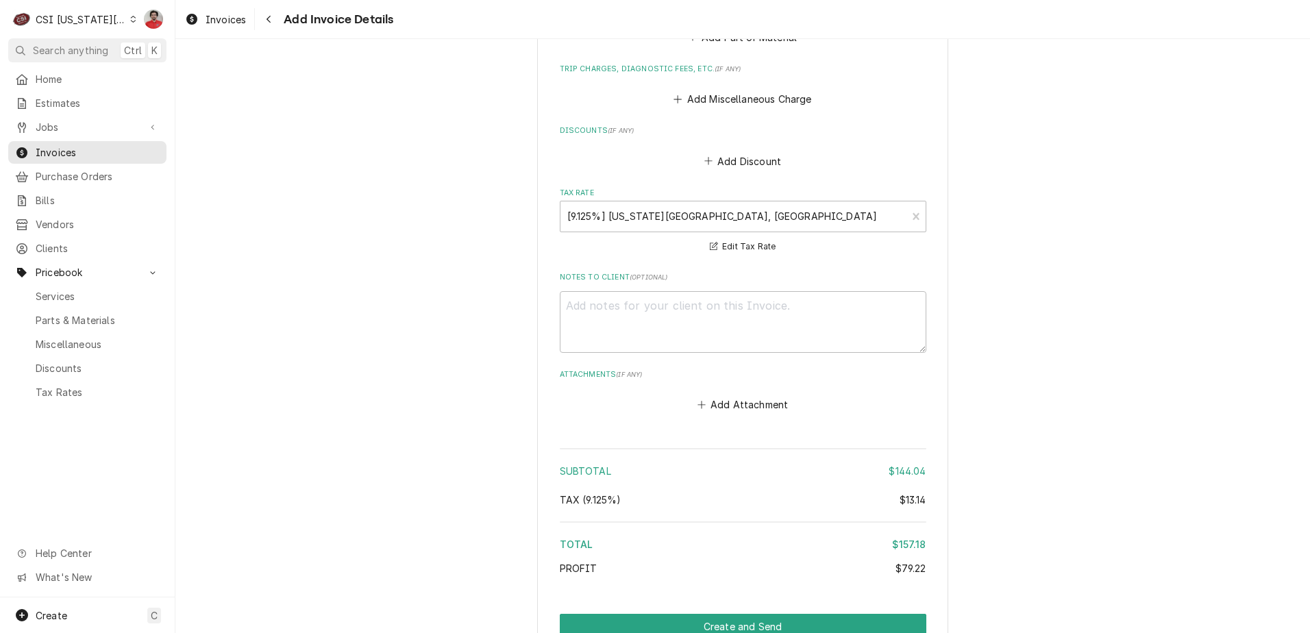
scroll to position [1373, 0]
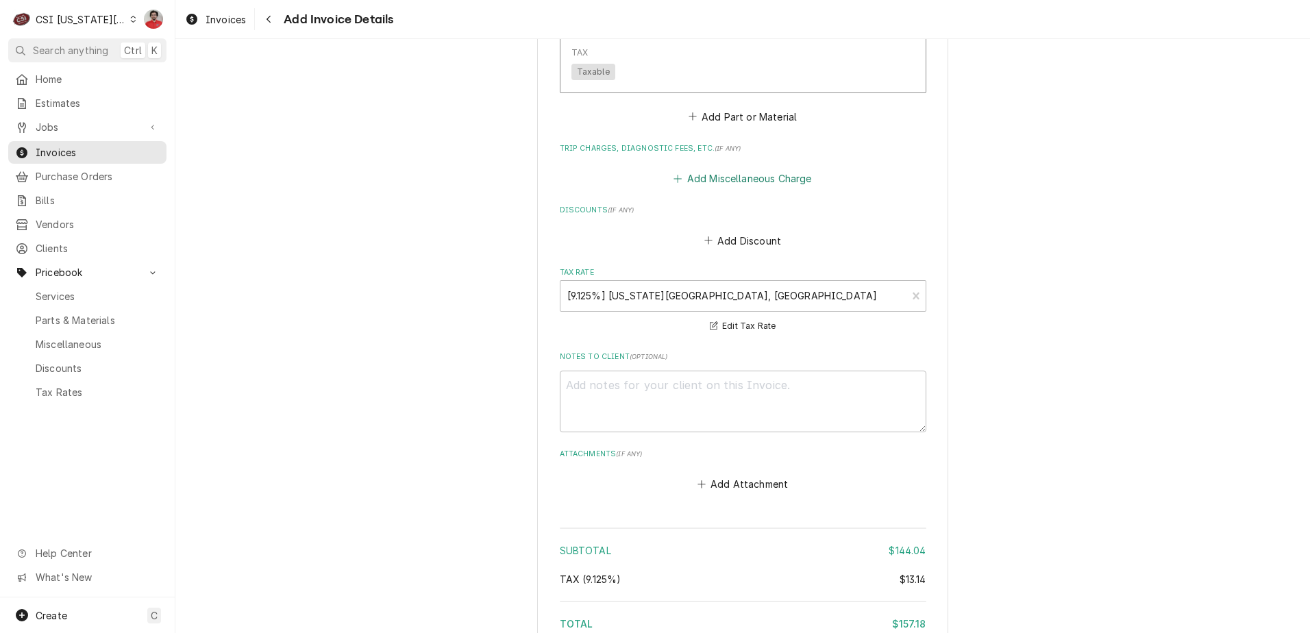
click at [676, 182] on icon "Trip Charges, Diagnostic Fees, etc." at bounding box center [678, 179] width 8 height 10
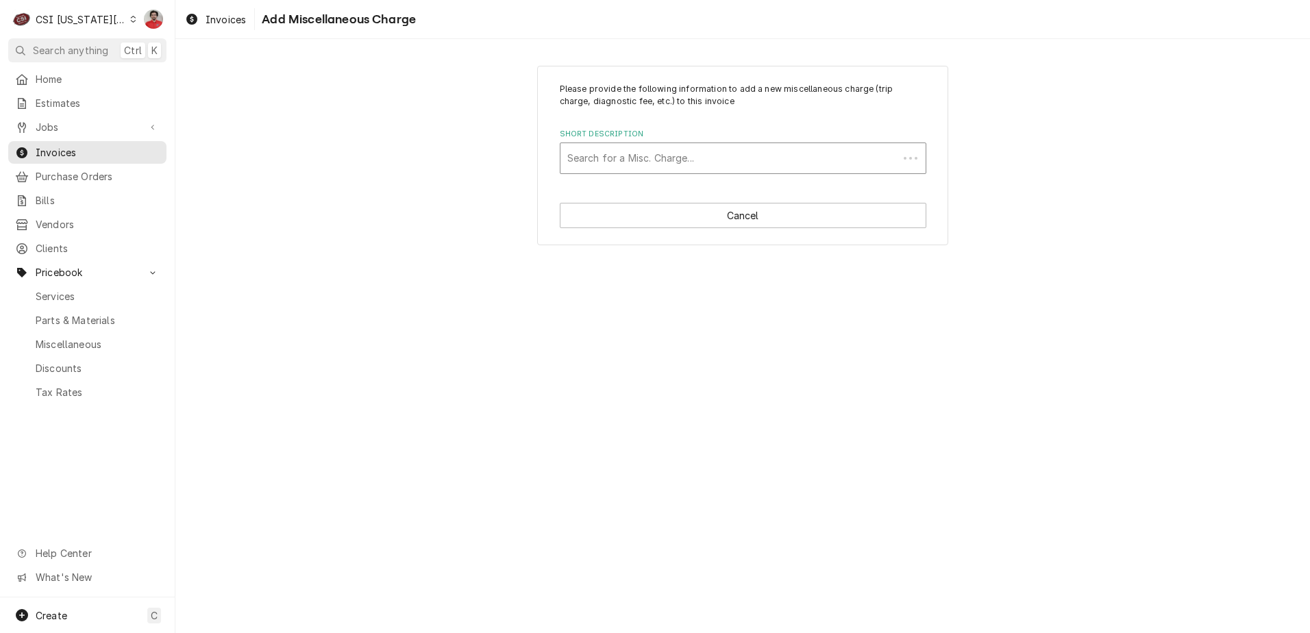
click at [634, 149] on div "Short Description" at bounding box center [729, 158] width 324 height 25
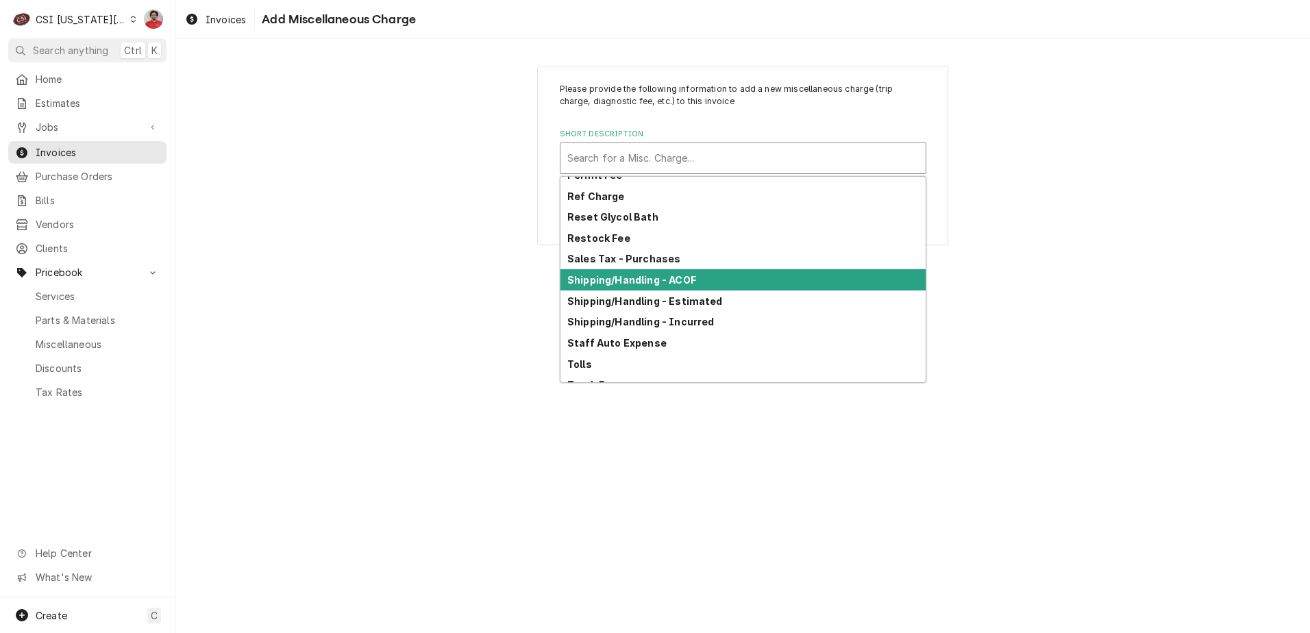
scroll to position [424, 0]
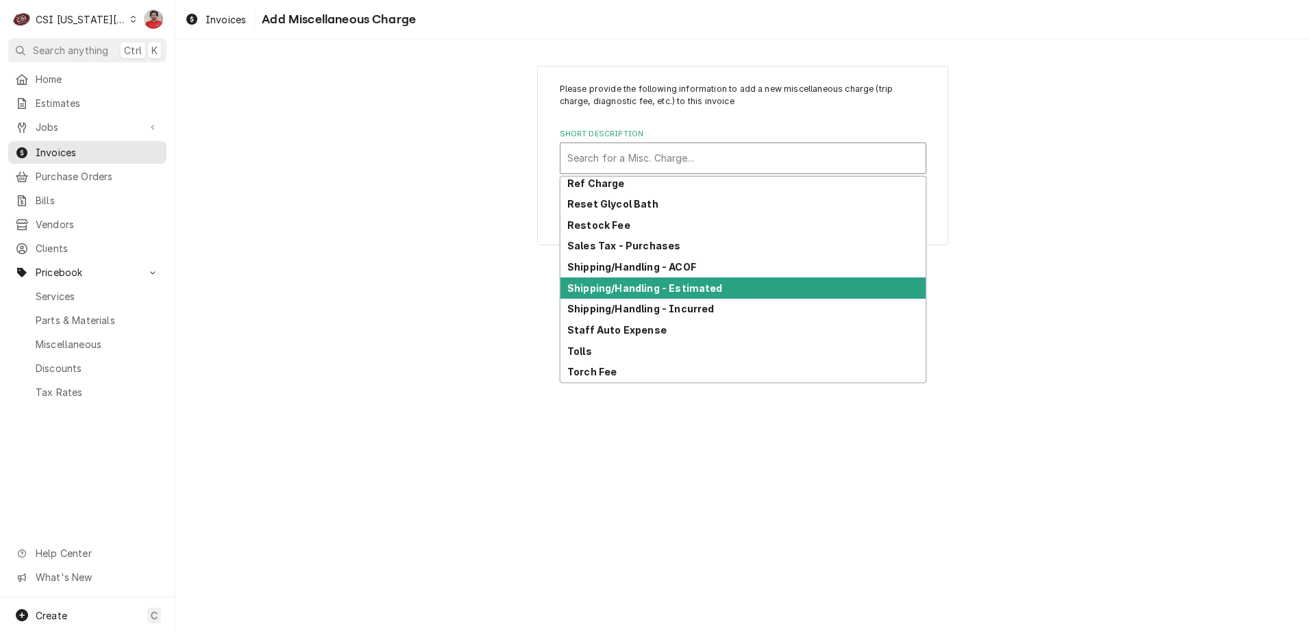
click at [628, 292] on strong "Shipping/Handling - Estimated" at bounding box center [645, 288] width 156 height 12
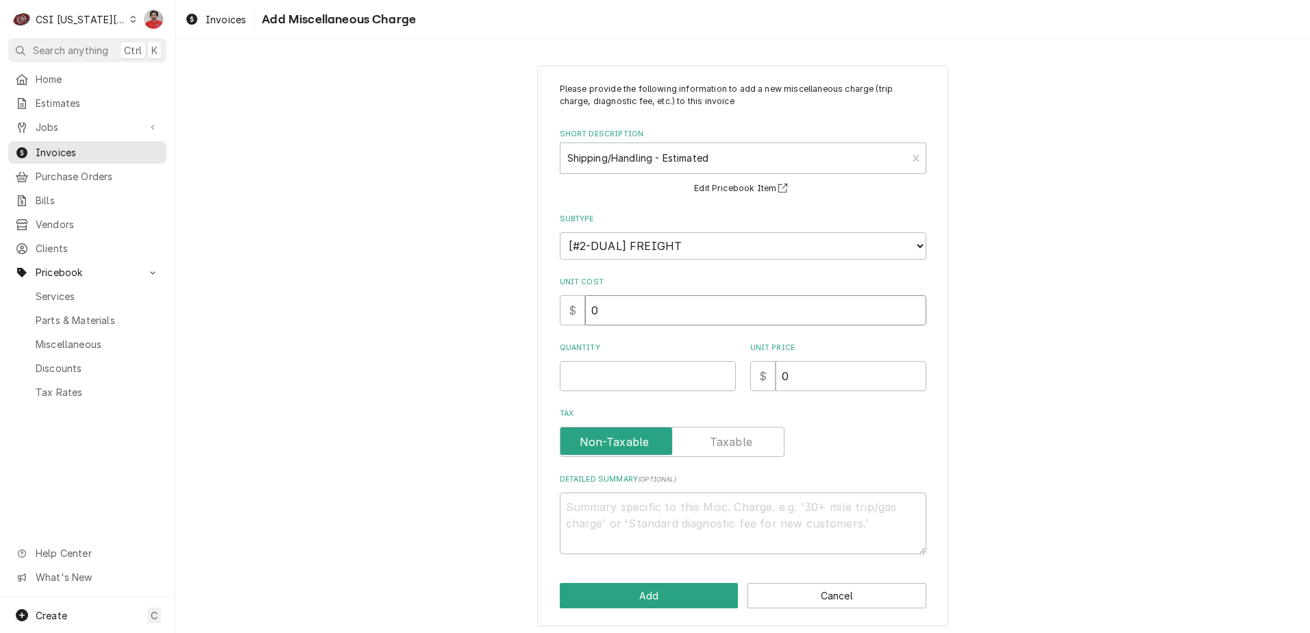
click at [493, 293] on div "Please provide the following information to add a new miscellaneous charge (tri…" at bounding box center [742, 345] width 1135 height 585
type textarea "x"
type input "3"
type textarea "x"
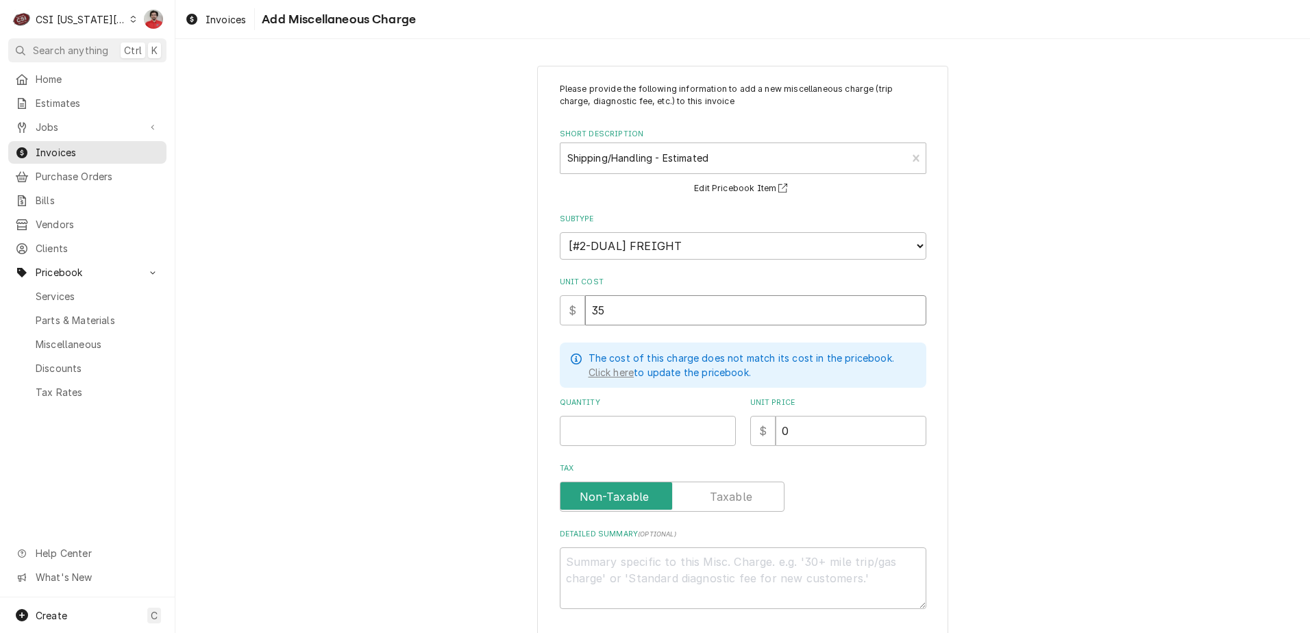
type input "35"
type textarea "x"
type input "1"
type textarea "x"
type input "3"
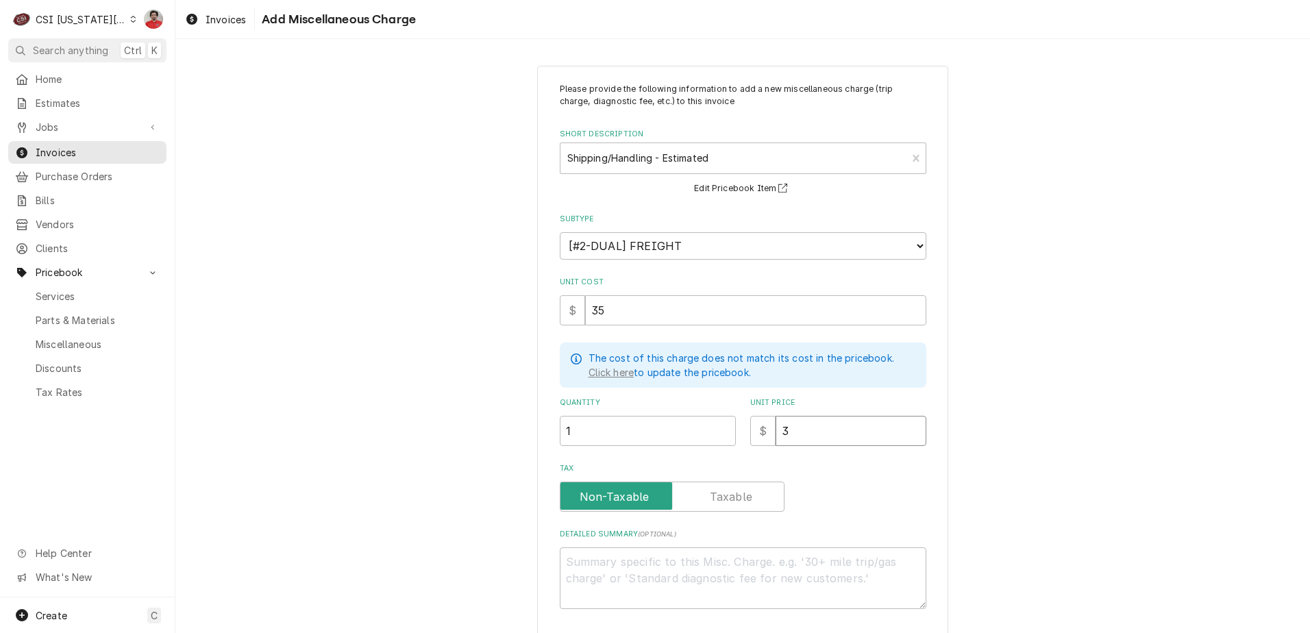
type textarea "x"
type input "35"
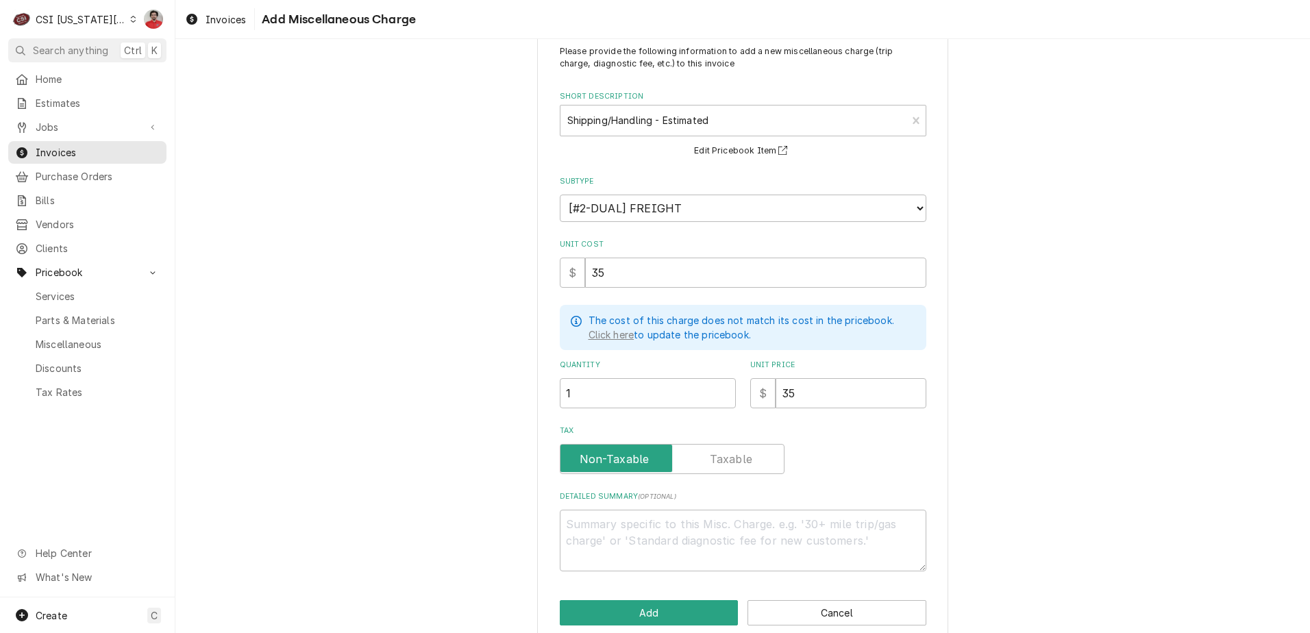
scroll to position [58, 0]
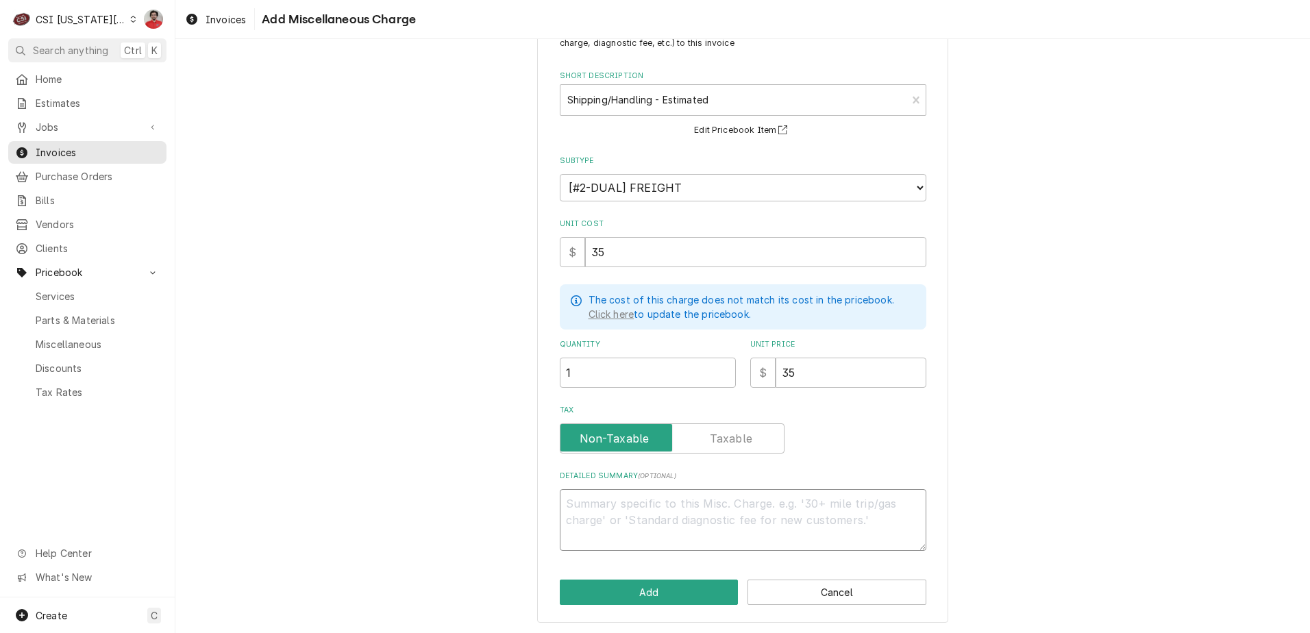
click at [647, 510] on textarea "Detailed Summary ( optional )" at bounding box center [743, 520] width 367 height 62
click at [670, 189] on select "Choose a subtype... [#1-SALE] LEASING-3 [#1-SALE] REF/TORCH [#1-SALE] SERV-CALL…" at bounding box center [743, 187] width 367 height 27
click at [650, 590] on button "Add" at bounding box center [649, 592] width 179 height 25
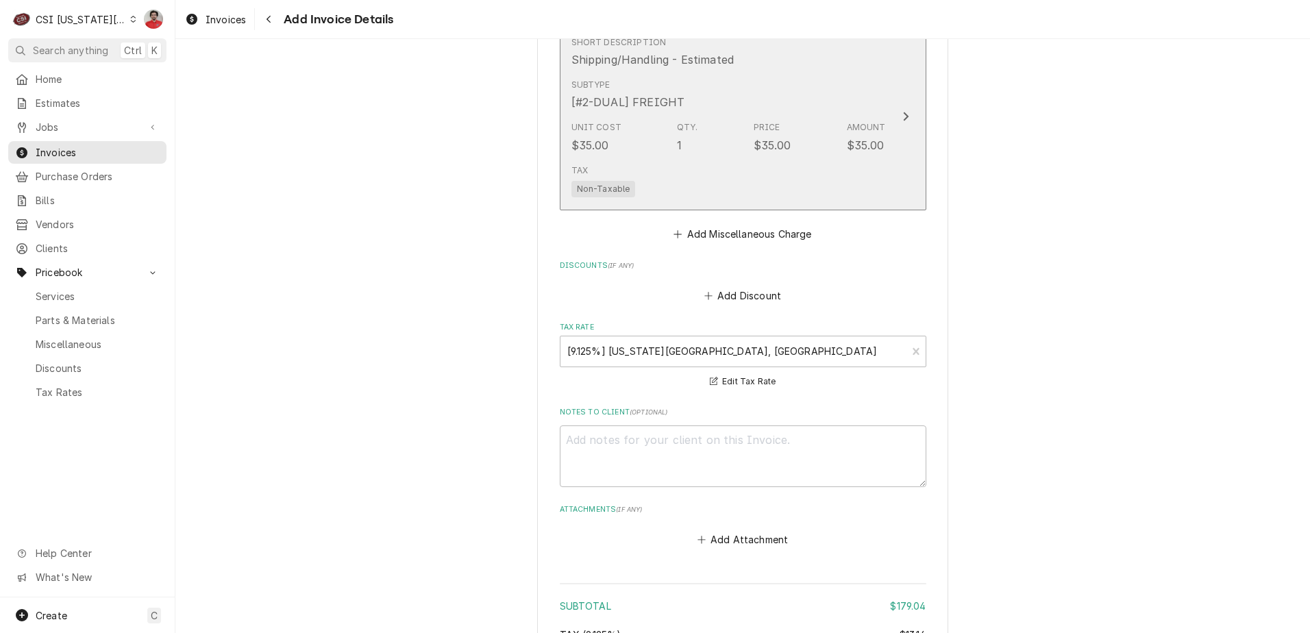
scroll to position [1717, 0]
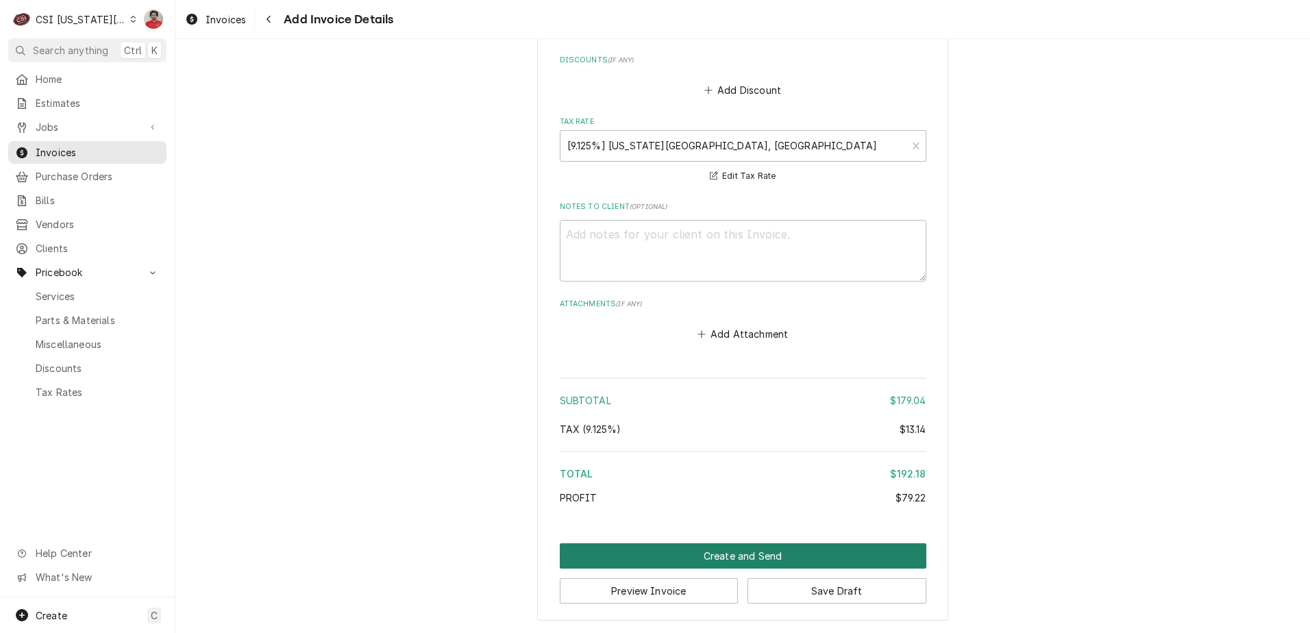
click at [694, 551] on button "Create and Send" at bounding box center [743, 555] width 367 height 25
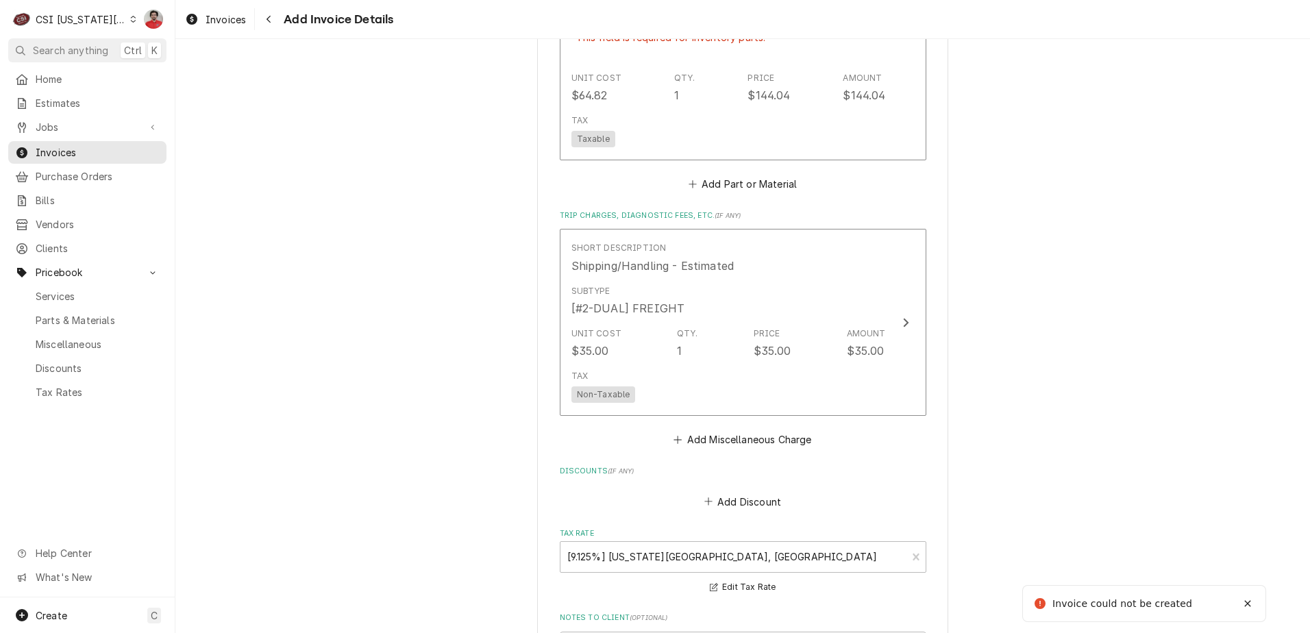
scroll to position [1004, 0]
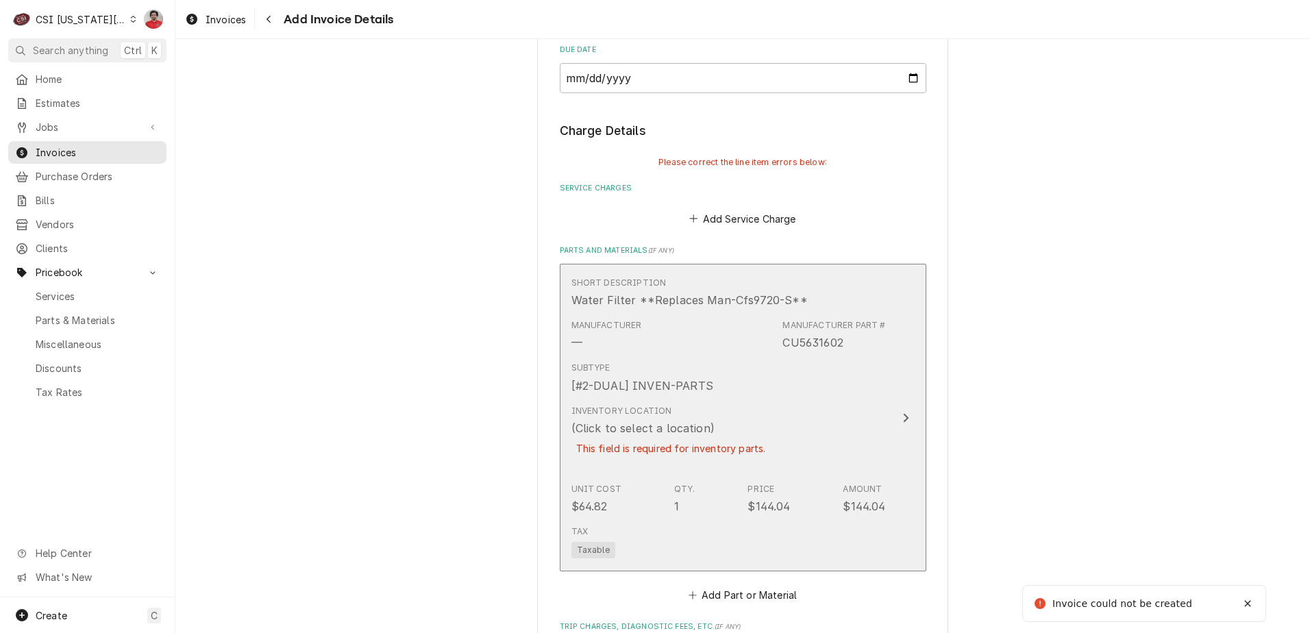
click at [701, 391] on div "[#2-DUAL] INVEN-PARTS" at bounding box center [643, 386] width 142 height 16
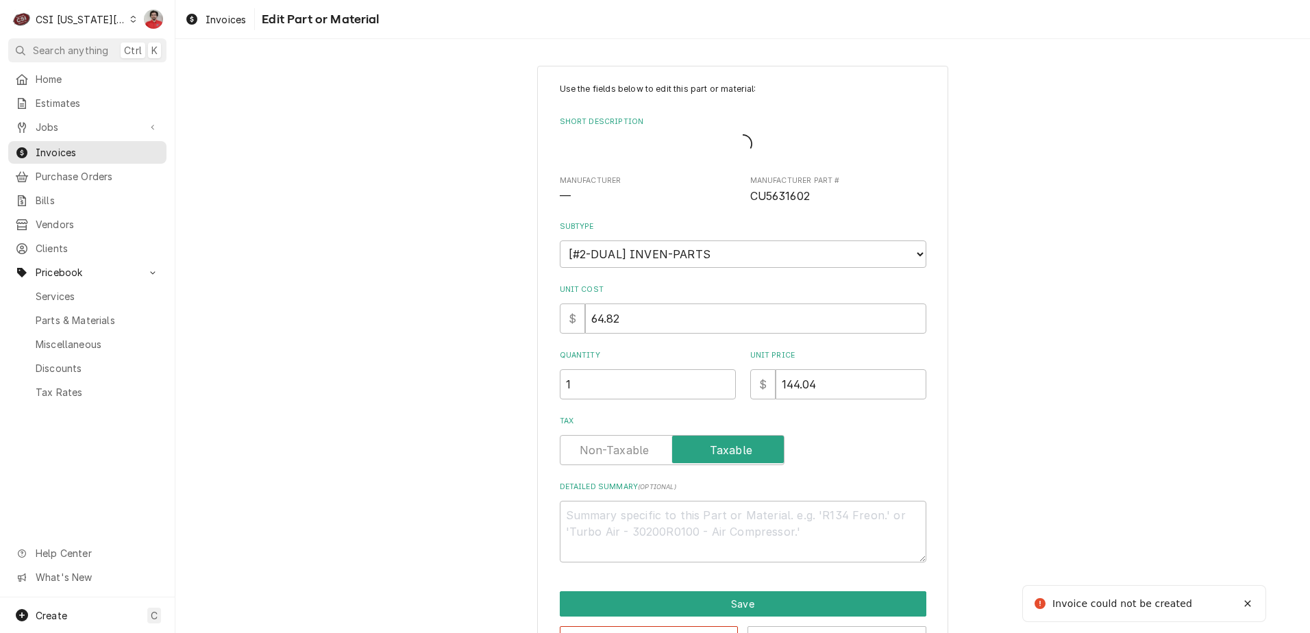
type textarea "x"
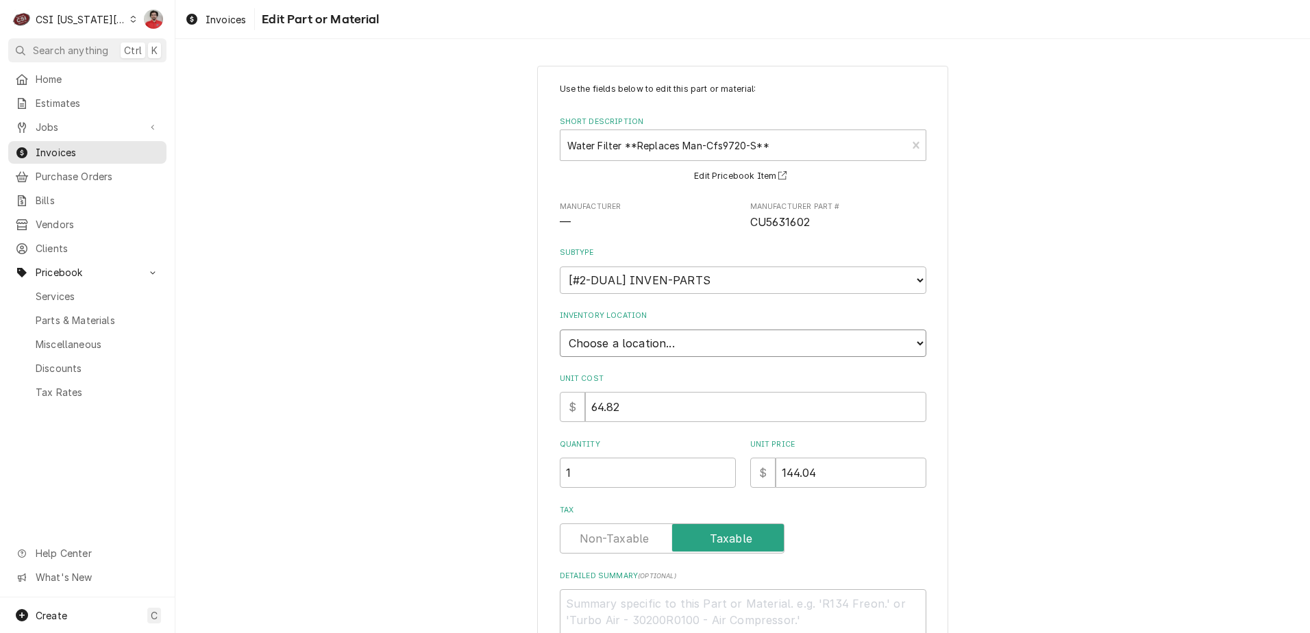
click at [666, 349] on select "Choose a location... 00 | KC WAREHOUSE 00 | MAIN WAREHOUSE 01 | BRIAN BREAZIER …" at bounding box center [743, 343] width 367 height 27
select select "2694"
click at [560, 330] on select "Choose a location... 00 | KC WAREHOUSE 00 | MAIN WAREHOUSE 01 | BRIAN BREAZIER …" at bounding box center [743, 343] width 367 height 27
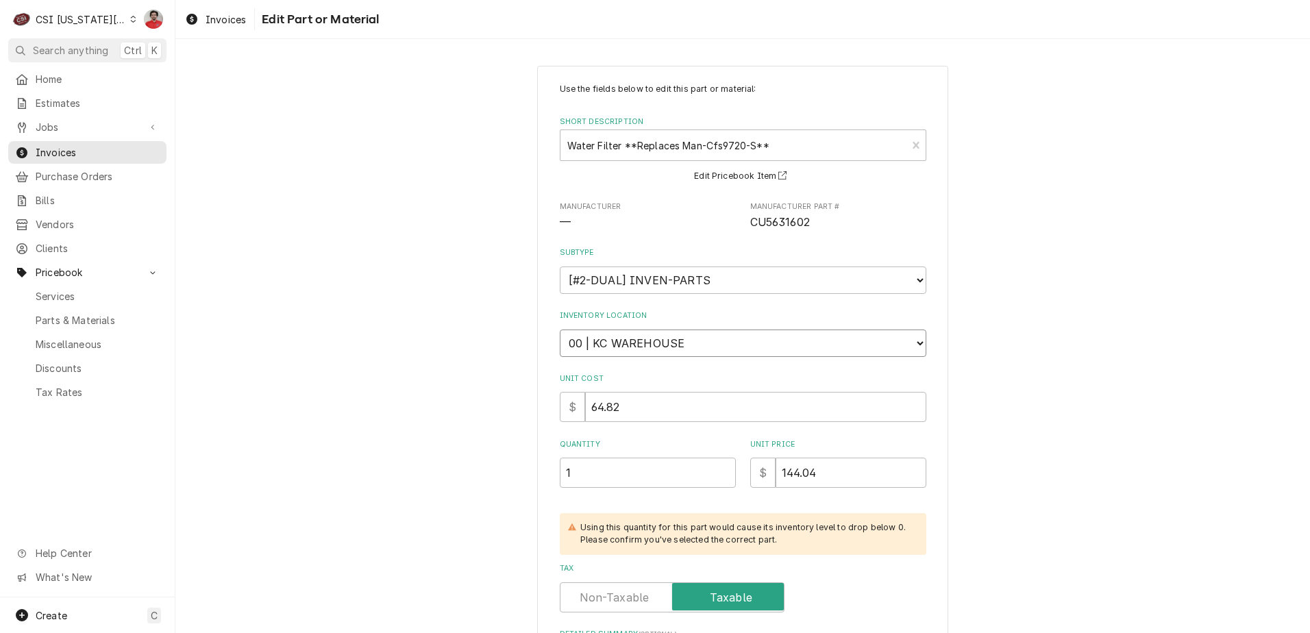
scroll to position [137, 0]
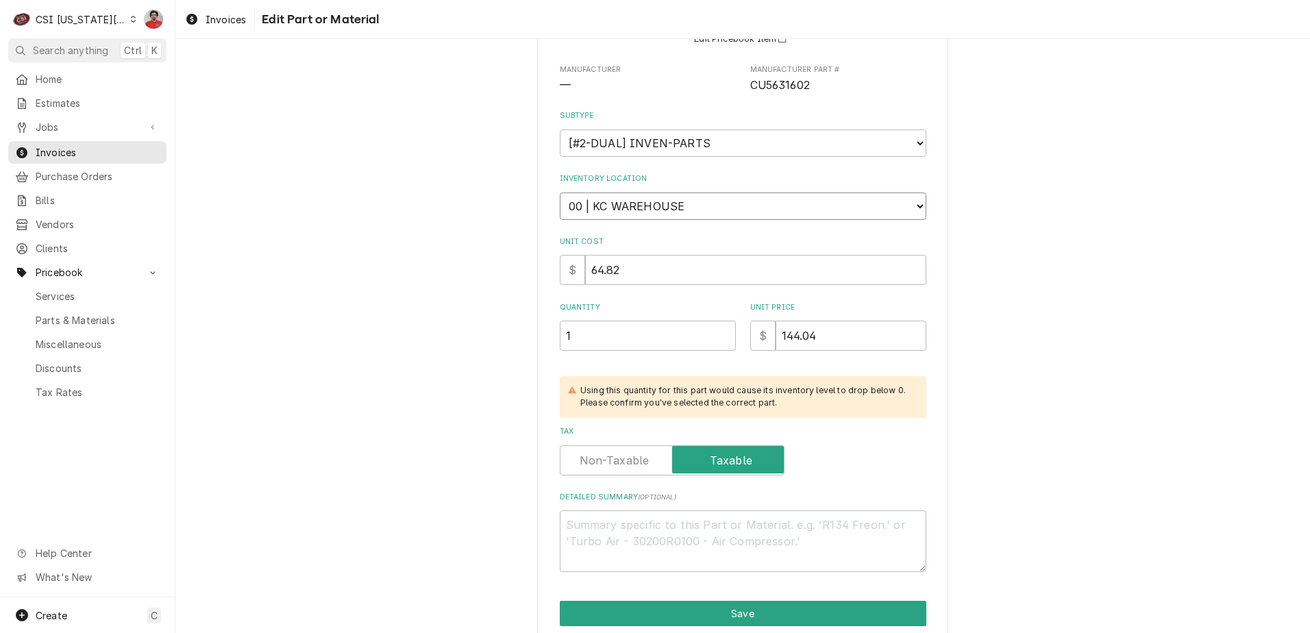
click at [640, 206] on select "Choose a location... 00 | KC WAREHOUSE 00 | MAIN WAREHOUSE 01 | BRIAN BREAZIER …" at bounding box center [743, 206] width 367 height 27
click at [560, 193] on select "Choose a location... 00 | KC WAREHOUSE 00 | MAIN WAREHOUSE 01 | BRIAN BREAZIER …" at bounding box center [743, 206] width 367 height 27
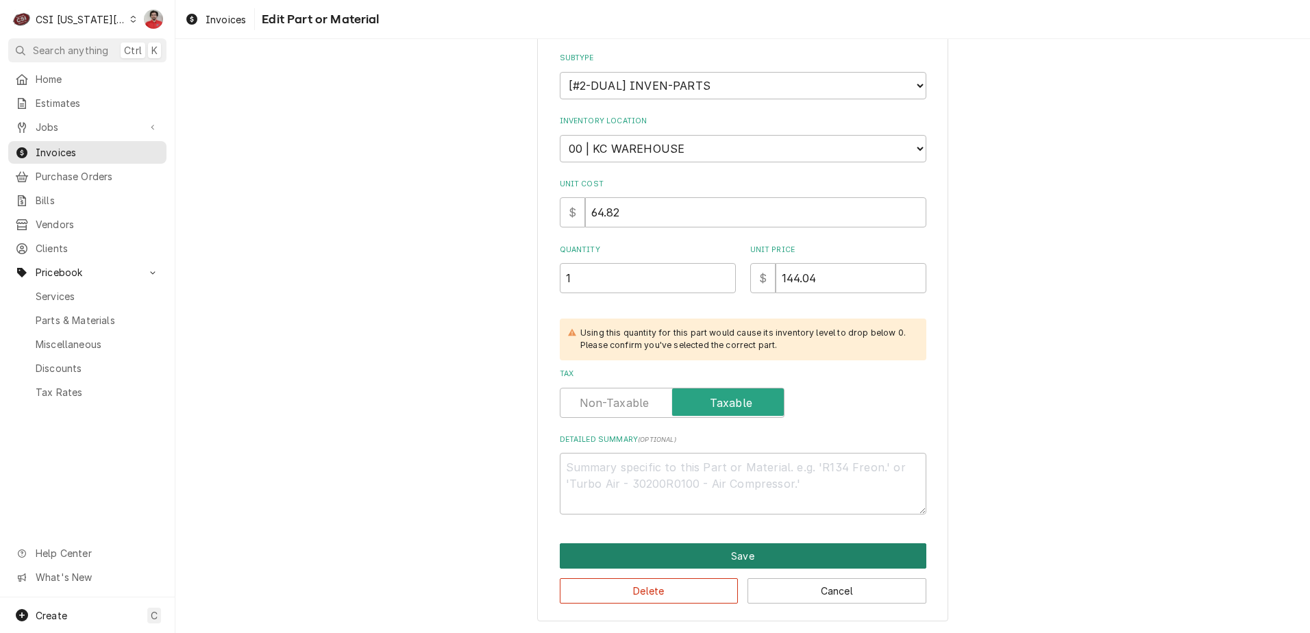
click at [691, 556] on button "Save" at bounding box center [743, 555] width 367 height 25
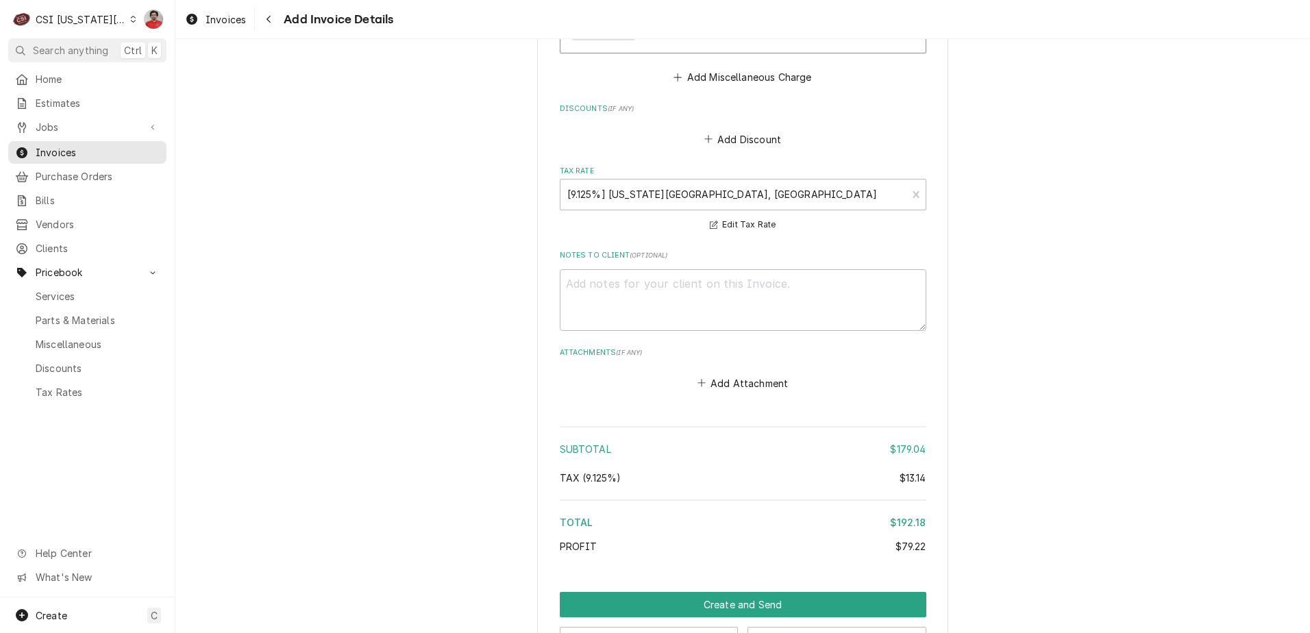
scroll to position [1826, 0]
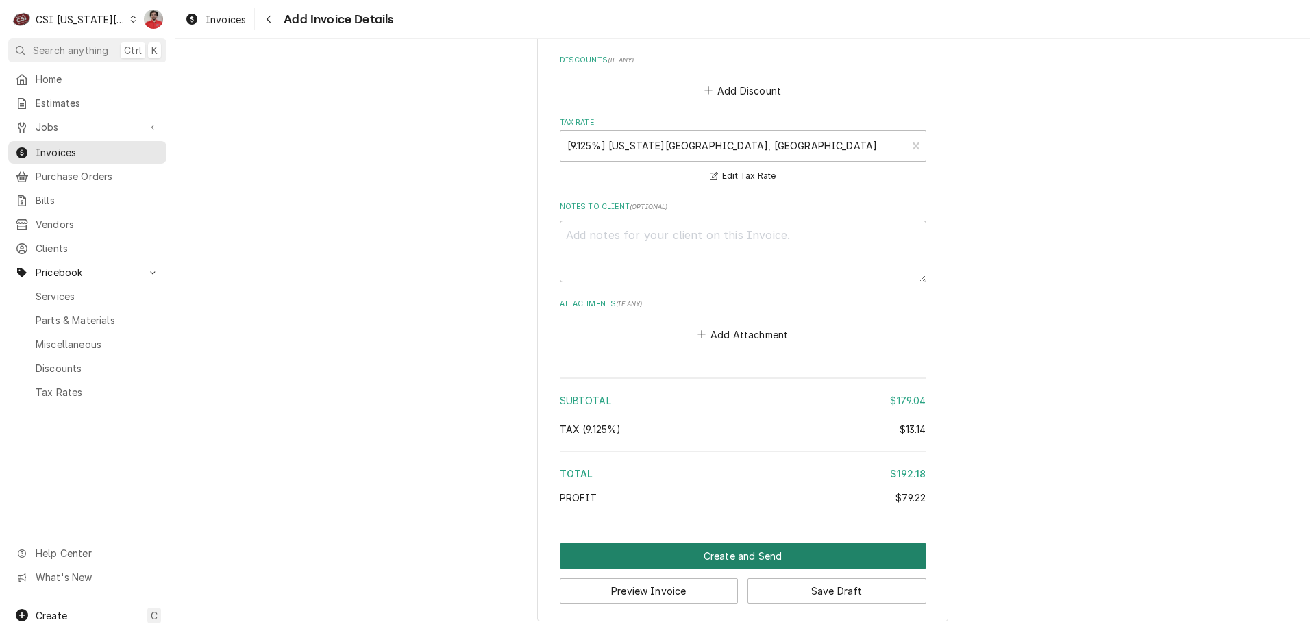
click at [650, 552] on button "Create and Send" at bounding box center [743, 555] width 367 height 25
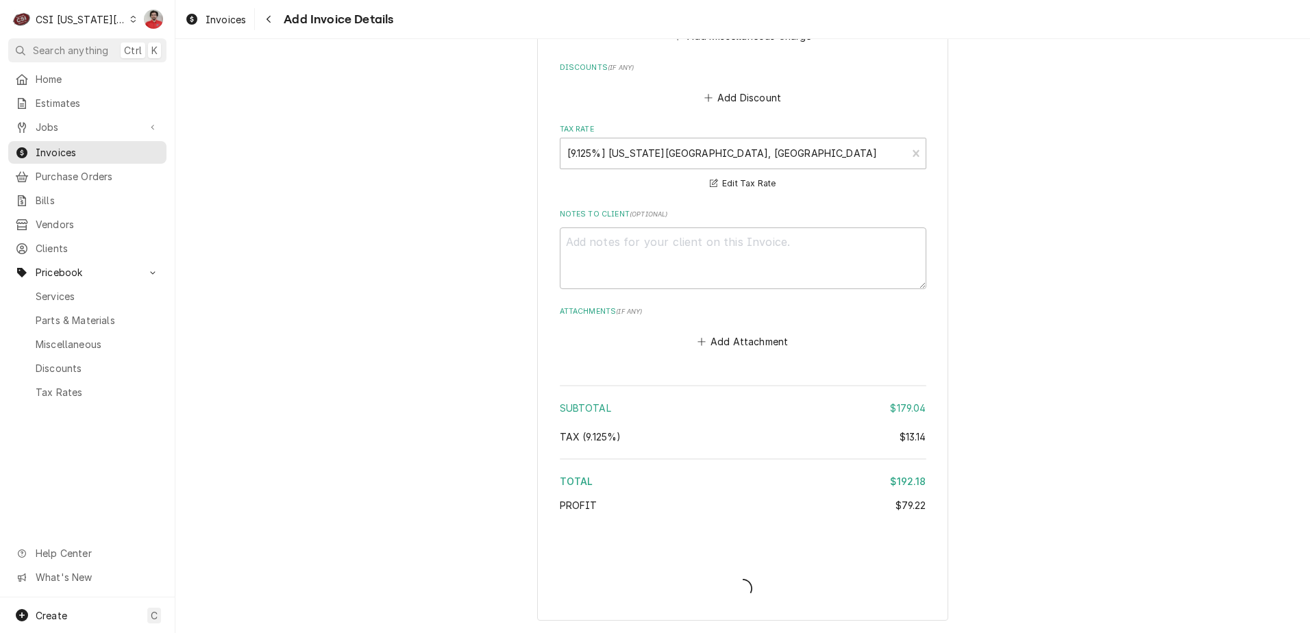
scroll to position [1788, 0]
type textarea "x"
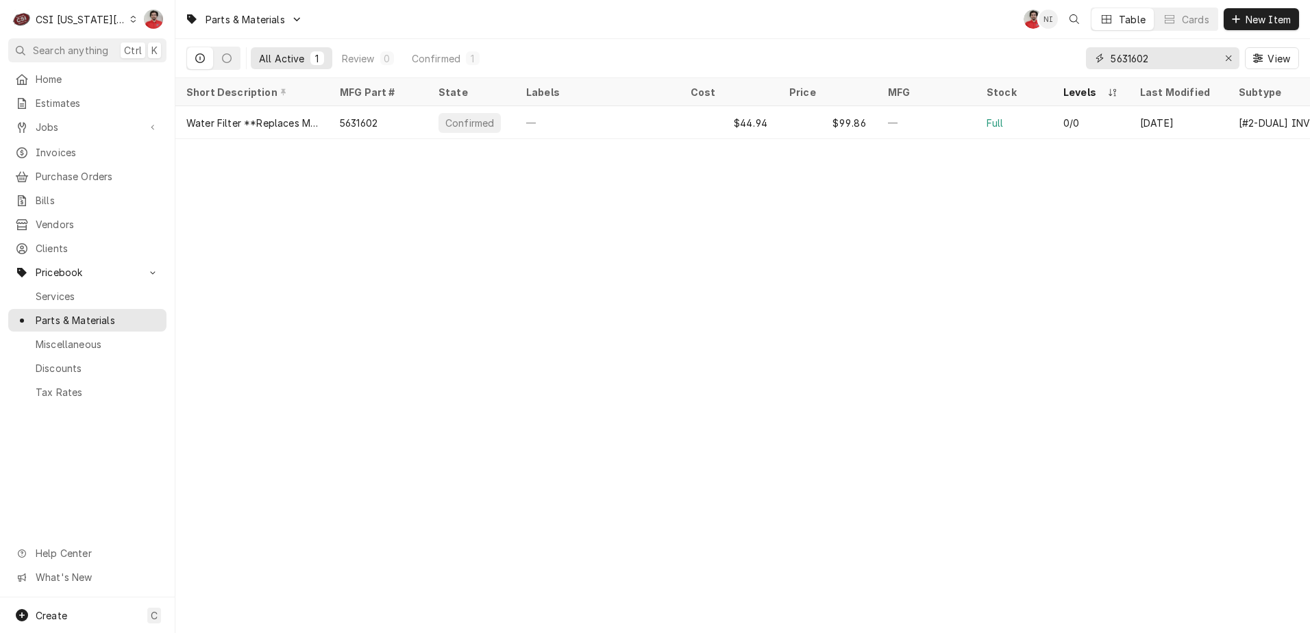
drag, startPoint x: 1070, startPoint y: 60, endPoint x: 855, endPoint y: 60, distance: 215.9
click at [883, 60] on div "All Active 1 Review 0 Confirmed 1 5631602 View" at bounding box center [742, 58] width 1113 height 38
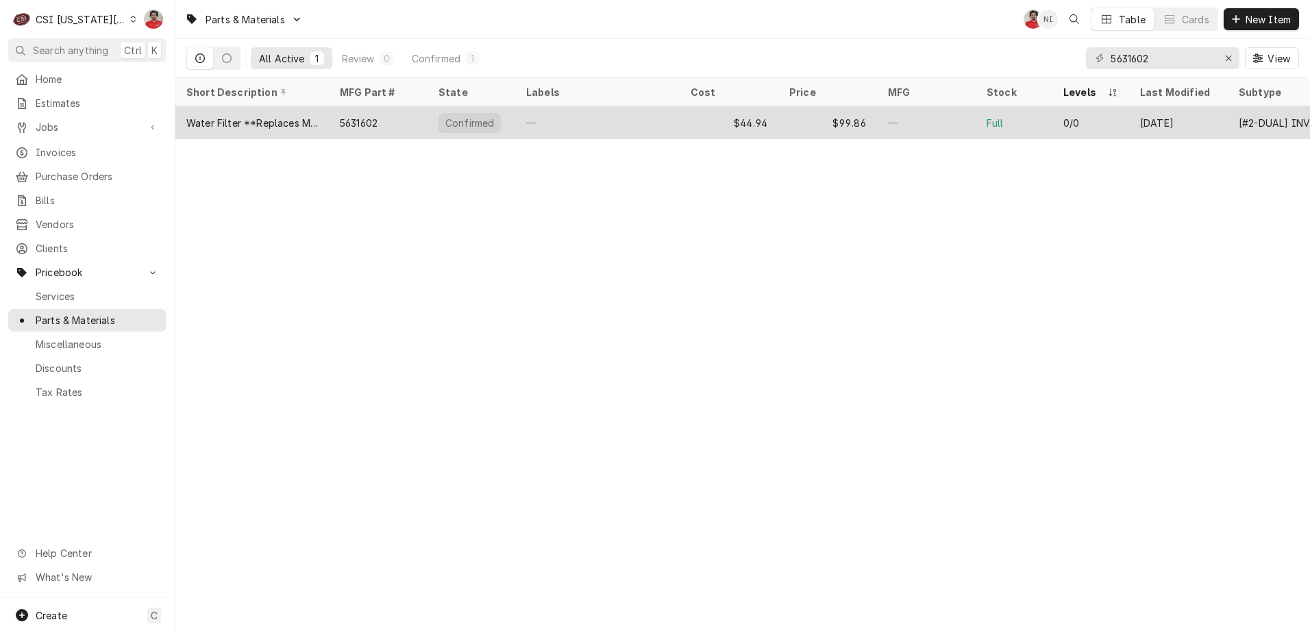
click at [610, 123] on div "—" at bounding box center [597, 122] width 164 height 33
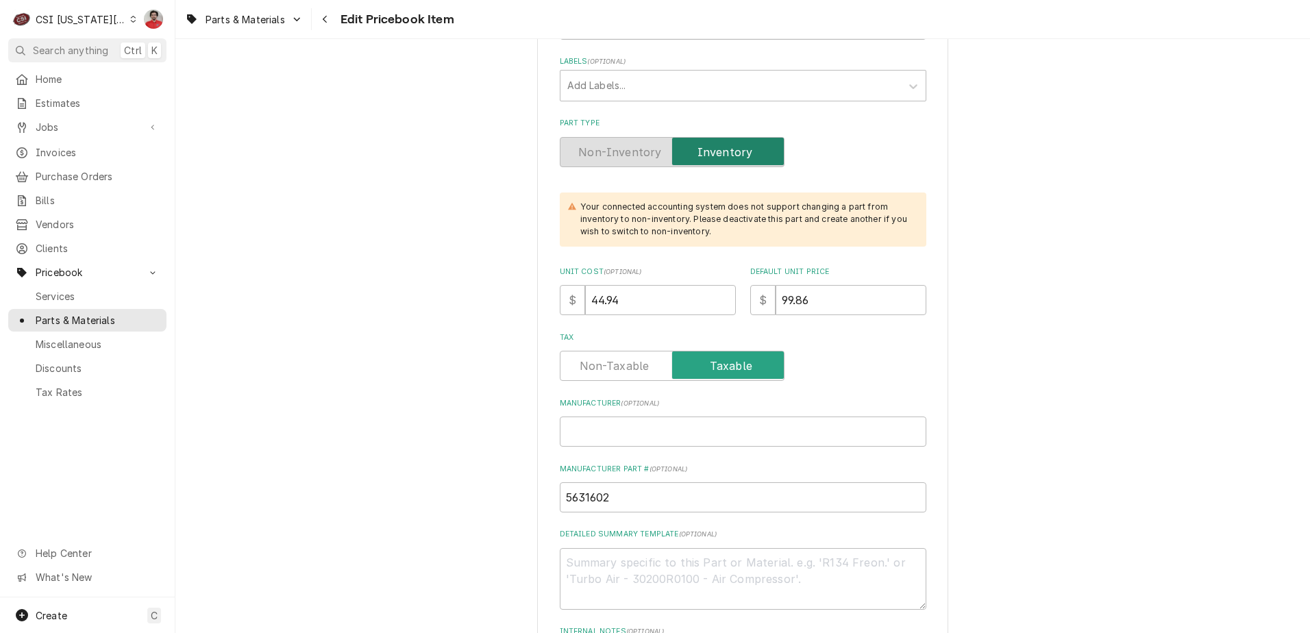
scroll to position [685, 0]
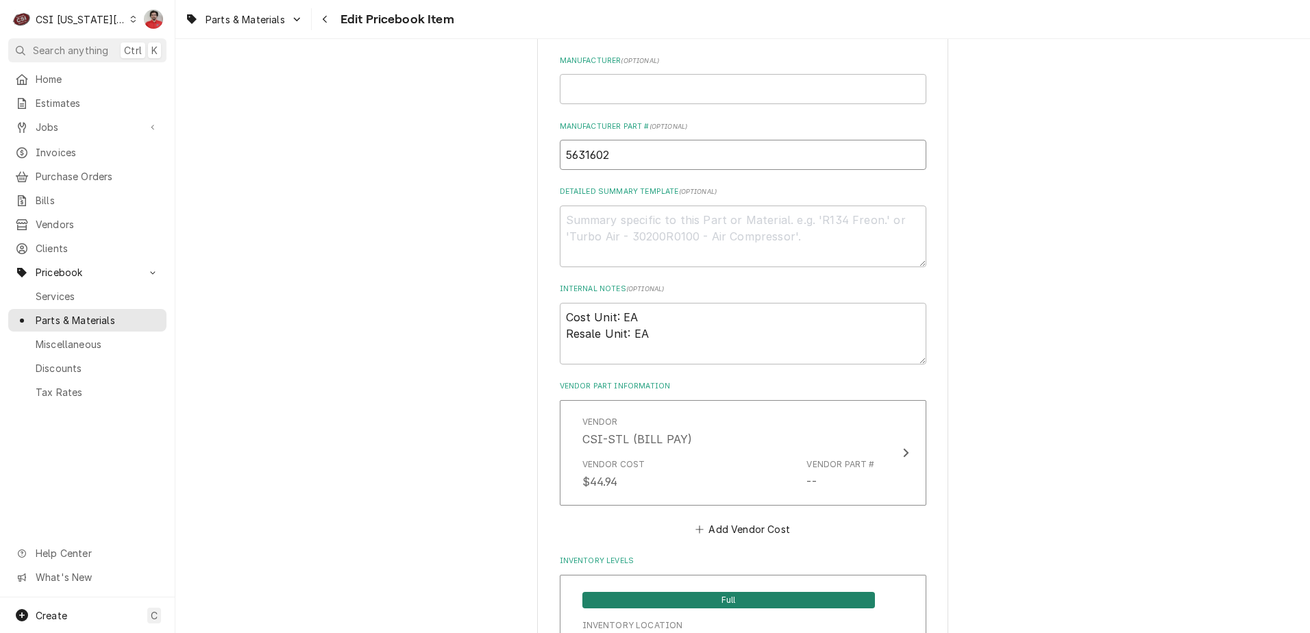
drag, startPoint x: 650, startPoint y: 153, endPoint x: 254, endPoint y: 161, distance: 396.2
paste input "CU"
type textarea "x"
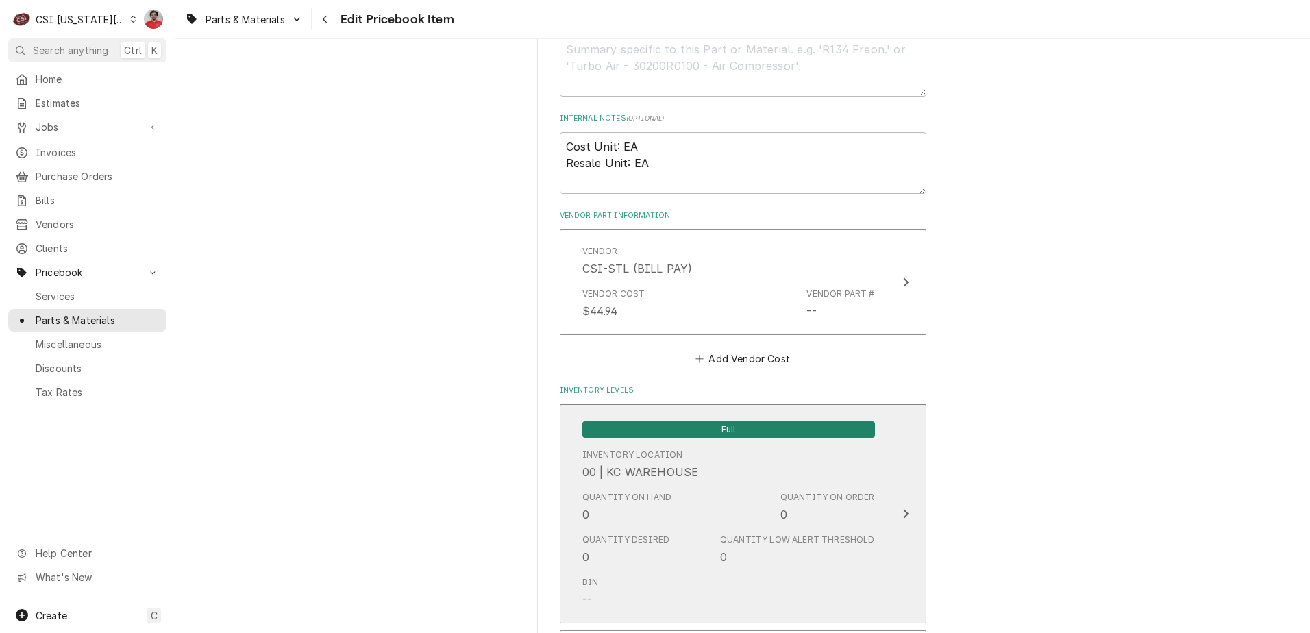
scroll to position [822, 0]
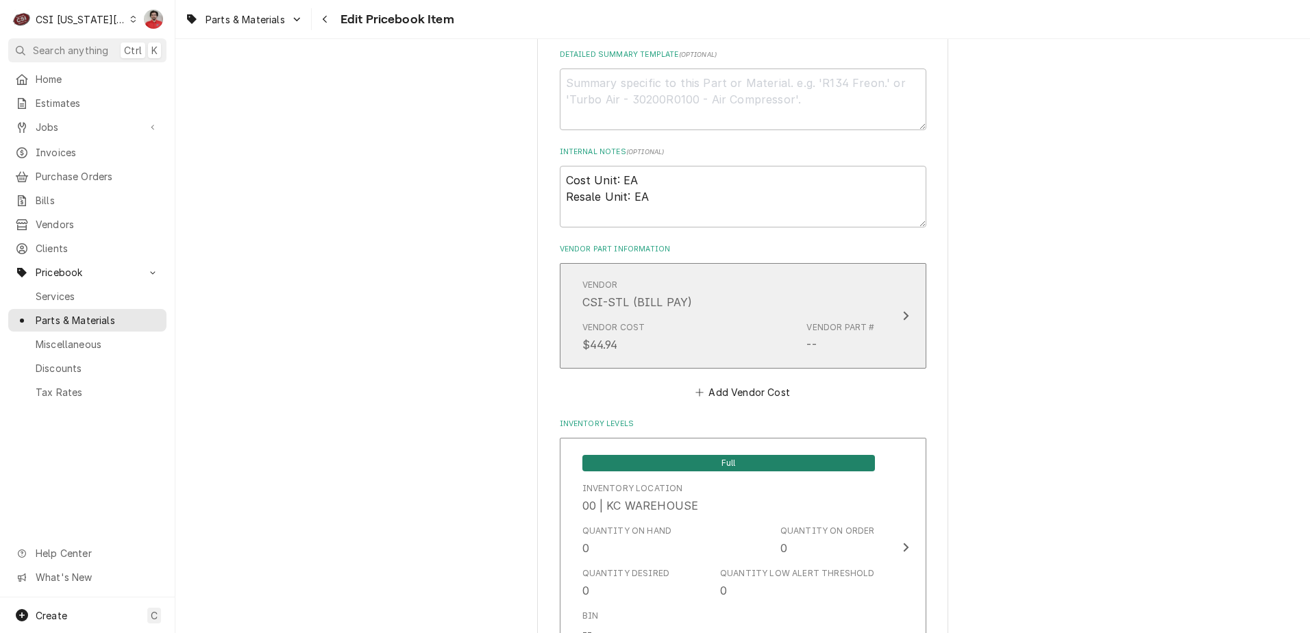
type input "CU5631602"
click at [685, 354] on div "Vendor Cost $44.94 Vendor Part # --" at bounding box center [728, 337] width 293 height 42
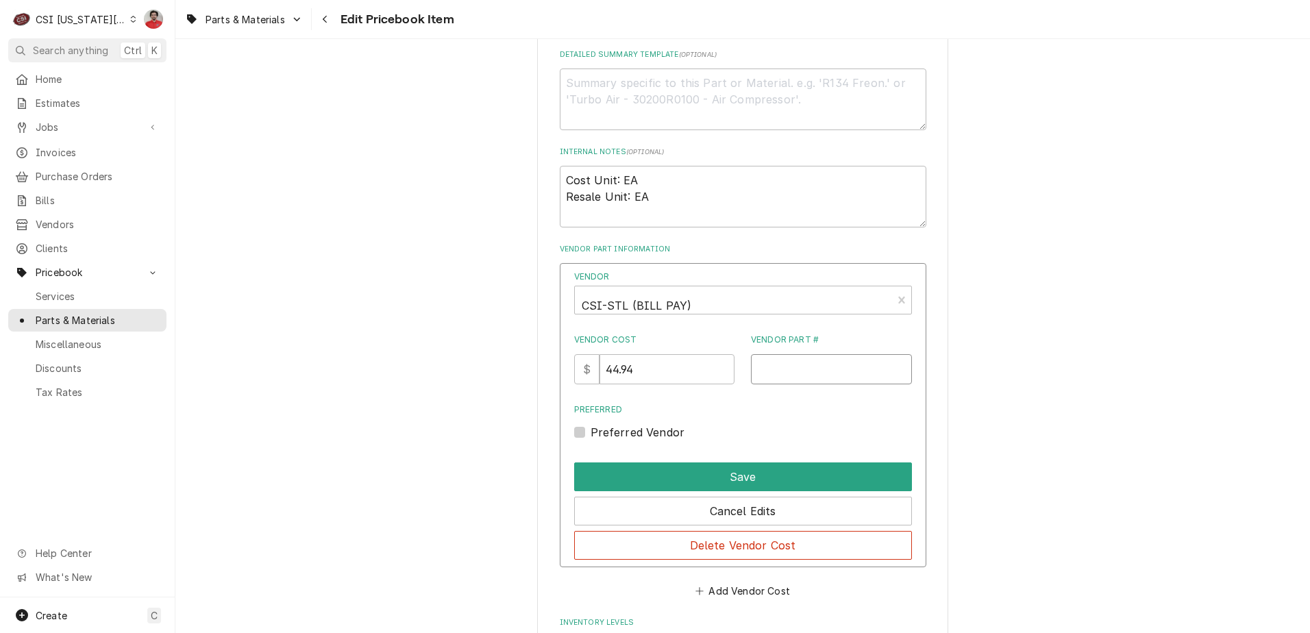
click at [796, 360] on input "Vendor Part #" at bounding box center [831, 369] width 161 height 30
paste input "CU5631602"
type input "CU5631602"
drag, startPoint x: 561, startPoint y: 373, endPoint x: 517, endPoint y: 370, distance: 44.6
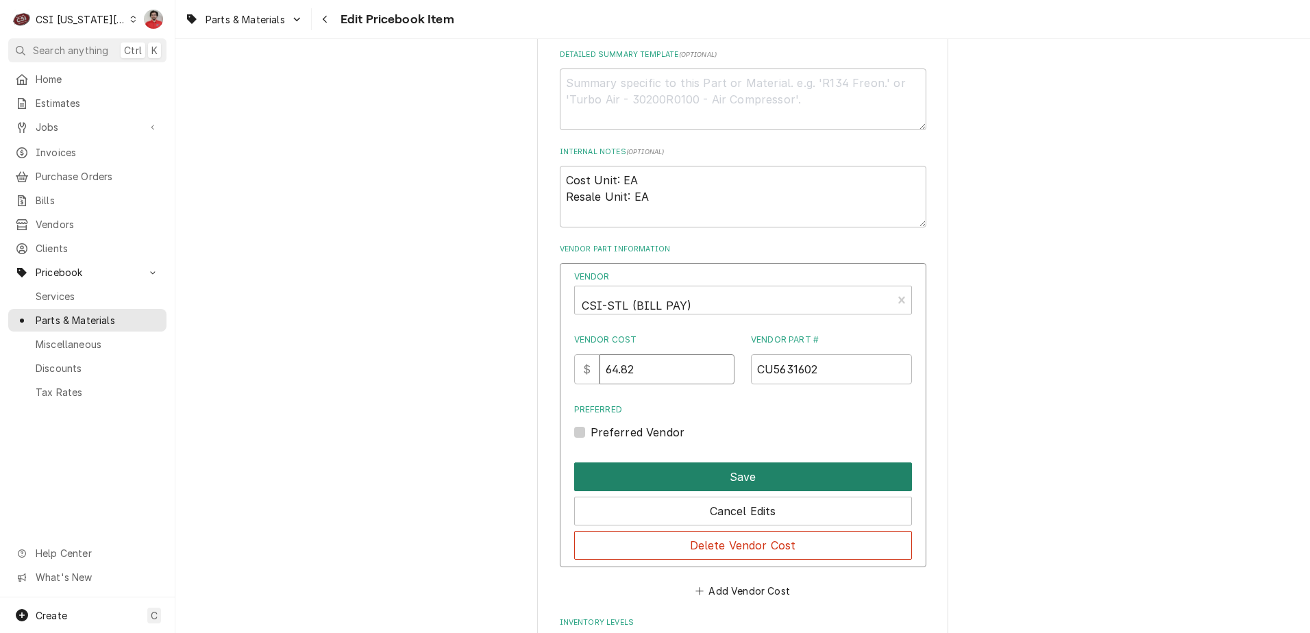
type input "64.82"
click at [688, 478] on button "Save" at bounding box center [743, 477] width 338 height 29
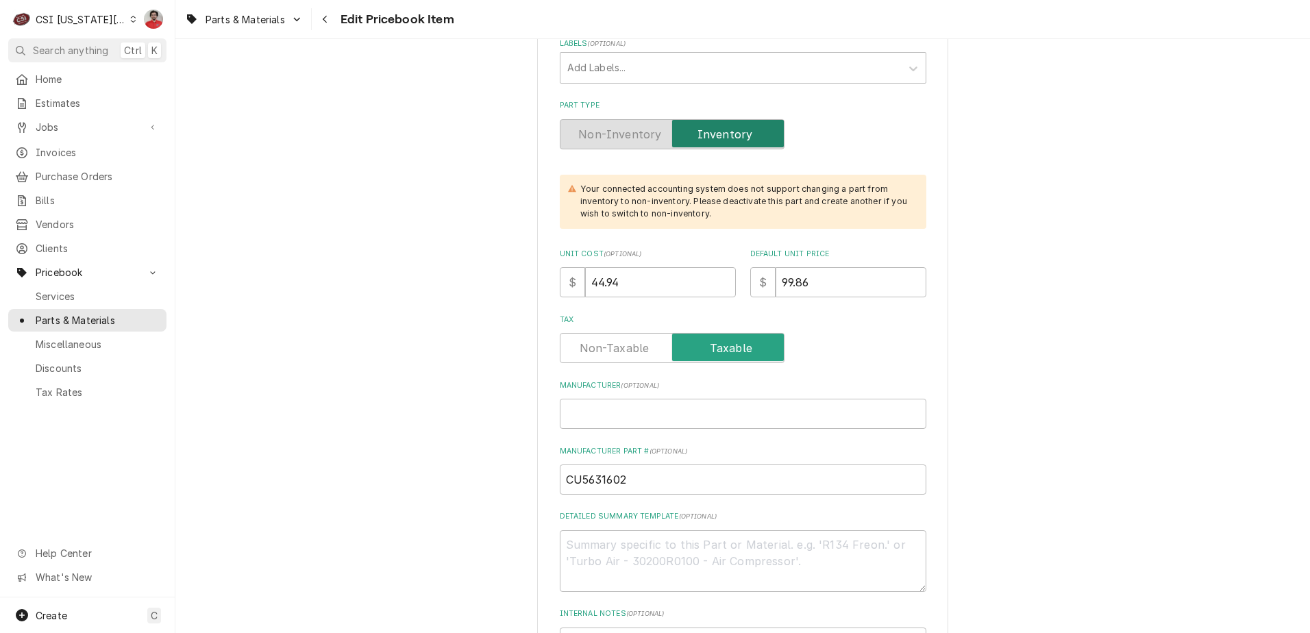
scroll to position [274, 0]
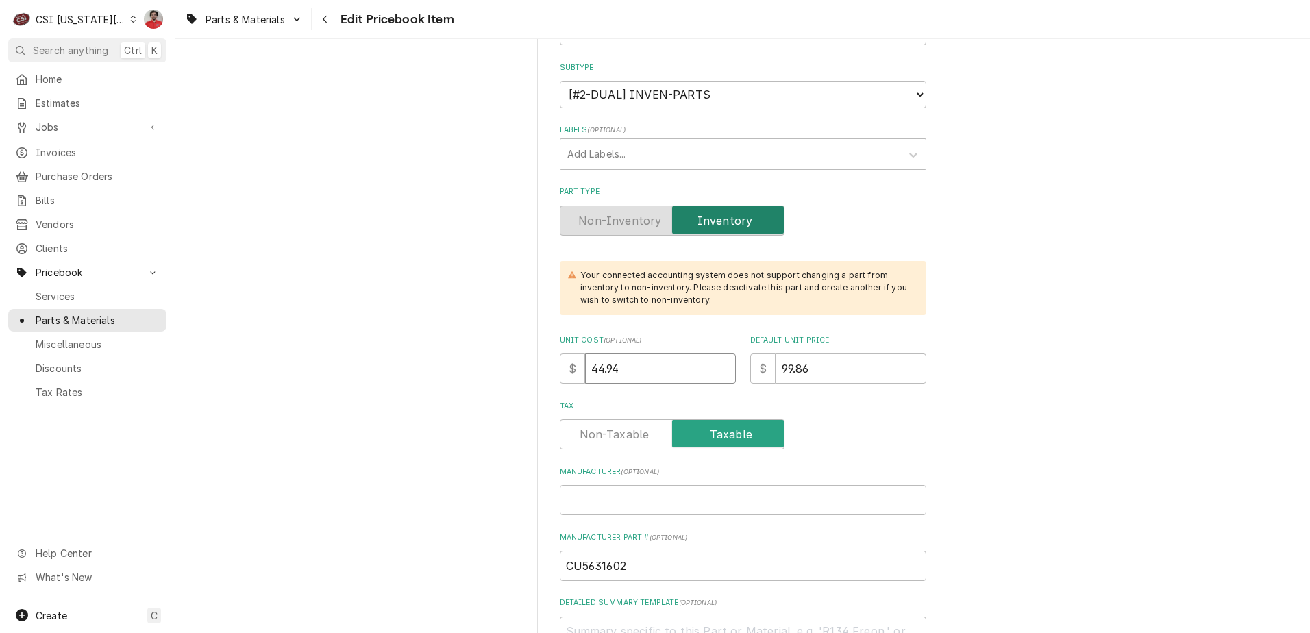
type textarea "x"
type input "6"
type textarea "x"
type input "64"
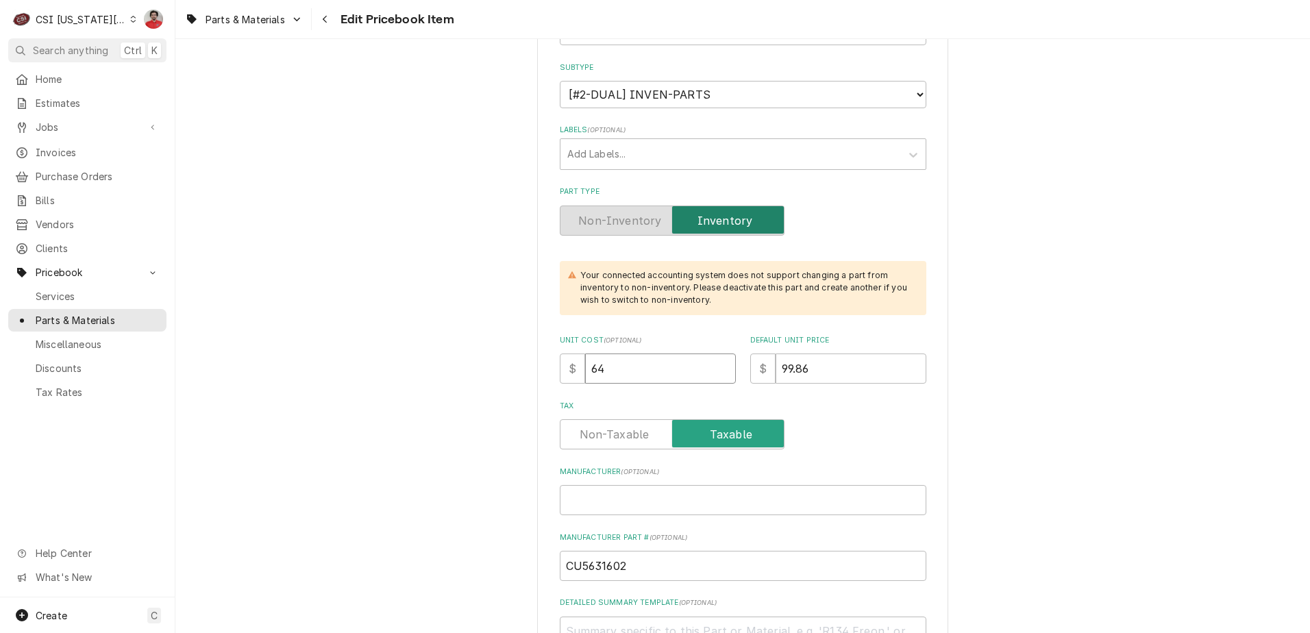
type textarea "x"
type input "648"
type textarea "x"
type input "6482"
type textarea "x"
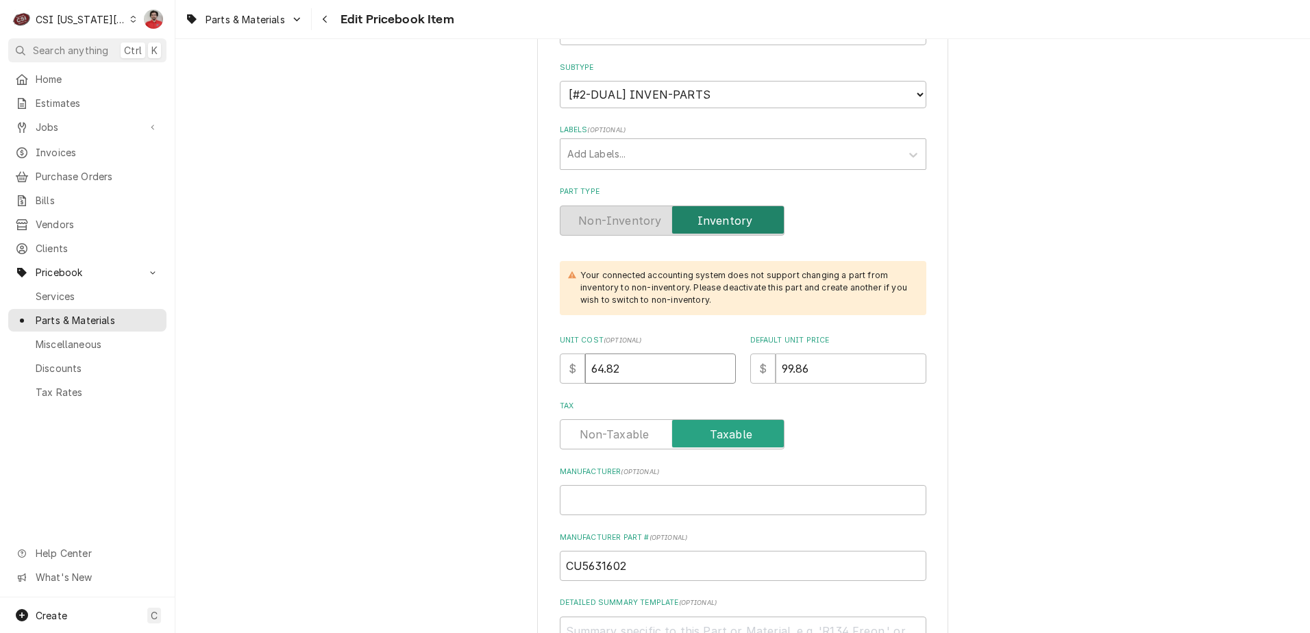
type input "64.82"
drag, startPoint x: 844, startPoint y: 369, endPoint x: 531, endPoint y: 368, distance: 313.2
click at [580, 371] on div "Unit Cost ( optional ) $ 64.82 Default Unit Price $ 99.86" at bounding box center [743, 359] width 367 height 49
type textarea "x"
type input "1"
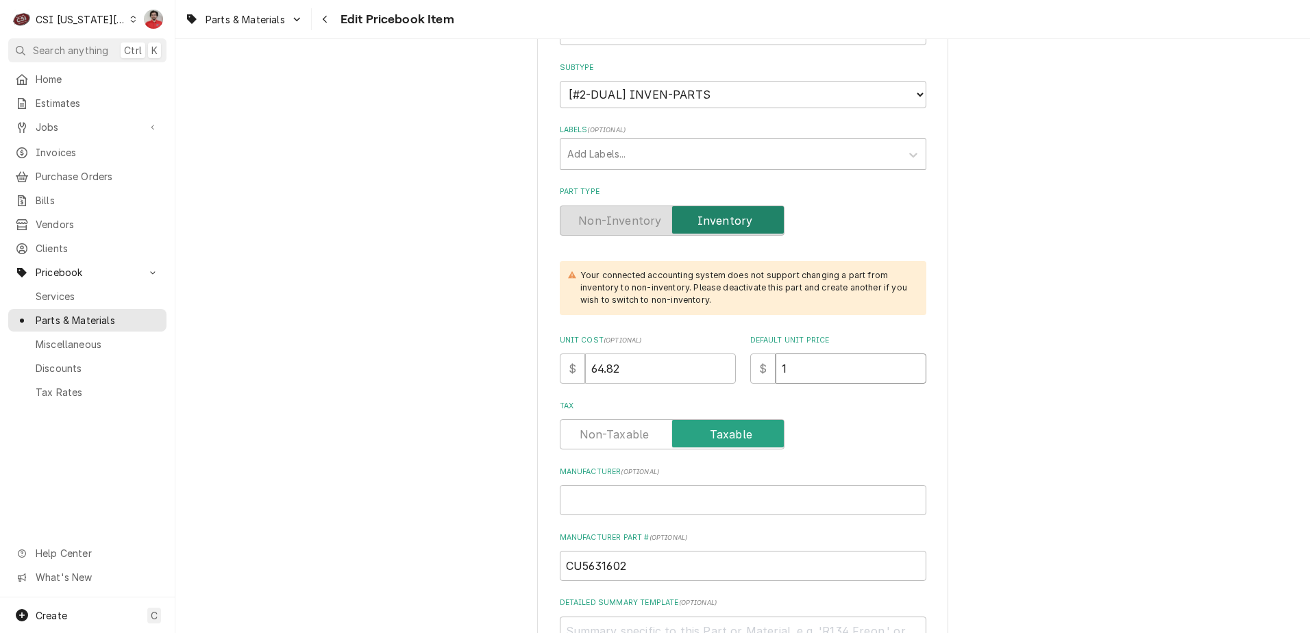
type textarea "x"
type input "14"
type textarea "x"
type input "144"
type textarea "x"
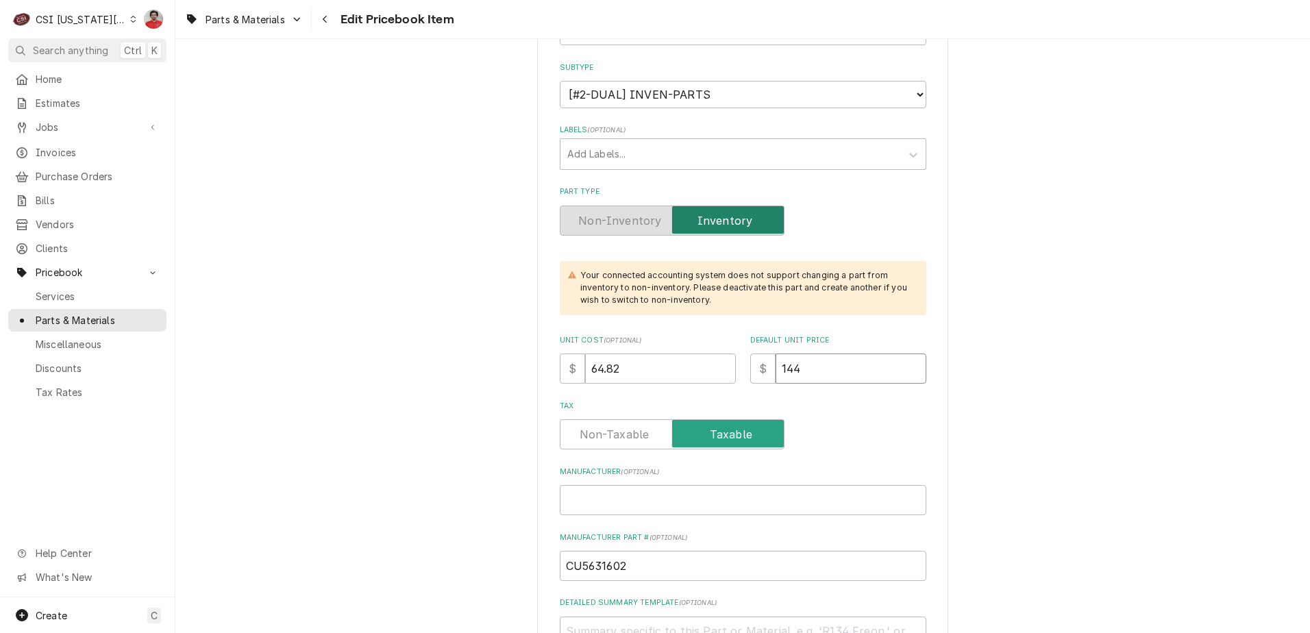
type input "144.0"
type textarea "x"
type input "144.04"
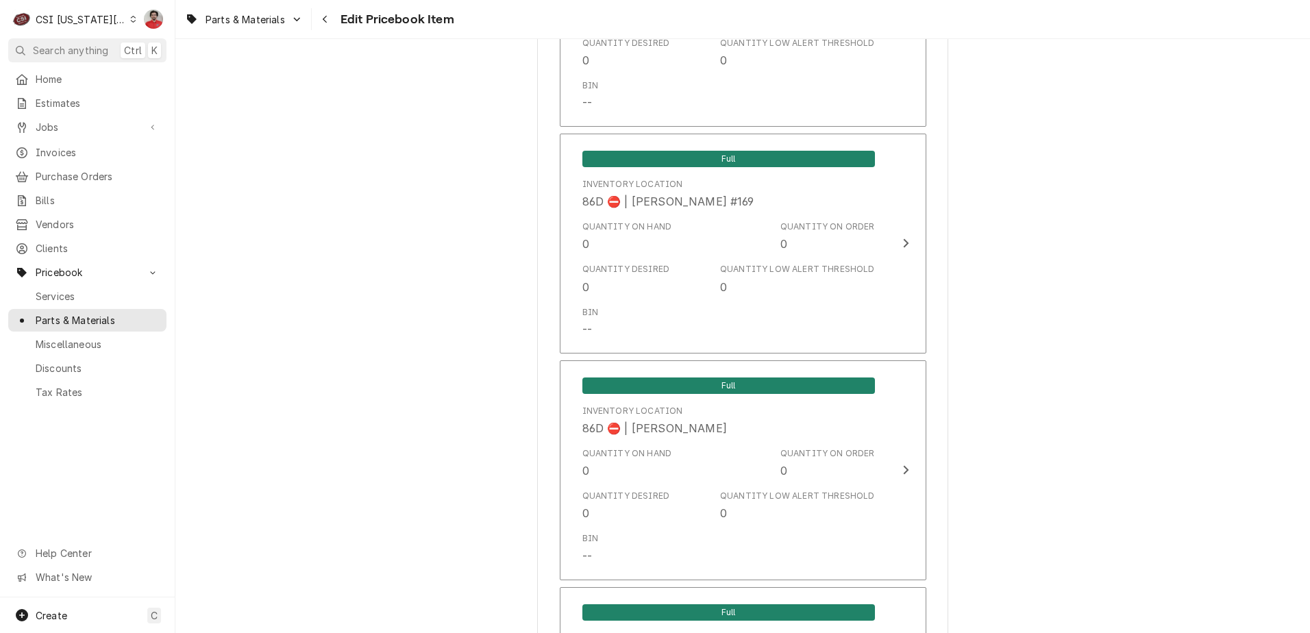
scroll to position [13387, 0]
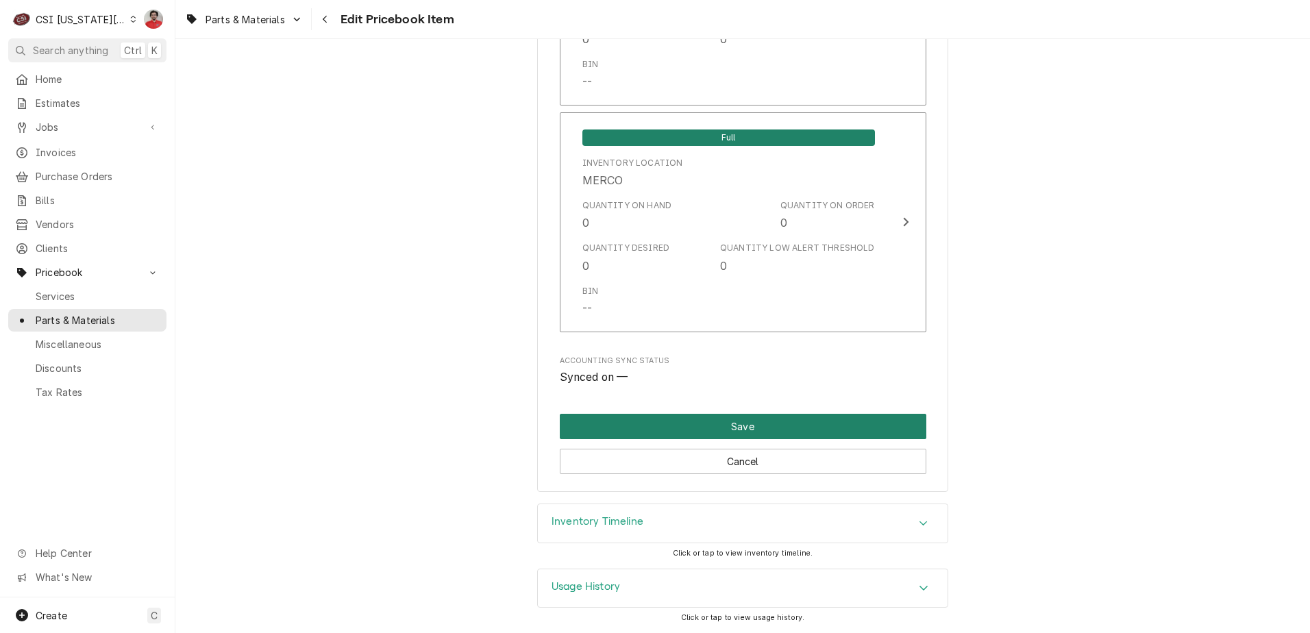
click at [696, 426] on button "Save" at bounding box center [743, 426] width 367 height 25
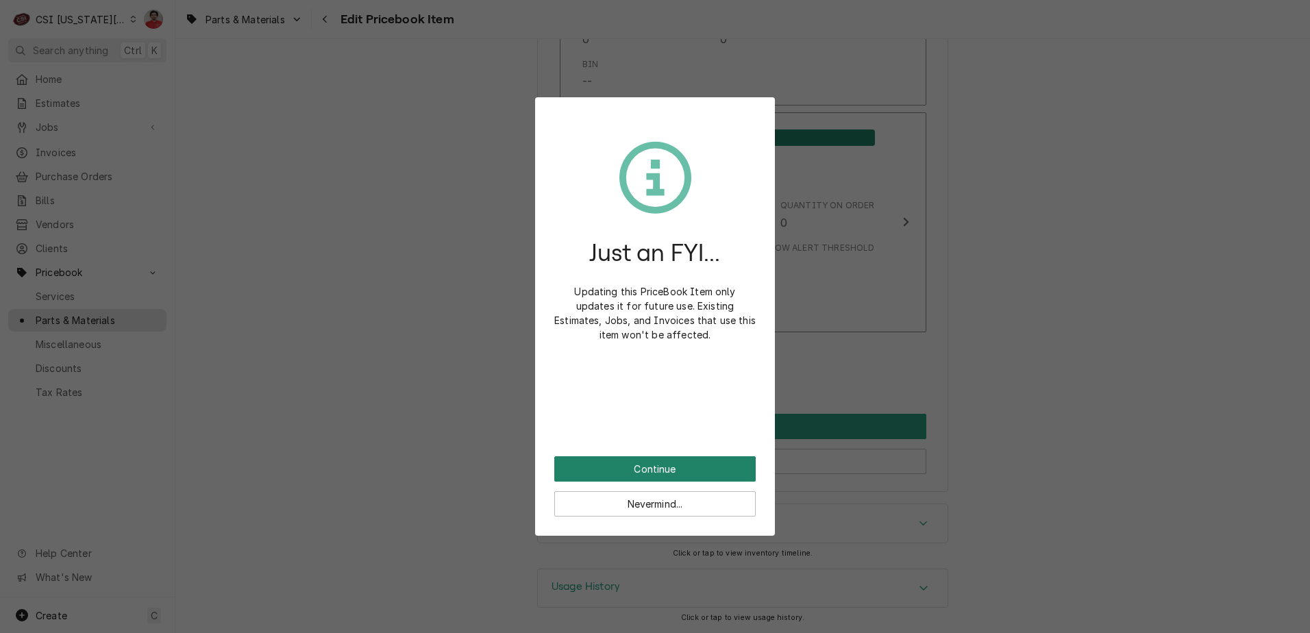
click at [651, 476] on button "Continue" at bounding box center [654, 468] width 201 height 25
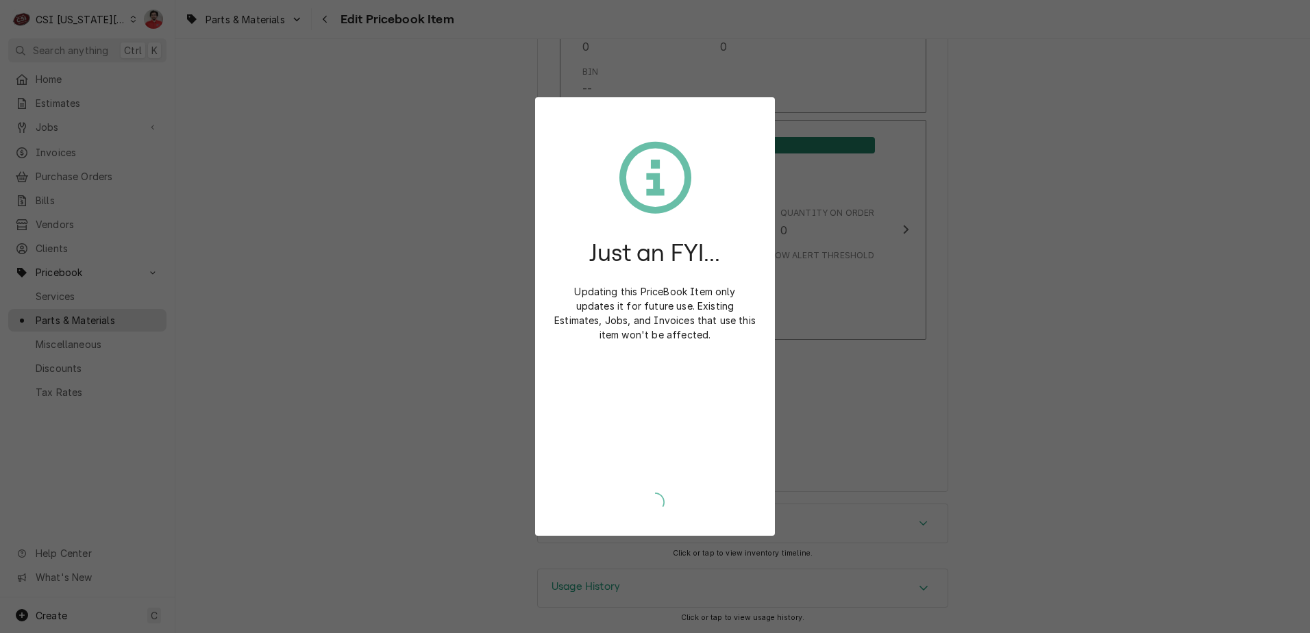
type textarea "x"
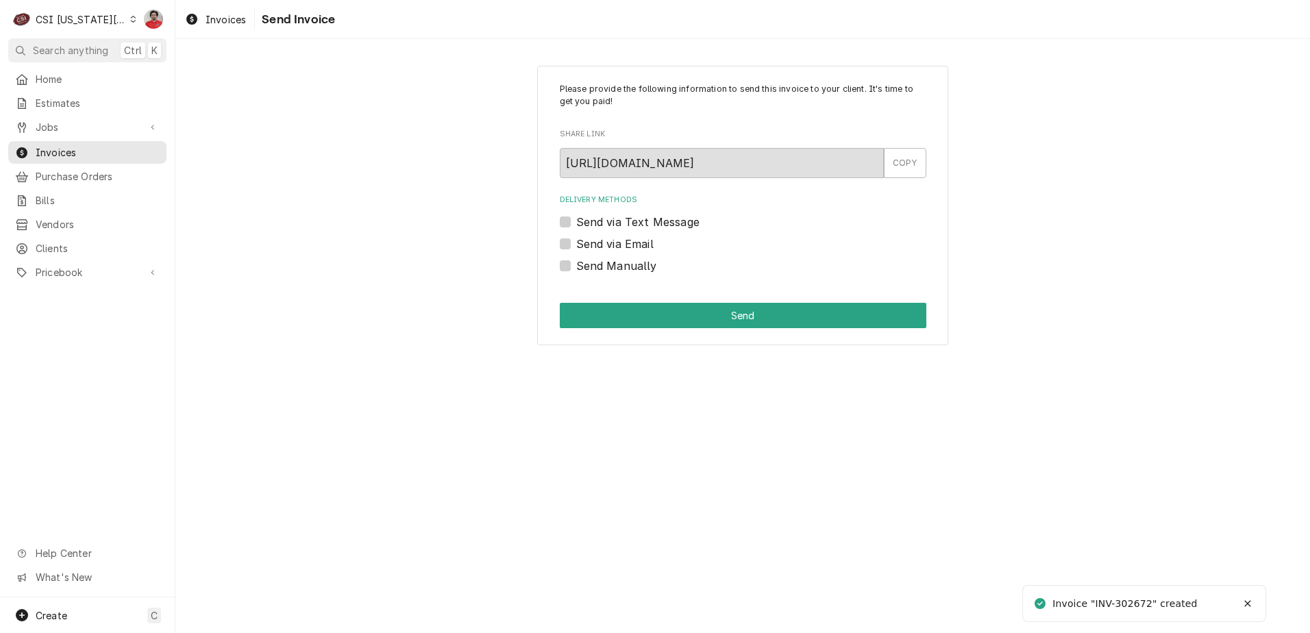
click at [610, 245] on label "Send via Email" at bounding box center [614, 244] width 77 height 16
click at [610, 245] on input "Send via Email" at bounding box center [759, 251] width 367 height 30
checkbox input "true"
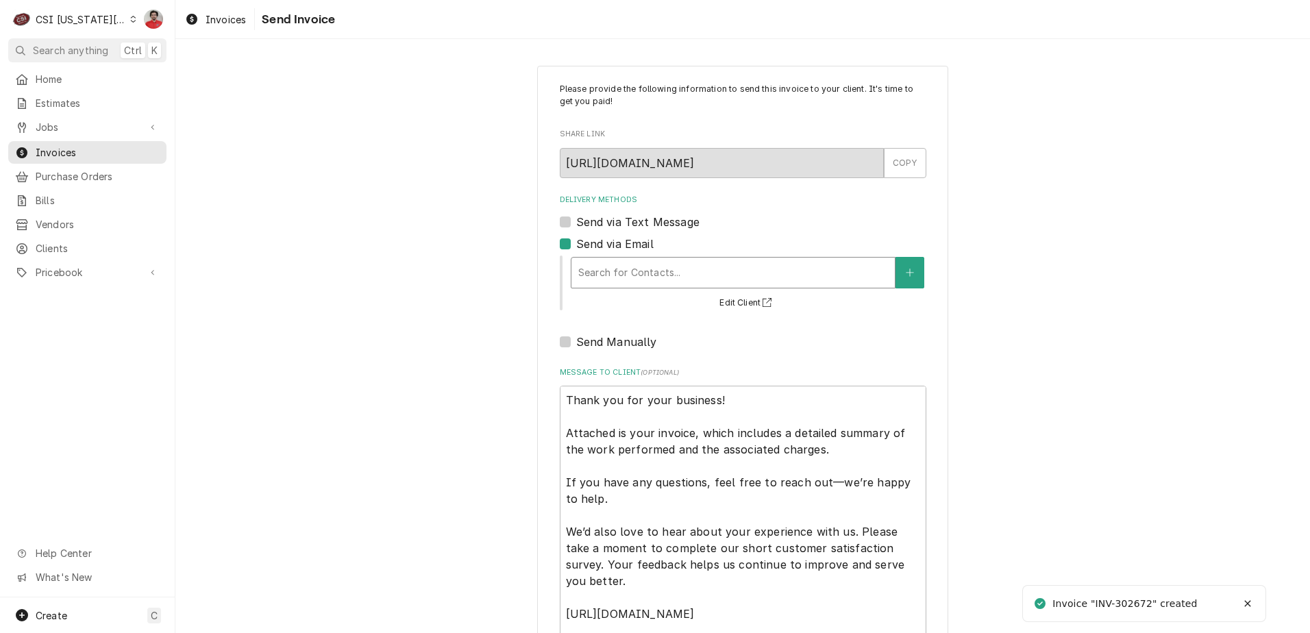
click at [650, 275] on div "Delivery Methods" at bounding box center [733, 272] width 310 height 25
click at [683, 311] on div "No Contacts Found. Click "+" to add one." at bounding box center [733, 311] width 323 height 40
click at [907, 271] on icon "Create New Contact" at bounding box center [910, 273] width 8 height 10
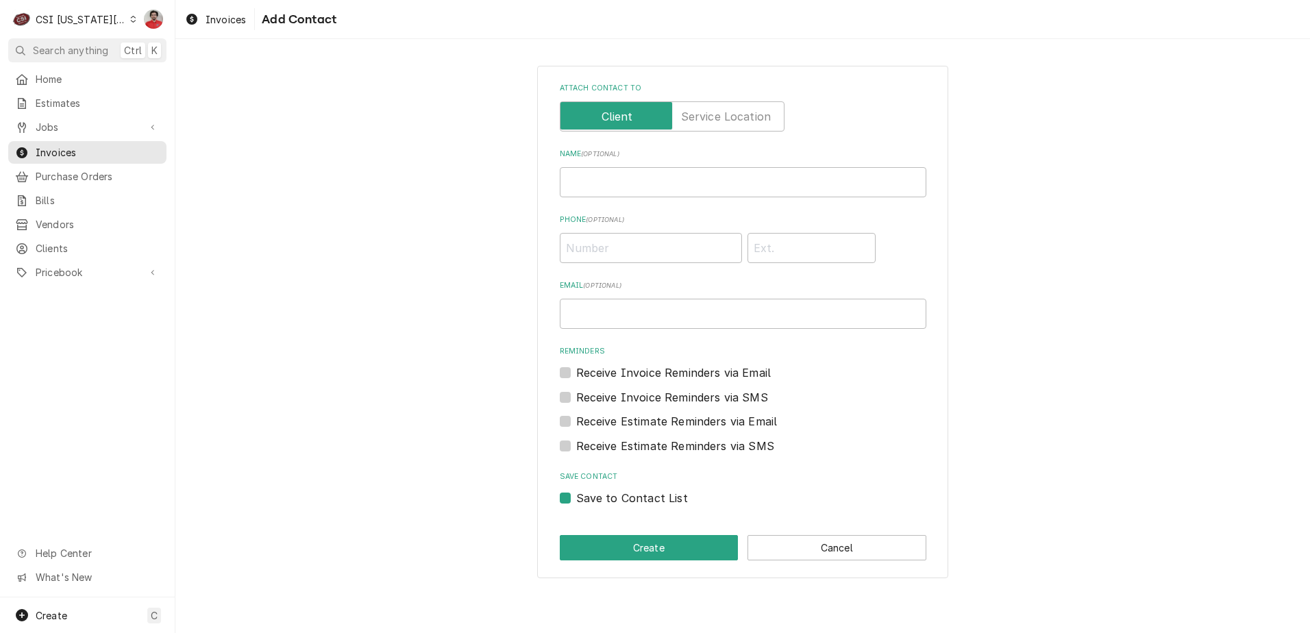
click at [632, 159] on label "Name ( optional )" at bounding box center [743, 154] width 367 height 11
click at [632, 167] on input "Name ( optional )" at bounding box center [743, 182] width 367 height 30
click at [634, 173] on input "Name ( optional )" at bounding box center [743, 182] width 367 height 30
type input "[PERSON_NAME]"
type input "[PHONE_NUMBER]"
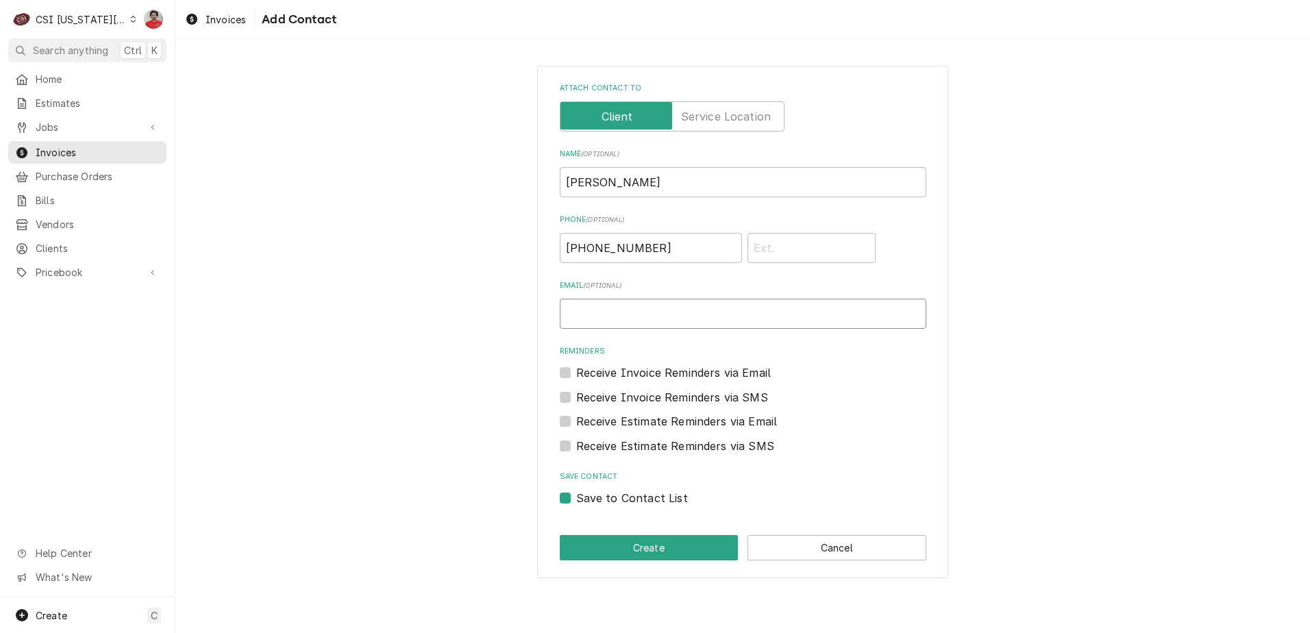
type input "[EMAIL_ADDRESS][DOMAIN_NAME]"
click at [639, 548] on button "Create" at bounding box center [649, 547] width 179 height 25
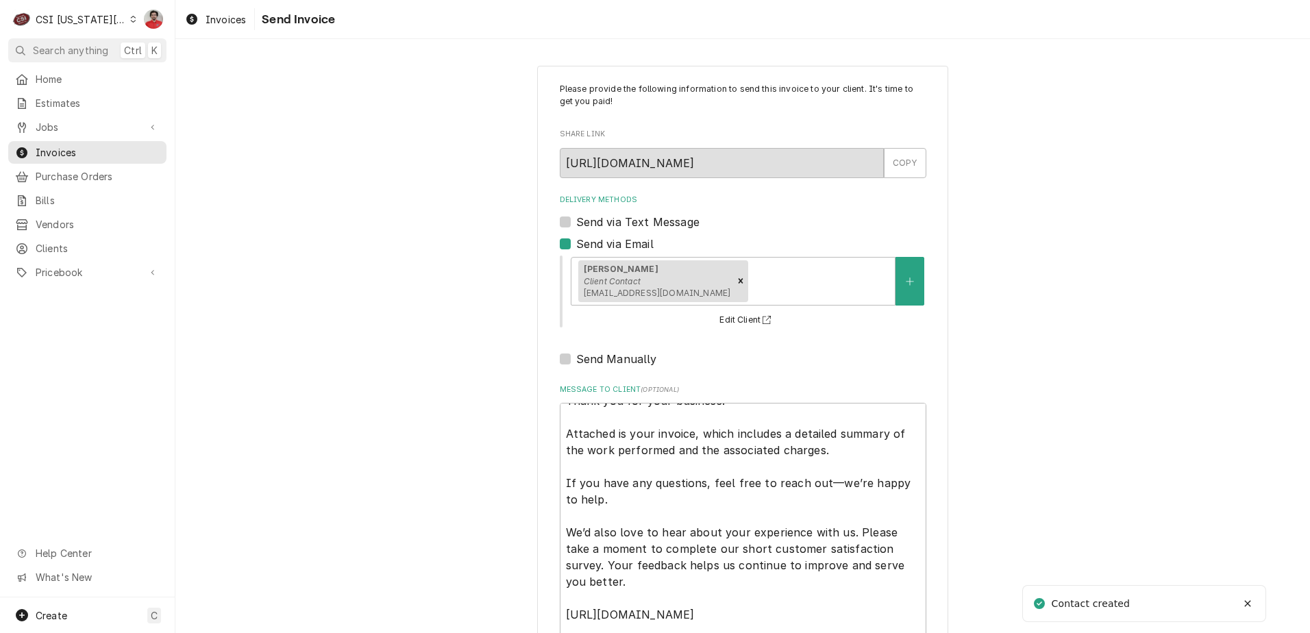
scroll to position [112, 0]
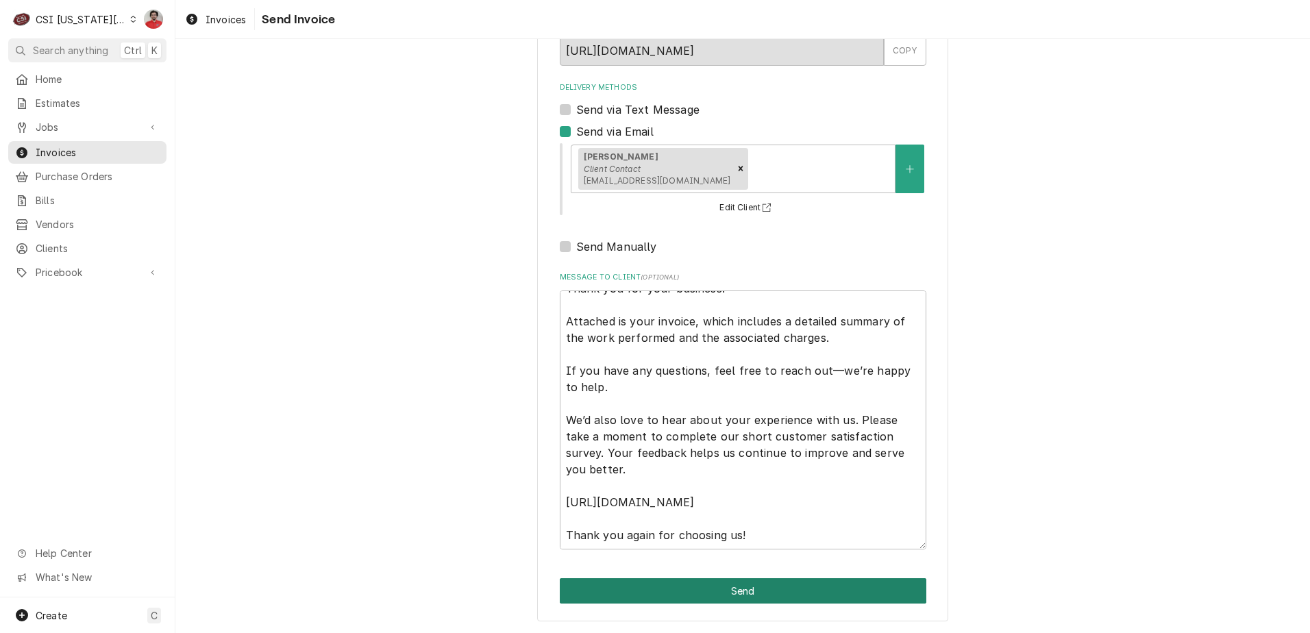
click at [653, 594] on button "Send" at bounding box center [743, 590] width 367 height 25
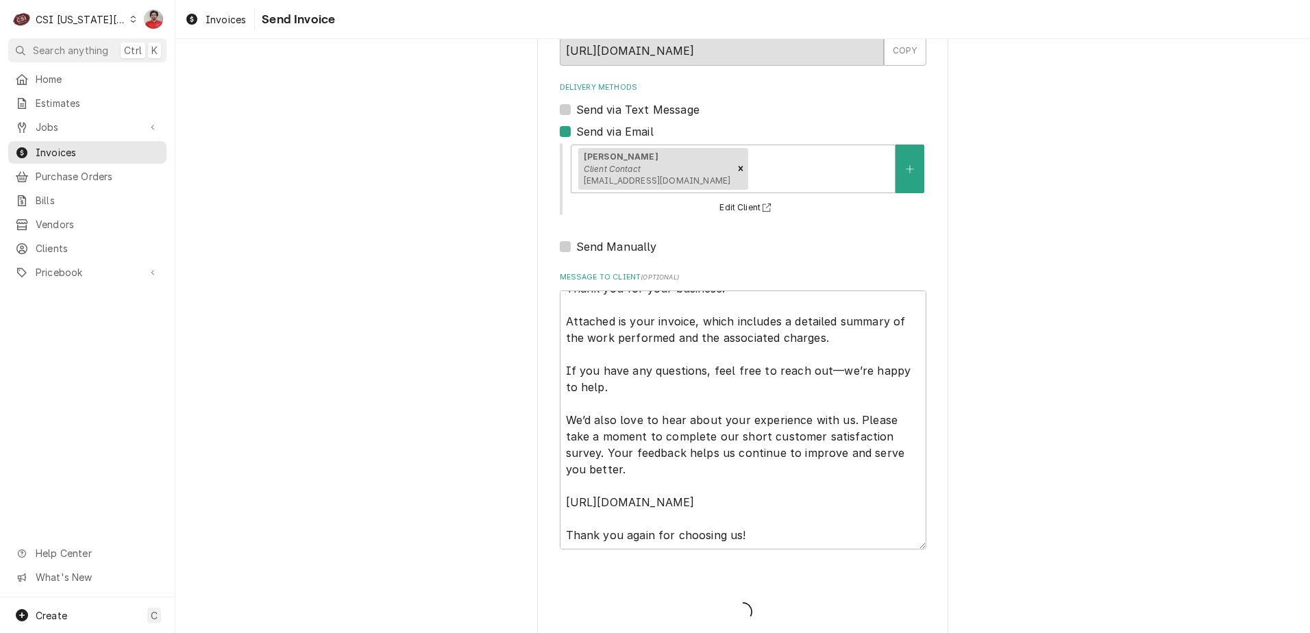
type textarea "x"
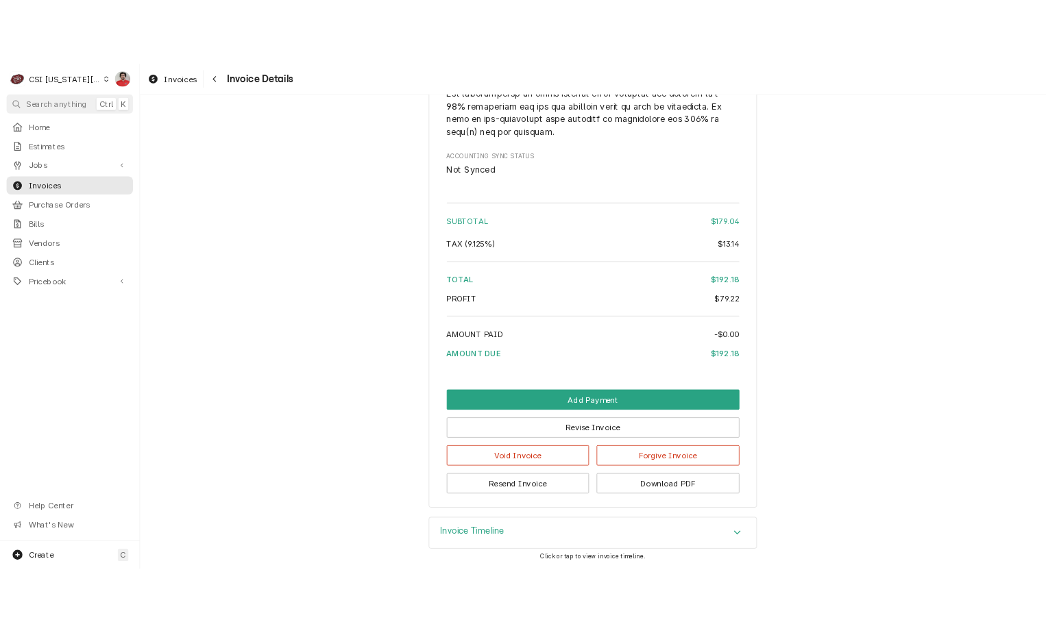
scroll to position [1935, 0]
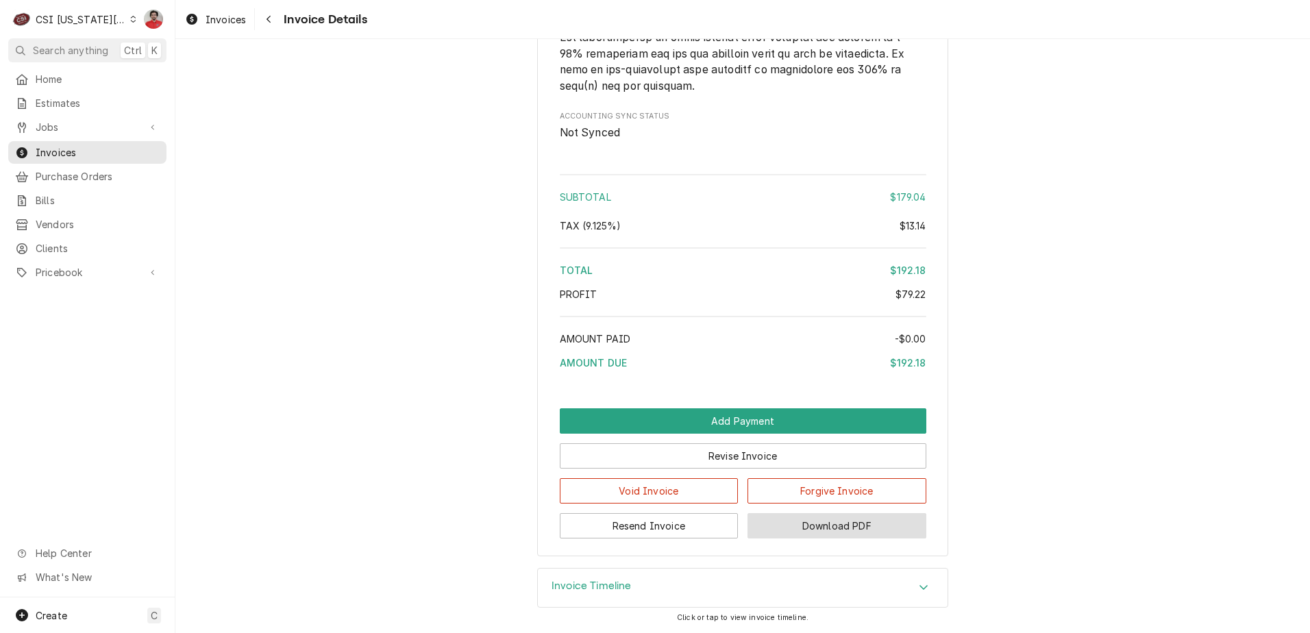
click at [781, 526] on button "Download PDF" at bounding box center [837, 525] width 179 height 25
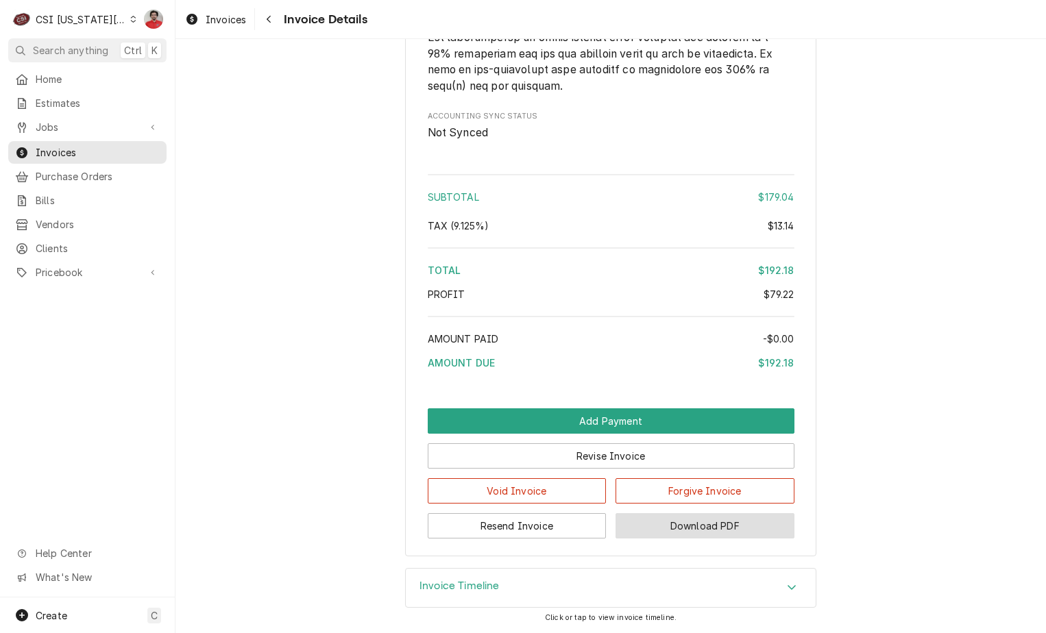
click at [689, 535] on button "Download PDF" at bounding box center [704, 525] width 179 height 25
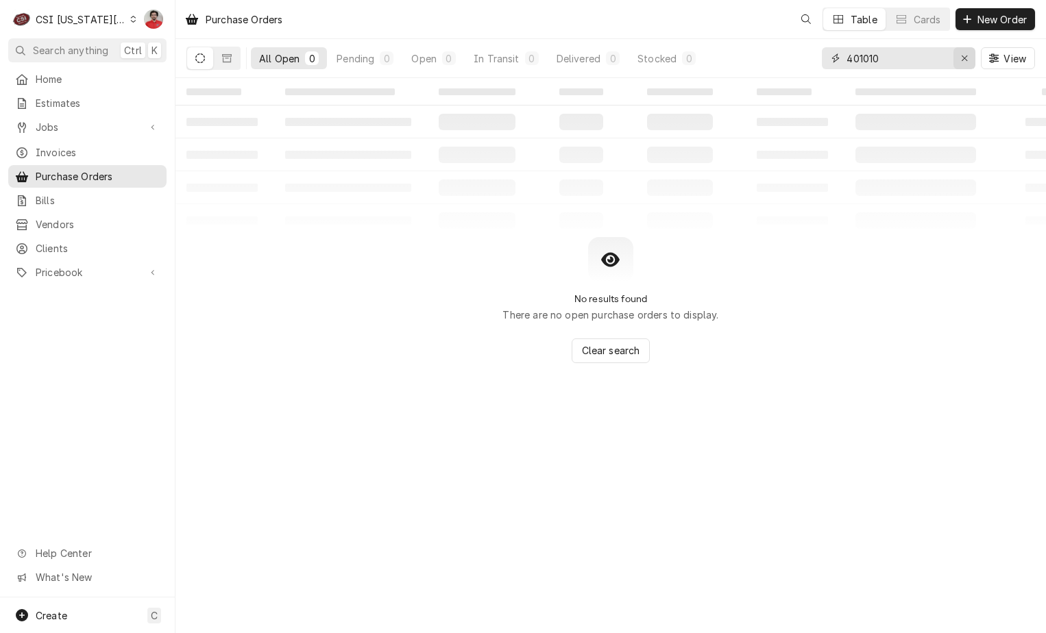
click at [961, 56] on icon "Erase input" at bounding box center [965, 58] width 8 height 10
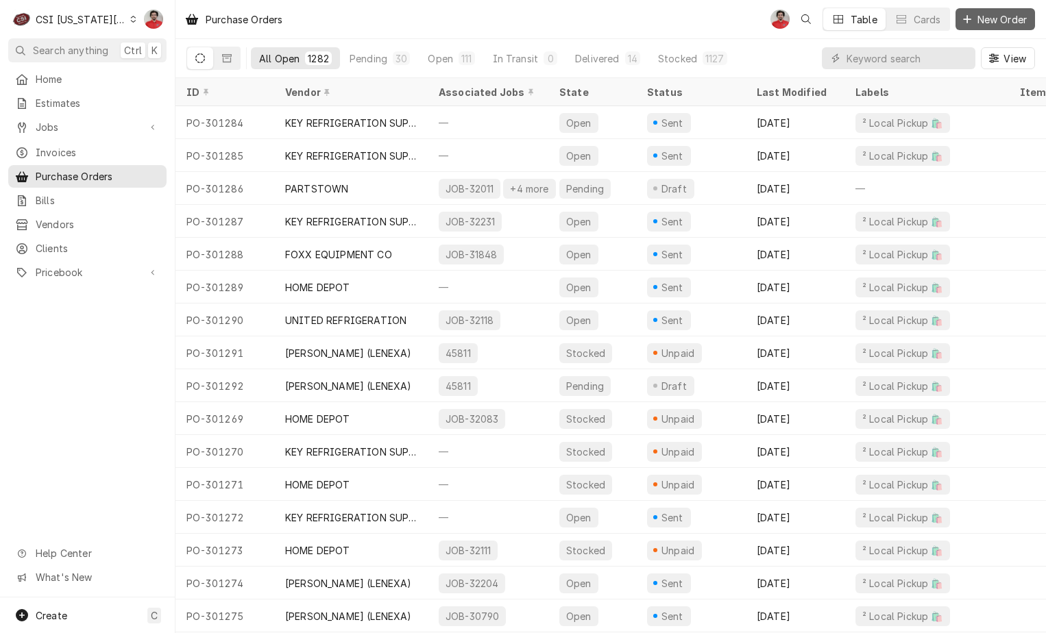
click at [981, 21] on span "New Order" at bounding box center [1001, 19] width 55 height 14
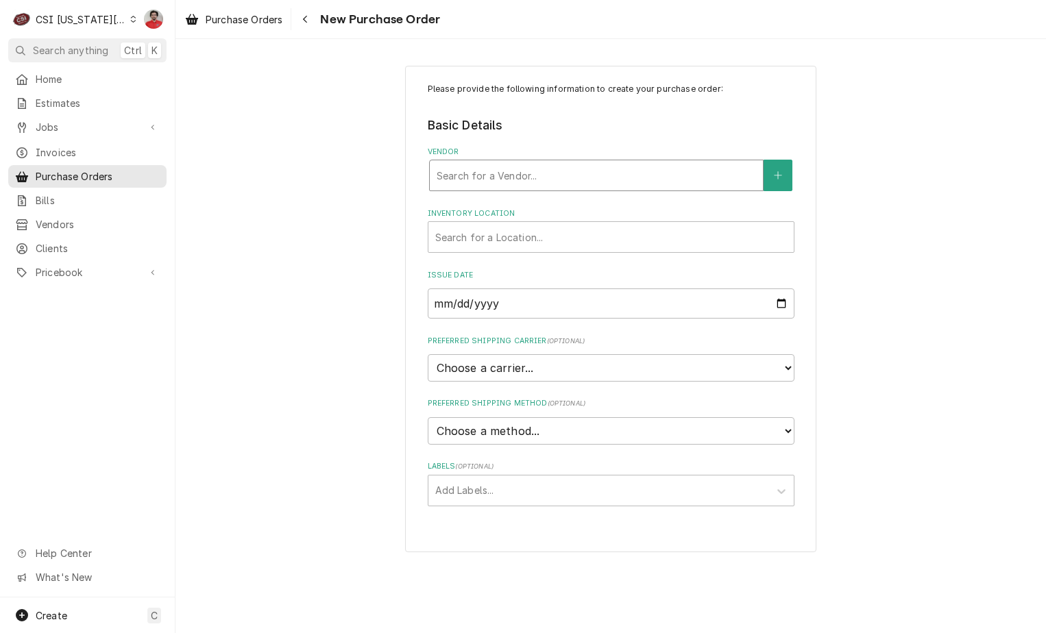
click at [629, 173] on div "Vendor" at bounding box center [596, 175] width 319 height 25
type input "parts town"
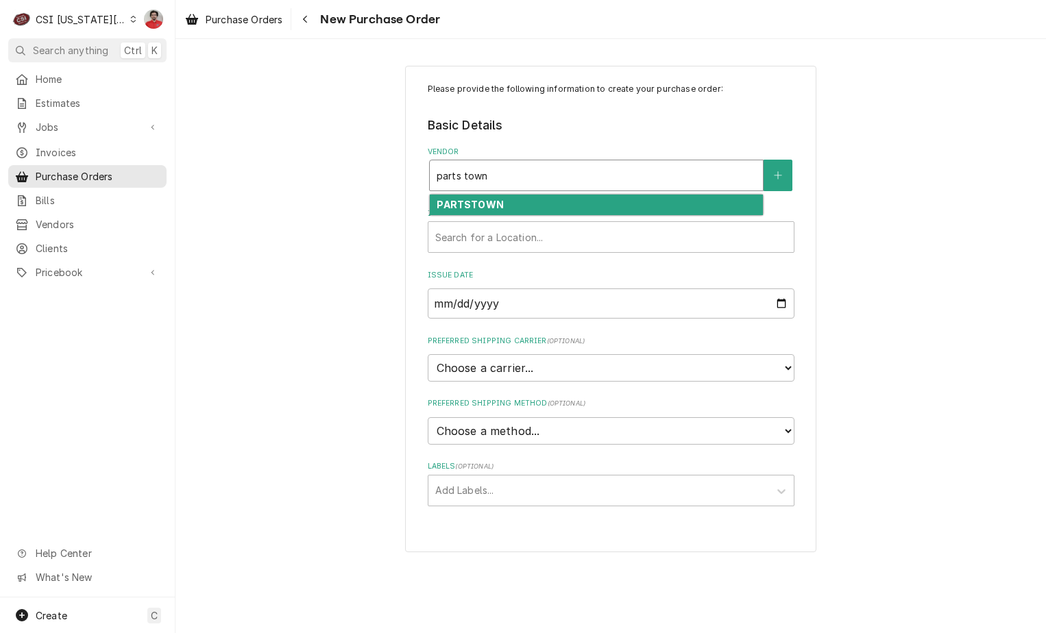
click at [574, 205] on div "PARTSTOWN" at bounding box center [596, 205] width 333 height 21
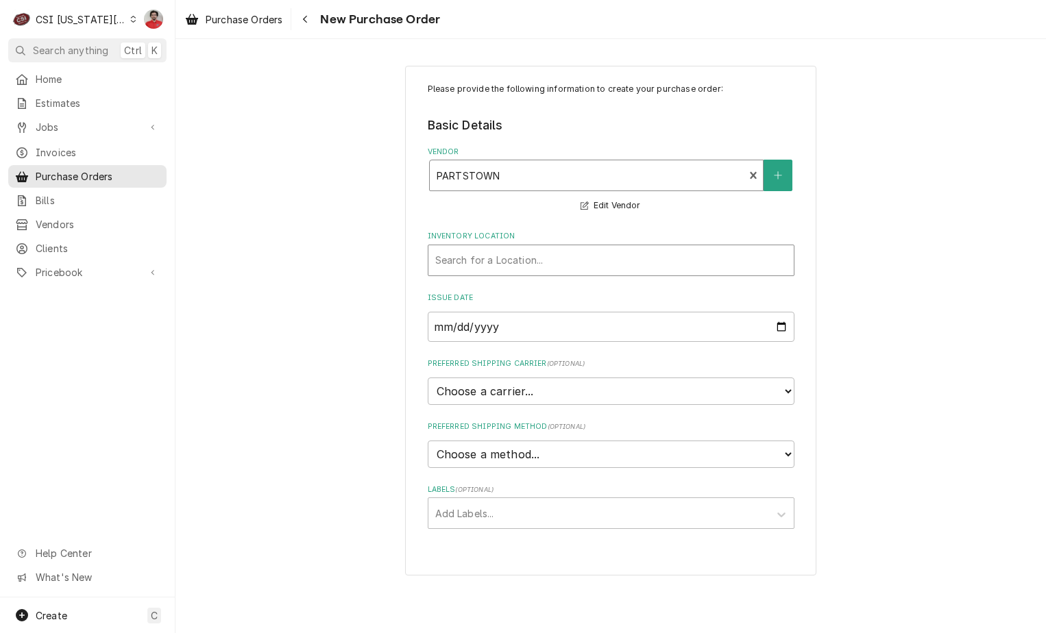
click at [556, 268] on div "Inventory Location" at bounding box center [611, 260] width 352 height 25
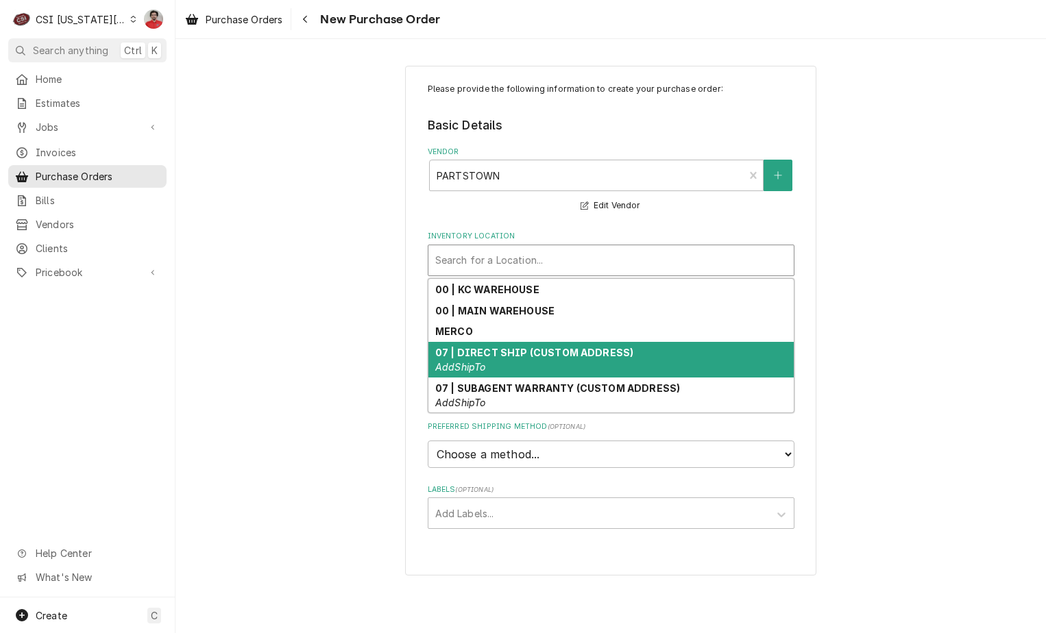
click at [539, 360] on div "07 | DIRECT SHIP (CUSTOM ADDRESS) AddShipTo" at bounding box center [610, 360] width 365 height 36
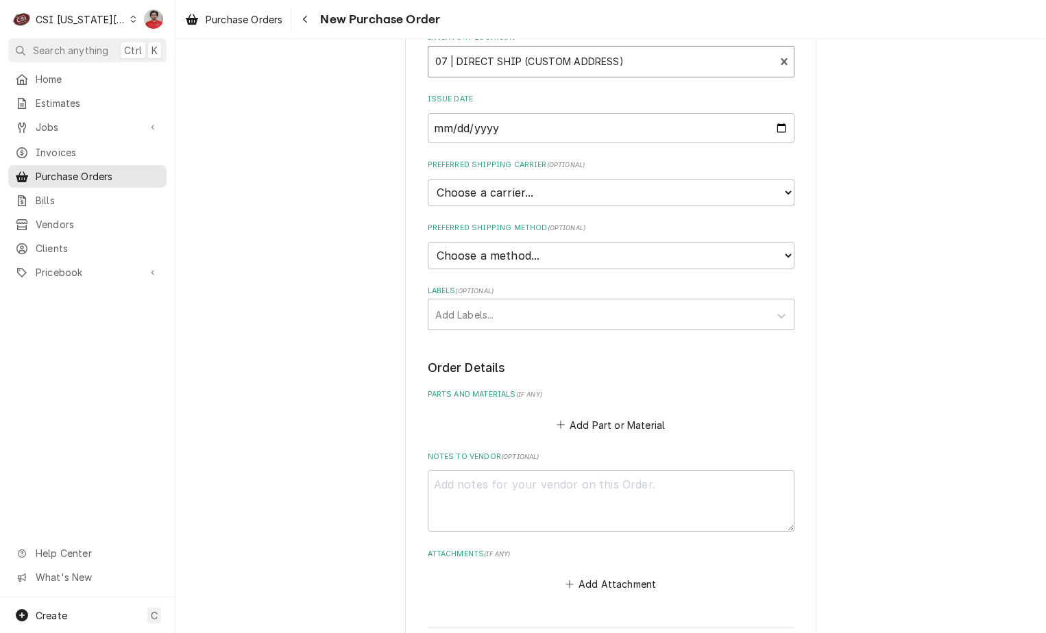
scroll to position [206, 0]
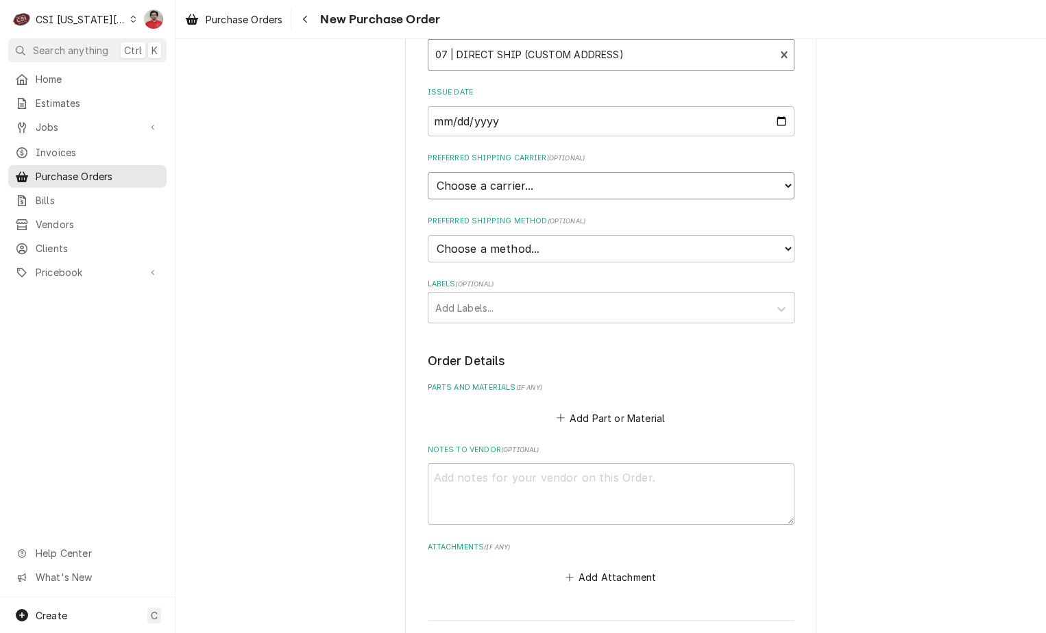
click at [509, 192] on select "Choose a carrier... U.S. Postal Service Stamps.com FedEx UPS DHL Express DHL EC…" at bounding box center [611, 185] width 367 height 27
click at [511, 187] on select "Choose a carrier... U.S. Postal Service Stamps.com FedEx UPS DHL Express DHL EC…" at bounding box center [611, 185] width 367 height 27
click at [587, 425] on button "Add Part or Material" at bounding box center [610, 417] width 113 height 19
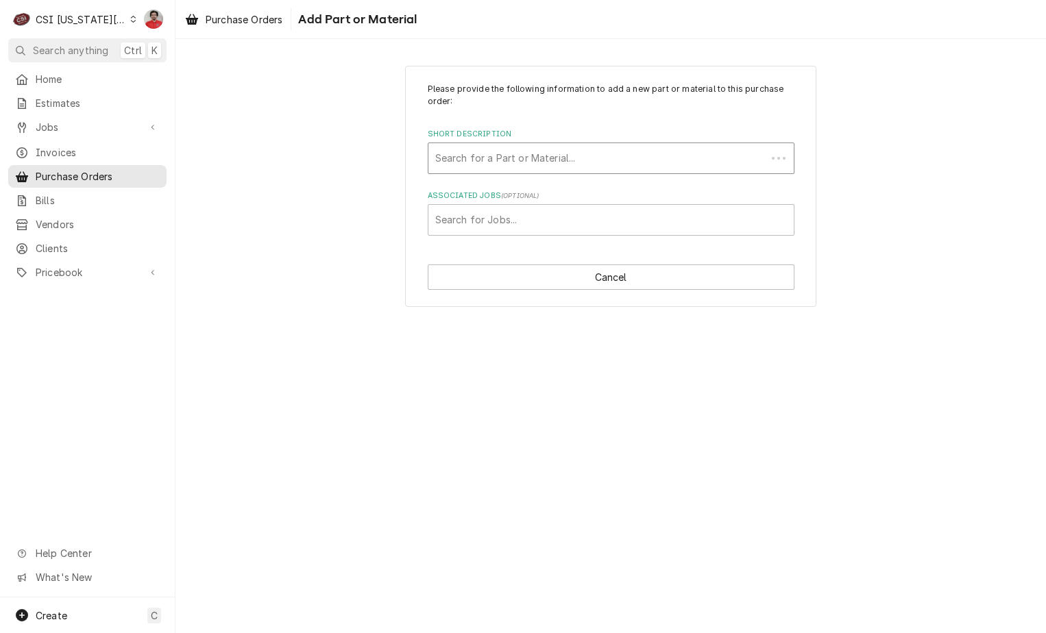
click at [499, 167] on div "Short Description" at bounding box center [597, 158] width 324 height 25
type input "cfs9720"
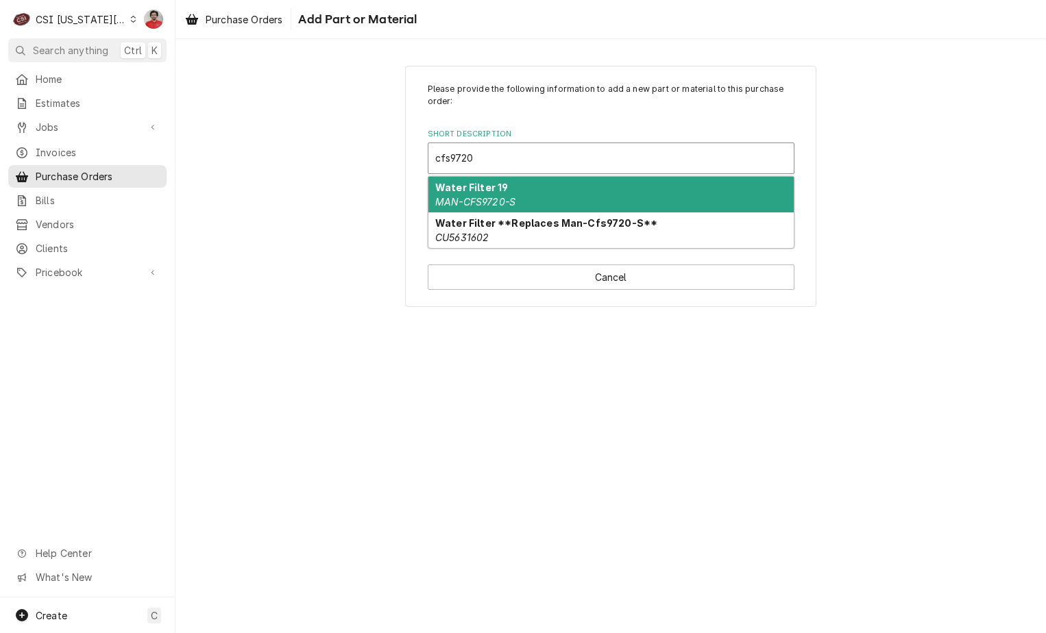
click at [502, 191] on strong "Water Filter 19" at bounding box center [471, 188] width 73 height 12
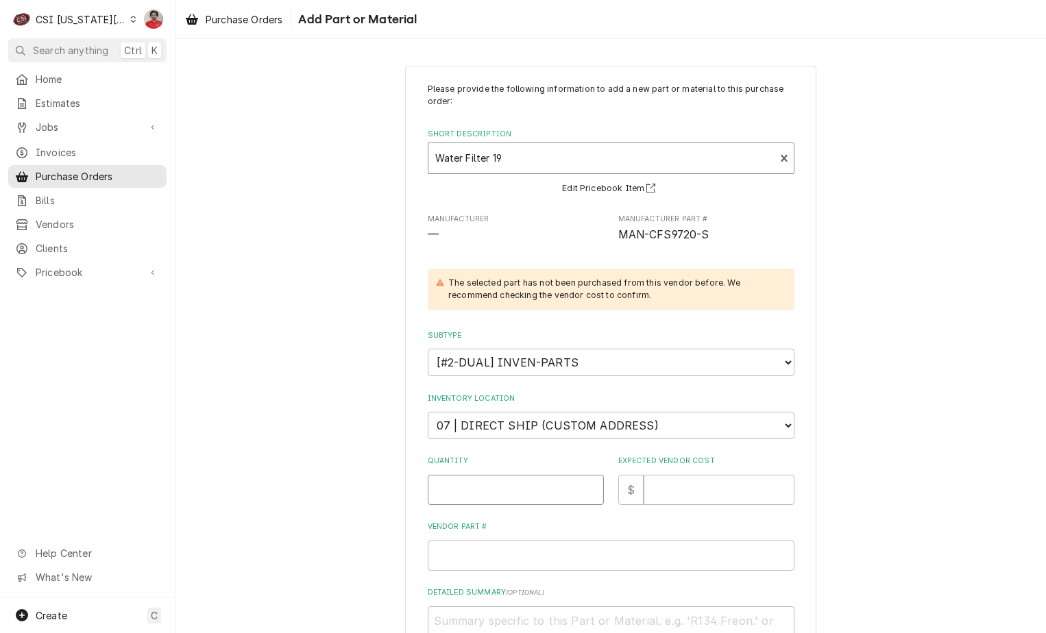
click at [563, 493] on input "Quantity" at bounding box center [516, 490] width 176 height 30
type textarea "x"
type input "2"
type textarea "x"
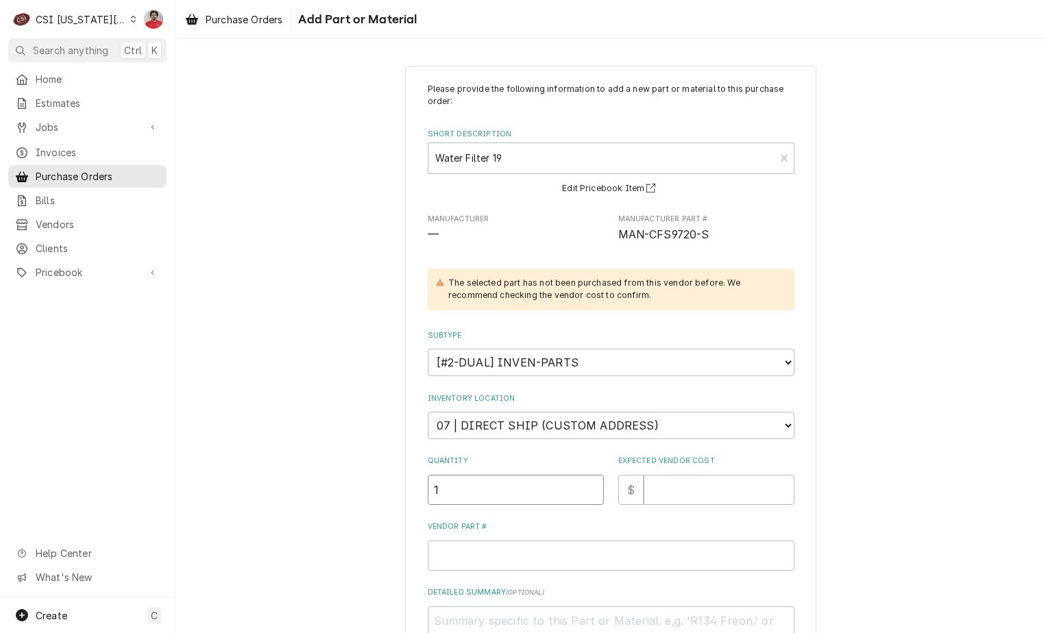
type input "1"
click at [678, 475] on input "Expected Vendor Cost" at bounding box center [718, 490] width 151 height 30
type textarea "x"
type input "6"
type textarea "x"
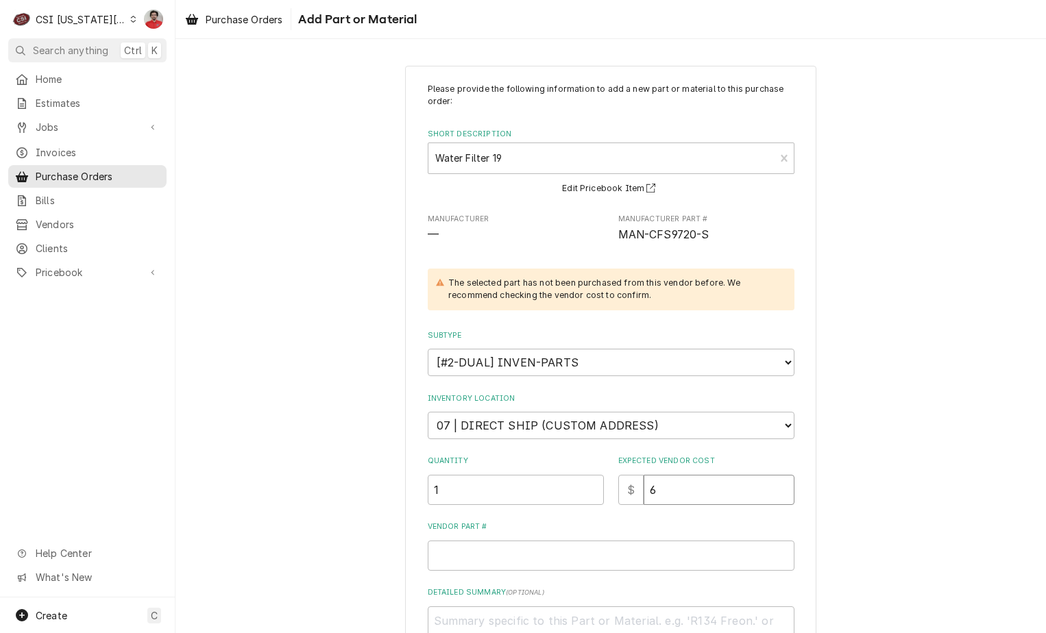
type input "64"
type textarea "x"
type input "64.8"
type textarea "x"
type input "64.82"
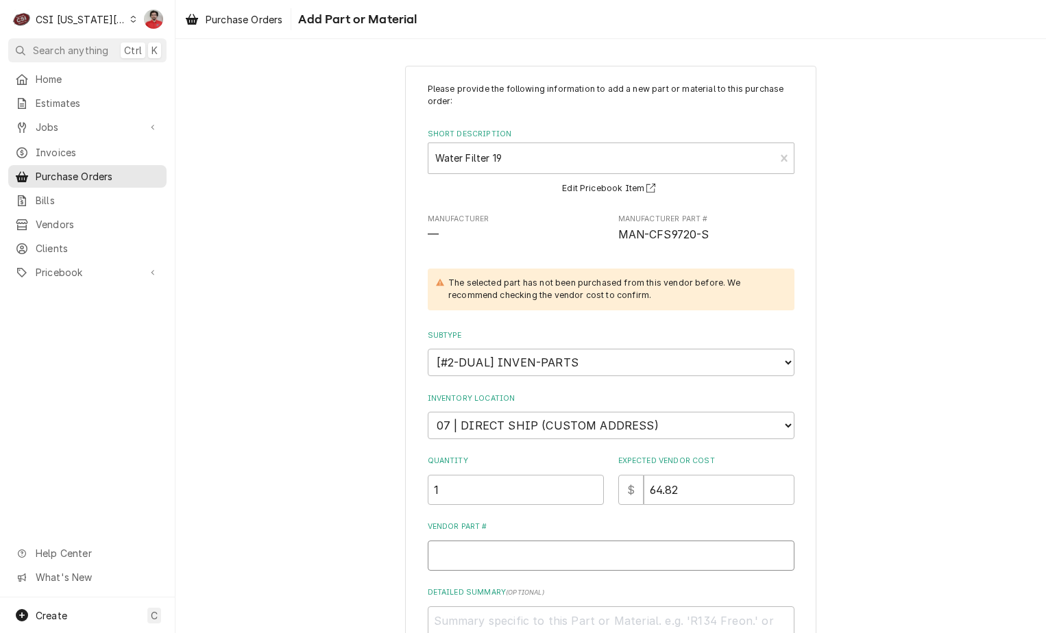
click at [547, 554] on input "Vendor Part #" at bounding box center [611, 556] width 367 height 30
click at [622, 559] on input "Vendor Part #" at bounding box center [611, 556] width 367 height 30
type textarea "x"
type input "C"
type textarea "x"
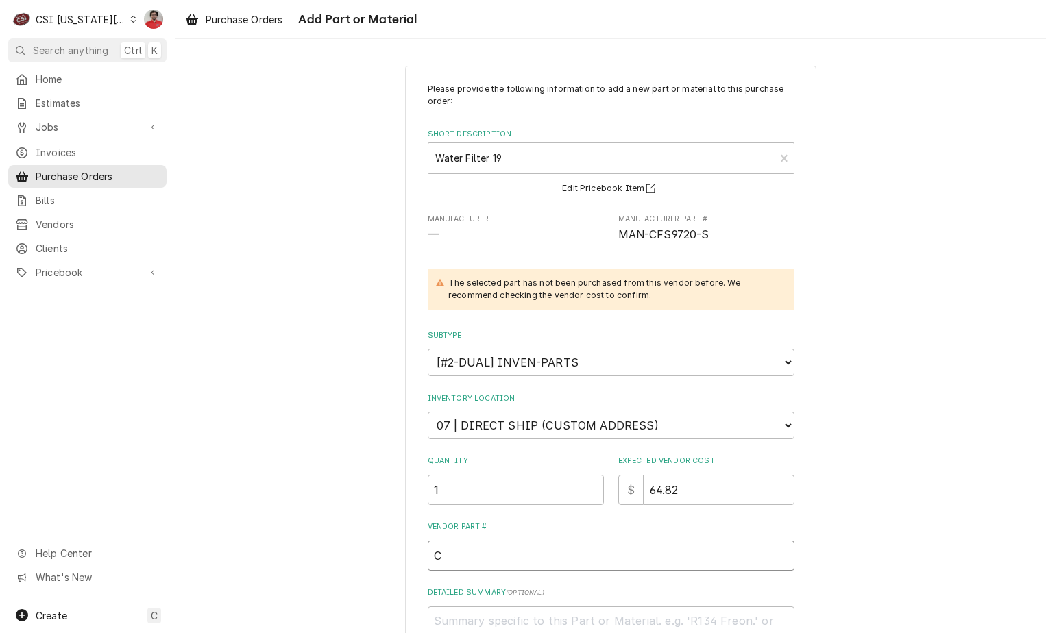
type input "CU"
type textarea "x"
type input "CU5"
type textarea "x"
type input "CU56"
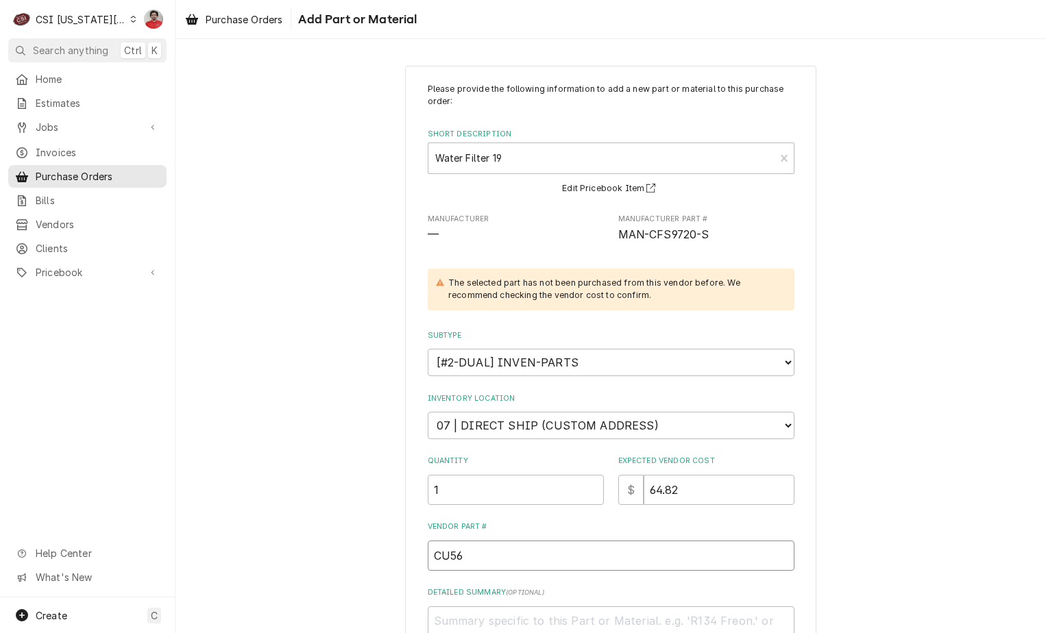
type textarea "x"
type input "CU563"
type textarea "x"
type input "CU5631"
type textarea "x"
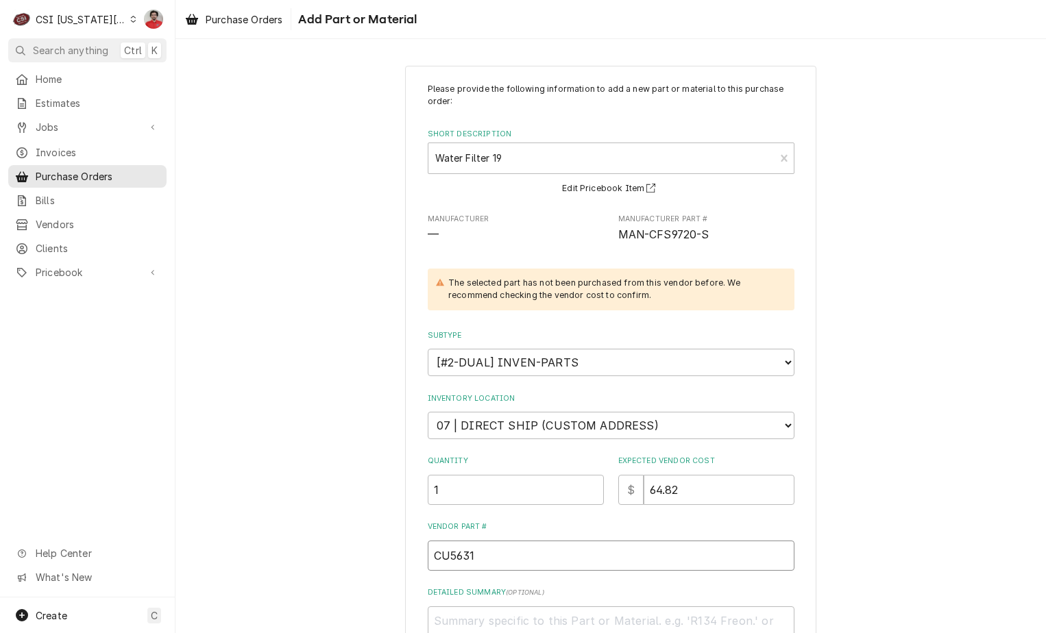
type input "CU56316"
type textarea "x"
type input "CU563160"
type textarea "x"
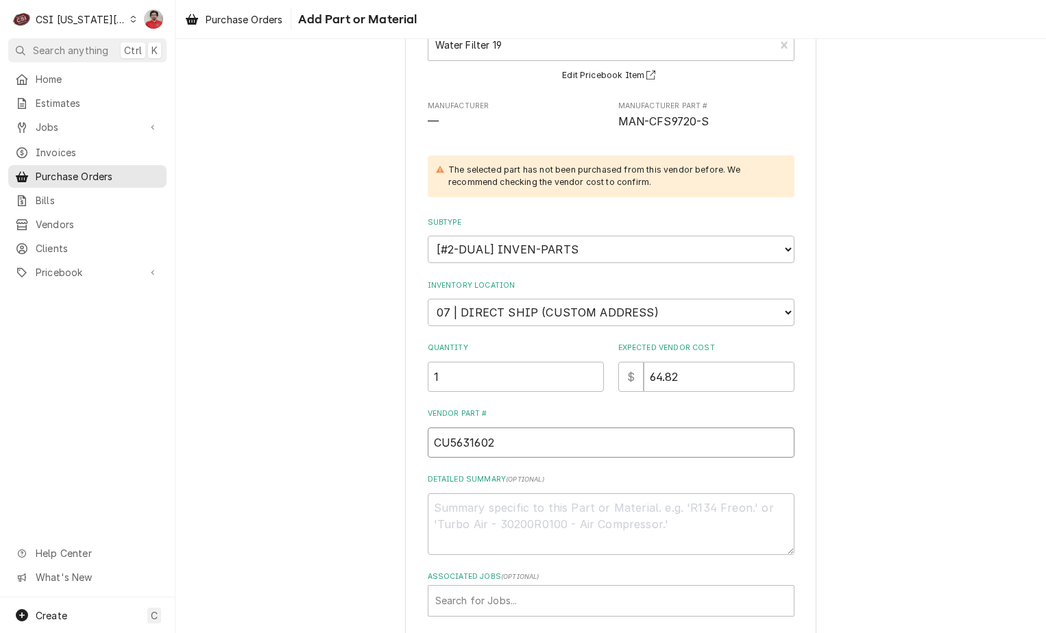
scroll to position [180, 0]
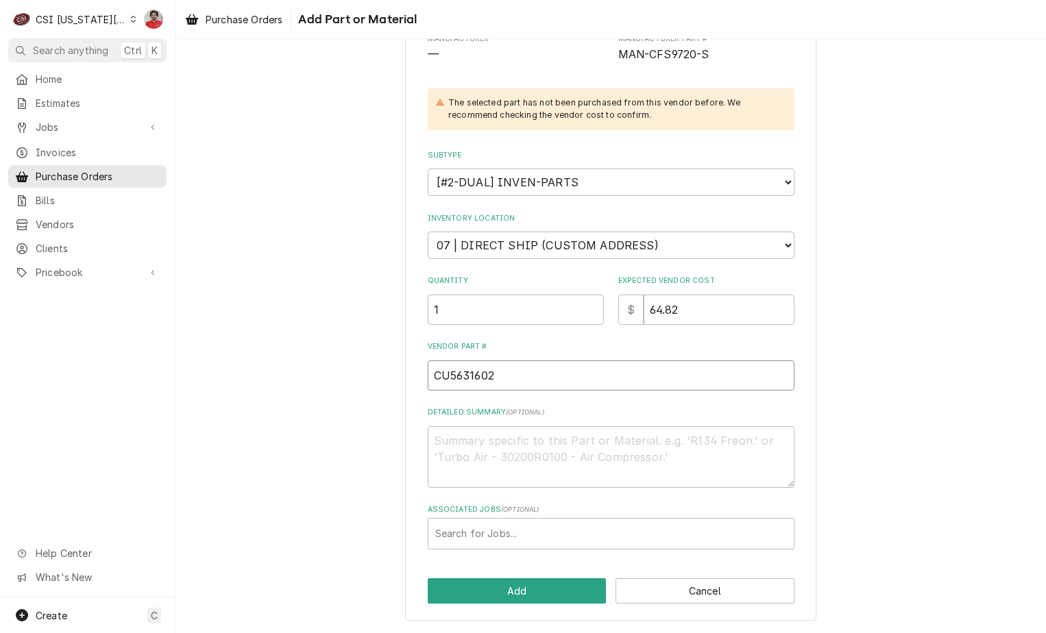
type input "CU5631602"
click at [503, 468] on textarea "Detailed Summary ( optional )" at bounding box center [611, 457] width 367 height 62
type textarea "x"
type textarea "I"
type textarea "x"
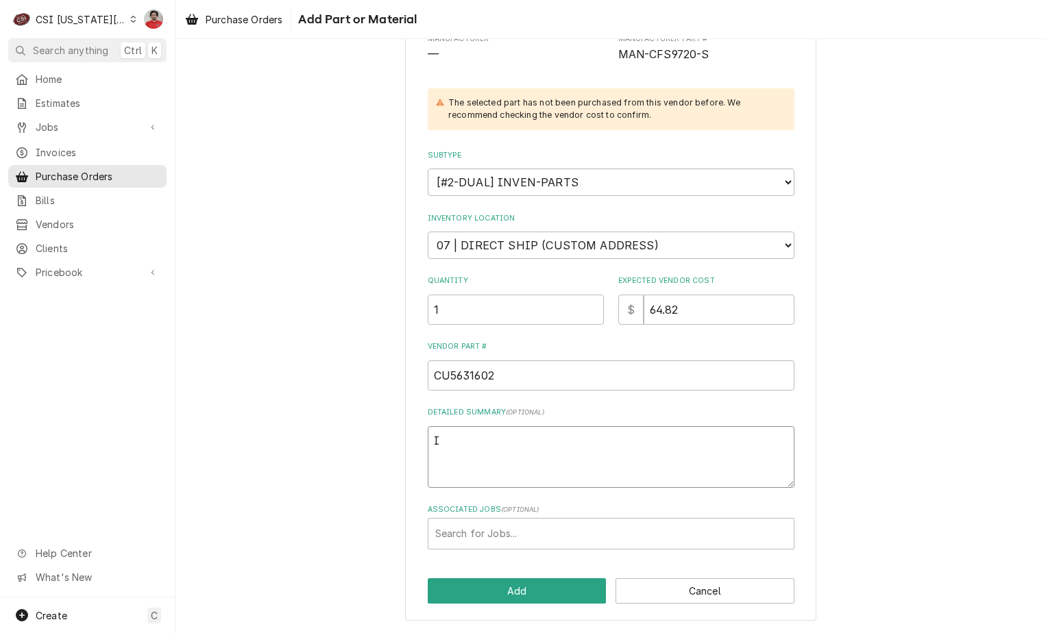
type textarea "IN"
type textarea "x"
type textarea "INV"
type textarea "x"
type textarea "INV-"
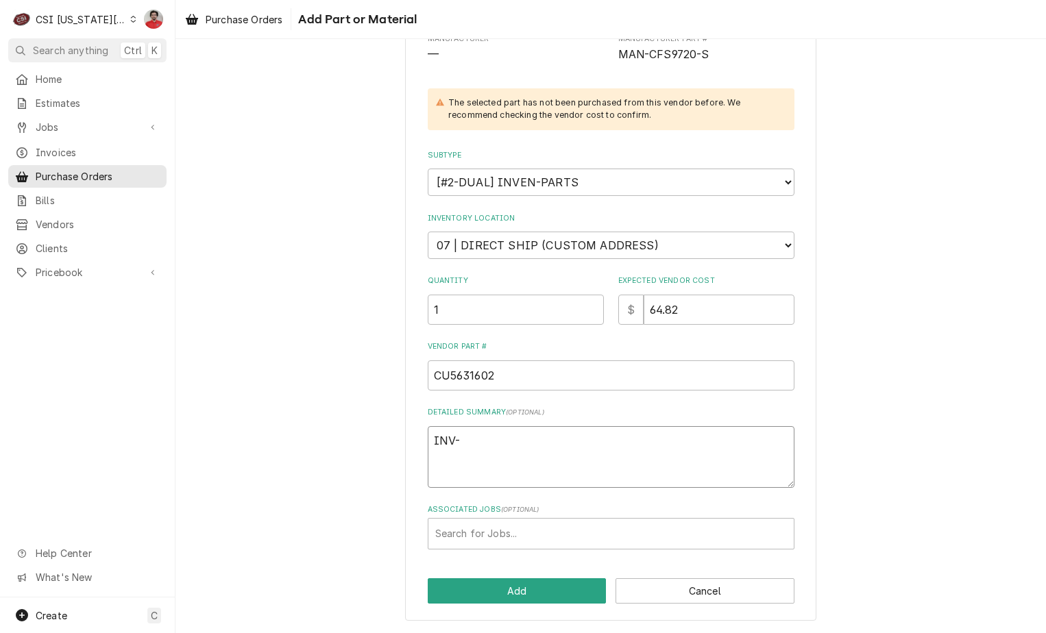
type textarea "x"
type textarea "INV-3"
type textarea "x"
type textarea "INV-30"
type textarea "x"
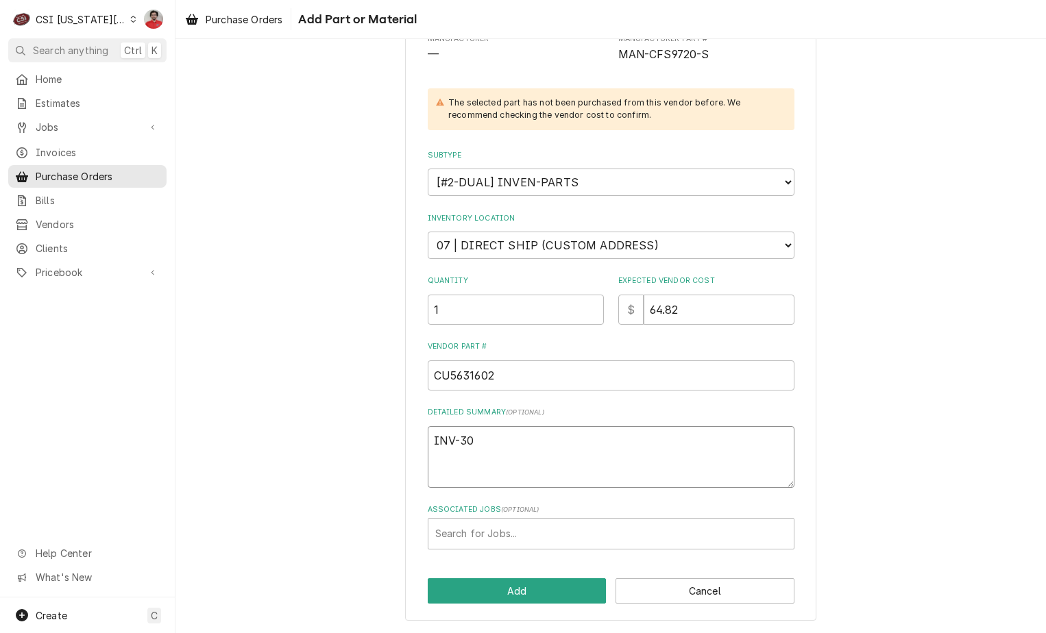
type textarea "INV-302"
type textarea "x"
type textarea "INV-3026"
type textarea "x"
type textarea "INV-30267"
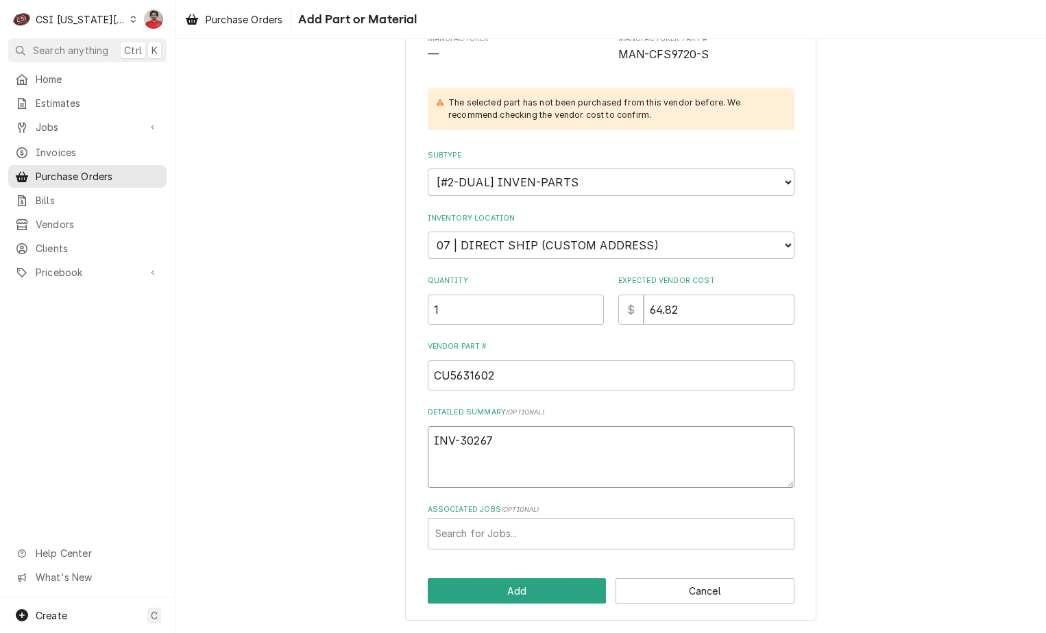
type textarea "x"
type textarea "INV-302672"
click at [522, 590] on button "Add" at bounding box center [517, 590] width 179 height 25
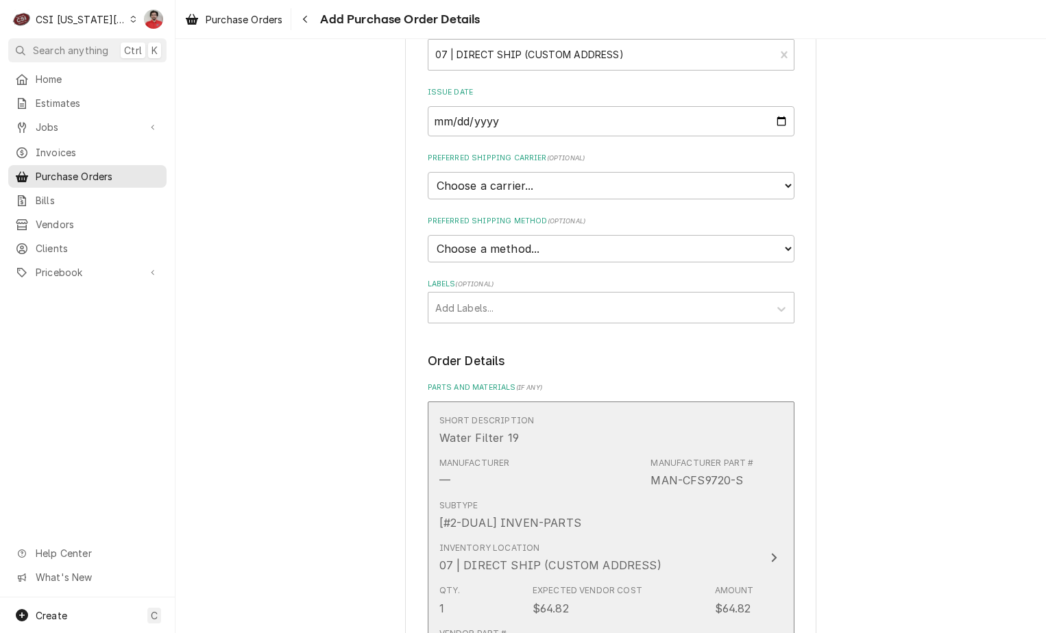
scroll to position [672, 0]
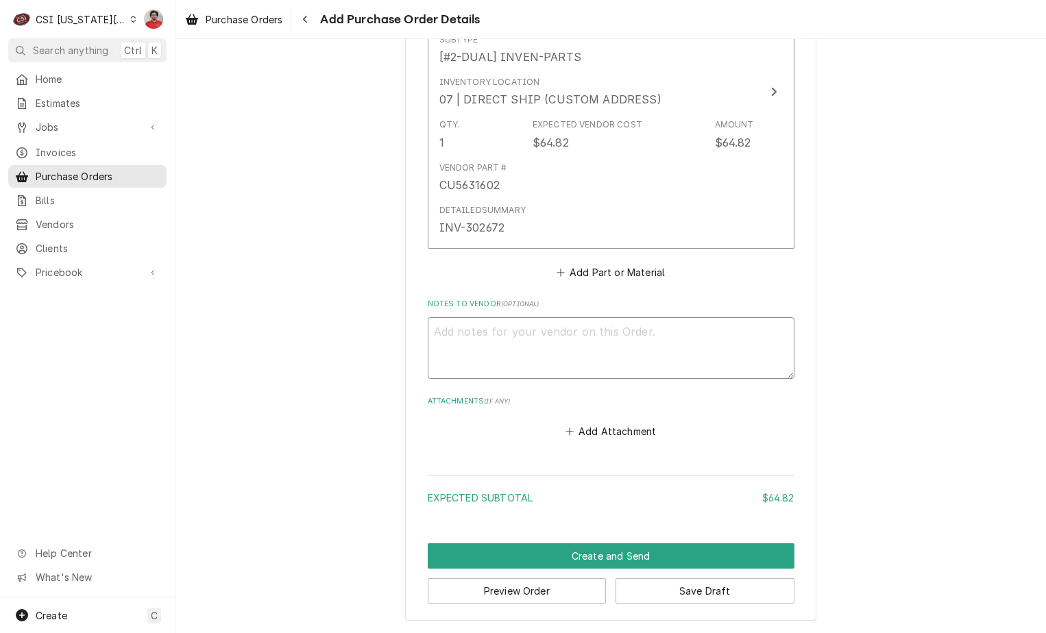
click at [484, 332] on textarea "Notes to Vendor ( optional )" at bounding box center [611, 348] width 367 height 62
type textarea "x"
type textarea "B"
type textarea "x"
type textarea "BK"
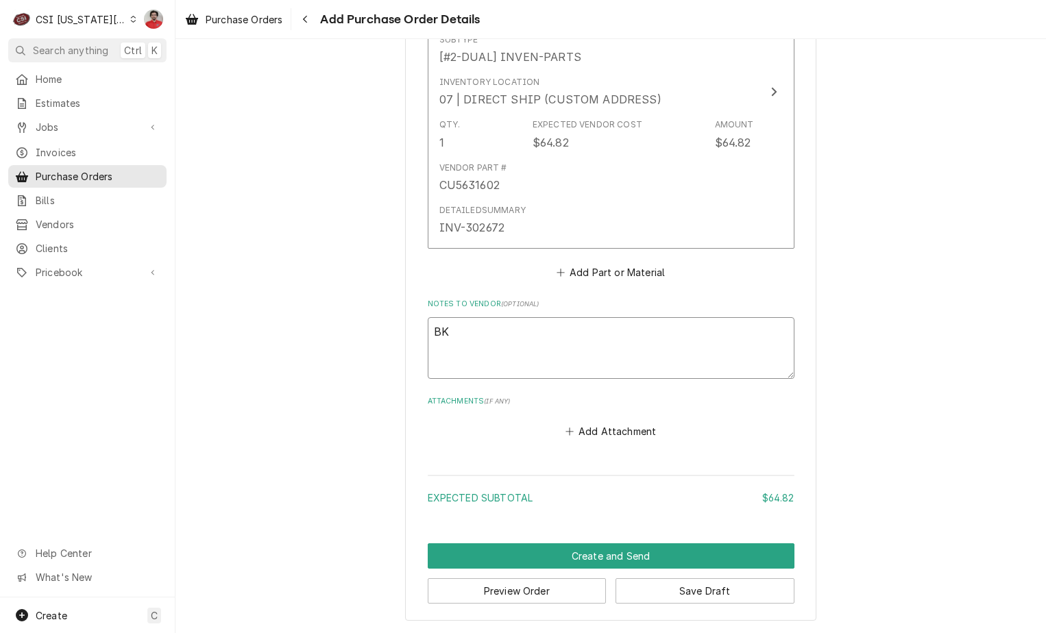
type textarea "x"
type textarea "BK"
type textarea "x"
type textarea "BK 6"
type textarea "x"
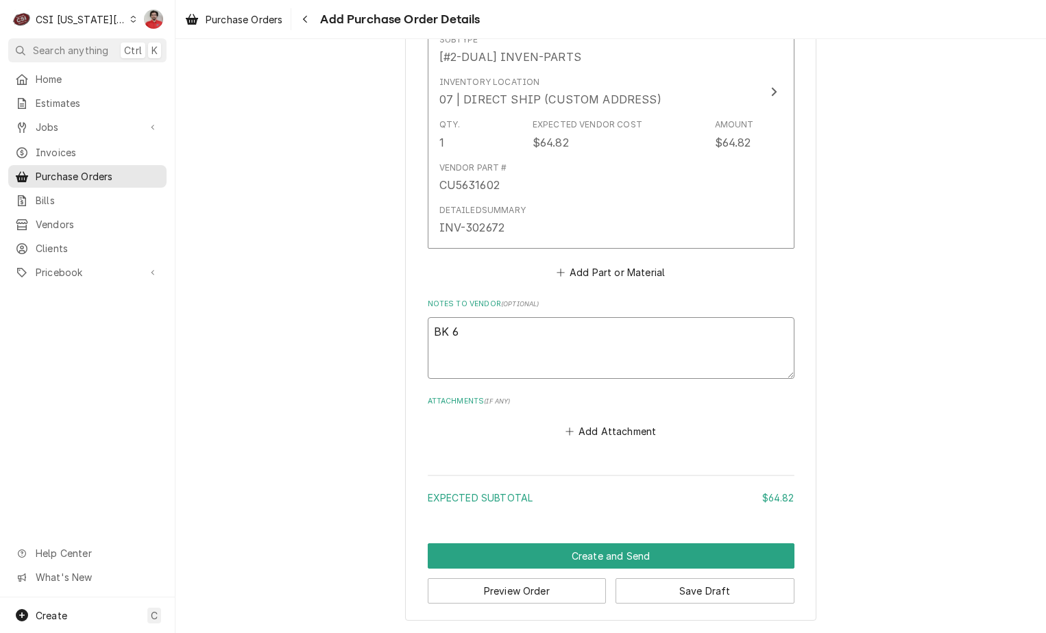
type textarea "BK 69"
type textarea "x"
type textarea "BK 699"
type textarea "x"
type textarea "BK 6995"
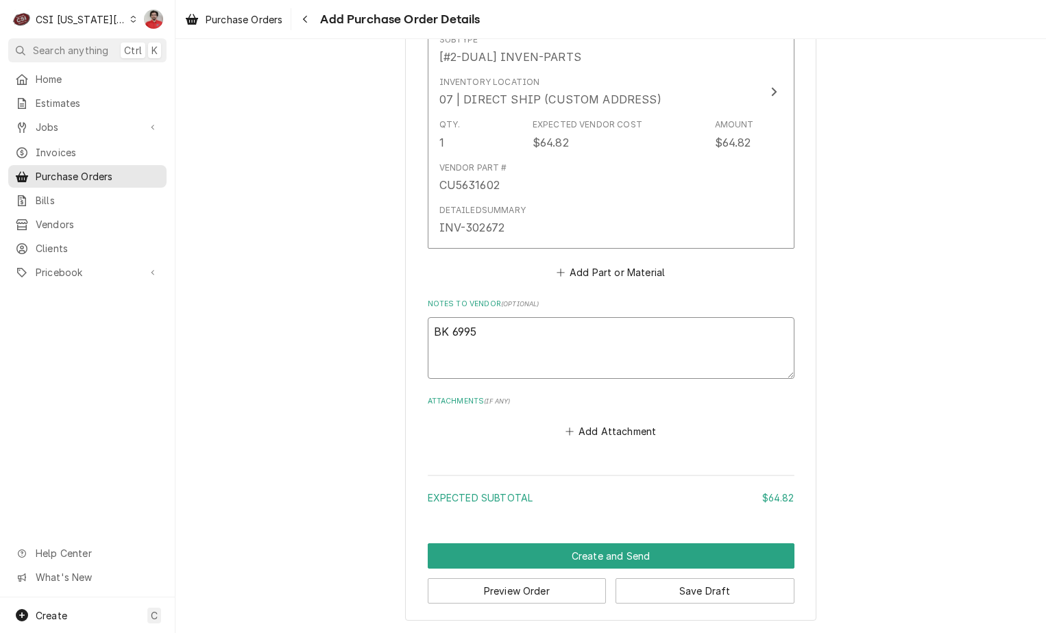
type textarea "x"
type textarea "SBK 6995"
type textarea "x"
type textarea "ShBK 6995"
type textarea "x"
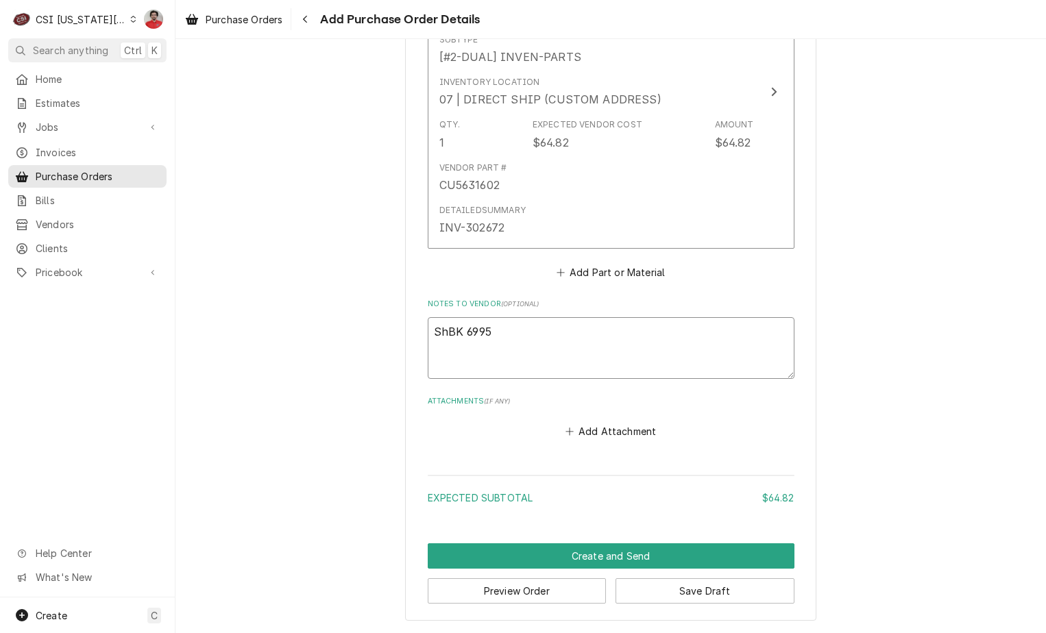
type textarea "ShiBK 6995"
type textarea "x"
type textarea "ShipBK 6995"
type textarea "x"
type textarea "ShippBK 6995"
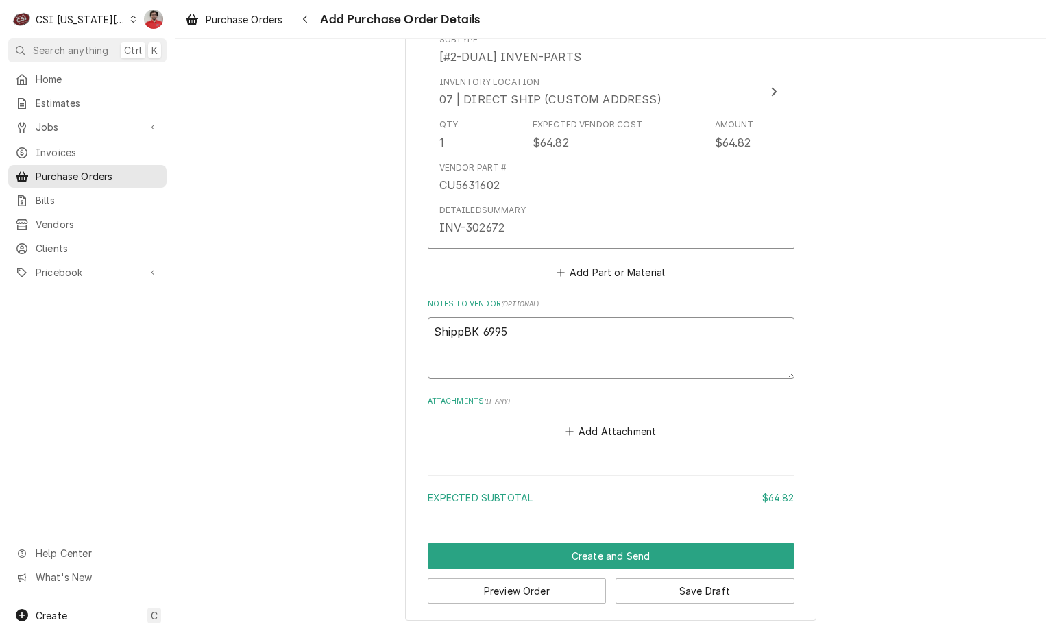
type textarea "x"
type textarea "ShippiBK 6995"
type textarea "x"
type textarea "ShippinBK 6995"
type textarea "x"
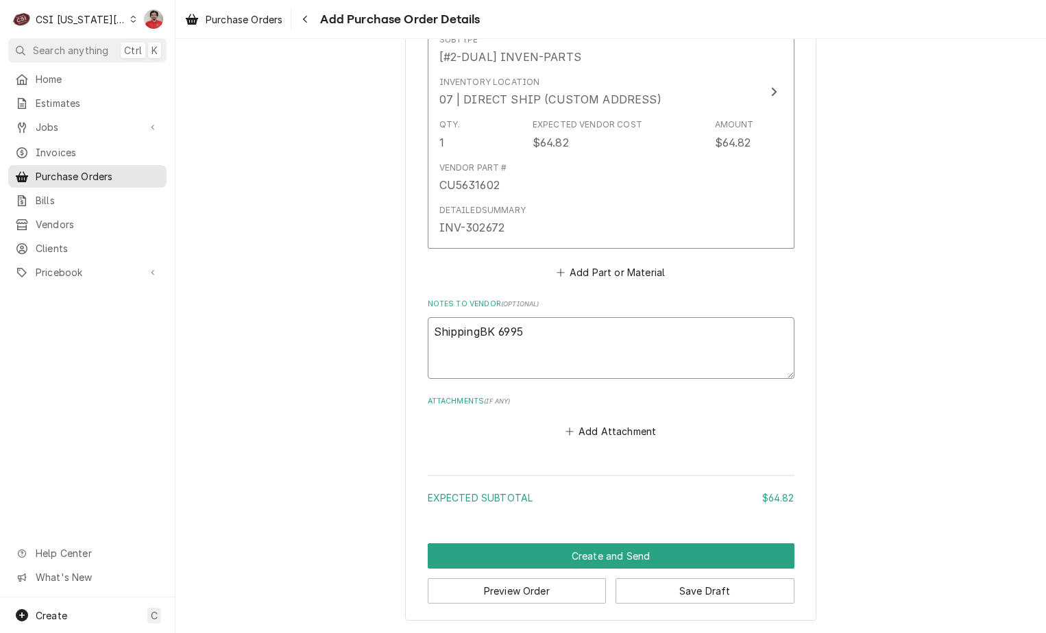
type textarea "Shipping BK 6995"
type textarea "x"
type textarea "Shipping tBK 6995"
type textarea "x"
type textarea "Shipping BK 6995"
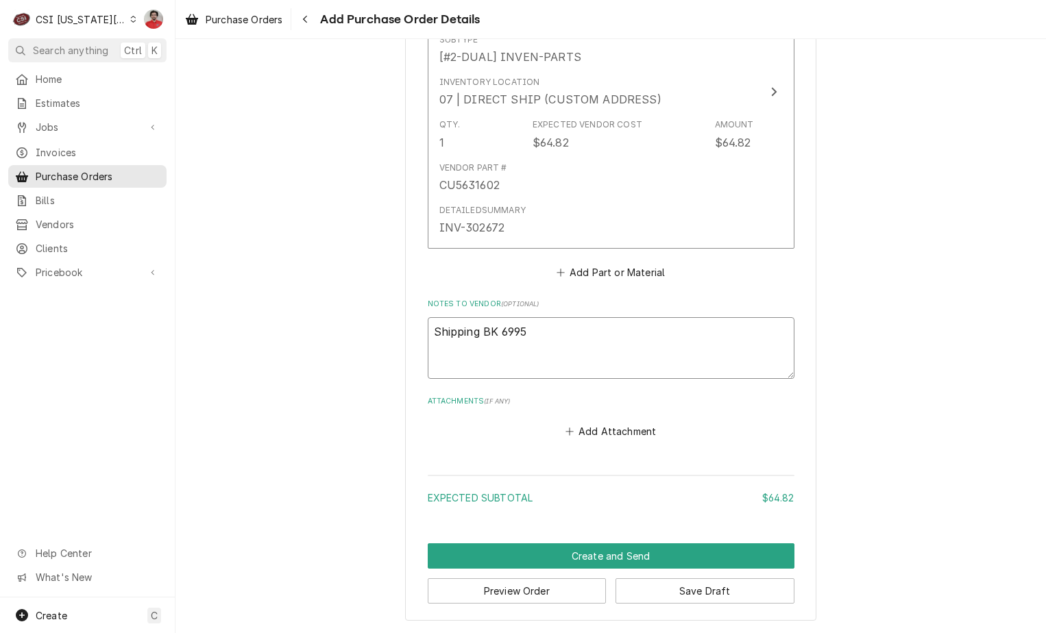
type textarea "x"
type textarea "Shipping dBK 6995"
type textarea "x"
type textarea "Shipping diBK 6995"
type textarea "x"
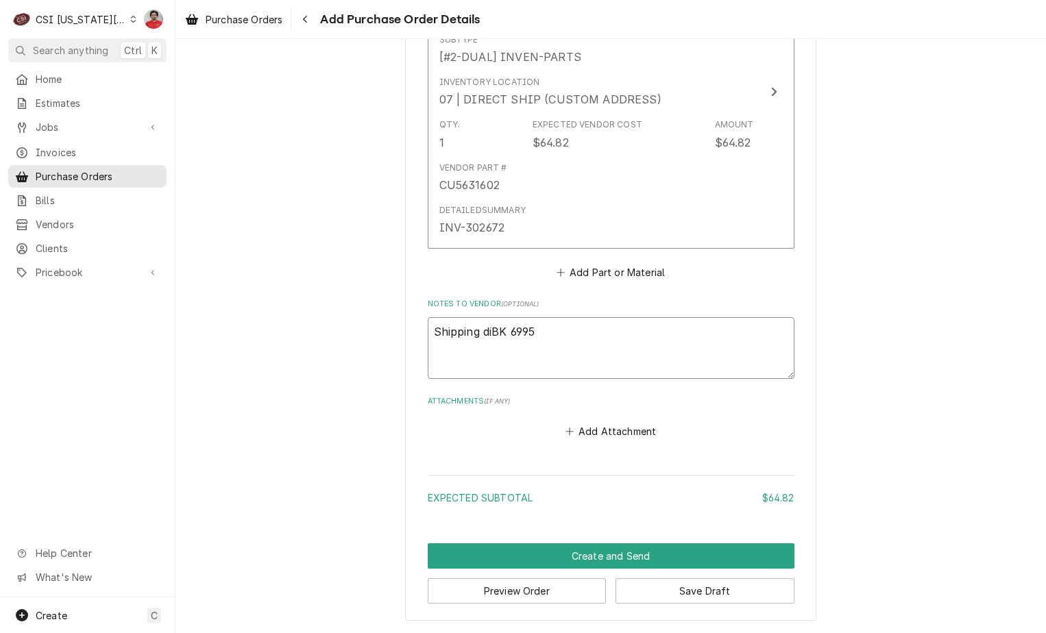
type textarea "Shipping dirBK 6995"
type textarea "x"
type textarea "Shipping direBK 6995"
type textarea "x"
type textarea "Shipping direcBK 6995"
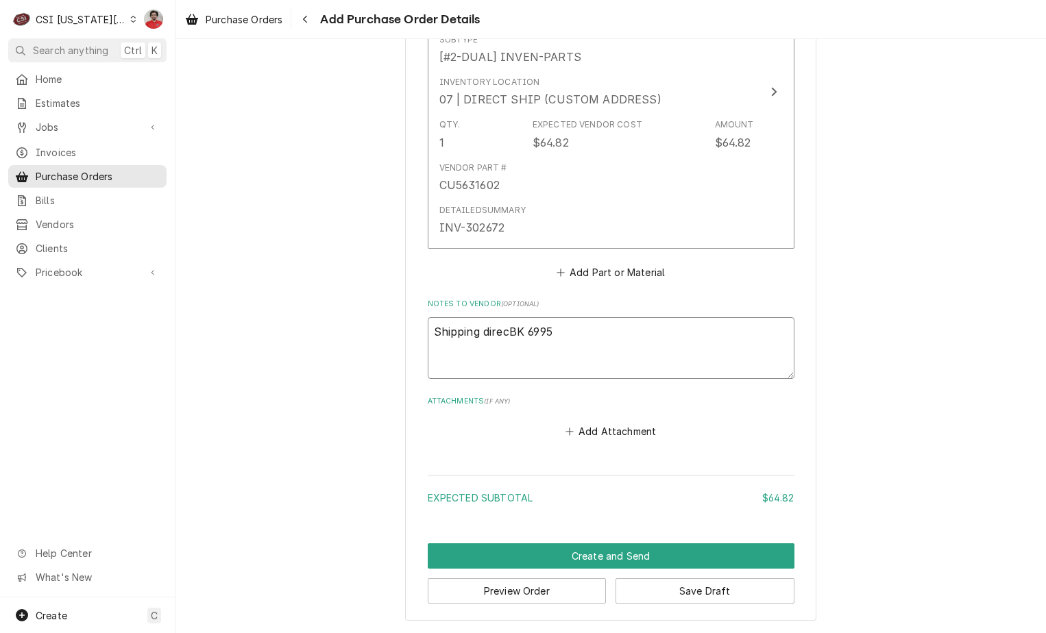
type textarea "x"
type textarea "Shipping directBK 6995"
type textarea "x"
type textarea "Shipping direct BK 6995"
type textarea "x"
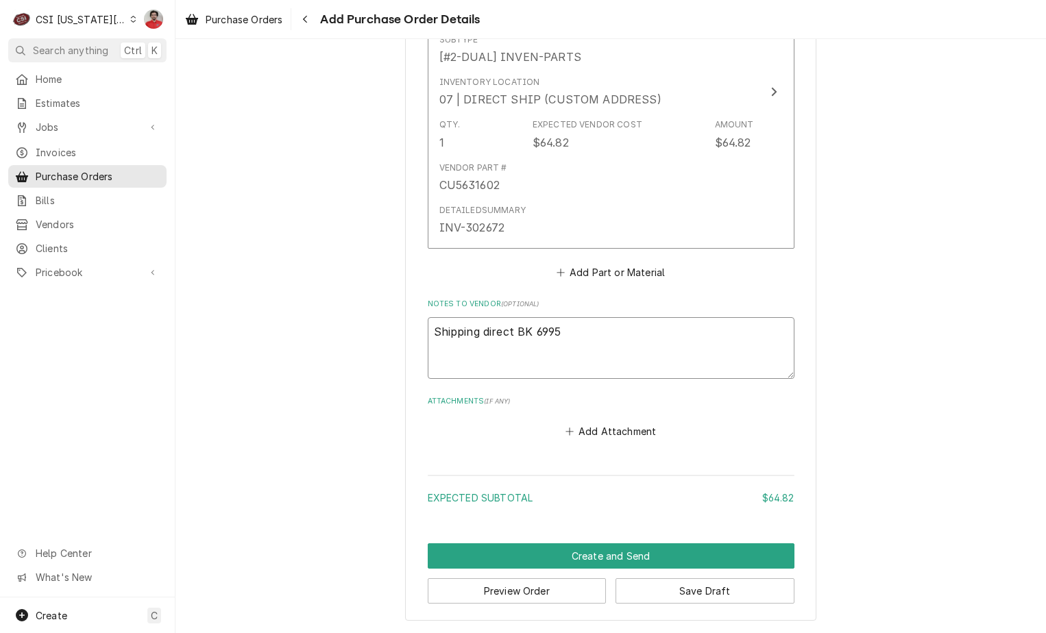
type textarea "Shipping direct tBK 6995"
type textarea "x"
type textarea "Shipping direct toBK 6995"
type textarea "x"
type textarea "Shipping direct to BK 6995"
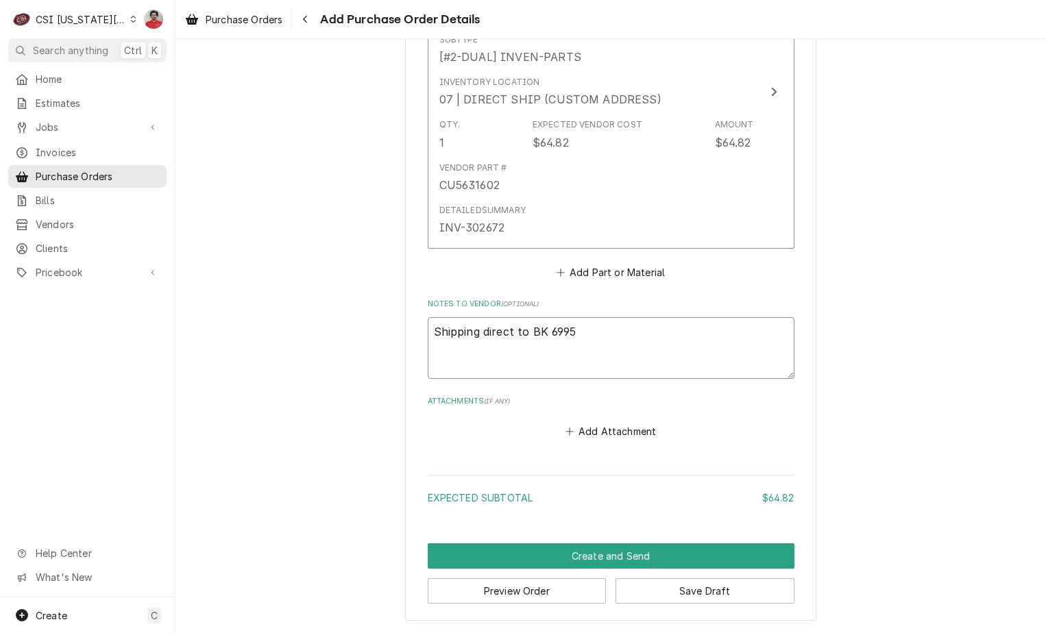
type textarea "x"
type textarea "Shipping direct to cBK 6995"
type textarea "x"
type textarea "Shipping direct to cuBK 6995"
type textarea "x"
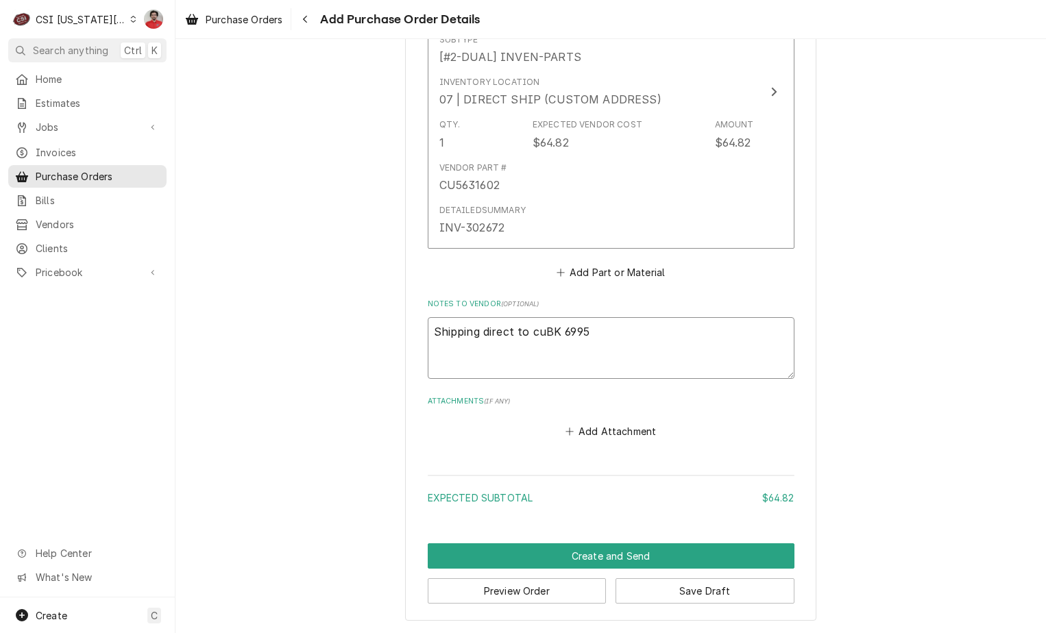
type textarea "Shipping direct to cusBK 6995"
type textarea "x"
type textarea "Shipping direct to custBK 6995"
type textarea "x"
type textarea "Shipping direct to custoBK 6995"
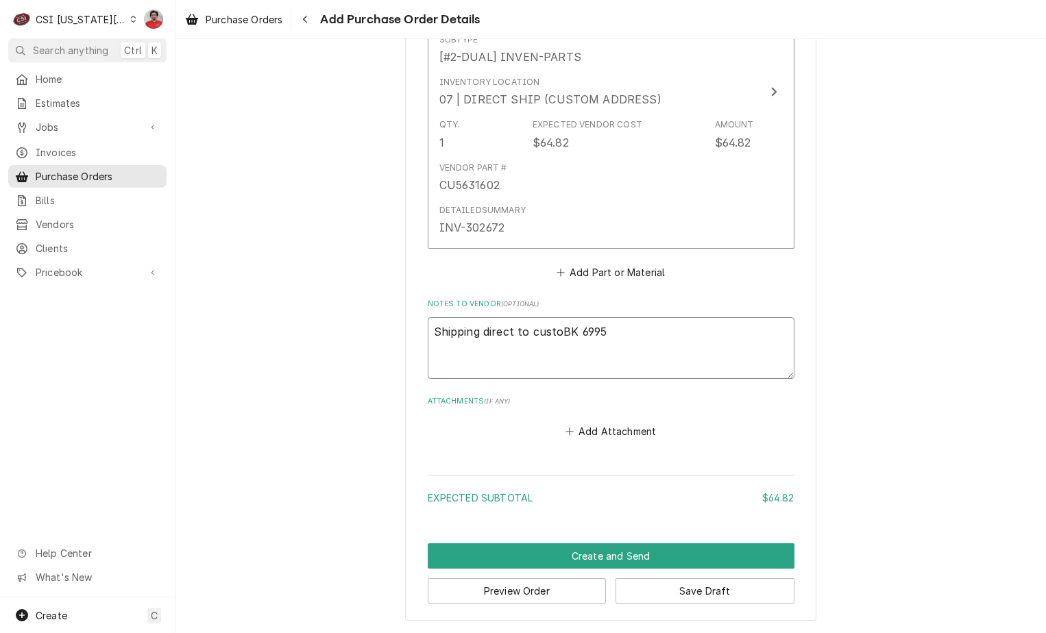
type textarea "x"
type textarea "Shipping direct to customeBK 6995"
type textarea "x"
type textarea "Shipping direct to customerBK 6995"
type textarea "x"
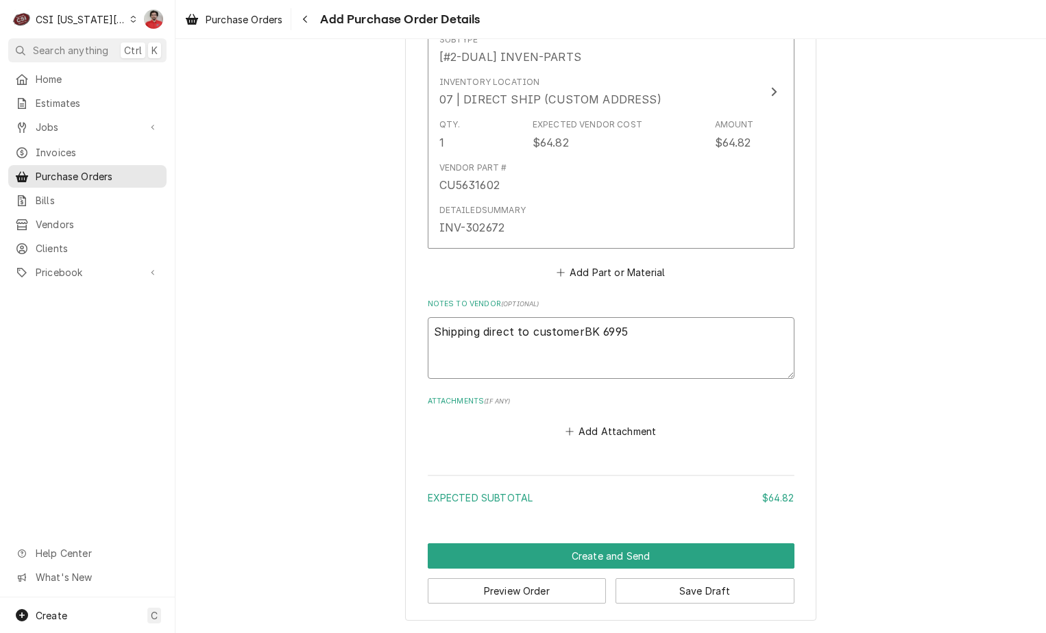
type textarea "Shipping direct to customer:BK 6995"
type textarea "x"
type textarea "Shipping direct to customer: BK 6995"
type textarea "x"
type textarea "Shipping direct to customer: BK 6995"
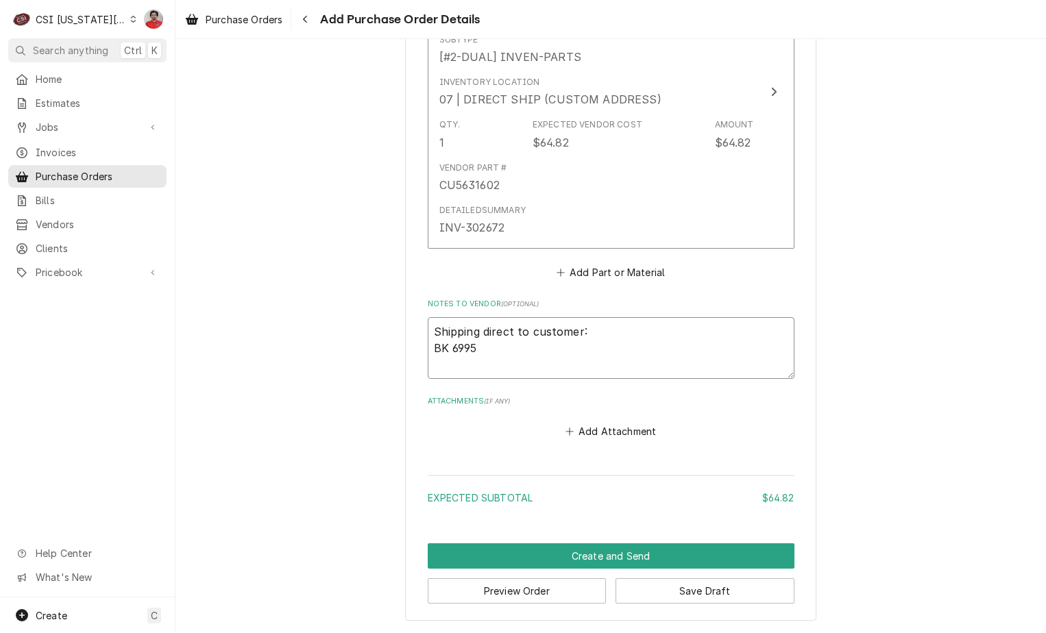
type textarea "x"
type textarea "Shipping direct to customer: BK 6995"
type textarea "x"
type textarea "Shipping direct to customer: BK 6995 7"
type textarea "x"
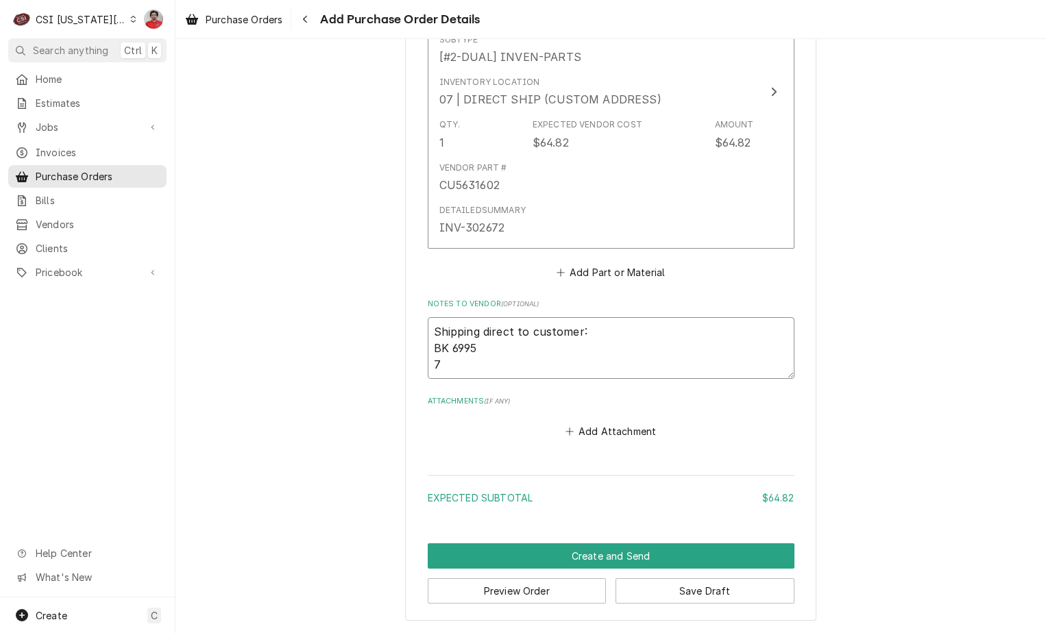
type textarea "Shipping direct to customer: BK 6995 70"
type textarea "x"
type textarea "Shipping direct to customer: BK 6995 700"
type textarea "x"
type textarea "Shipping direct to customer: BK 6995 700"
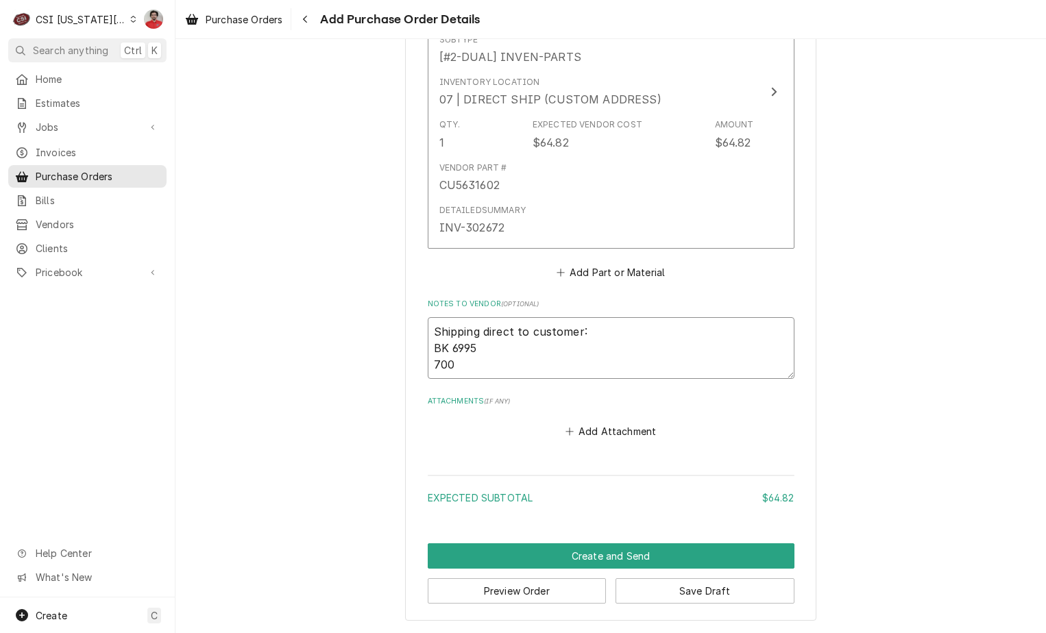
type textarea "x"
type textarea "Shipping direct to customer: BK 6995 700 E"
type textarea "x"
type textarea "Shipping direct to customer: BK 6995 700 E"
type textarea "x"
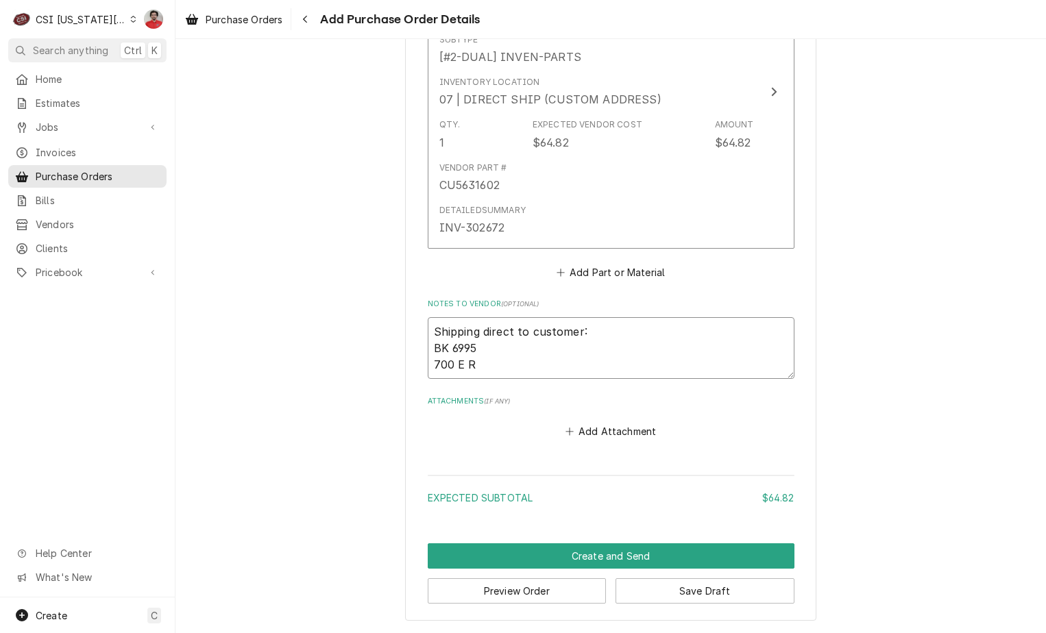
type textarea "Shipping direct to customer: BK 6995 700 E Re"
type textarea "x"
type textarea "Shipping direct to customer: BK 6995 700 E Red"
type textarea "x"
type textarea "Shipping direct to customer: BK 6995 700 E Red"
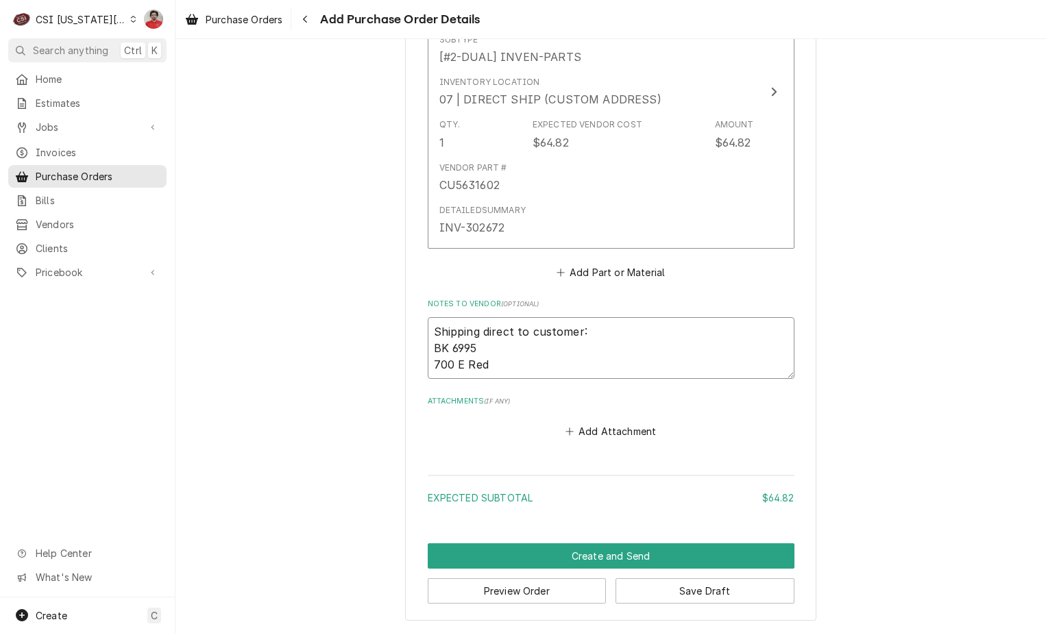
type textarea "x"
type textarea "Shipping direct to customer: BK 6995 700 E Red B"
type textarea "x"
type textarea "Shipping direct to customer: BK 6995 700 E Red Br"
type textarea "x"
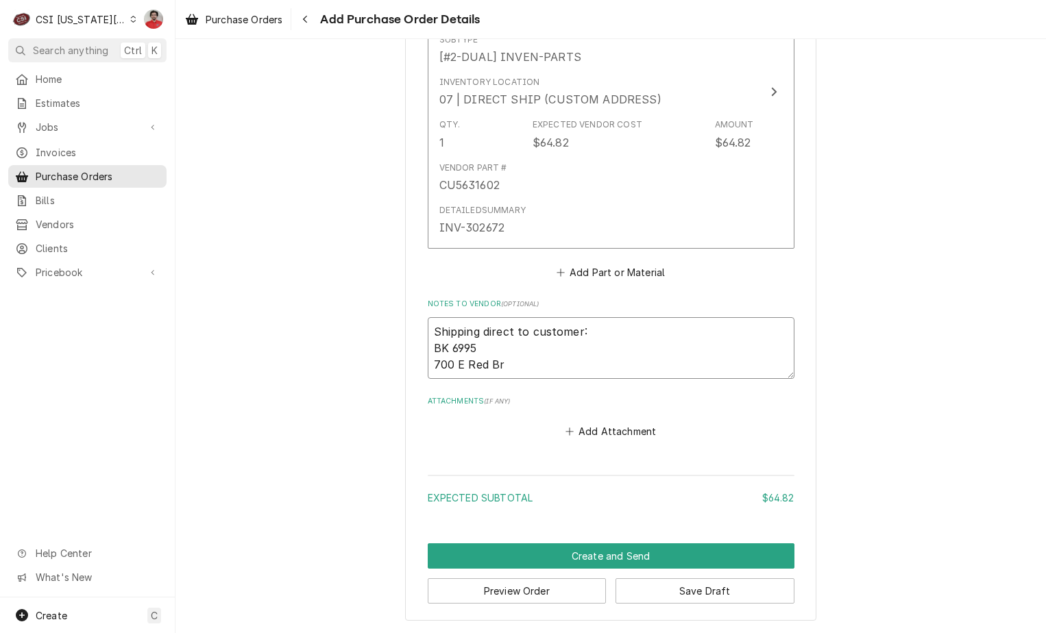
type textarea "Shipping direct to customer: BK 6995 700 E Red Brd"
type textarea "x"
type textarea "Shipping direct to customer: BK 6995 700 E Red Br"
type textarea "x"
type textarea "Shipping direct to customer: BK 6995 700 E Red Bri"
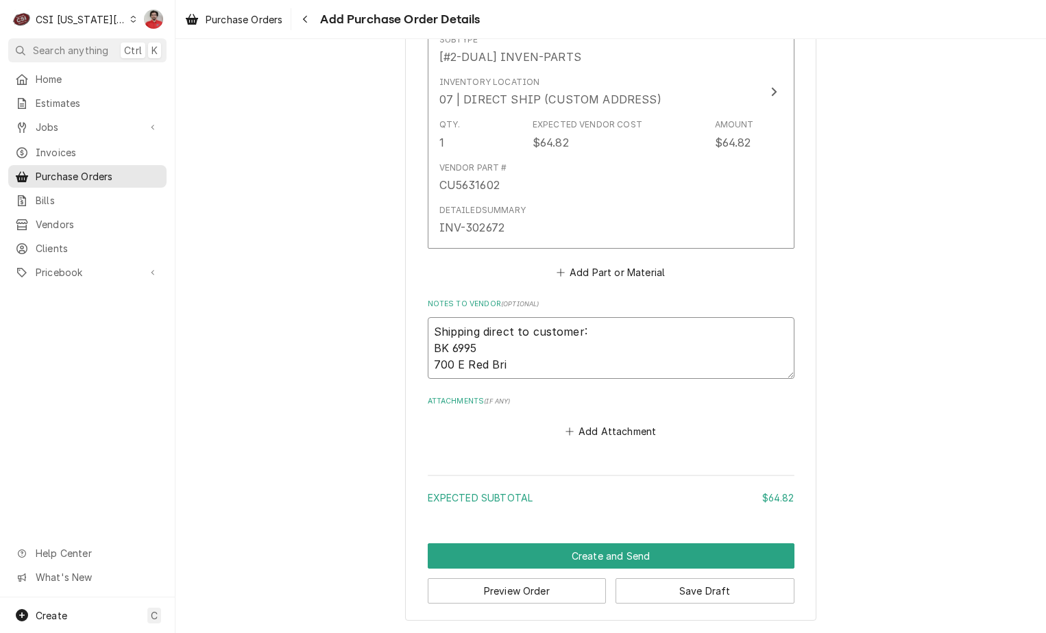
type textarea "x"
type textarea "Shipping direct to customer: BK 6995 700 E Red Brid"
type textarea "x"
type textarea "Shipping direct to customer: BK 6995 700 E Red Bridg"
type textarea "x"
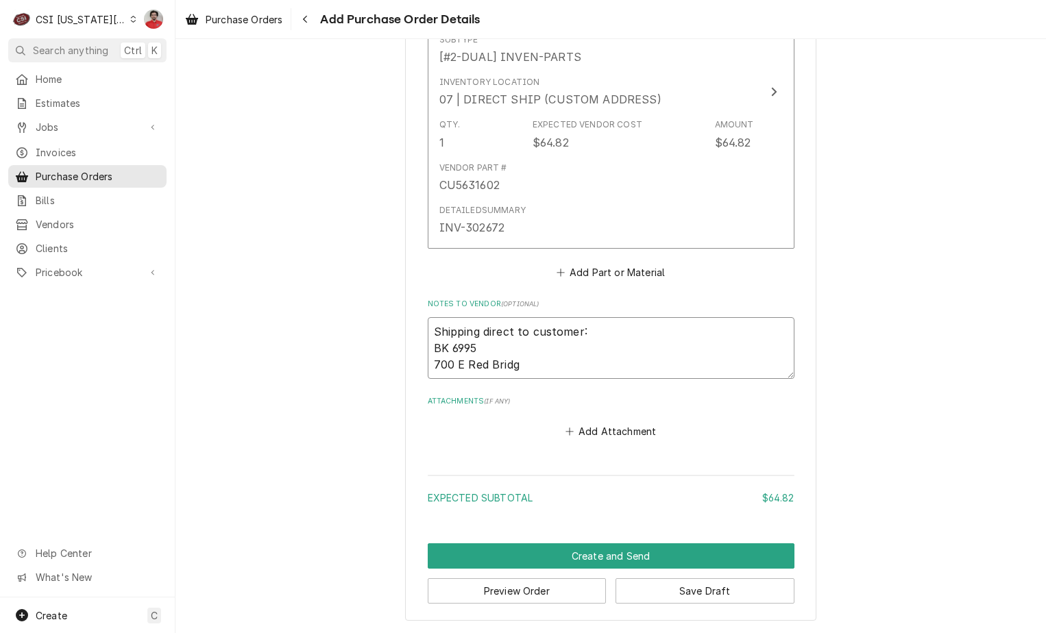
type textarea "Shipping direct to customer: BK 6995 700 E Red Bridge"
type textarea "x"
type textarea "Shipping direct to customer: BK 6995 700 E Red Bridge"
type textarea "x"
type textarea "Shipping direct to customer: BK 6995 700 E Red Bridge R"
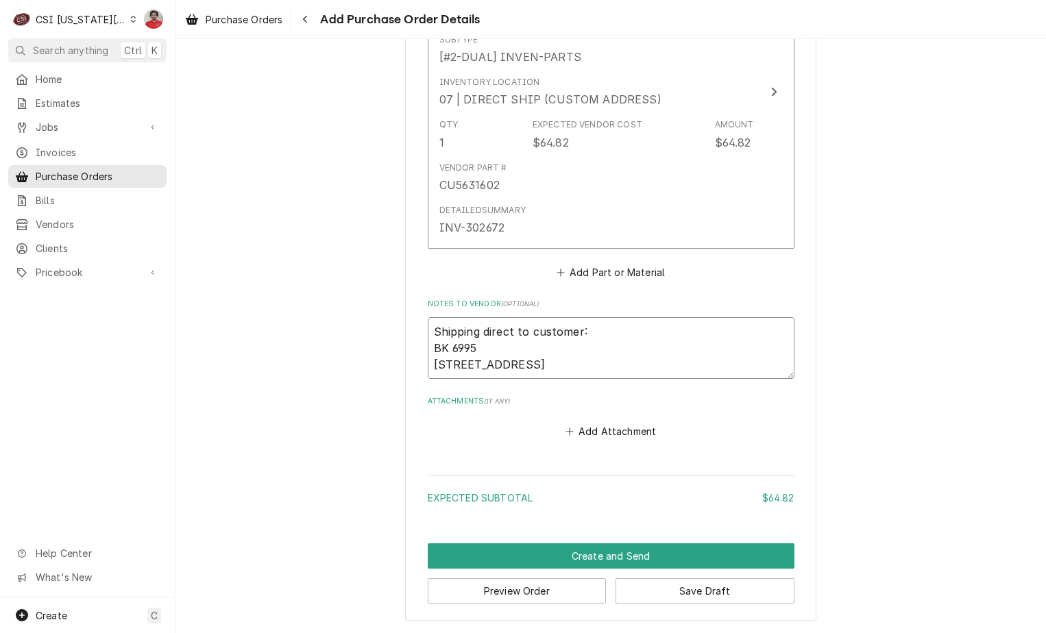
type textarea "x"
type textarea "Shipping direct to customer: BK 6995 700 E Red Bridge Rd"
type textarea "x"
type textarea "Shipping direct to customer: BK 6995 700 E Red Bridge Rd"
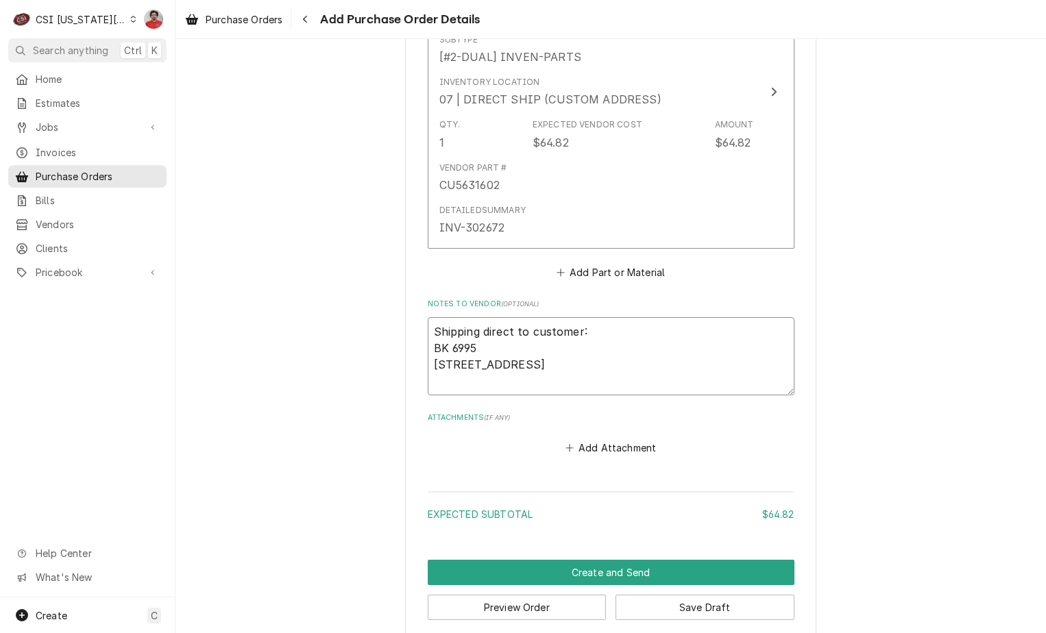
type textarea "x"
type textarea "Shipping direct to customer: BK 6995 700 E Red Bridge Rd K"
type textarea "x"
type textarea "Shipping direct to customer: BK 6995 700 E Red Bridge Rd Ka"
type textarea "x"
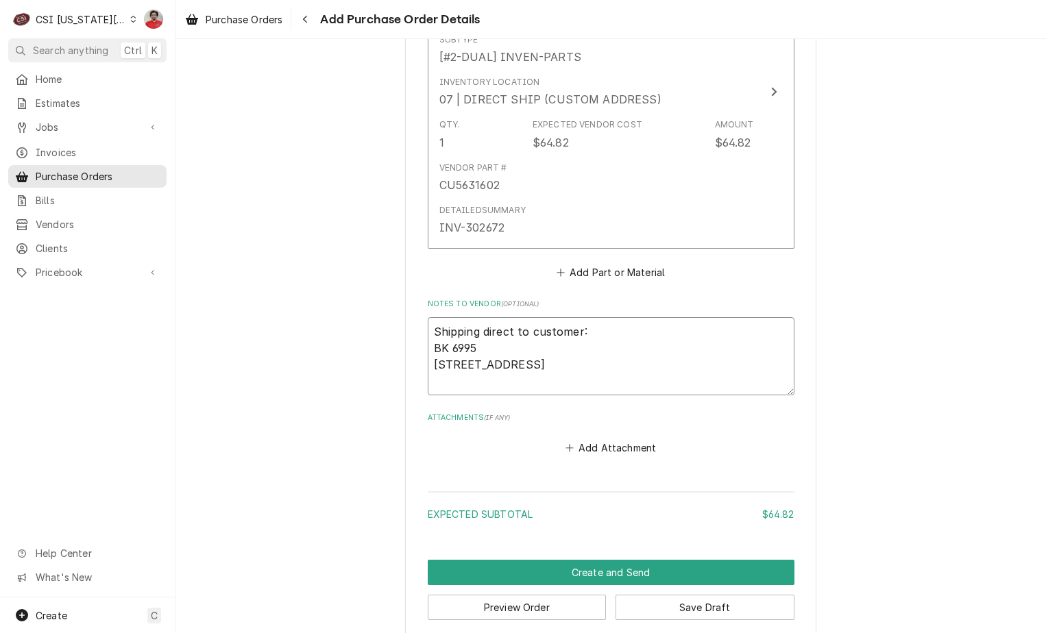
type textarea "Shipping direct to customer: BK 6995 700 E Red Bridge Rd Kan"
type textarea "x"
type textarea "Shipping direct to customer: BK 6995 700 E Red Bridge Rd Kans"
type textarea "x"
type textarea "Shipping direct to customer: BK 6995 700 E Red Bridge Rd Kansa"
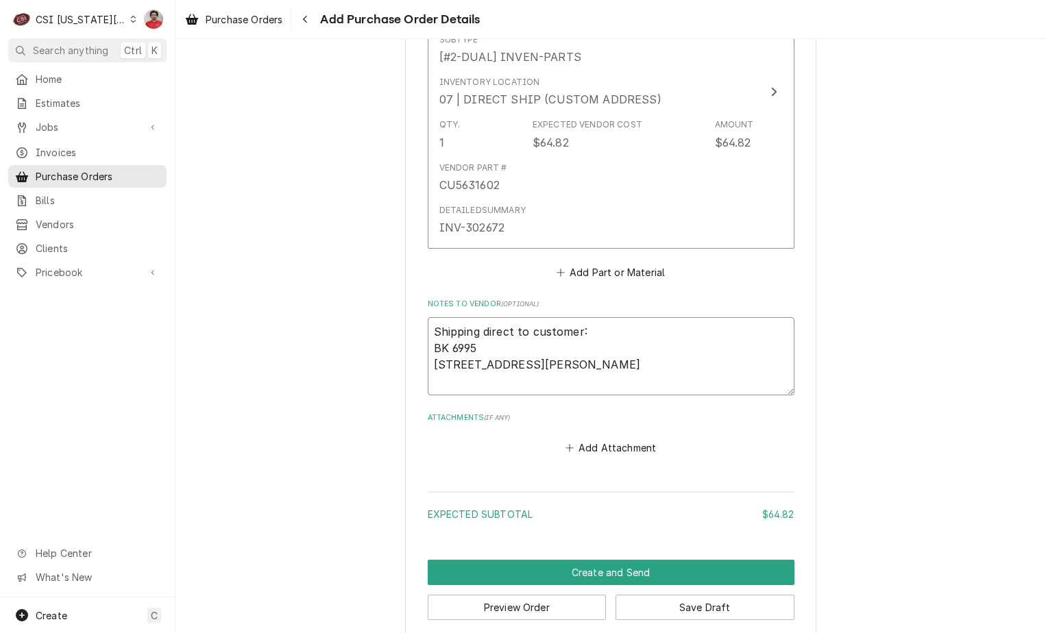
type textarea "x"
type textarea "Shipping direct to customer: BK 6995 700 E Red Bridge Rd Kansas"
type textarea "x"
type textarea "Shipping direct to customer: BK 6995 700 E Red Bridge Rd Kansas"
type textarea "x"
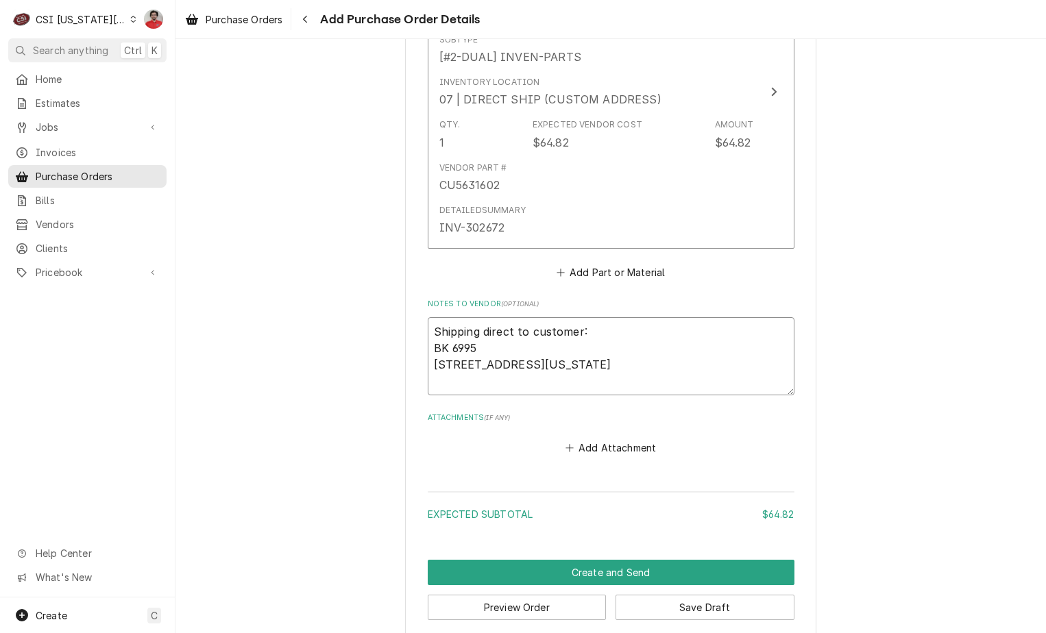
type textarea "Shipping direct to customer: BK 6995 700 E Red Bridge Rd Kansas C"
type textarea "x"
type textarea "Shipping direct to customer: BK 6995 700 E Red Bridge Rd Kansas Ci"
type textarea "x"
type textarea "Shipping direct to customer: BK 6995 700 E Red Bridge Rd Kansas City"
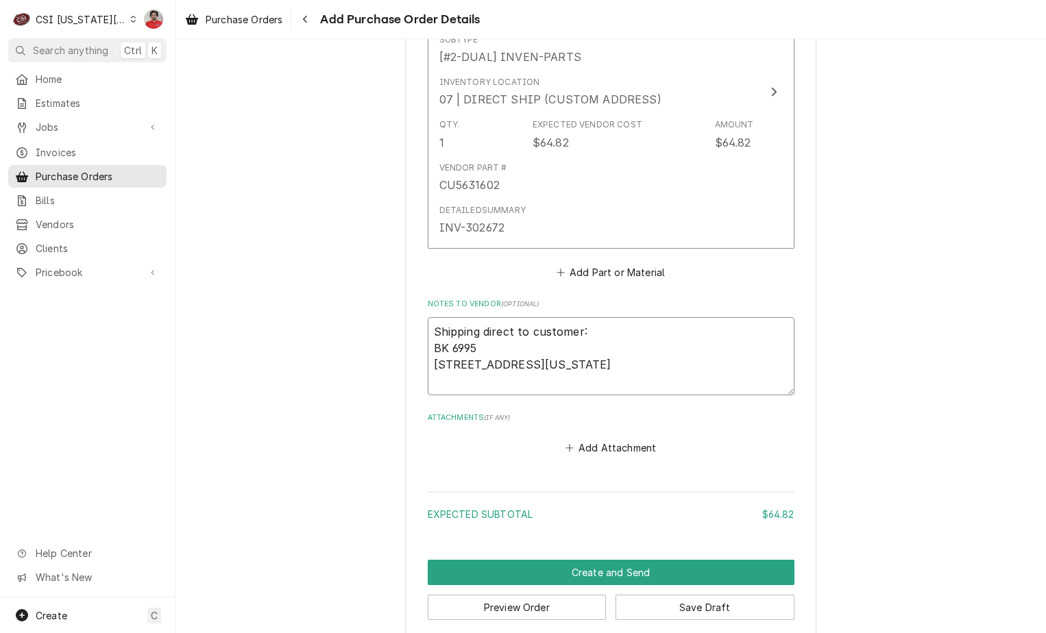
type textarea "x"
type textarea "Shipping direct to customer: BK 6995 700 E Red Bridge Rd Kansas City,"
type textarea "x"
type textarea "Shipping direct to customer: BK 6995 700 E Red Bridge Rd Kansas City,"
type textarea "x"
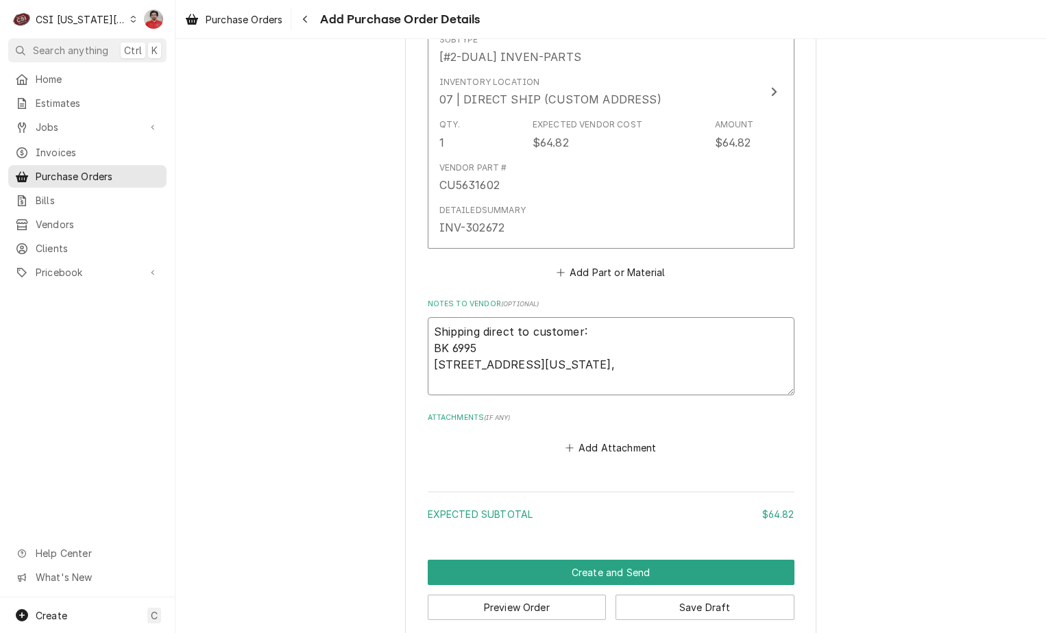
type textarea "Shipping direct to customer: BK 6995 700 E Red Bridge Rd Kansas City, M"
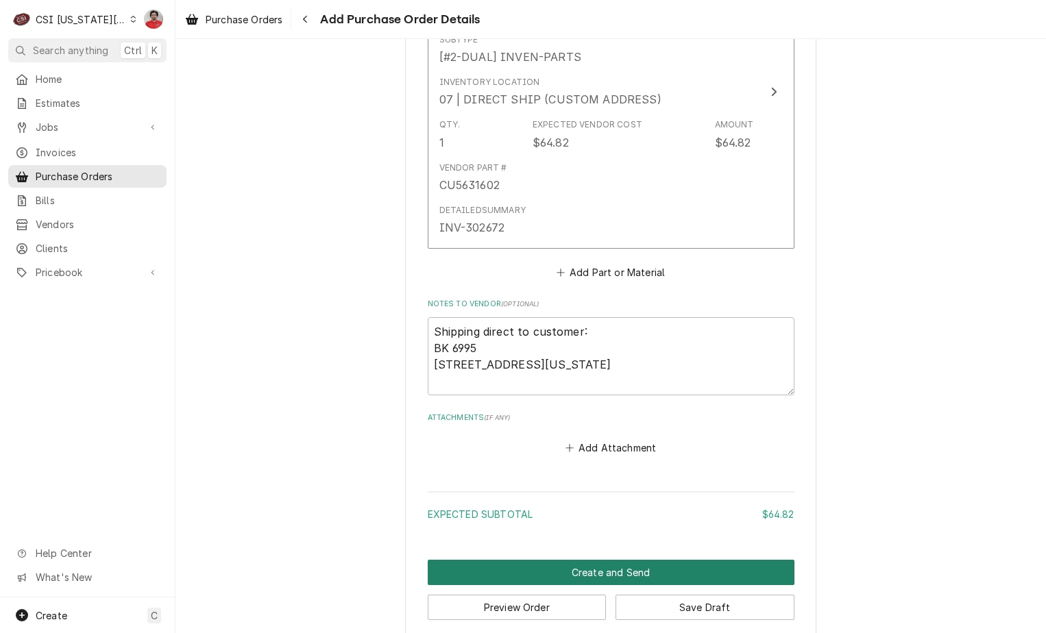
click at [618, 570] on button "Create and Send" at bounding box center [611, 572] width 367 height 25
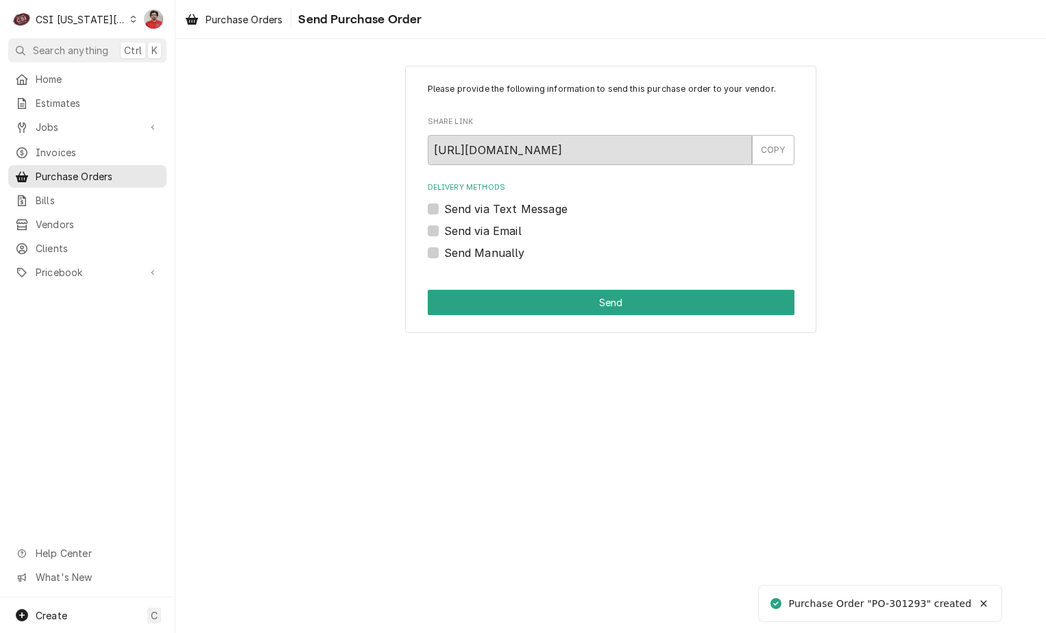
click at [481, 251] on label "Send Manually" at bounding box center [484, 253] width 81 height 16
click at [481, 251] on input "Send Manually" at bounding box center [627, 260] width 367 height 30
checkbox input "true"
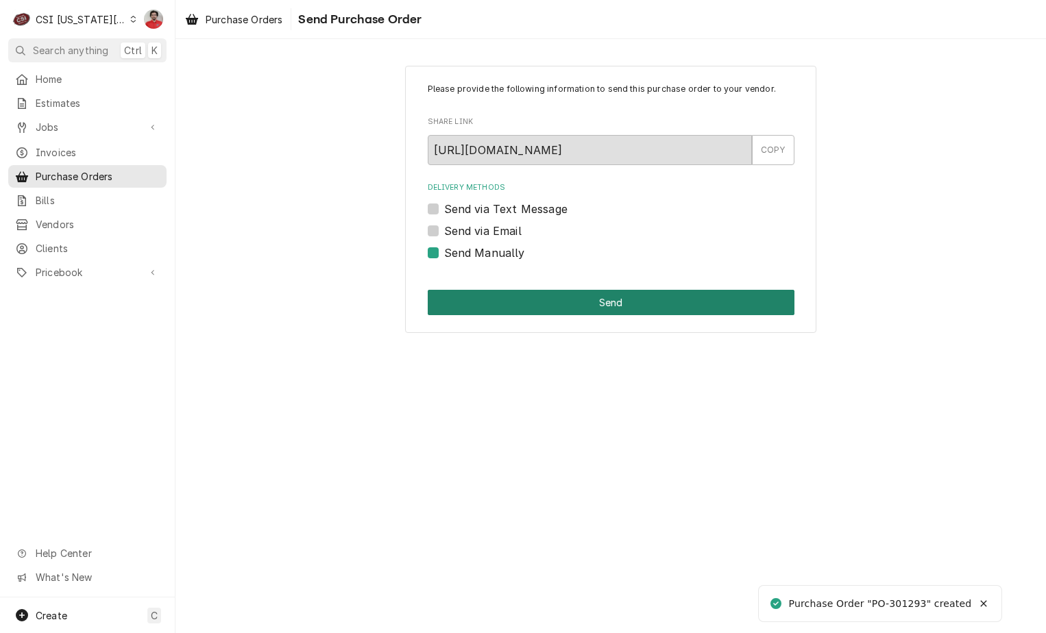
click at [506, 304] on button "Send" at bounding box center [611, 302] width 367 height 25
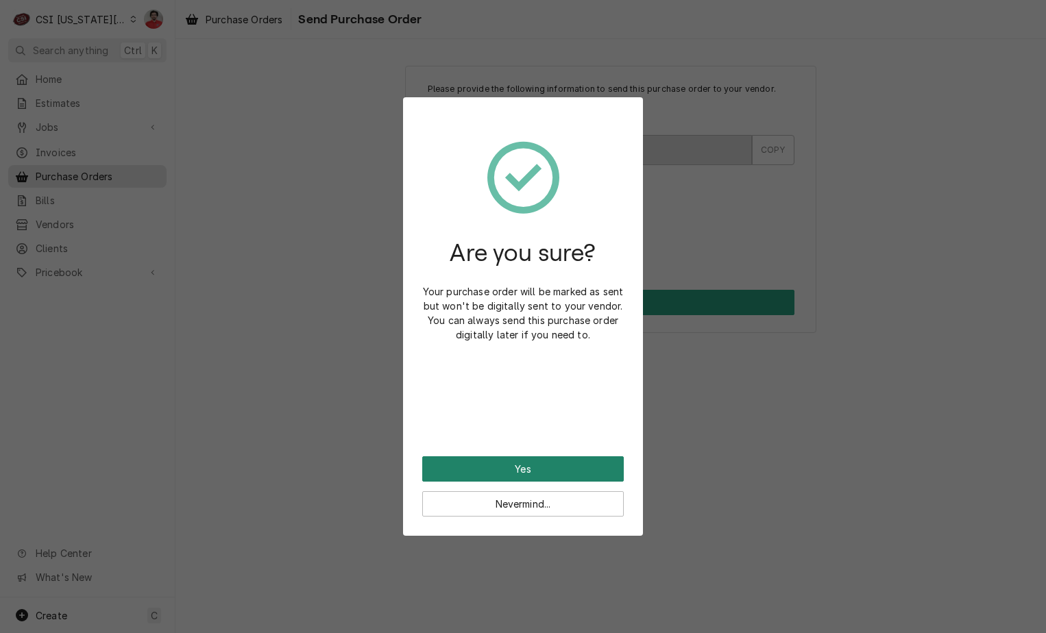
click at [539, 474] on button "Yes" at bounding box center [522, 468] width 201 height 25
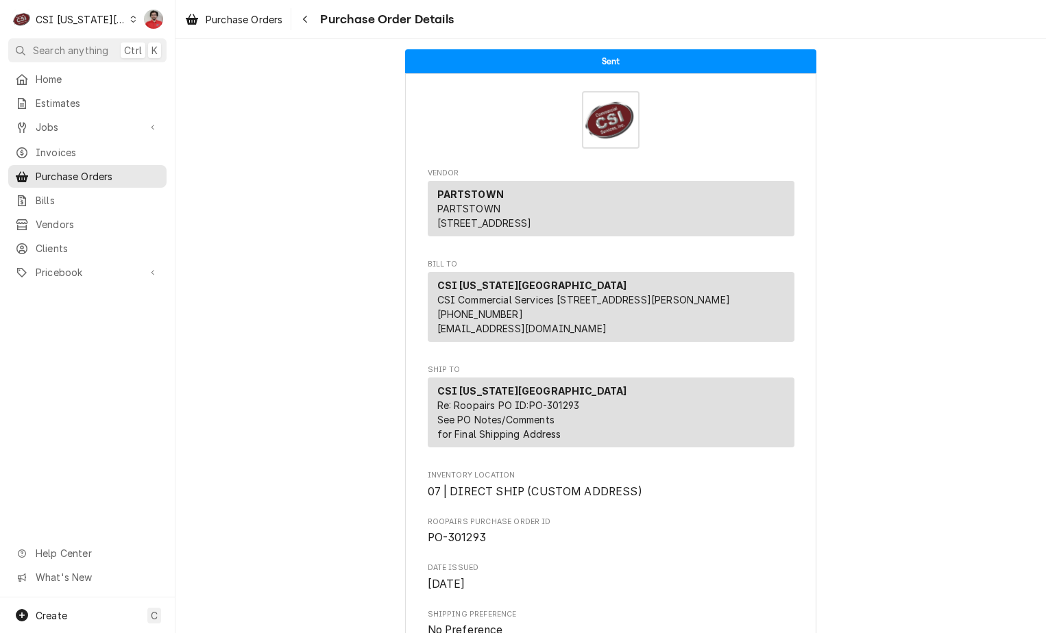
click at [476, 544] on span "PO-301293" at bounding box center [457, 537] width 58 height 13
drag, startPoint x: 476, startPoint y: 569, endPoint x: 450, endPoint y: 569, distance: 25.4
copy span "301293"
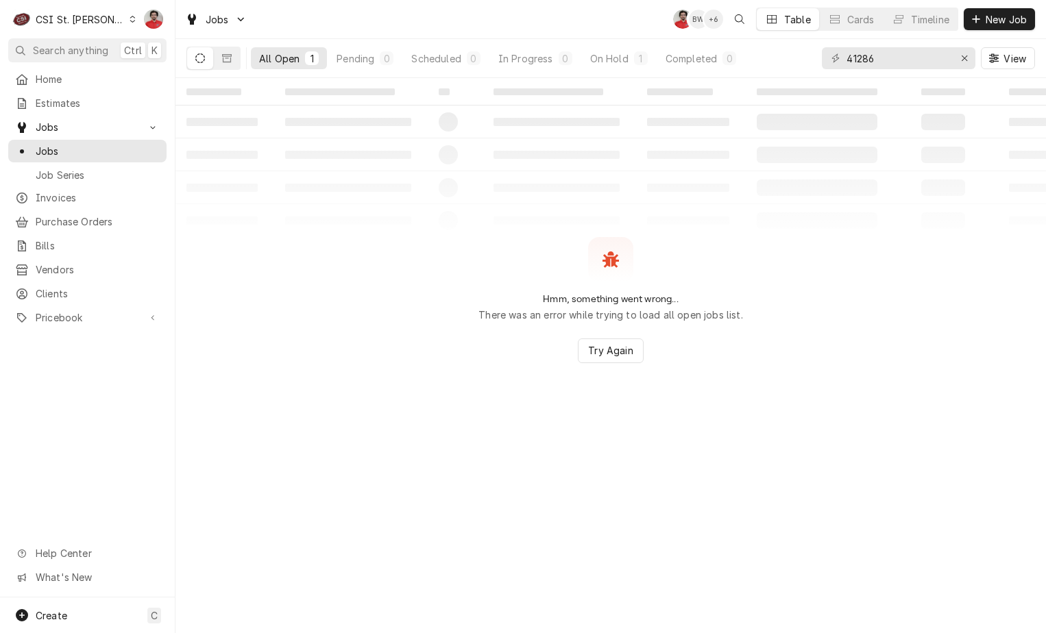
click at [79, 21] on div "CSI St. [PERSON_NAME]" at bounding box center [80, 19] width 89 height 14
click at [156, 71] on div "CSI St. [PERSON_NAME]" at bounding box center [201, 75] width 162 height 14
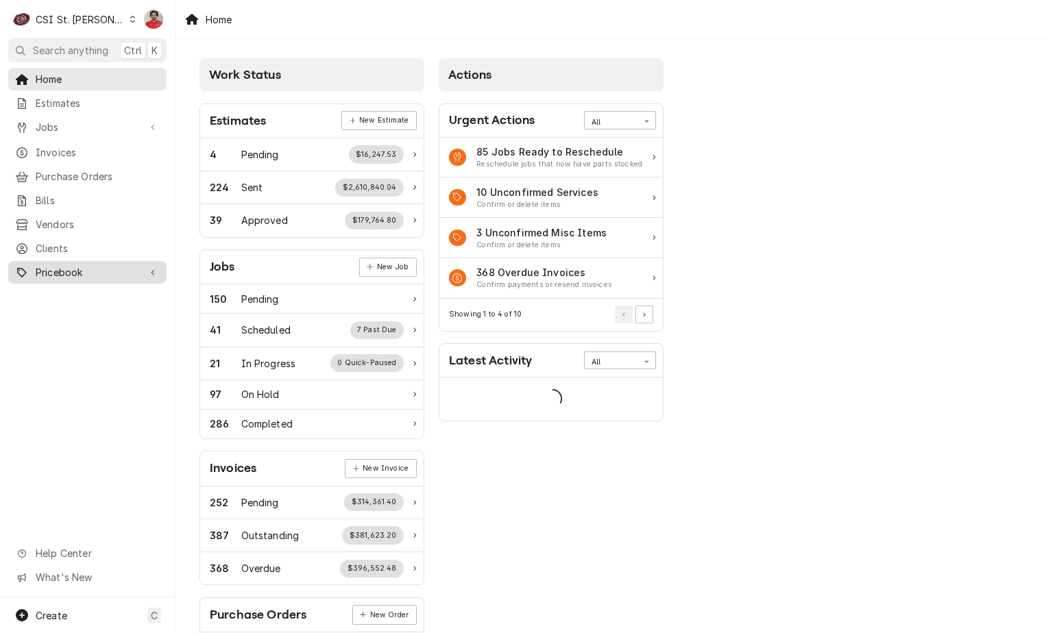
click at [66, 267] on span "Pricebook" at bounding box center [87, 272] width 103 height 14
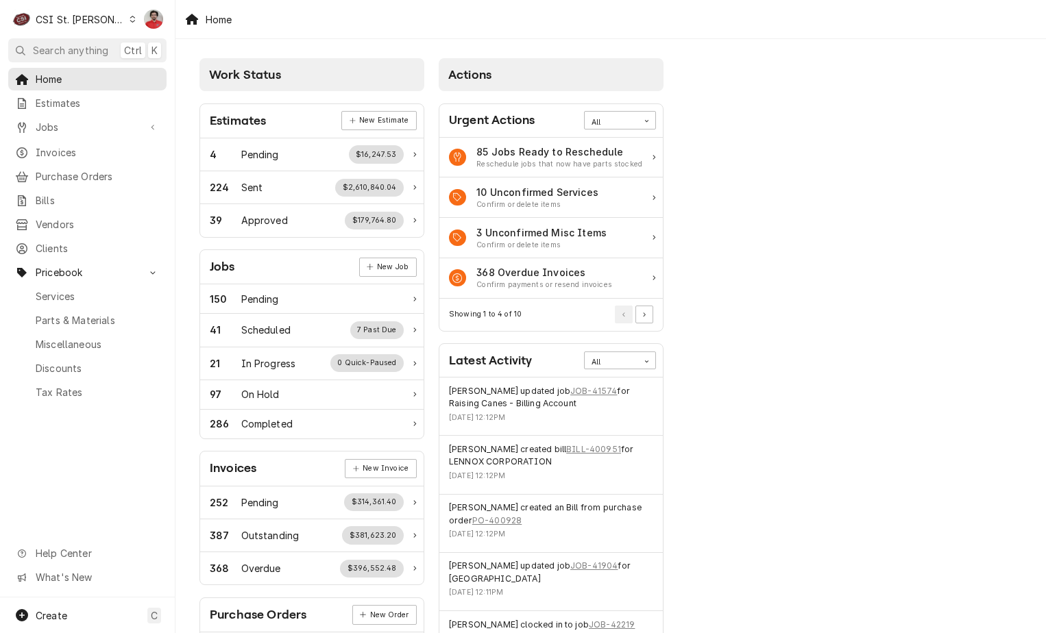
click at [64, 299] on div "Services Parts & Materials Miscellaneous Discounts Tax Rates" at bounding box center [87, 342] width 158 height 115
click at [63, 313] on span "Parts & Materials" at bounding box center [98, 320] width 124 height 14
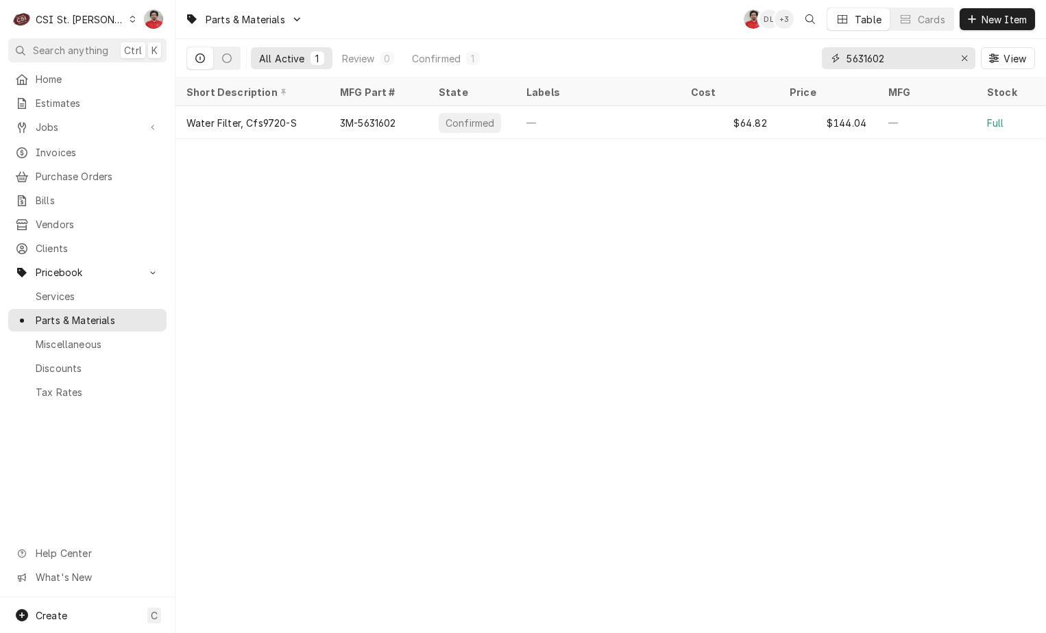
click at [913, 59] on input "5631602" at bounding box center [897, 58] width 103 height 22
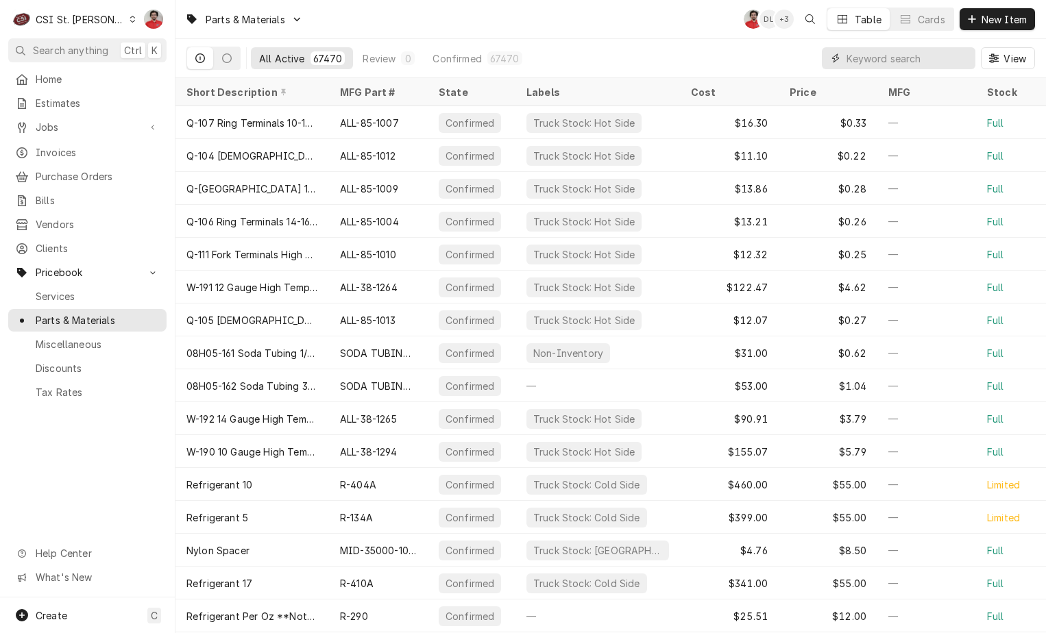
type input "5"
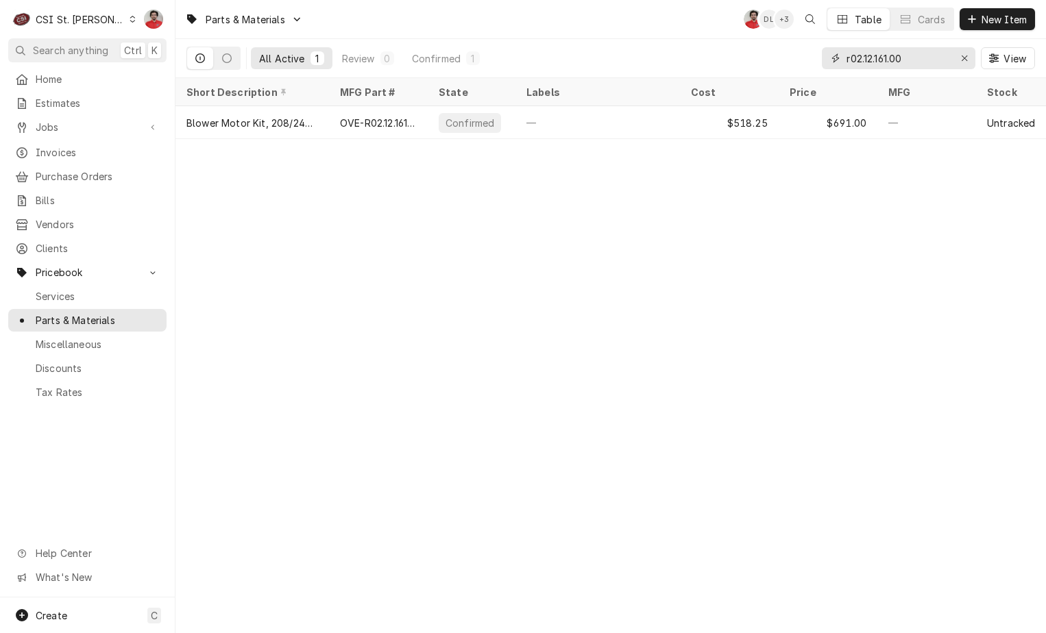
click at [923, 62] on input "r02.12.161.00" at bounding box center [897, 58] width 103 height 22
type input "r02.12.161.00"
click at [915, 63] on input "r02.12.161.00" at bounding box center [897, 58] width 103 height 22
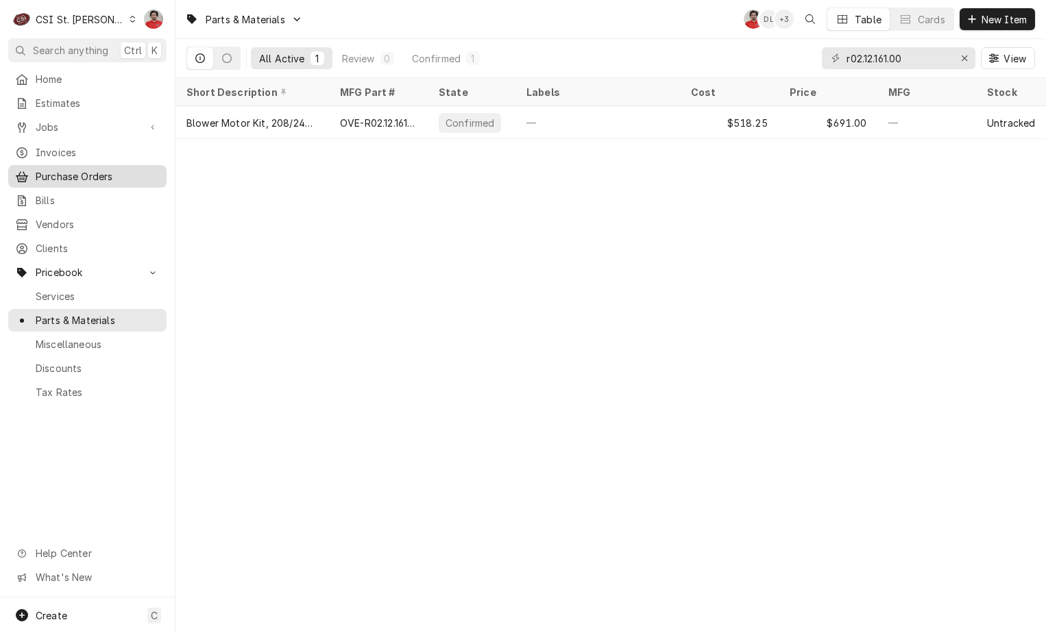
click at [114, 171] on span "Purchase Orders" at bounding box center [98, 176] width 124 height 14
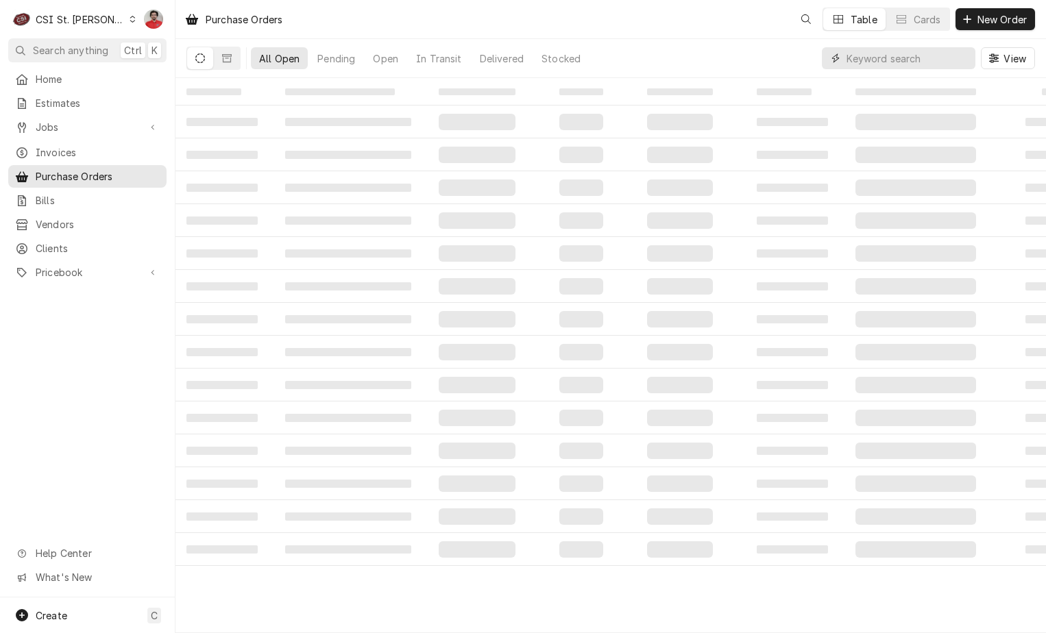
click at [905, 62] on input "Dynamic Content Wrapper" at bounding box center [907, 58] width 122 height 22
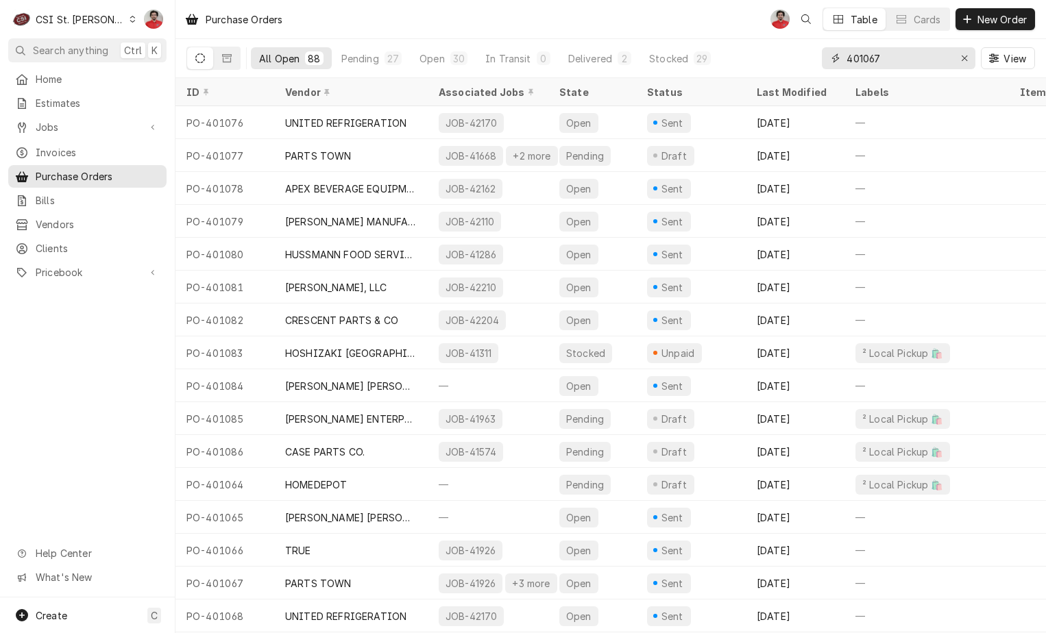
type input "401067"
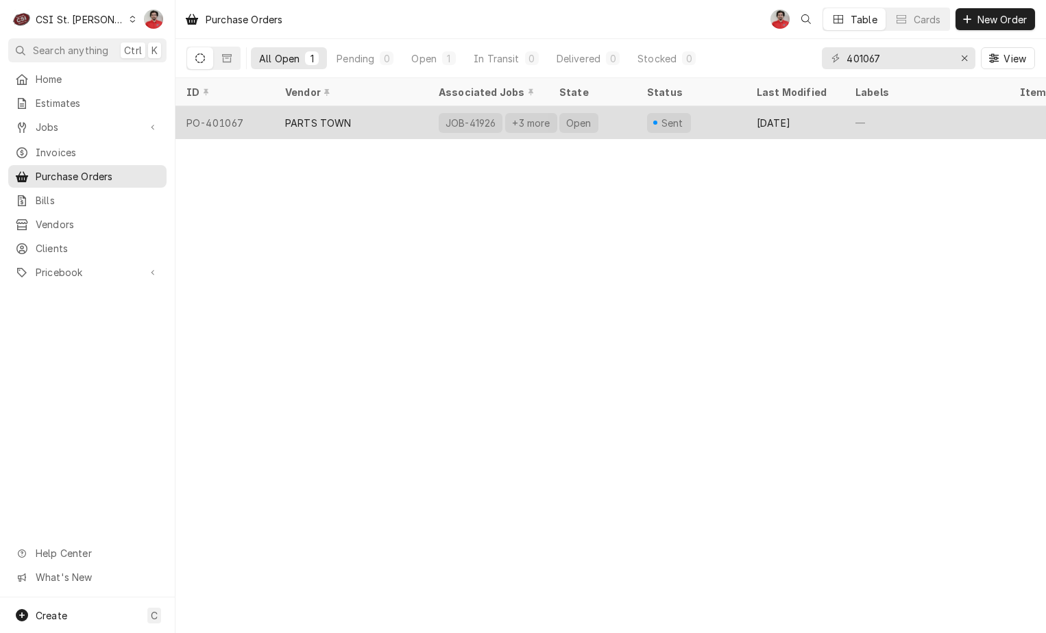
click at [815, 123] on div "Aug 20" at bounding box center [795, 122] width 99 height 33
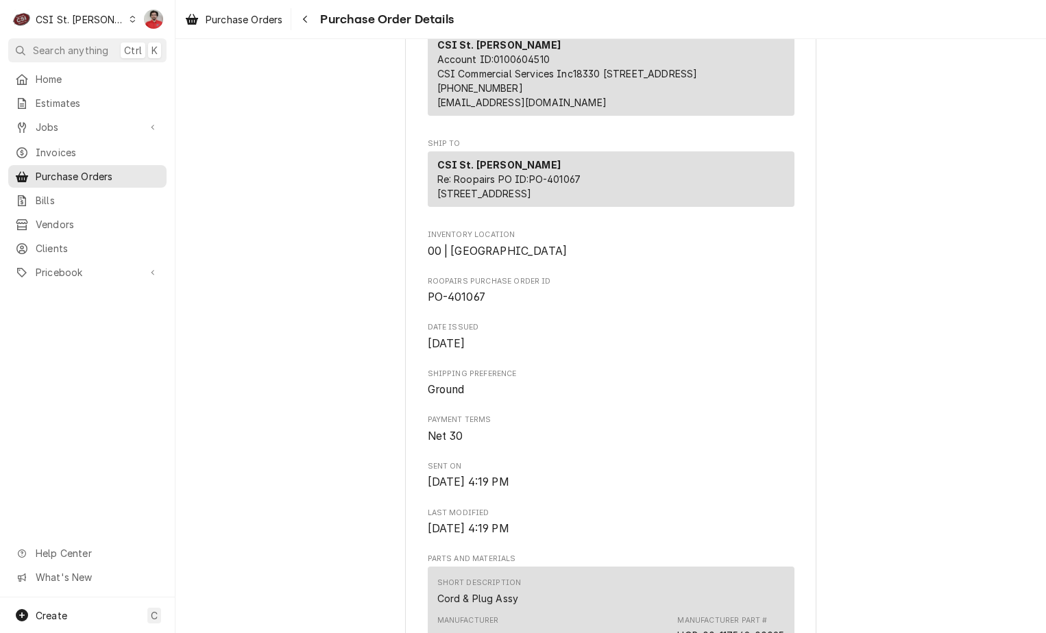
scroll to position [343, 0]
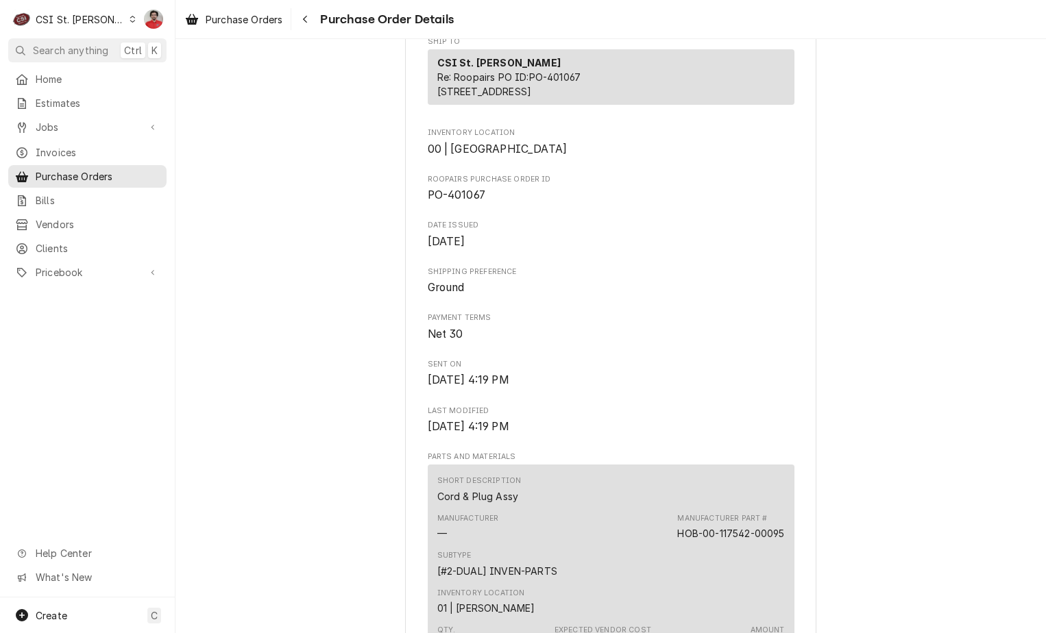
click at [463, 201] on span "PO-401067" at bounding box center [457, 194] width 58 height 13
copy span "401067"
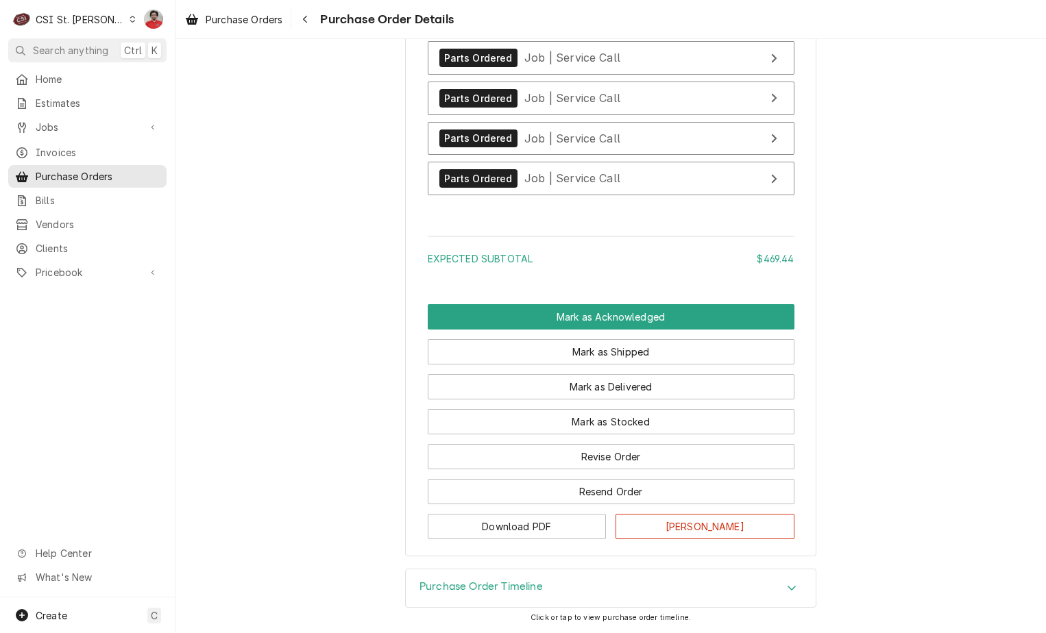
scroll to position [2019, 0]
click at [589, 524] on button "Download PDF" at bounding box center [517, 526] width 179 height 25
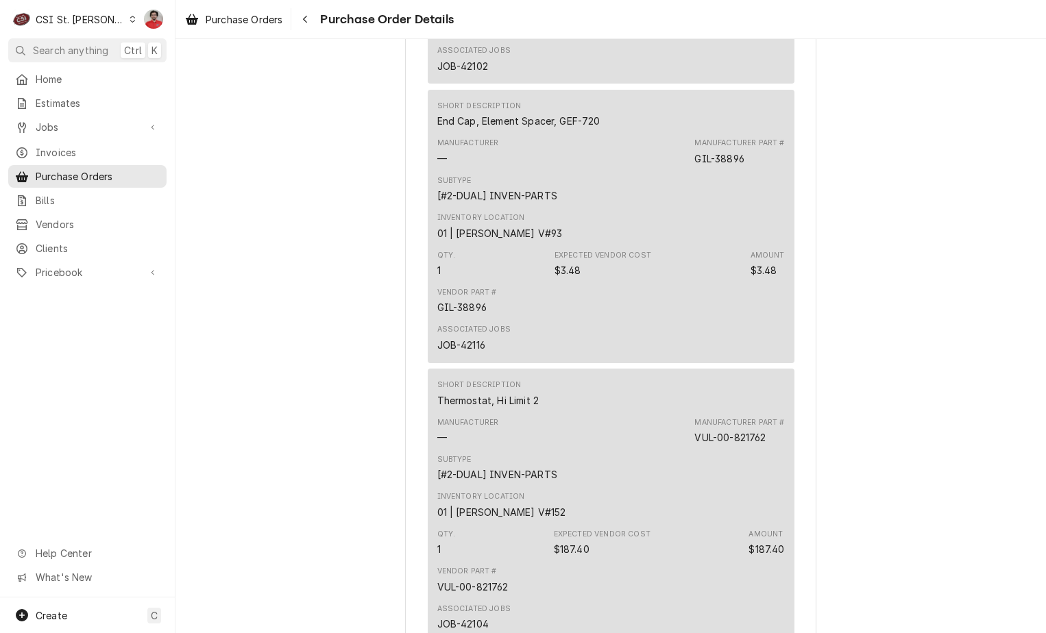
scroll to position [1882, 0]
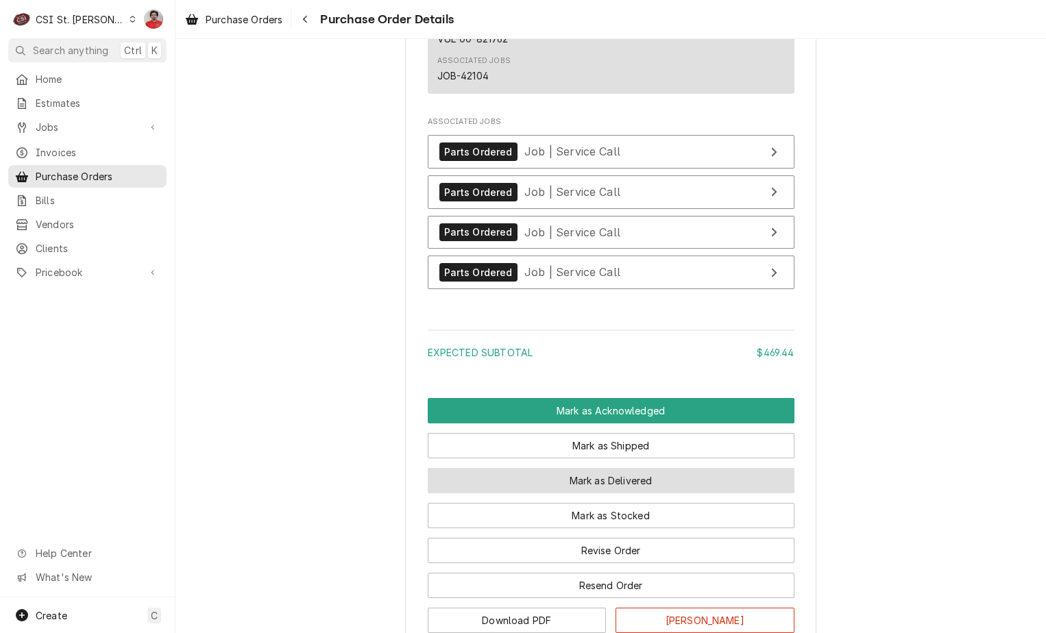
click at [624, 493] on button "Mark as Delivered" at bounding box center [611, 480] width 367 height 25
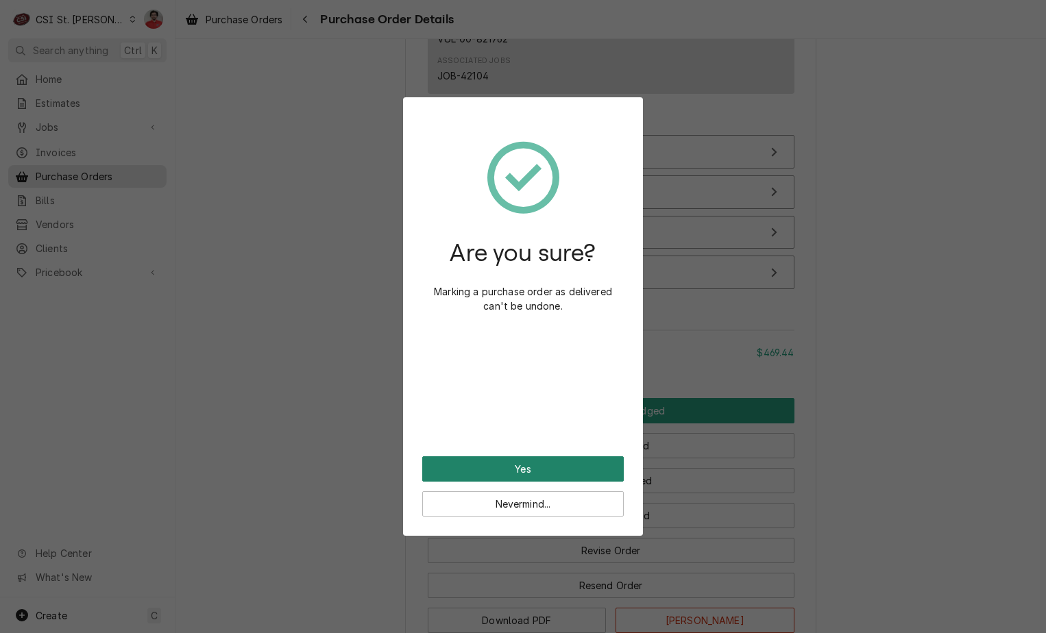
click at [569, 461] on button "Yes" at bounding box center [522, 468] width 201 height 25
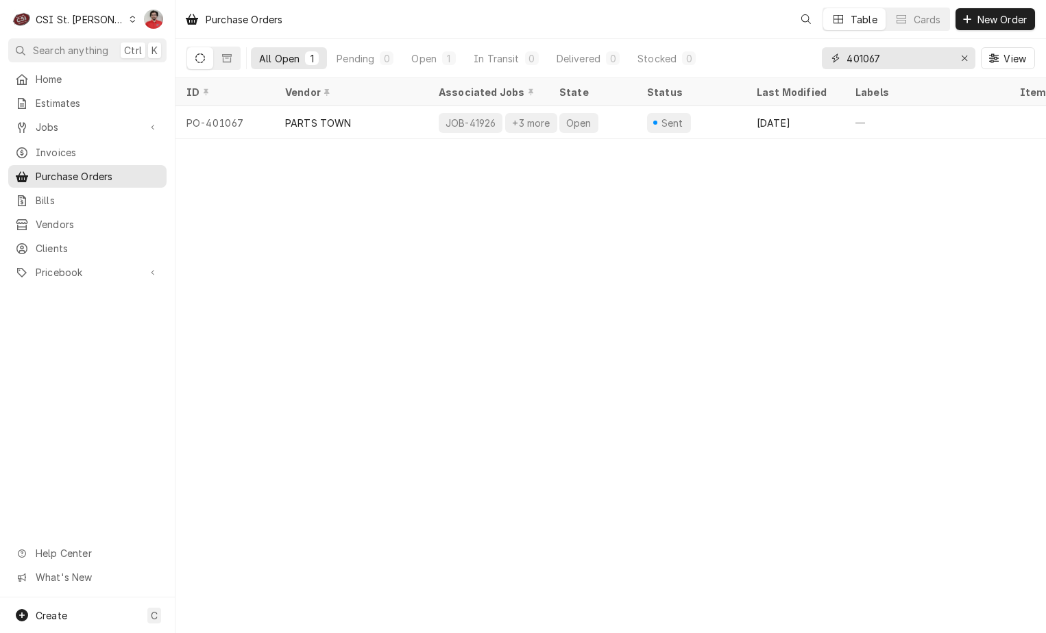
click at [885, 67] on input "401067" at bounding box center [897, 58] width 103 height 22
type input "401044"
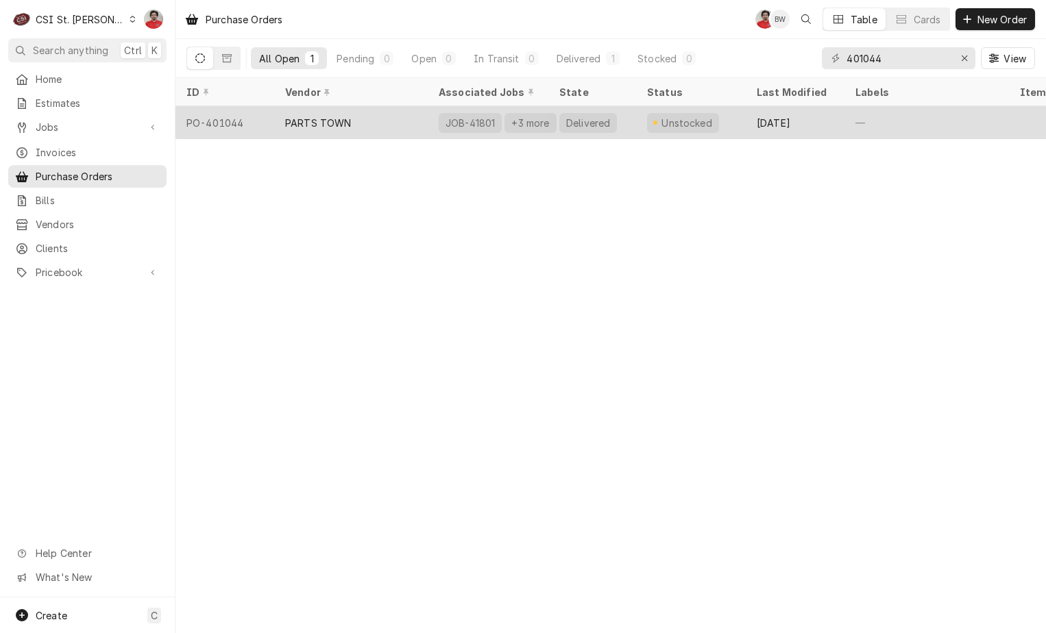
click at [864, 116] on div "—" at bounding box center [926, 122] width 164 height 33
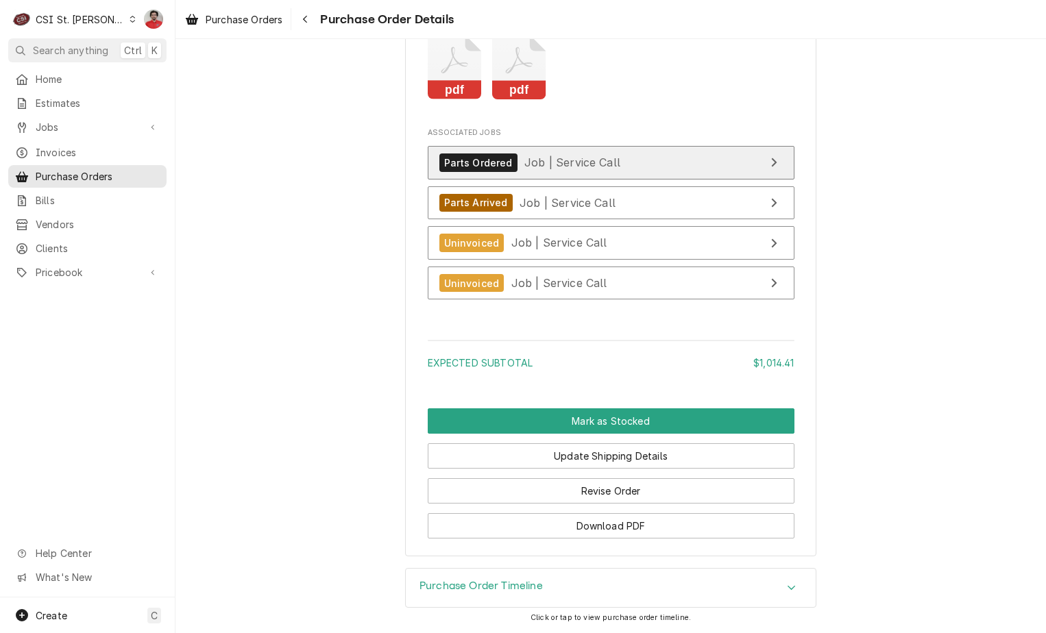
scroll to position [3588, 0]
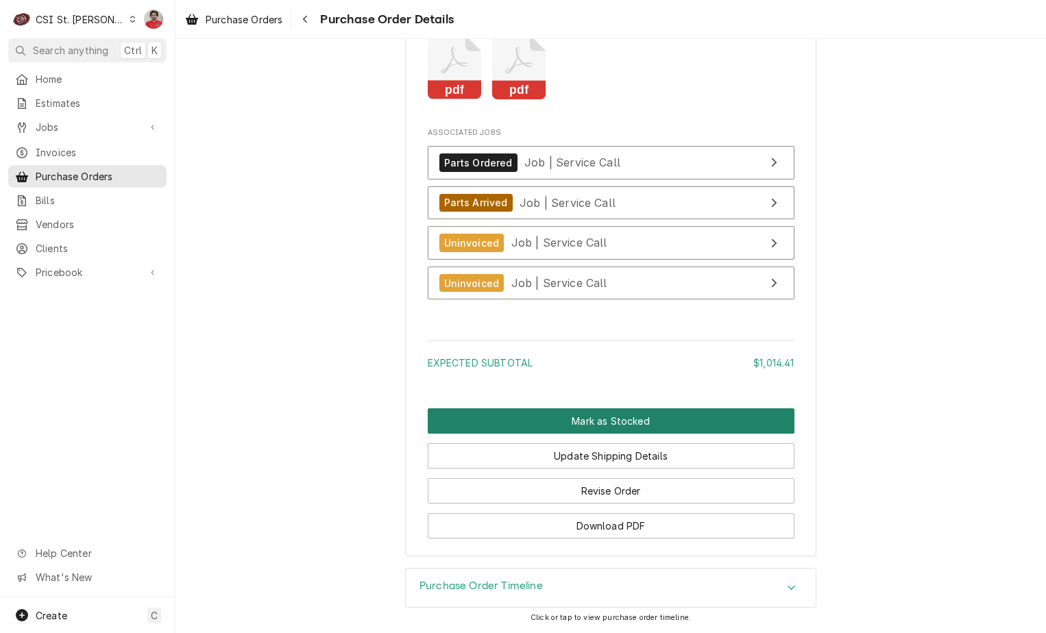
click at [646, 425] on button "Mark as Stocked" at bounding box center [611, 420] width 367 height 25
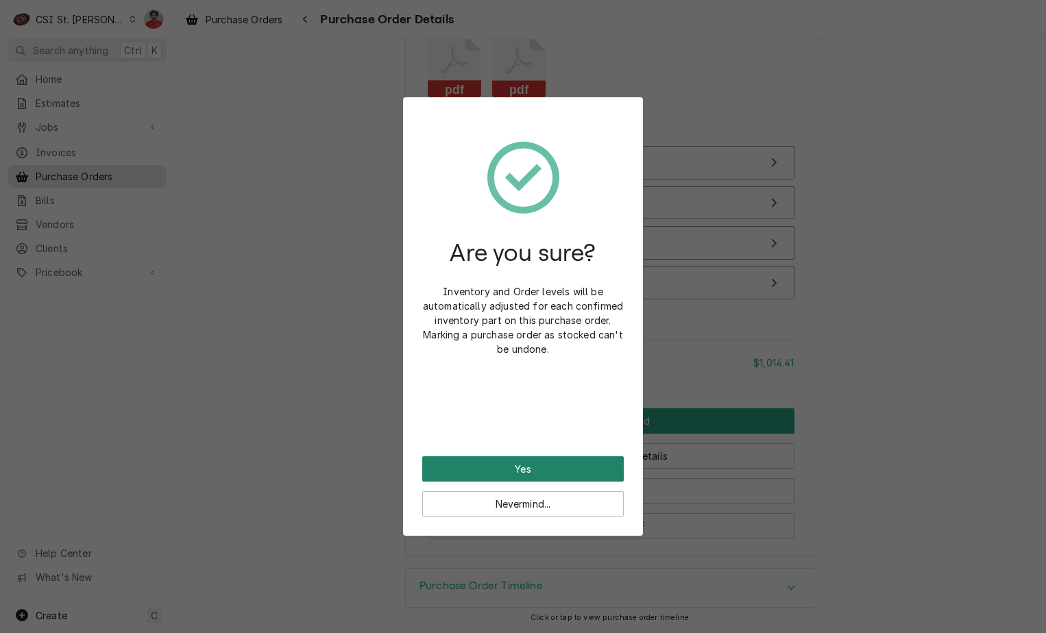
click at [555, 476] on button "Yes" at bounding box center [522, 468] width 201 height 25
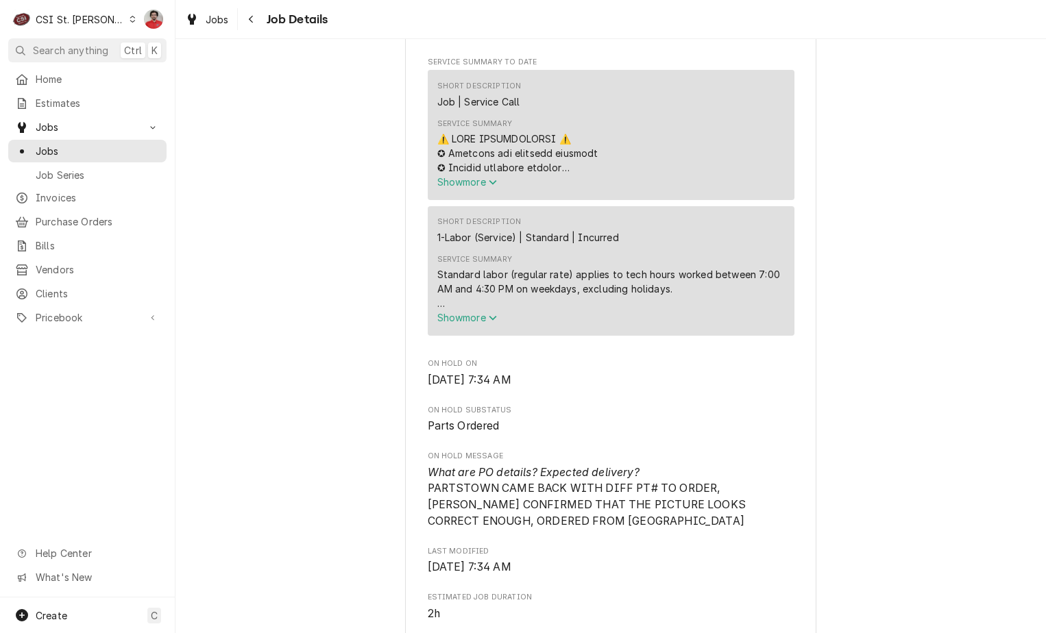
scroll to position [480, 0]
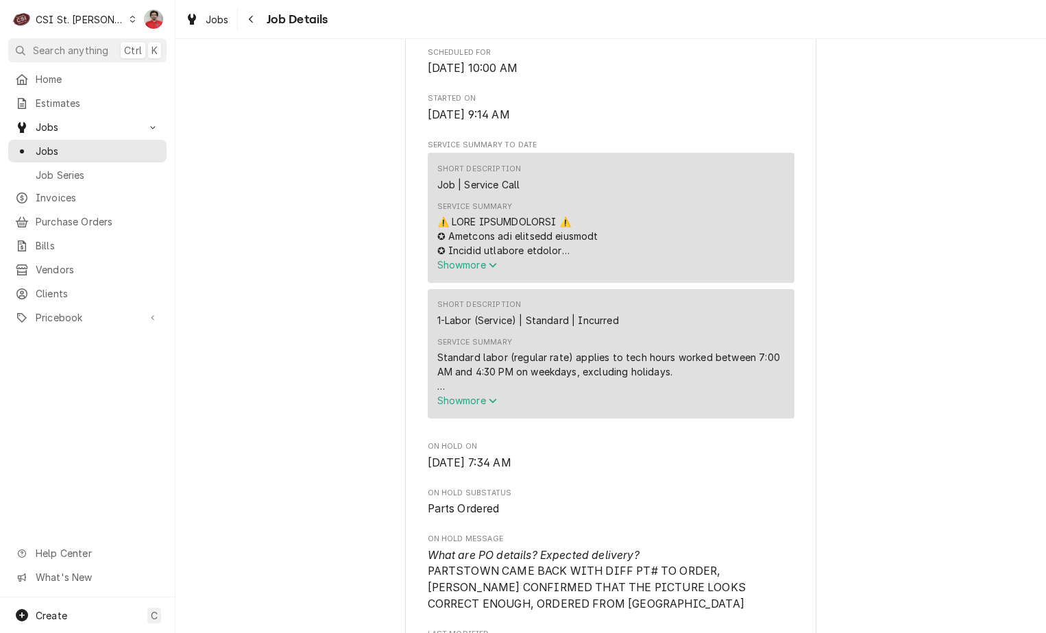
click at [442, 406] on span "Show more" at bounding box center [467, 401] width 60 height 12
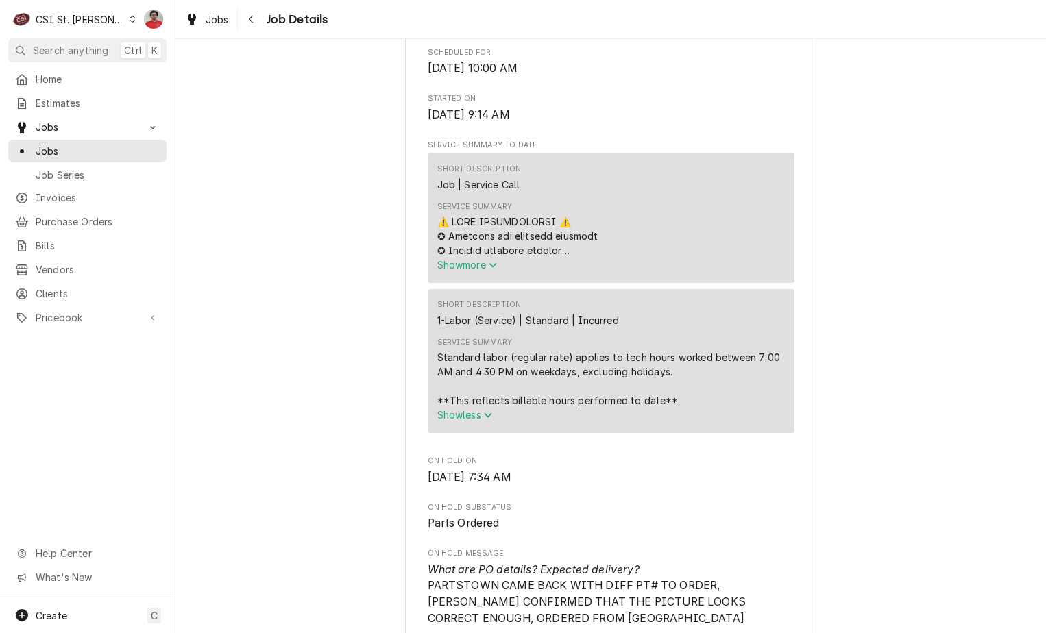
click at [468, 271] on span "Show more" at bounding box center [467, 265] width 60 height 12
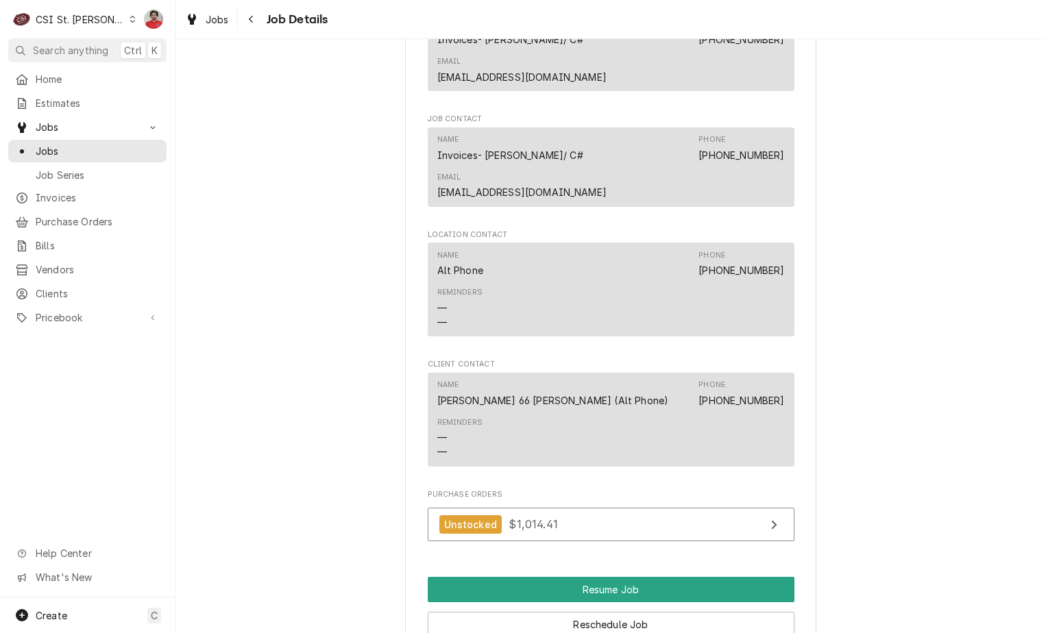
scroll to position [2878, 0]
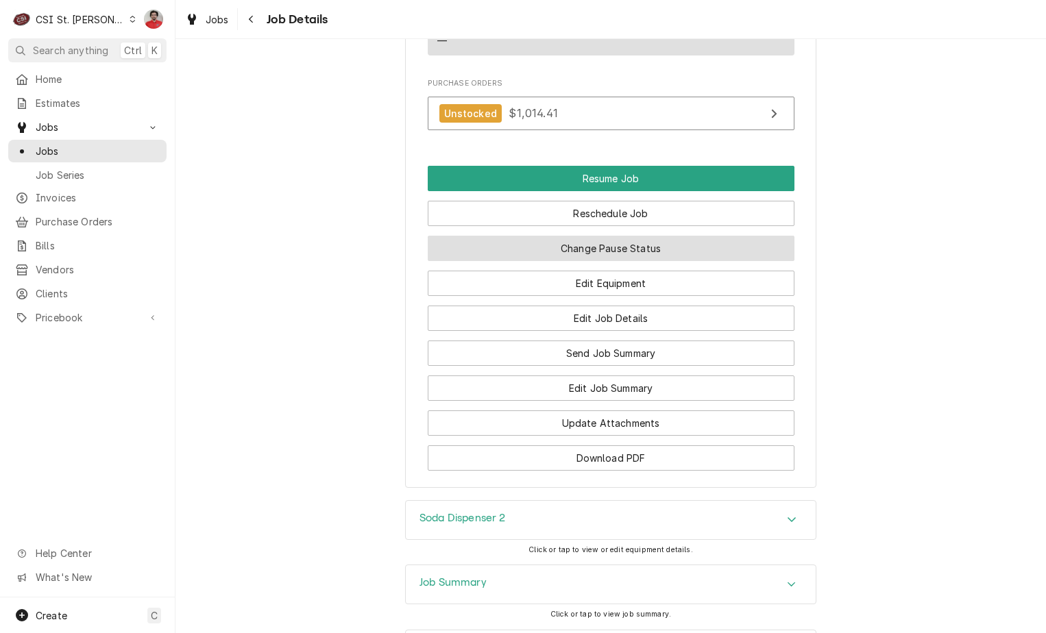
click at [672, 236] on button "Change Pause Status" at bounding box center [611, 248] width 367 height 25
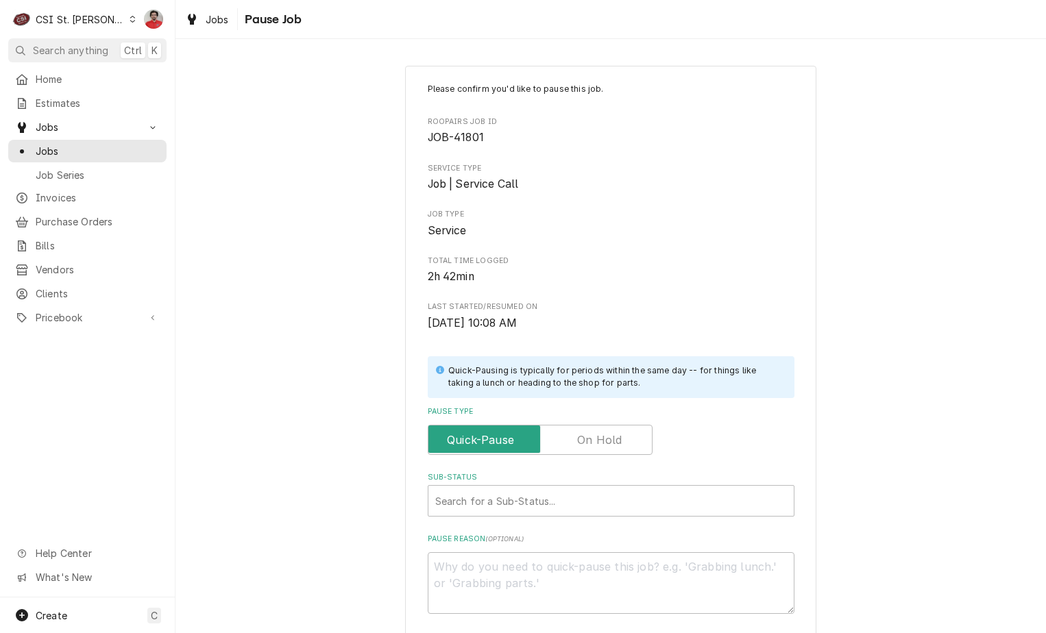
click at [604, 434] on label "Pause Type" at bounding box center [540, 440] width 225 height 30
click at [604, 434] on input "Pause Type" at bounding box center [540, 440] width 212 height 30
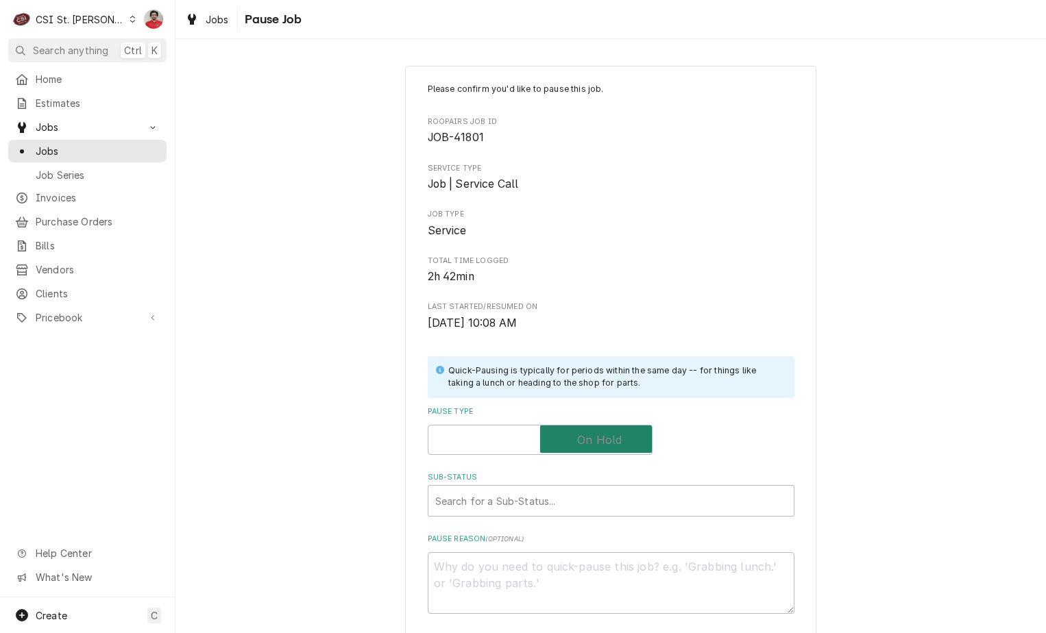
checkbox input "true"
click at [595, 511] on div "Sub-Status" at bounding box center [611, 501] width 352 height 25
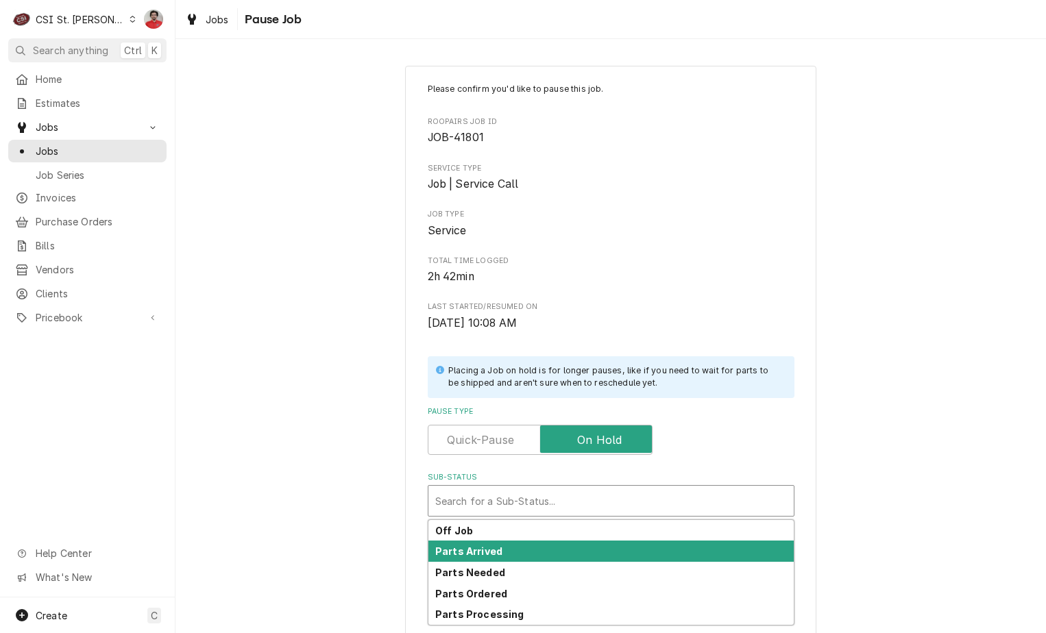
click at [582, 548] on div "Parts Arrived" at bounding box center [610, 551] width 365 height 21
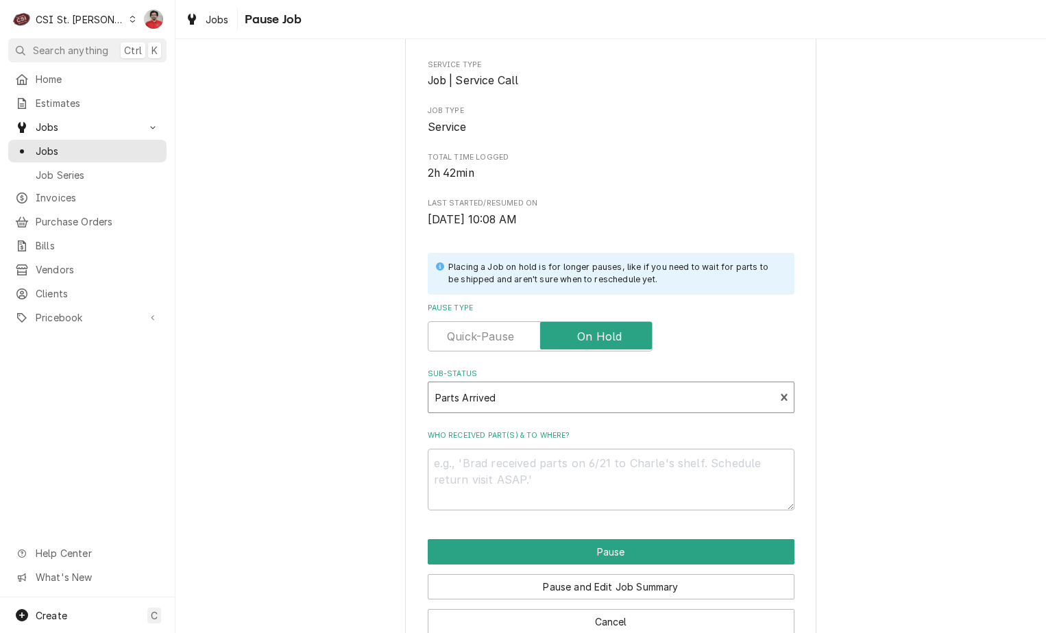
scroll to position [134, 0]
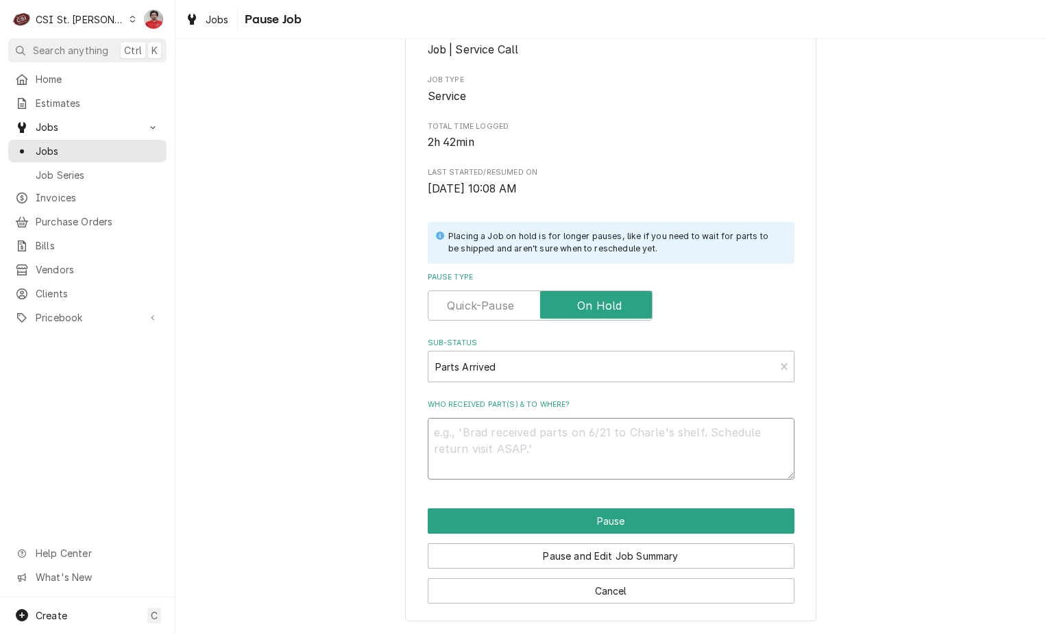
click at [616, 434] on textarea "Who received part(s) & to where?" at bounding box center [611, 449] width 367 height 62
type textarea "x"
type textarea "S"
type textarea "x"
type textarea "St"
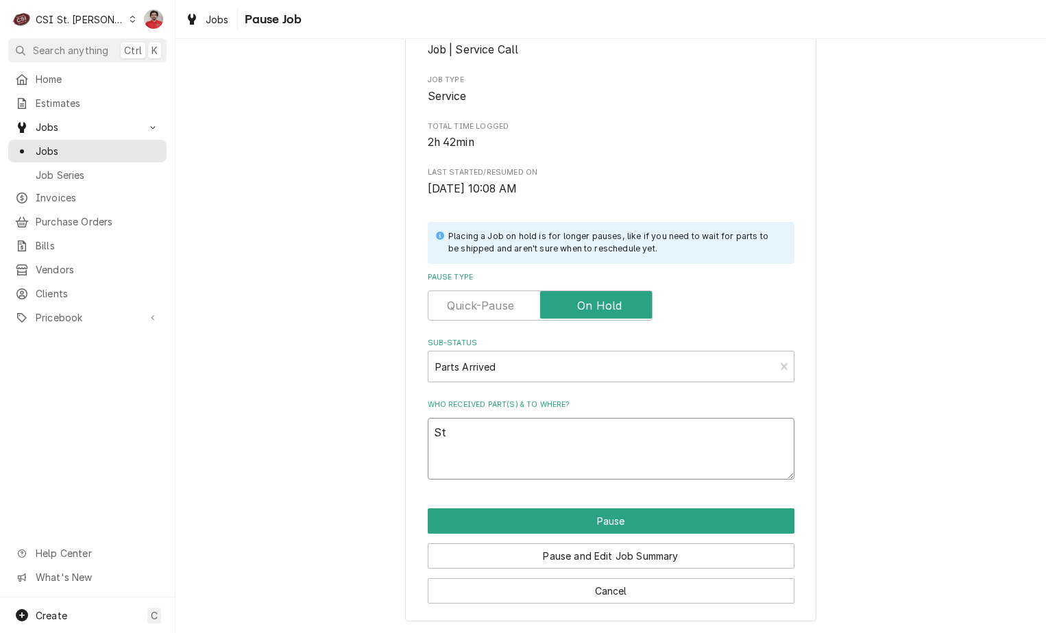
type textarea "x"
type textarea "Sta"
type textarea "x"
type textarea "Stag"
type textarea "x"
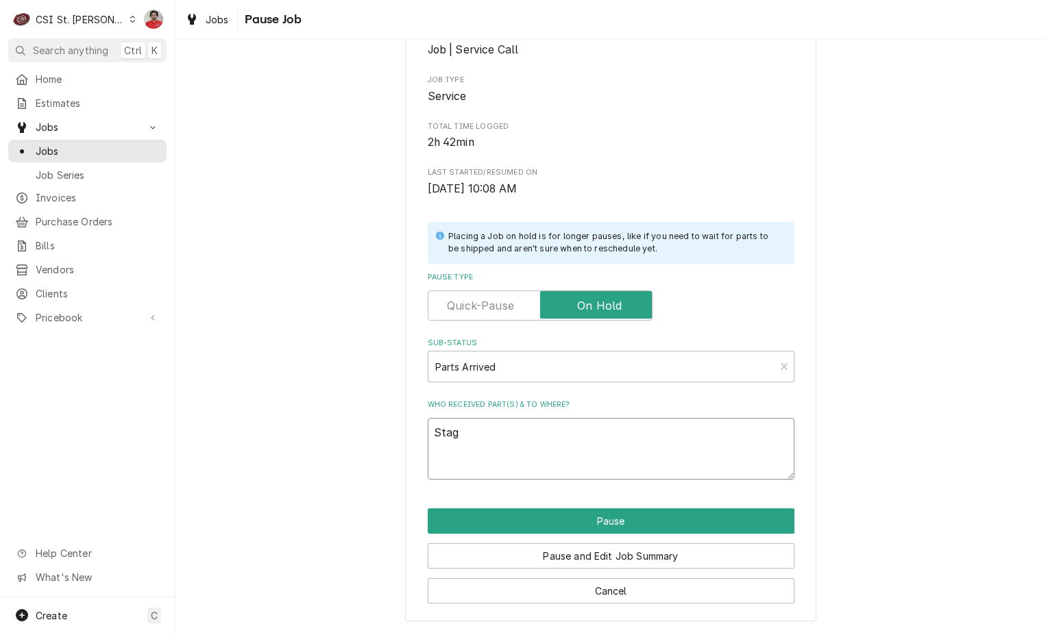
type textarea "Stagi"
type textarea "x"
type textarea "Stagin"
type textarea "x"
type textarea "Staging"
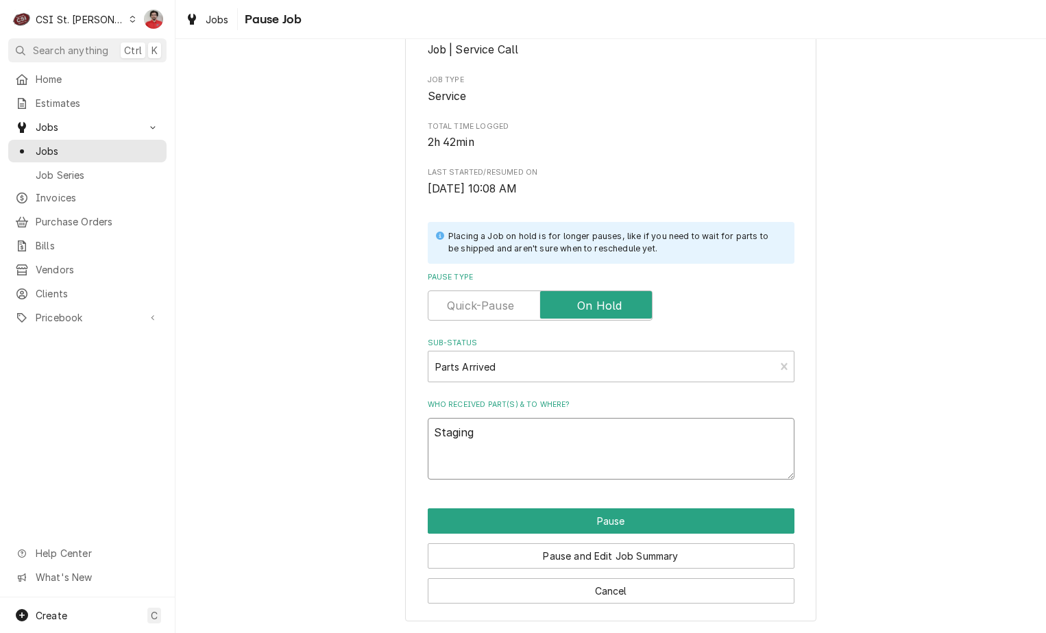
type textarea "x"
type textarea "Staging"
paste textarea "LAN-82-6048/01-SP"
type textarea "x"
type textarea "Staging LAN-82-6048/01-SP"
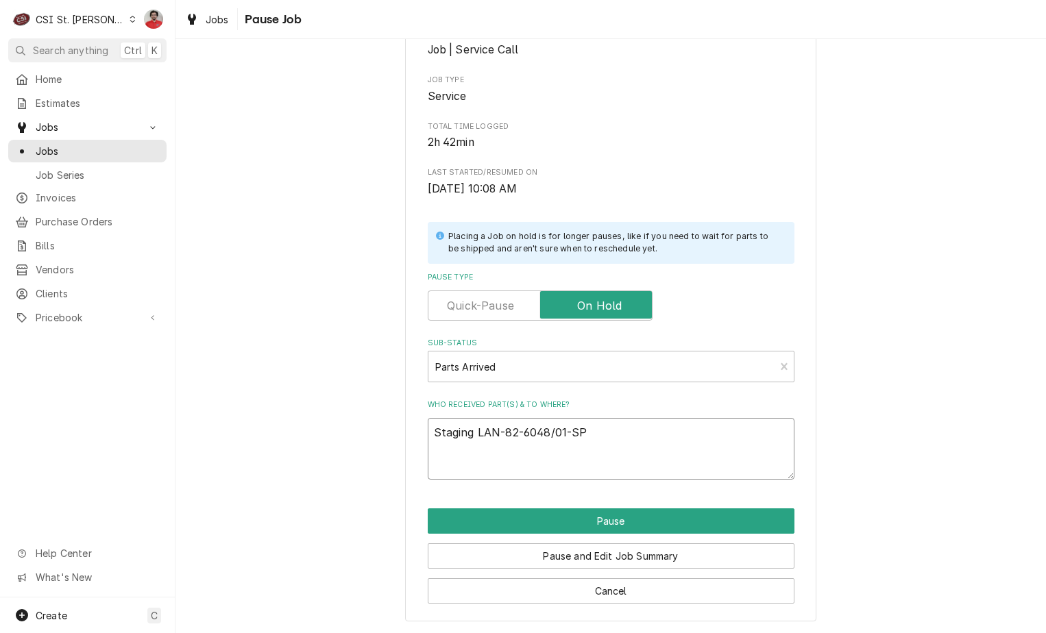
type textarea "x"
type textarea "Staging LAN-82-6048/01-SP"
type textarea "x"
type textarea "Staging LAN-82-6048/01-SP t"
type textarea "x"
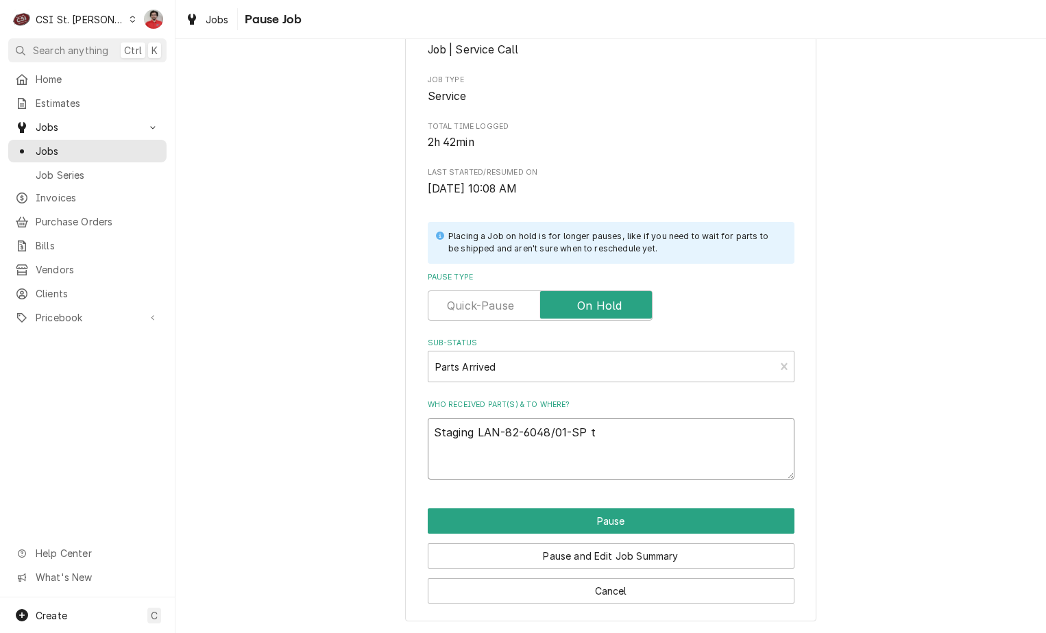
type textarea "Staging LAN-82-6048/01-SP to"
type textarea "x"
type textarea "Staging LAN-82-6048/01-SP to"
type textarea "x"
type textarea "Staging LAN-82-6048/01-SP to E"
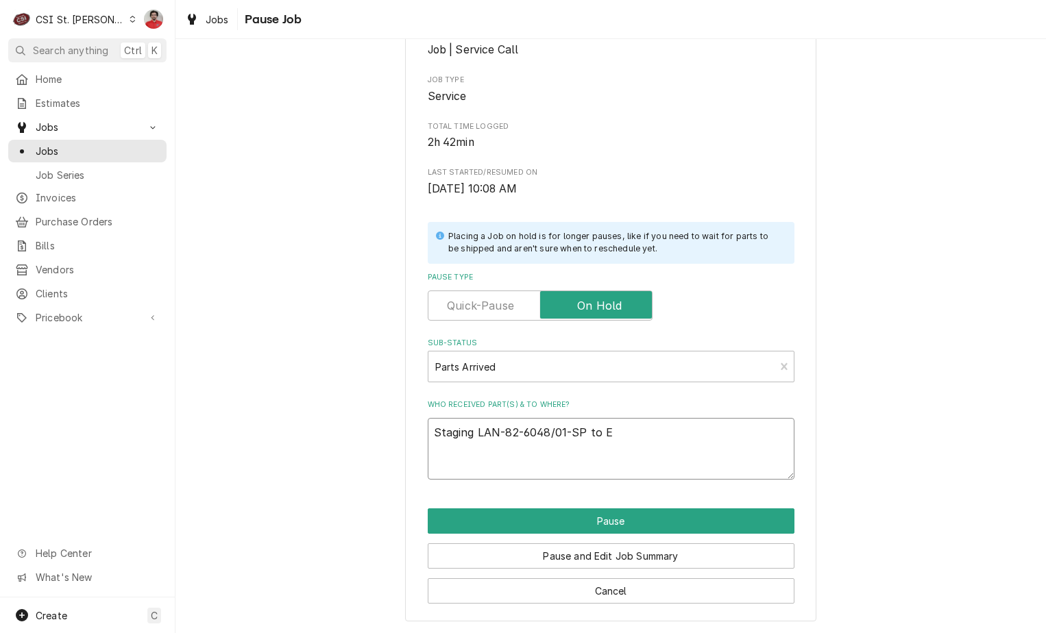
type textarea "x"
type textarea "Staging LAN-82-6048/01-SP to ER"
type textarea "x"
type textarea "Staging LAN-82-6048/01-SP to E"
type textarea "x"
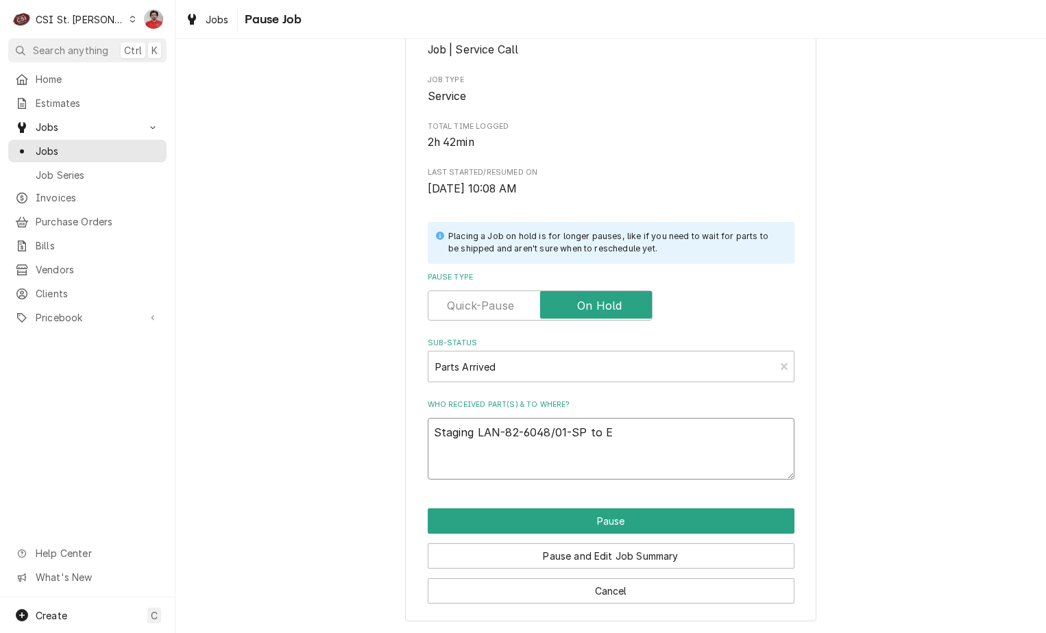
type textarea "Staging LAN-82-6048/01-SP to Er"
type textarea "x"
type textarea "Staging LAN-82-6048/01-SP to Eri"
type textarea "x"
type textarea "Staging LAN-82-6048/01-SP to Eric"
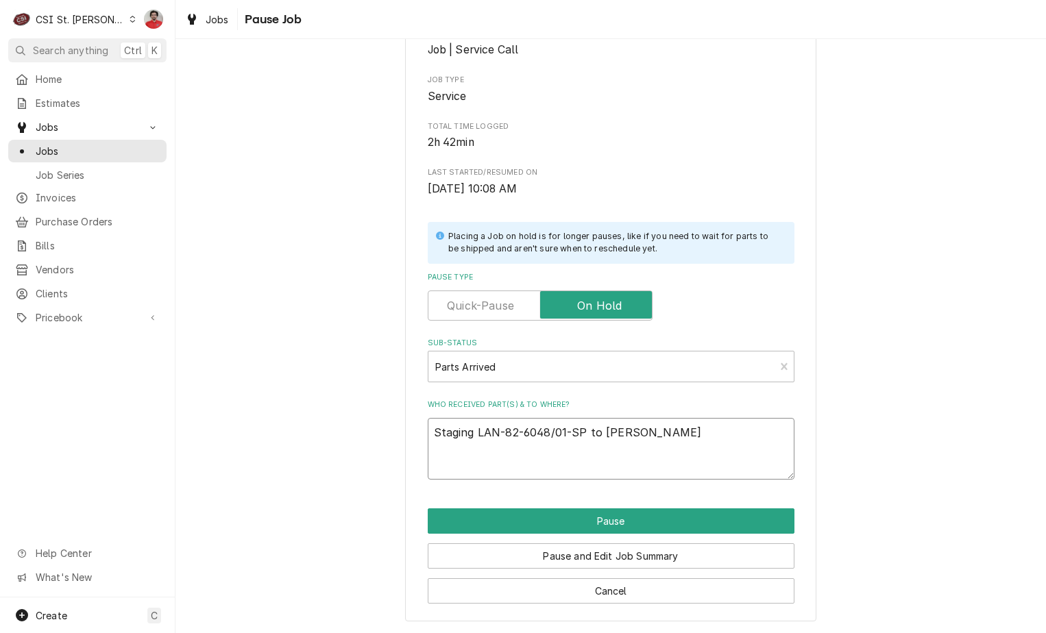
type textarea "x"
type textarea "Staging LAN-82-6048/01-SP to Eric"
type textarea "x"
type textarea "Staging LAN-82-6048/01-SP to Eric G"
type textarea "x"
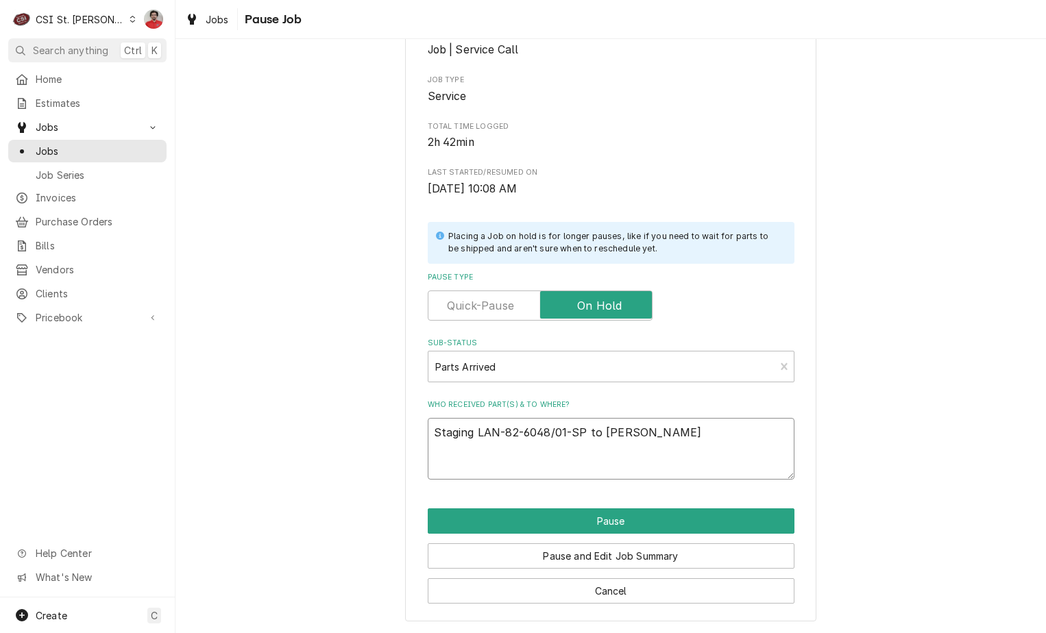
type textarea "Staging LAN-82-6048/01-SP to Eric G'"
type textarea "x"
type textarea "Staging LAN-82-6048/01-SP to Eric G's"
type textarea "x"
type textarea "Staging LAN-82-6048/01-SP to Eric G's"
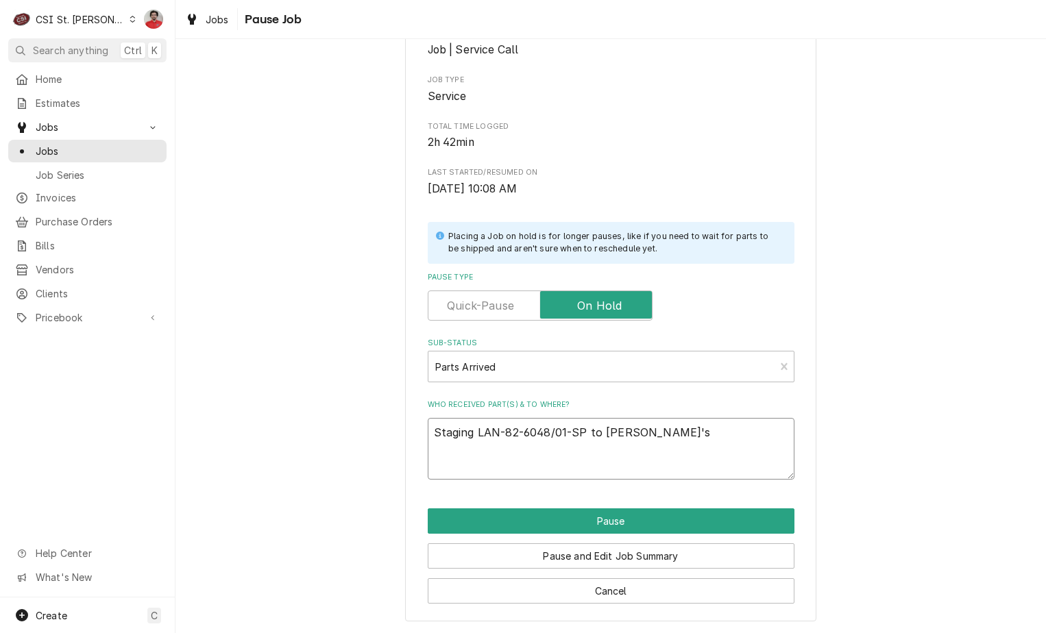
type textarea "x"
type textarea "Staging LAN-82-6048/01-SP to Eric G's s"
type textarea "x"
type textarea "Staging LAN-82-6048/01-SP to Eric G's sh"
type textarea "x"
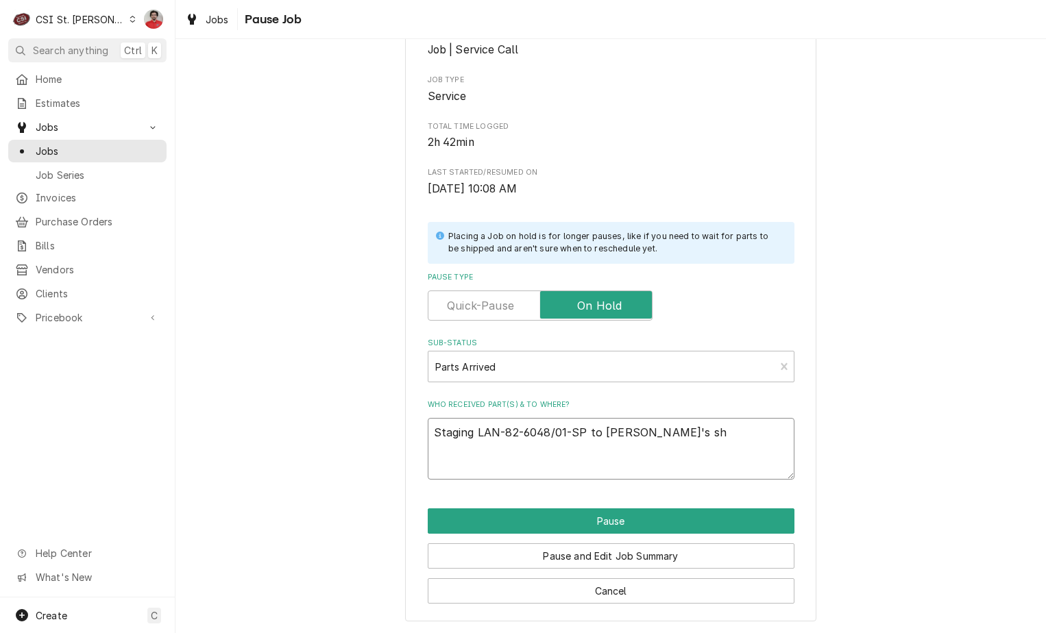
type textarea "Staging LAN-82-6048/01-SP to Eric G's she"
type textarea "x"
type textarea "Staging LAN-82-6048/01-SP to Eric G's shel"
type textarea "x"
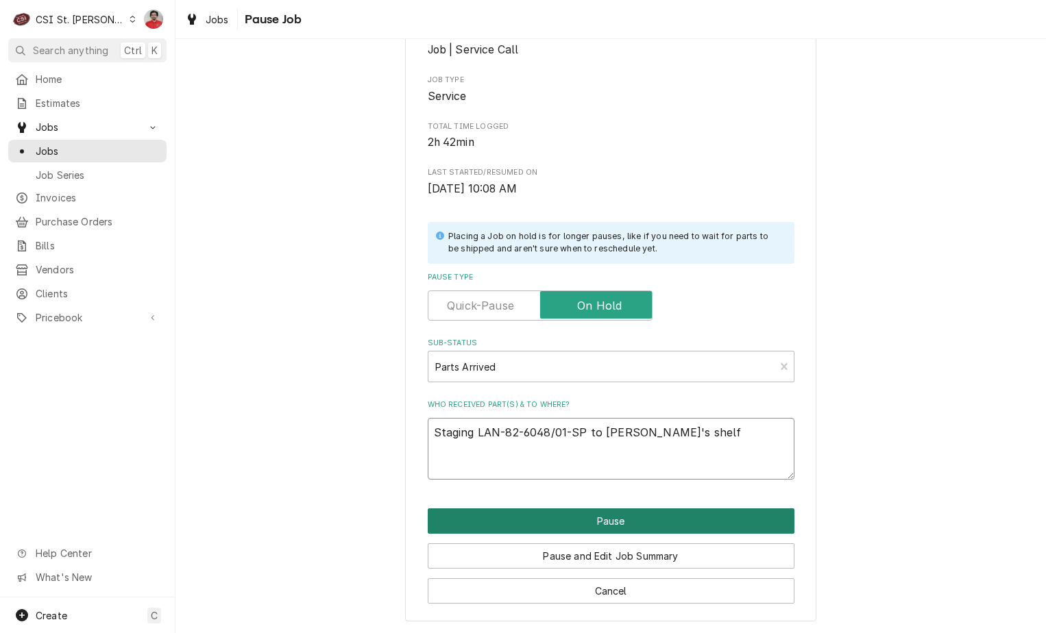
type textarea "Staging LAN-82-6048/01-SP to Eric G's shelf"
click at [636, 523] on button "Pause" at bounding box center [611, 520] width 367 height 25
type textarea "x"
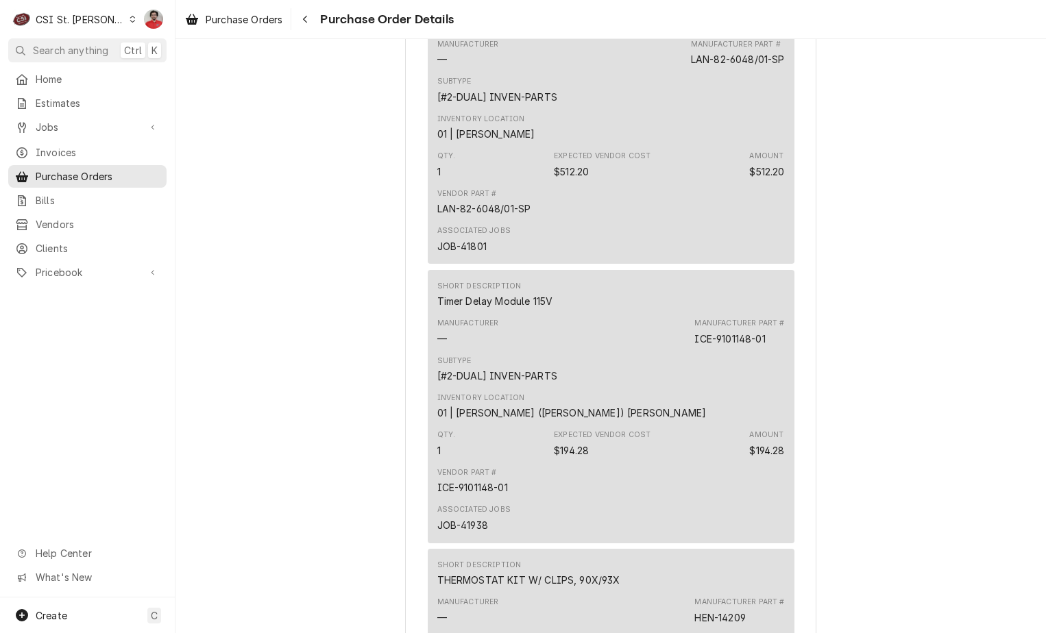
scroll to position [891, 0]
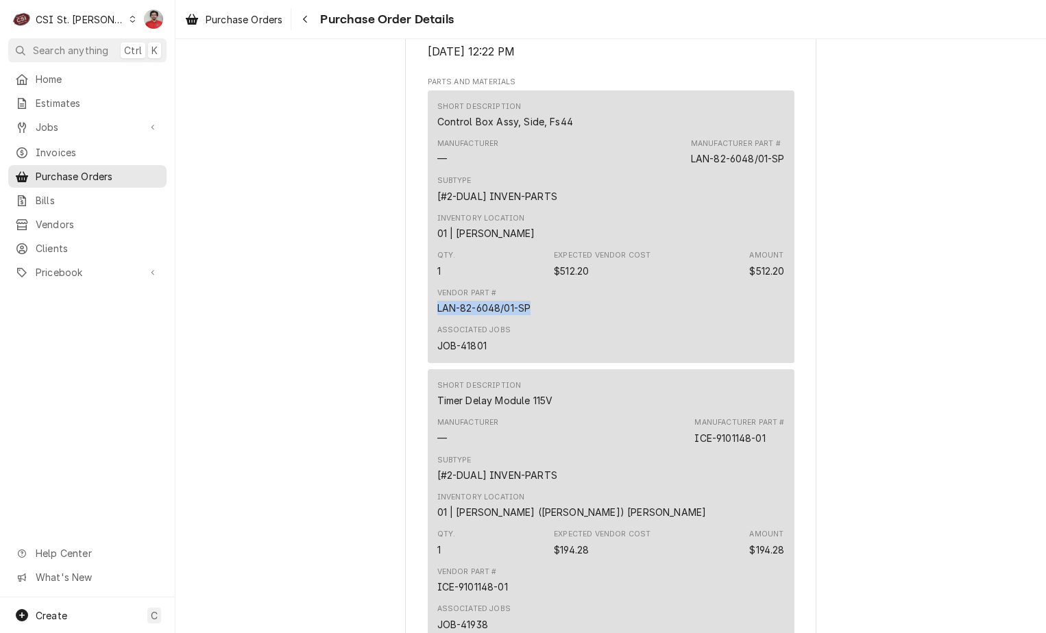
drag, startPoint x: 528, startPoint y: 356, endPoint x: 379, endPoint y: 356, distance: 149.4
copy div "LAN-82-6048/01-SP"
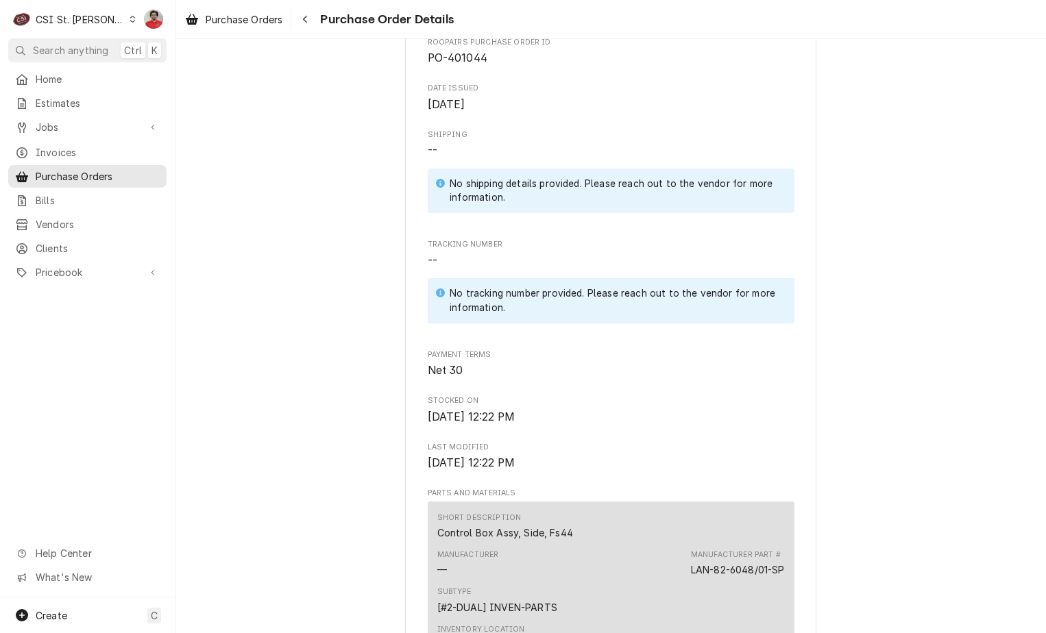
scroll to position [0, 0]
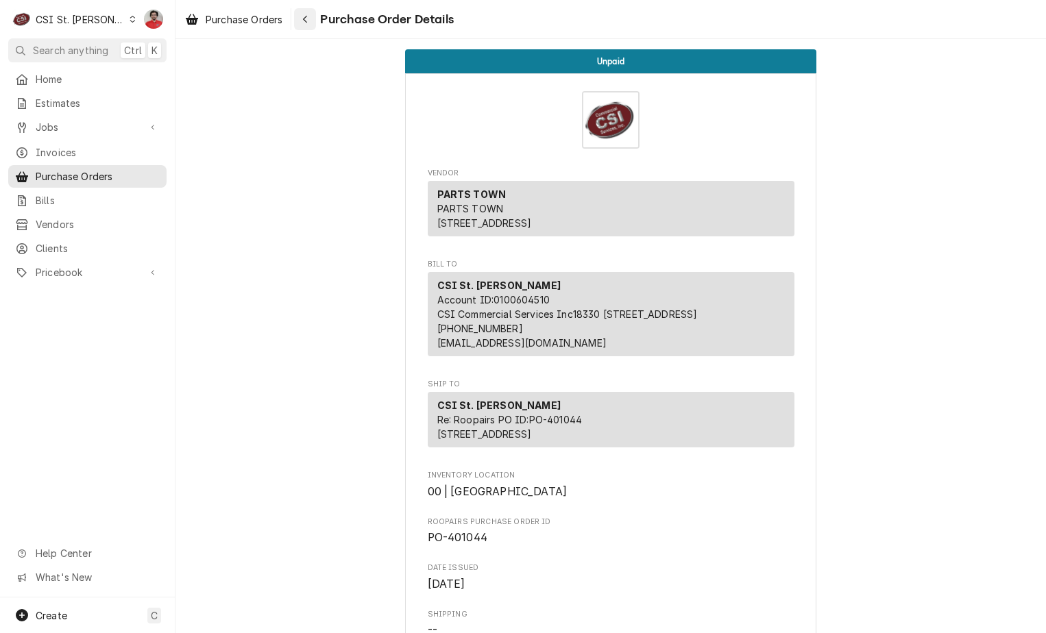
click at [310, 21] on div "Navigate back" at bounding box center [305, 19] width 14 height 14
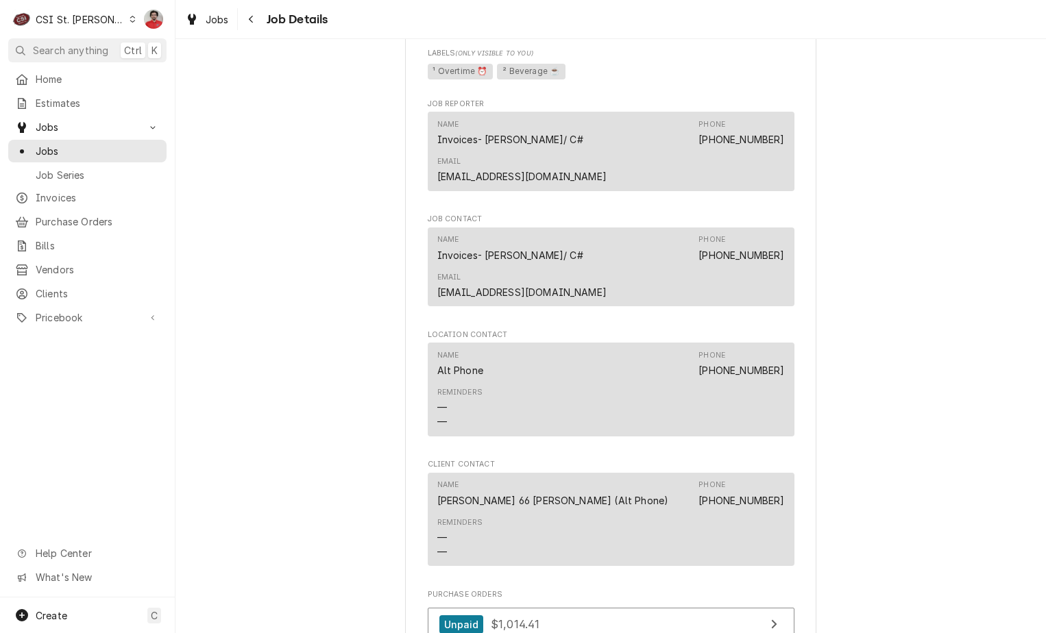
scroll to position [1850, 0]
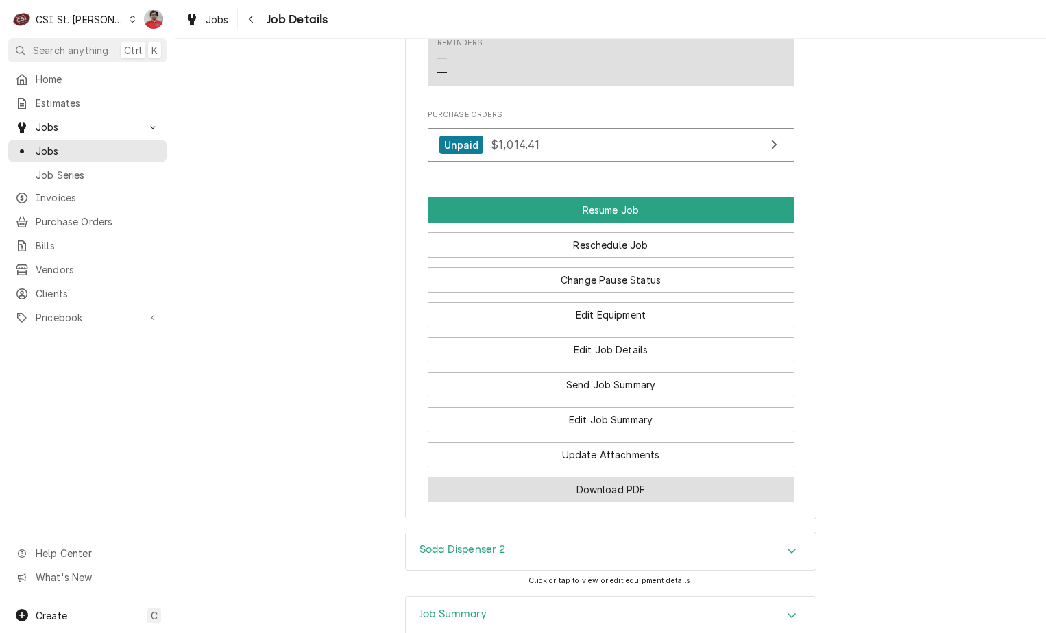
click at [539, 477] on button "Download PDF" at bounding box center [611, 489] width 367 height 25
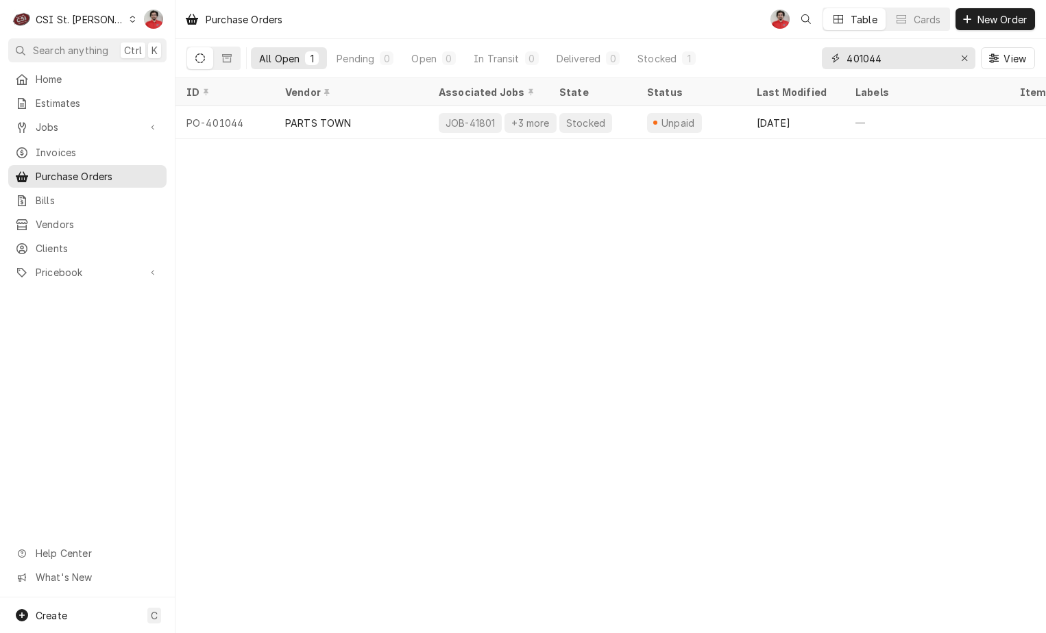
click at [929, 64] on input "401044" at bounding box center [897, 58] width 103 height 22
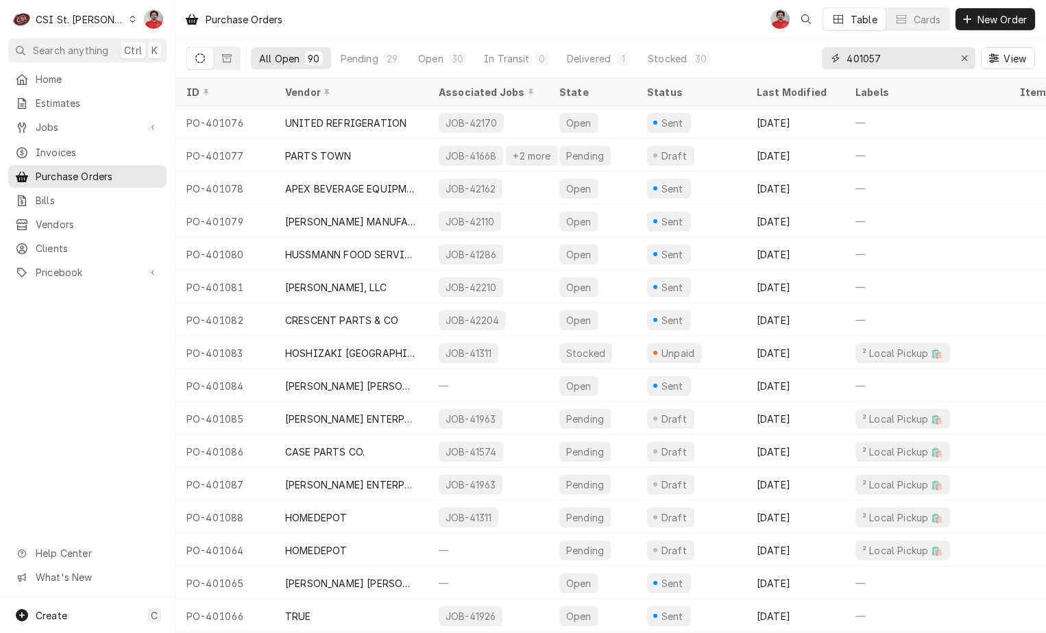
type input "401057"
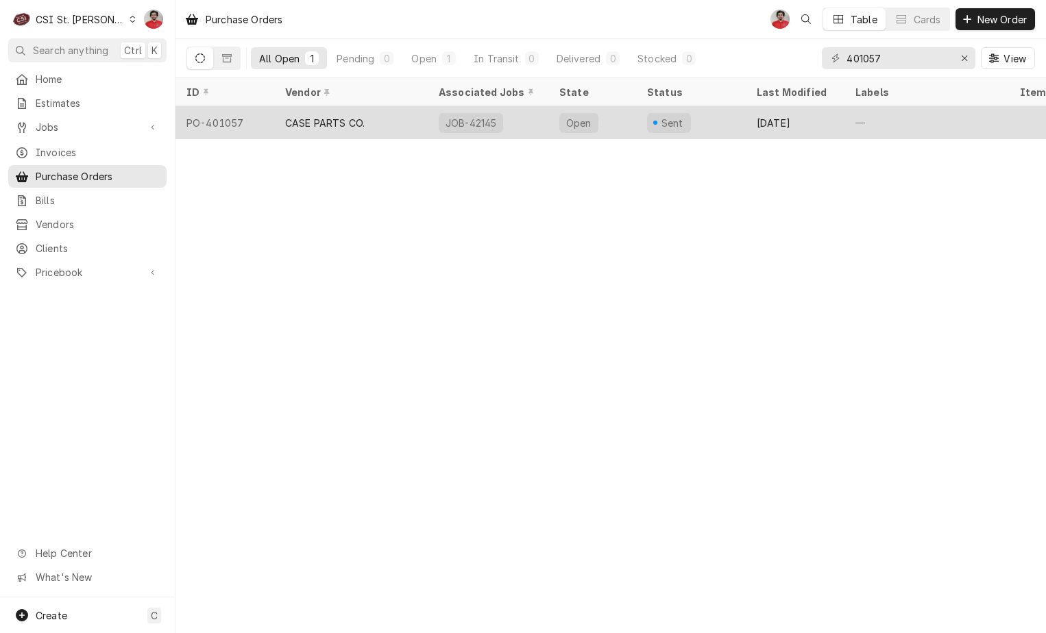
click at [723, 121] on div "Sent" at bounding box center [691, 122] width 110 height 33
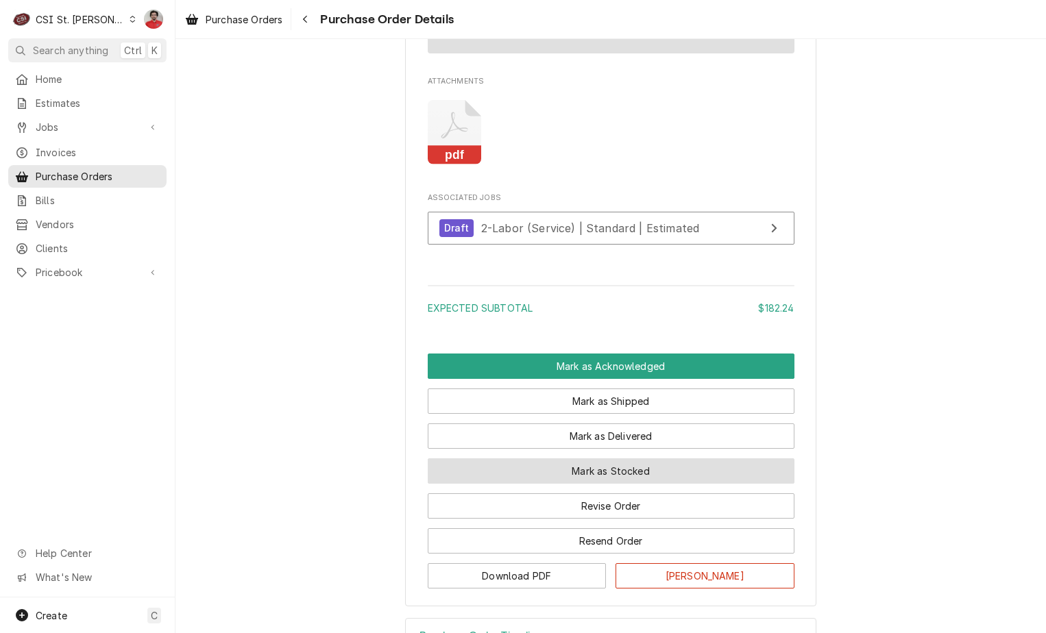
scroll to position [1120, 0]
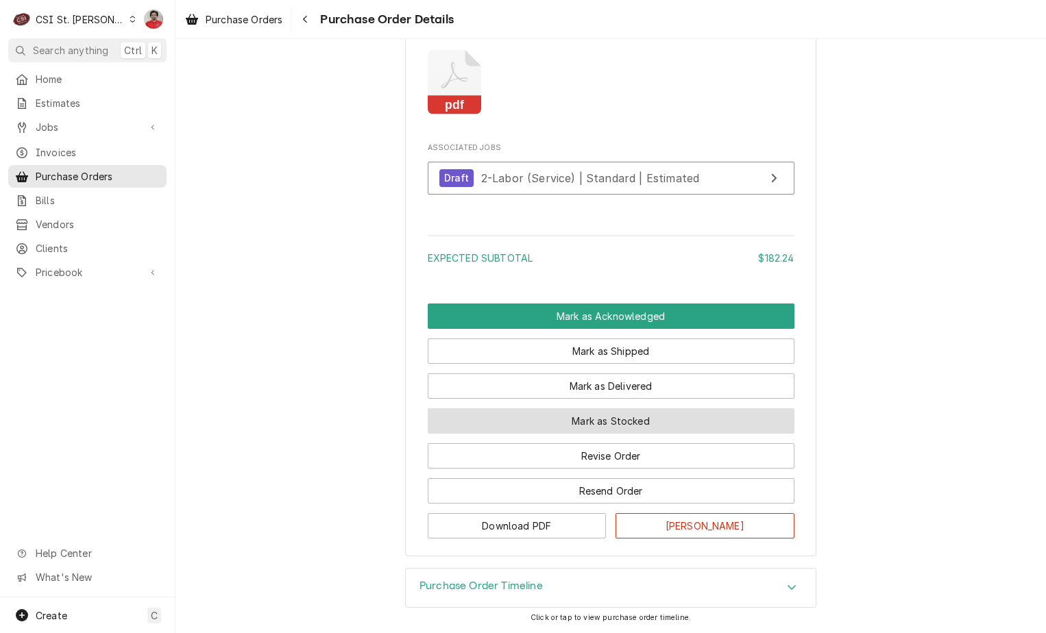
click at [615, 426] on button "Mark as Stocked" at bounding box center [611, 420] width 367 height 25
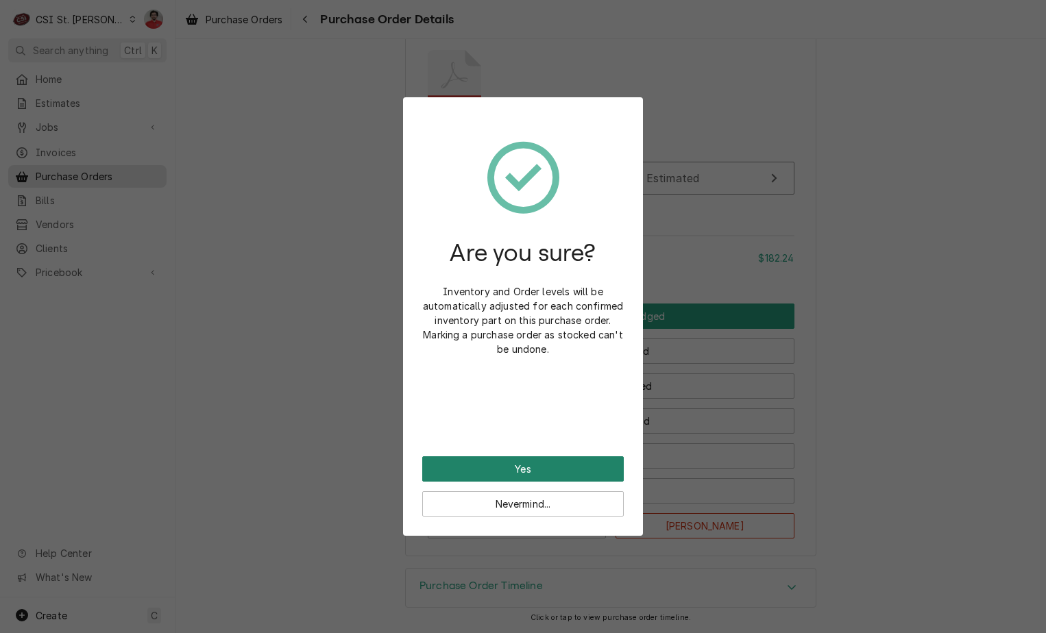
click at [575, 464] on button "Yes" at bounding box center [522, 468] width 201 height 25
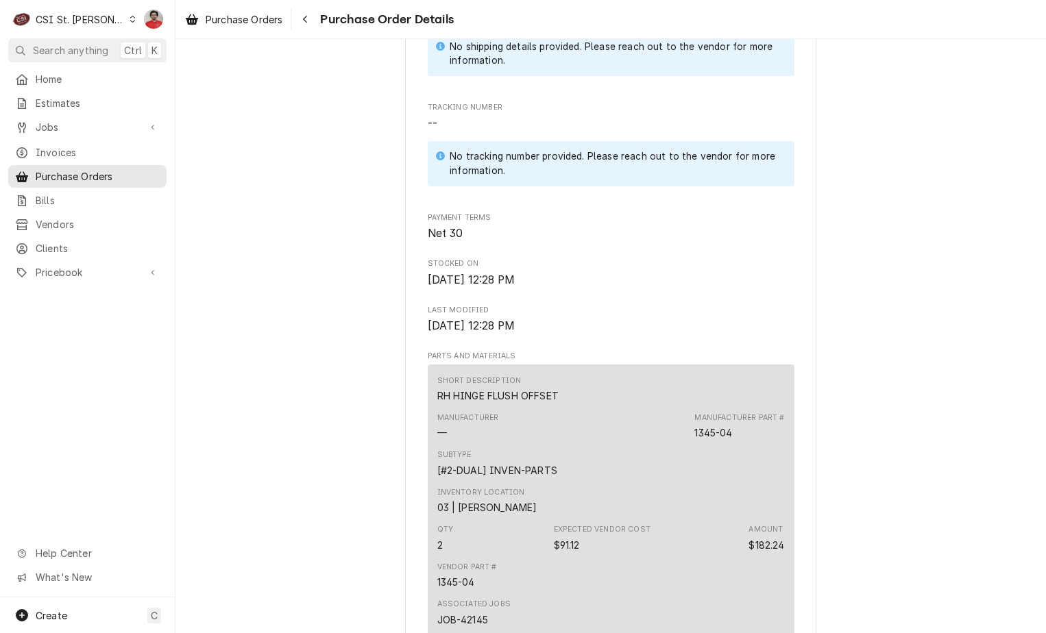
scroll to position [1113, 0]
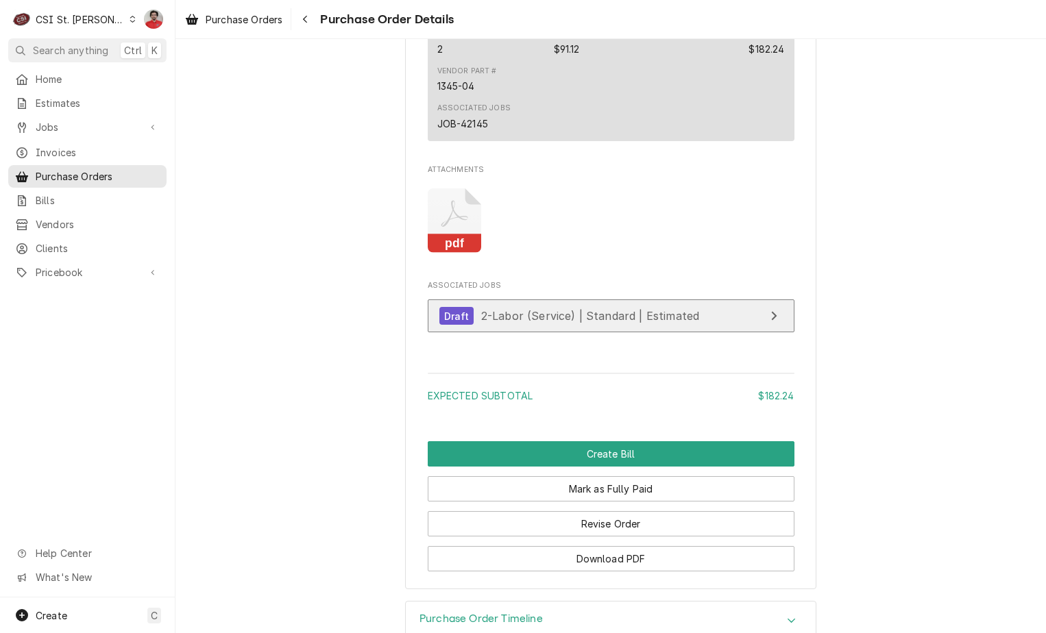
click at [577, 323] on span "2-Labor (Service) | Standard | Estimated" at bounding box center [590, 316] width 218 height 14
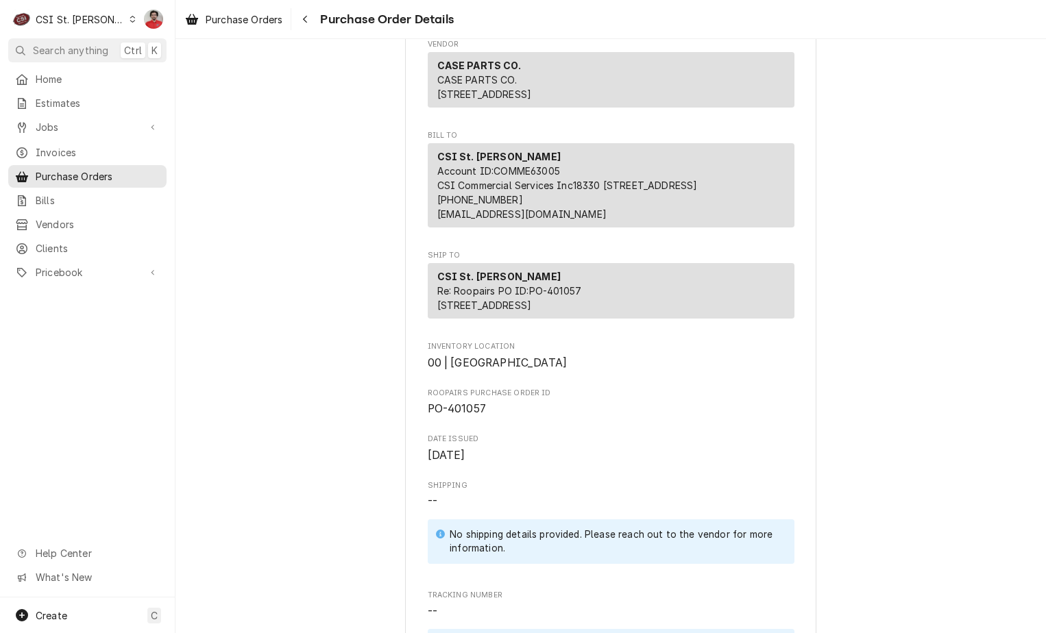
scroll to position [0, 0]
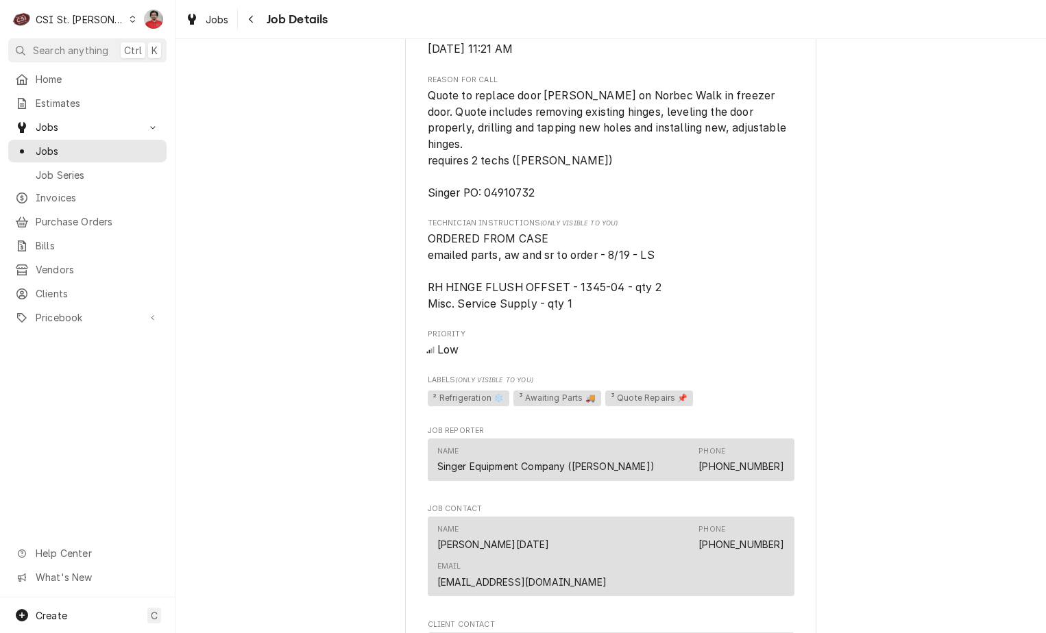
scroll to position [822, 0]
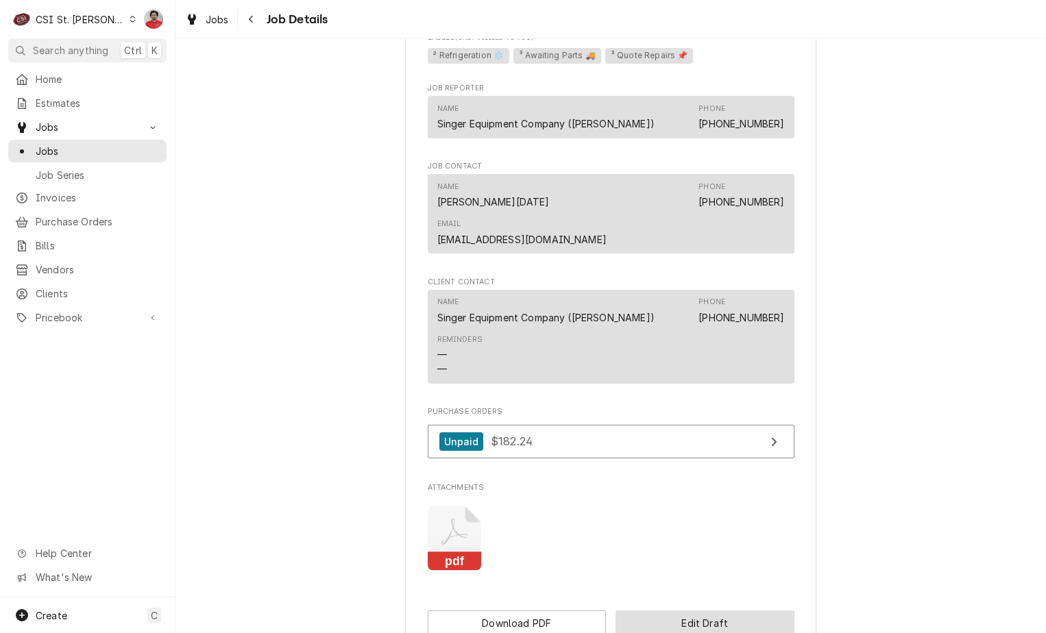
click at [683, 611] on button "Edit Draft" at bounding box center [704, 623] width 179 height 25
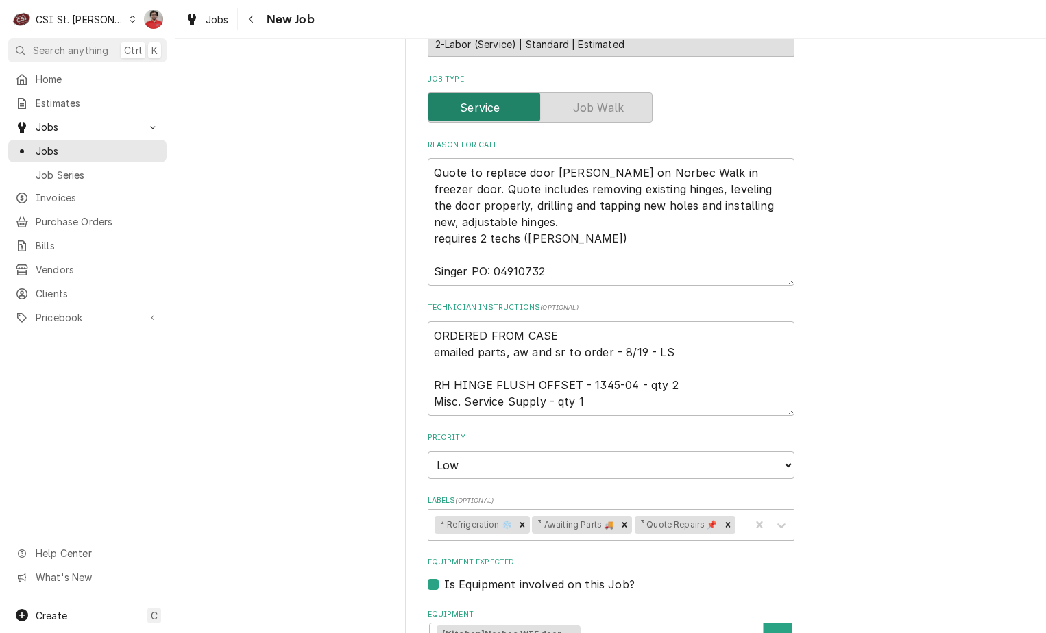
scroll to position [411, 0]
click at [619, 527] on icon "Remove ³ Awaiting Parts 🚚" at bounding box center [624, 526] width 10 height 10
click at [644, 526] on div "Labels" at bounding box center [689, 525] width 108 height 25
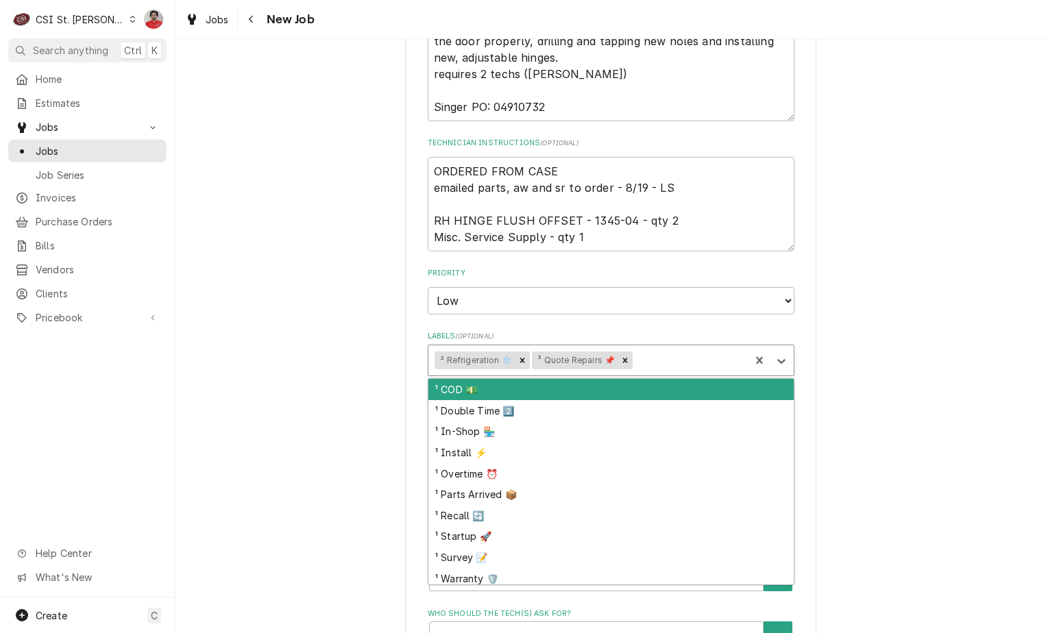
scroll to position [685, 0]
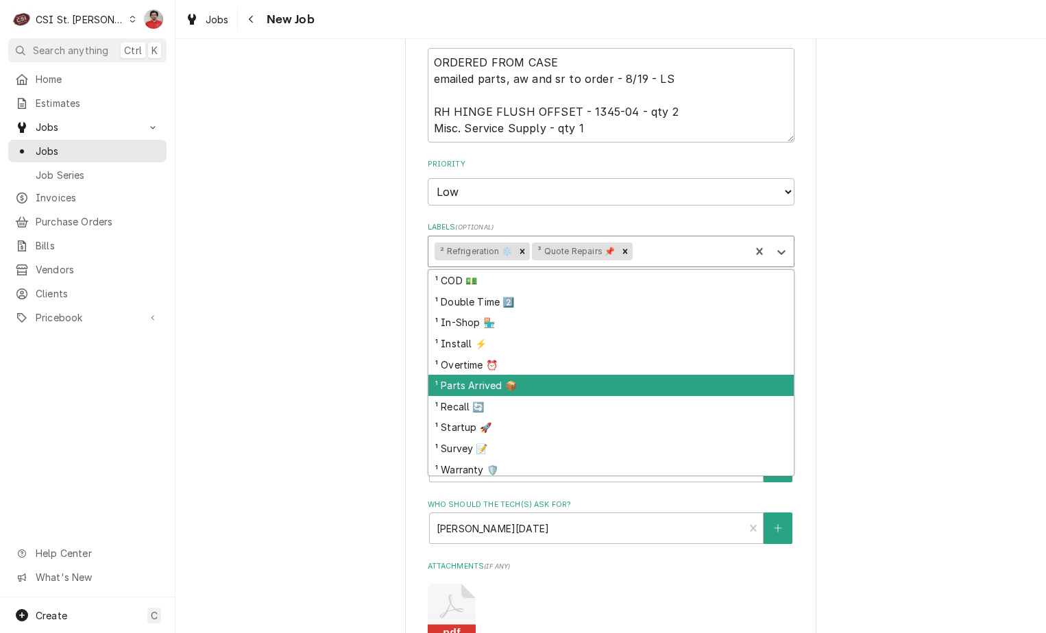
click at [591, 391] on div "¹ Parts Arrived 📦" at bounding box center [610, 385] width 365 height 21
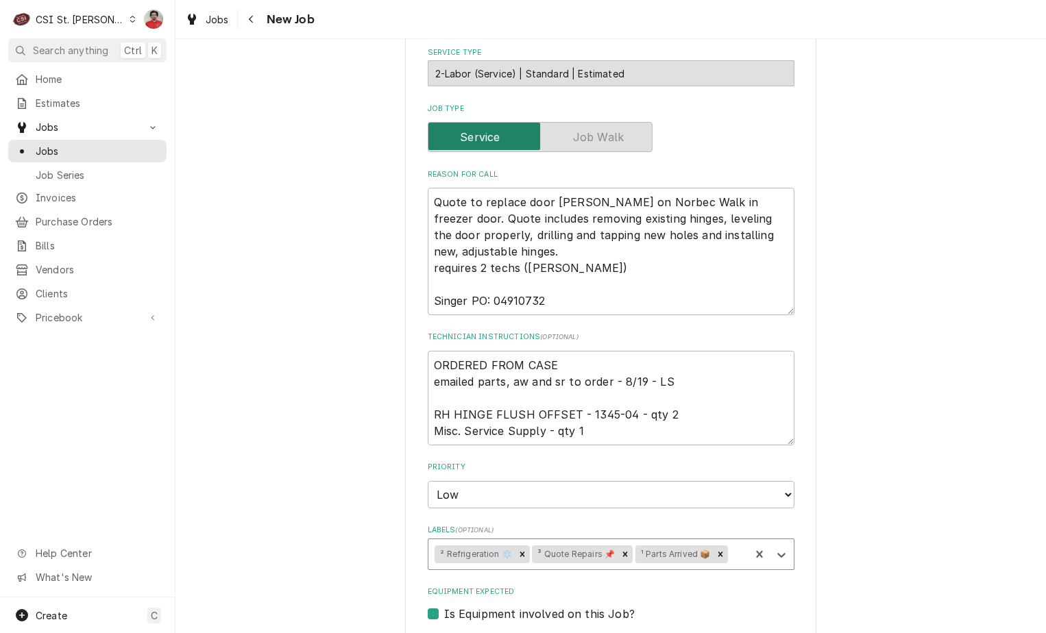
scroll to position [274, 0]
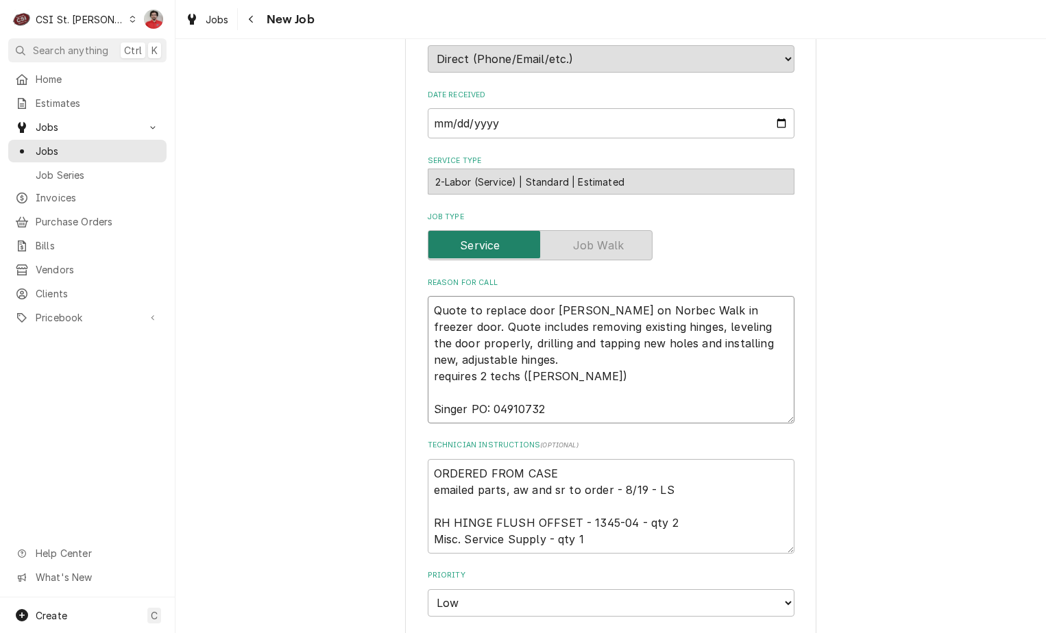
click at [569, 313] on textarea "Quote to replace door [PERSON_NAME] on Norbec Walk in freezer door. Quote inclu…" at bounding box center [611, 359] width 367 height 127
type textarea "x"
type textarea "Quote to replace door [PERSON_NAME] on Norbec Walk in freezer door. Quote inclu…"
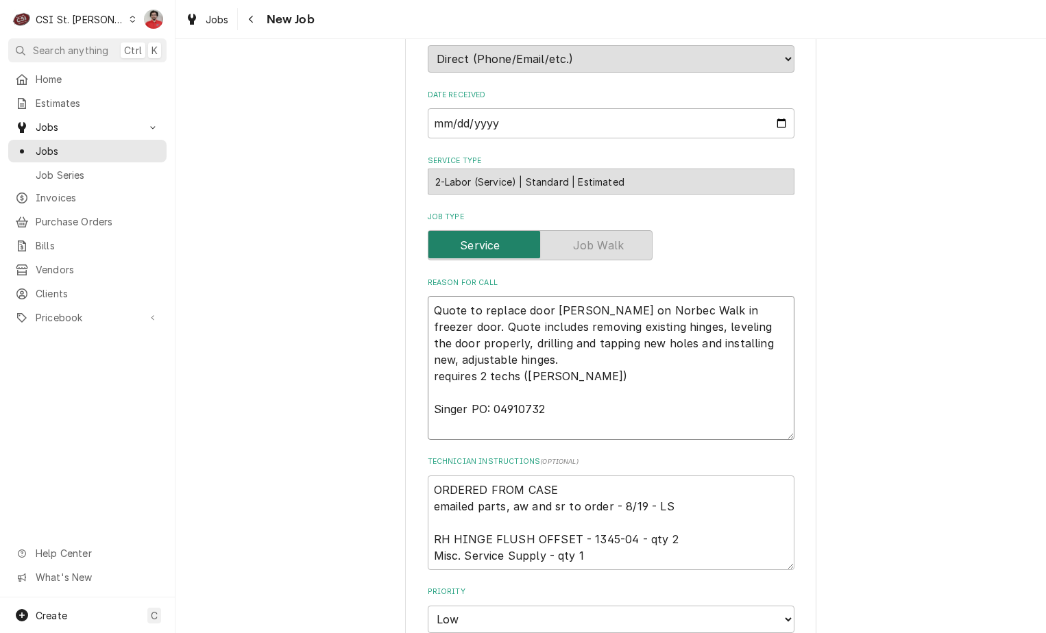
type textarea "x"
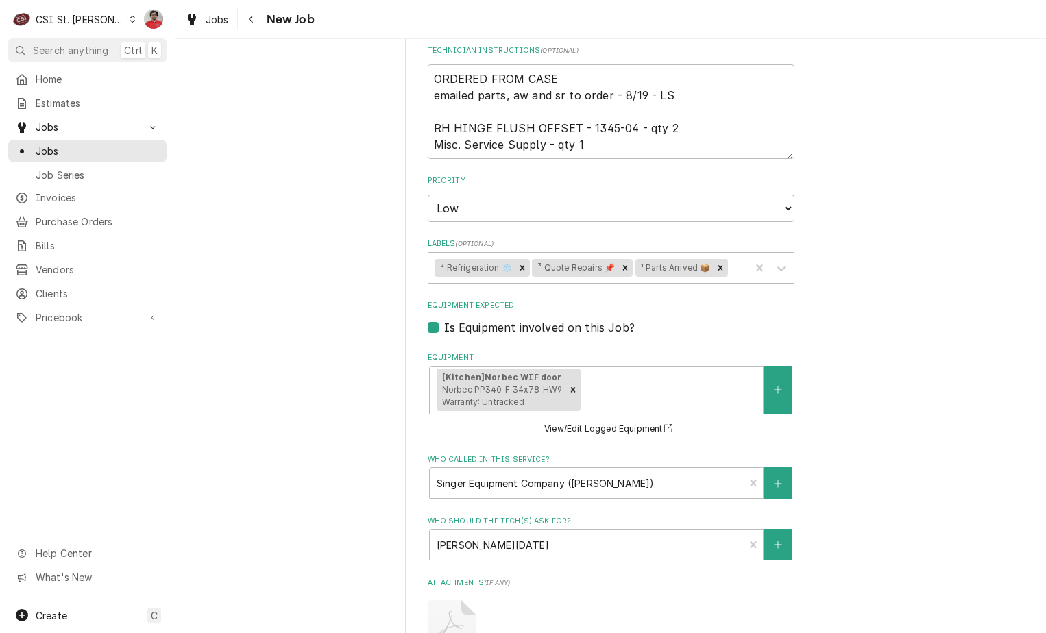
type textarea "Quote to replace door [PERSON_NAME] on Norbec Walk in freezer door. Quote inclu…"
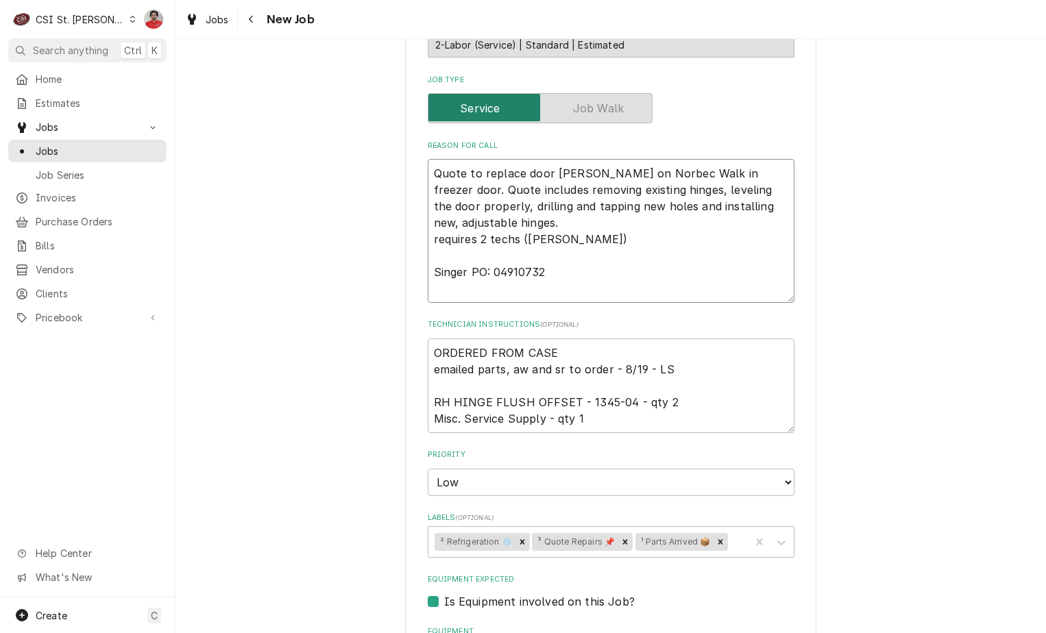
type textarea "x"
type textarea "S Quote to replace door hinges on Norbec Walk in freezer door. Quote includes r…"
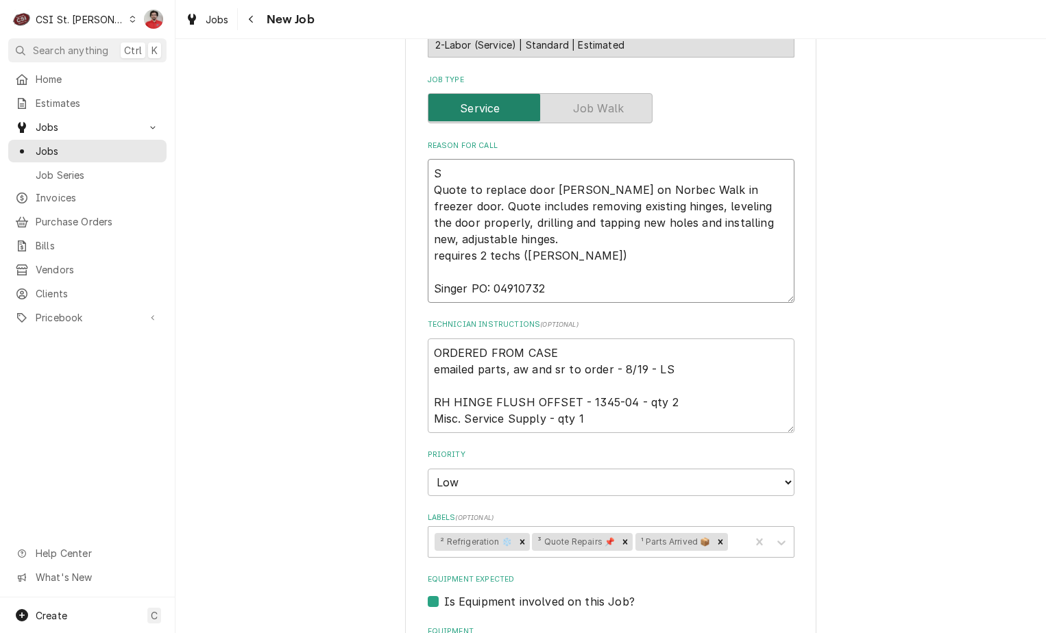
type textarea "x"
type textarea "St Quote to replace door hinges on Norbec Walk in freezer door. Quote includes …"
type textarea "x"
type textarea "Sta Quote to replace door hinges on Norbec Walk in freezer door. Quote includes…"
type textarea "x"
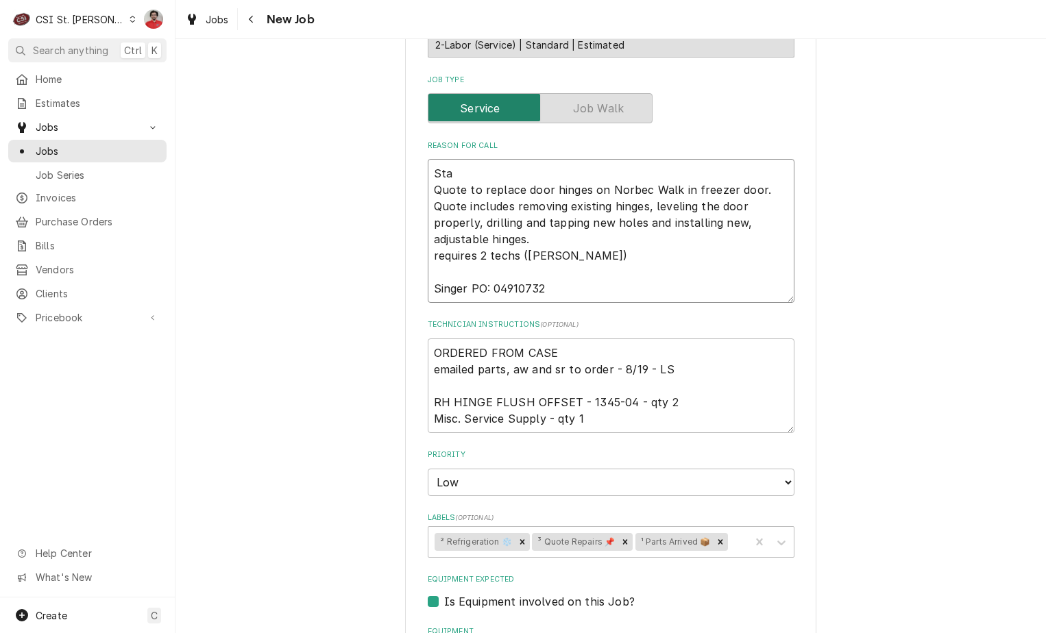
type textarea "Stag Quote to replace door hinges on Norbec Walk in freezer door. Quote include…"
type textarea "x"
type textarea "Stage Quote to replace door hinges on Norbec Walk in freezer door. Quote includ…"
type textarea "x"
type textarea "Staged Quote to replace door hinges on Norbec Walk in freezer door. Quote inclu…"
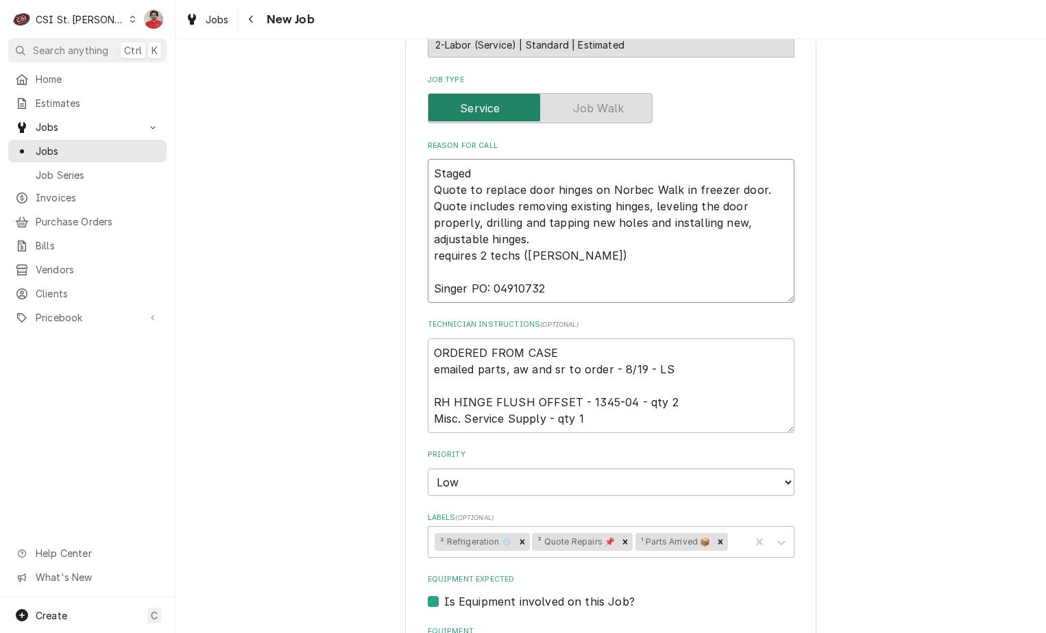
type textarea "x"
type textarea "Staged p Quote to replace door hinges on Norbec Walk in freezer door. Quote inc…"
type textarea "x"
type textarea "Staged pa Quote to replace door hinges on Norbec Walk in freezer door. Quote in…"
type textarea "x"
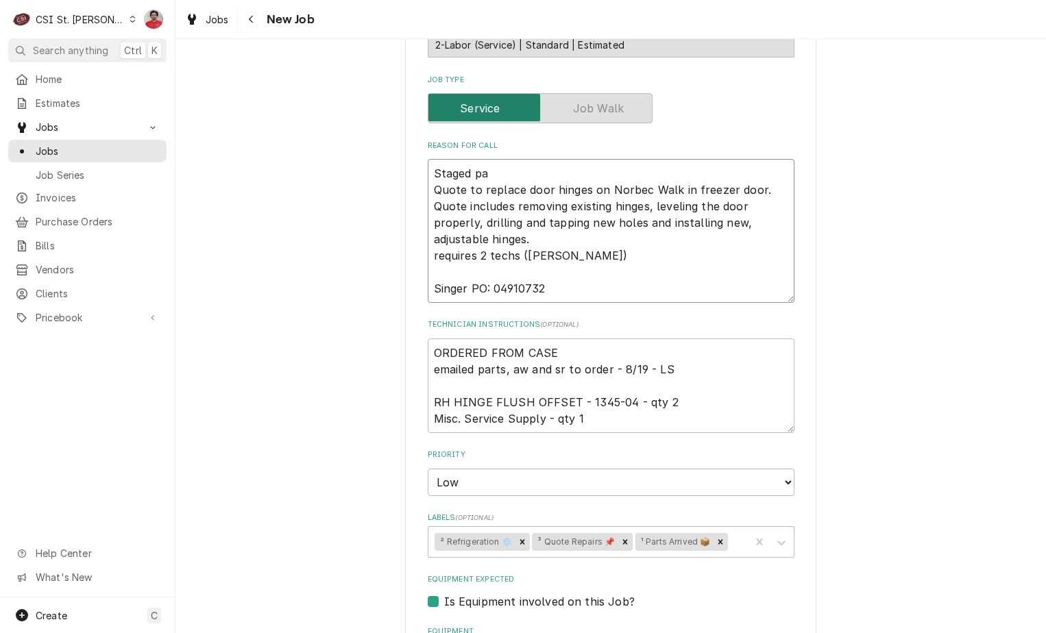
type textarea "Staged par Quote to replace door hinges on Norbec Walk in freezer door. Quote i…"
type textarea "x"
type textarea "Staged part Quote to replace door hinges on Norbec Walk in freezer door. Quote …"
type textarea "x"
type textarea "Staged parts Quote to replace door hinges on Norbec Walk in freezer door. Quote…"
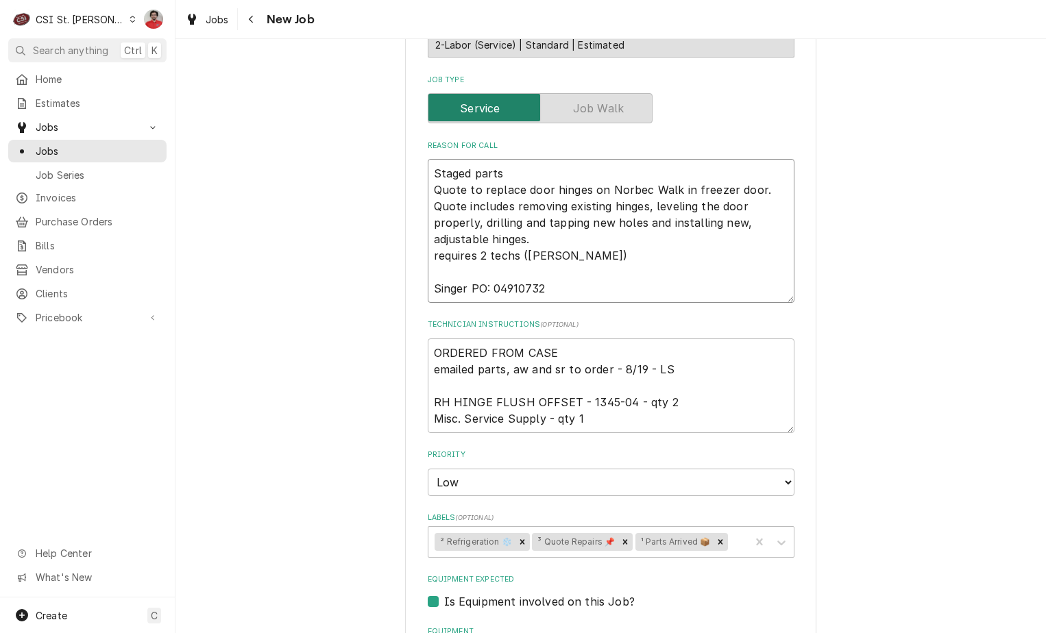
type textarea "x"
type textarea "Staged parts Quote to replace door hinges on Norbec Walk in freezer door. Quote…"
type textarea "x"
type textarea "Staged parts t Quote to replace door hinges on Norbec Walk in freezer door. Quo…"
type textarea "x"
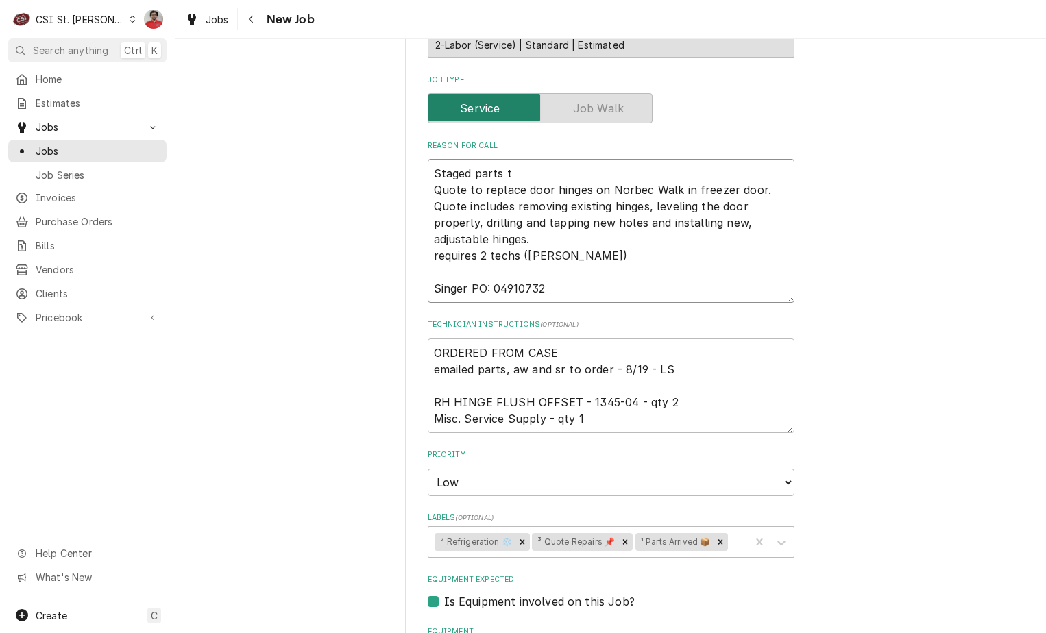
type textarea "Staged parts to Quote to replace door hinges on Norbec Walk in freezer door. Qu…"
type textarea "x"
type textarea "Staged parts to Quote to replace door hinges on Norbec Walk in freezer door. Qu…"
type textarea "x"
type textarea "Staged parts to R Quote to replace door hinges on Norbec Walk in freezer door. …"
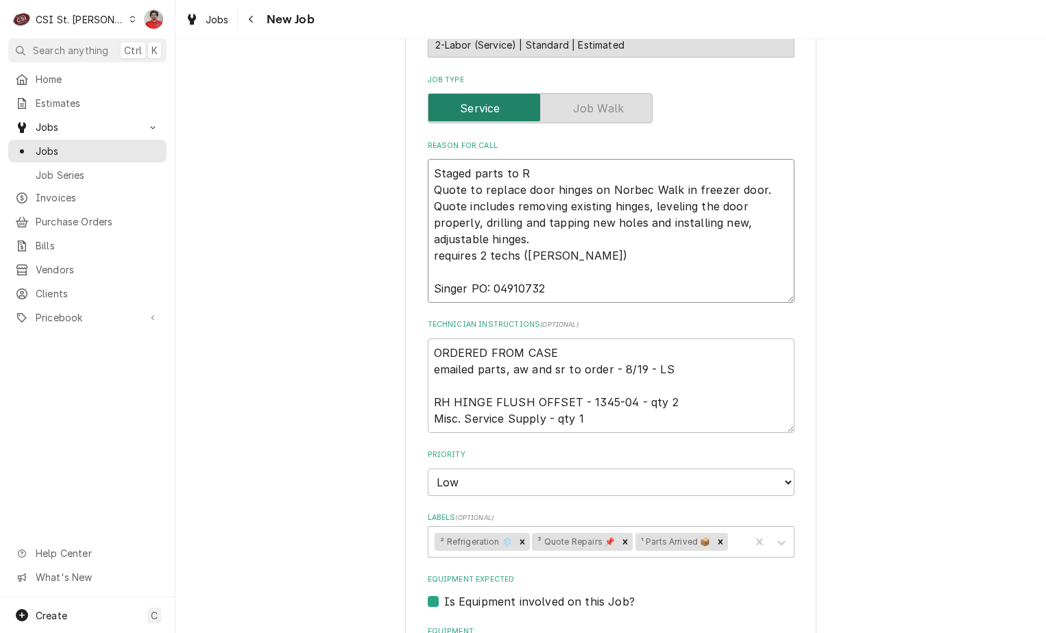
type textarea "x"
type textarea "Staged parts to Re Quote to replace door hinges on Norbec Walk in freezer door.…"
type textarea "x"
type textarea "Staged parts to Res Quote to replace door hinges on Norbec Walk in freezer door…"
type textarea "x"
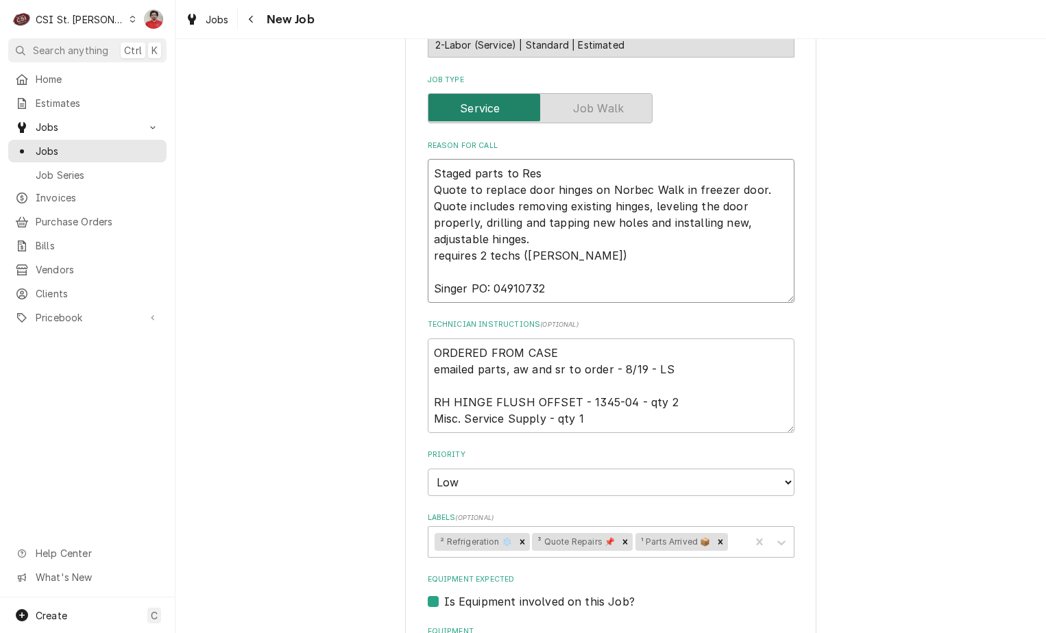
type textarea "Staged parts to Rese Quote to replace door hinges on Norbec Walk in freezer doo…"
type textarea "x"
type textarea "Staged parts to Reserv Quote to replace door hinges on Norbec Walk in freezer d…"
type textarea "x"
type textarea "Staged parts to Reserve Quote to replace door hinges on Norbec Walk in freezer …"
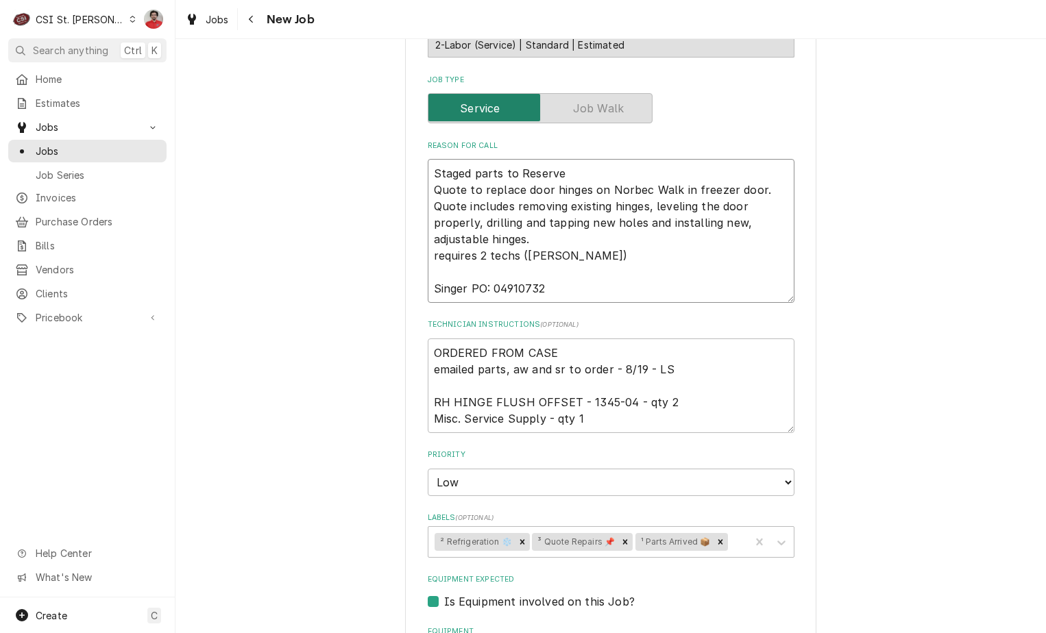
type textarea "x"
type textarea "Staged parts to Reserve Quote to replace door hinges on Norbec Walk in freezer …"
type textarea "x"
type textarea "Staged parts to Reserve s Quote to replace door hinges on Norbec Walk in freeze…"
type textarea "x"
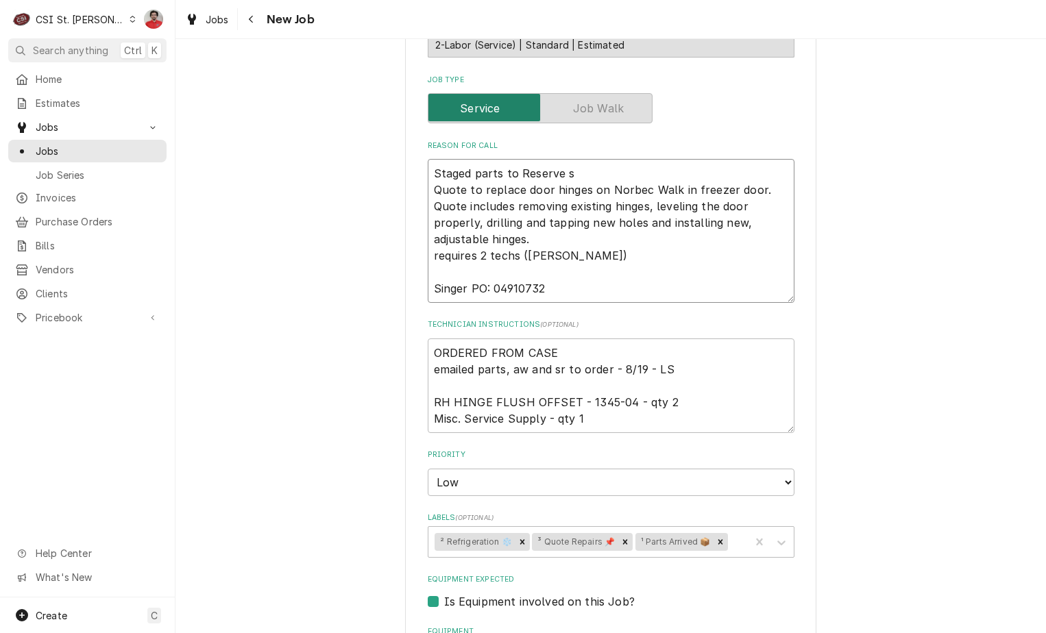
type textarea "Staged parts to Reserve sh Quote to replace door hinges on Norbec Walk in freez…"
type textarea "x"
type textarea "Staged parts to Reserve she Quote to replace door hinges on Norbec Walk in free…"
type textarea "x"
type textarea "Staged parts to Reserve shel Quote to replace door hinges on Norbec Walk in fre…"
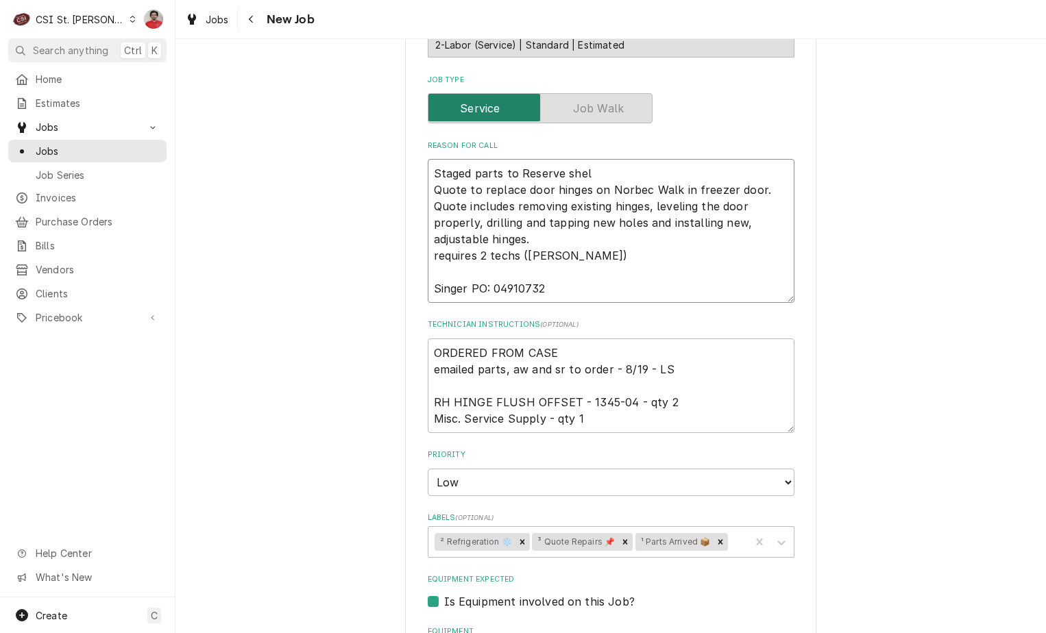
type textarea "x"
type textarea "Staged parts to Reserve shelf Quote to replace door hinges on Norbec Walk in fr…"
type textarea "x"
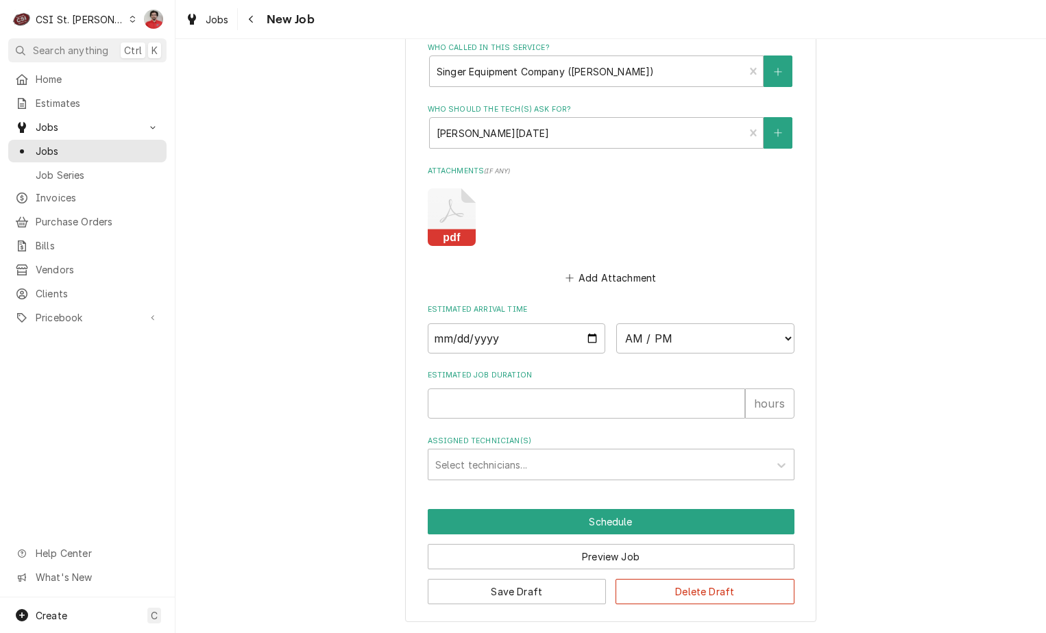
scroll to position [1098, 0]
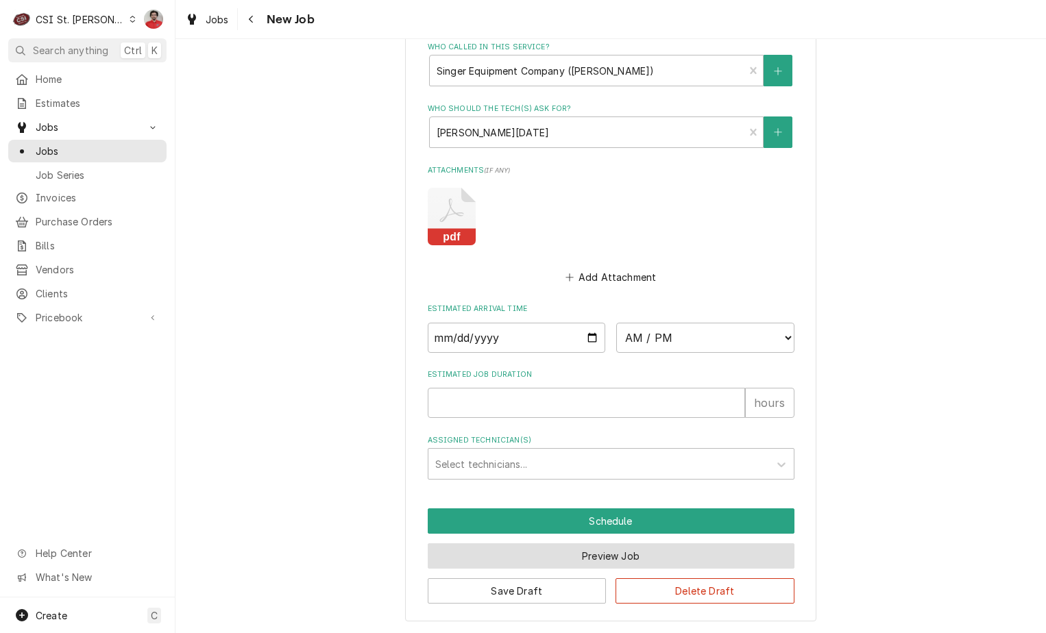
type textarea "Staged parts to Reserve shelf Quote to replace door hinges on Norbec Walk in fr…"
click at [537, 554] on button "Preview Job" at bounding box center [611, 555] width 367 height 25
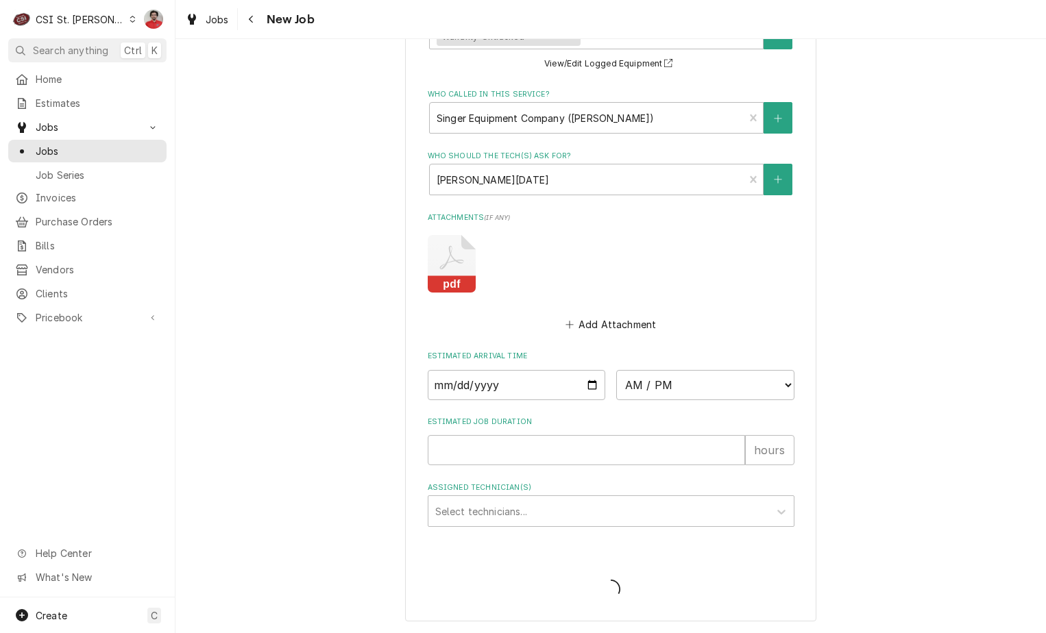
scroll to position [1050, 0]
type textarea "x"
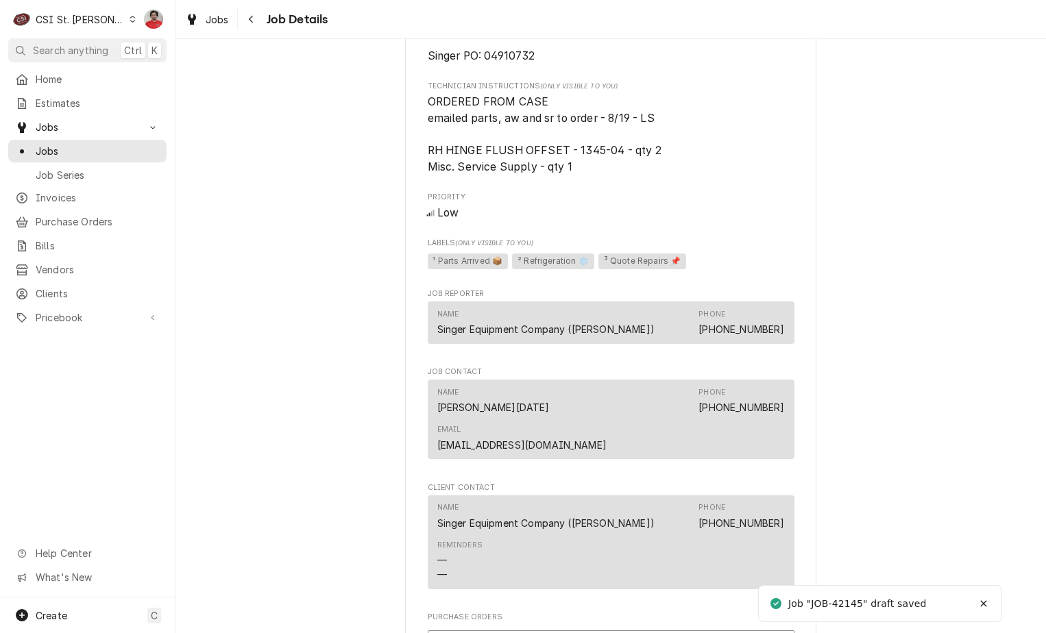
scroll to position [1027, 0]
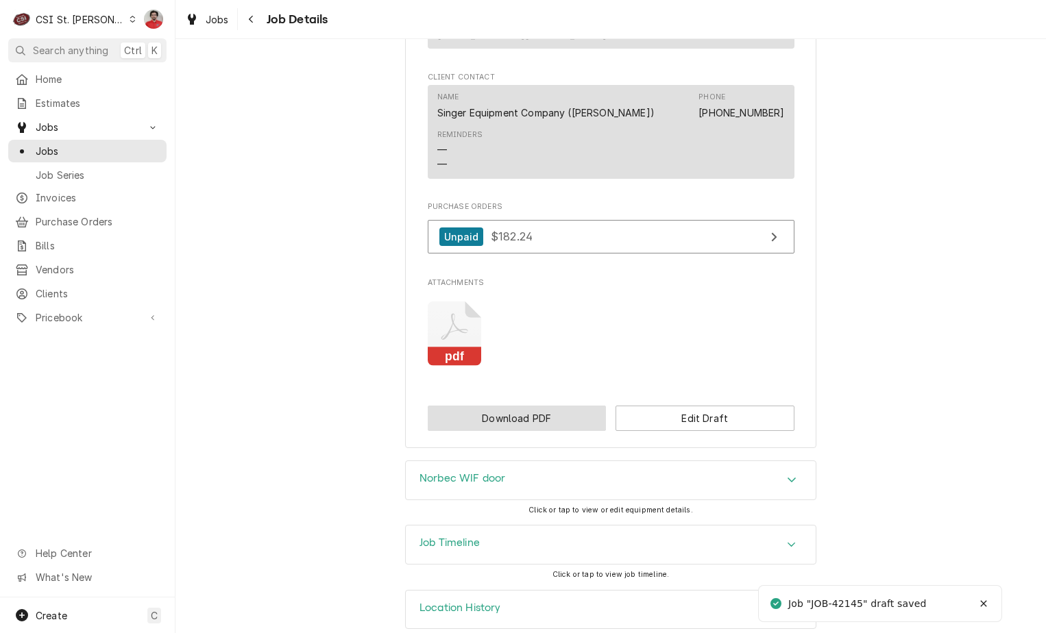
click at [545, 408] on button "Download PDF" at bounding box center [517, 418] width 179 height 25
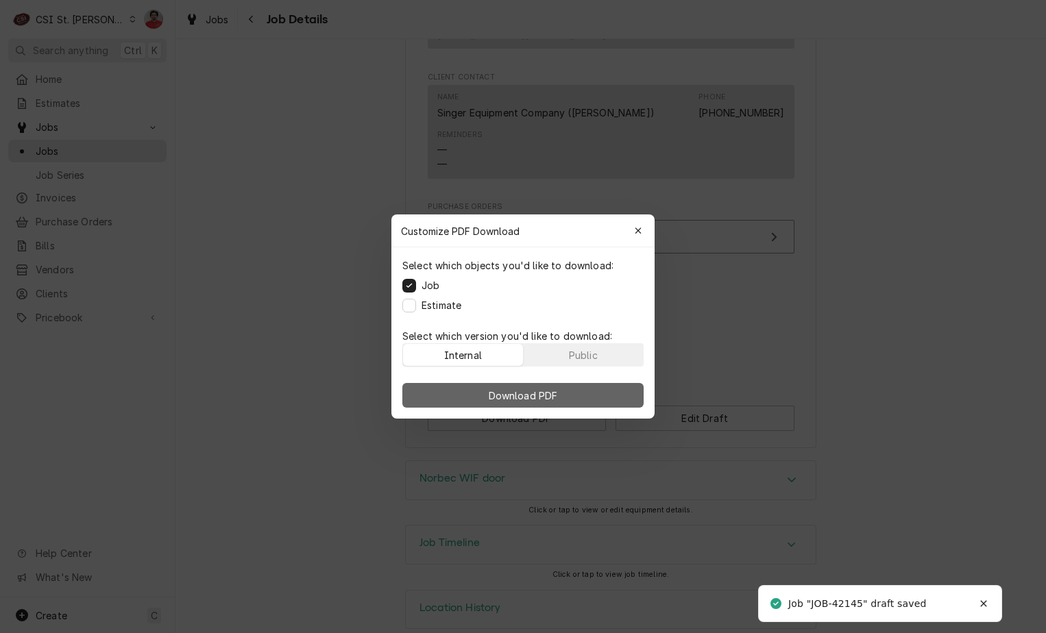
click at [535, 393] on span "Download PDF" at bounding box center [523, 396] width 75 height 14
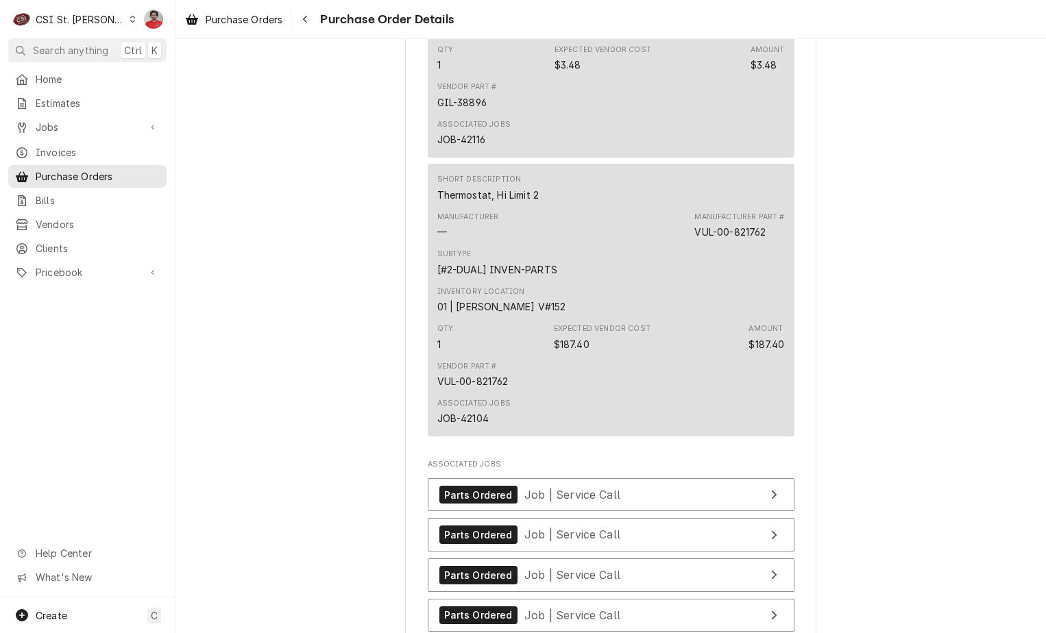
scroll to position [2089, 0]
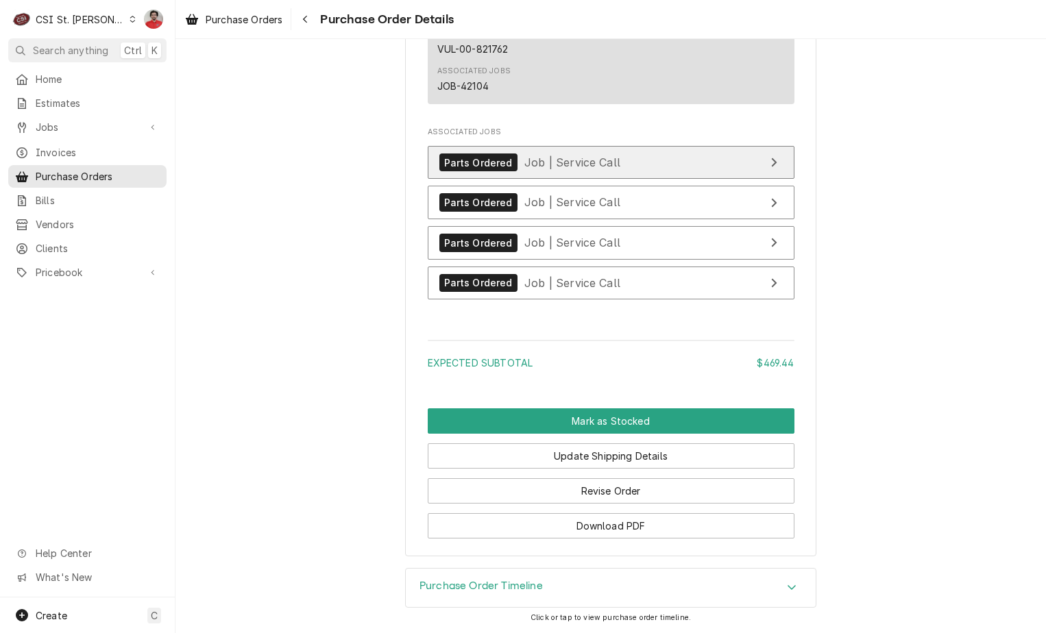
click at [524, 161] on span "Job | Service Call" at bounding box center [572, 163] width 96 height 14
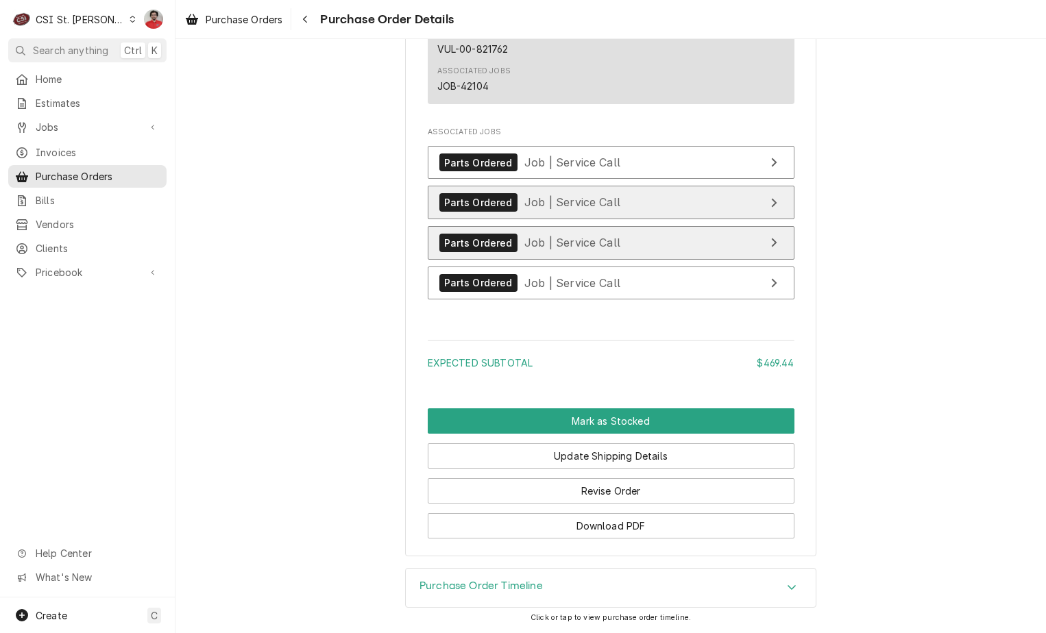
drag, startPoint x: 526, startPoint y: 202, endPoint x: 526, endPoint y: 235, distance: 32.9
click at [526, 202] on span "Job | Service Call" at bounding box center [572, 202] width 96 height 14
click at [528, 254] on link "Parts Ordered Job | Service Call" at bounding box center [611, 243] width 367 height 34
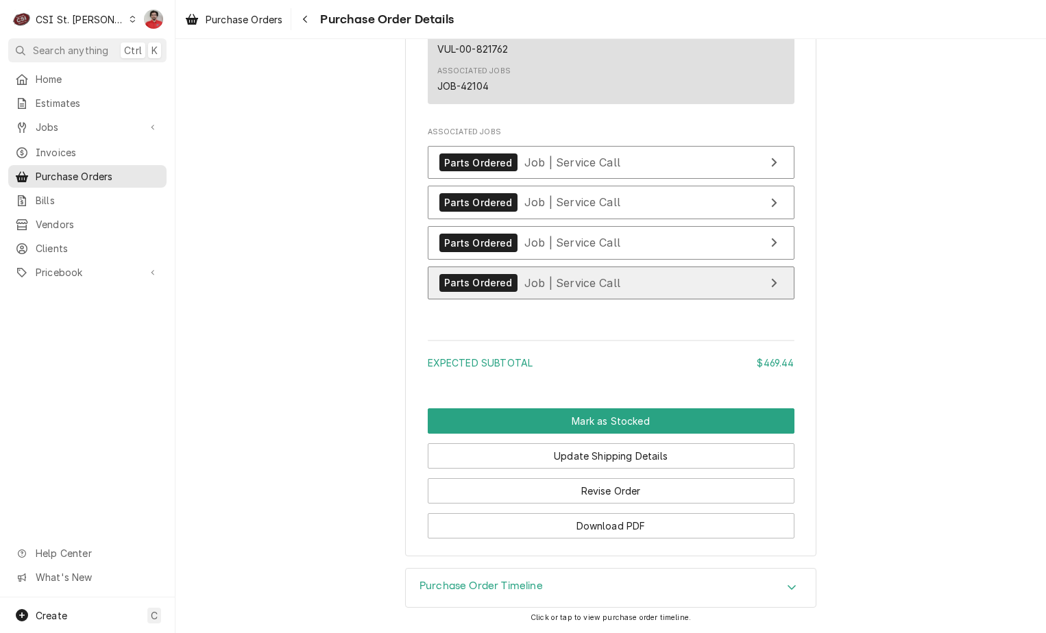
click at [531, 287] on span "Job | Service Call" at bounding box center [572, 282] width 96 height 14
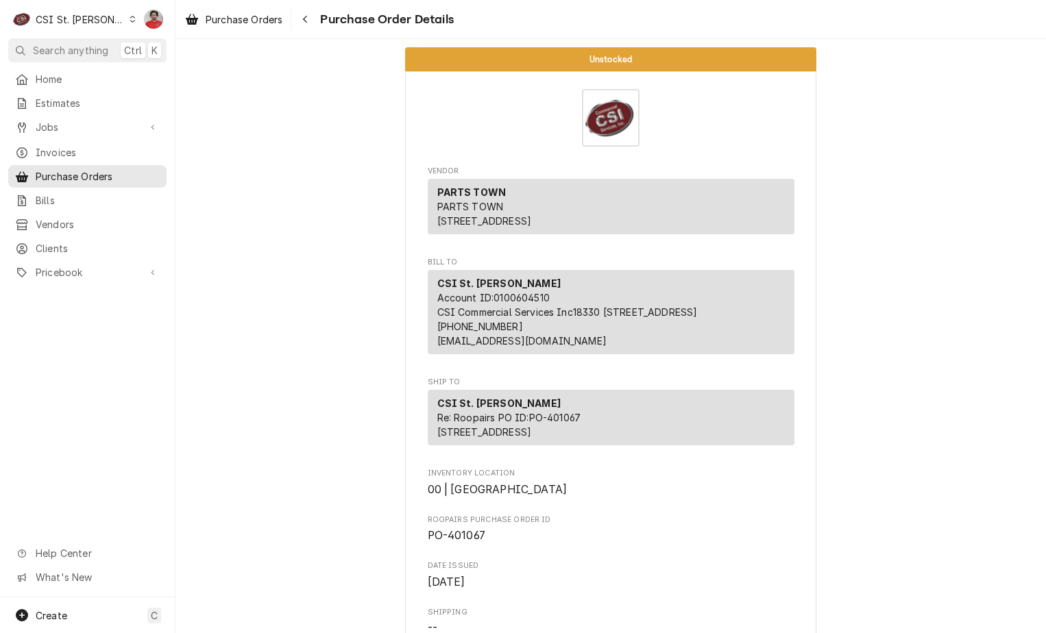
scroll to position [0, 0]
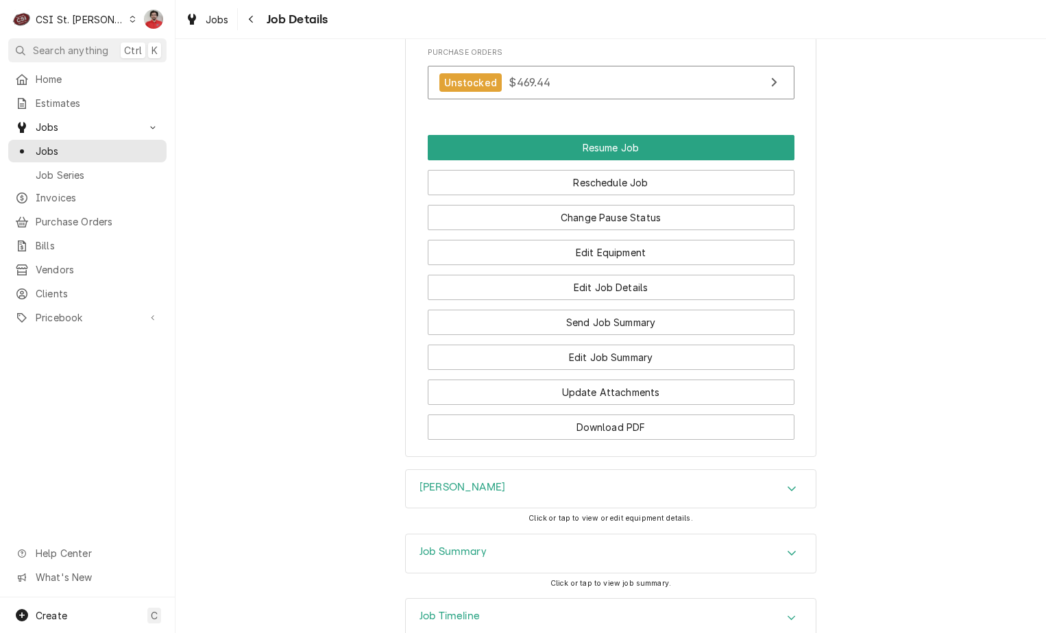
scroll to position [1798, 0]
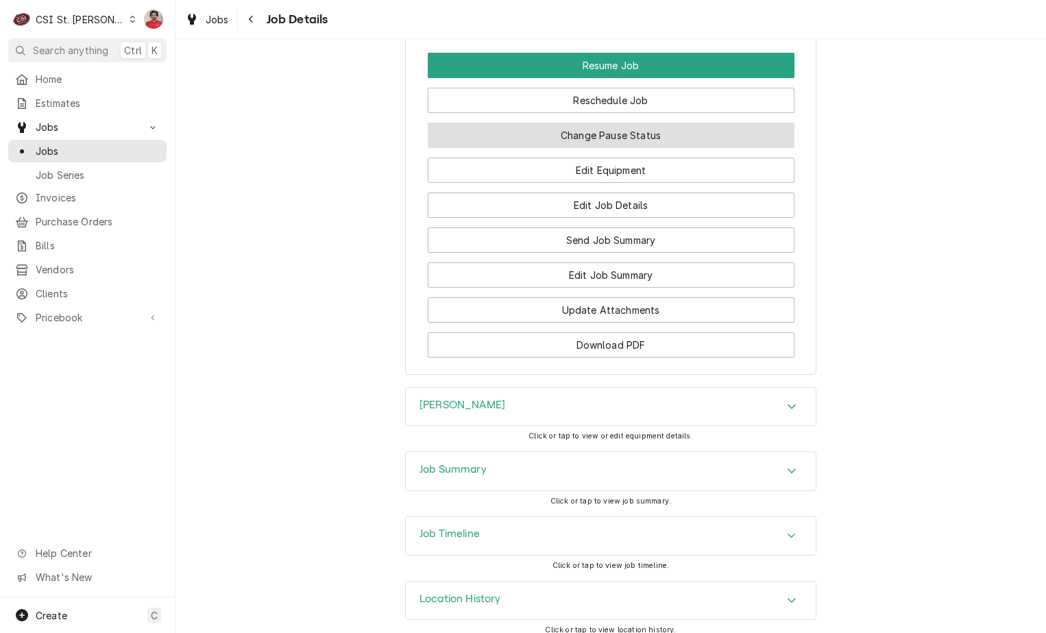
click at [648, 123] on button "Change Pause Status" at bounding box center [611, 135] width 367 height 25
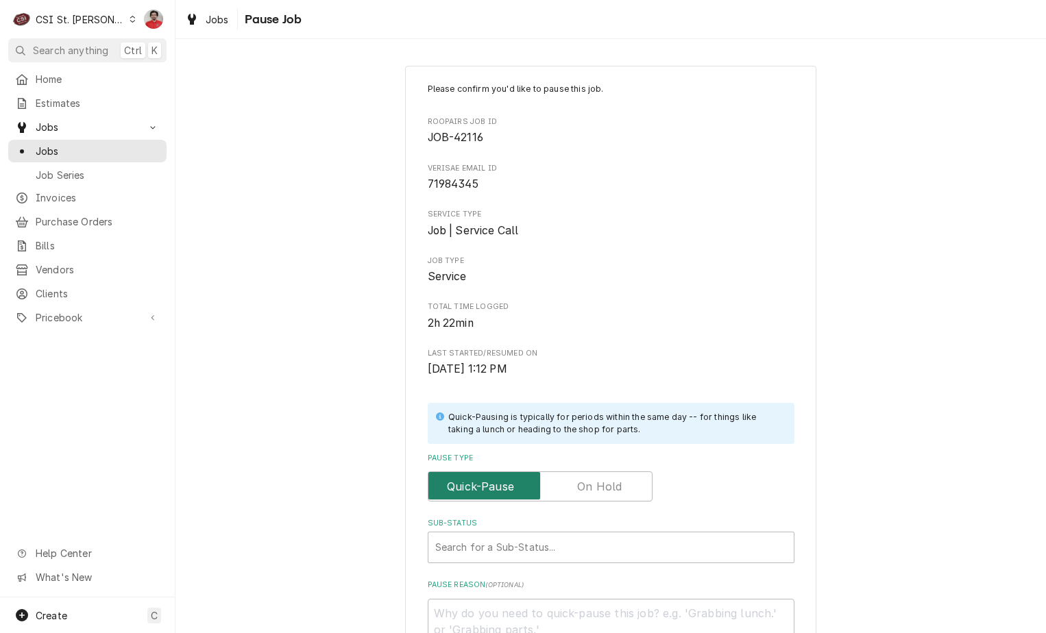
click at [585, 498] on input "Pause Type" at bounding box center [540, 486] width 212 height 30
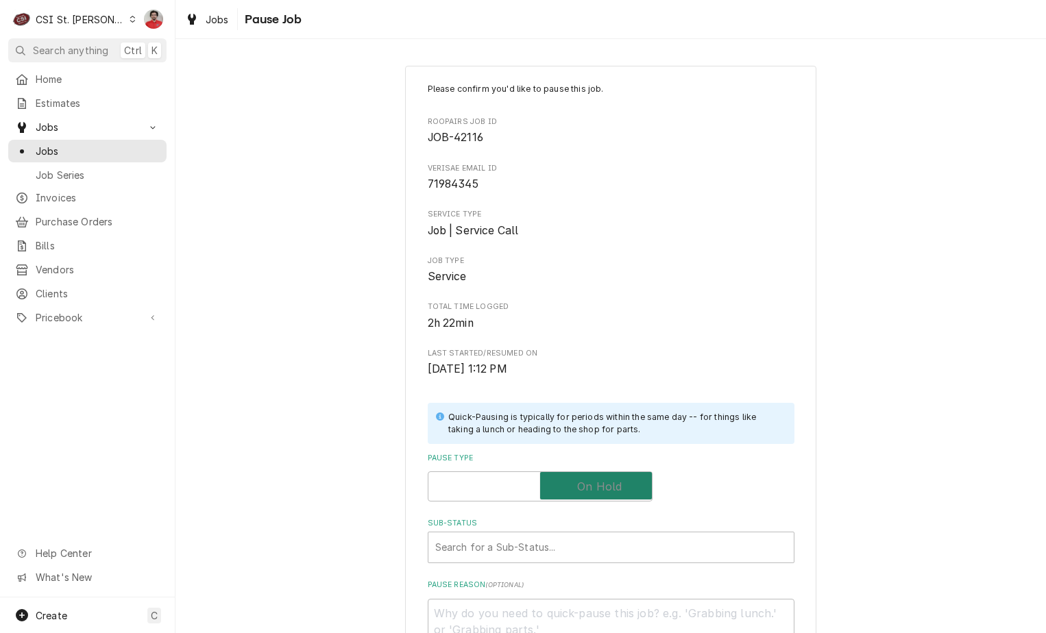
checkbox input "true"
click at [570, 530] on div "Sub-Status Search for a Sub-Status..." at bounding box center [611, 540] width 367 height 45
click at [565, 541] on div "Sub-Status" at bounding box center [611, 547] width 352 height 25
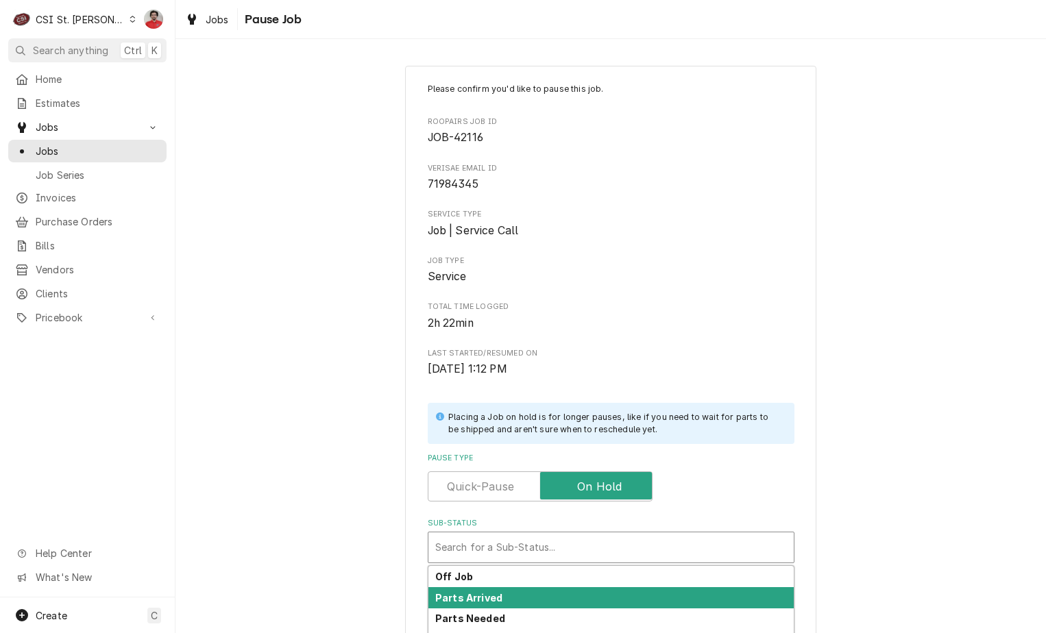
click at [549, 593] on div "Parts Arrived" at bounding box center [610, 597] width 365 height 21
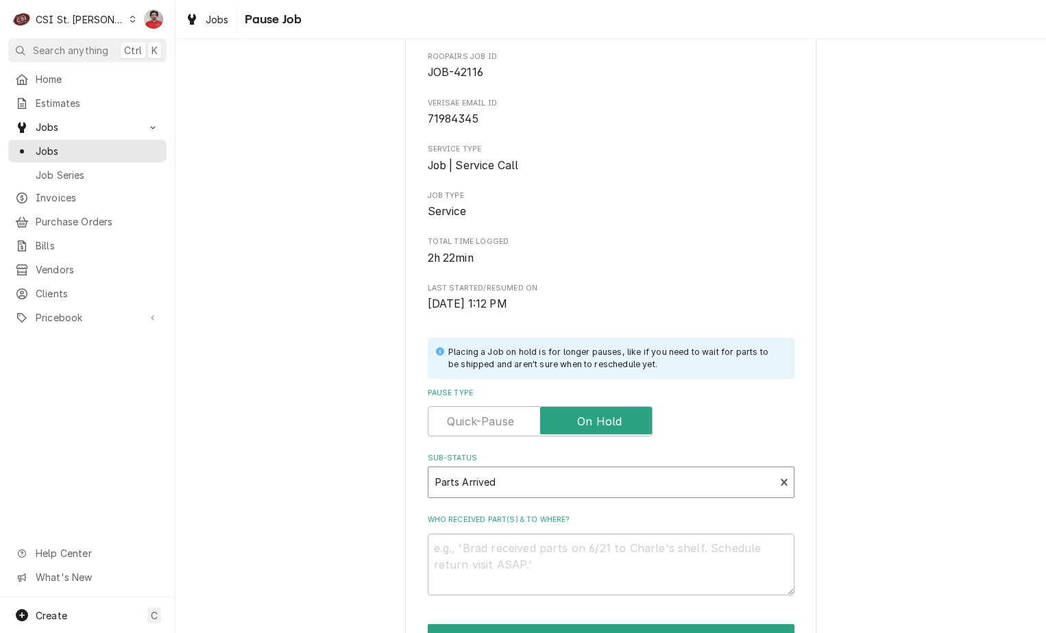
scroll to position [181, 0]
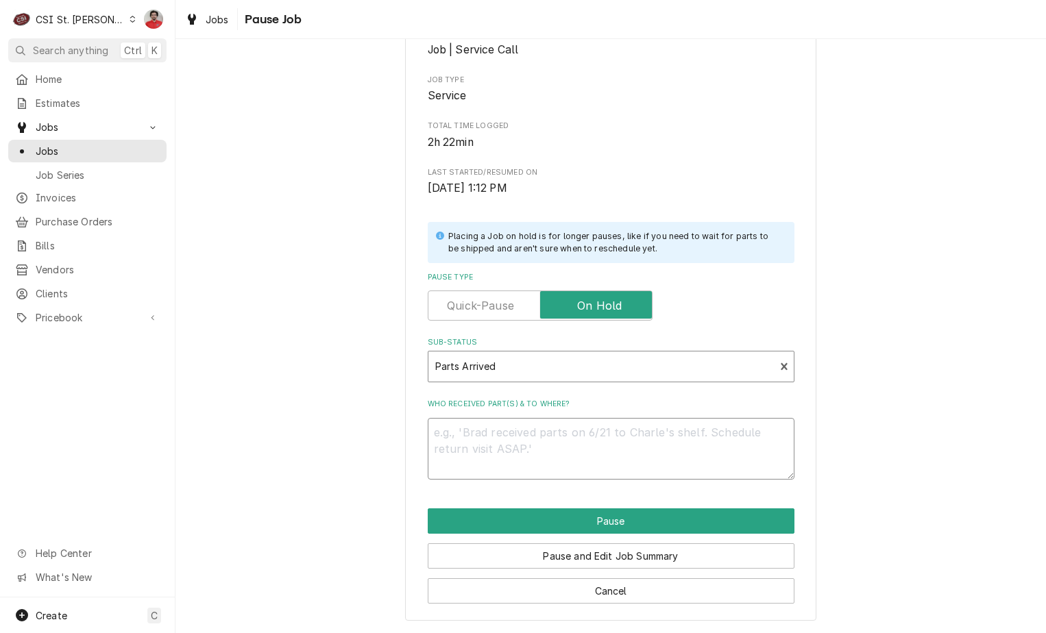
click at [508, 435] on textarea "Who received part(s) & to where?" at bounding box center [611, 449] width 367 height 62
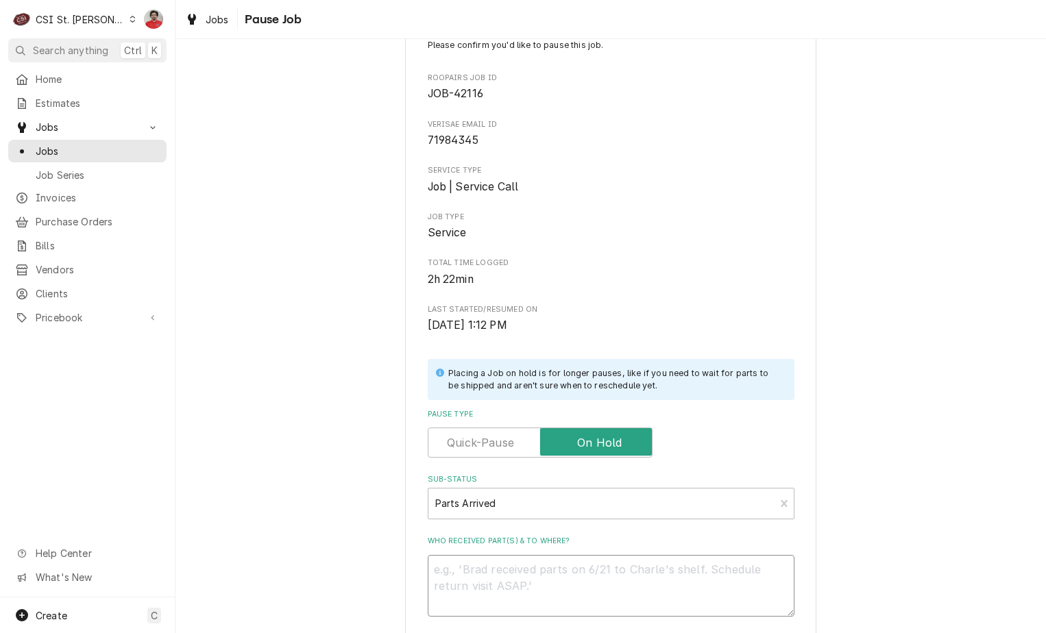
type textarea "x"
type textarea "R"
type textarea "x"
type textarea "RE"
type textarea "x"
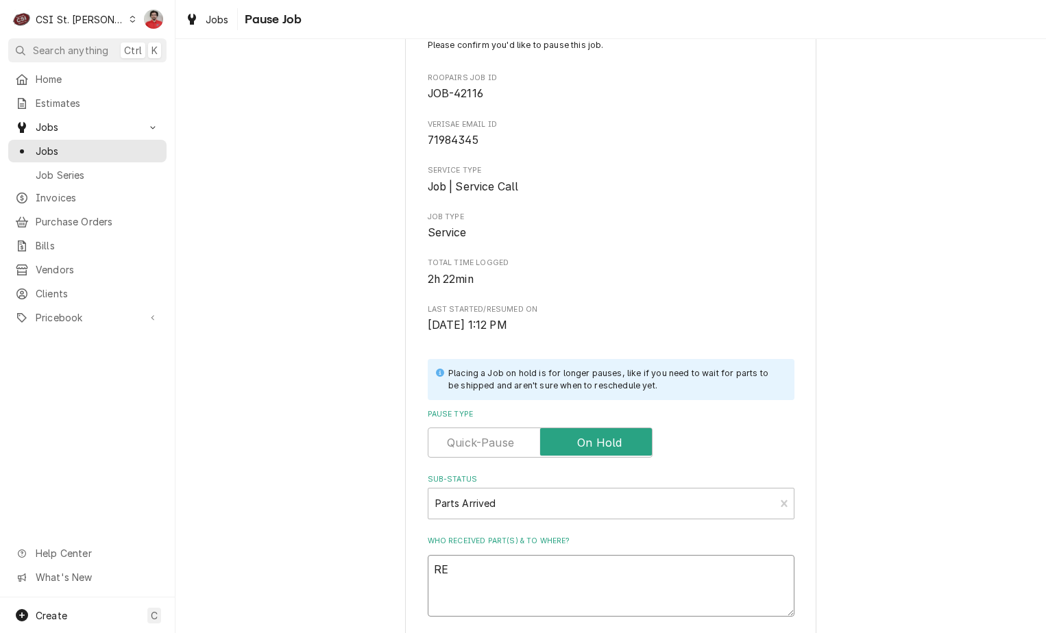
type textarea "REc"
type textarea "x"
type textarea "RE"
type textarea "x"
type textarea "R"
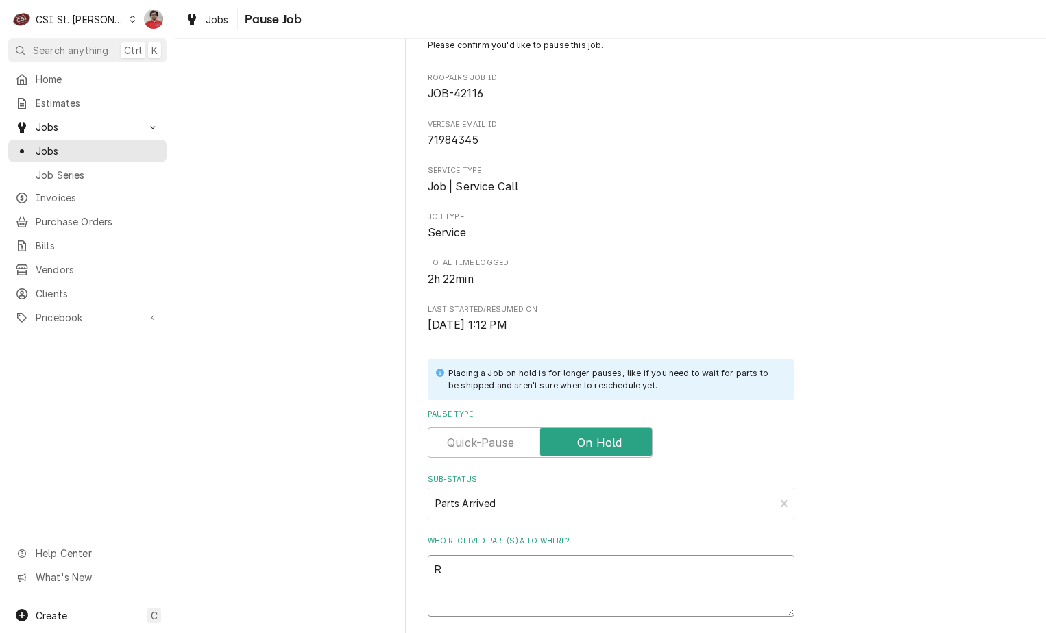
type textarea "x"
type textarea "Re"
type textarea "x"
type textarea "Rec"
type textarea "x"
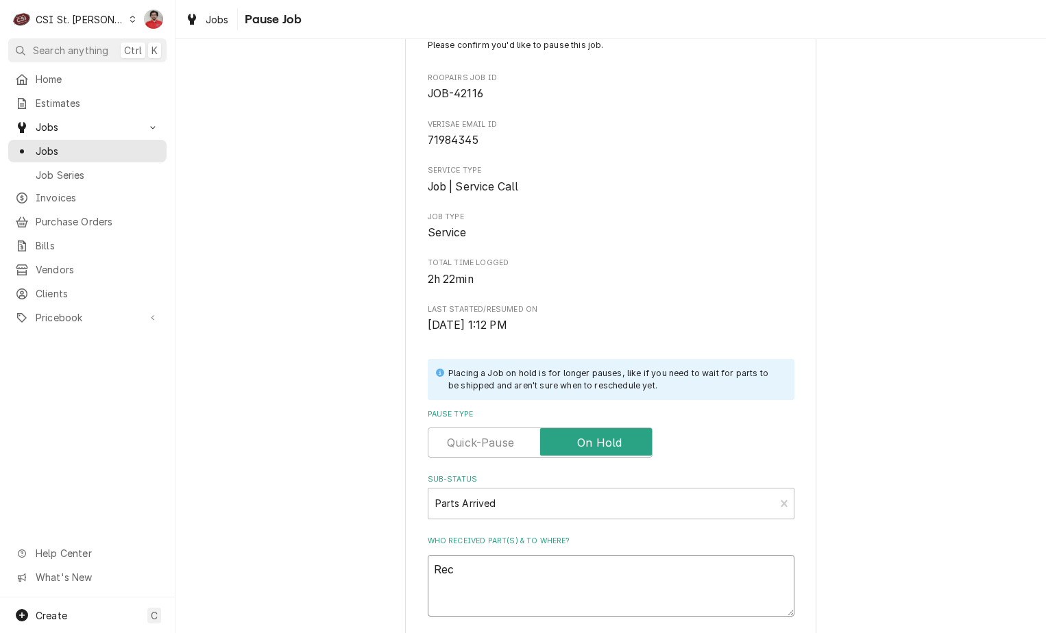
type textarea "Rec"
type textarea "x"
type textarea "Rec G"
type textarea "x"
type textarea "Rec GI"
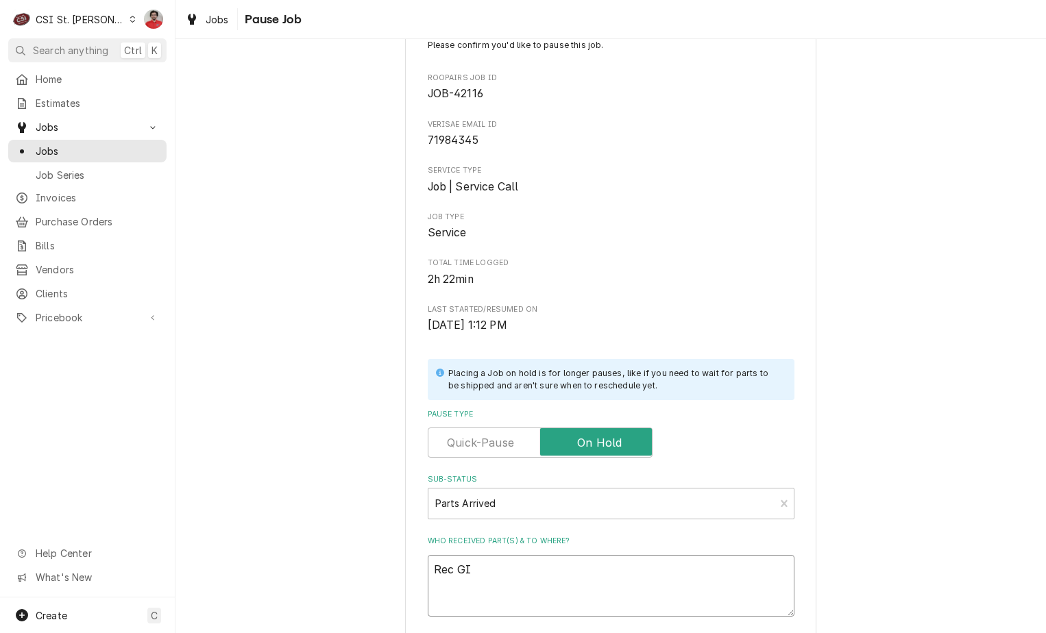
type textarea "x"
type textarea "Rec [PERSON_NAME]"
type textarea "x"
type textarea "Rec GIL-"
type textarea "x"
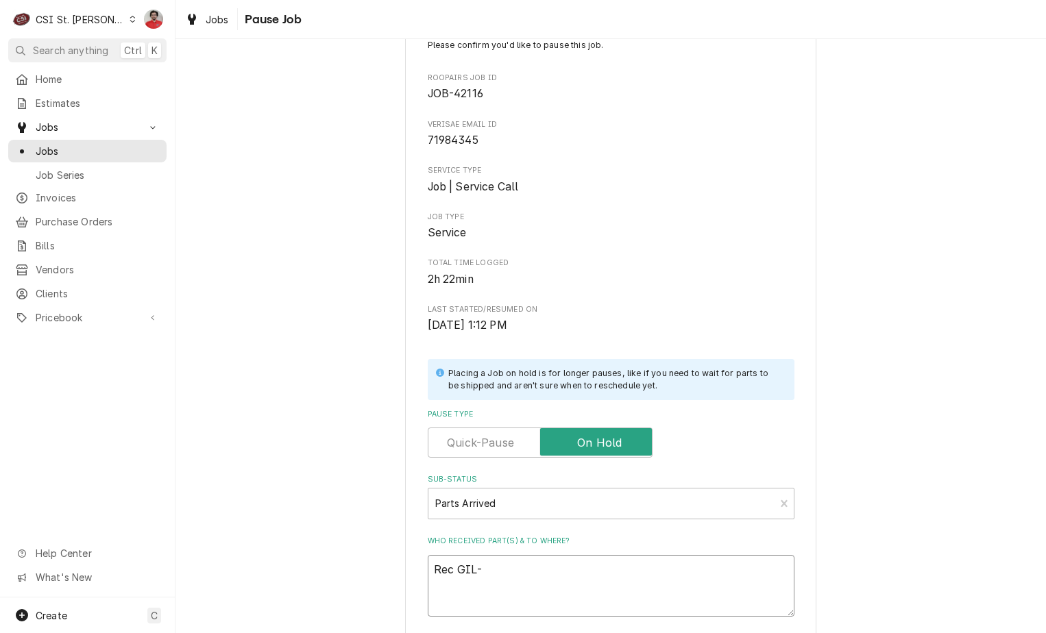
type textarea "Rec GIL-3"
type textarea "x"
type textarea "Rec GIL-38"
type textarea "x"
type textarea "Rec GIL-388"
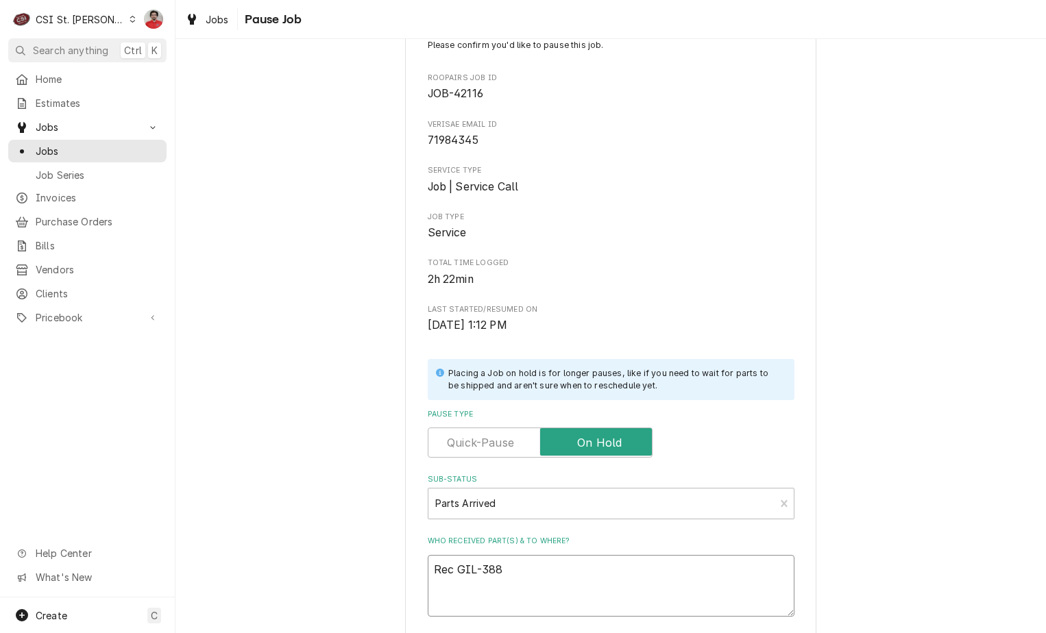
type textarea "x"
type textarea "Rec GIL-3889"
type textarea "x"
type textarea "Rec GIL-38896"
type textarea "x"
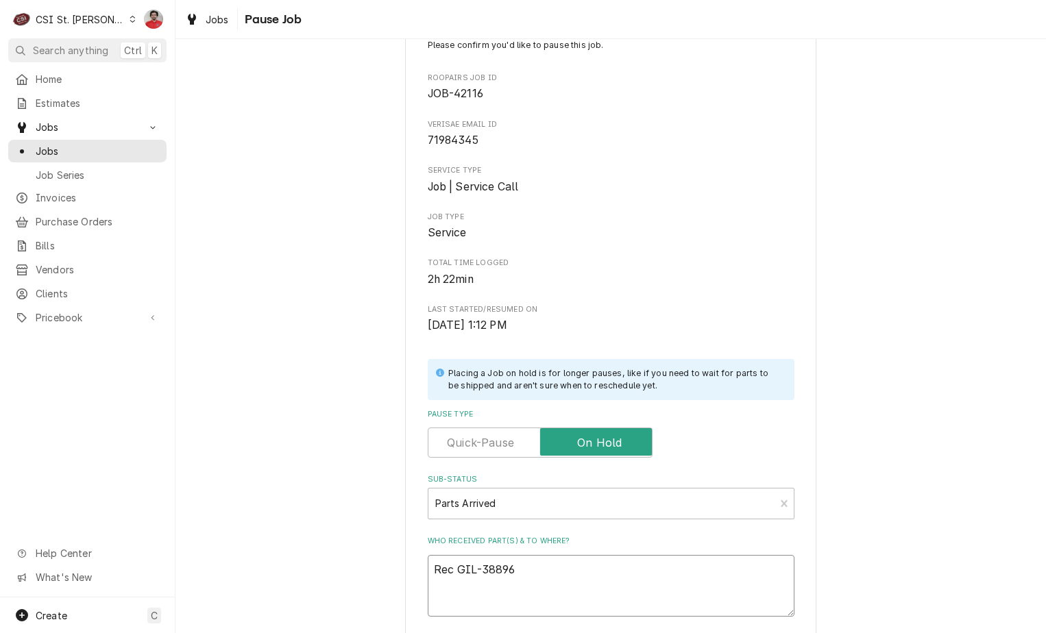
type textarea "Rec GIL-38896"
type textarea "x"
type textarea "Rec GIL-38896 t"
type textarea "x"
type textarea "Rec GIL-38896 to"
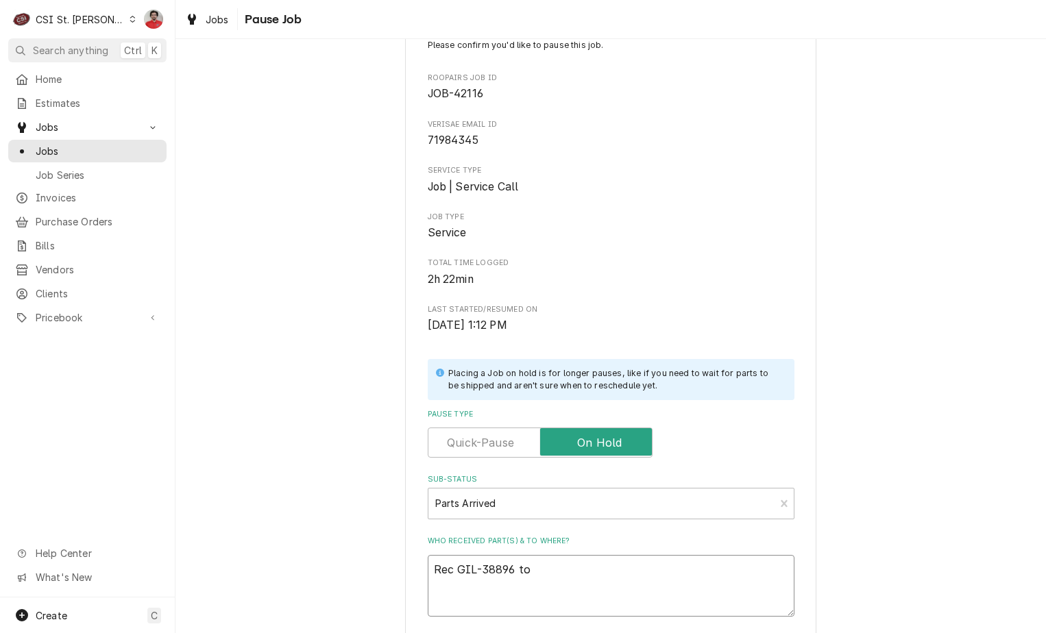
type textarea "x"
type textarea "Rec GIL-38896 to"
type textarea "x"
type textarea "Rec GIL-38896 to C"
type textarea "x"
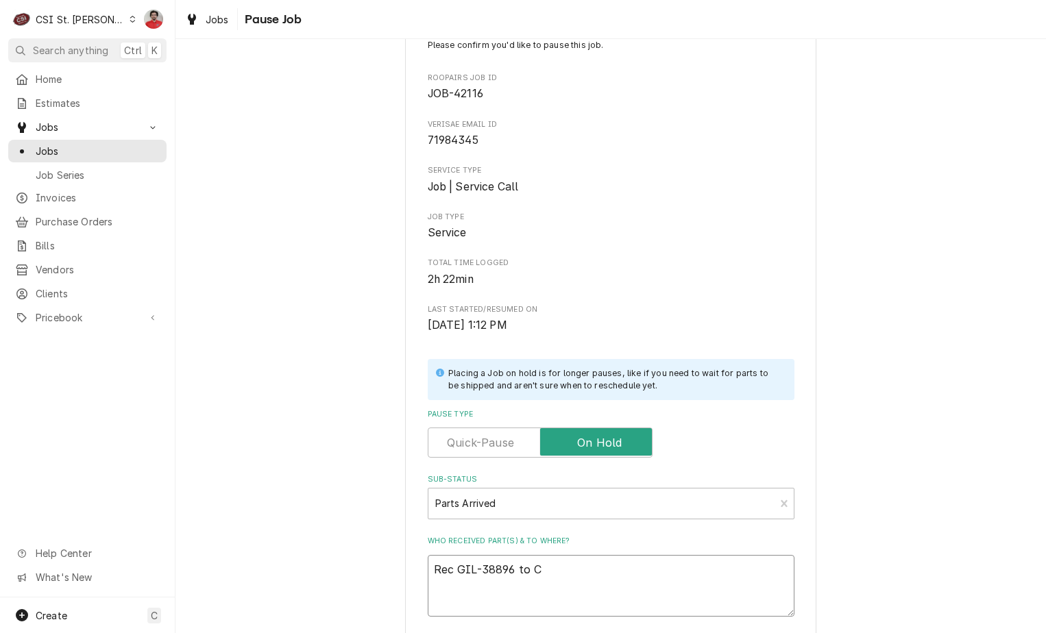
type textarea "Rec GIL-38896 to Ch"
type textarea "x"
type textarea "Rec GIL-38896 to Chu"
type textarea "x"
type textarea "Rec GIL-38896 to Chuc"
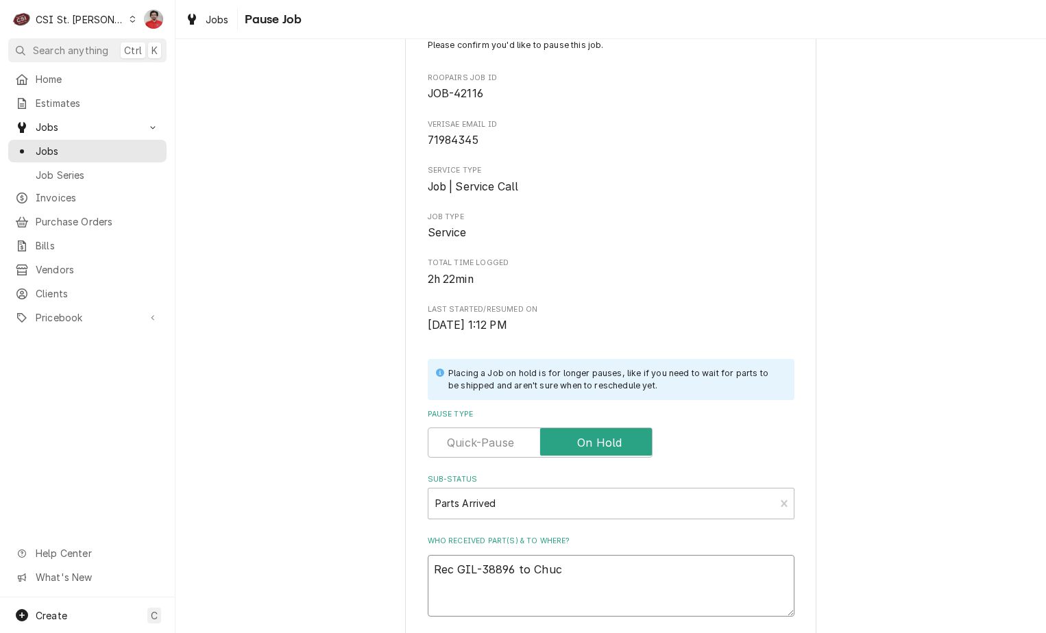
type textarea "x"
type textarea "Rec GIL-38896 to [PERSON_NAME]"
type textarea "x"
type textarea "Rec GIL-38896 to [PERSON_NAME]'"
type textarea "x"
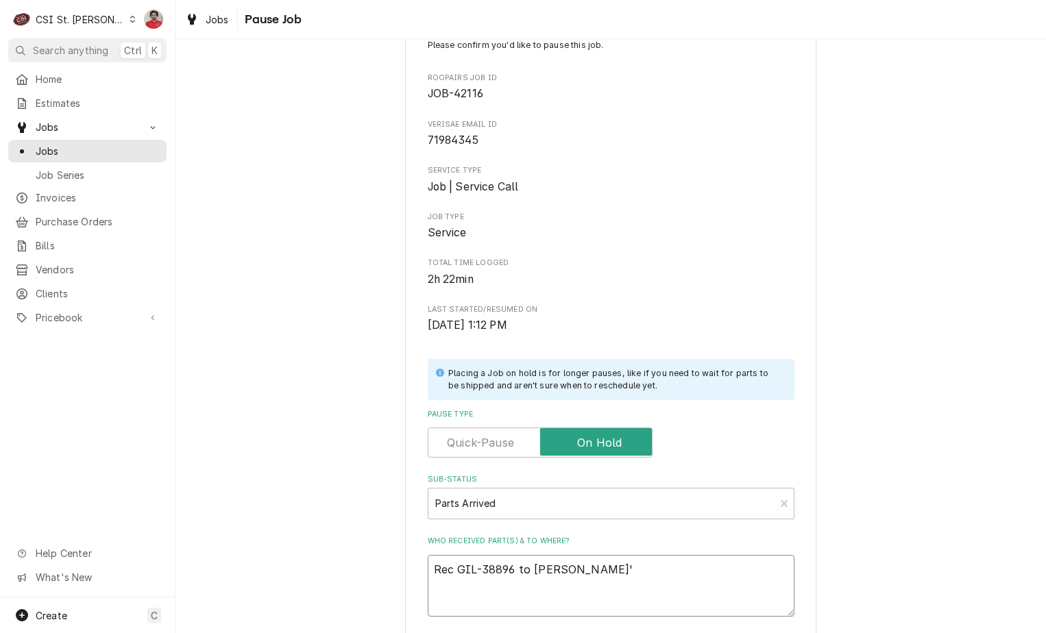
type textarea "Rec GIL-38896 to [PERSON_NAME]'s"
type textarea "x"
type textarea "Rec GIL-38896 to [PERSON_NAME]'s"
type textarea "x"
type textarea "Rec GIL-38896 to [PERSON_NAME]'s s"
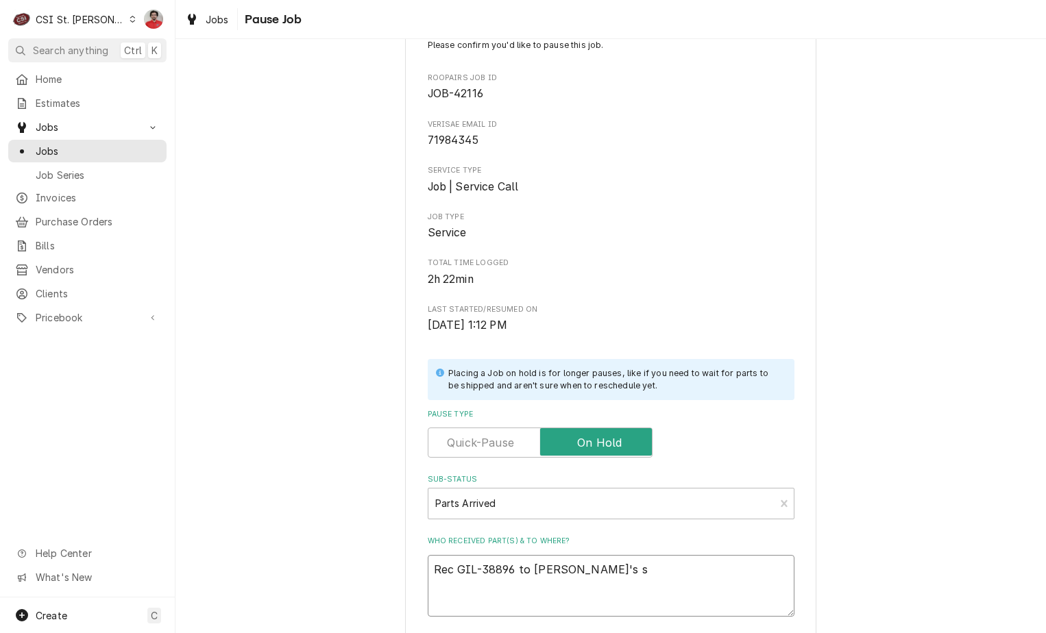
type textarea "x"
type textarea "Rec GIL-38896 to [PERSON_NAME]'s sh"
type textarea "x"
type textarea "Rec GIL-38896 to [PERSON_NAME]'s she"
type textarea "x"
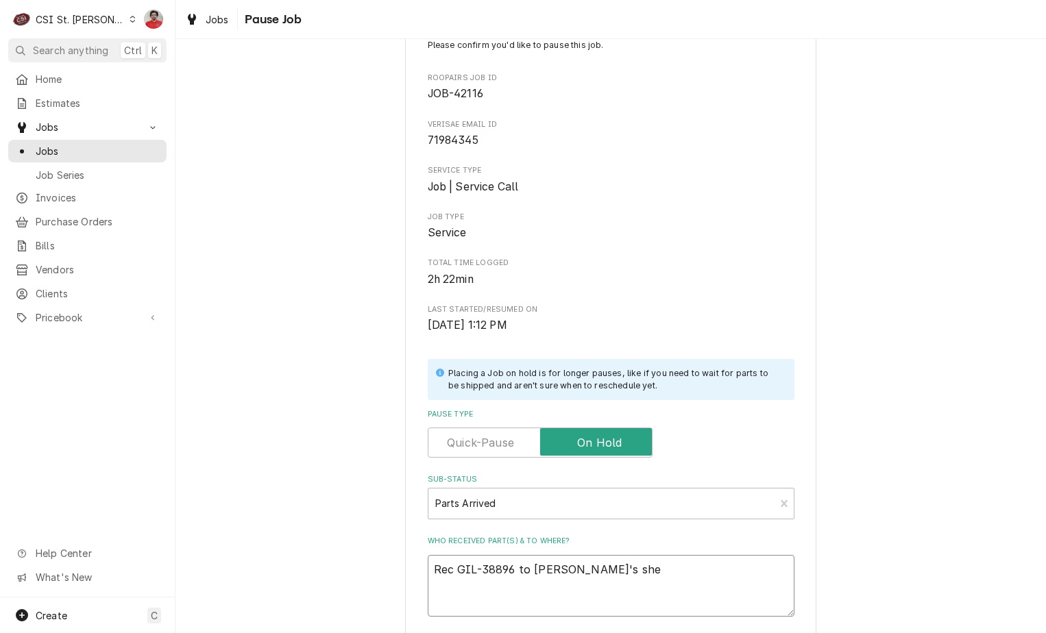
type textarea "Rec GIL-38896 to [PERSON_NAME]'s shel"
type textarea "x"
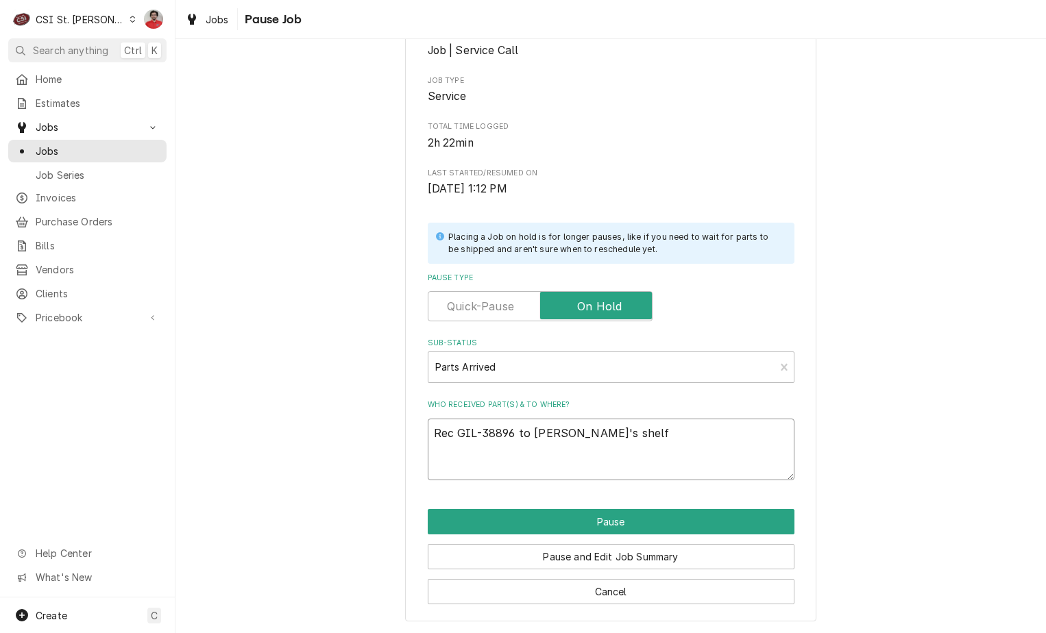
scroll to position [181, 0]
type textarea "Rec GIL-38896 to [PERSON_NAME]'s shelf"
click at [662, 534] on div "Pause and Edit Job Summary" at bounding box center [611, 551] width 367 height 35
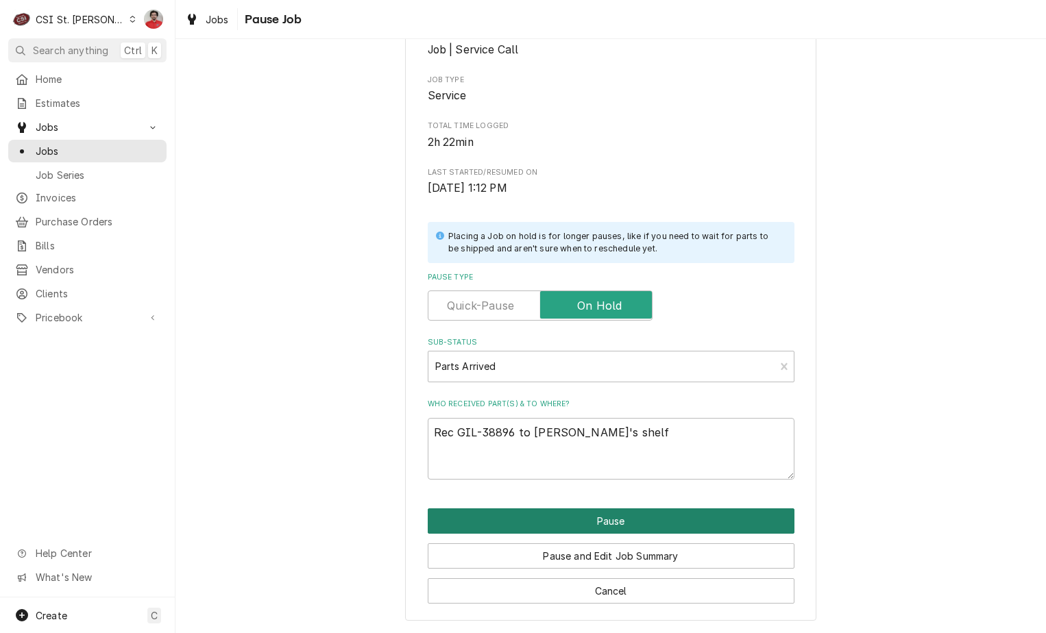
click at [659, 513] on button "Pause" at bounding box center [611, 520] width 367 height 25
type textarea "x"
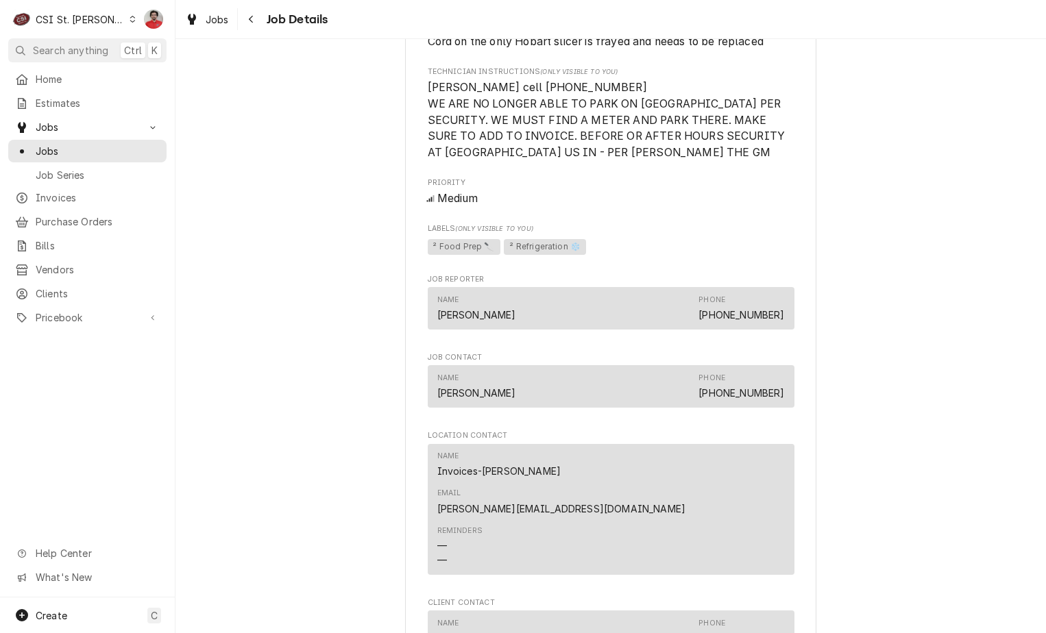
scroll to position [1713, 0]
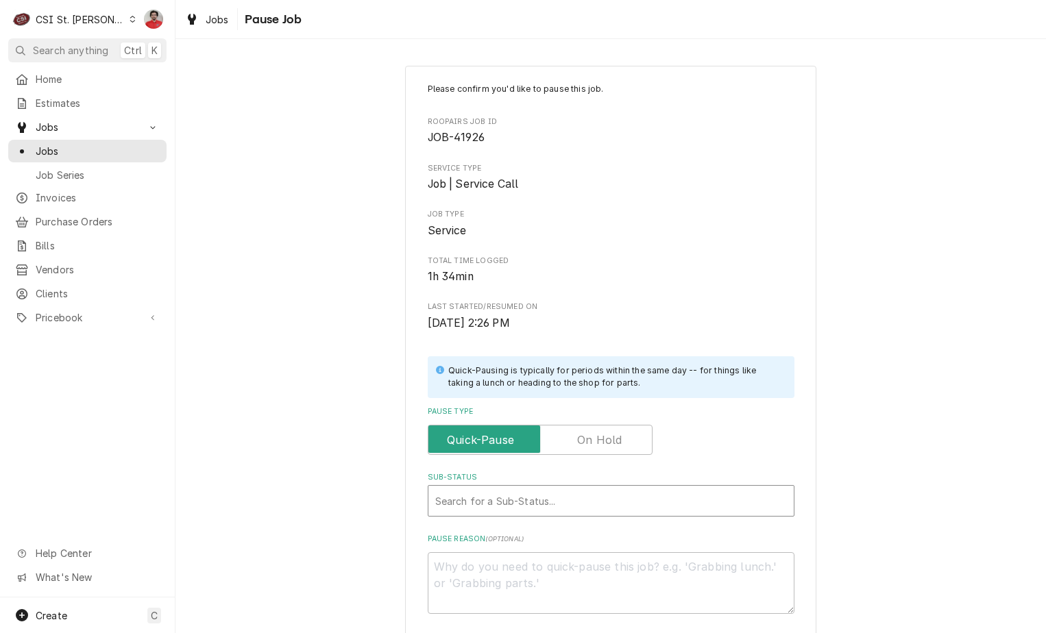
type textarea "x"
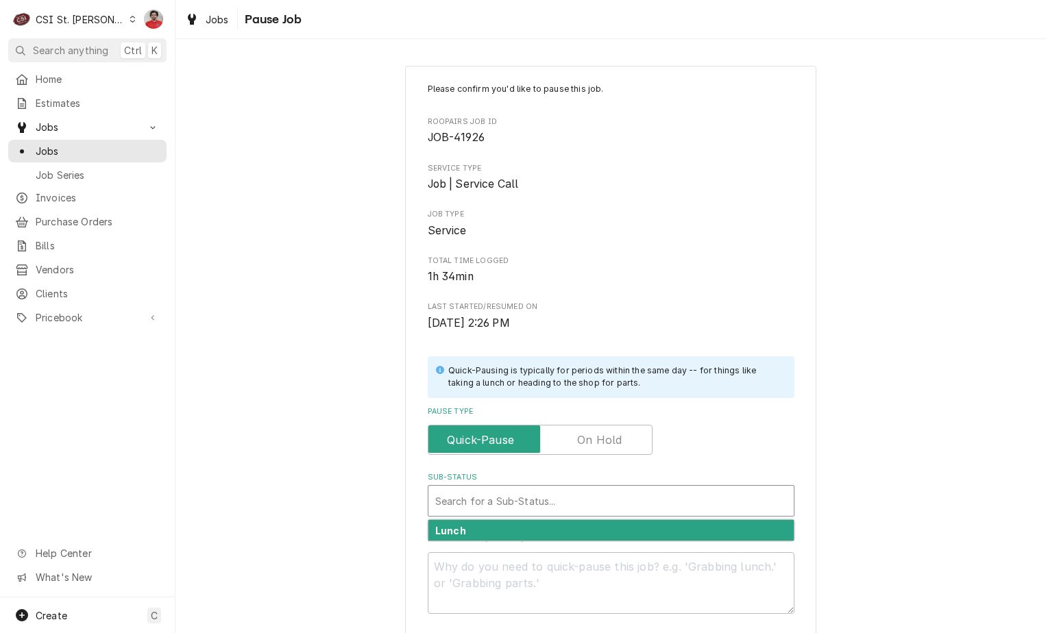
click at [616, 503] on div "Sub-Status" at bounding box center [611, 501] width 352 height 25
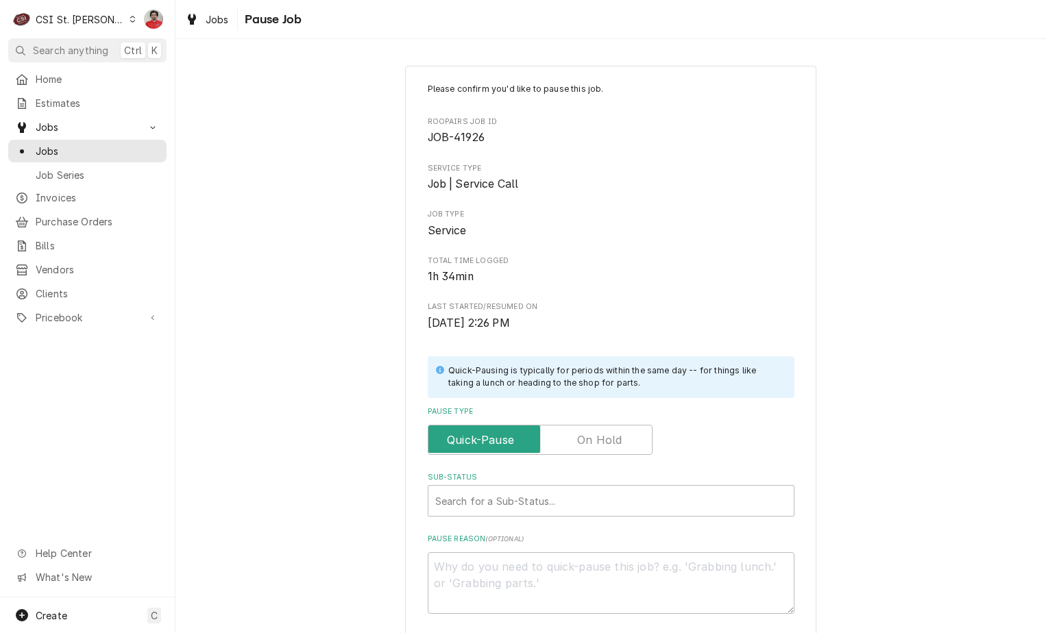
click at [583, 437] on label "Pause Type" at bounding box center [540, 440] width 225 height 30
click at [583, 437] on input "Pause Type" at bounding box center [540, 440] width 212 height 30
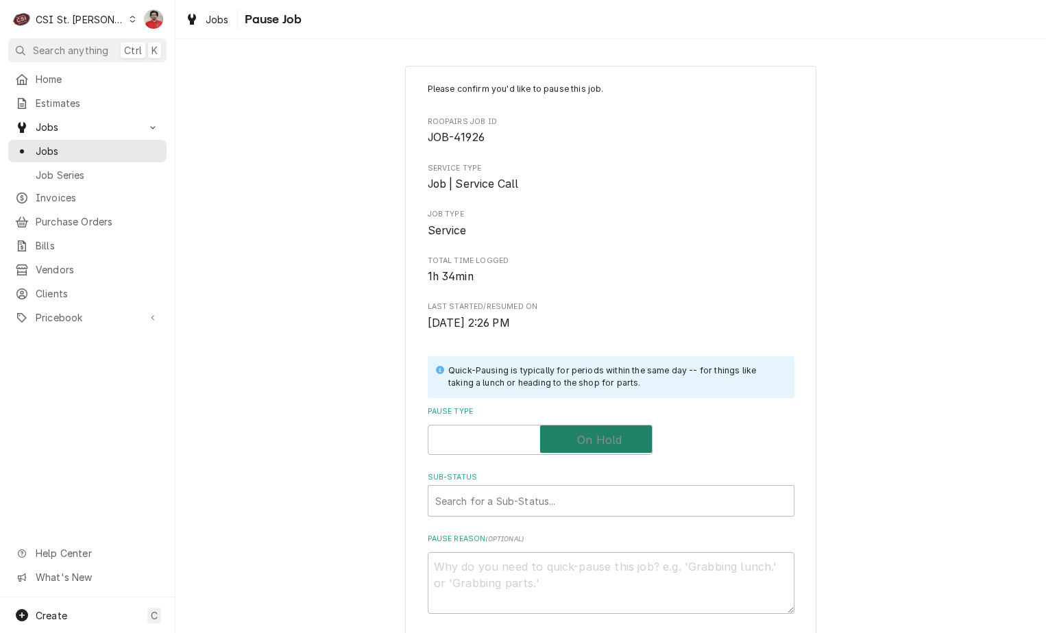
checkbox input "true"
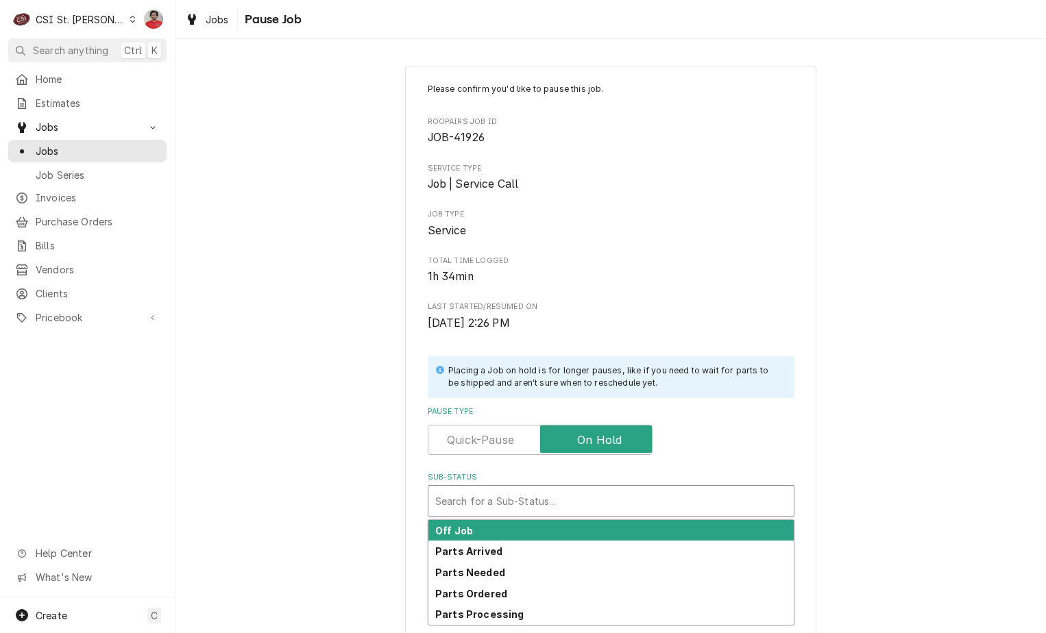
click at [574, 508] on div "Sub-Status" at bounding box center [611, 501] width 352 height 25
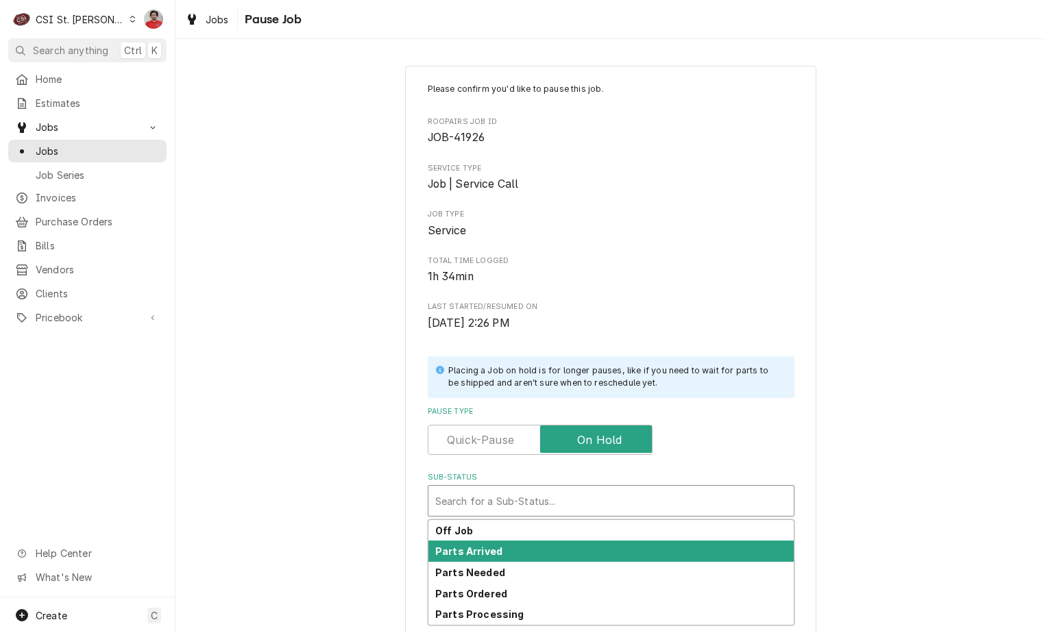
click at [572, 543] on div "Parts Arrived" at bounding box center [610, 551] width 365 height 21
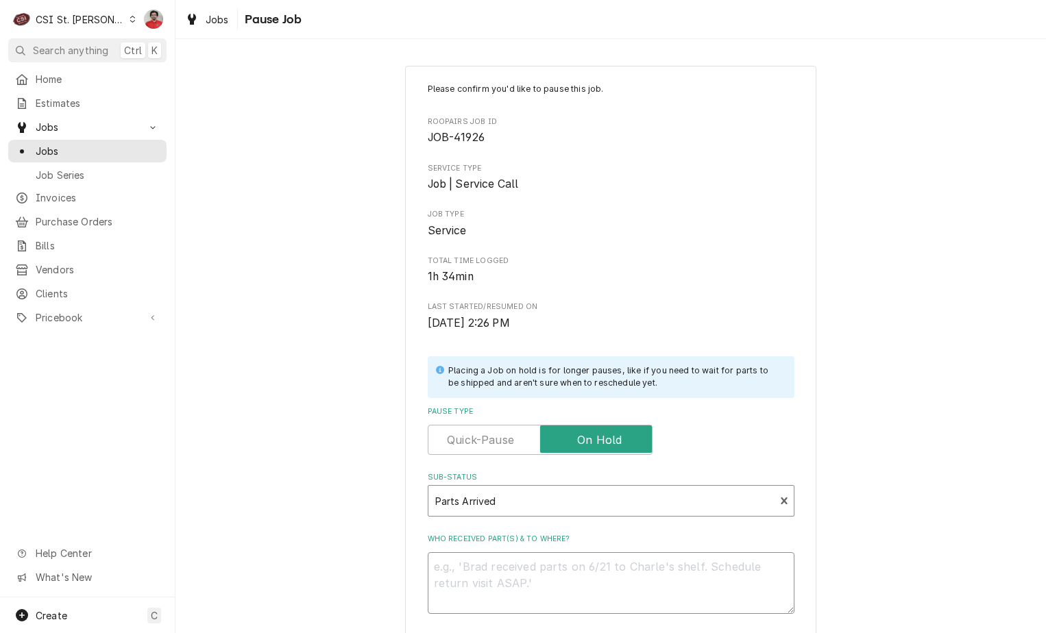
click at [571, 560] on textarea "Who received part(s) & to where?" at bounding box center [611, 583] width 367 height 62
type textarea "x"
type textarea "R"
type textarea "x"
type textarea "RE"
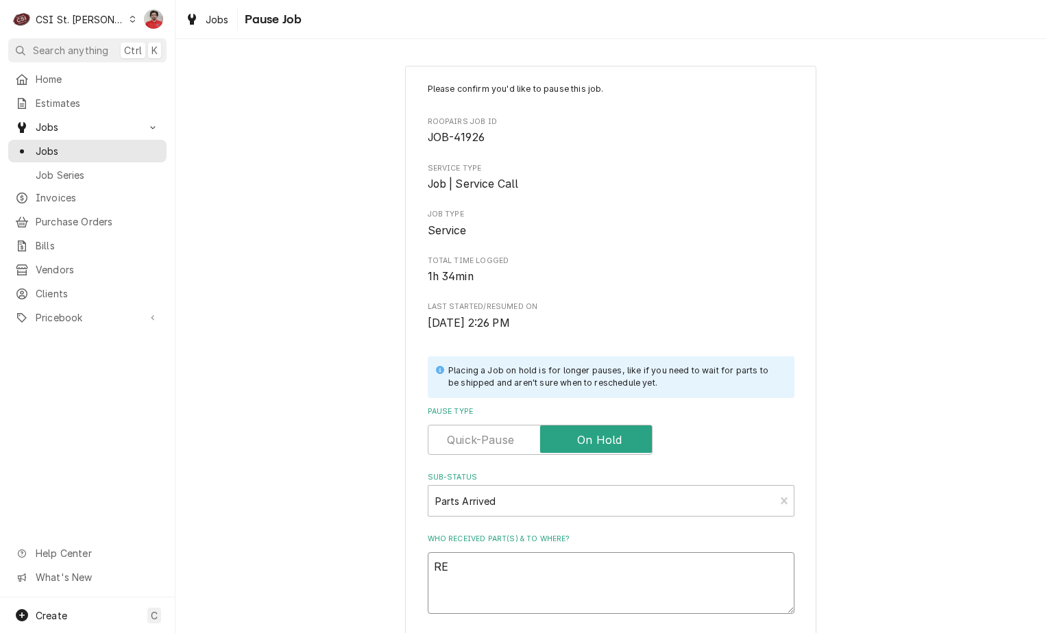
type textarea "x"
type textarea "REc"
type textarea "x"
type textarea "RE"
type textarea "x"
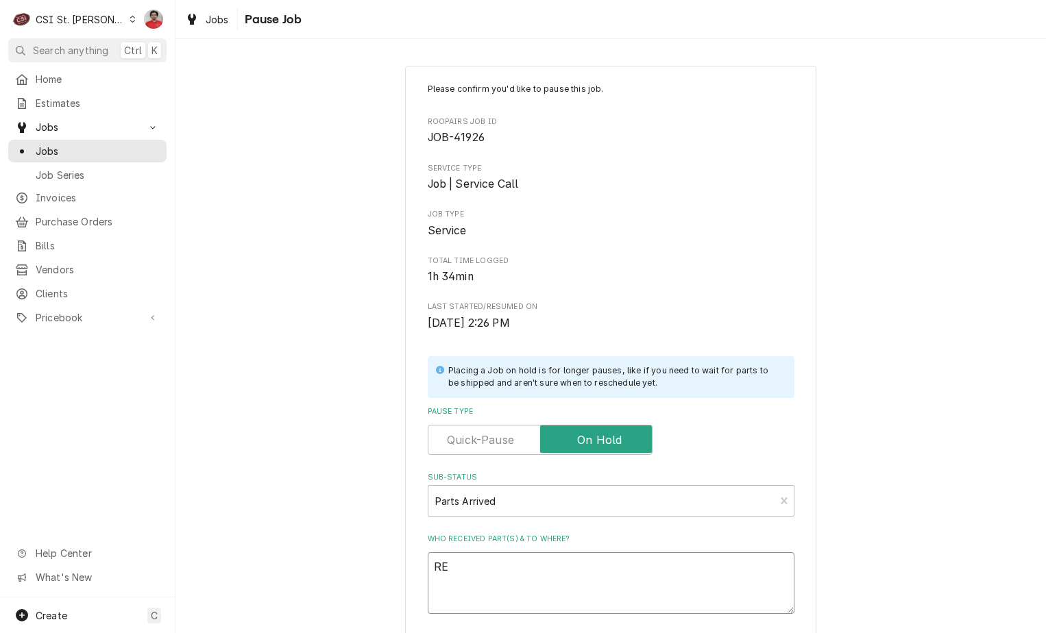
type textarea "R"
type textarea "x"
type textarea "Re"
type textarea "x"
type textarea "Rec"
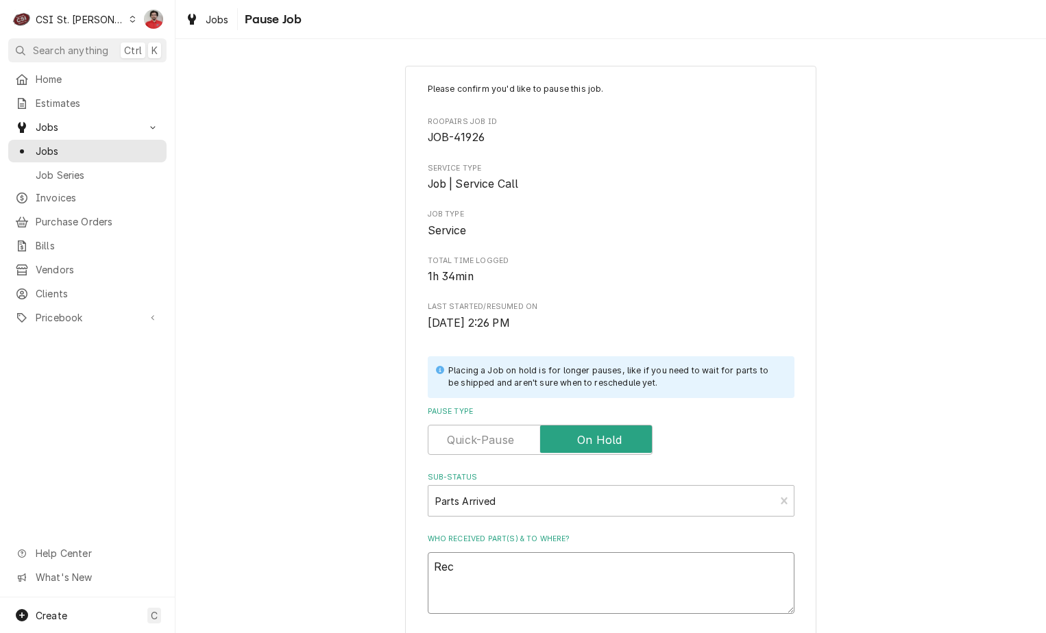
type textarea "x"
type textarea "Rec"
type textarea "x"
type textarea "Rec H"
type textarea "x"
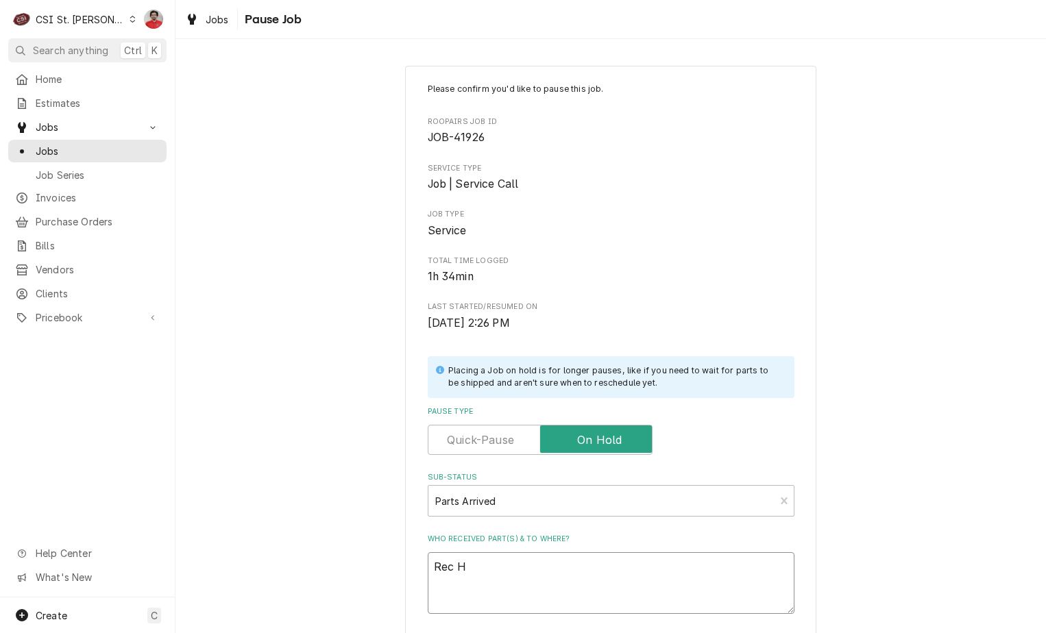
type textarea "Rec HO"
type textarea "x"
type textarea "Rec HOB"
type textarea "x"
type textarea "Rec HOB-"
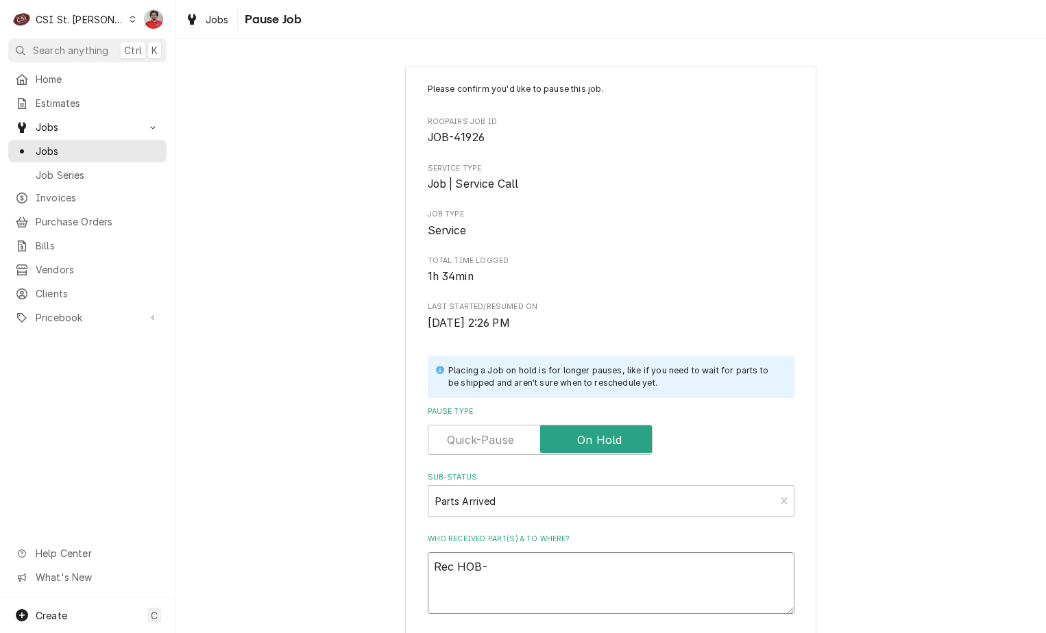
type textarea "x"
type textarea "Rec HOB-0"
type textarea "x"
type textarea "Rec HOB-00"
type textarea "x"
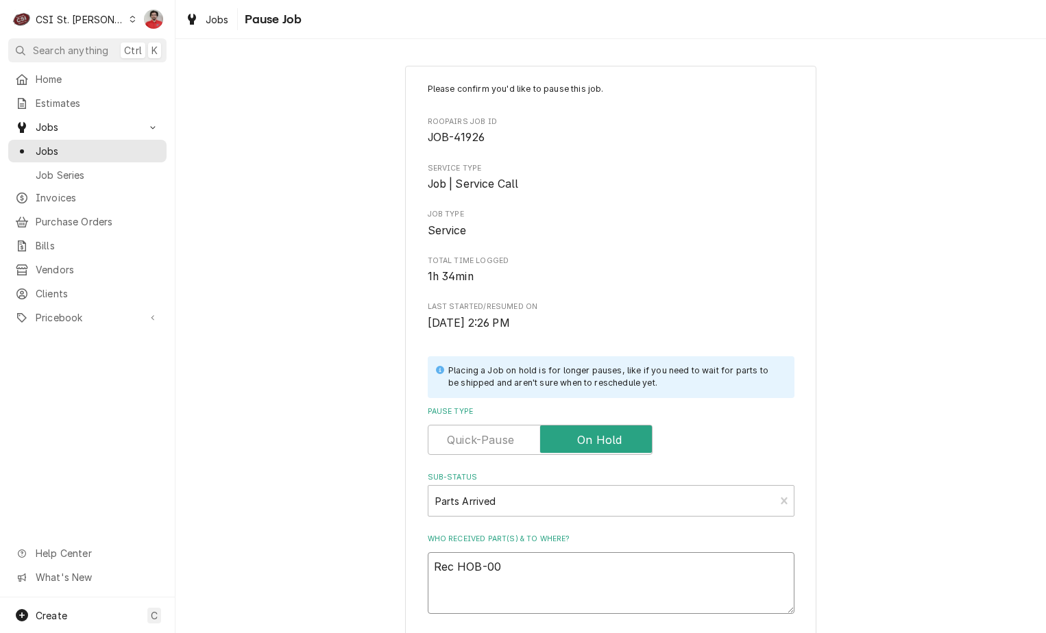
type textarea "Rec HOB-00-"
type textarea "x"
type textarea "Rec HOB-00-0"
type textarea "x"
type textarea "Rec HOB-00-"
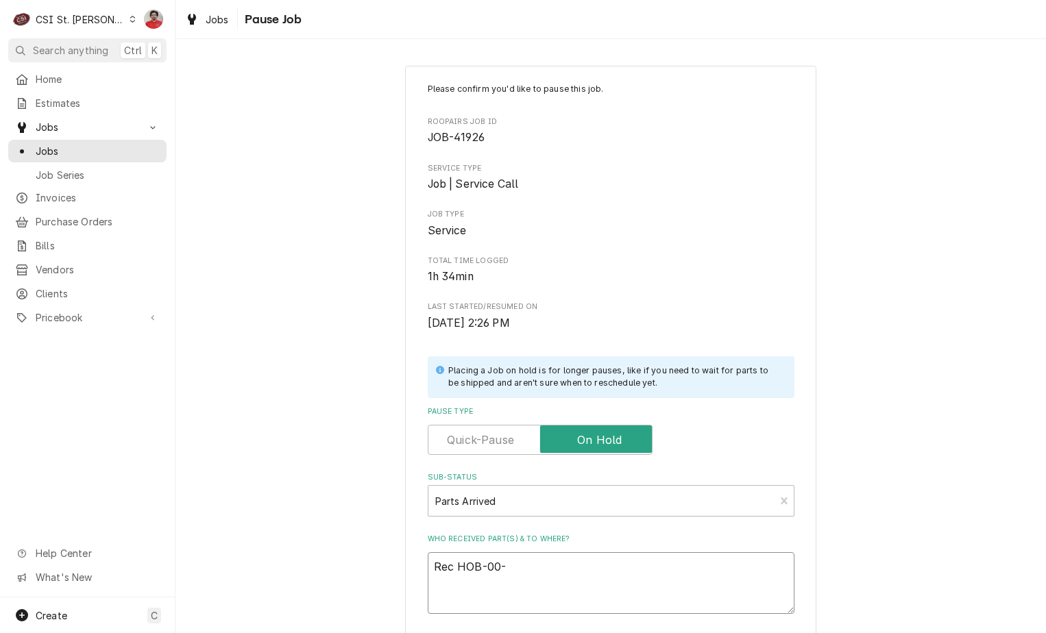
type textarea "x"
type textarea "Rec HOB-00-1"
type textarea "x"
type textarea "Rec HOB-00-11"
type textarea "x"
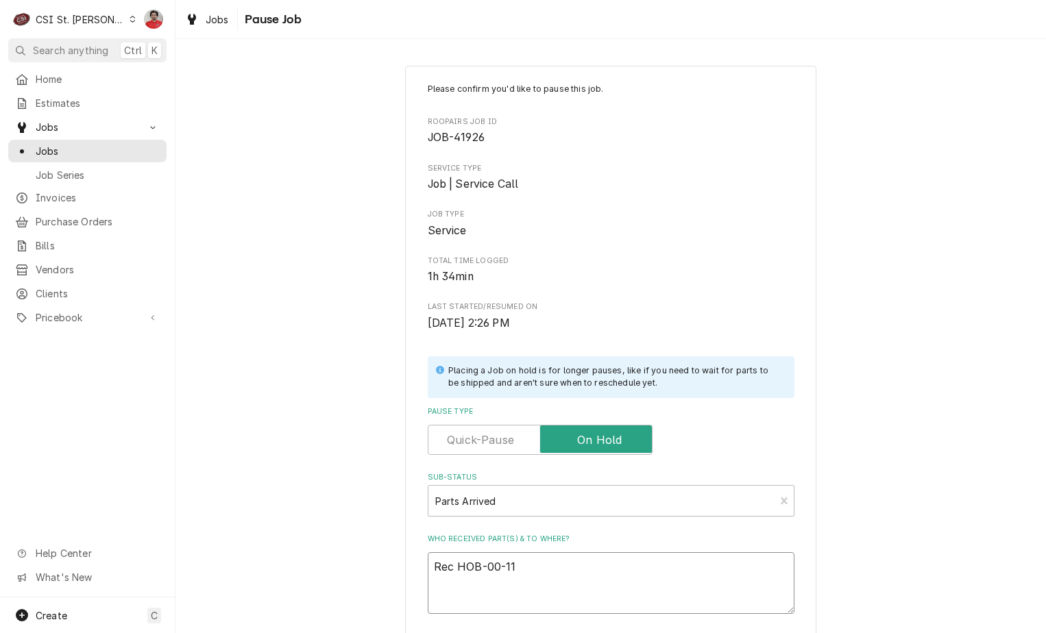
type textarea "Rec HOB-00-117"
type textarea "x"
type textarea "Rec HOB-00-1175"
type textarea "x"
type textarea "Rec HOB-00-11754"
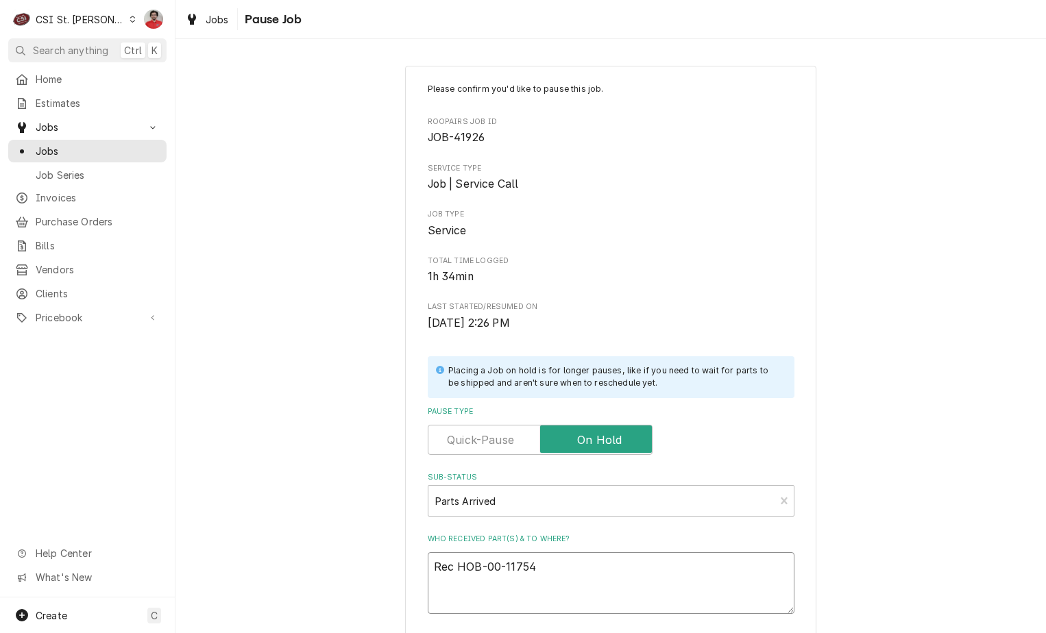
type textarea "x"
type textarea "Rec HOB-00-117542"
type textarea "x"
type textarea "Rec HOB-00-117542-"
type textarea "x"
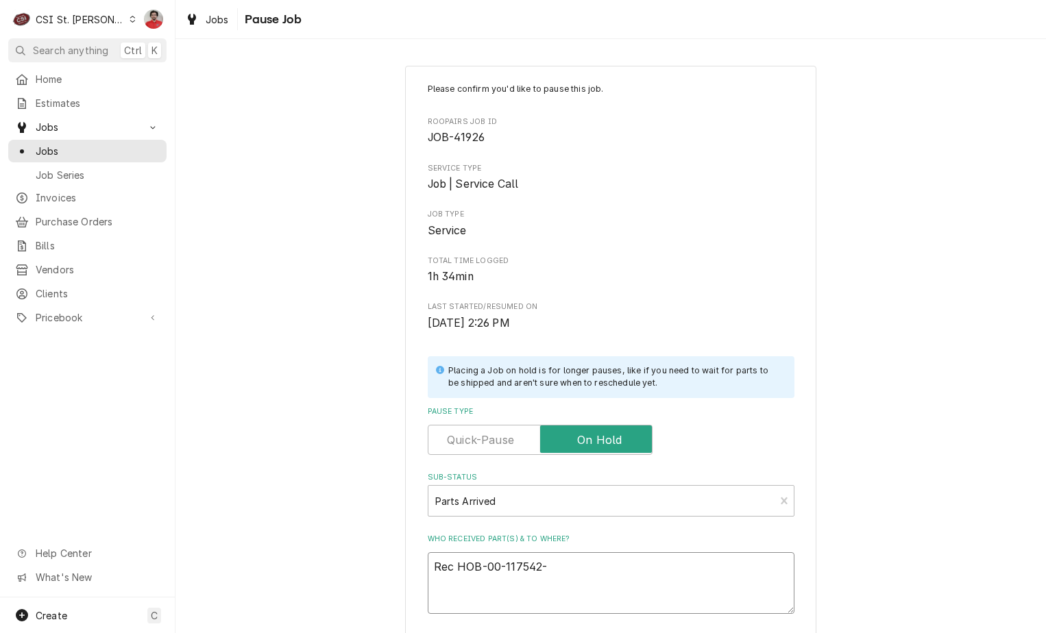
type textarea "Rec HOB-00-117542-0"
type textarea "x"
type textarea "Rec HOB-00-117542-00"
type textarea "x"
type textarea "Rec HOB-00-117542-000"
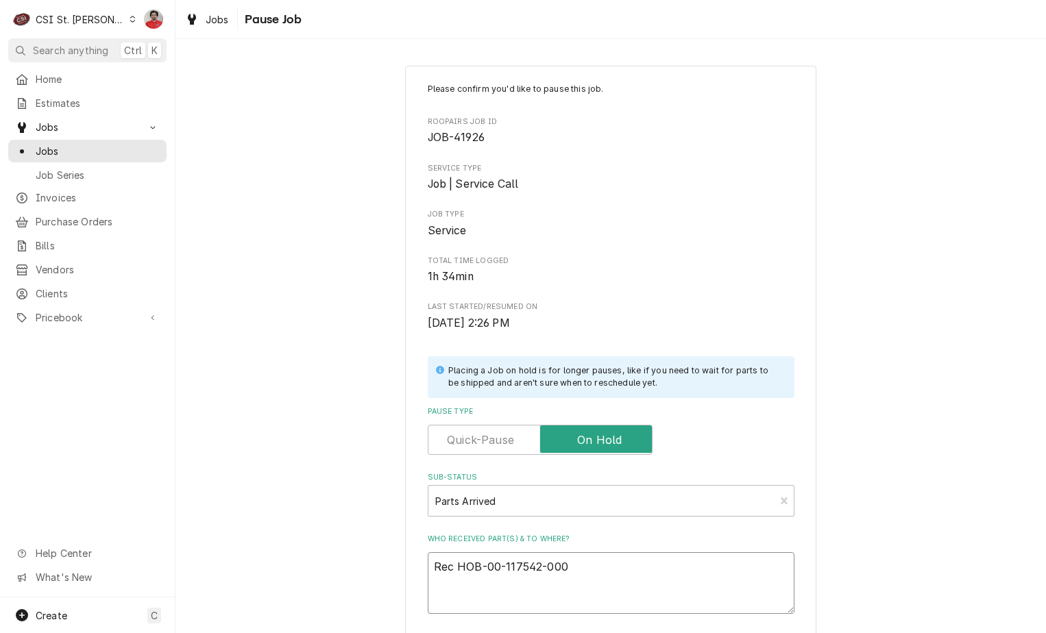
type textarea "x"
type textarea "Rec HOB-00-117542-0009"
type textarea "x"
type textarea "Rec HOB-00-117542-00095"
type textarea "x"
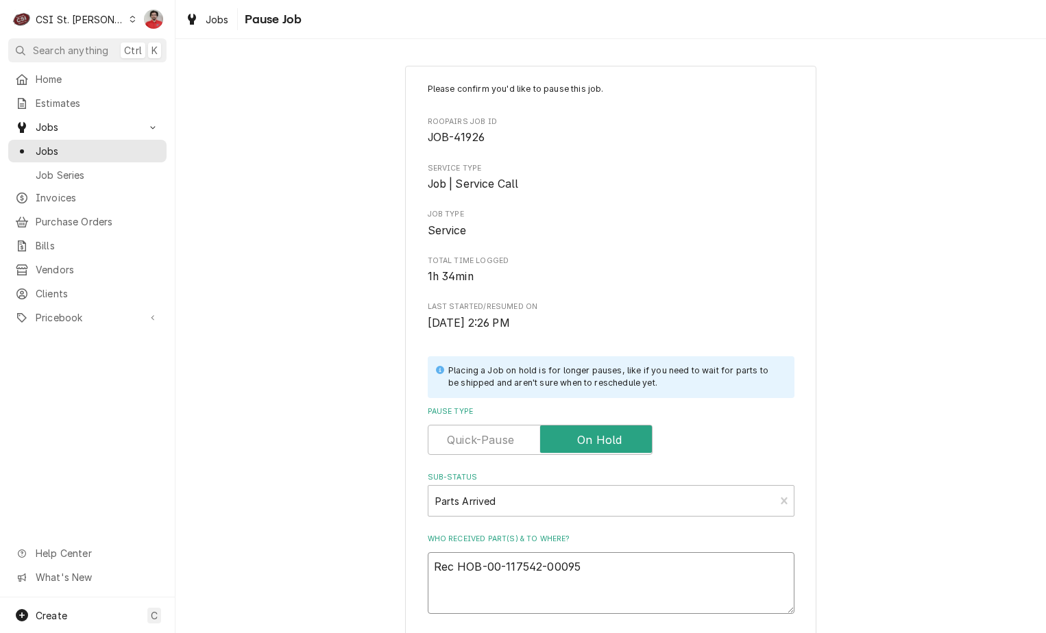
type textarea "Rec HOB-00-117542-00095"
type textarea "x"
type textarea "Rec HOB-00-117542-00095 t"
type textarea "x"
type textarea "Rec HOB-00-117542-00095 to"
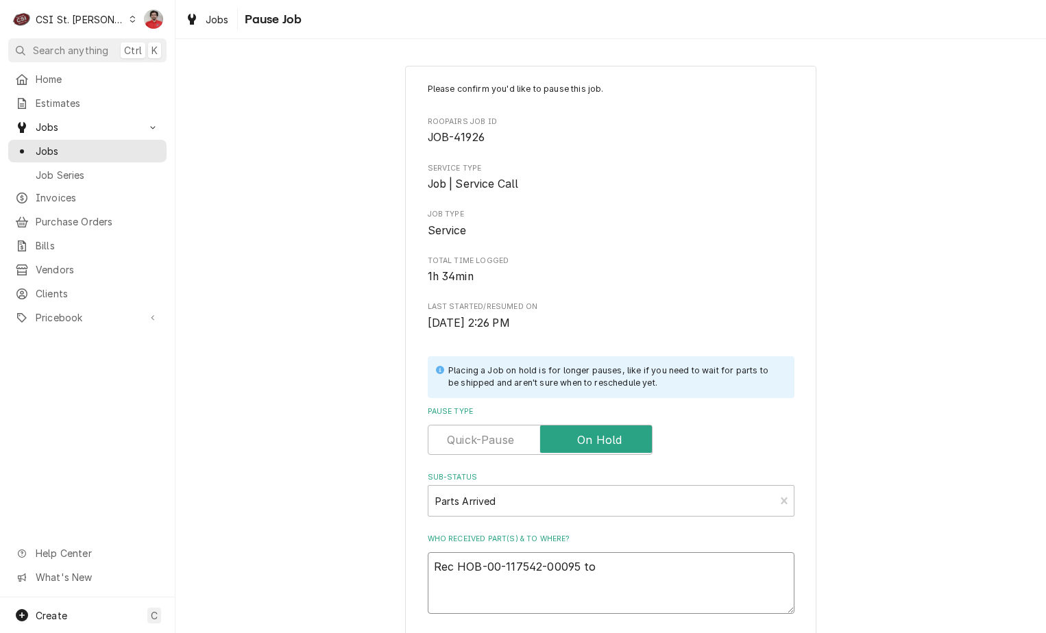
type textarea "x"
type textarea "Rec HOB-00-117542-00095 to"
type textarea "x"
type textarea "Rec HOB-00-117542-00095 to R"
type textarea "x"
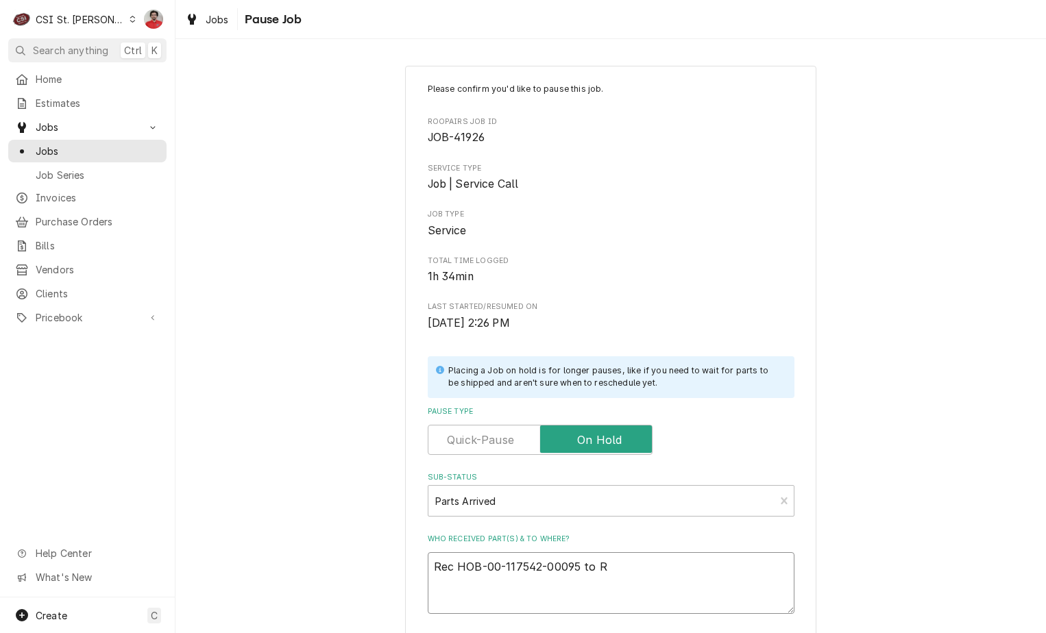
type textarea "Rec HOB-00-117542-00095 to Ry"
type textarea "x"
type textarea "Rec HOB-00-117542-00095 to Rya"
type textarea "x"
type textarea "Rec HOB-00-117542-00095 to Ryan"
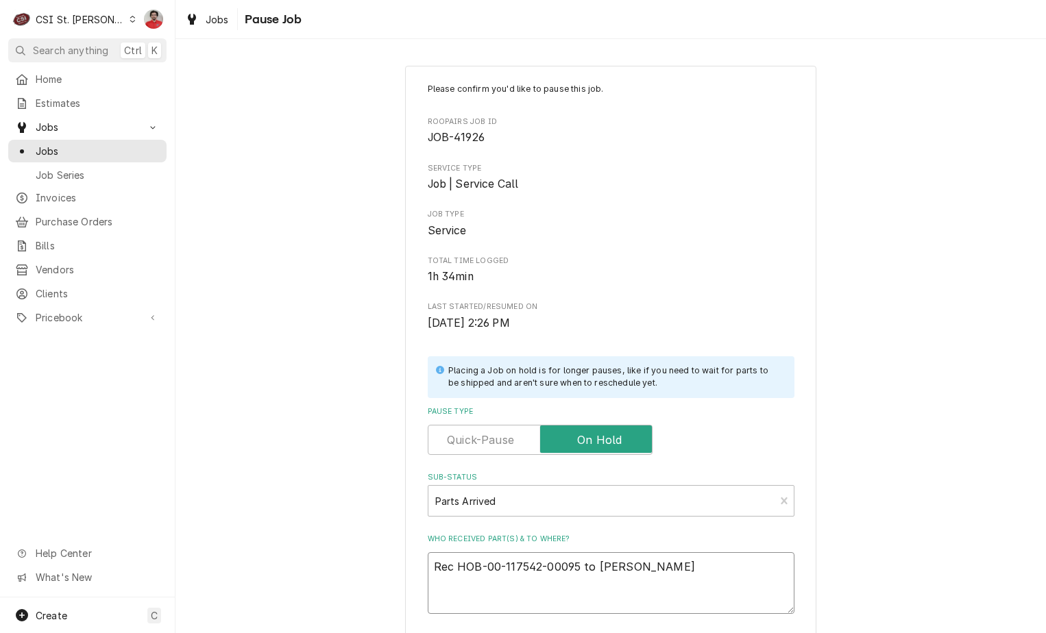
type textarea "x"
type textarea "Rec HOB-00-117542-00095 to Ryan"
type textarea "x"
type textarea "Rec HOB-00-117542-00095 to Ryan S"
type textarea "x"
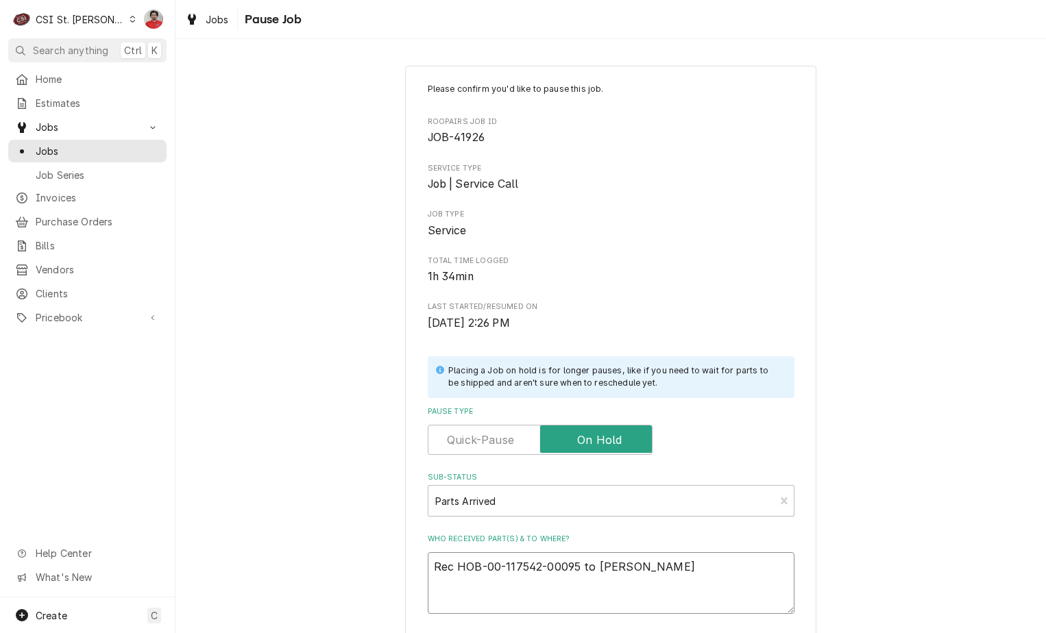
type textarea "Rec HOB-00-117542-00095 to Ryan S'"
type textarea "x"
type textarea "Rec HOB-00-117542-00095 to Ryan S'"
type textarea "x"
type textarea "Rec HOB-00-117542-00095 to Ryan S' s"
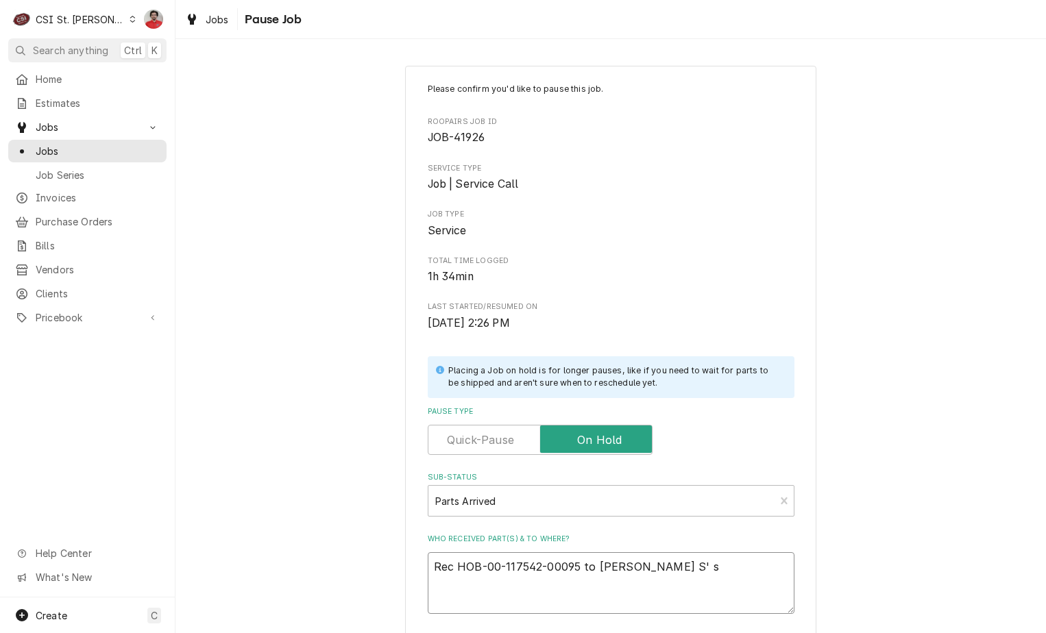
type textarea "x"
type textarea "Rec HOB-00-117542-00095 to Ryan S' sh"
type textarea "x"
type textarea "Rec HOB-00-117542-00095 to Ryan S' she"
type textarea "x"
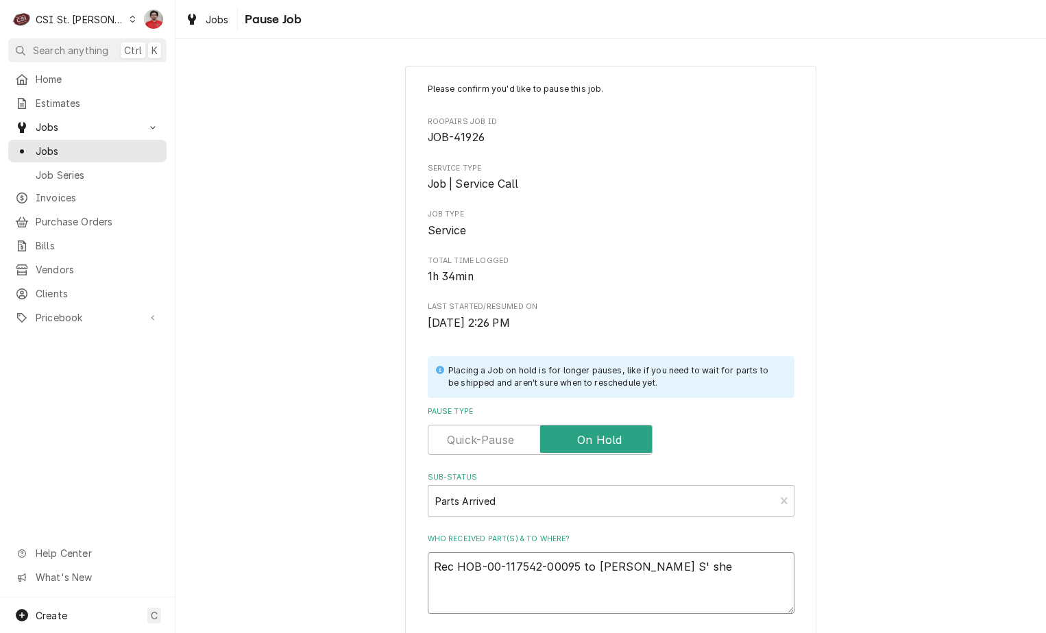
type textarea "Rec HOB-00-117542-00095 to Ryan S' shel"
type textarea "x"
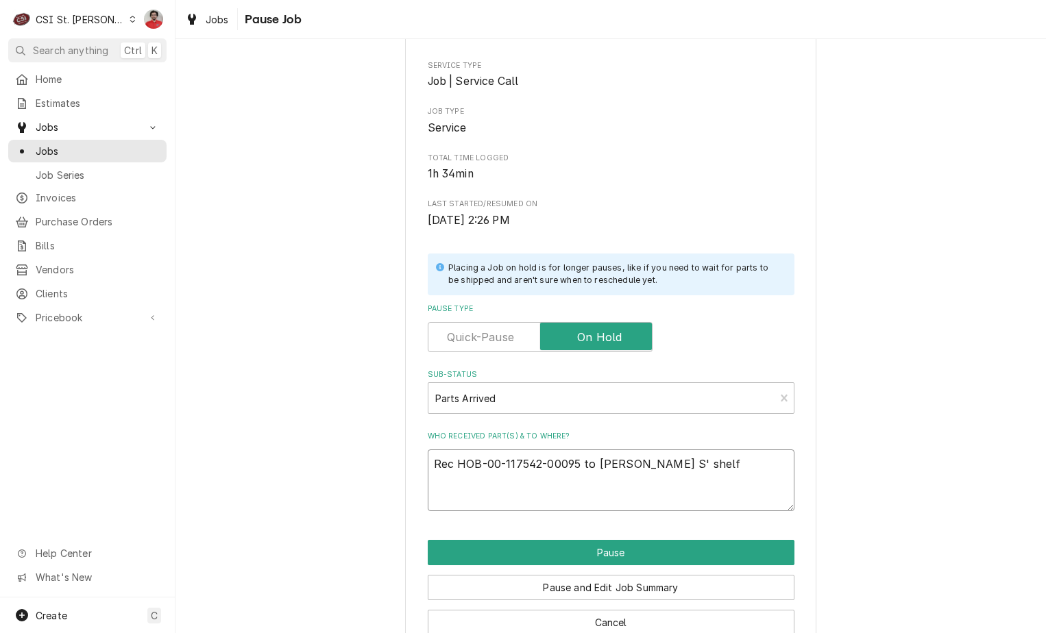
scroll to position [134, 0]
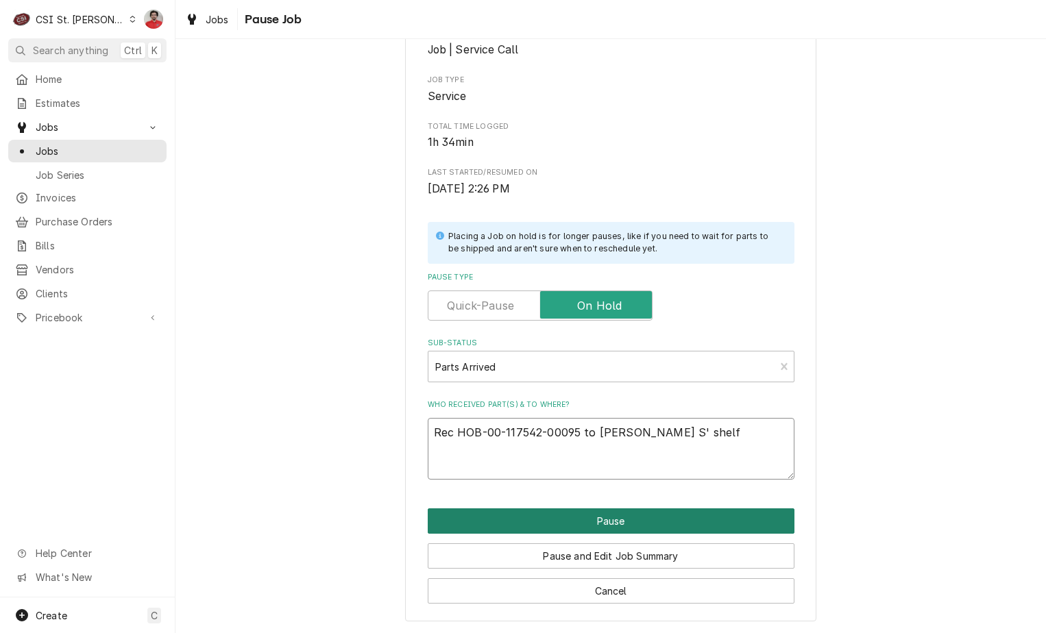
type textarea "Rec HOB-00-117542-00095 to Ryan S' shelf"
click at [595, 524] on button "Pause" at bounding box center [611, 520] width 367 height 25
type textarea "x"
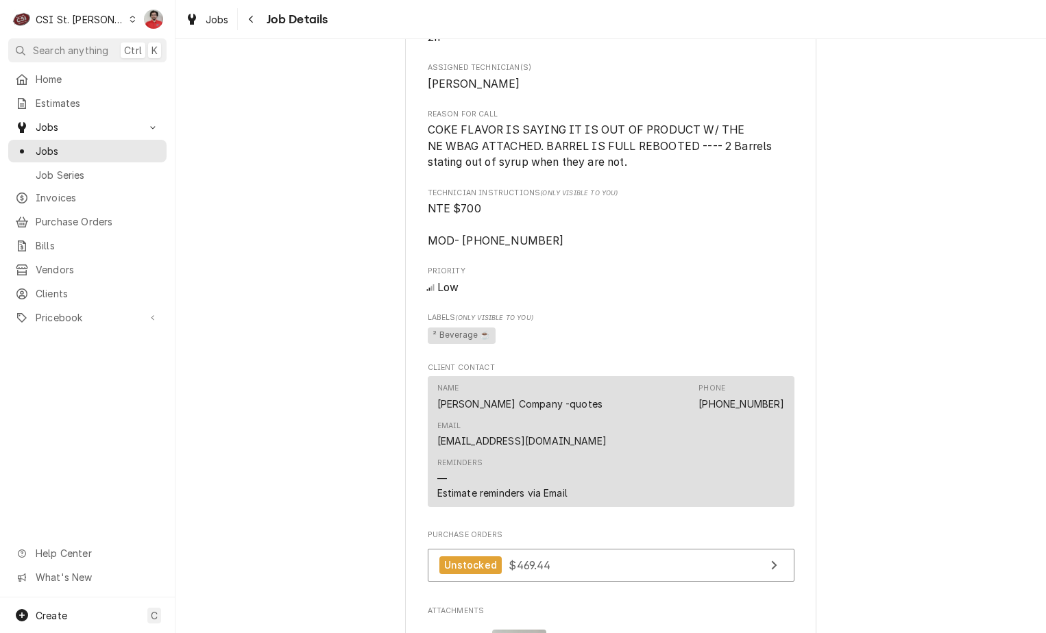
scroll to position [1782, 0]
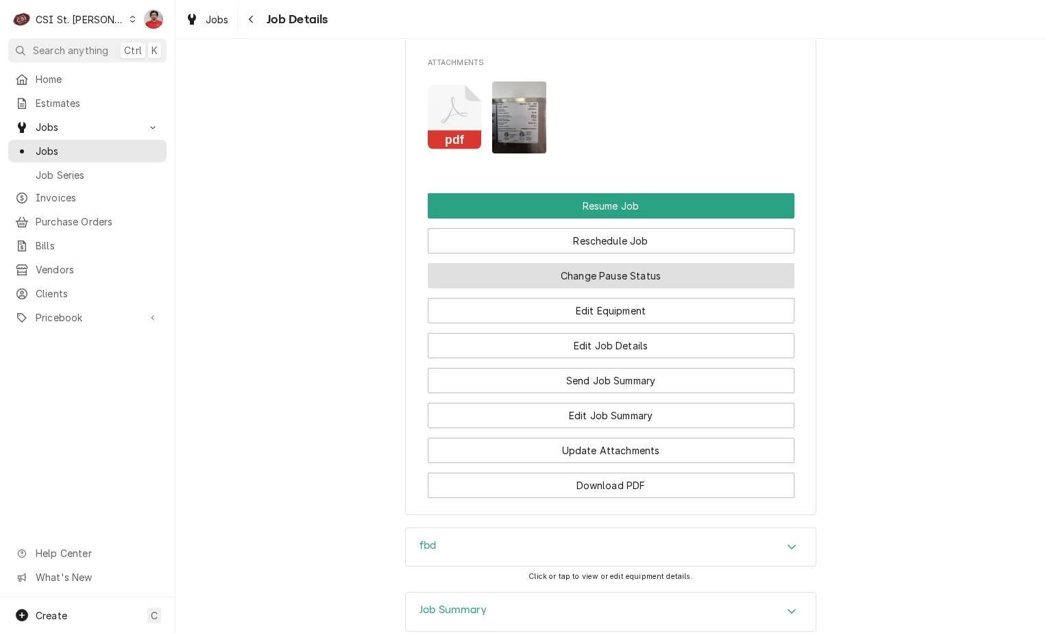
click at [721, 263] on button "Change Pause Status" at bounding box center [611, 275] width 367 height 25
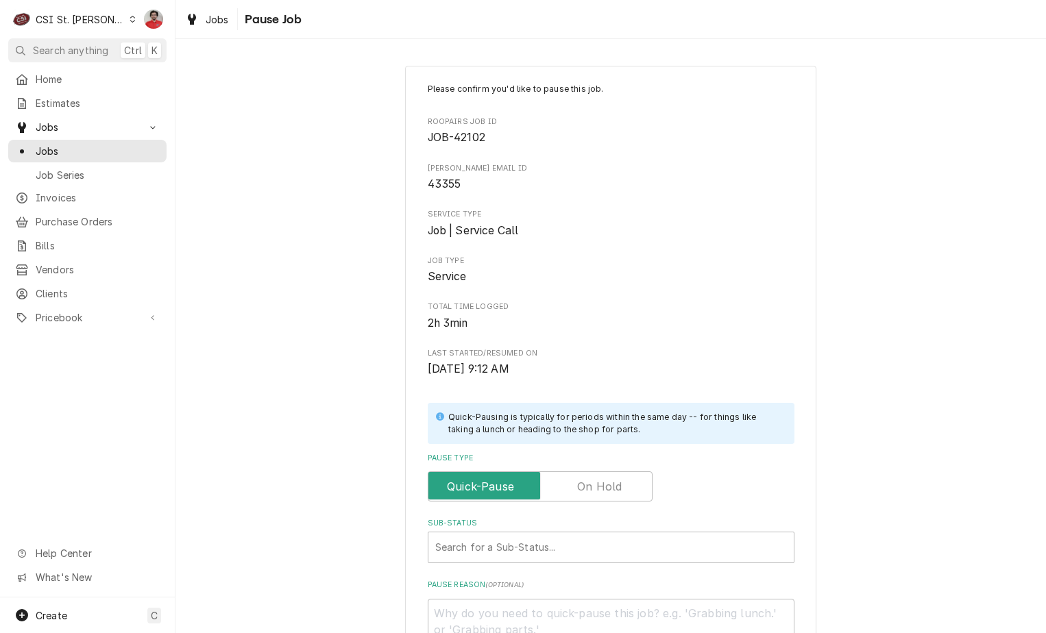
click at [582, 490] on label "Pause Type" at bounding box center [540, 486] width 225 height 30
click at [582, 490] on input "Pause Type" at bounding box center [540, 486] width 212 height 30
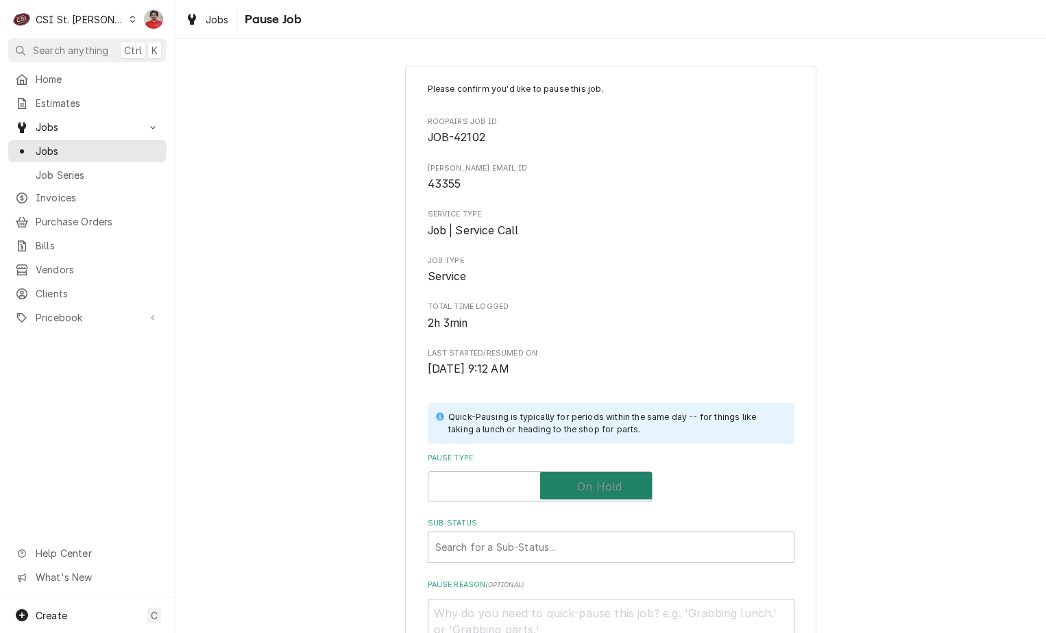
checkbox input "true"
click at [582, 535] on div "Sub-Status" at bounding box center [611, 547] width 352 height 25
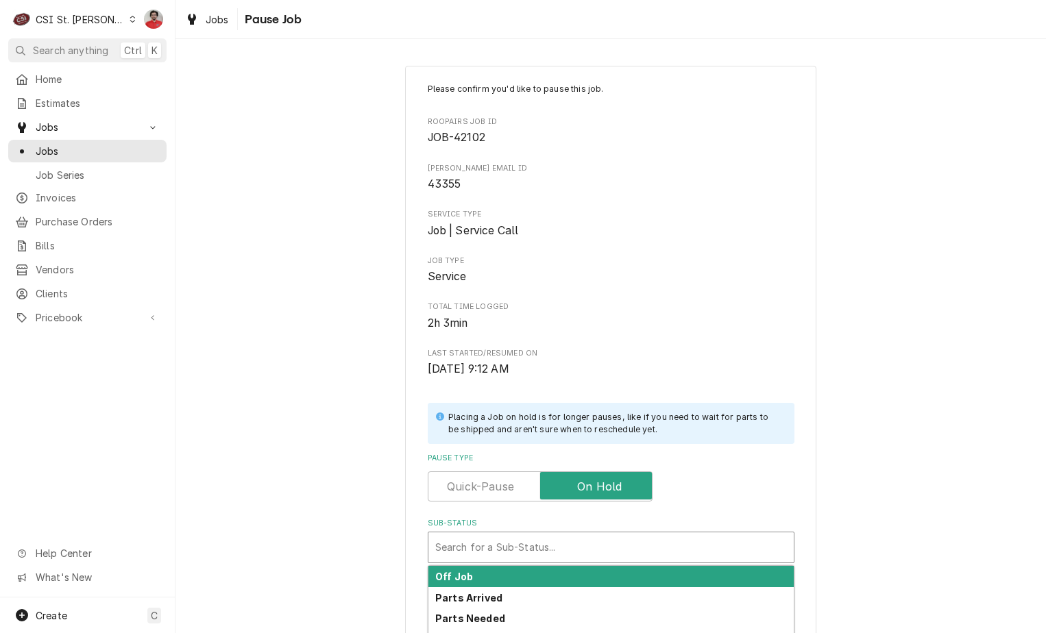
scroll to position [181, 0]
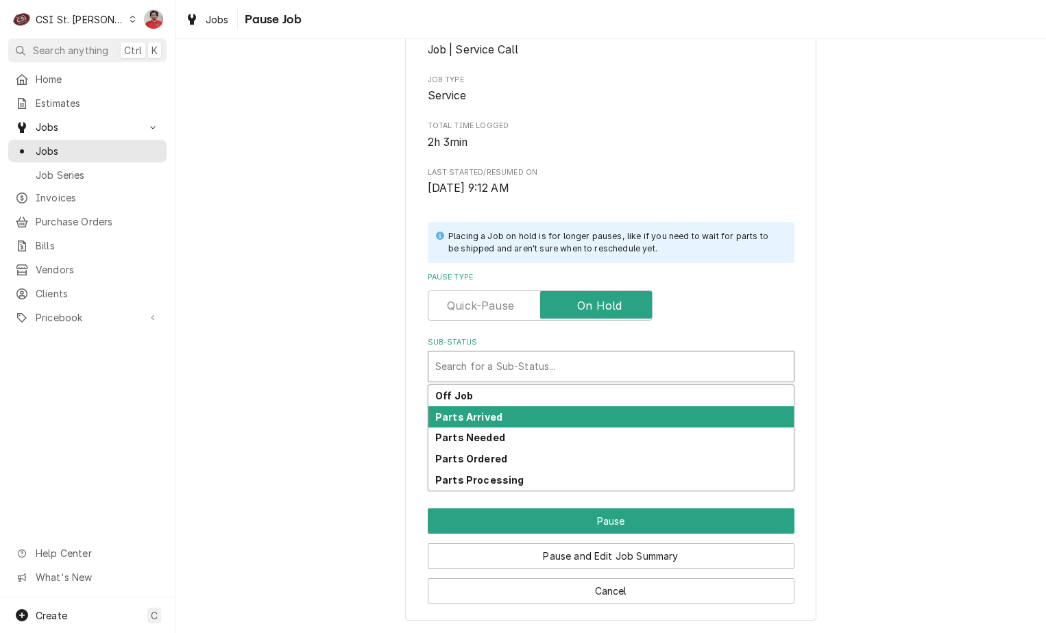
drag, startPoint x: 630, startPoint y: 430, endPoint x: 625, endPoint y: 419, distance: 12.0
click at [625, 419] on div "Off Job Parts Arrived Parts Needed Parts Ordered Parts Processing" at bounding box center [610, 437] width 365 height 105
click at [624, 419] on div "Parts Arrived" at bounding box center [610, 416] width 365 height 21
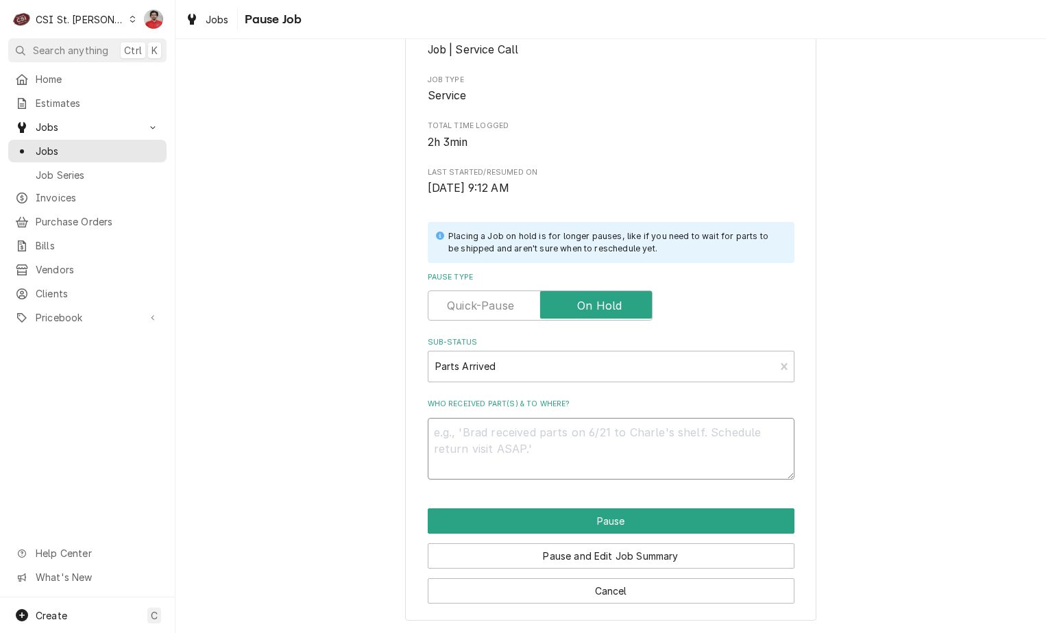
click at [622, 441] on textarea "Who received part(s) & to where?" at bounding box center [611, 449] width 367 height 62
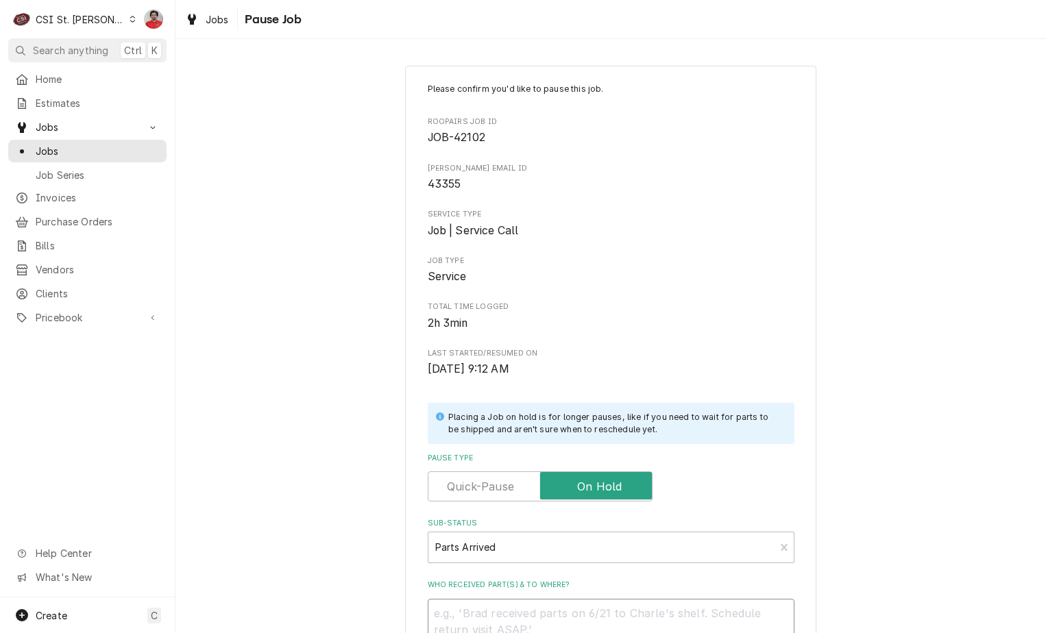
scroll to position [69, 0]
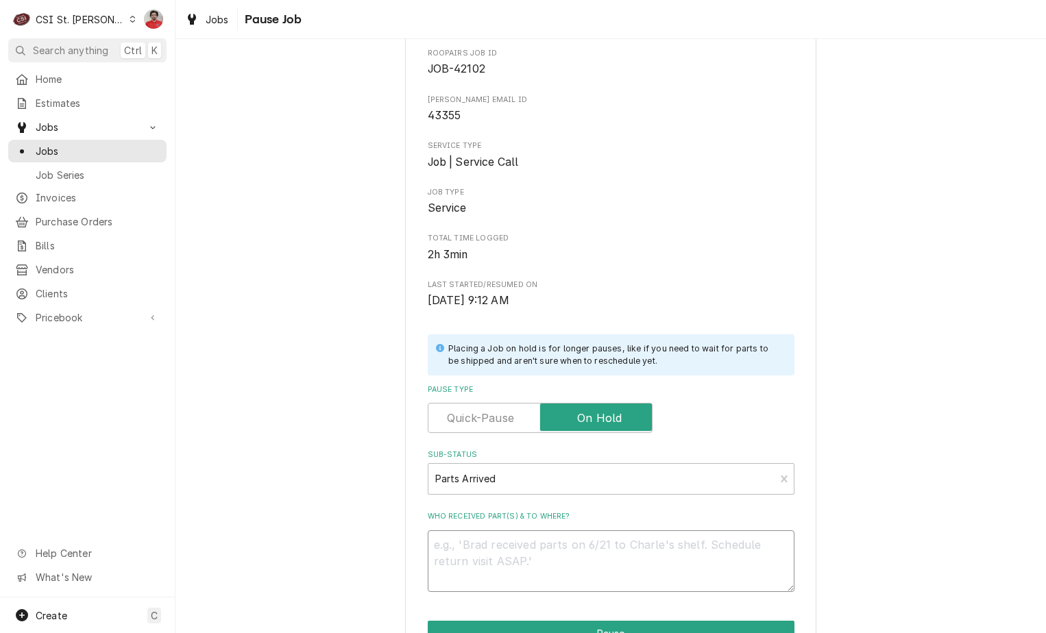
click at [580, 531] on textarea "Who received part(s) & to where?" at bounding box center [611, 561] width 367 height 62
type textarea "x"
type textarea "R"
type textarea "x"
type textarea "Re"
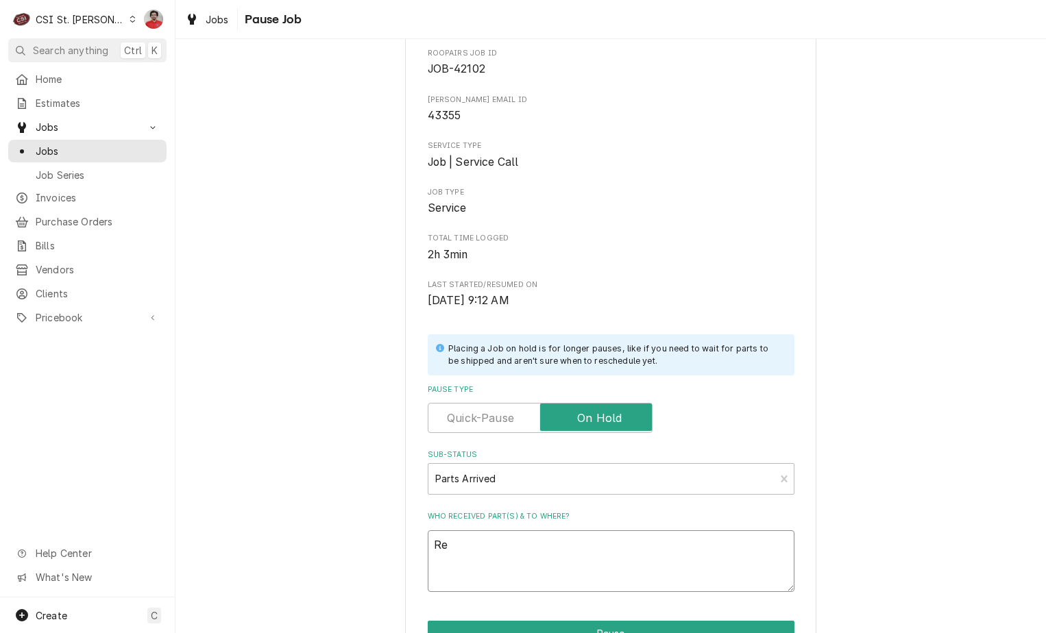
type textarea "x"
type textarea "Rec"
type textarea "x"
type textarea "Rec"
type textarea "x"
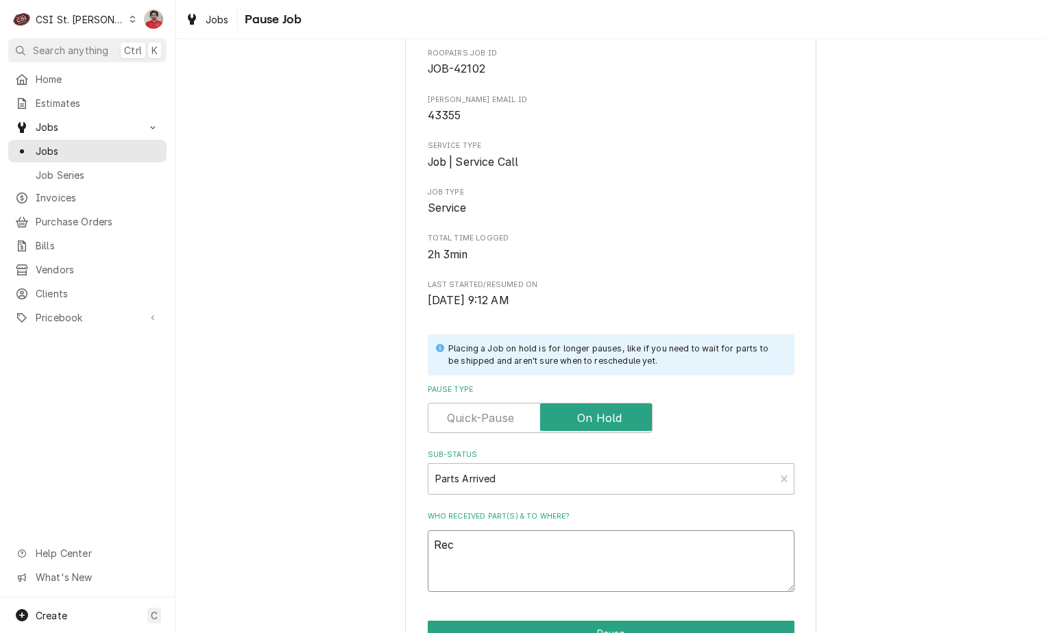
type textarea "Rec F"
type textarea "x"
type textarea "Rec FB"
type textarea "x"
type textarea "Rec FBD"
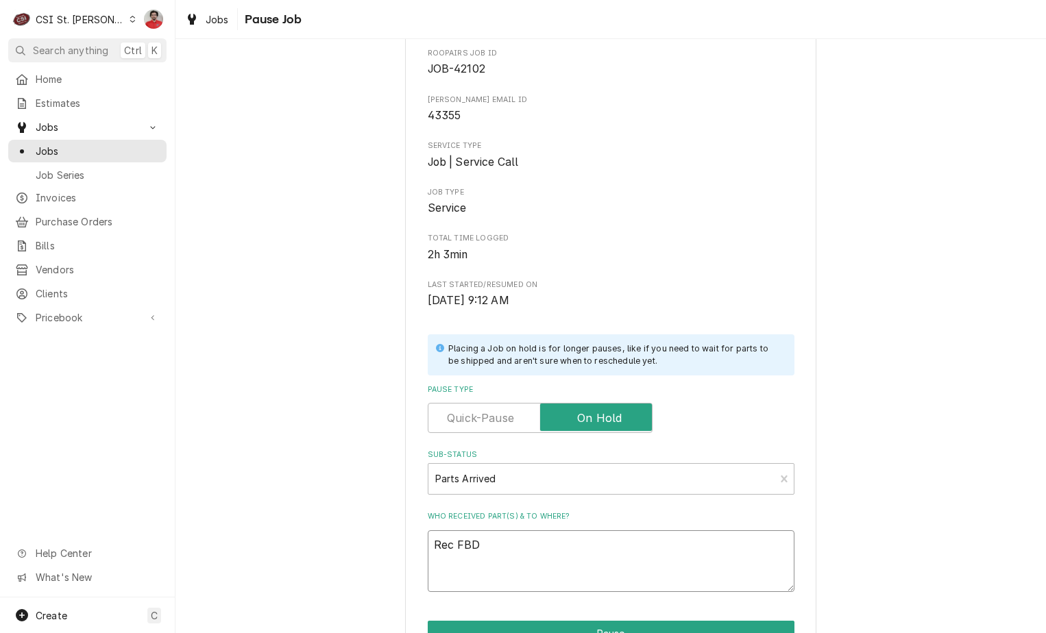
type textarea "x"
type textarea "Rec FBD1"
type textarea "x"
type textarea "Rec FBD12"
type textarea "x"
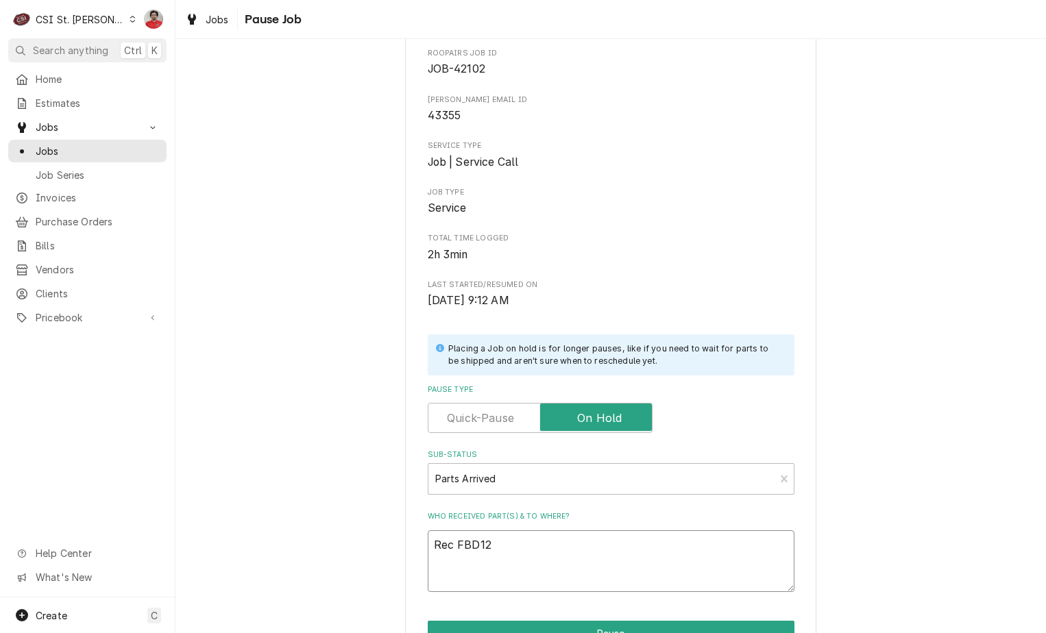
type textarea "Rec FBD12-"
type textarea "x"
type textarea "Rec FBD12-2"
type textarea "x"
type textarea "Rec FBD12-26"
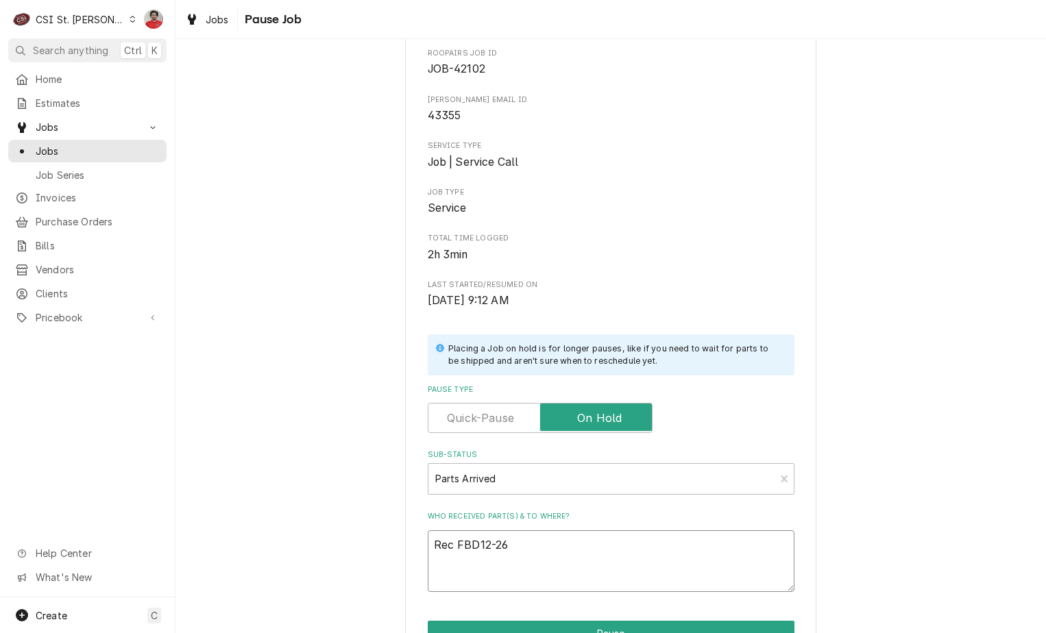
type textarea "x"
type textarea "Rec FBD12-268"
type textarea "x"
type textarea "Rec FBD12-2681"
type textarea "x"
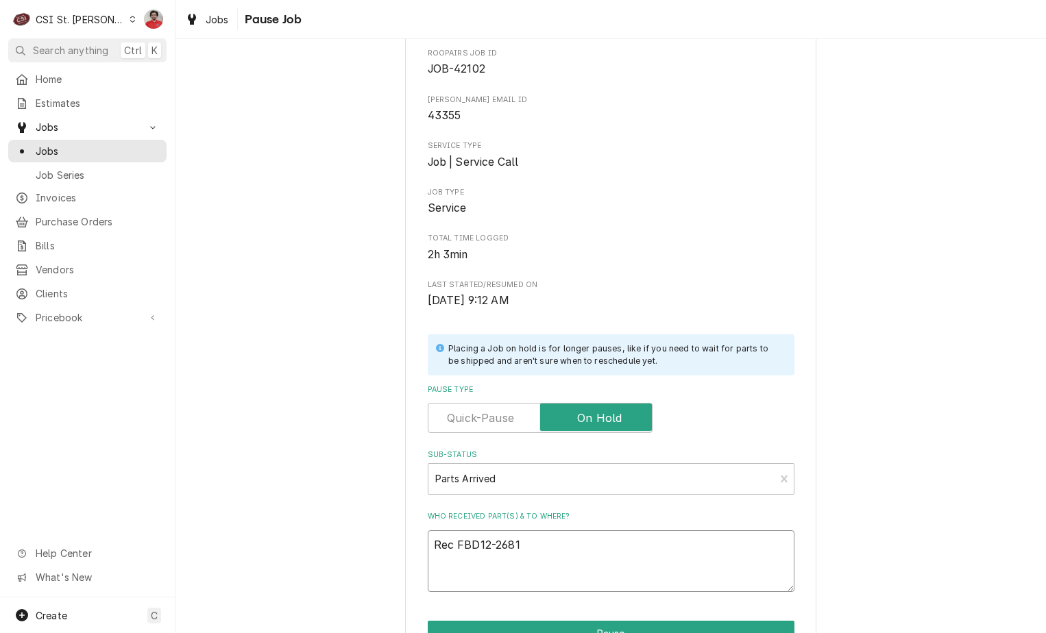
type textarea "Rec FBD12-2681-"
type textarea "x"
type textarea "Rec FBD12-2681-0"
type textarea "x"
type textarea "Rec FBD12-2681-01"
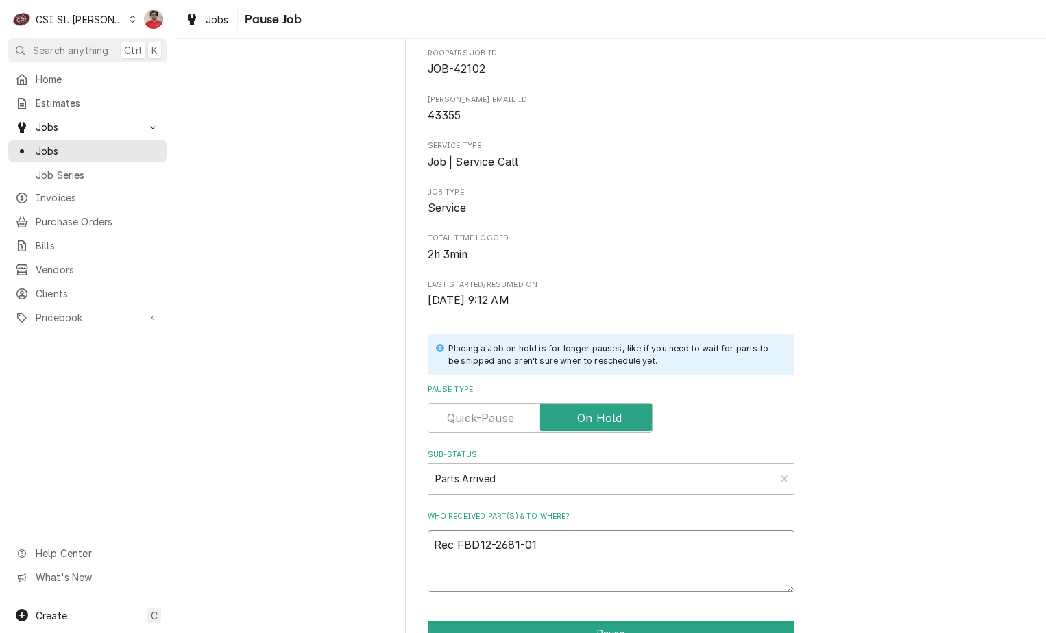
type textarea "x"
type textarea "Rec FBD12-2681-010"
type textarea "x"
type textarea "Rec FBD12-2681-0100"
type textarea "x"
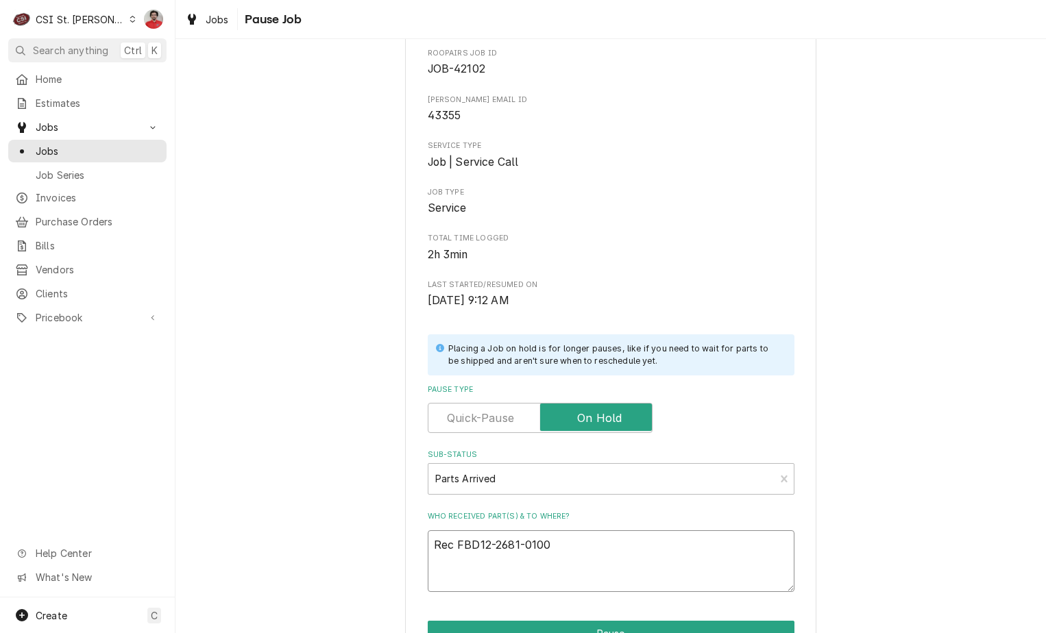
type textarea "Rec FBD12-2681-0100"
type textarea "x"
type textarea "Rec FBD12-2681-0100 t"
type textarea "x"
type textarea "Rec FBD12-2681-0100 to"
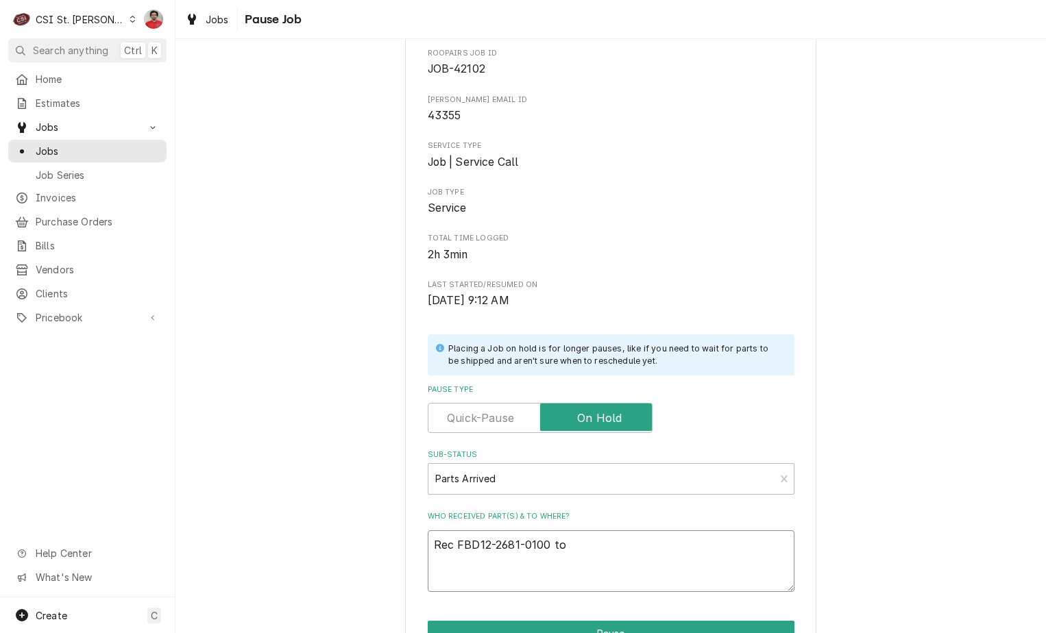
type textarea "x"
type textarea "Rec FBD12-2681-0100 to"
type textarea "x"
type textarea "Rec FBD12-2681-0100 to T"
type textarea "x"
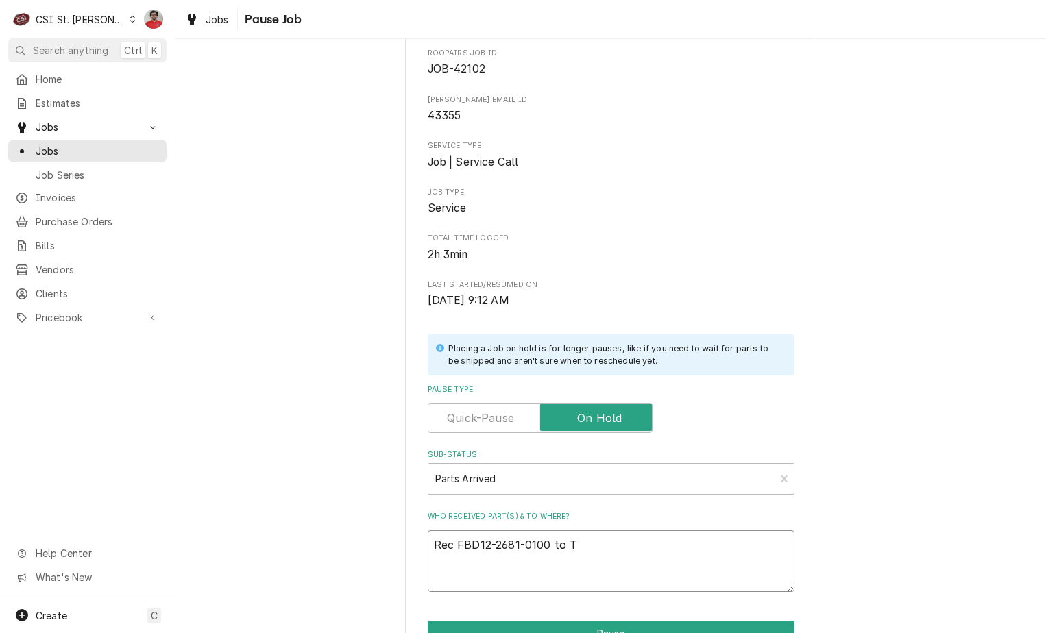
type textarea "Rec FBD12-2681-0100 to To"
type textarea "x"
type textarea "Rec FBD12-2681-0100 to Ton"
type textarea "x"
type textarea "Rec FBD12-2681-0100 to Tony"
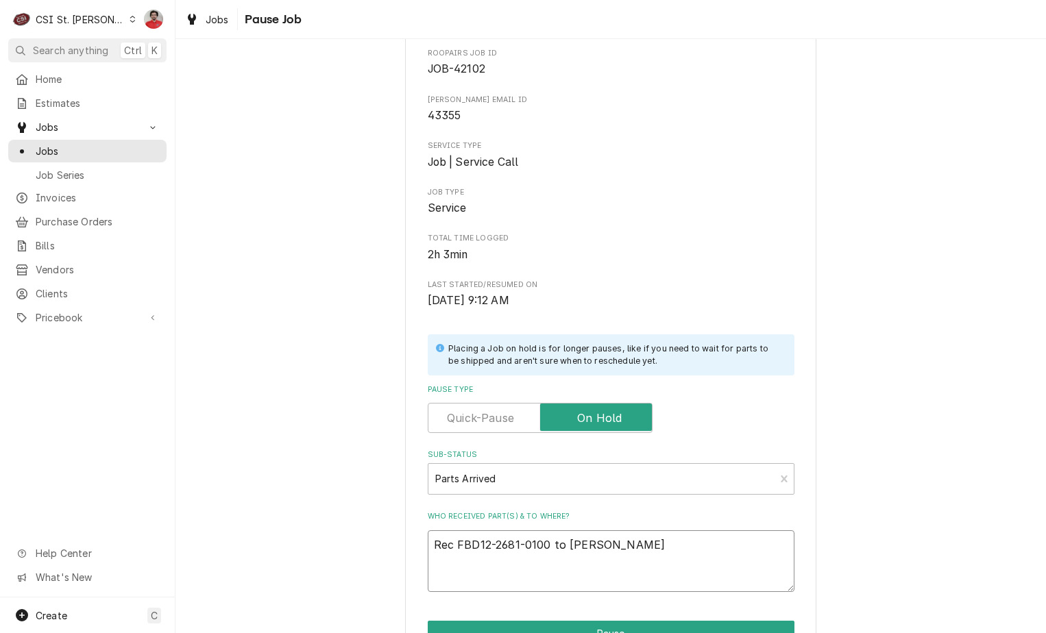
type textarea "x"
type textarea "Rec FBD12-2681-0100 to Tony'"
type textarea "x"
type textarea "Rec FBD12-2681-0100 to Tony's"
type textarea "x"
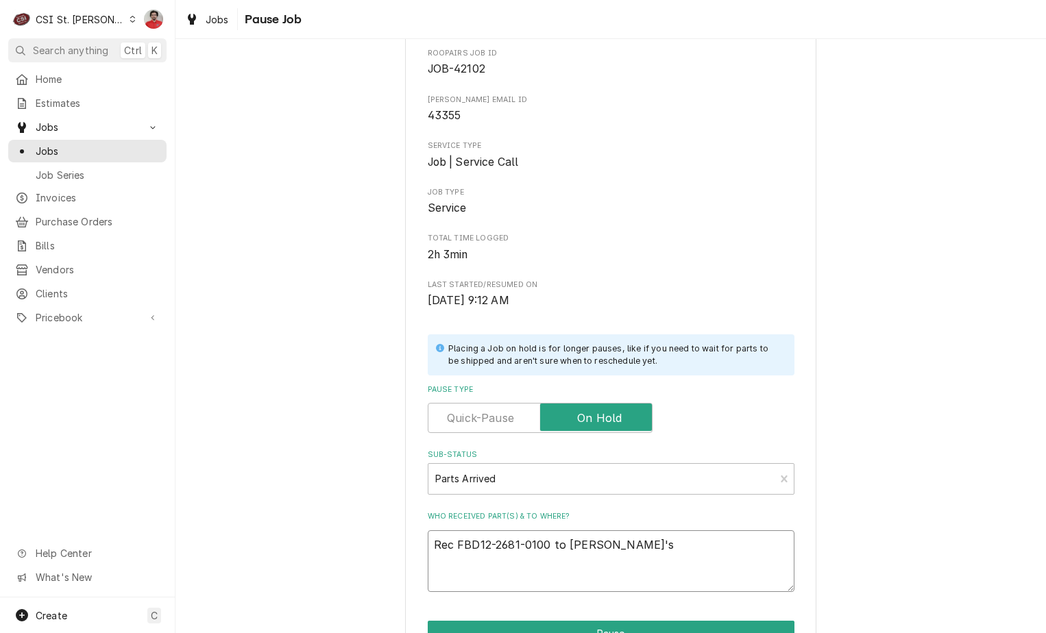
type textarea "Rec FBD12-2681-0100 to Tony's"
type textarea "x"
type textarea "Rec FBD12-2681-0100 to Tony's s"
type textarea "x"
type textarea "Rec FBD12-2681-0100 to Tony's sh"
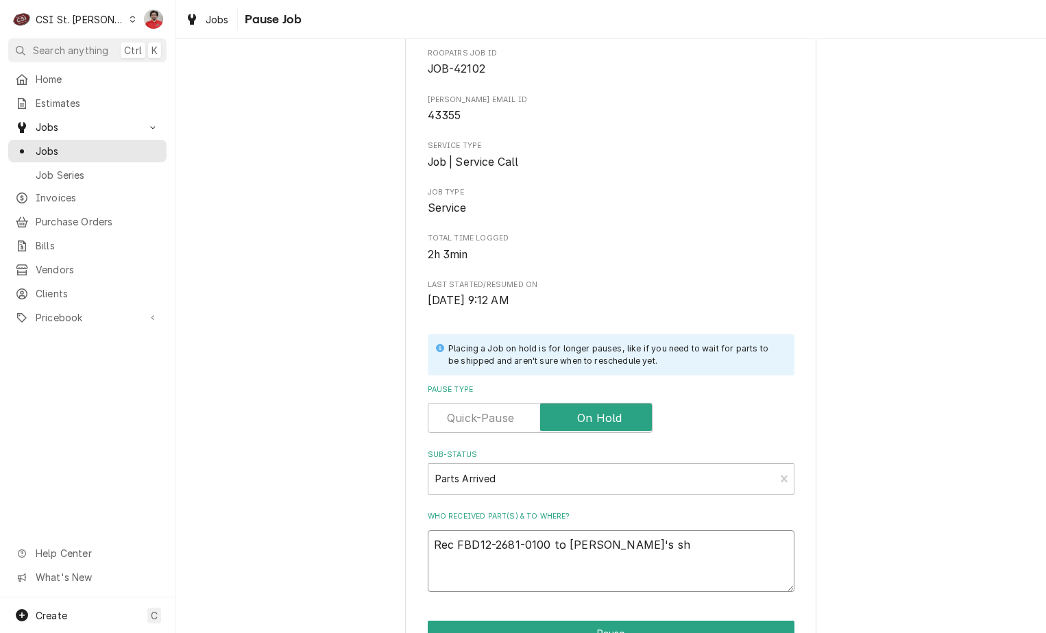
type textarea "x"
type textarea "Rec FBD12-2681-0100 to Tony's she"
type textarea "x"
type textarea "Rec FBD12-2681-0100 to Tony's shel"
type textarea "x"
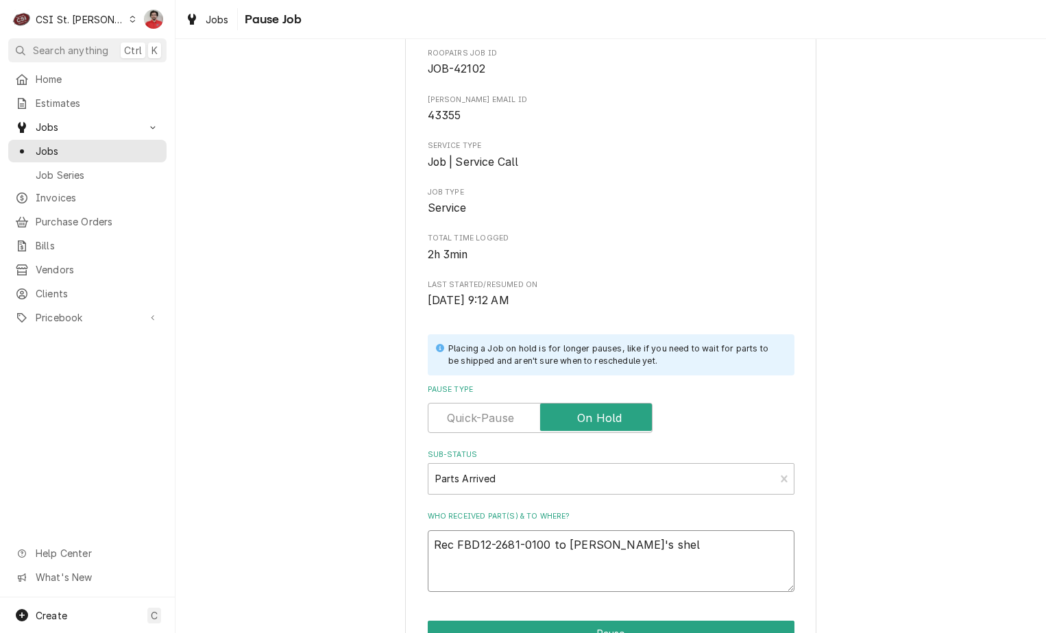
type textarea "Rec FBD12-2681-0100 to Tony's shelf"
click at [449, 546] on textarea "Rec FBD12-2681-0100 to Tony's shelf" at bounding box center [611, 561] width 367 height 62
type textarea "x"
type textarea "Rect FBD12-2681-0100 to Tony's shelf"
type textarea "x"
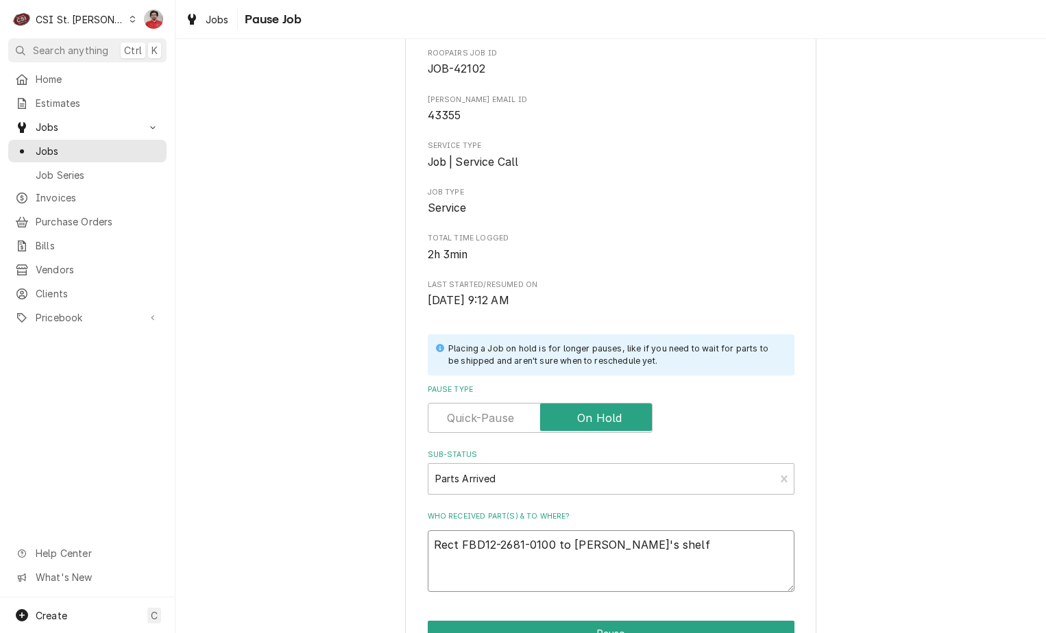
type textarea "Rect FBD12-2681-0100 to Tony's shelf"
type textarea "x"
type textarea "Rect w FBD12-2681-0100 to Tony's shelf"
type textarea "x"
type textarea "Rect FBD12-2681-0100 to Tony's shelf"
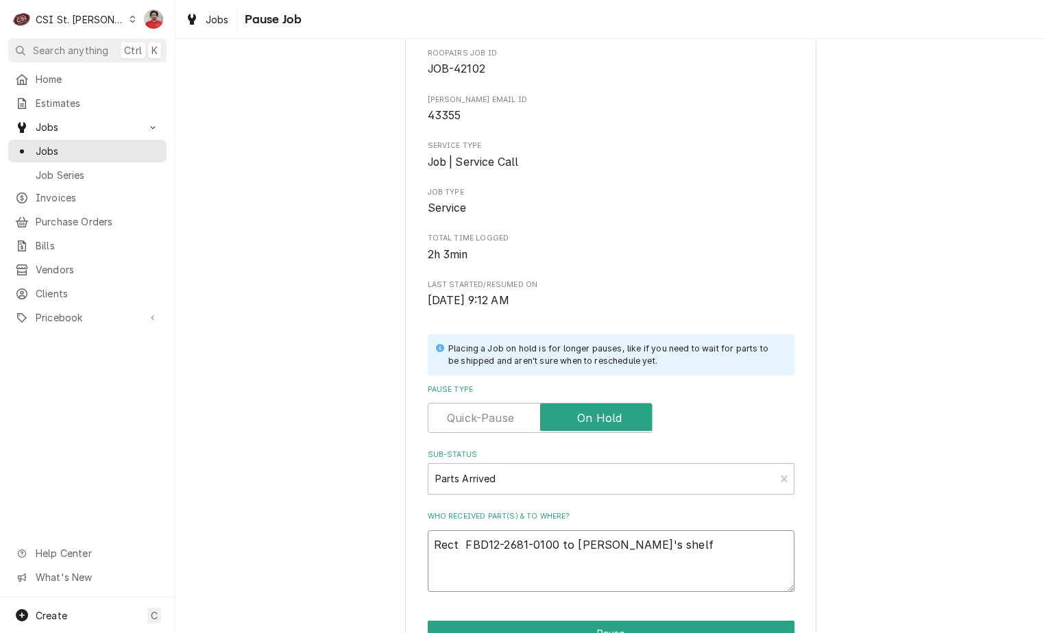
type textarea "x"
type textarea "Rect t FBD12-2681-0100 to Tony's shelf"
type textarea "x"
type textarea "Rect tw FBD12-2681-0100 to Tony's shelf"
type textarea "x"
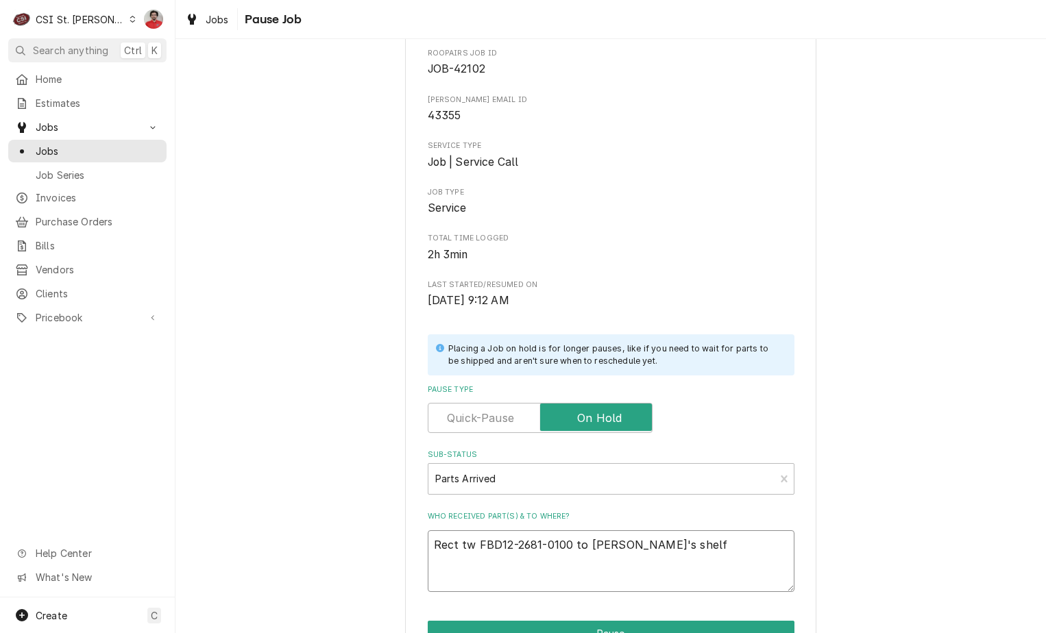
type textarea "Rect two FBD12-2681-0100 to Tony's shelf"
type textarea "x"
type textarea "Rect tw FBD12-2681-0100 to Tony's shelf"
type textarea "x"
type textarea "Rect t FBD12-2681-0100 to Tony's shelf"
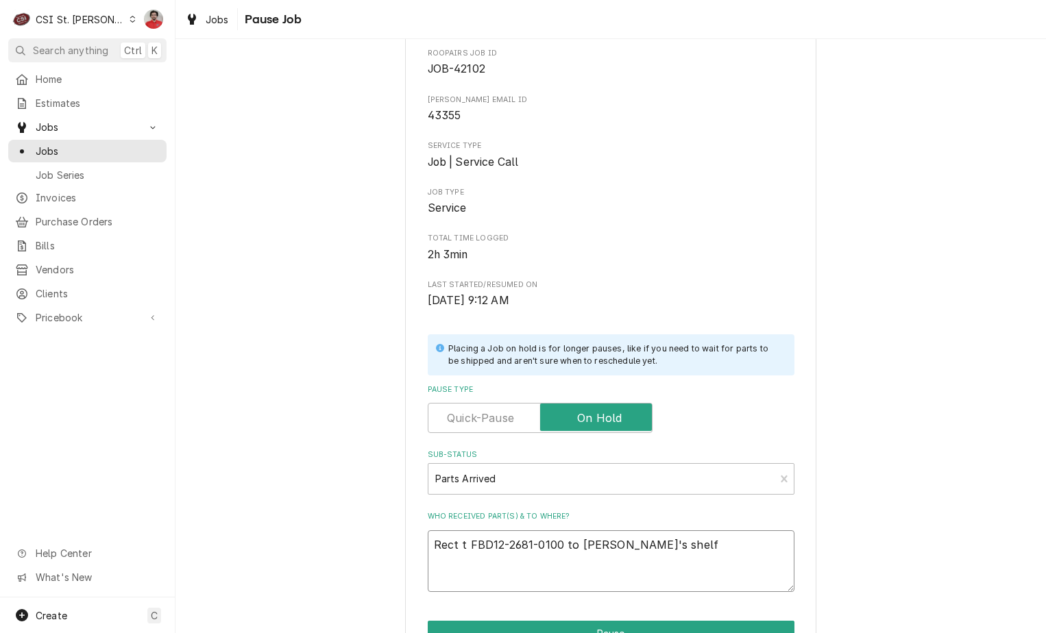
type textarea "x"
type textarea "Rect FBD12-2681-0100 to Tony's shelf"
type textarea "x"
type textarea "Rect FBD12-2681-0100 to Tony's shelf"
type textarea "x"
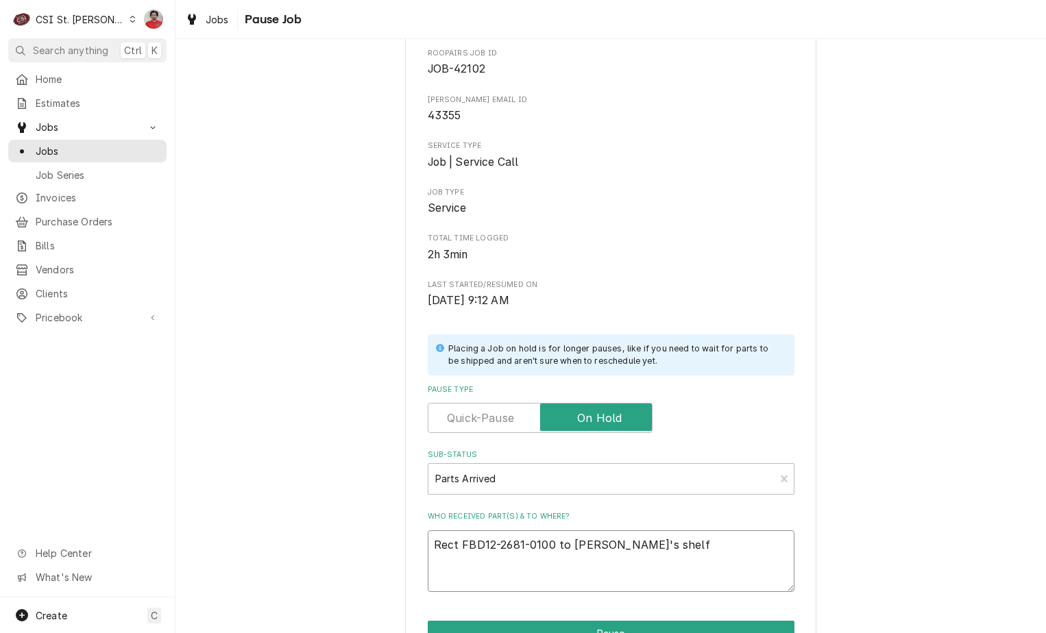
type textarea "Rec FBD12-2681-0100 to Tony's shelf"
type textarea "x"
type textarea "Rec FBD12-2681-0100 to Tony's shelf"
type textarea "x"
type textarea "Rec t FBD12-2681-0100 to Tony's shelf"
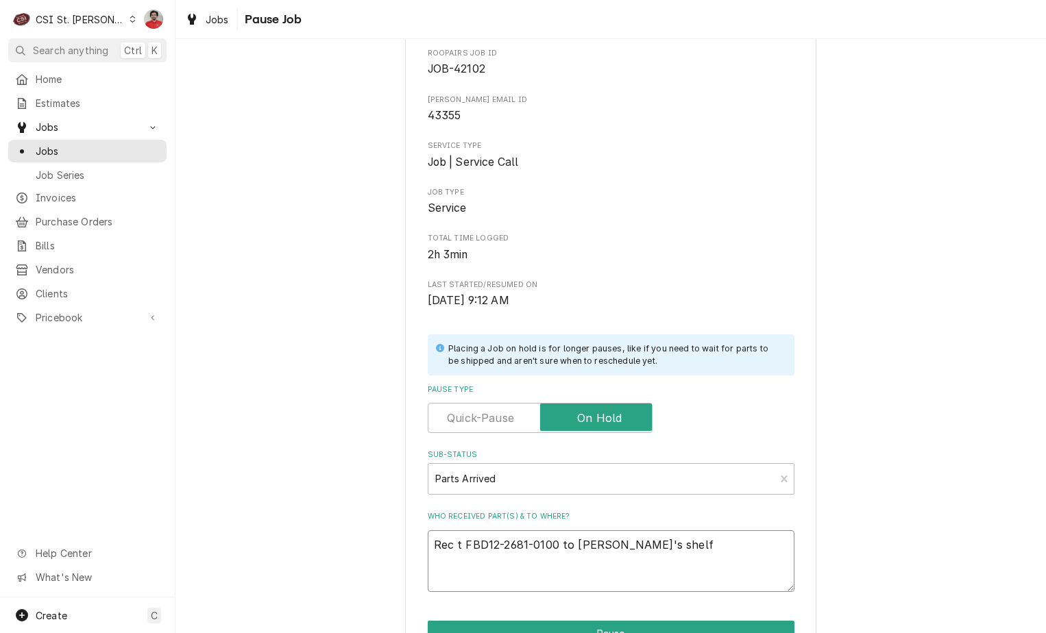
type textarea "x"
type textarea "Rec tw FBD12-2681-0100 to Tony's shelf"
type textarea "x"
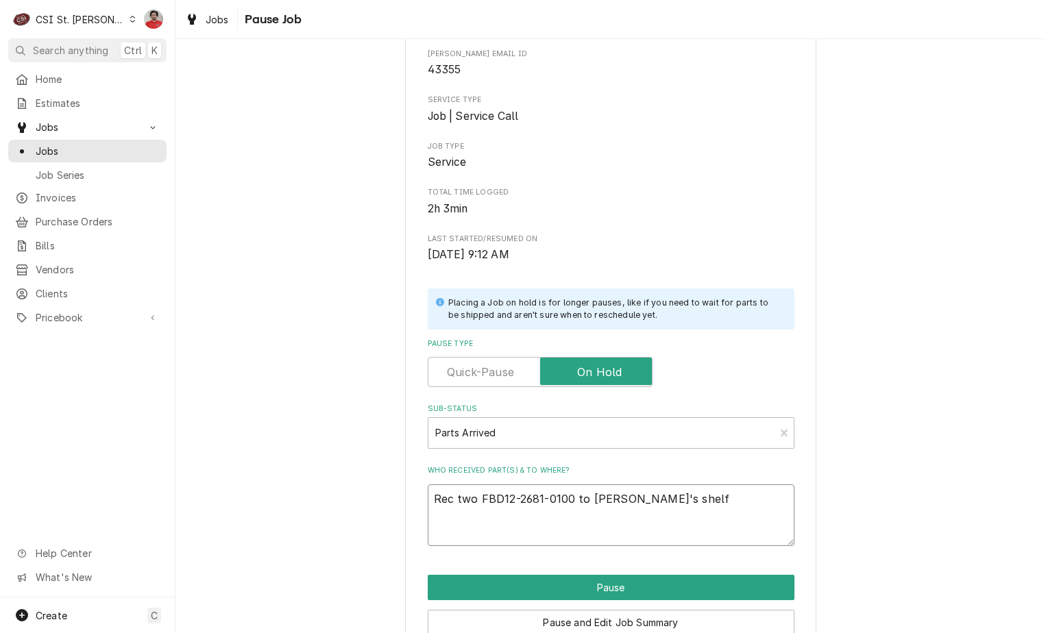
scroll to position [181, 0]
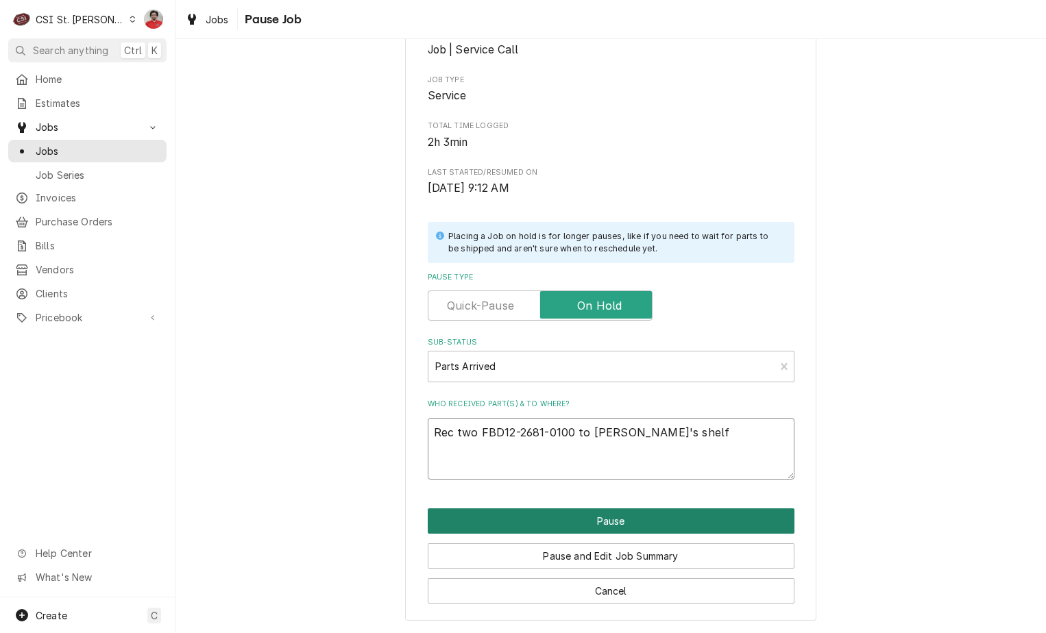
type textarea "Rec two FBD12-2681-0100 to Tony's shelf"
click at [659, 519] on button "Pause" at bounding box center [611, 520] width 367 height 25
type textarea "x"
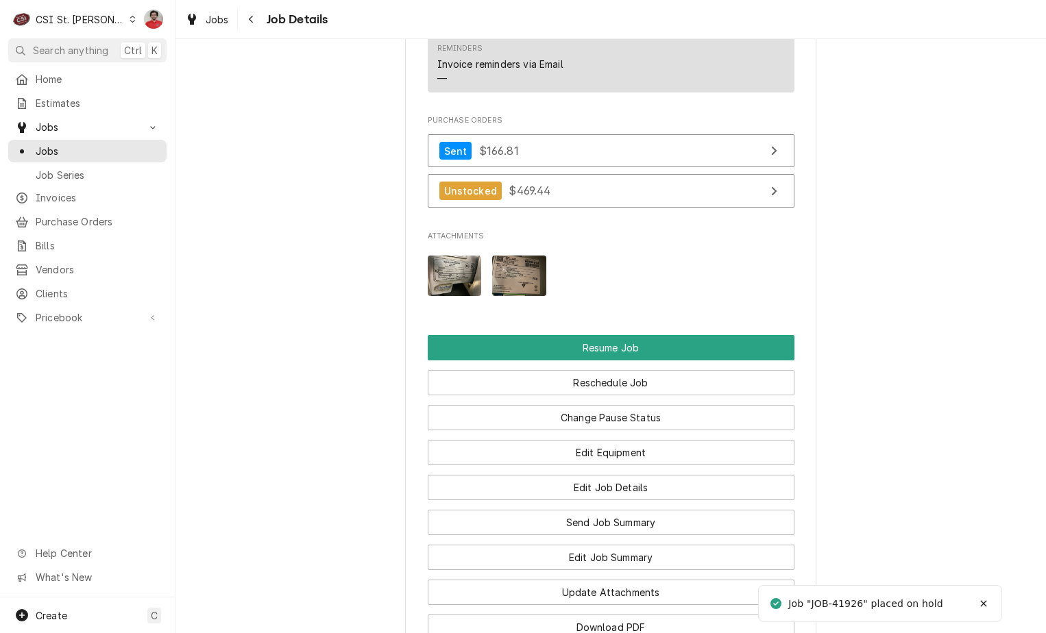
scroll to position [2056, 0]
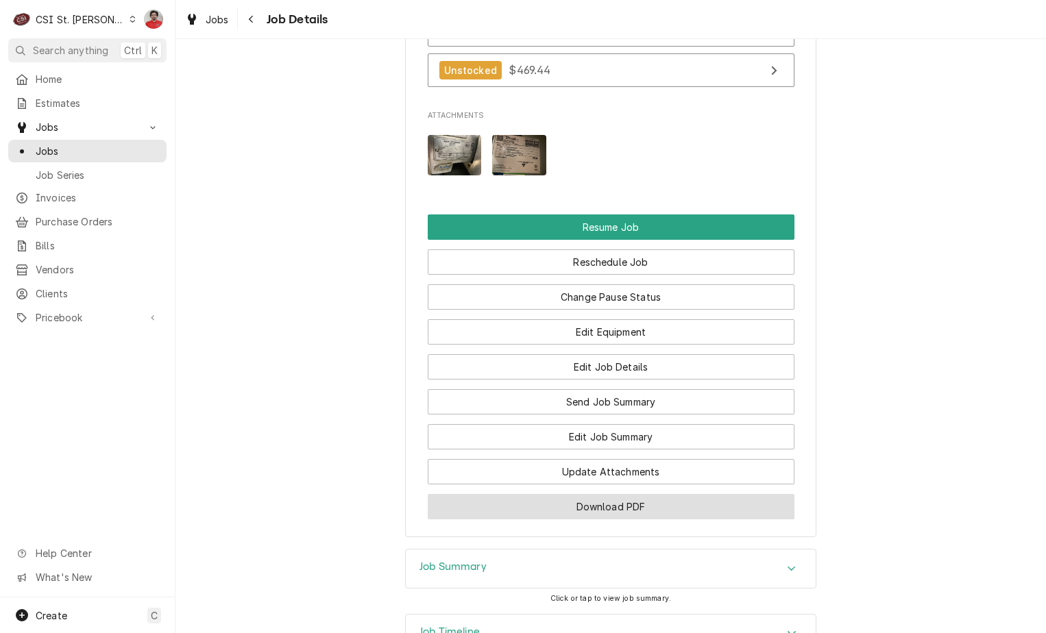
click at [582, 494] on button "Download PDF" at bounding box center [611, 506] width 367 height 25
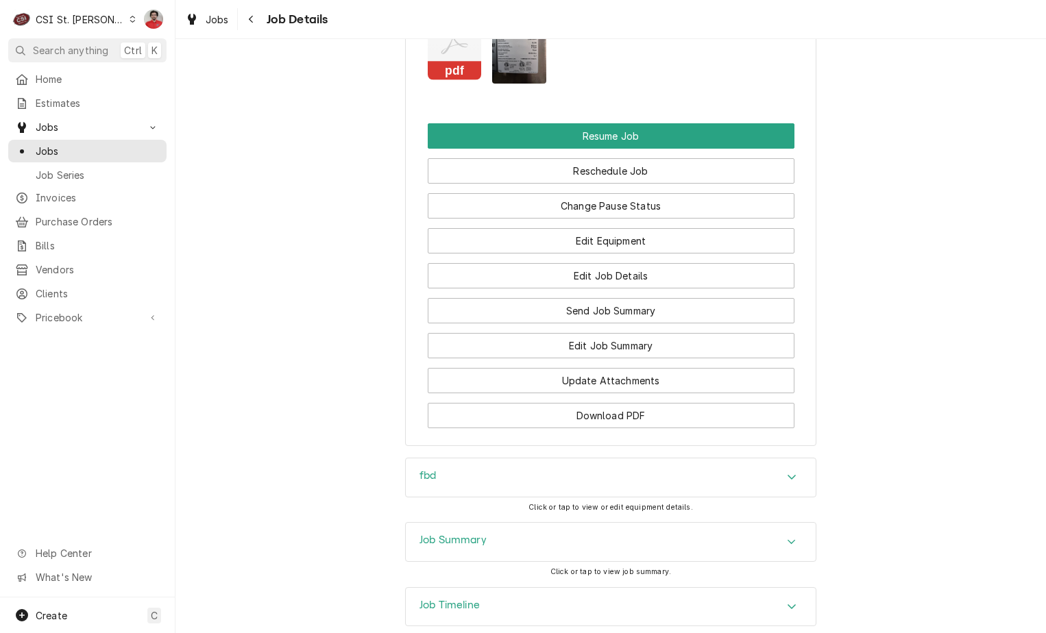
scroll to position [1897, 0]
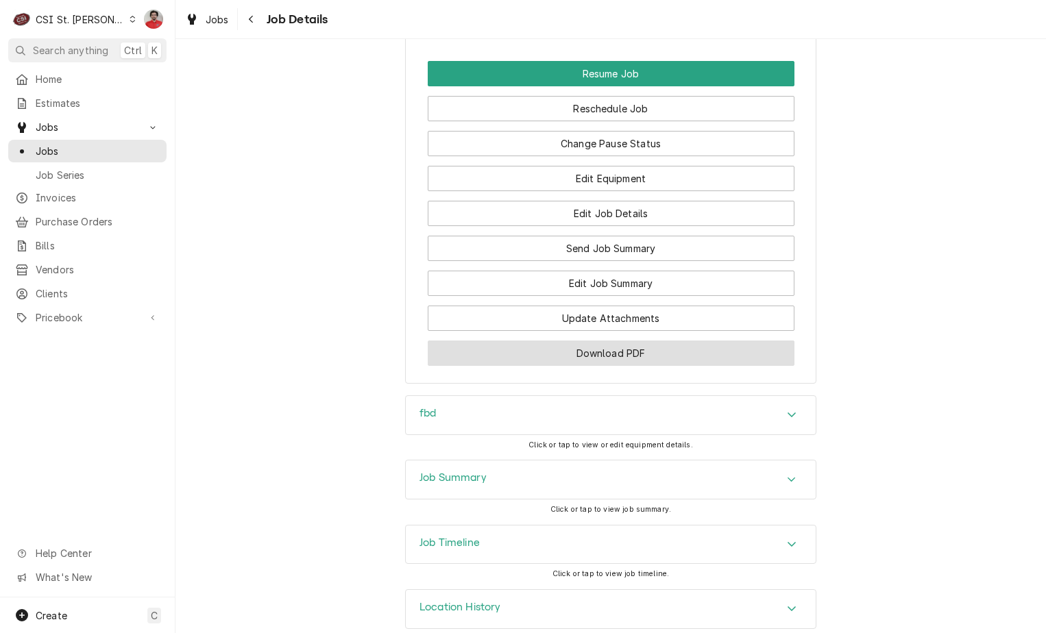
click at [696, 341] on button "Download PDF" at bounding box center [611, 353] width 367 height 25
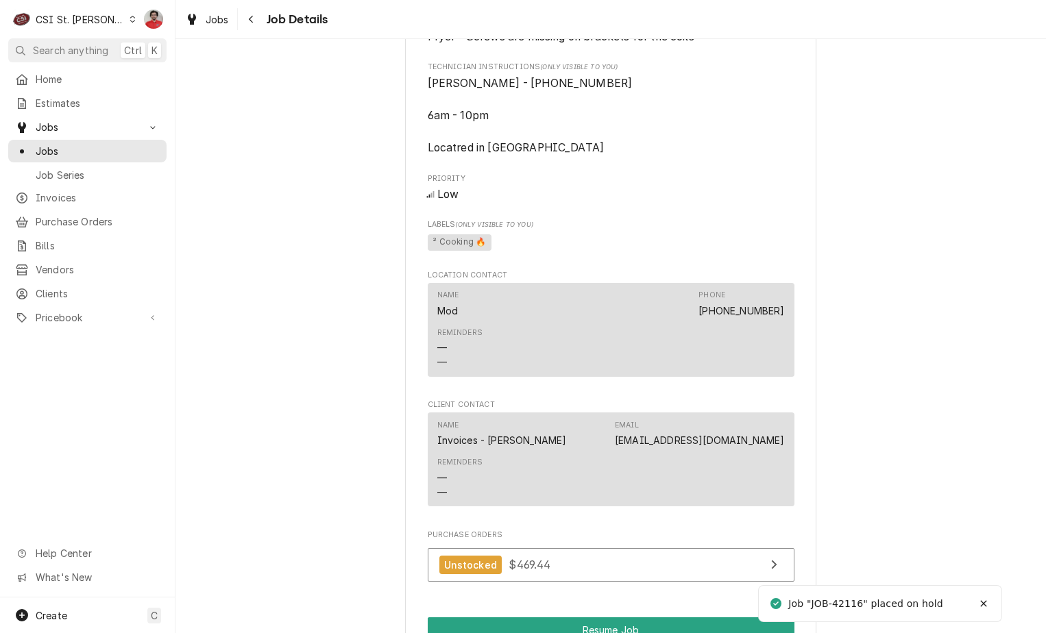
scroll to position [1782, 0]
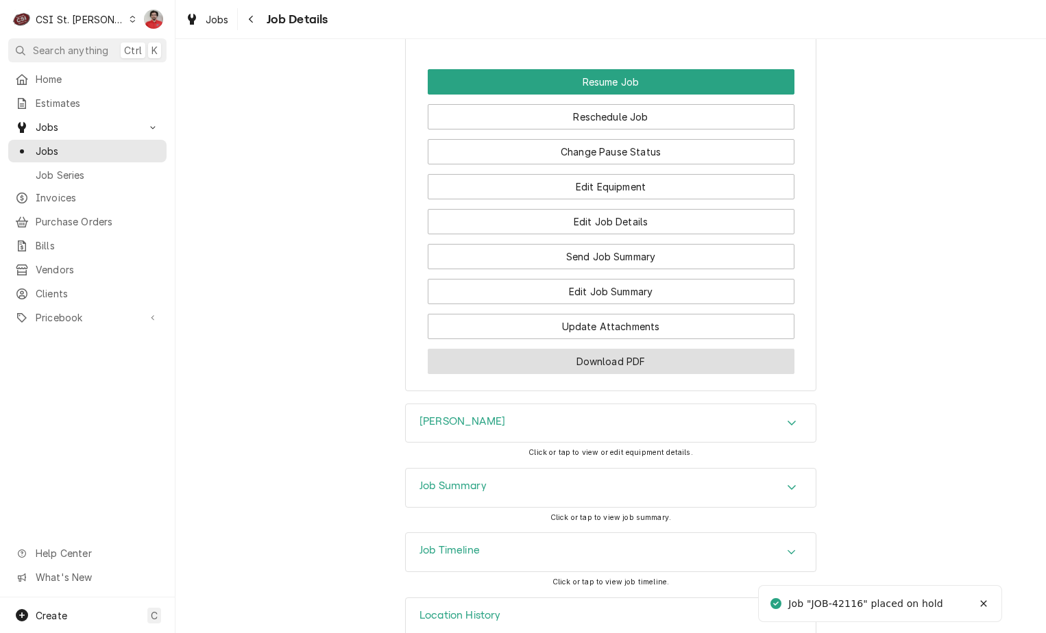
click at [623, 349] on button "Download PDF" at bounding box center [611, 361] width 367 height 25
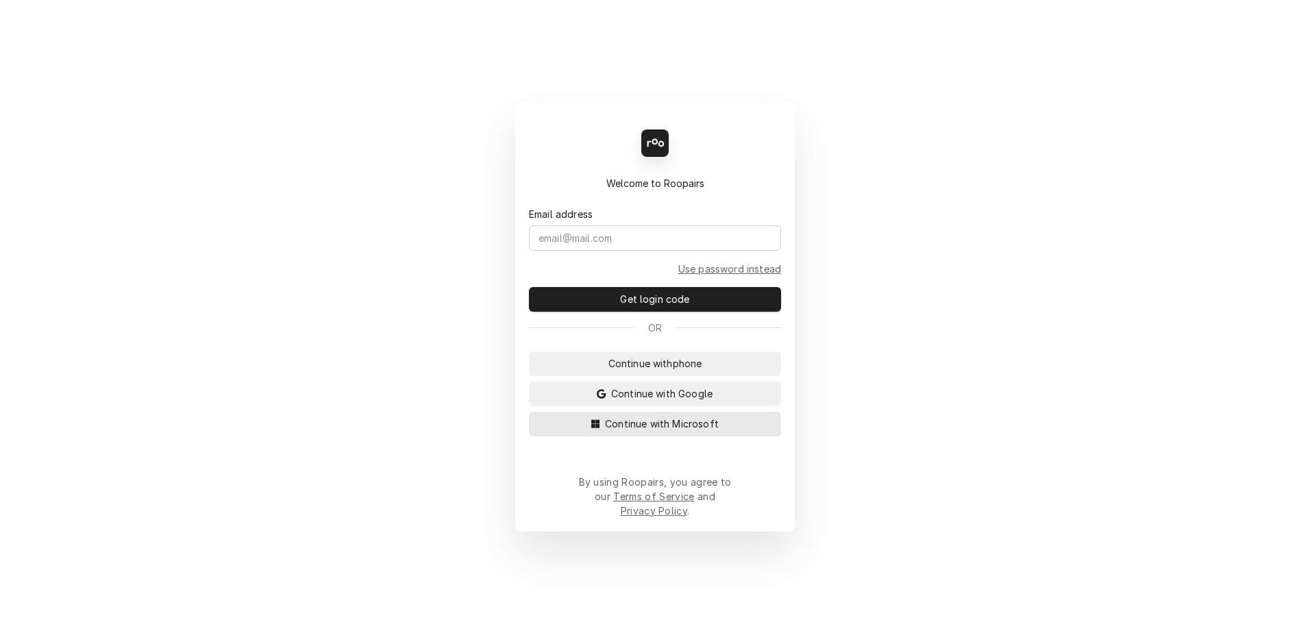
click at [653, 431] on span "Continue with Microsoft" at bounding box center [661, 424] width 119 height 14
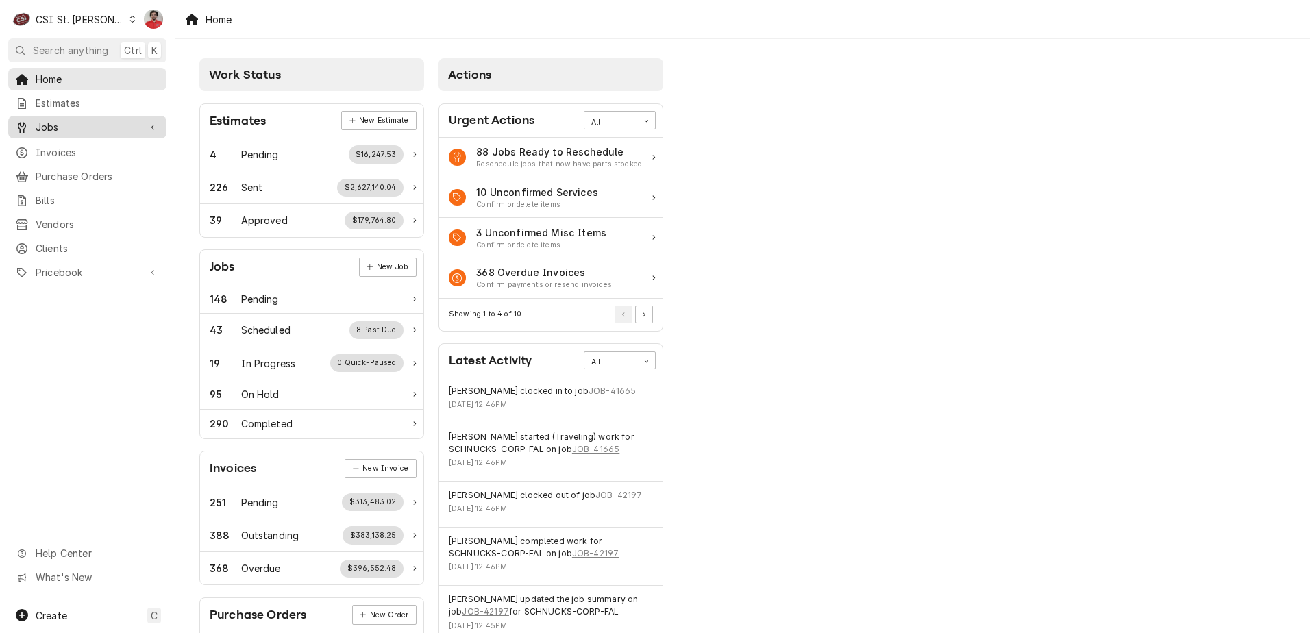
click at [42, 124] on span "Jobs" at bounding box center [87, 127] width 103 height 14
click at [49, 151] on span "Jobs" at bounding box center [98, 151] width 124 height 14
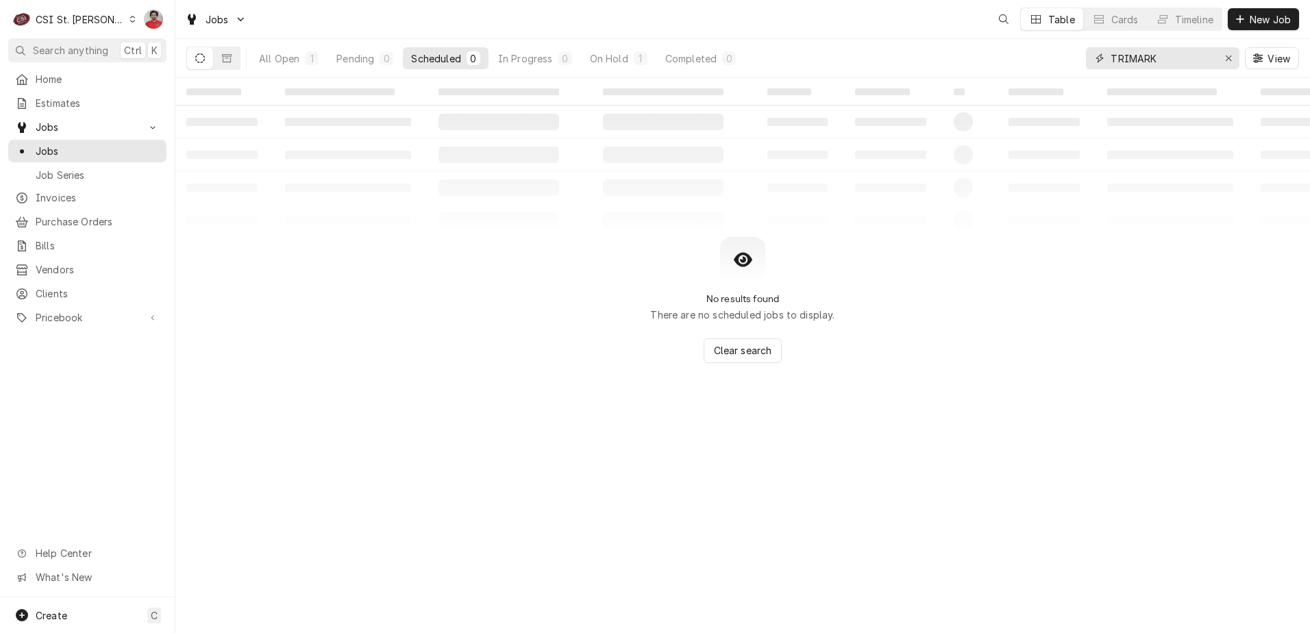
drag, startPoint x: 1181, startPoint y: 60, endPoint x: 950, endPoint y: 47, distance: 230.7
click at [963, 38] on div "Jobs Table Cards Timeline New Job All Open 1 Pending 0 Scheduled 0 In Progress …" at bounding box center [742, 39] width 1135 height 78
type input "42087"
click at [288, 58] on div "All Open" at bounding box center [279, 58] width 40 height 14
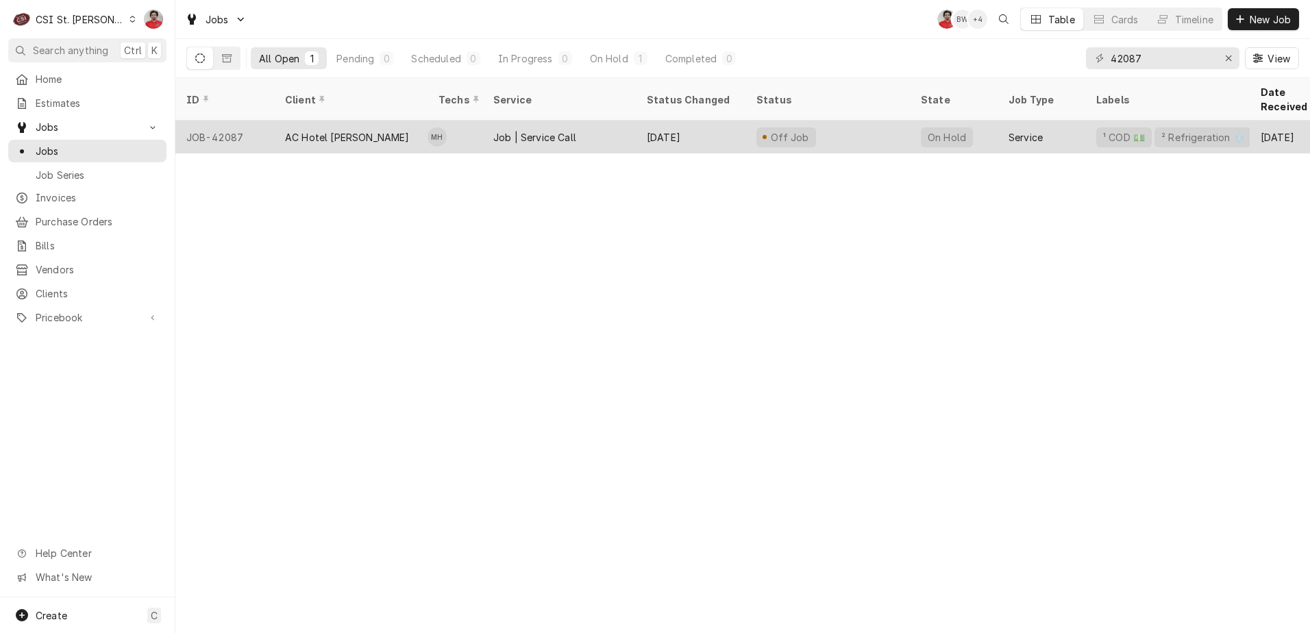
click at [319, 130] on div "AC Hotel [PERSON_NAME]" at bounding box center [347, 137] width 125 height 14
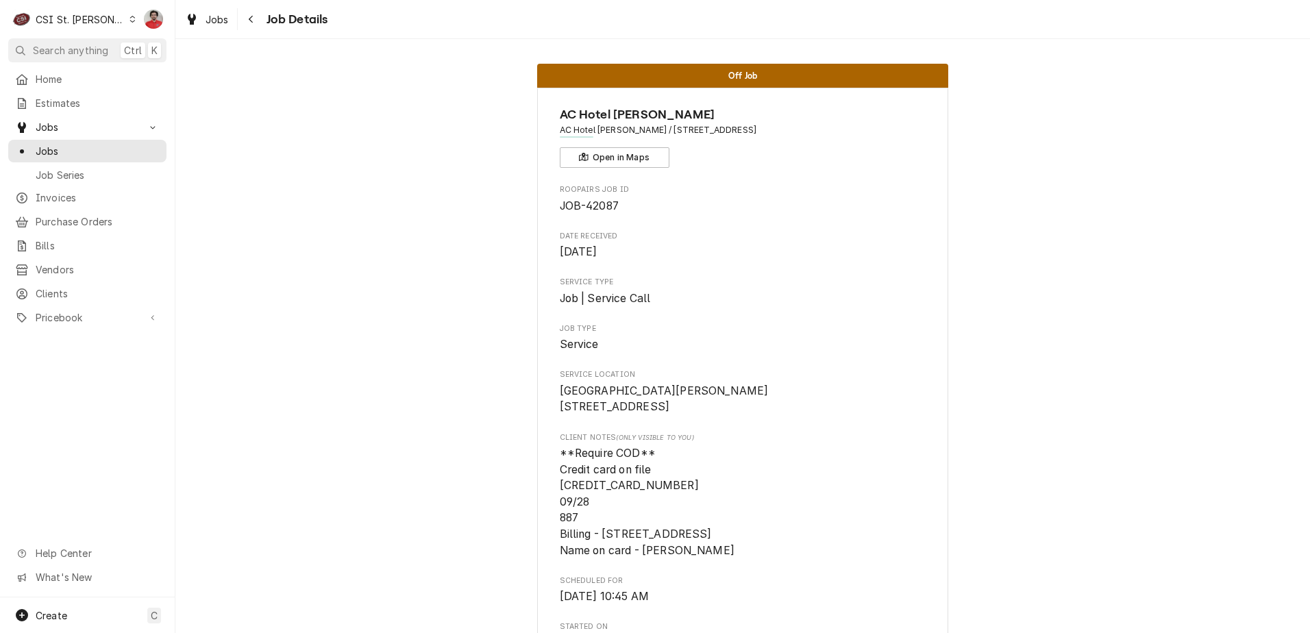
scroll to position [617, 0]
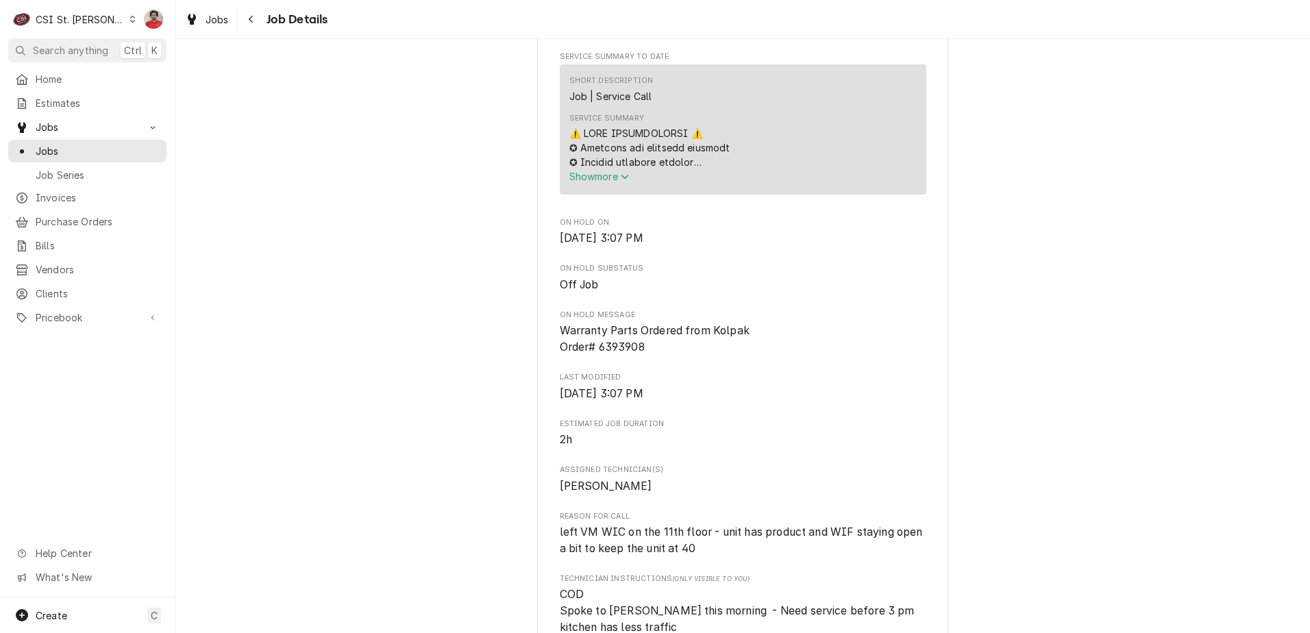
click at [580, 182] on span "Show more" at bounding box center [599, 177] width 60 height 12
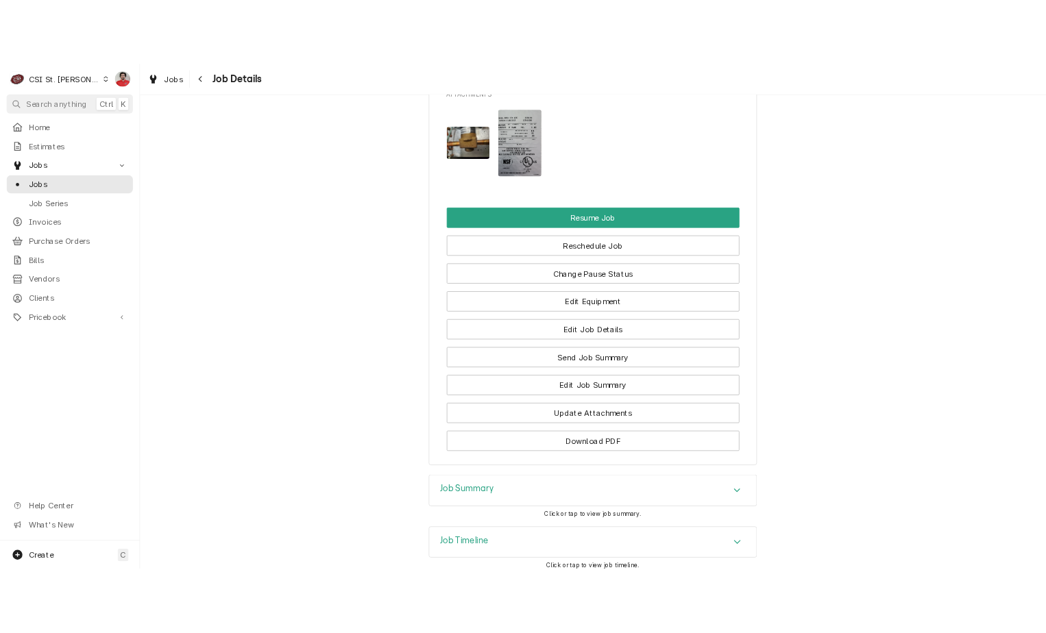
scroll to position [2670, 0]
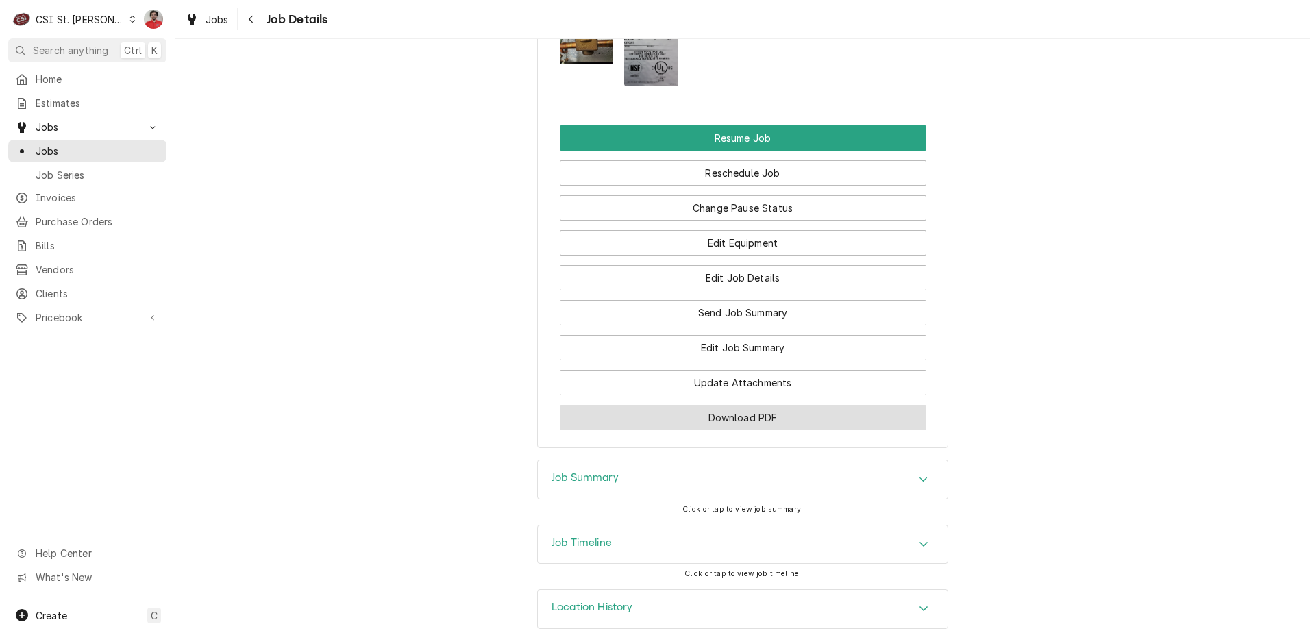
click at [767, 406] on button "Download PDF" at bounding box center [743, 417] width 367 height 25
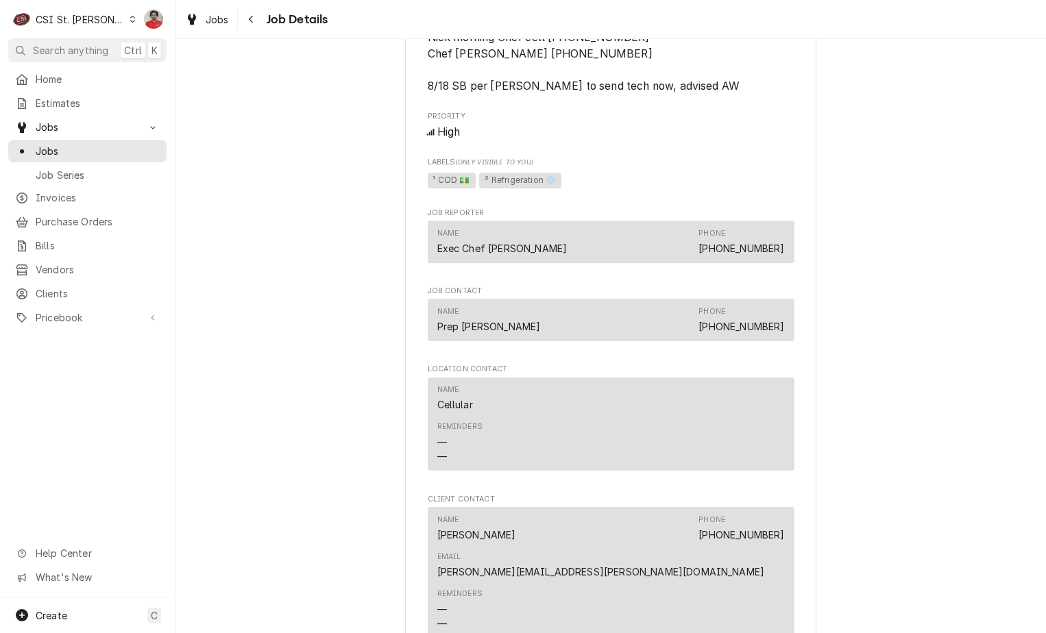
scroll to position [2467, 0]
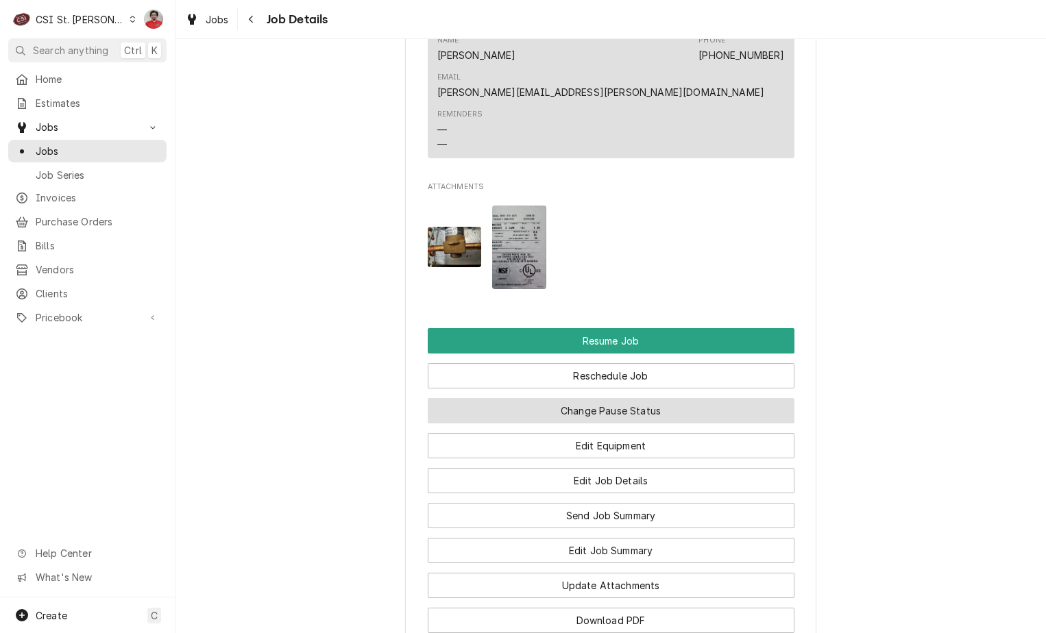
click at [688, 398] on button "Change Pause Status" at bounding box center [611, 410] width 367 height 25
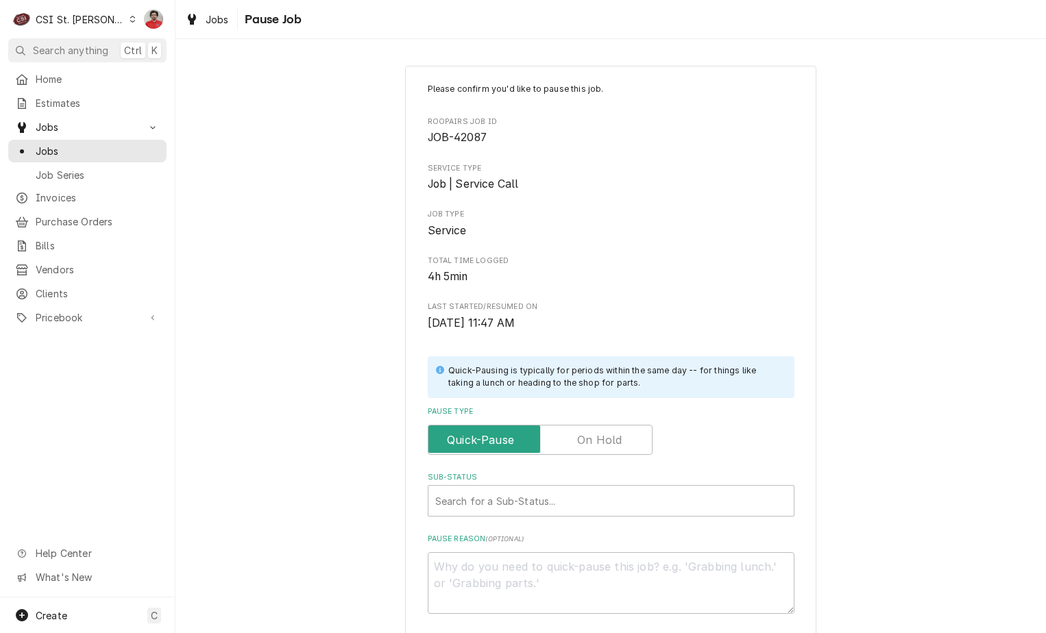
click at [593, 441] on label "Pause Type" at bounding box center [540, 440] width 225 height 30
click at [593, 441] on input "Pause Type" at bounding box center [540, 440] width 212 height 30
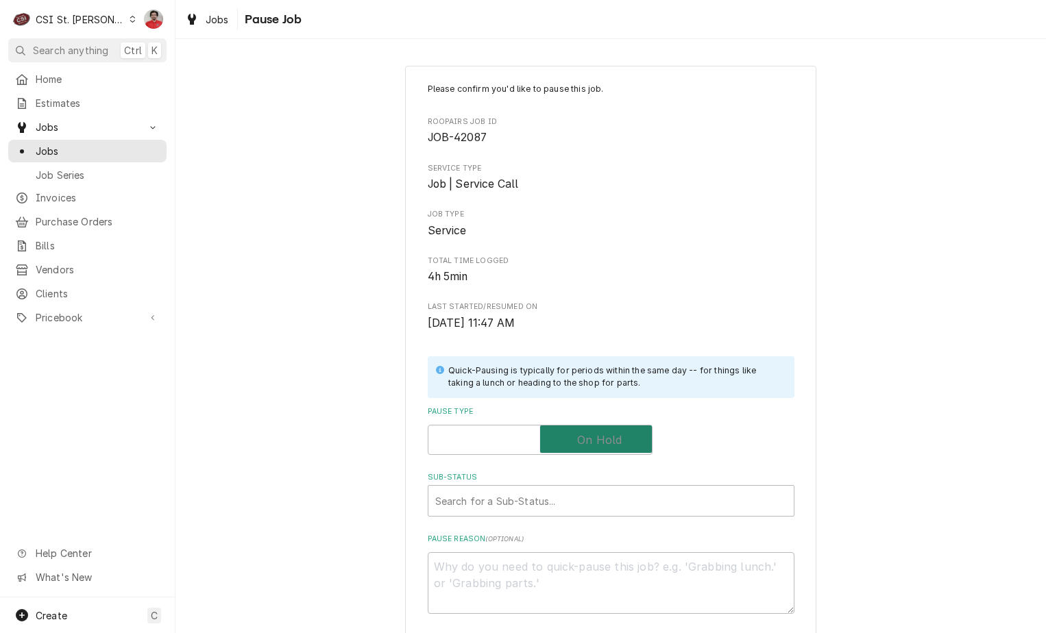
checkbox input "true"
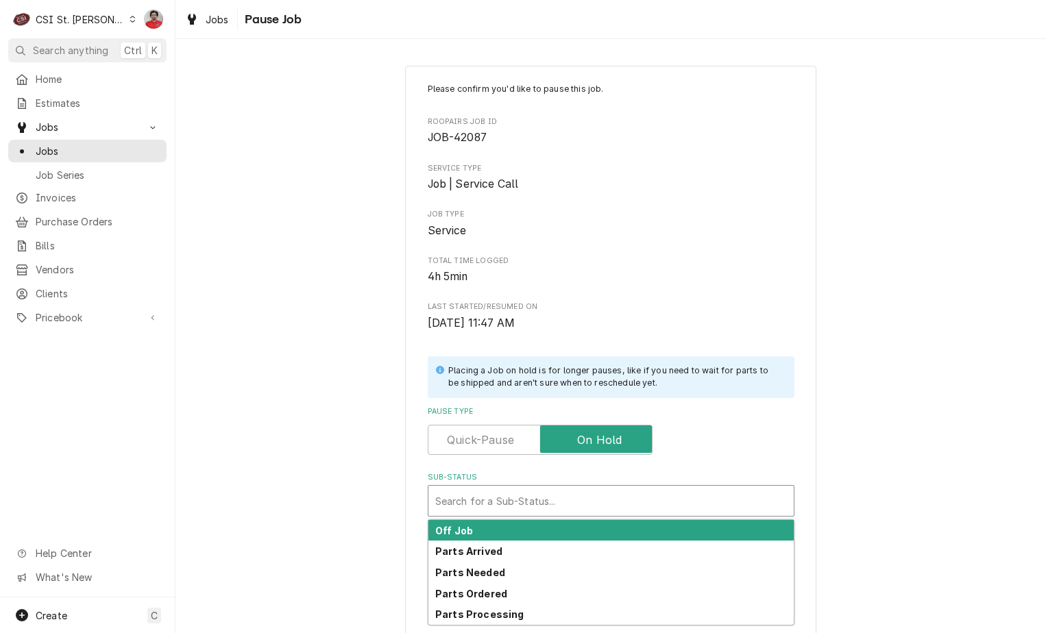
click at [593, 489] on div "Sub-Status" at bounding box center [611, 501] width 352 height 25
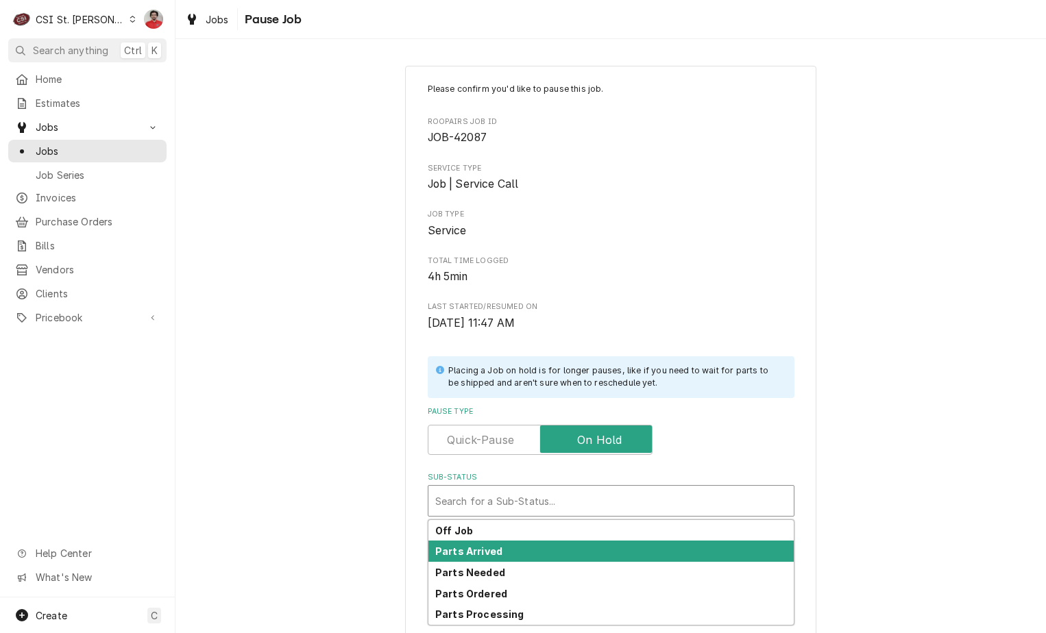
click at [590, 543] on div "Parts Arrived" at bounding box center [610, 551] width 365 height 21
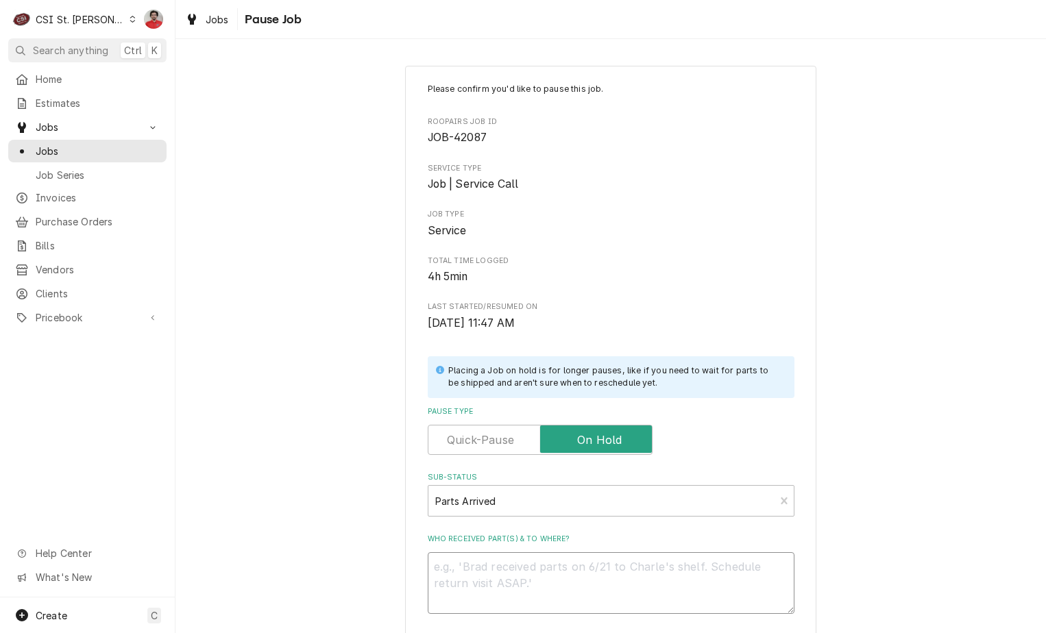
click at [594, 569] on textarea "Who received part(s) & to where?" at bounding box center [611, 583] width 367 height 62
type textarea "x"
type textarea "R"
type textarea "x"
type textarea "Re"
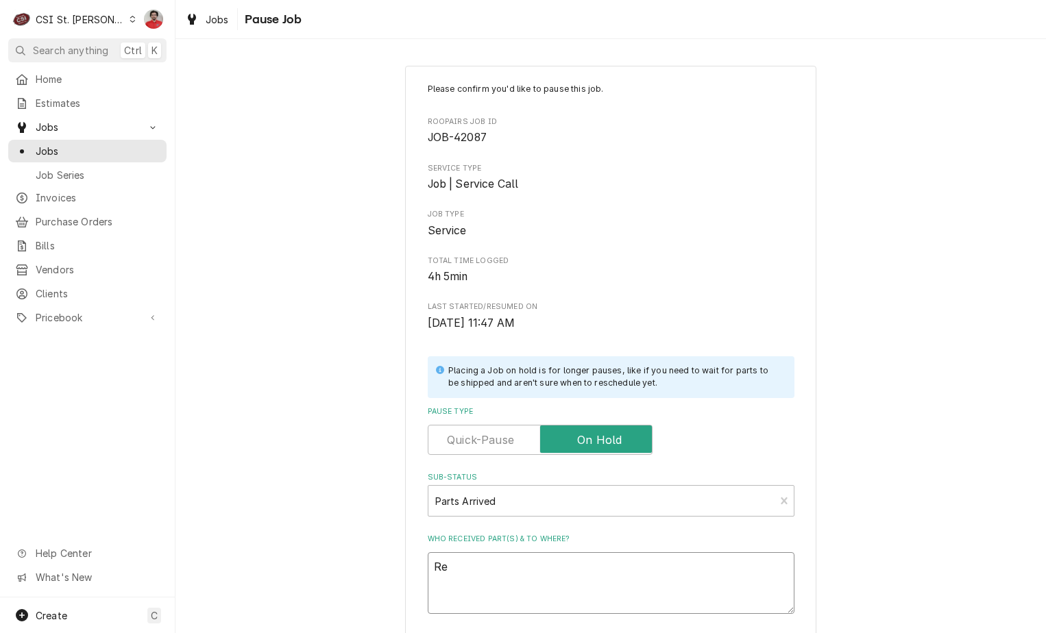
type textarea "x"
type textarea "Rec"
type textarea "x"
type textarea "Rec"
type textarea "x"
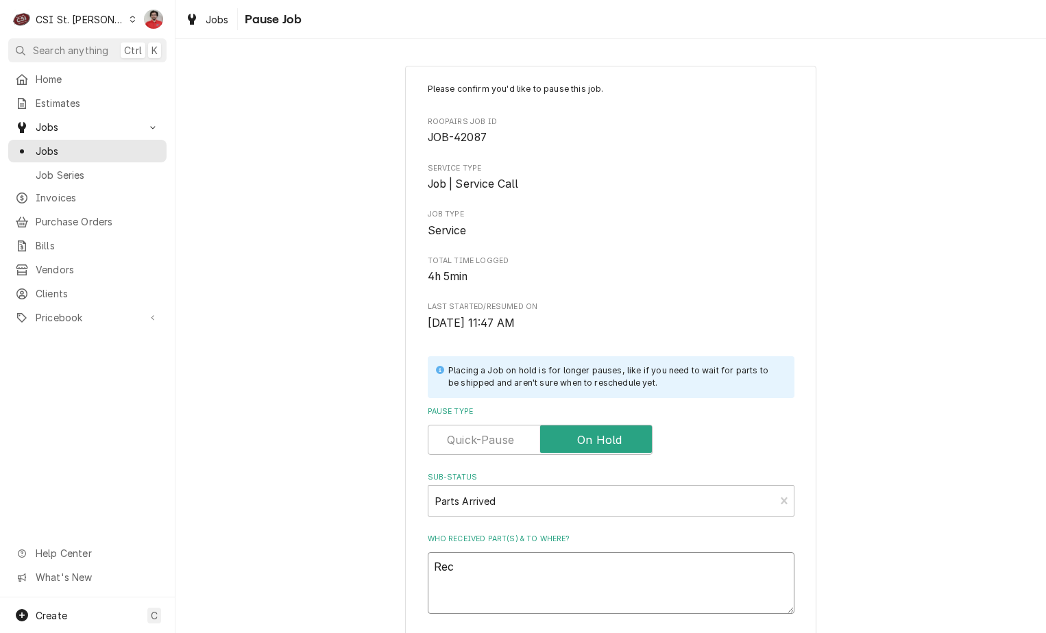
type textarea "Rec p"
type textarea "x"
type textarea "Rec pa"
type textarea "x"
type textarea "Rec par"
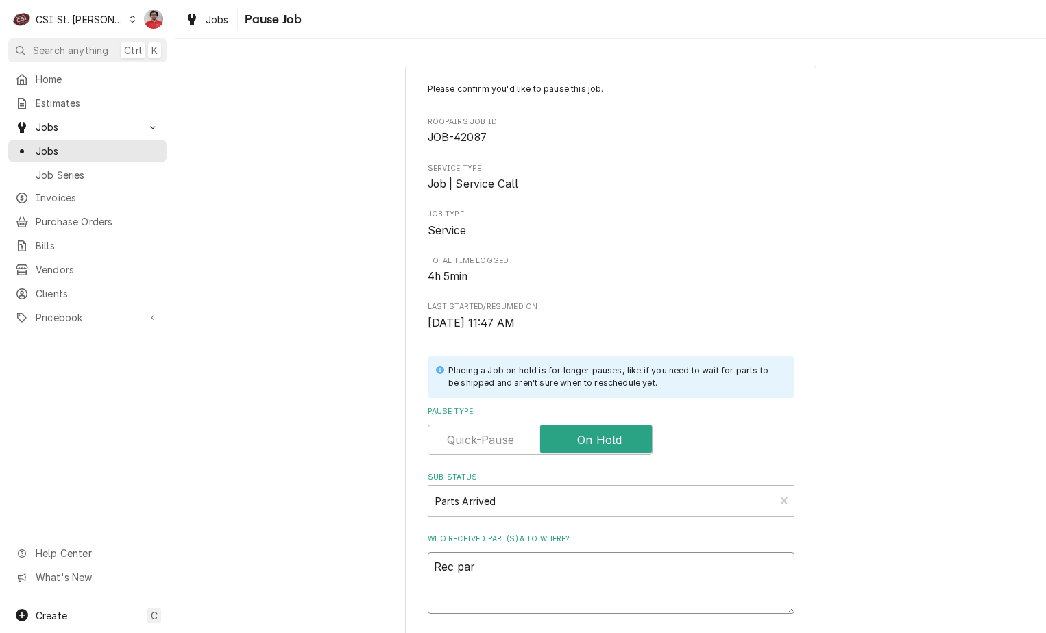
type textarea "x"
type textarea "Rec part"
type textarea "x"
type textarea "Rec parts"
type textarea "x"
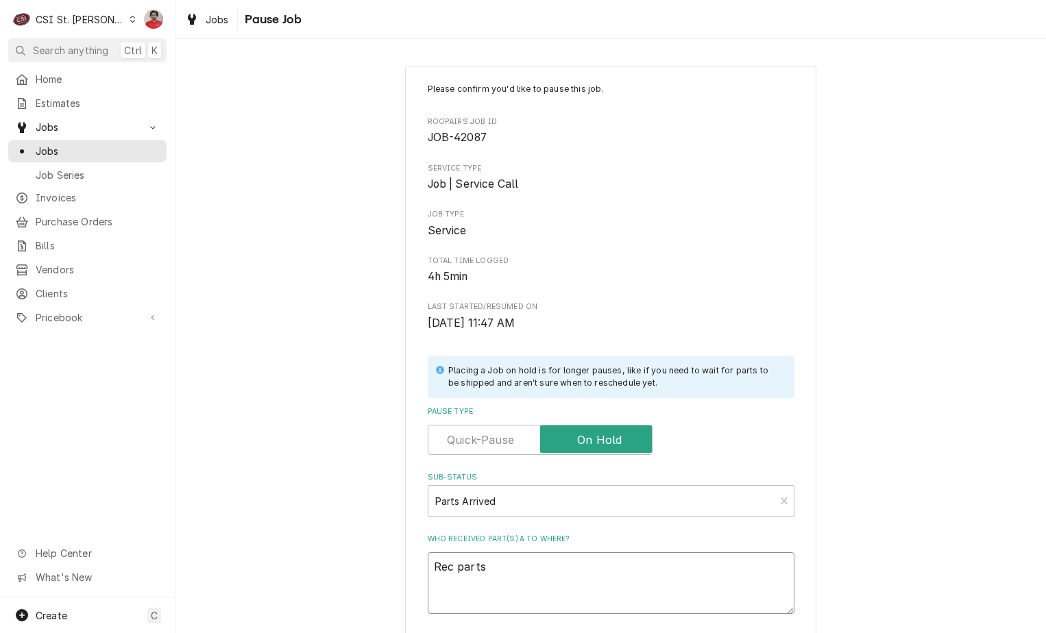
type textarea "Rec parts"
type textarea "x"
type textarea "Rec parts t"
type textarea "x"
type textarea "Rec parts to"
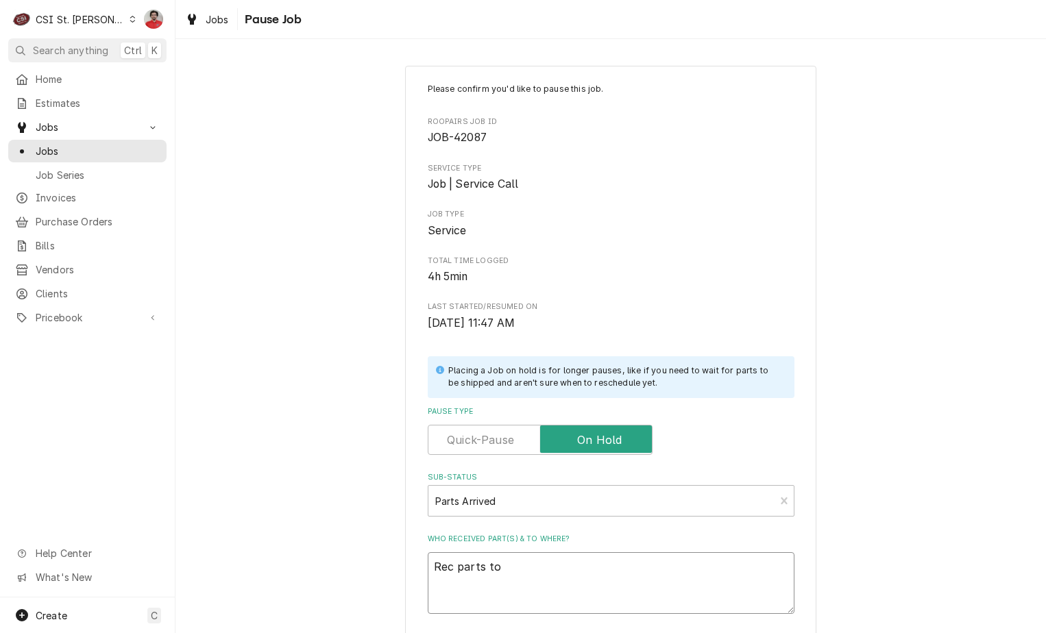
type textarea "x"
type textarea "Rec parts to"
type textarea "x"
type textarea "Rec parts to M"
type textarea "x"
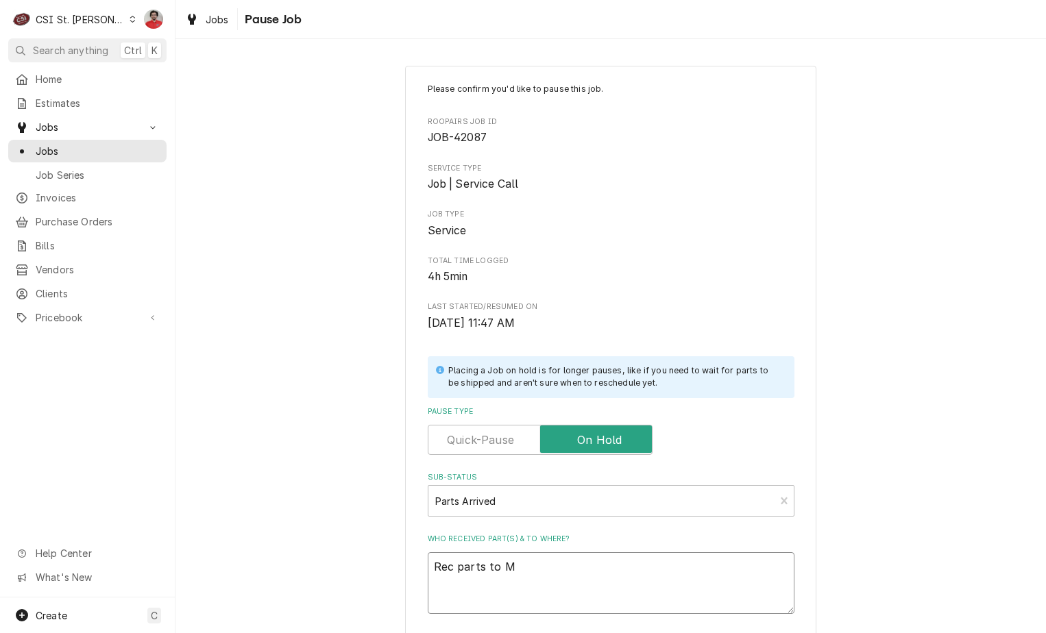
type textarea "Rec parts to [GEOGRAPHIC_DATA]"
type textarea "x"
type textarea "Rec parts to [GEOGRAPHIC_DATA]"
type textarea "x"
type textarea "Rec parts to MOe'"
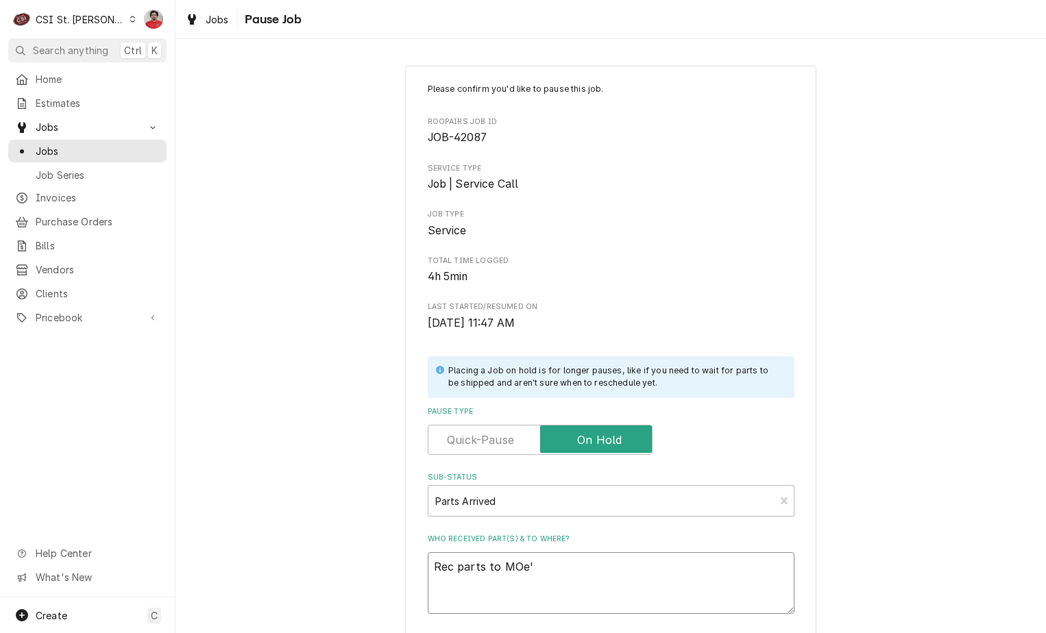
type textarea "x"
type textarea "Rec parts to MOe's"
type textarea "x"
type textarea "Rec parts to MOe's"
type textarea "x"
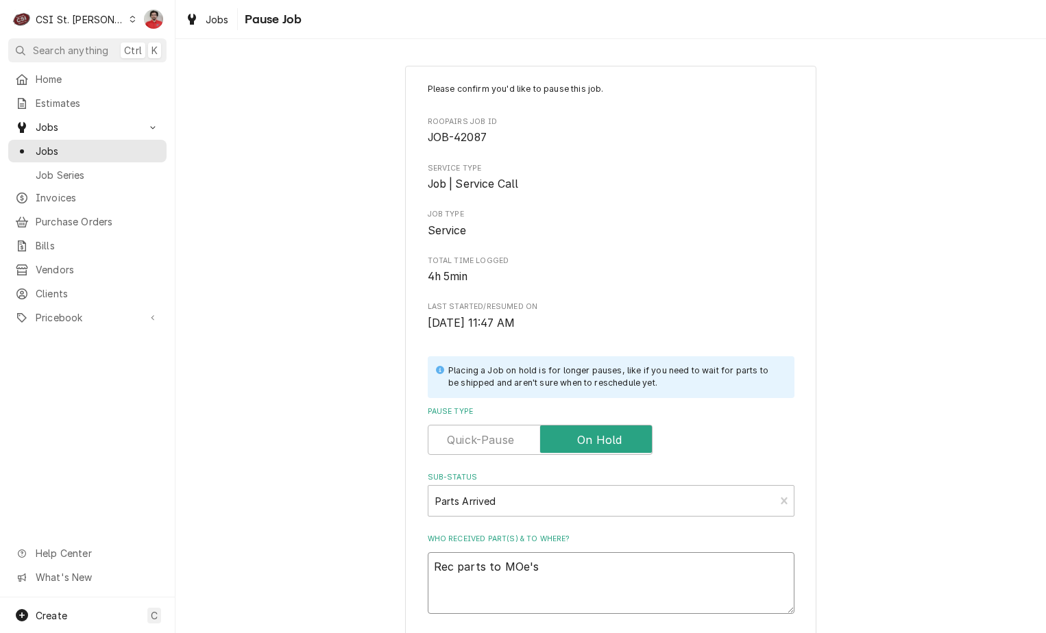
type textarea "Rec parts to MOe's s"
type textarea "x"
type textarea "Rec parts to MOe's sh"
type textarea "x"
type textarea "Rec parts to MOe's she"
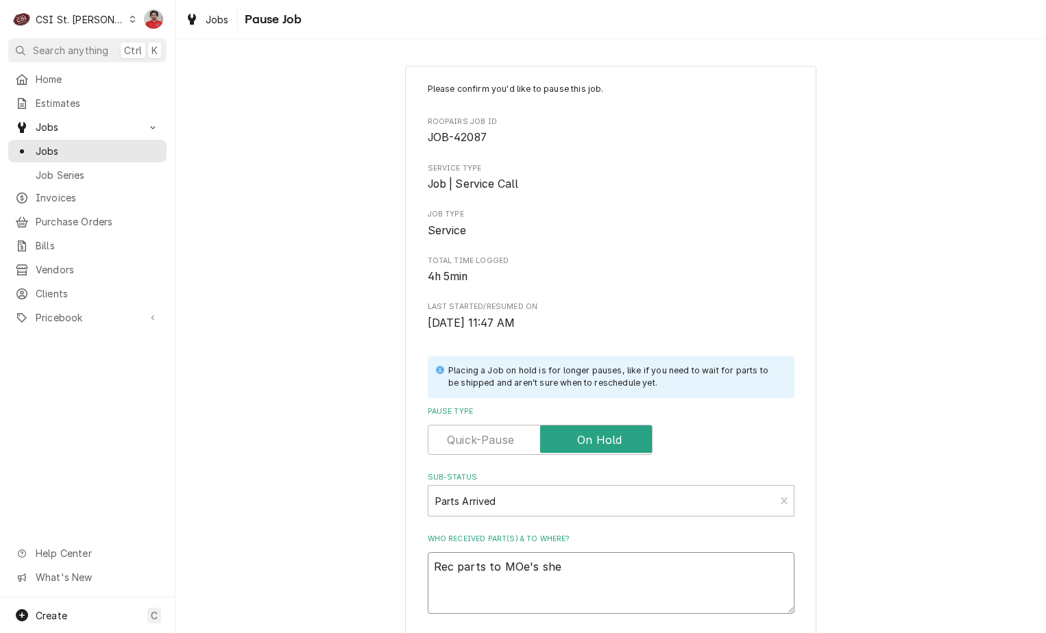
type textarea "x"
type textarea "Rec parts to MOe's shel"
type textarea "x"
type textarea "Rec parts to MOe's she"
type textarea "x"
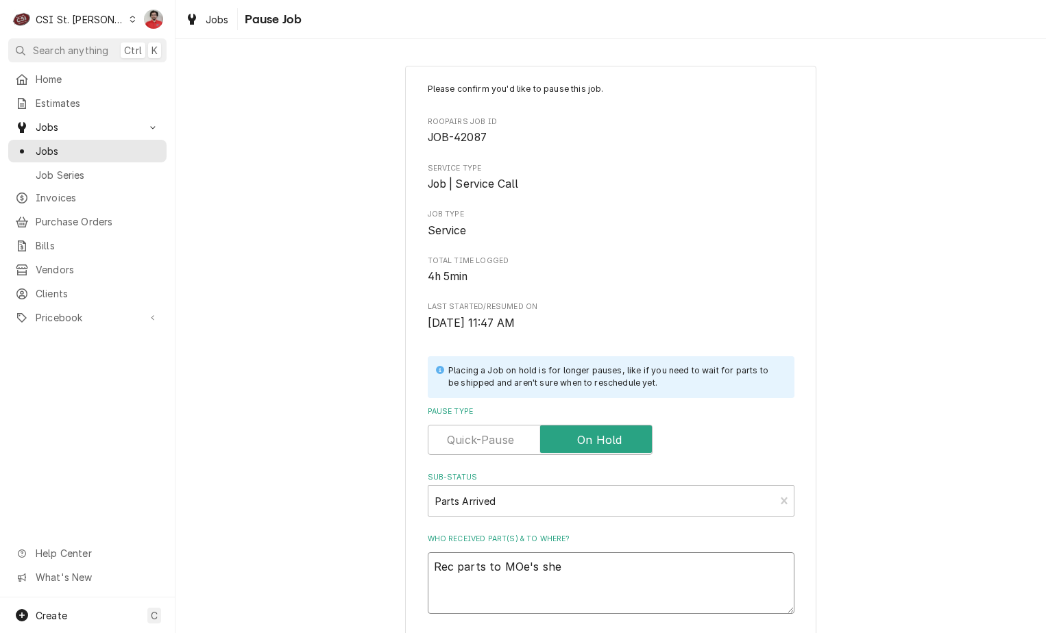
type textarea "Rec parts to MOe's sh"
type textarea "x"
type textarea "Rec parts to MOe's s"
type textarea "x"
type textarea "Rec parts to MOe's"
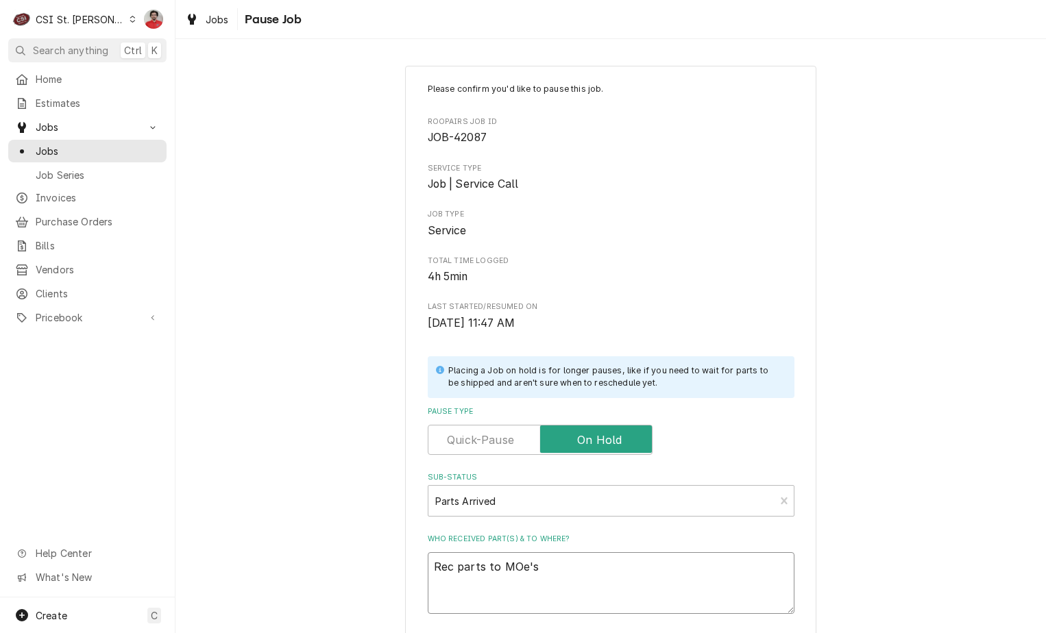
type textarea "x"
type textarea "Rec parts to MOe's"
type textarea "x"
type textarea "Rec parts to MOe'"
type textarea "x"
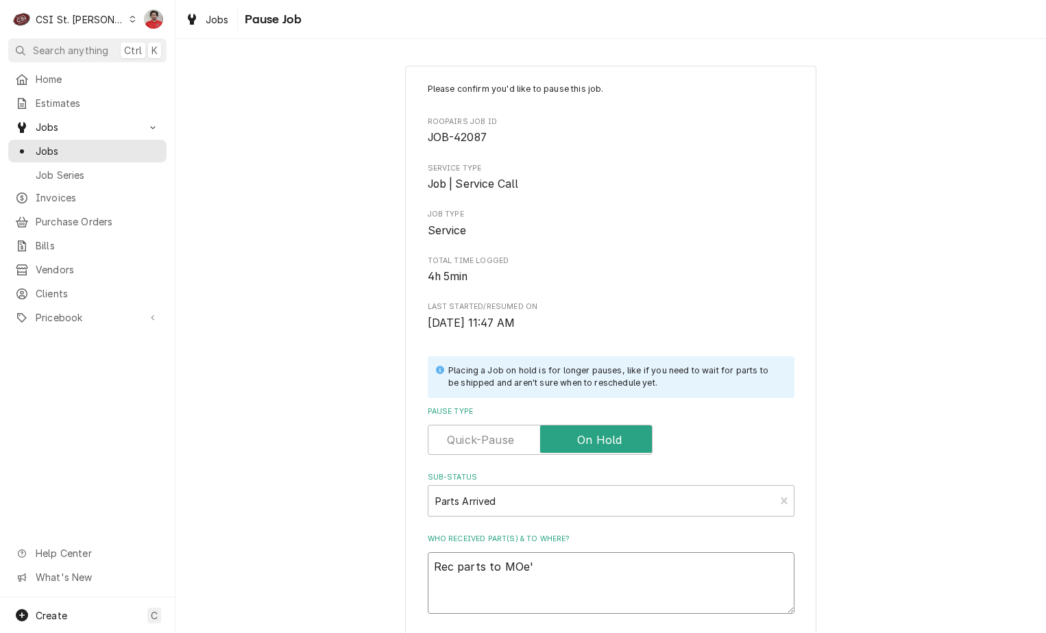
type textarea "Rec parts to MOe"
type textarea "x"
type textarea "Rec parts to M"
type textarea "x"
type textarea "Rec parts to Mo"
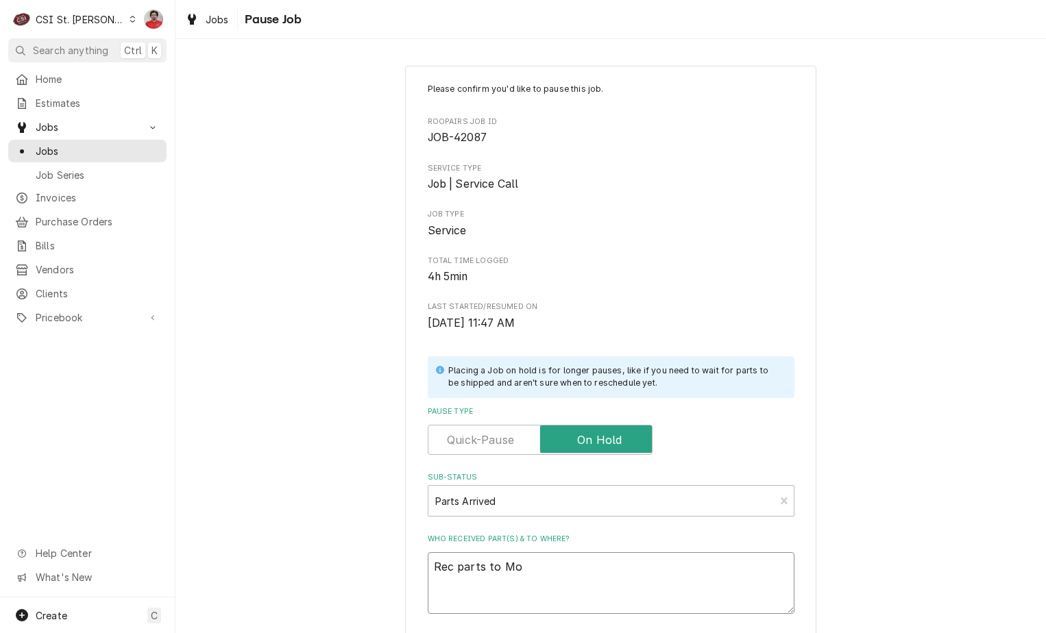
type textarea "x"
type textarea "Rec parts to Moe"
type textarea "x"
type textarea "Rec parts to Moe'"
type textarea "x"
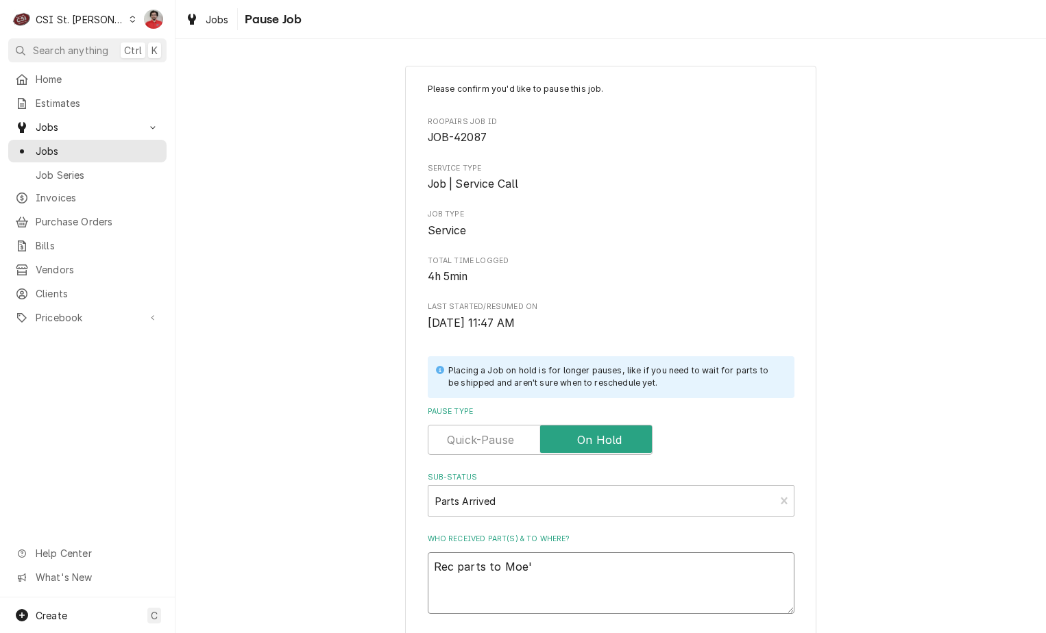
type textarea "Rec parts to Moe's"
type textarea "x"
type textarea "Rec parts to Moe's"
type textarea "x"
type textarea "Rec parts to Moe's s"
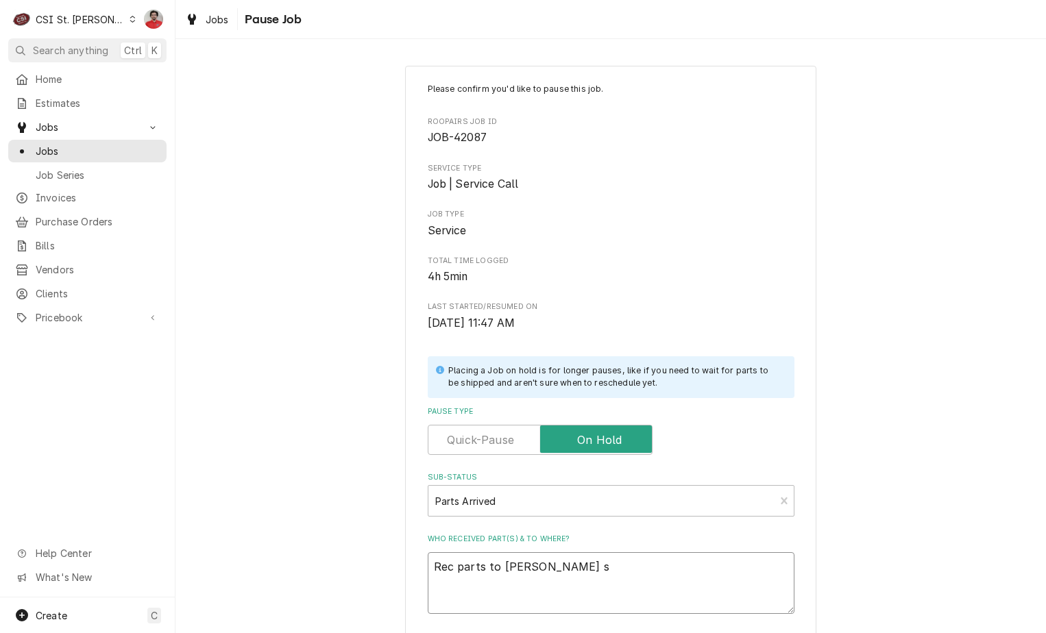
type textarea "x"
type textarea "Rec parts to Moe's sh"
type textarea "x"
type textarea "Rec parts to Moe's she"
type textarea "x"
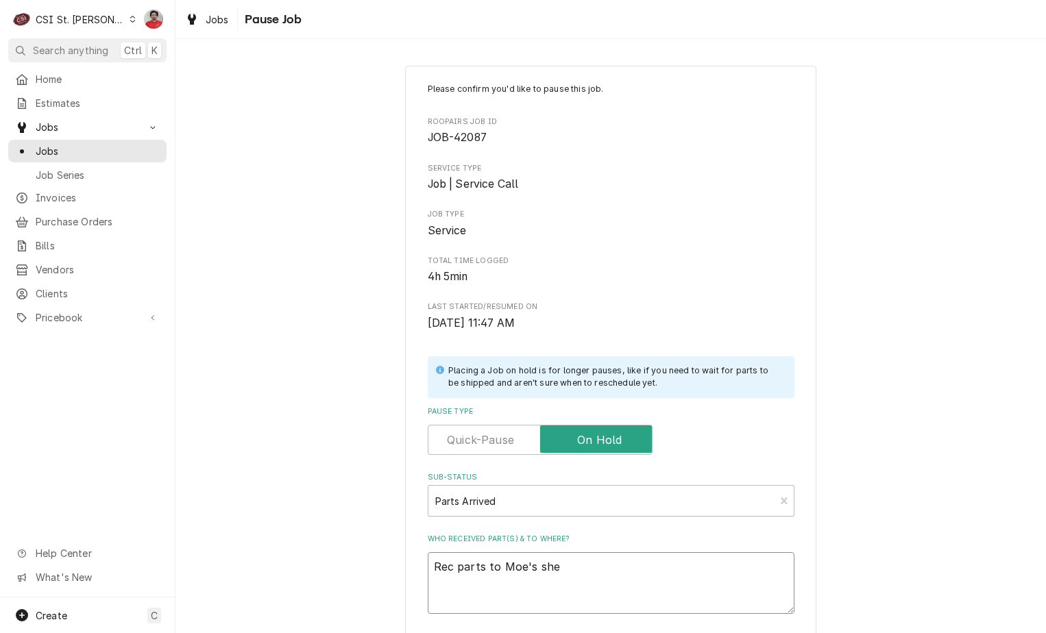
type textarea "Rec parts to Moe's shel"
type textarea "x"
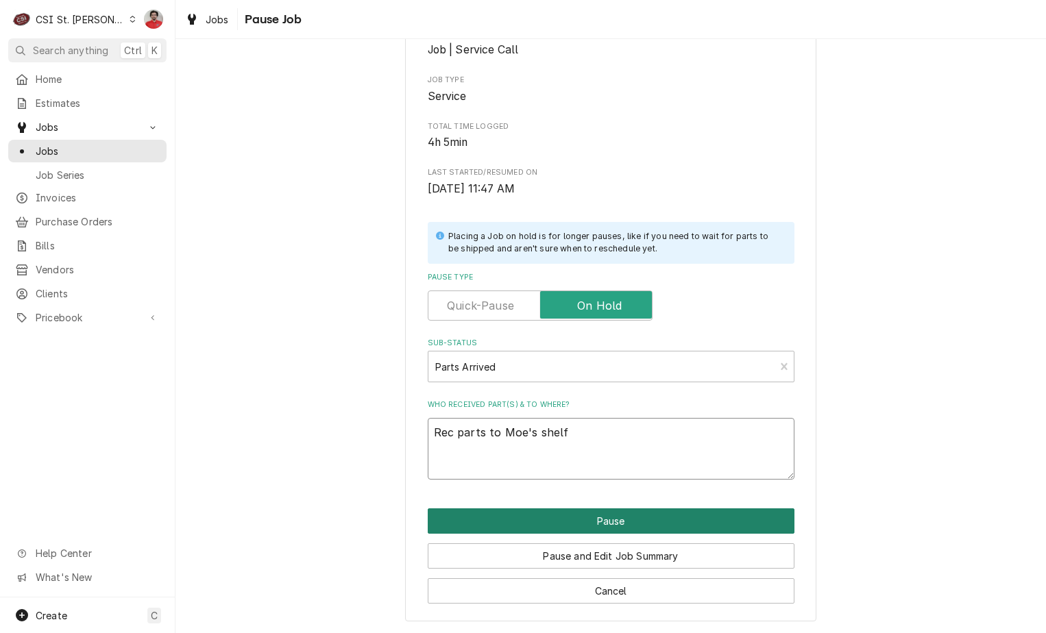
type textarea "Rec parts to Moe's shelf"
click at [587, 526] on button "Pause" at bounding box center [611, 520] width 367 height 25
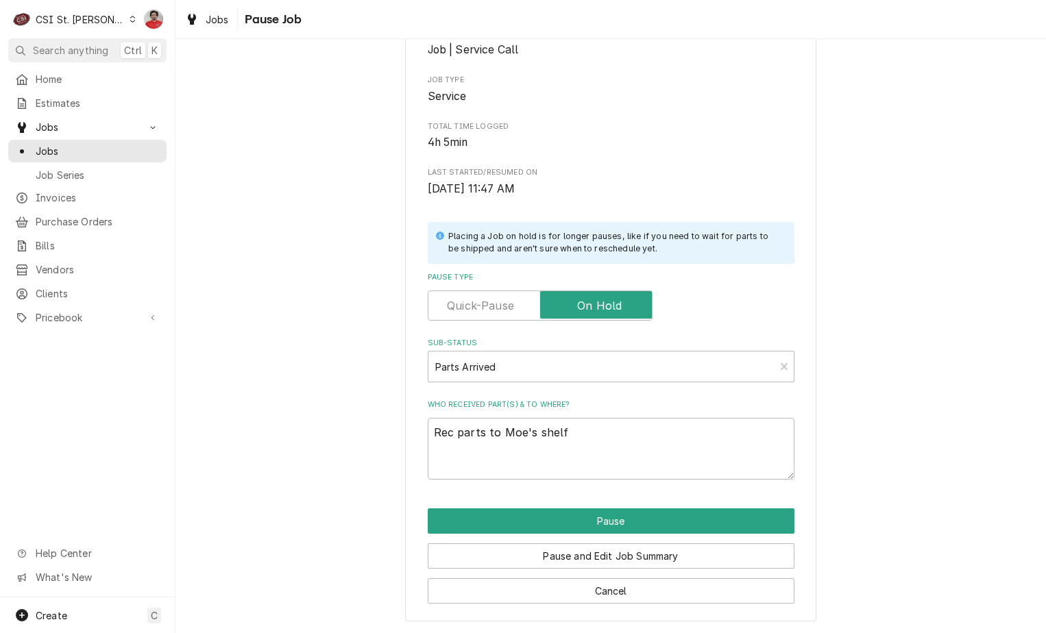
type textarea "x"
